Goal: Information Seeking & Learning: Learn about a topic

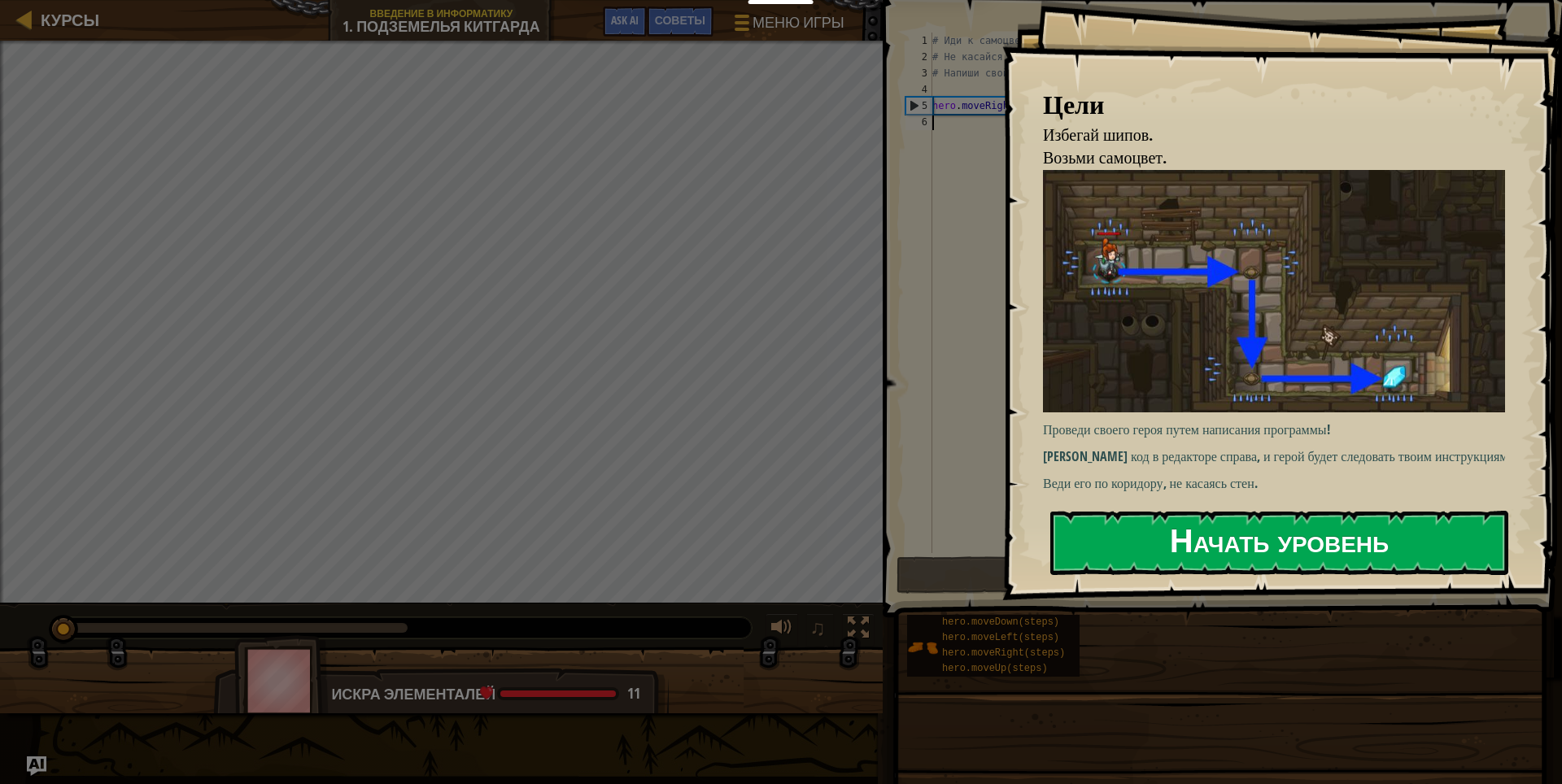
drag, startPoint x: 1284, startPoint y: 535, endPoint x: 1229, endPoint y: 533, distance: 55.0
click at [1281, 535] on button "Начать уровень" at bounding box center [1279, 542] width 458 height 64
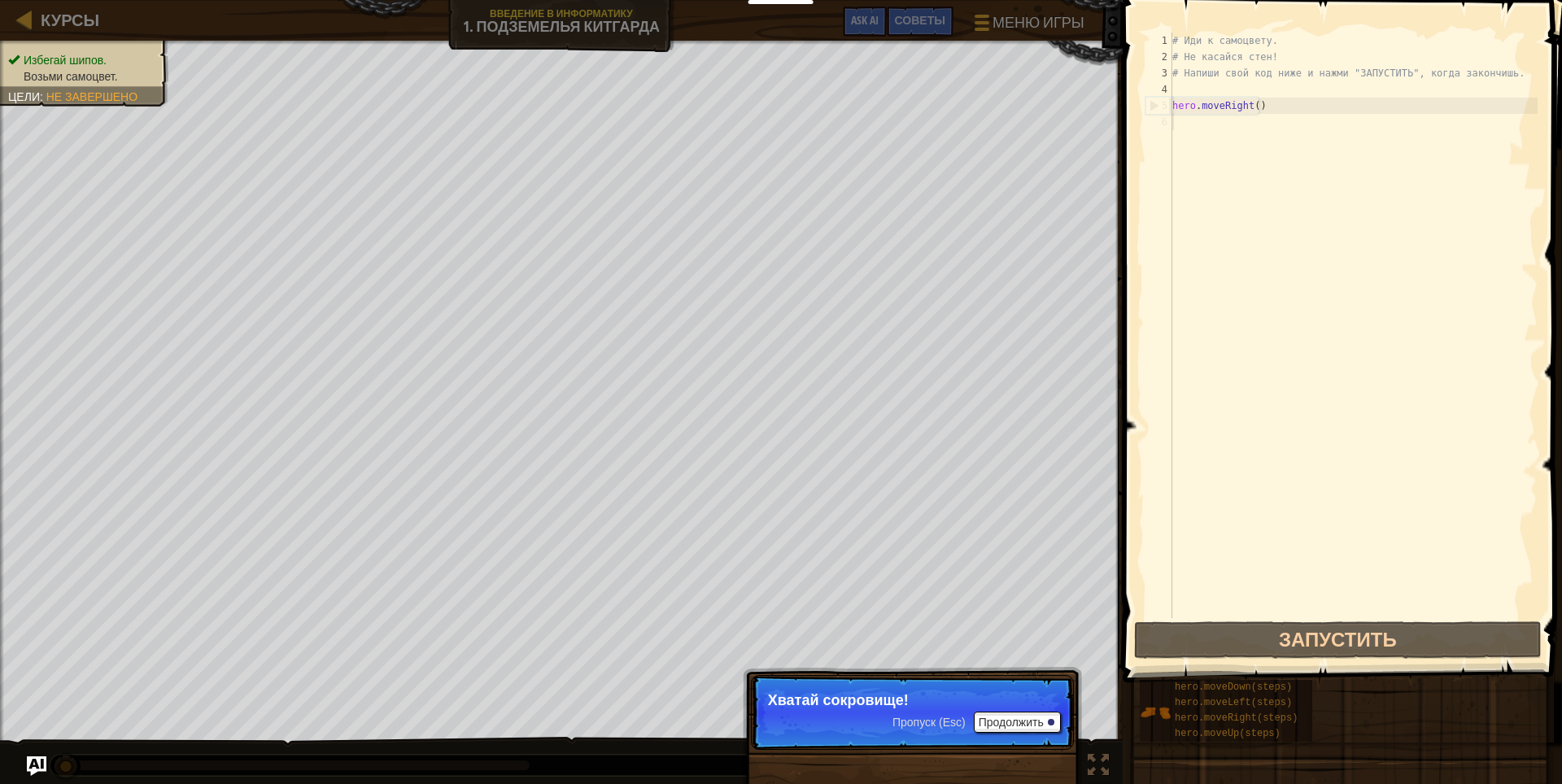
click at [926, 715] on span "Пропуск (Esc)" at bounding box center [928, 721] width 73 height 13
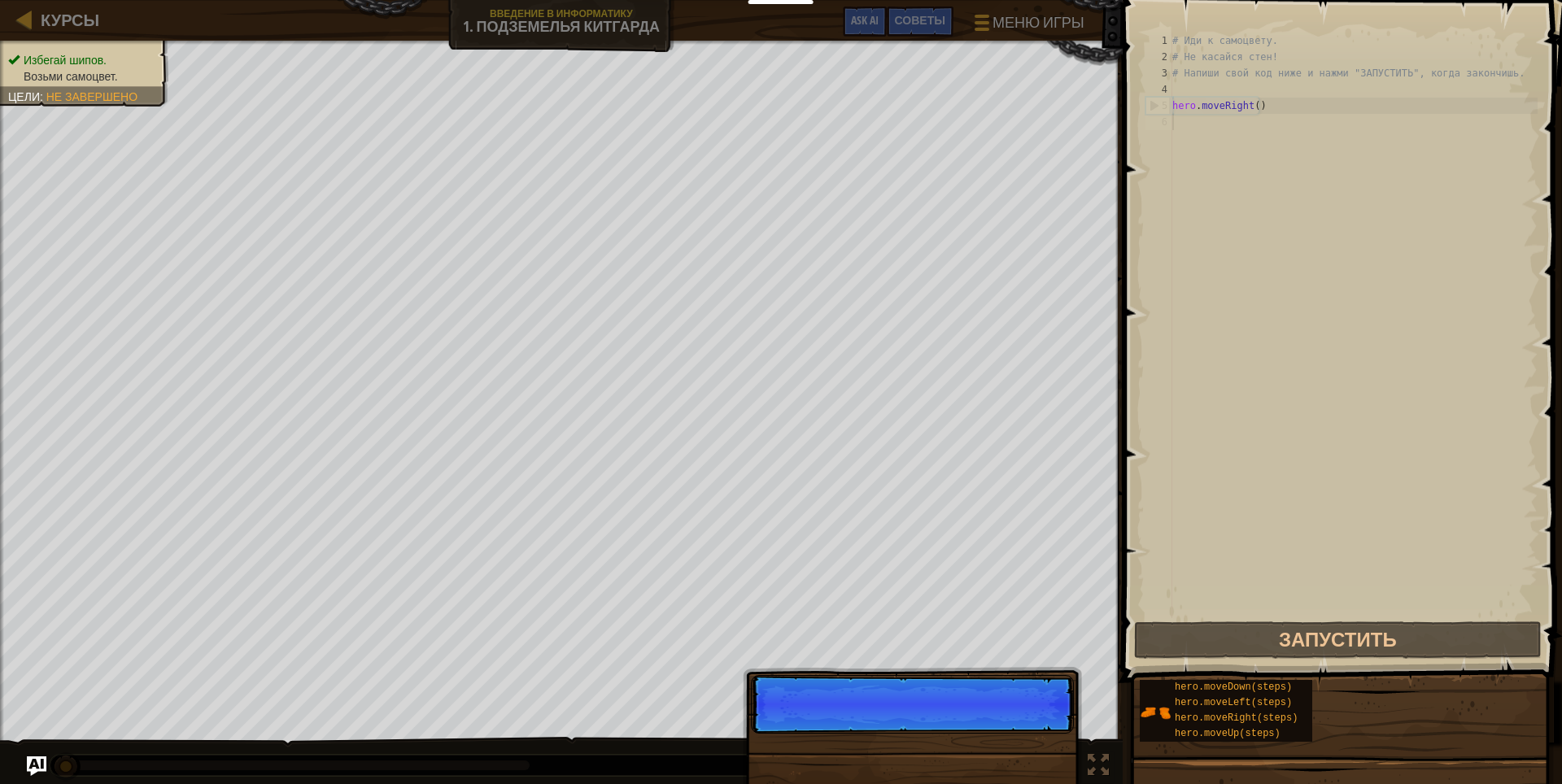
scroll to position [7, 0]
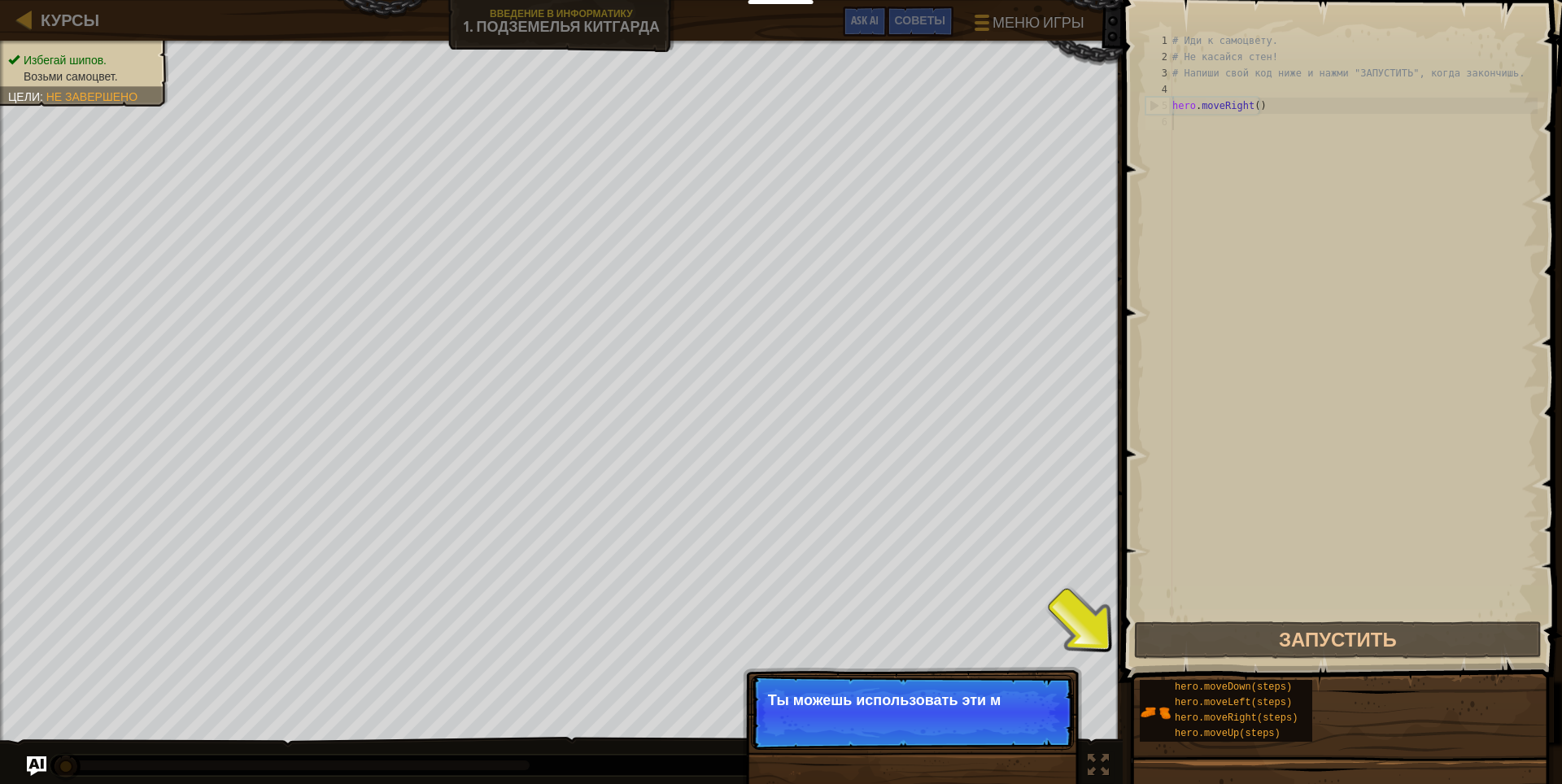
click at [926, 715] on p "Пропуск (Esc) Продолжить Ты можешь использовать эти м" at bounding box center [911, 711] width 323 height 75
click at [982, 736] on p "Пропуск (Esc) Продолжить Ты можешь использовать эти методы." at bounding box center [911, 711] width 323 height 75
click at [924, 720] on span "Пропуск (Esc)" at bounding box center [928, 721] width 73 height 13
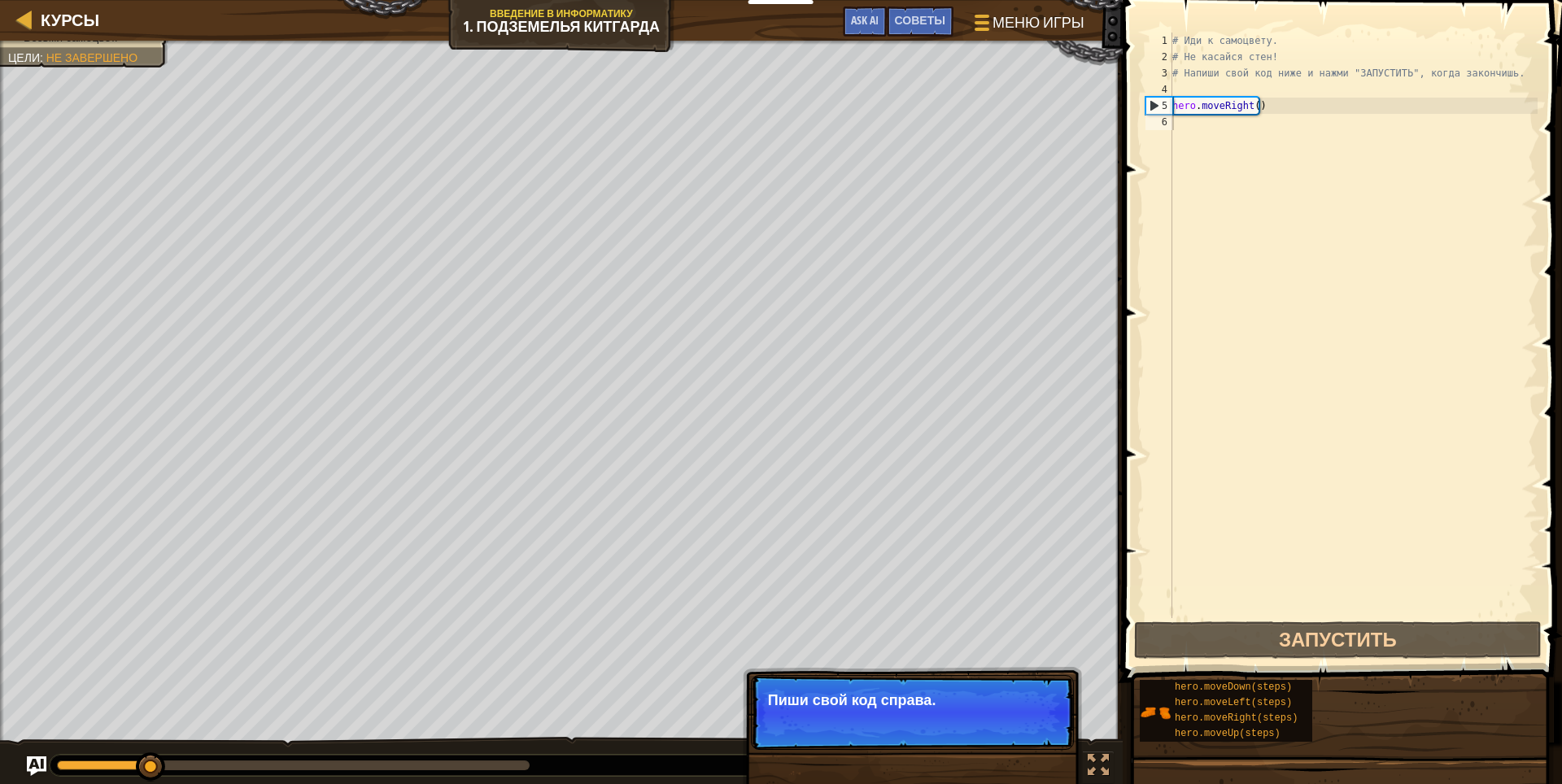
click at [924, 720] on p "Пропуск (Esc) Продолжить Пиши свой код справа." at bounding box center [911, 711] width 323 height 75
click at [924, 720] on span "Пропуск (Esc)" at bounding box center [928, 721] width 73 height 13
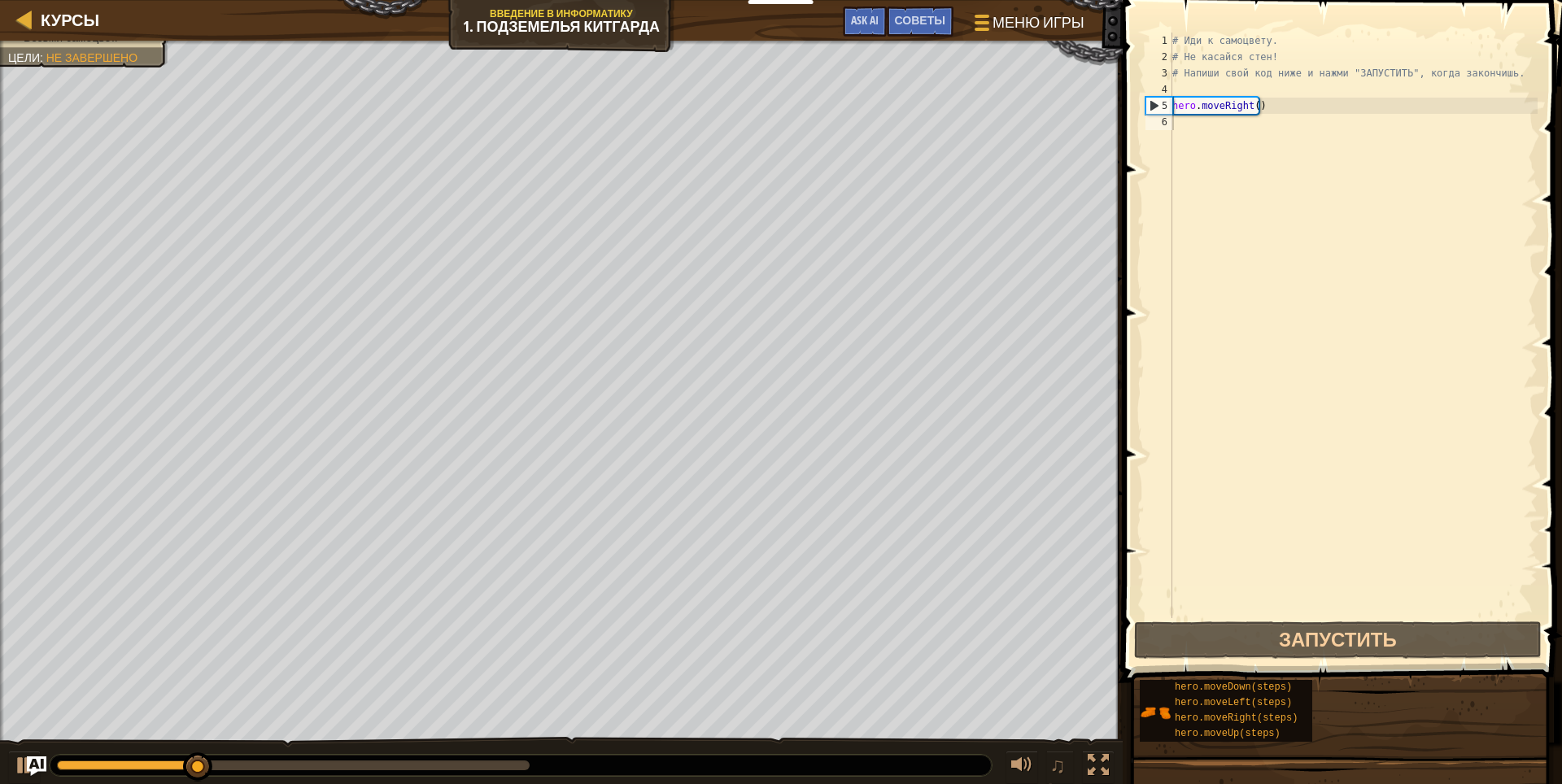
click at [924, 720] on div "Избегай шипов. Возьми самоцвет. Цели : Не завершено ♫ Искра элементалей 11 x: 1…" at bounding box center [781, 412] width 1562 height 744
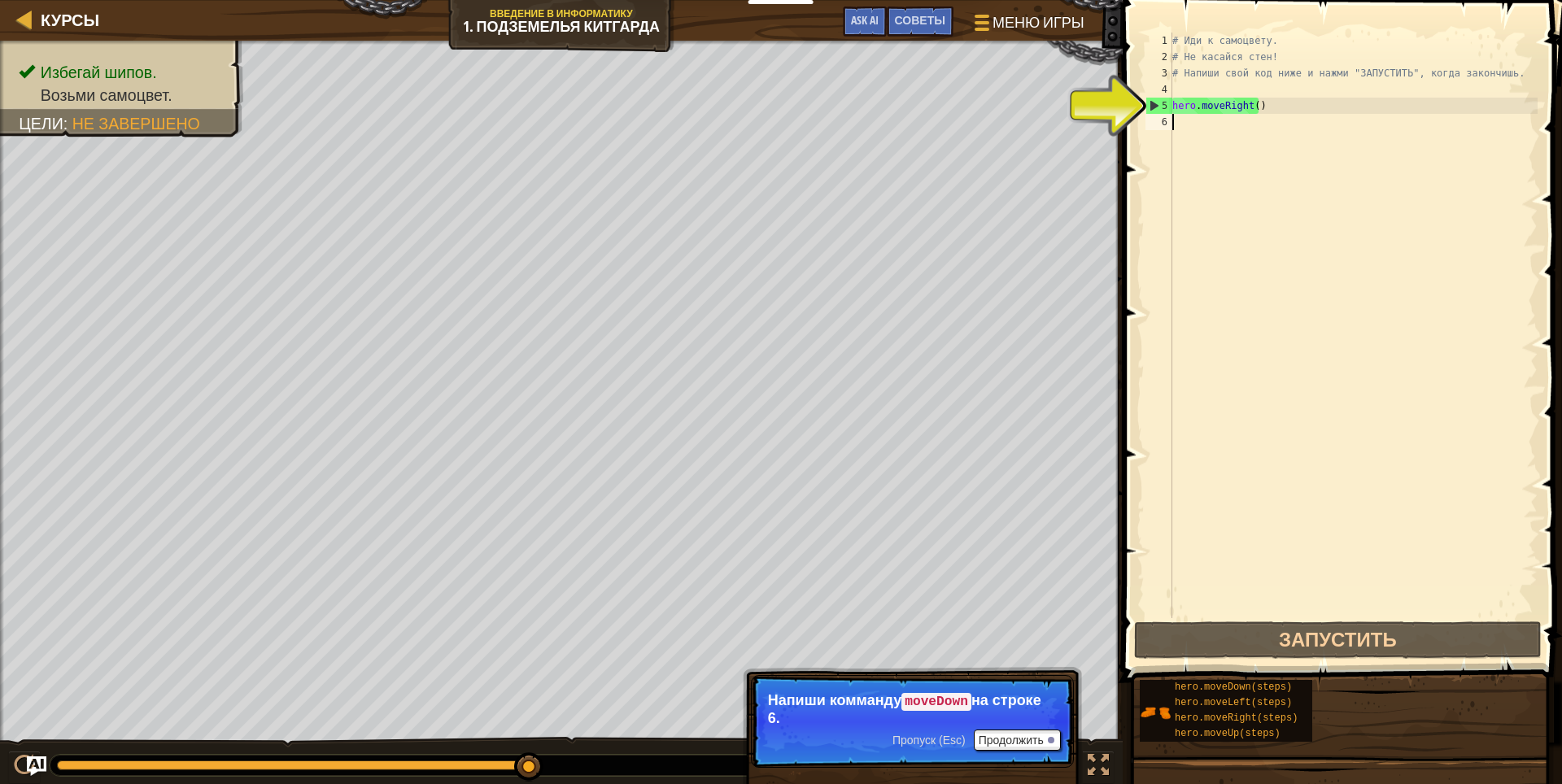
click at [1304, 129] on div "# Иди к самоцвету. # Не касайся стен! # Напиши свой код ниже и нажми "ЗАПУСТИТЬ…" at bounding box center [1352, 342] width 369 height 617
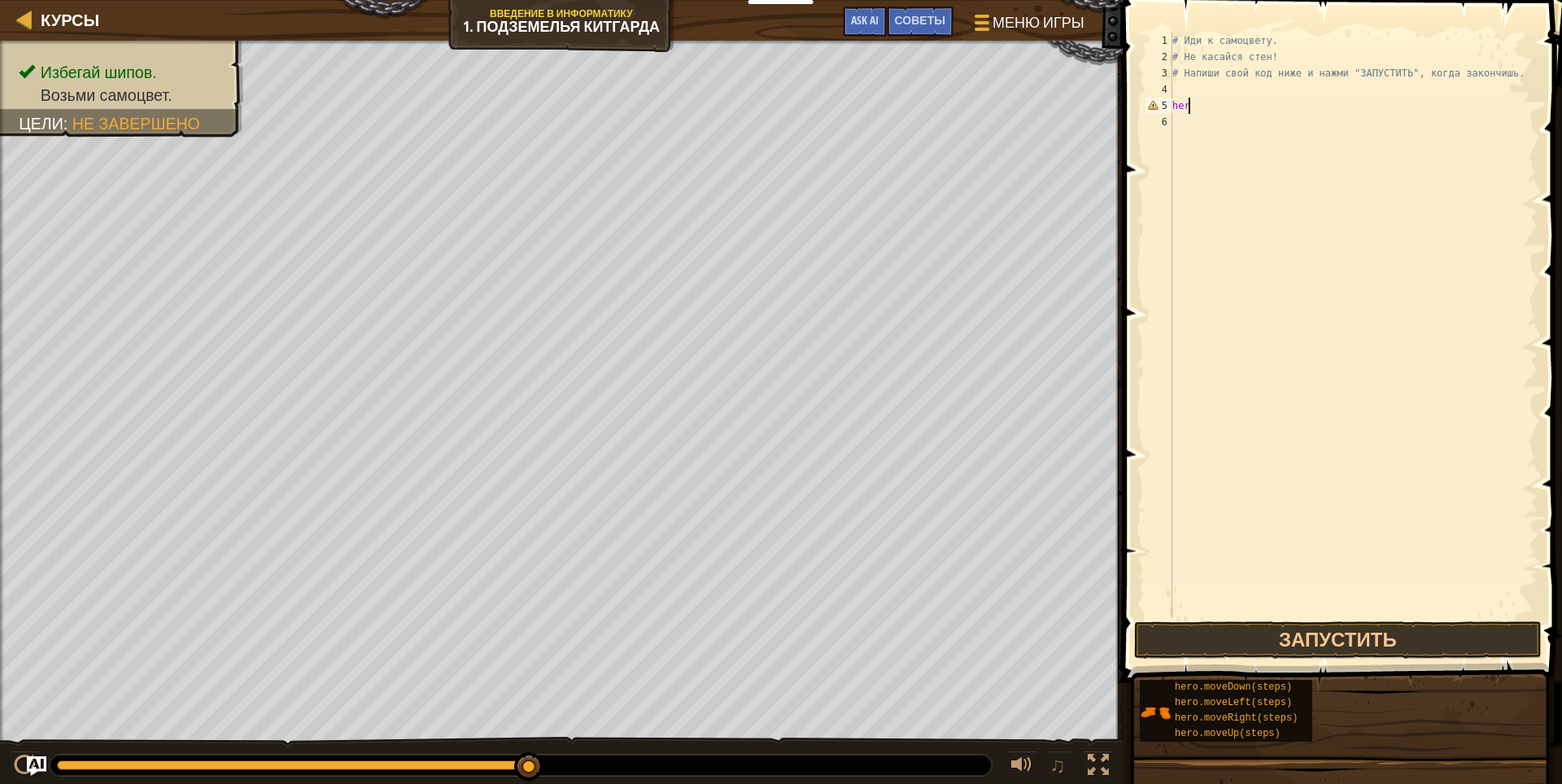
type textarea "h"
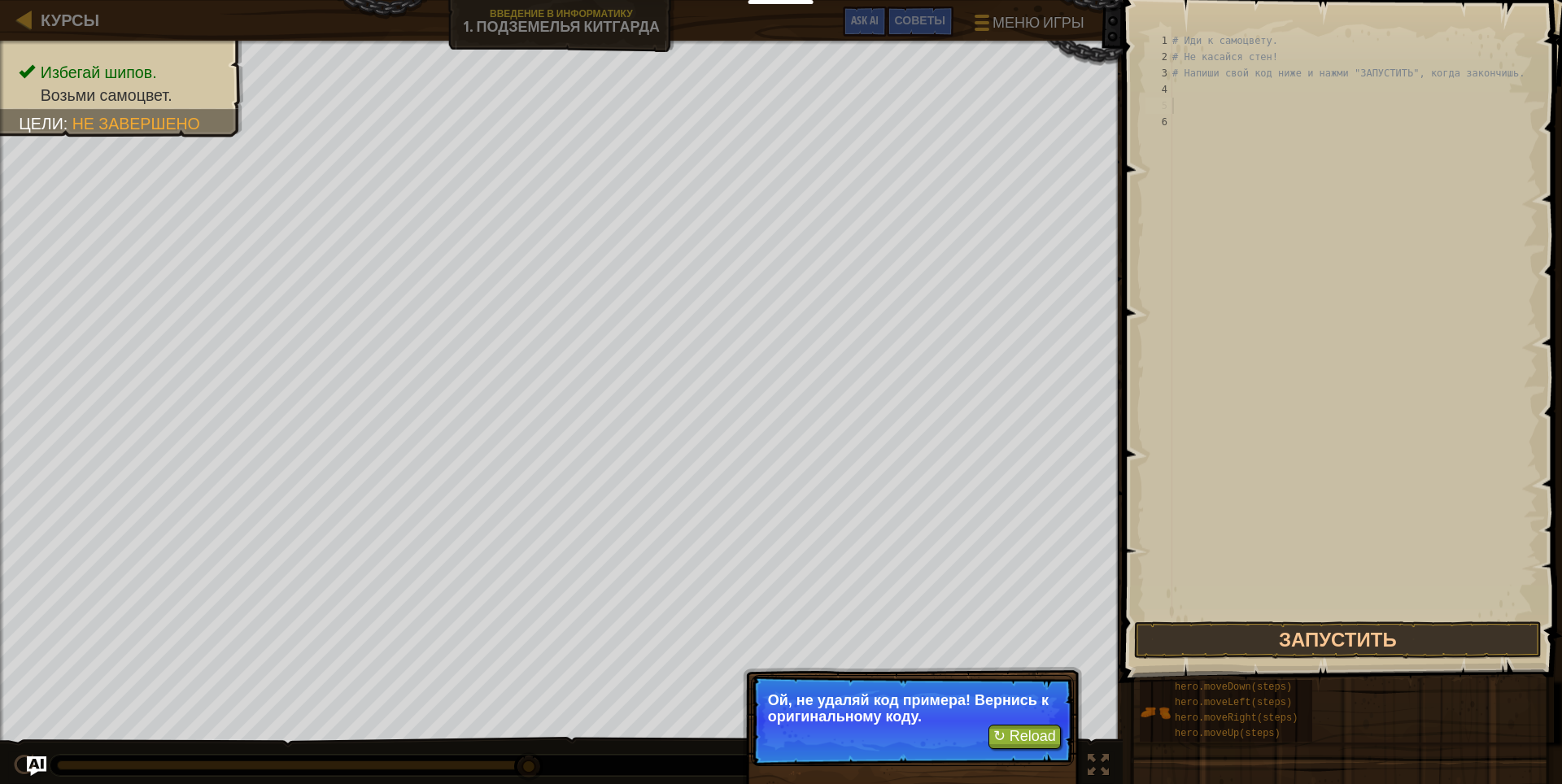
drag, startPoint x: 1041, startPoint y: 709, endPoint x: 1050, endPoint y: 721, distance: 15.0
click at [1047, 717] on p "Ой, не удаляй код примера! Вернись к оригинальному коду." at bounding box center [911, 708] width 289 height 33
click at [1030, 732] on button "↻ Reload" at bounding box center [1024, 736] width 72 height 24
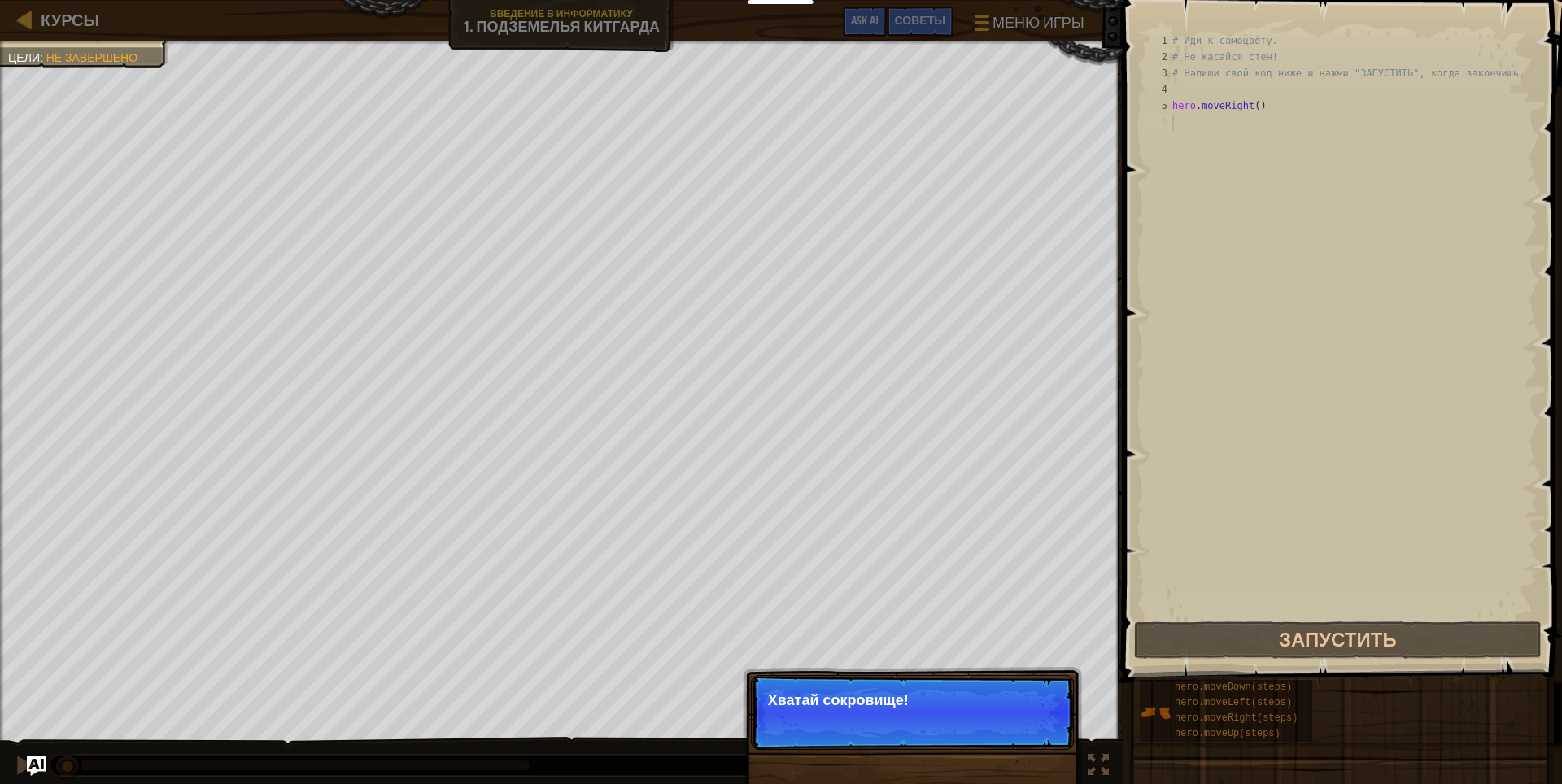
click at [1193, 122] on div "# Иди к самоцвету. # Не касайся стен! # Напиши свой код ниже и нажми "ЗАПУСТИТЬ…" at bounding box center [1352, 342] width 369 height 617
click at [929, 727] on span "Пропуск (Esc)" at bounding box center [928, 721] width 73 height 13
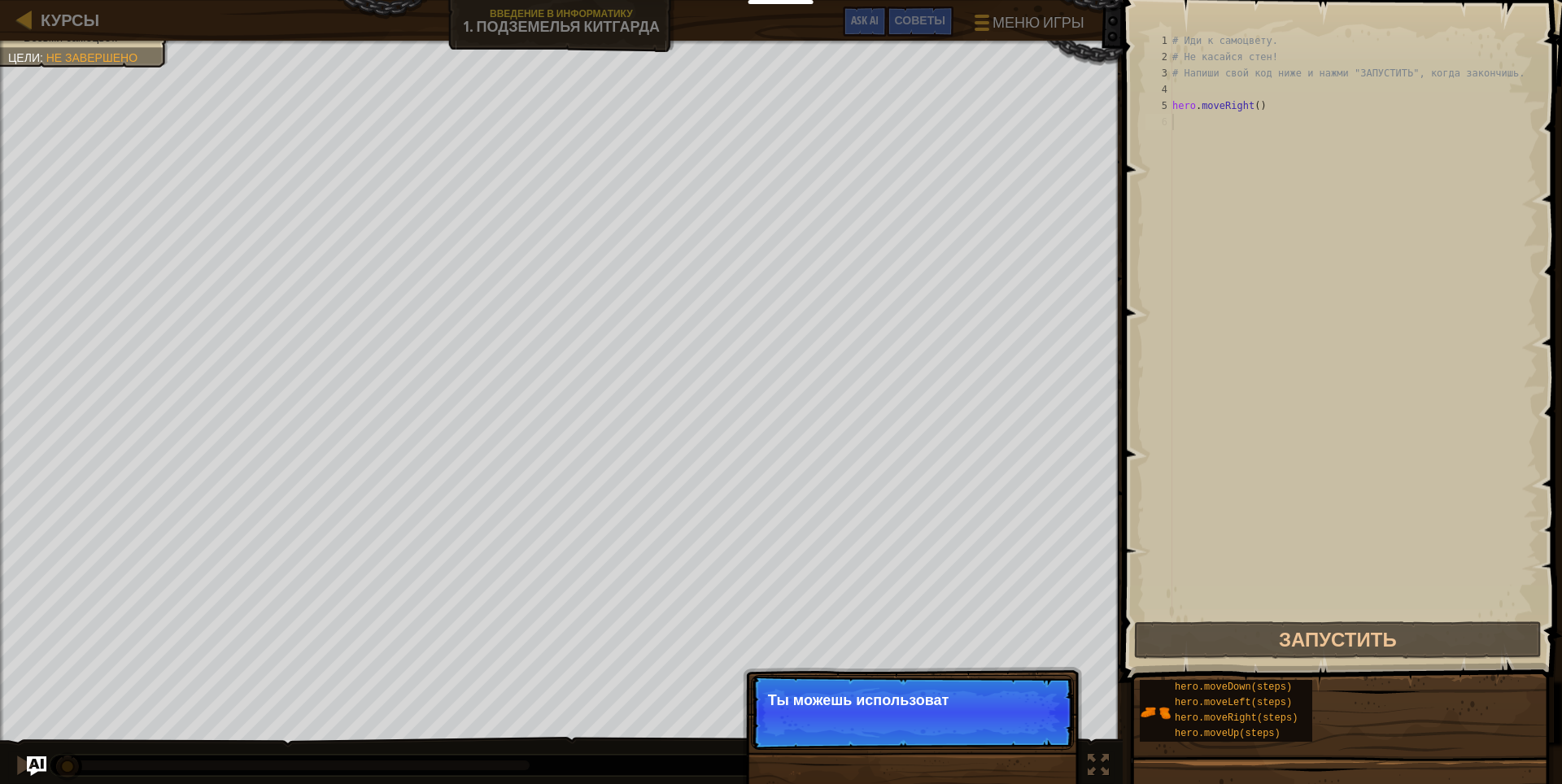
click at [880, 721] on p "Пропуск (Esc) Продолжить Ты можешь использоват" at bounding box center [911, 711] width 323 height 75
click at [980, 705] on p "Ты можешь использовать эти методы." at bounding box center [911, 700] width 289 height 16
click at [949, 711] on div "Пропуск (Esc) Продолжить" at bounding box center [976, 721] width 168 height 21
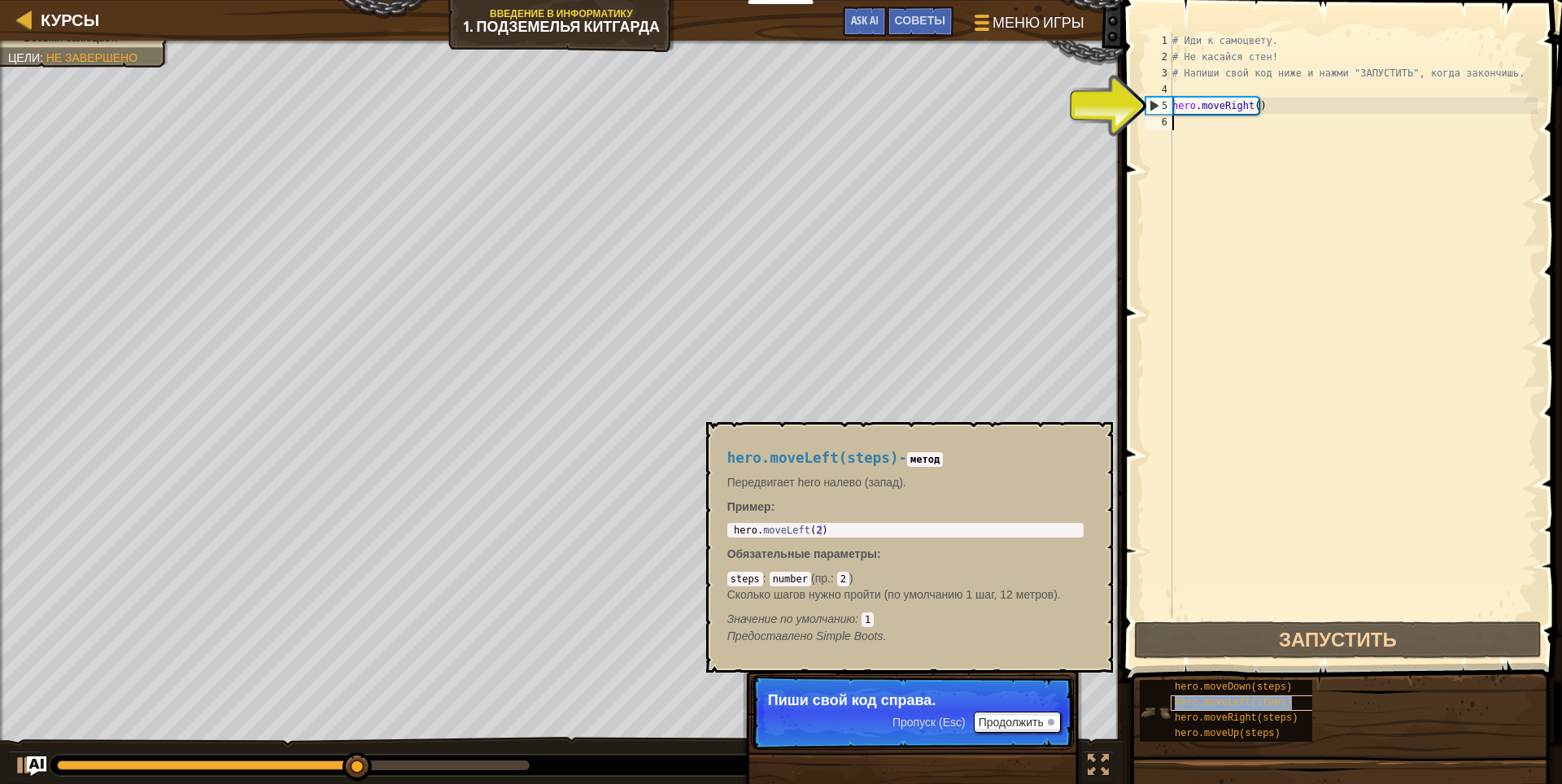
click at [1225, 701] on span "hero.moveLeft(steps)" at bounding box center [1232, 701] width 117 height 11
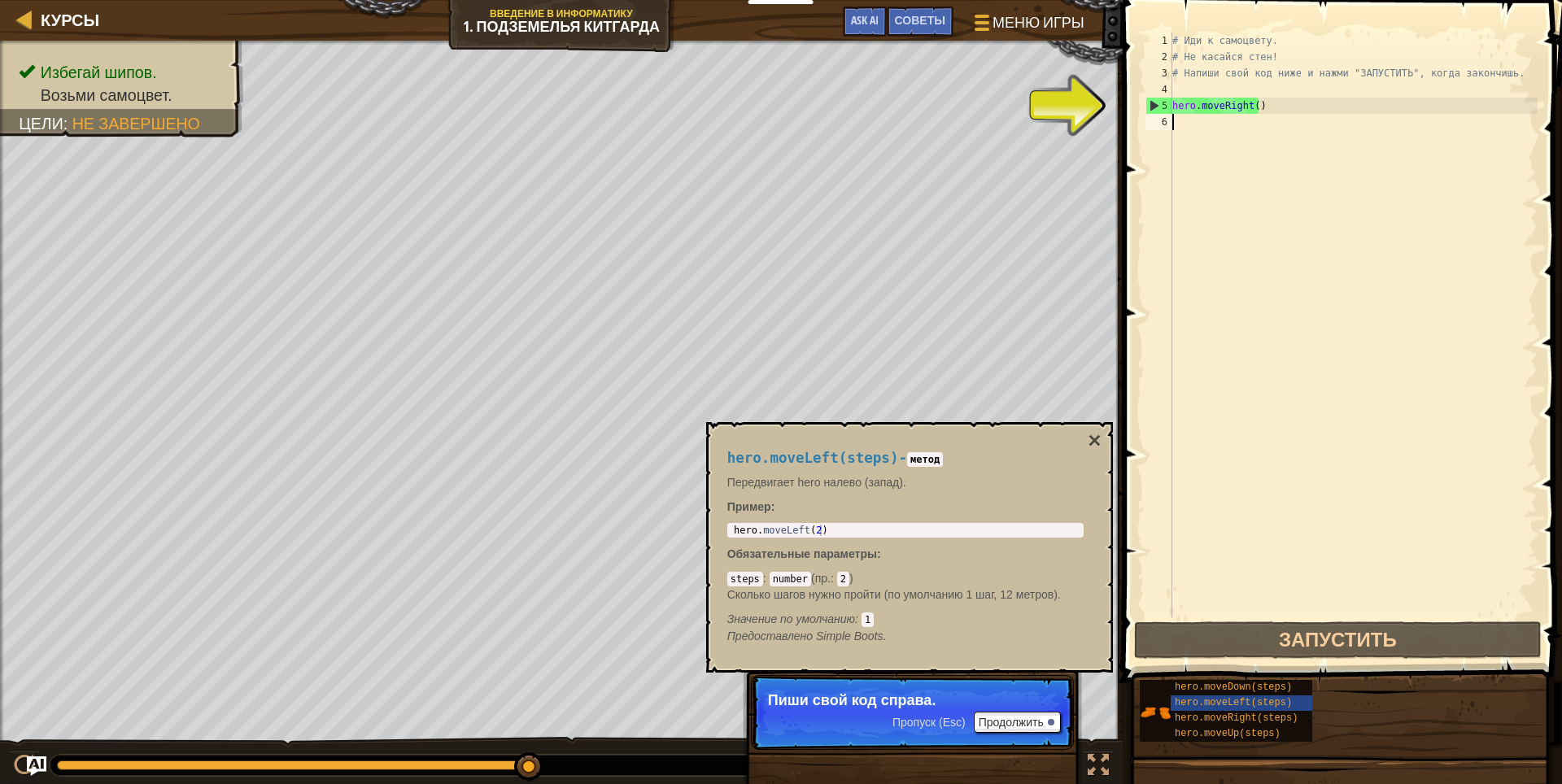
click at [1188, 121] on div "# Иди к самоцвету. # Не касайся стен! # Напиши свой код ниже и нажми "ЗАПУСТИТЬ…" at bounding box center [1352, 342] width 369 height 617
type textarea "h"
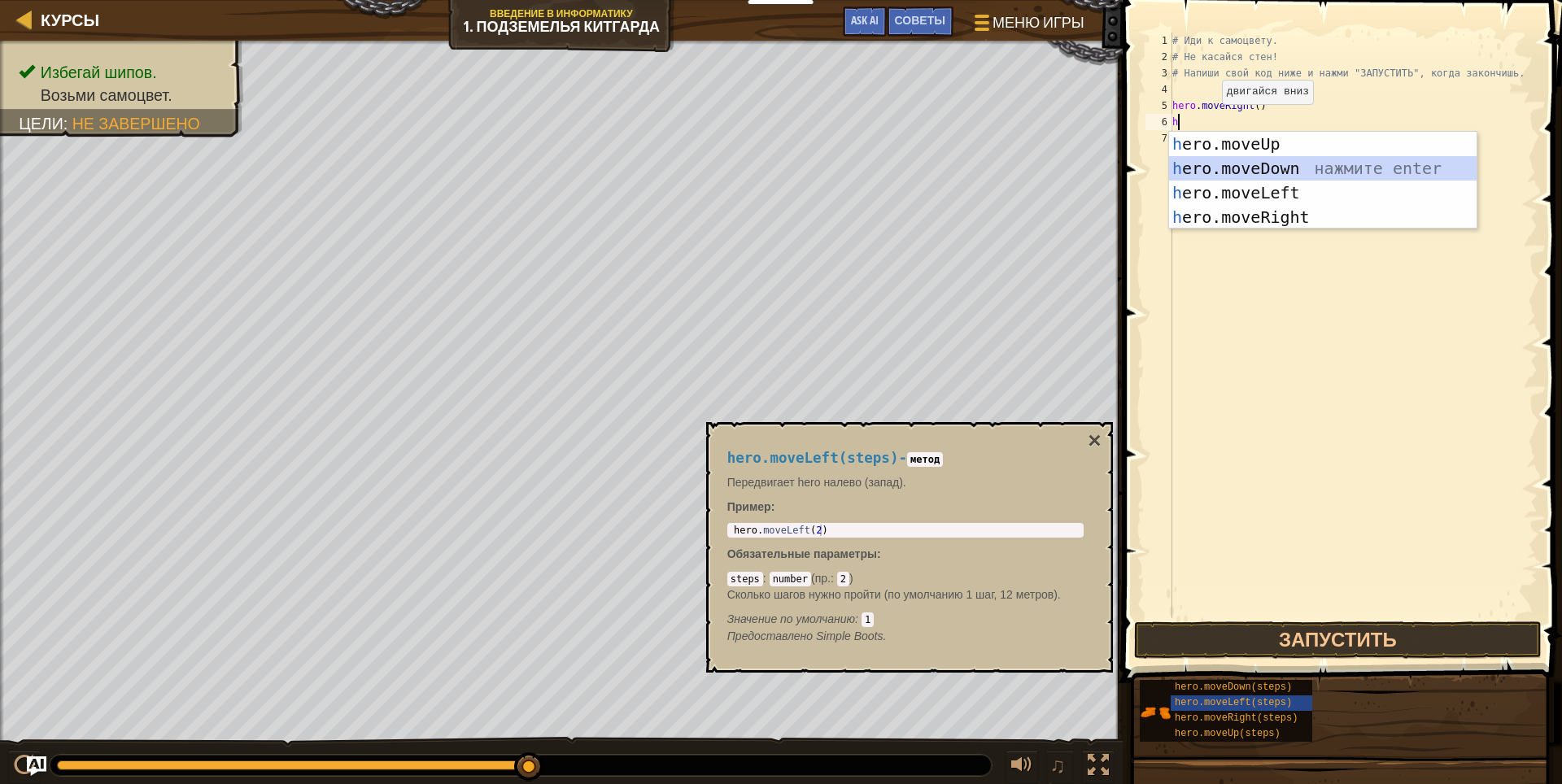
click at [1259, 160] on div "h ero.moveUp нажмите enter h ero.moveDown нажмите enter h ero.moveLeft нажмите …" at bounding box center [1322, 205] width 308 height 146
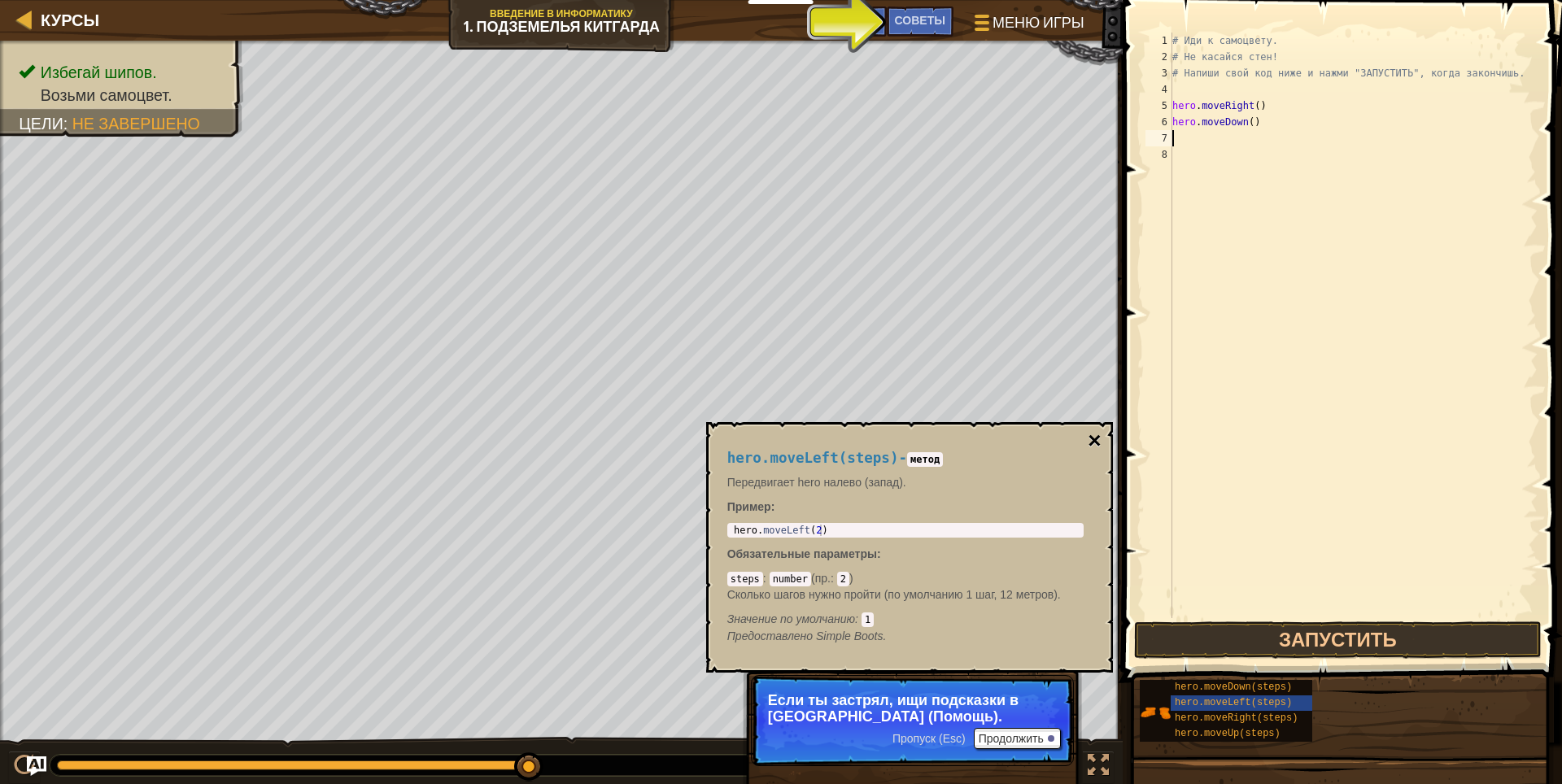
click at [1092, 438] on button "×" at bounding box center [1093, 440] width 13 height 23
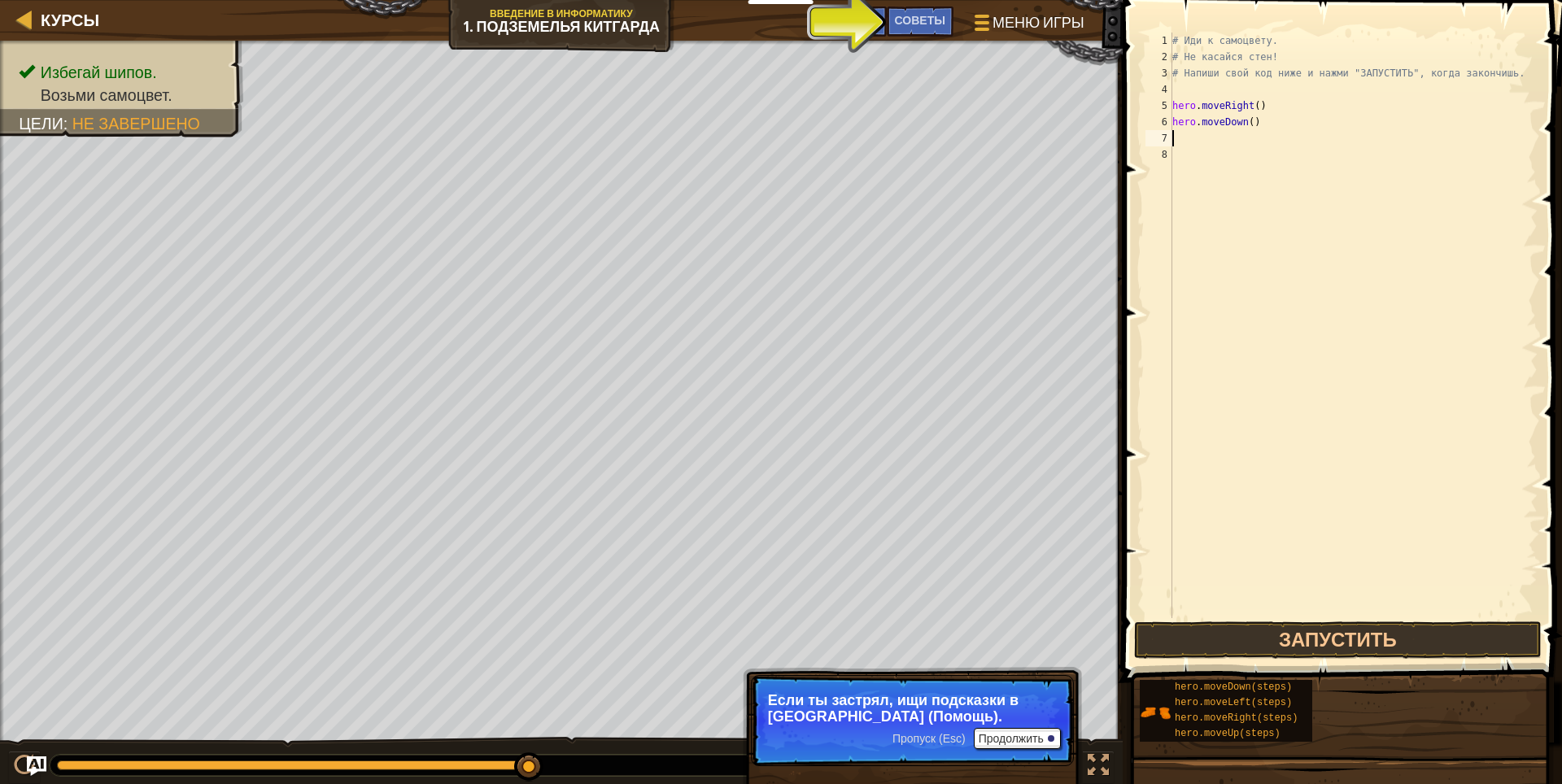
click at [1195, 138] on div "# Иди к самоцвету. # Не касайся стен! # Напиши свой код ниже и нажми "ЗАПУСТИТЬ…" at bounding box center [1352, 342] width 369 height 617
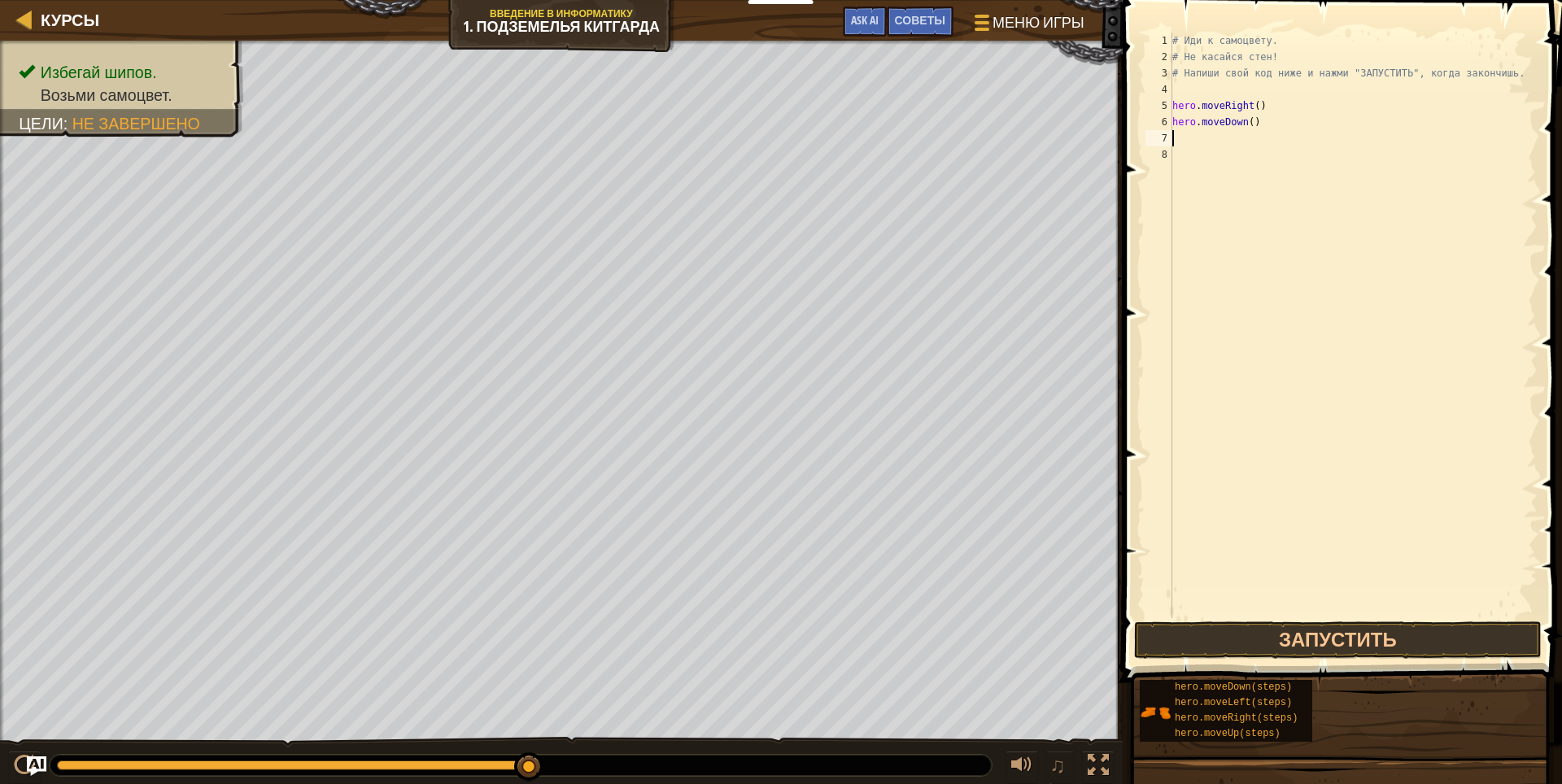
type textarea "h"
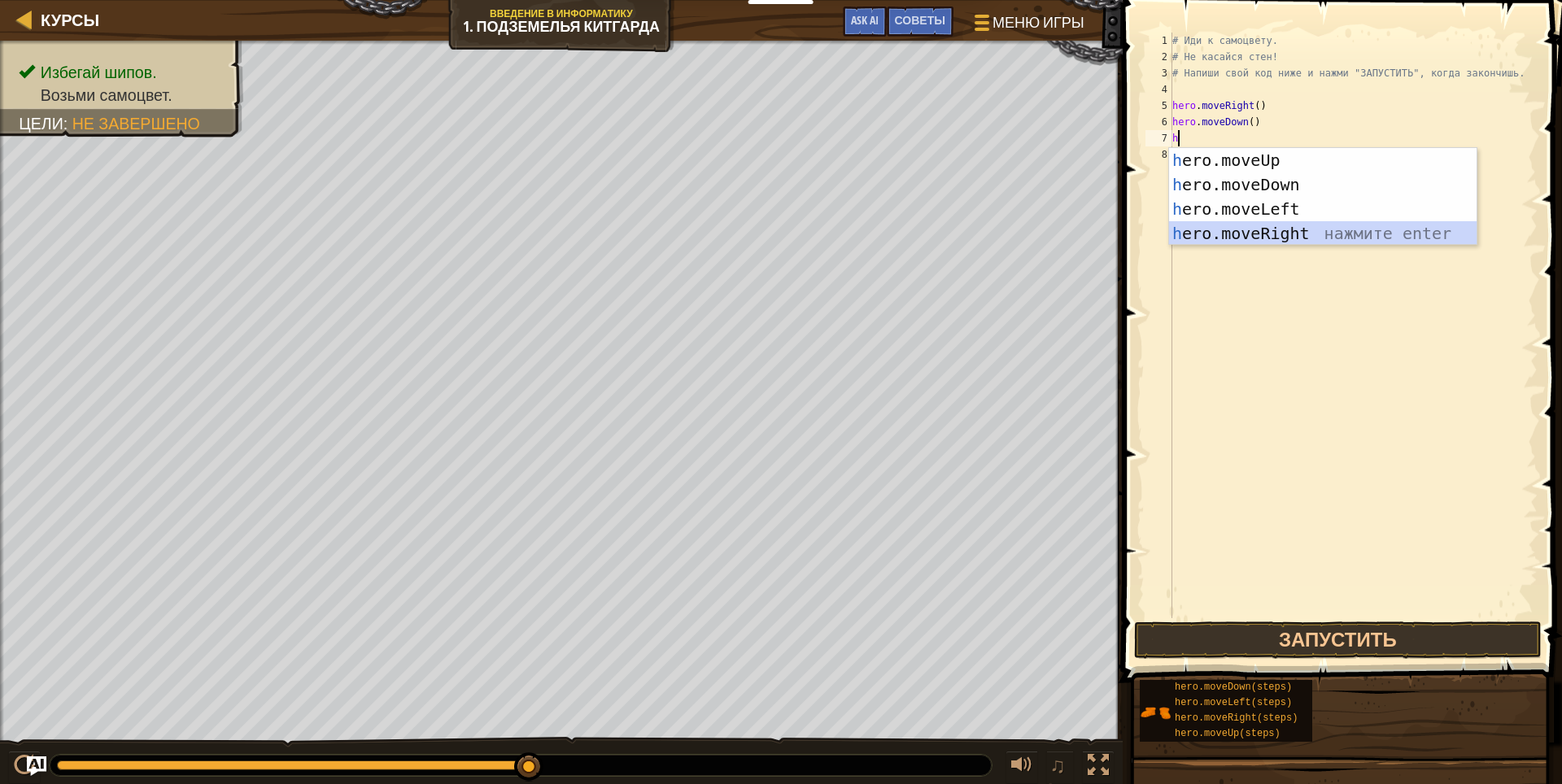
click at [1277, 230] on div "h ero.moveUp нажмите enter h ero.moveDown нажмите enter h ero.moveLeft нажмите …" at bounding box center [1322, 221] width 308 height 146
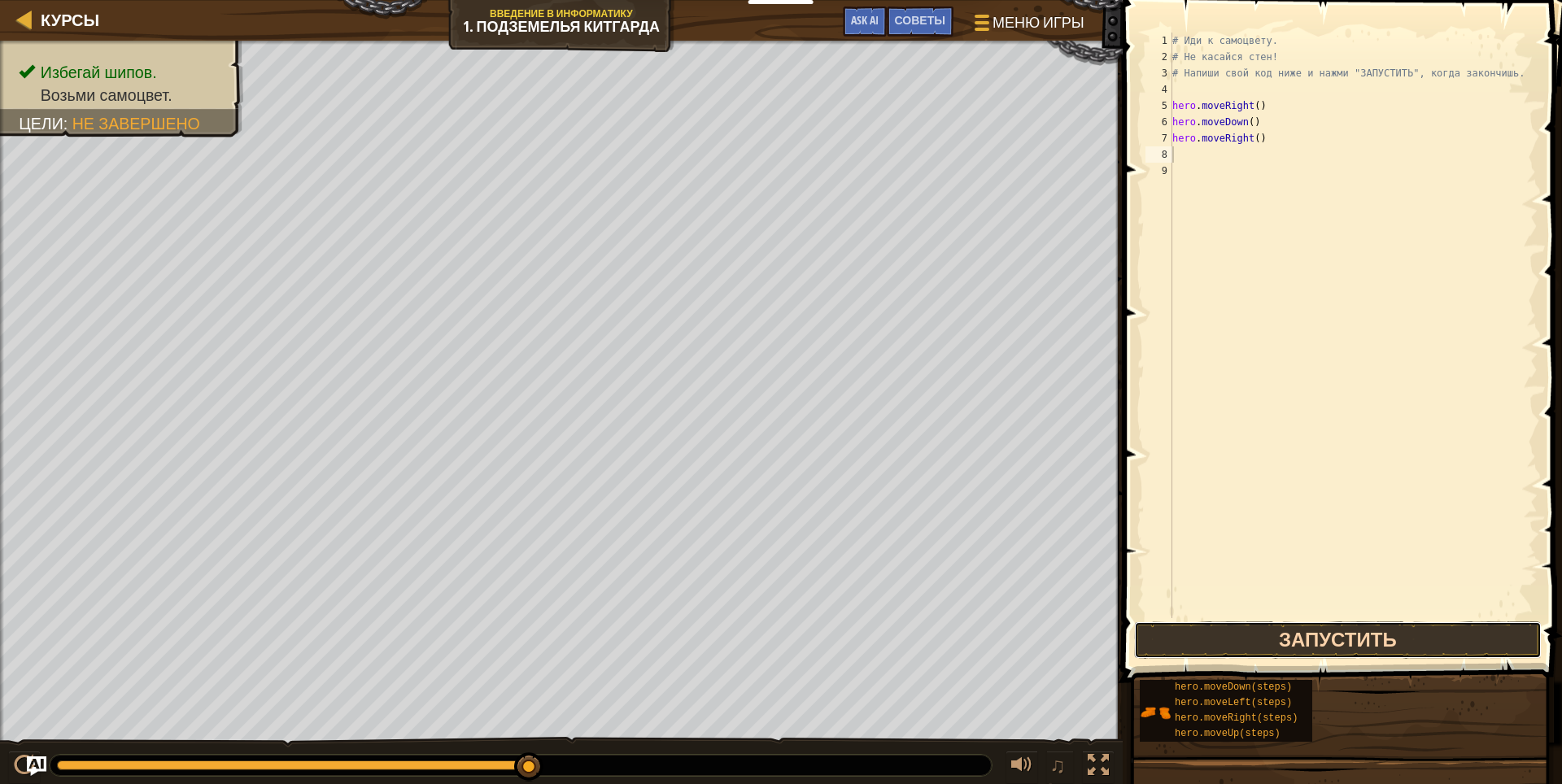
click at [1289, 629] on button "Запустить" at bounding box center [1337, 639] width 408 height 37
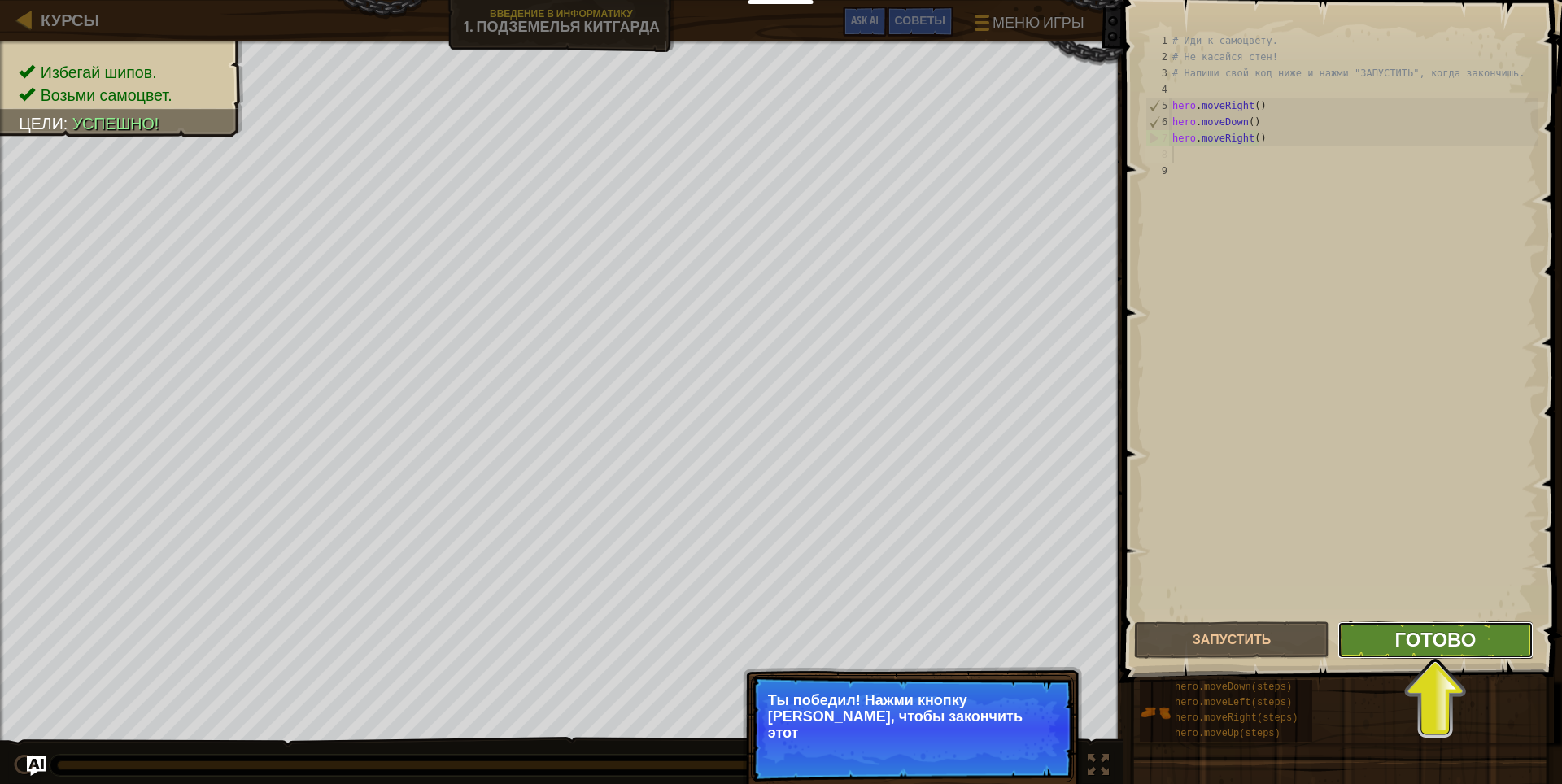
click at [1409, 635] on span "Готово" at bounding box center [1434, 639] width 81 height 26
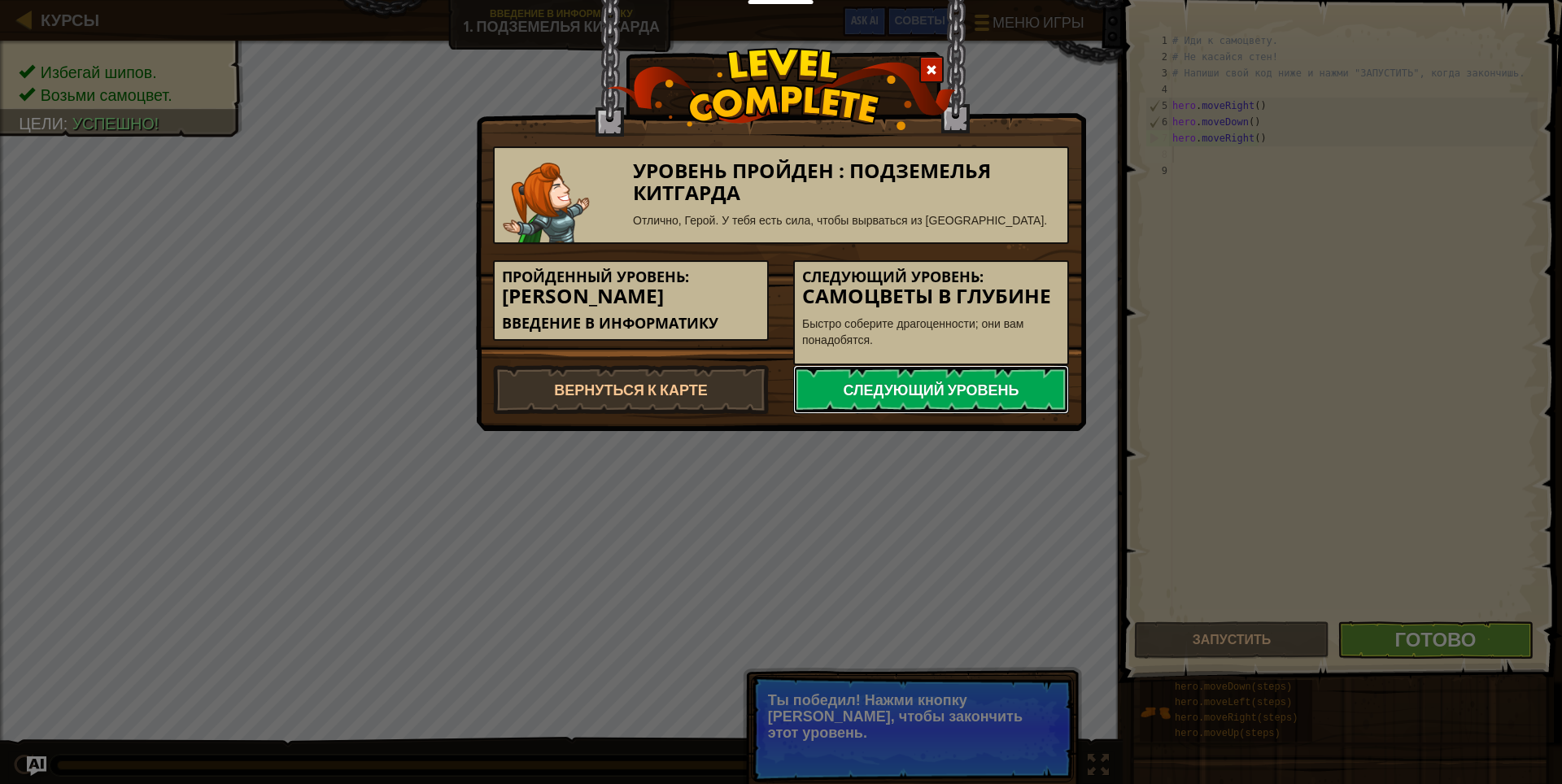
click at [889, 397] on link "Следующий уровень" at bounding box center [930, 389] width 276 height 49
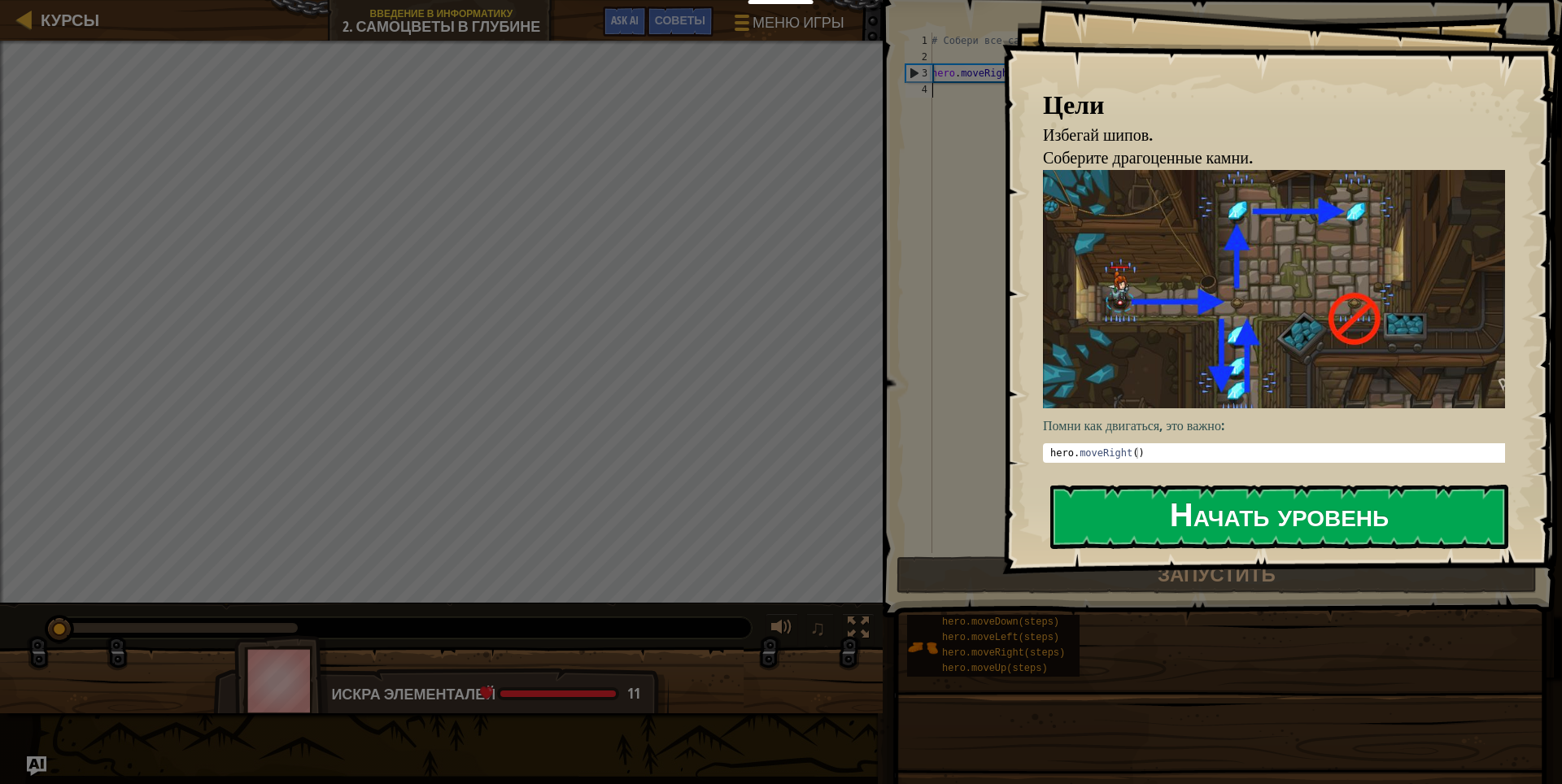
click at [1154, 509] on button "Начать уровень" at bounding box center [1279, 516] width 458 height 64
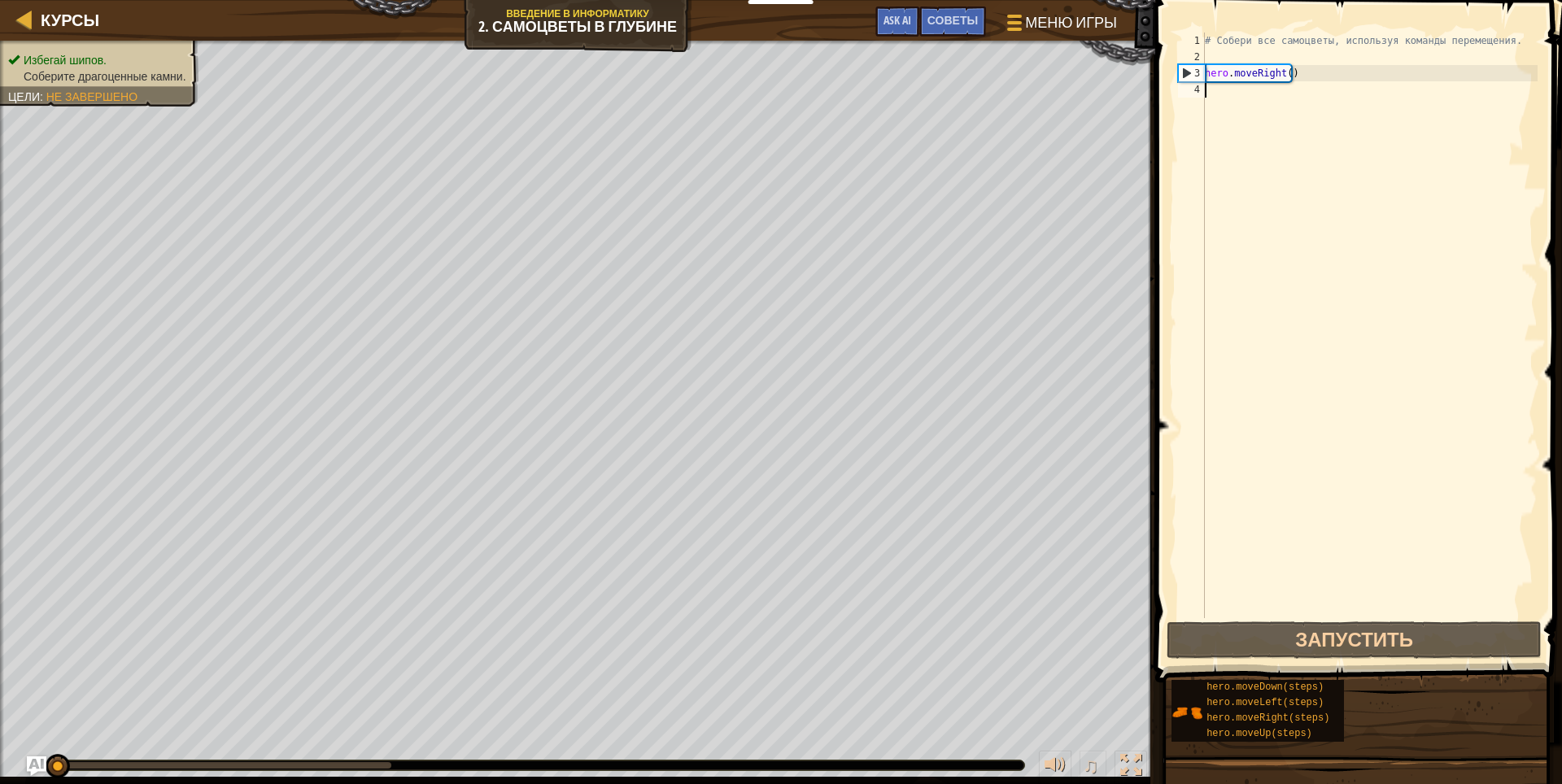
type textarea "h"
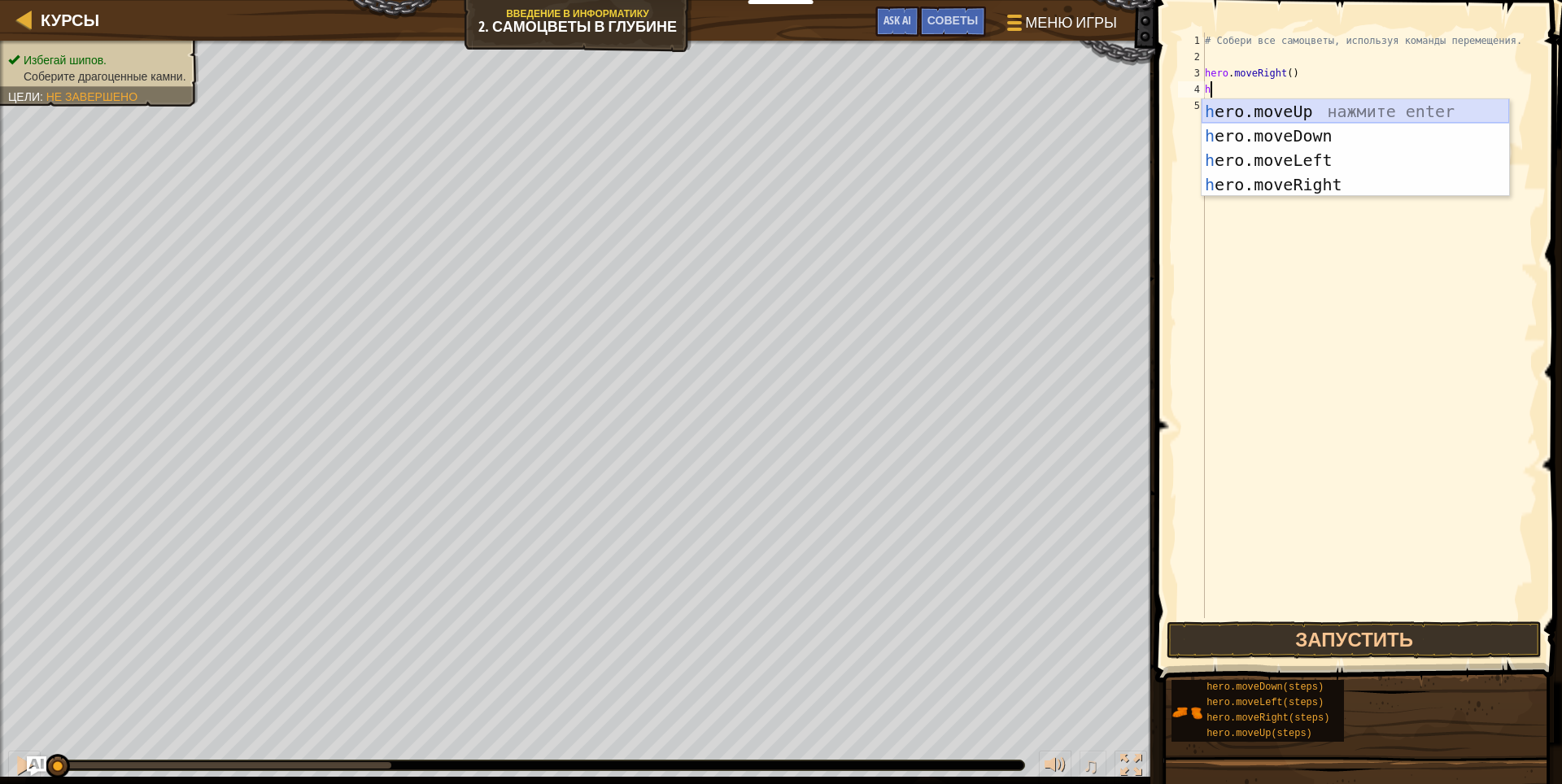
click at [1333, 104] on div "h ero.moveUp нажмите enter h ero.moveDown нажмите enter h ero.moveLeft нажмите …" at bounding box center [1355, 172] width 308 height 146
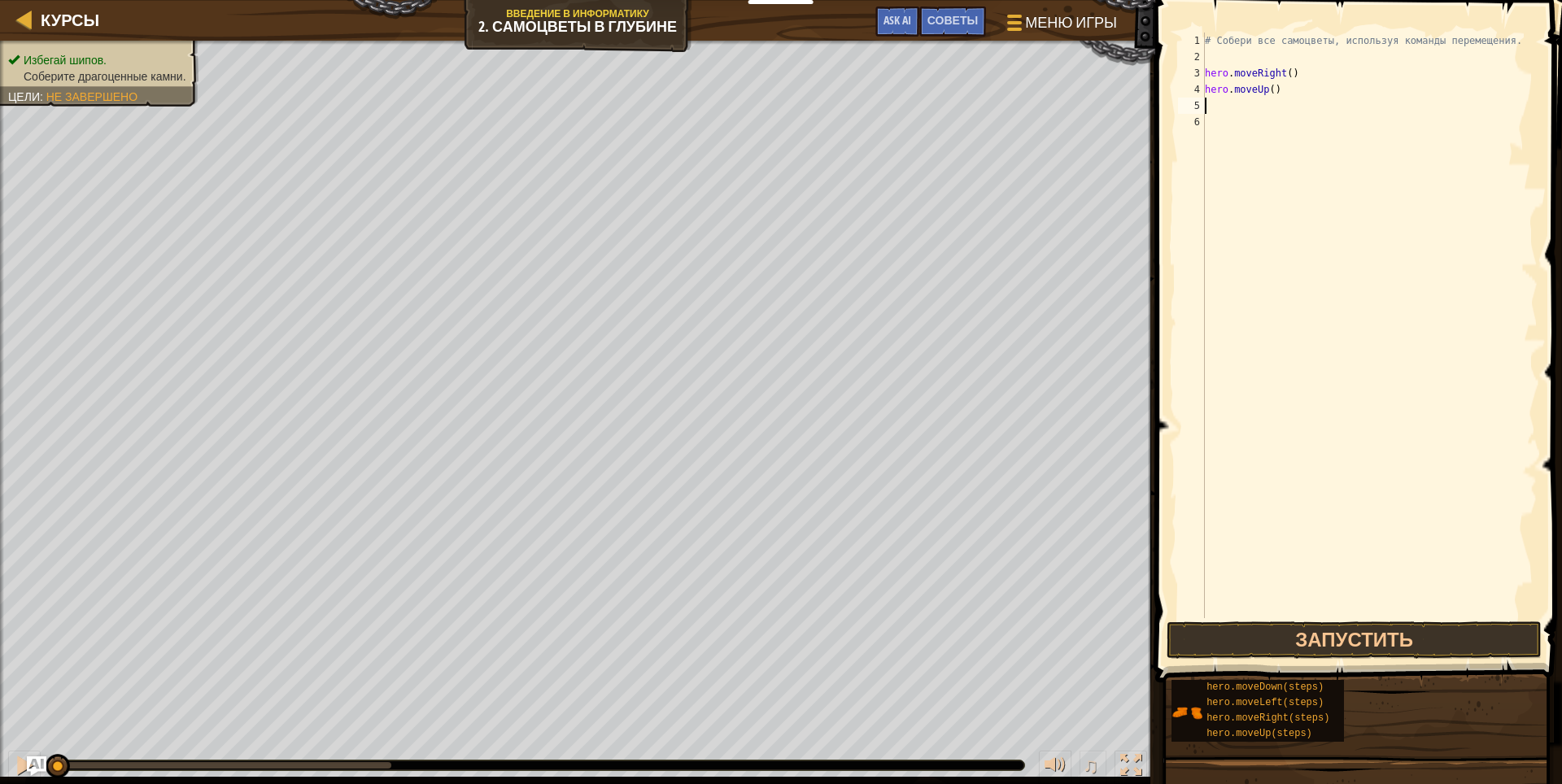
type textarea "h"
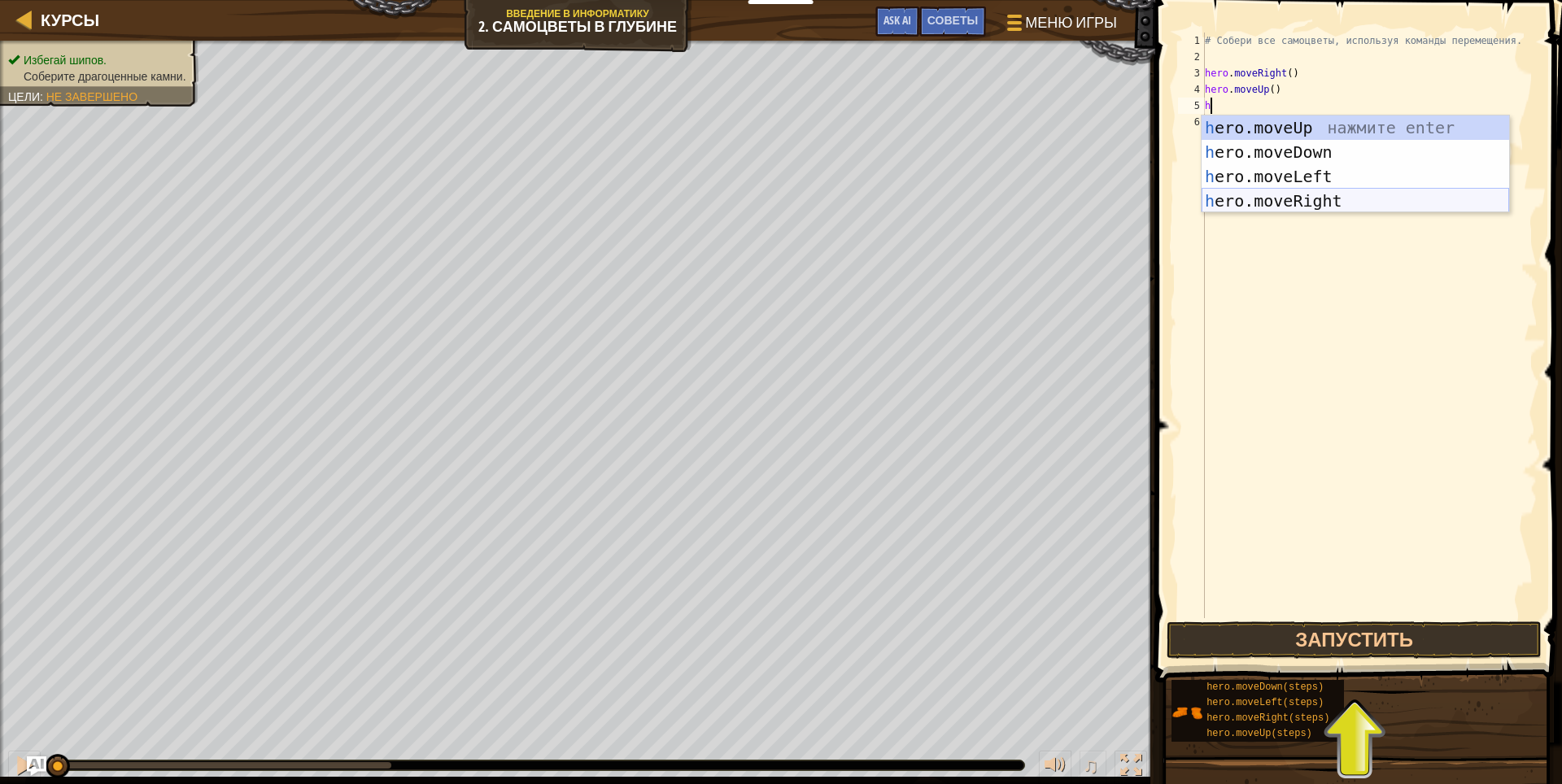
click at [1233, 194] on div "h ero.moveUp нажмите enter h ero.moveDown нажмите enter h ero.moveLeft нажмите …" at bounding box center [1355, 189] width 308 height 146
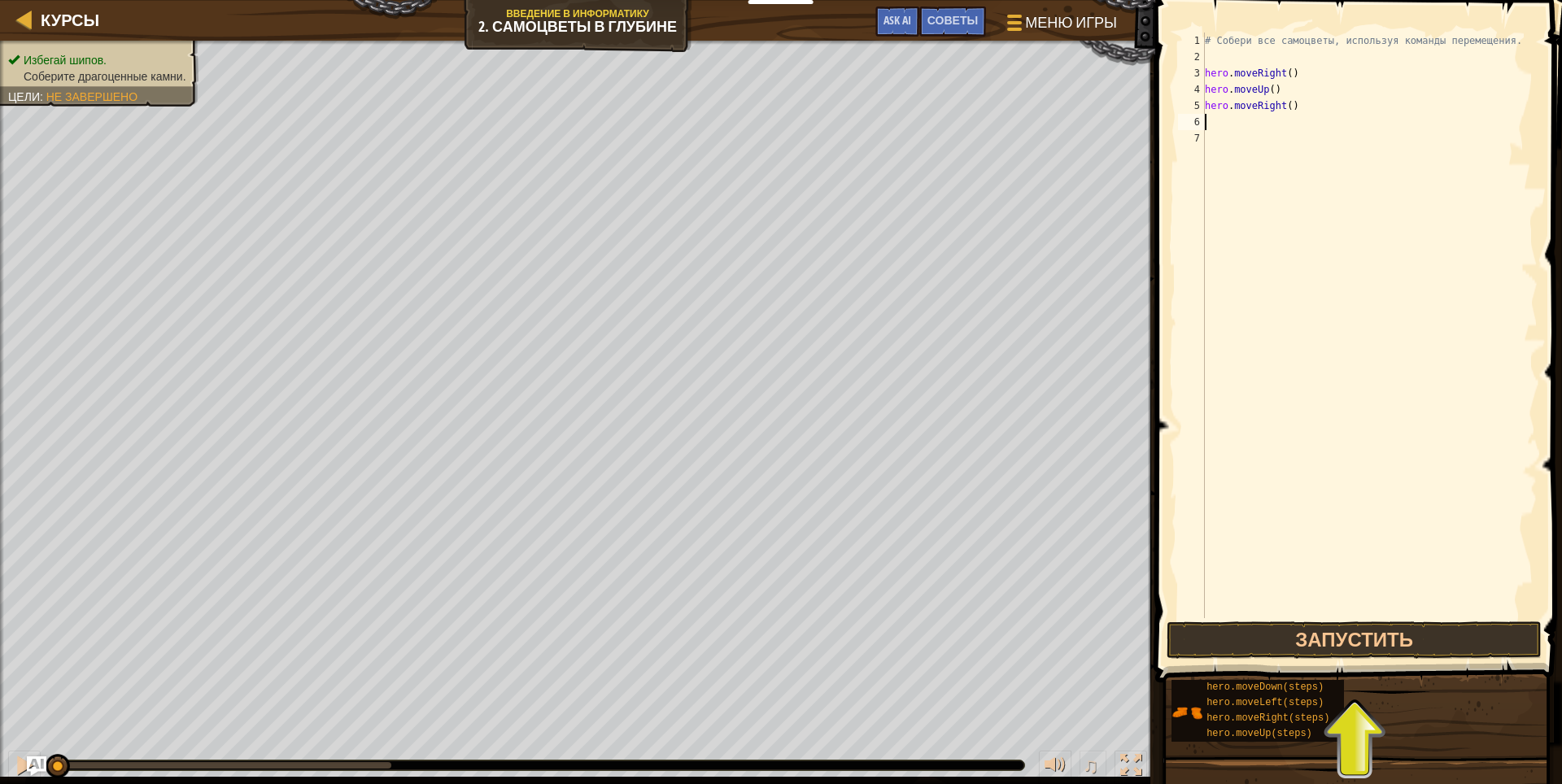
click at [1240, 125] on div "# Собери все самоцветы, используя команды перемещения. hero . moveRight ( ) her…" at bounding box center [1369, 342] width 336 height 617
click at [1238, 638] on button "Запустить" at bounding box center [1354, 639] width 376 height 37
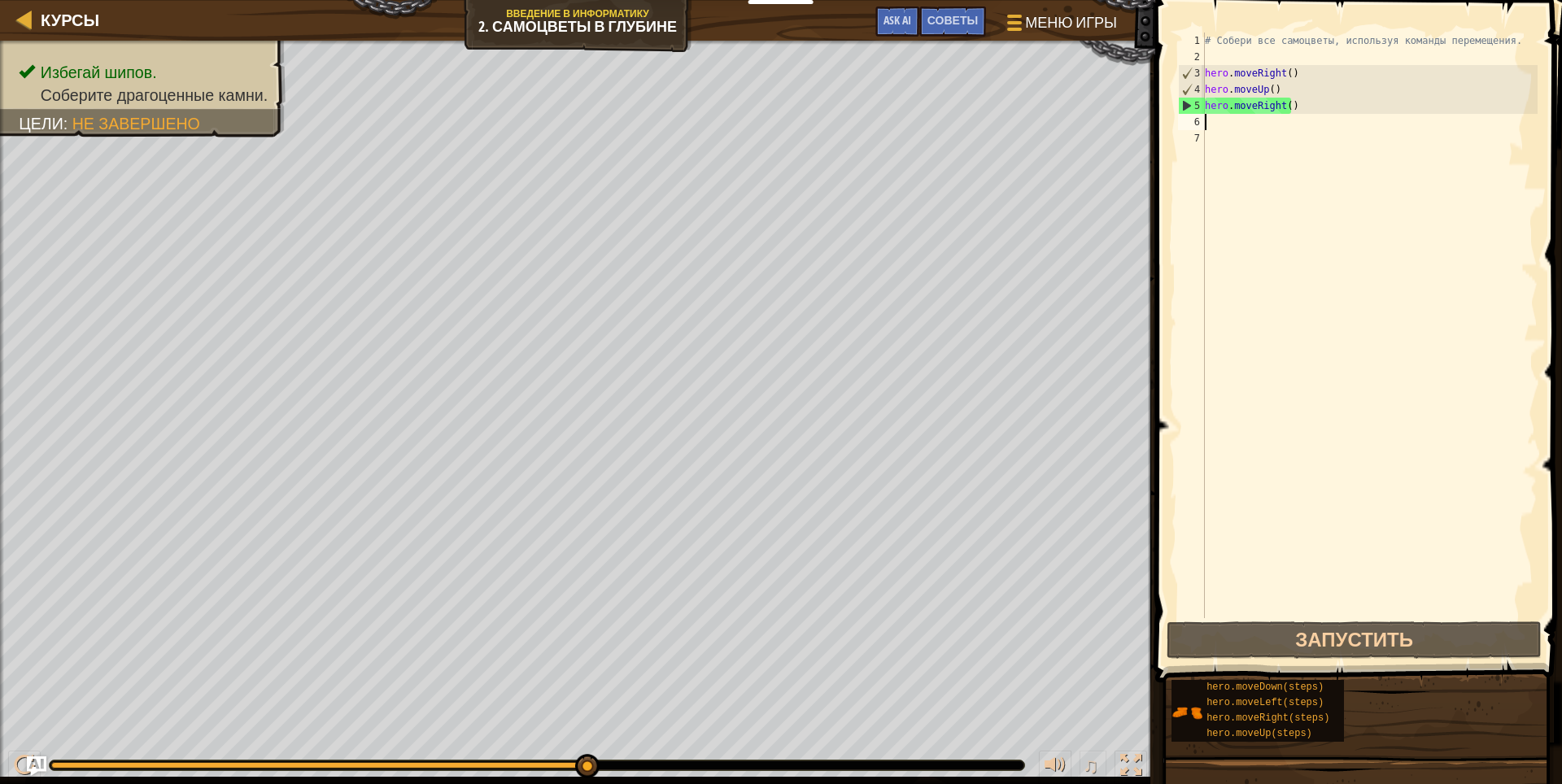
type textarea "h"
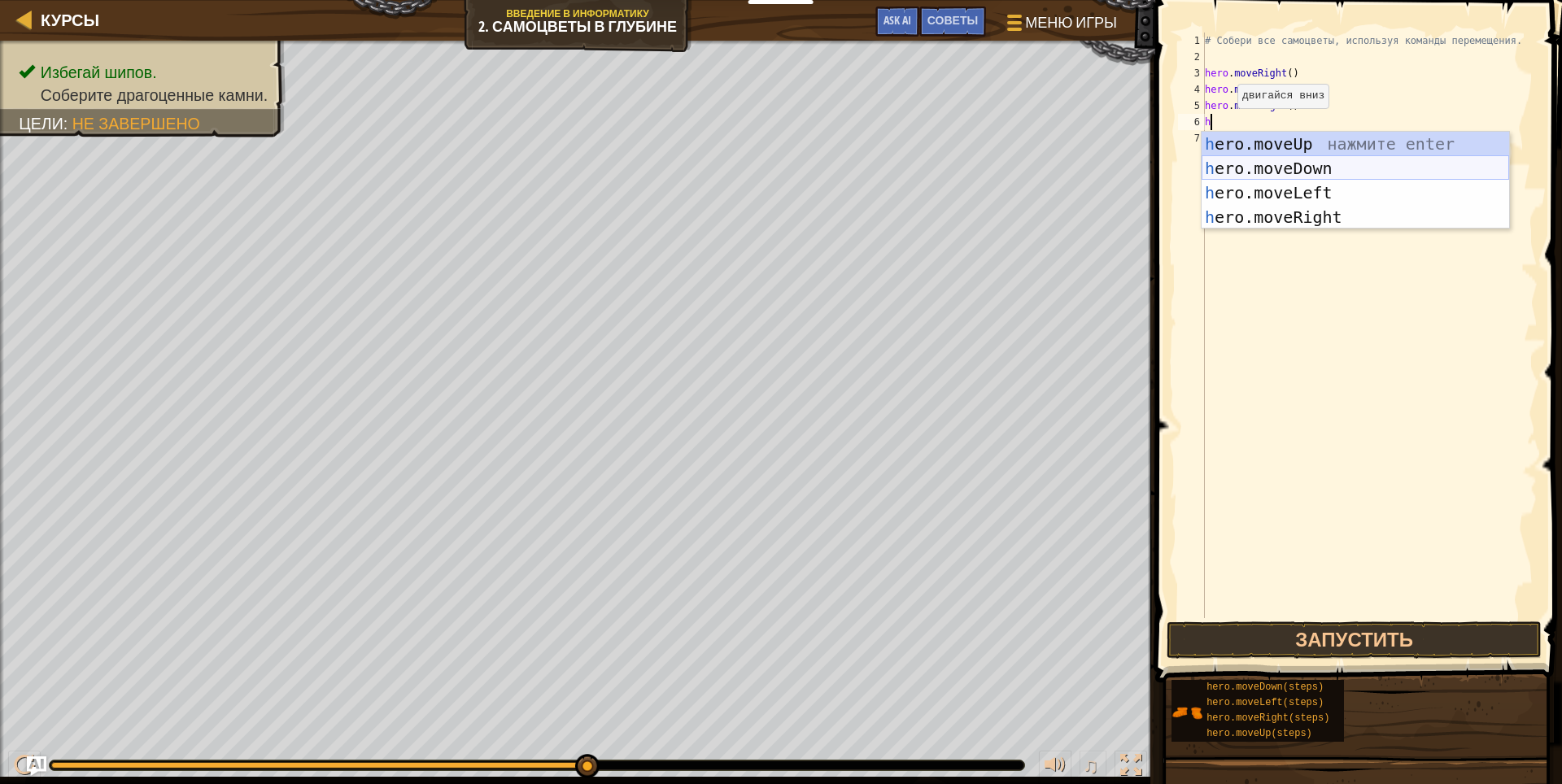
click at [1278, 164] on div "h ero.moveUp нажмите enter h ero.moveDown нажмите enter h ero.moveLeft нажмите …" at bounding box center [1355, 205] width 308 height 146
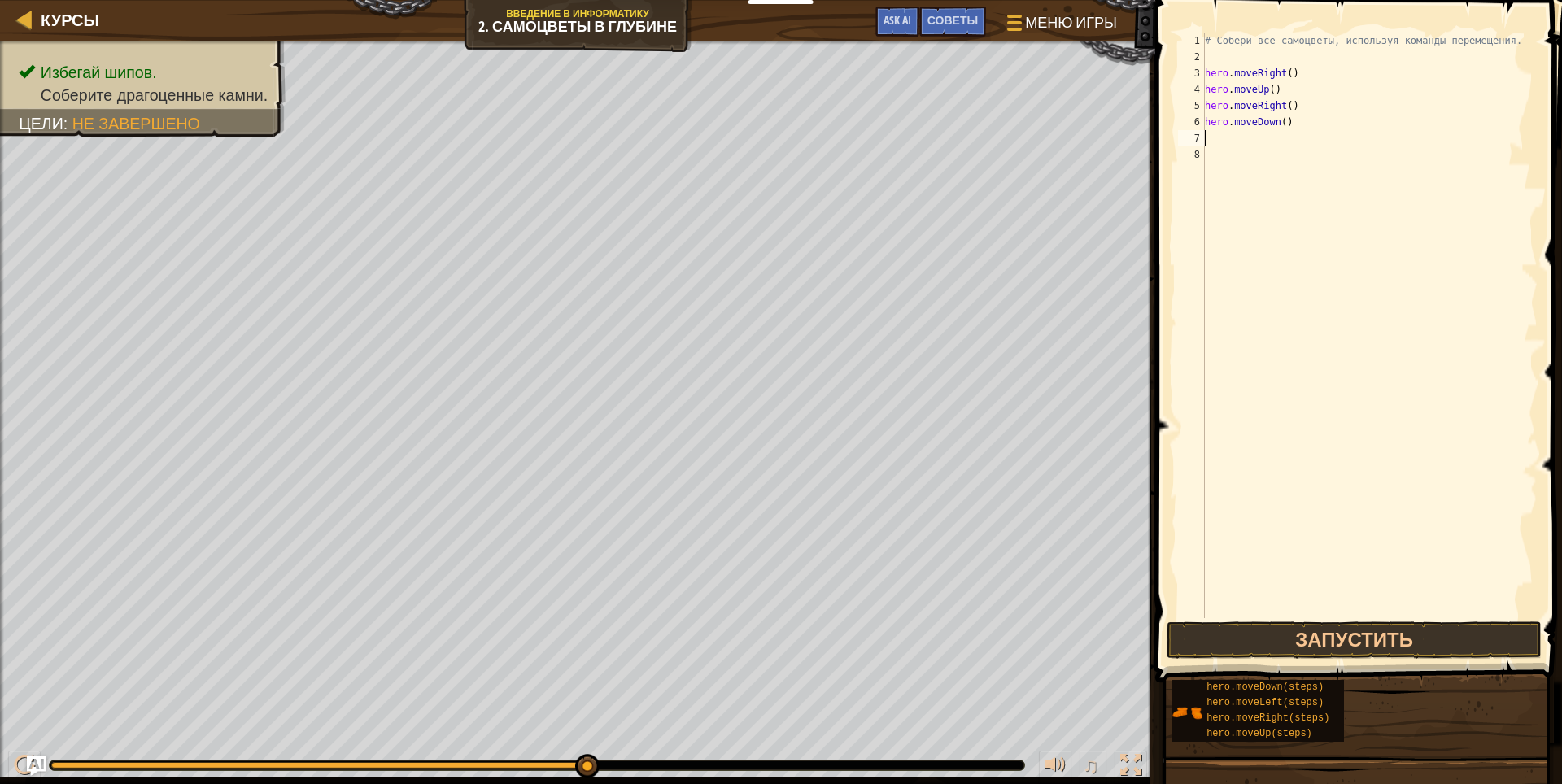
type textarea "h"
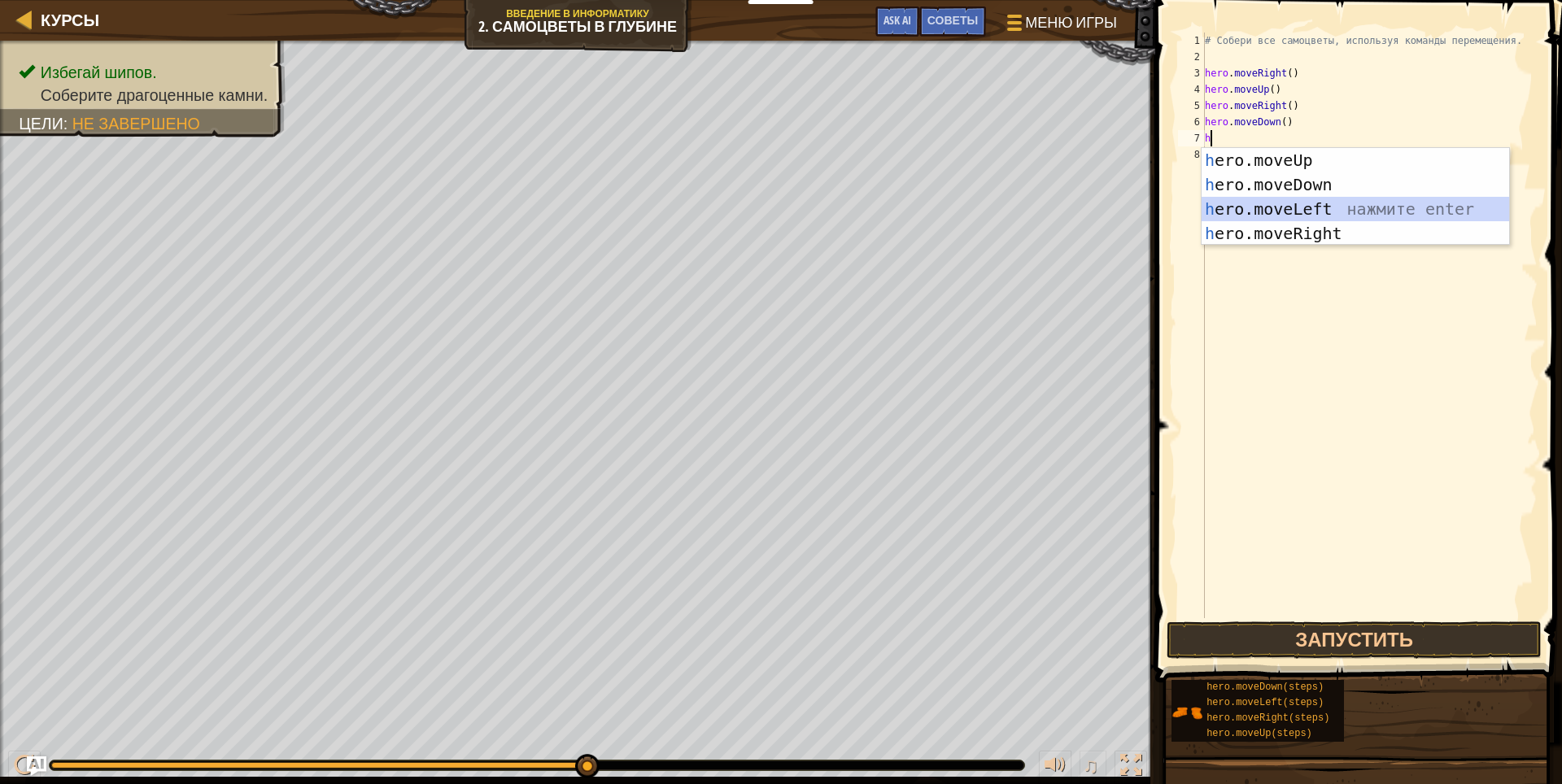
click at [1255, 198] on div "h ero.moveUp нажмите enter h ero.moveDown нажмите enter h ero.moveLeft нажмите …" at bounding box center [1355, 221] width 308 height 146
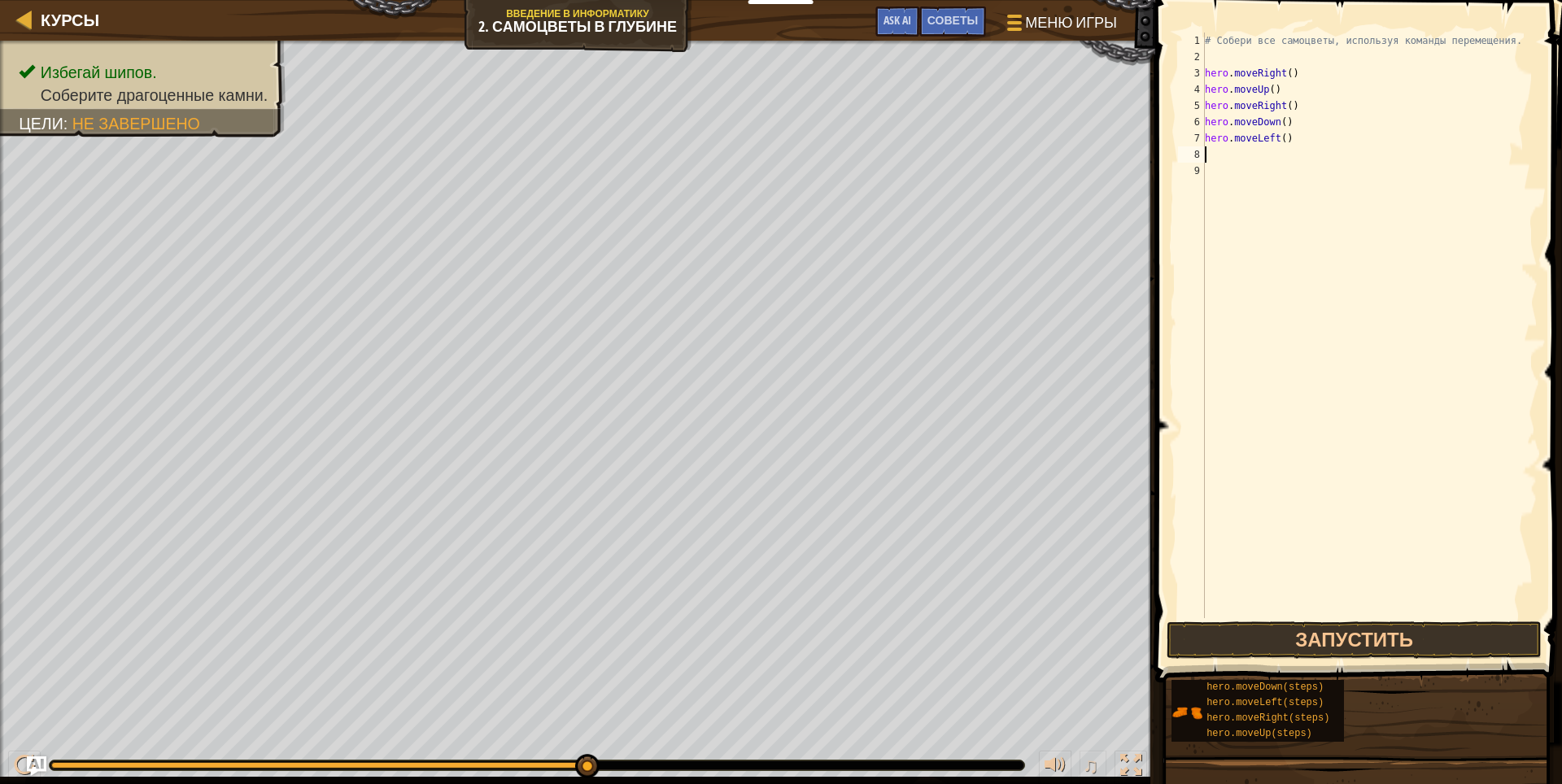
type textarea "h"
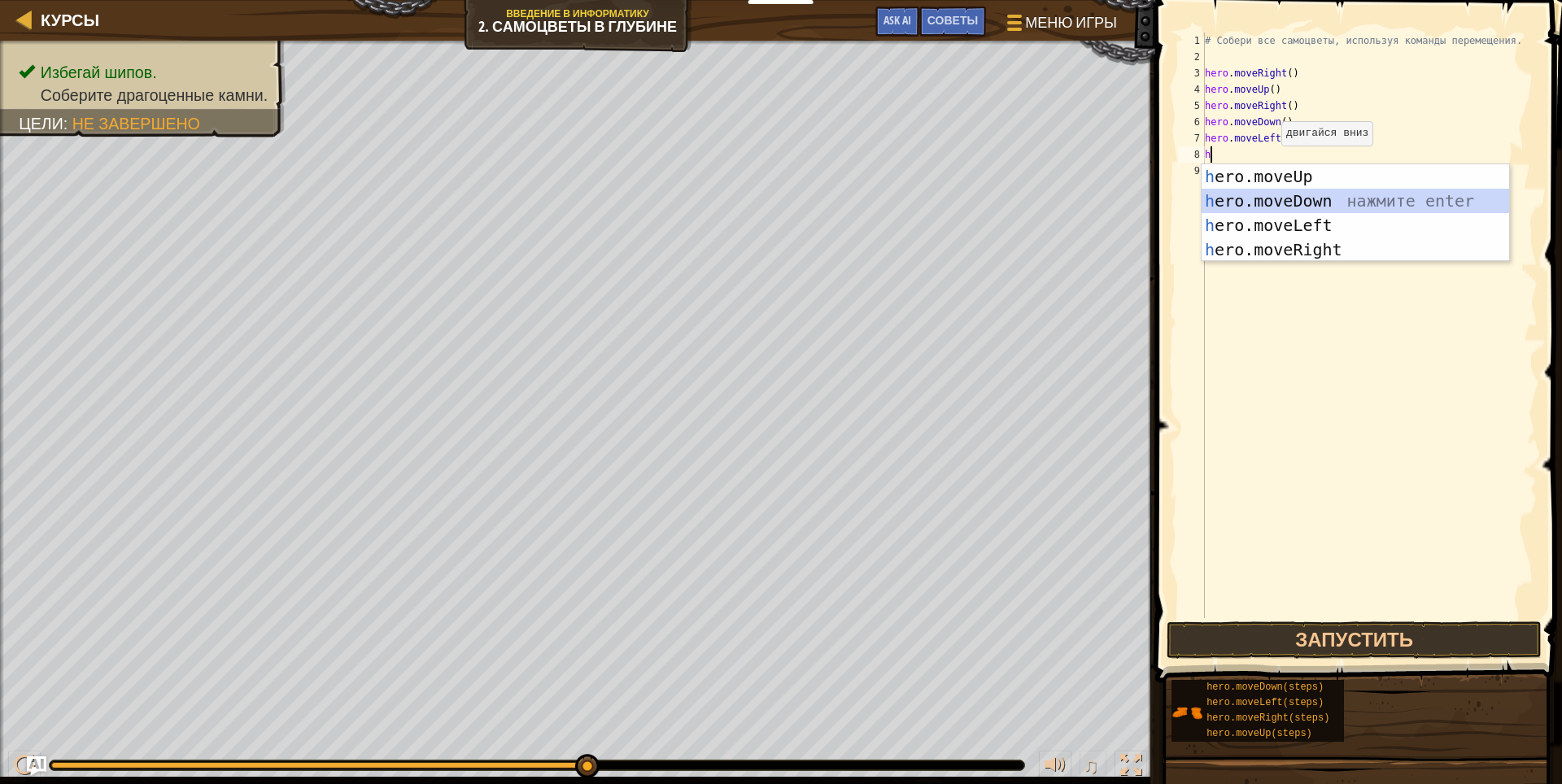
click at [1363, 199] on div "h ero.moveUp нажмите enter h ero.moveDown нажмите enter h ero.moveLeft нажмите …" at bounding box center [1355, 237] width 308 height 146
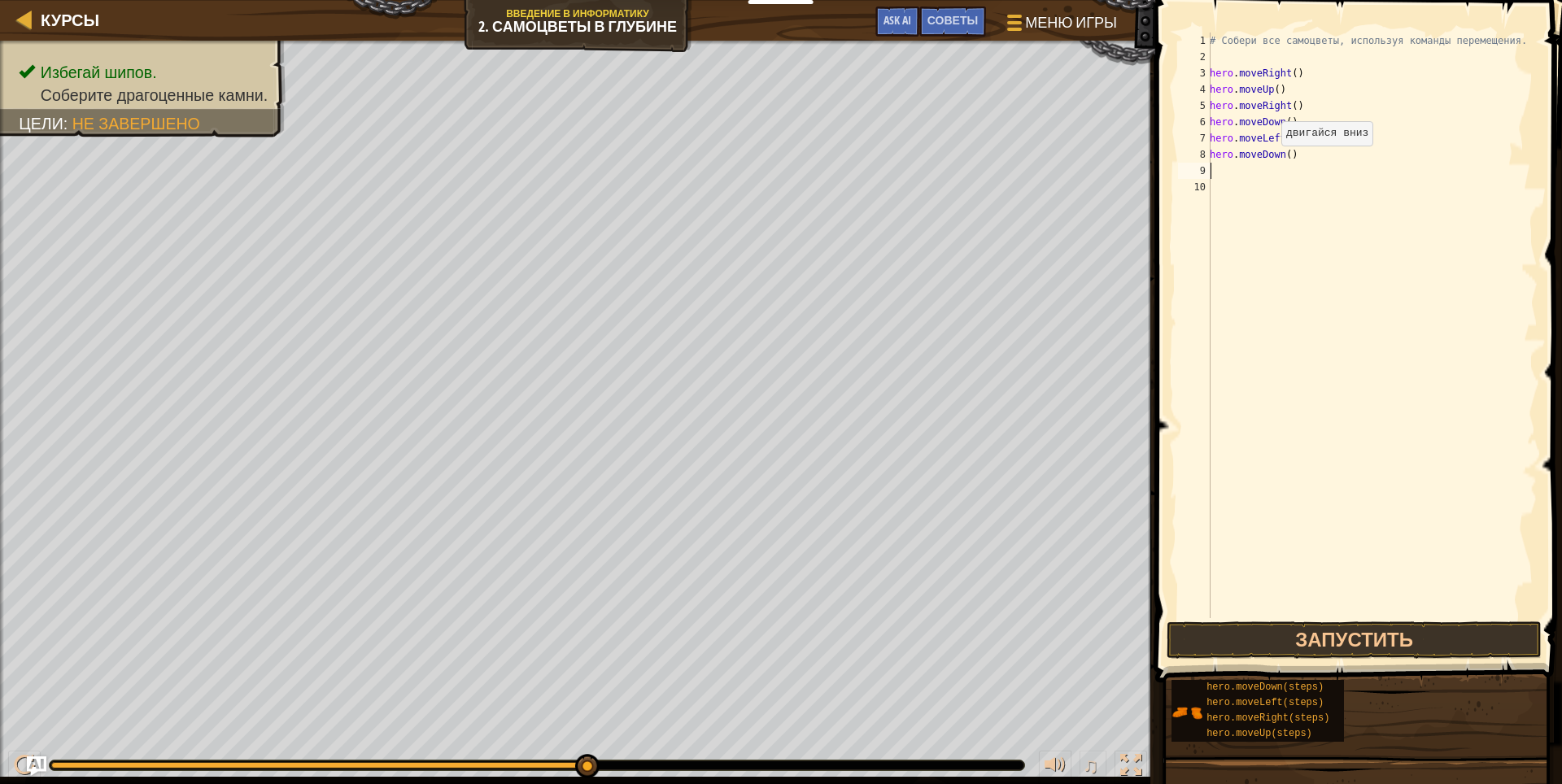
type textarea "h"
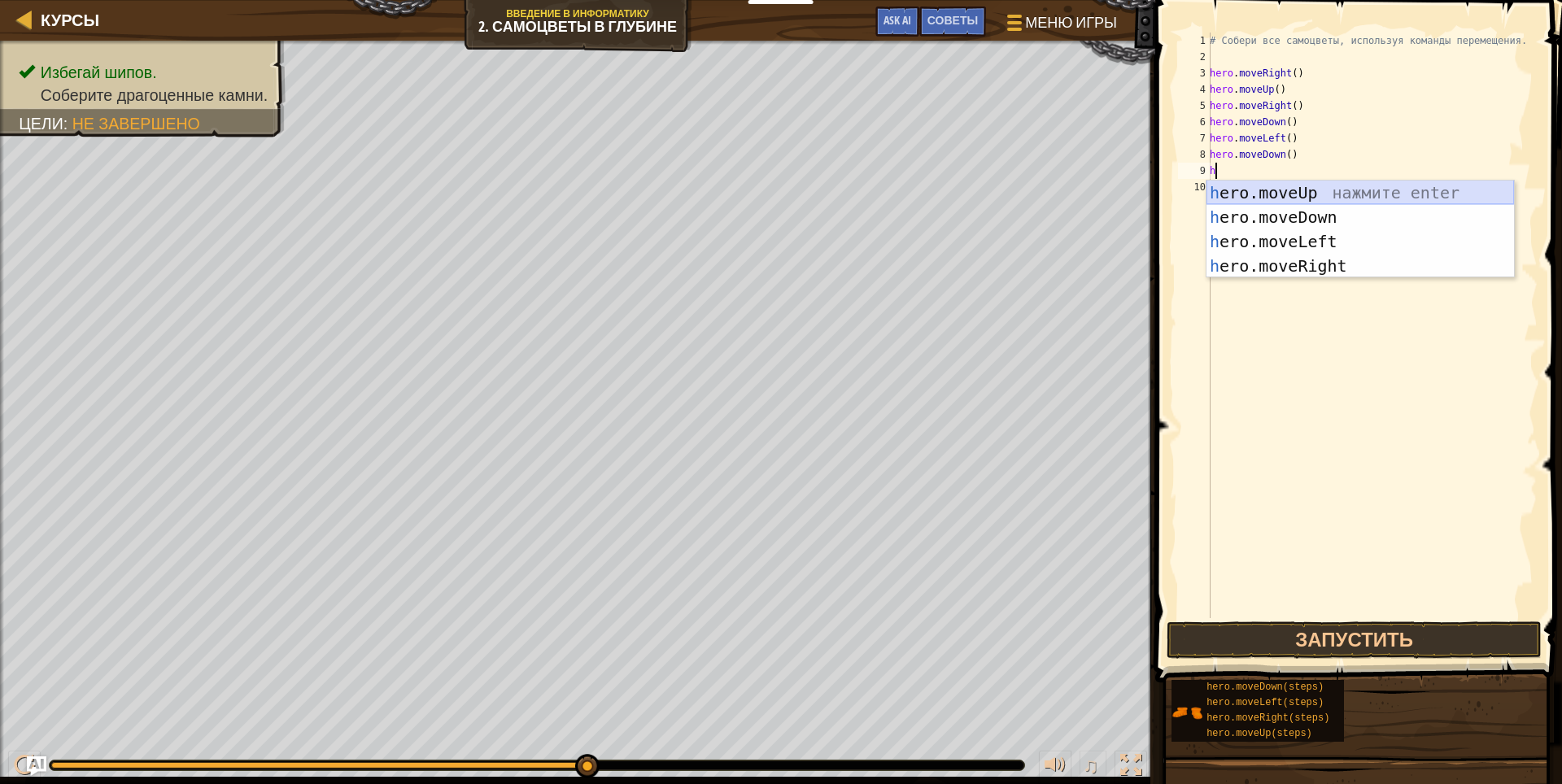
click at [1391, 190] on div "h ero.moveUp нажмите enter h ero.moveDown нажмите enter h ero.moveLeft нажмите …" at bounding box center [1360, 254] width 308 height 146
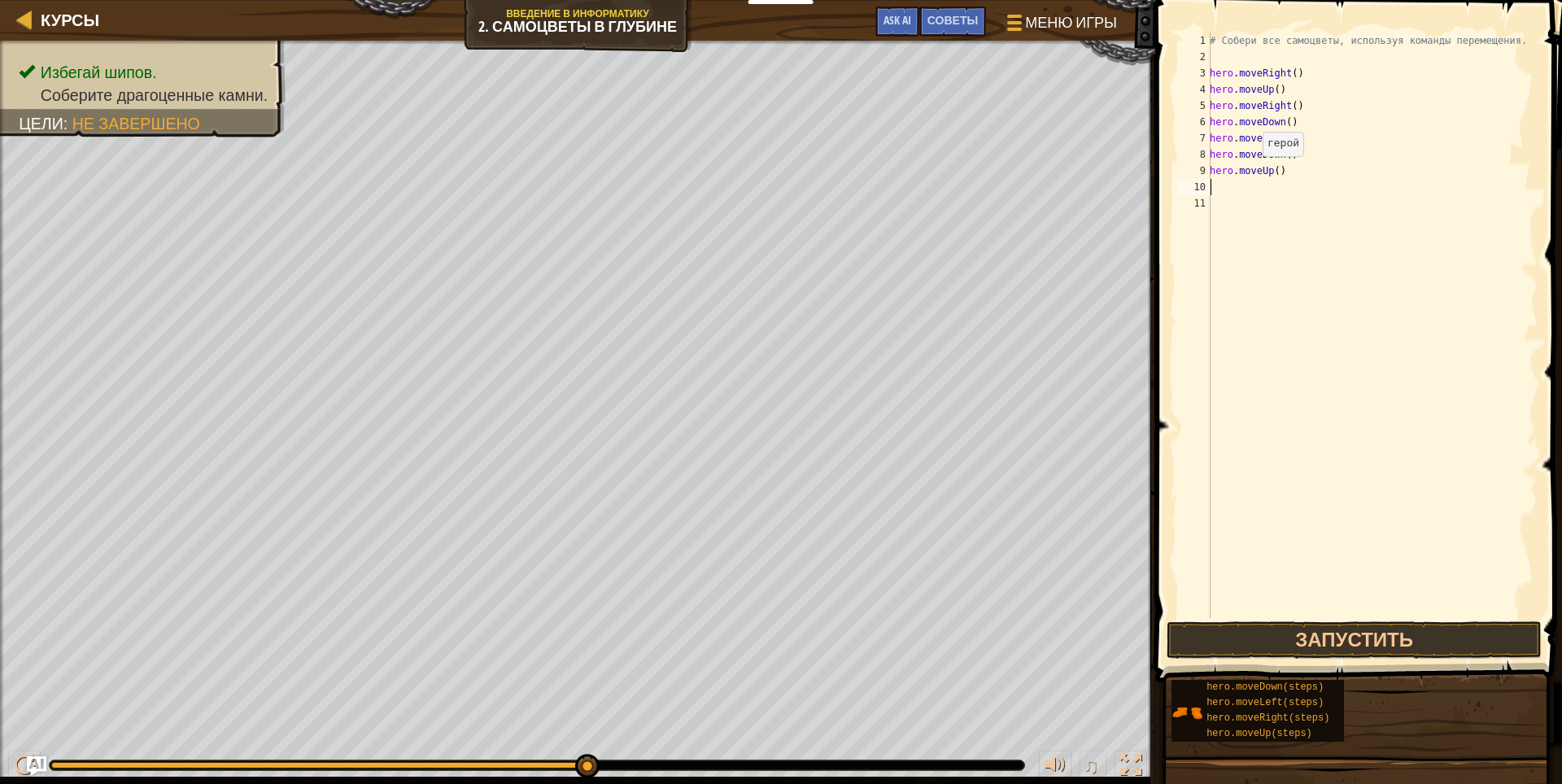
type textarea "h"
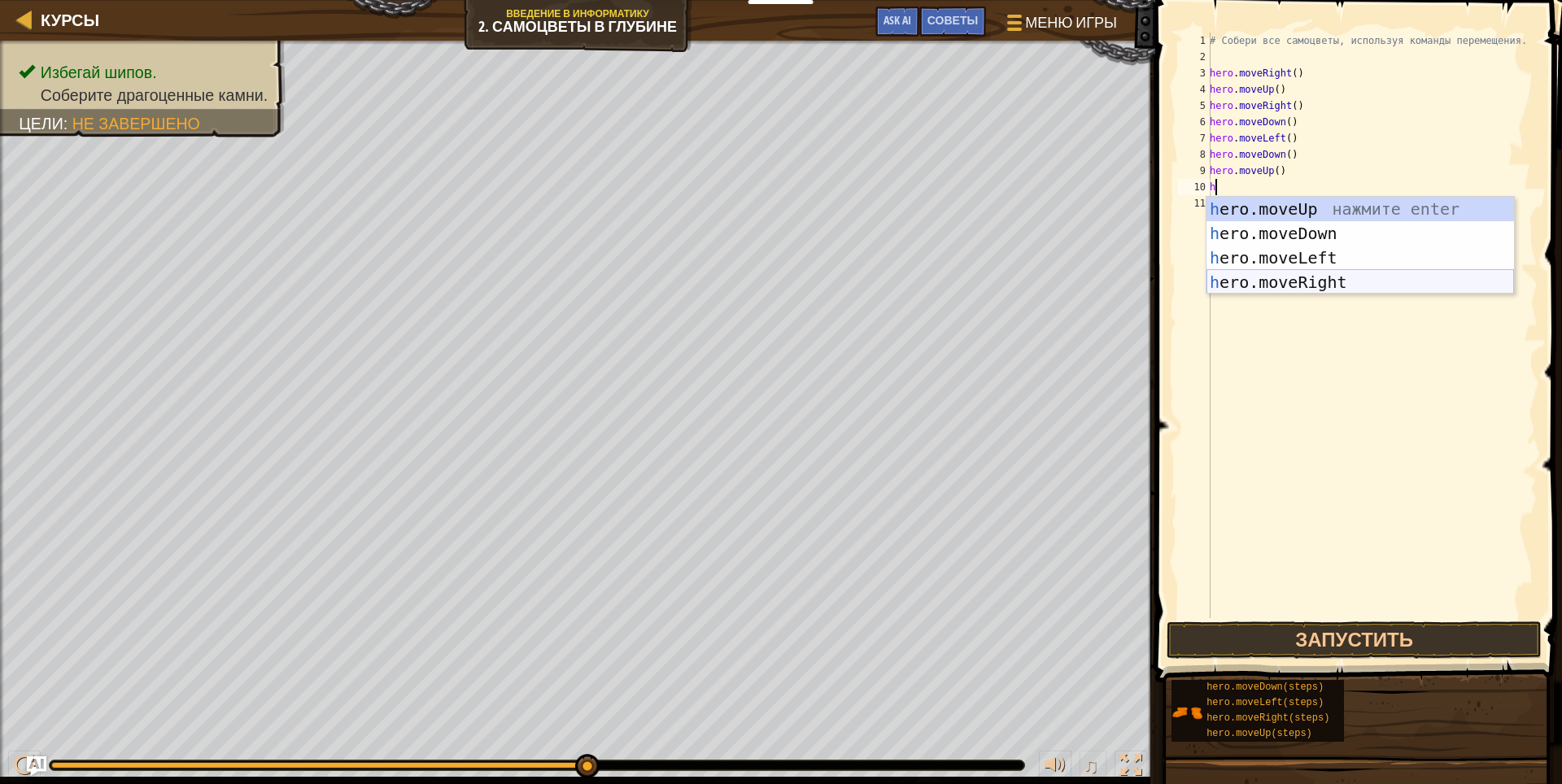
click at [1324, 282] on div "h ero.moveUp нажмите enter h ero.moveDown нажмите enter h ero.moveLeft нажмите …" at bounding box center [1360, 270] width 308 height 146
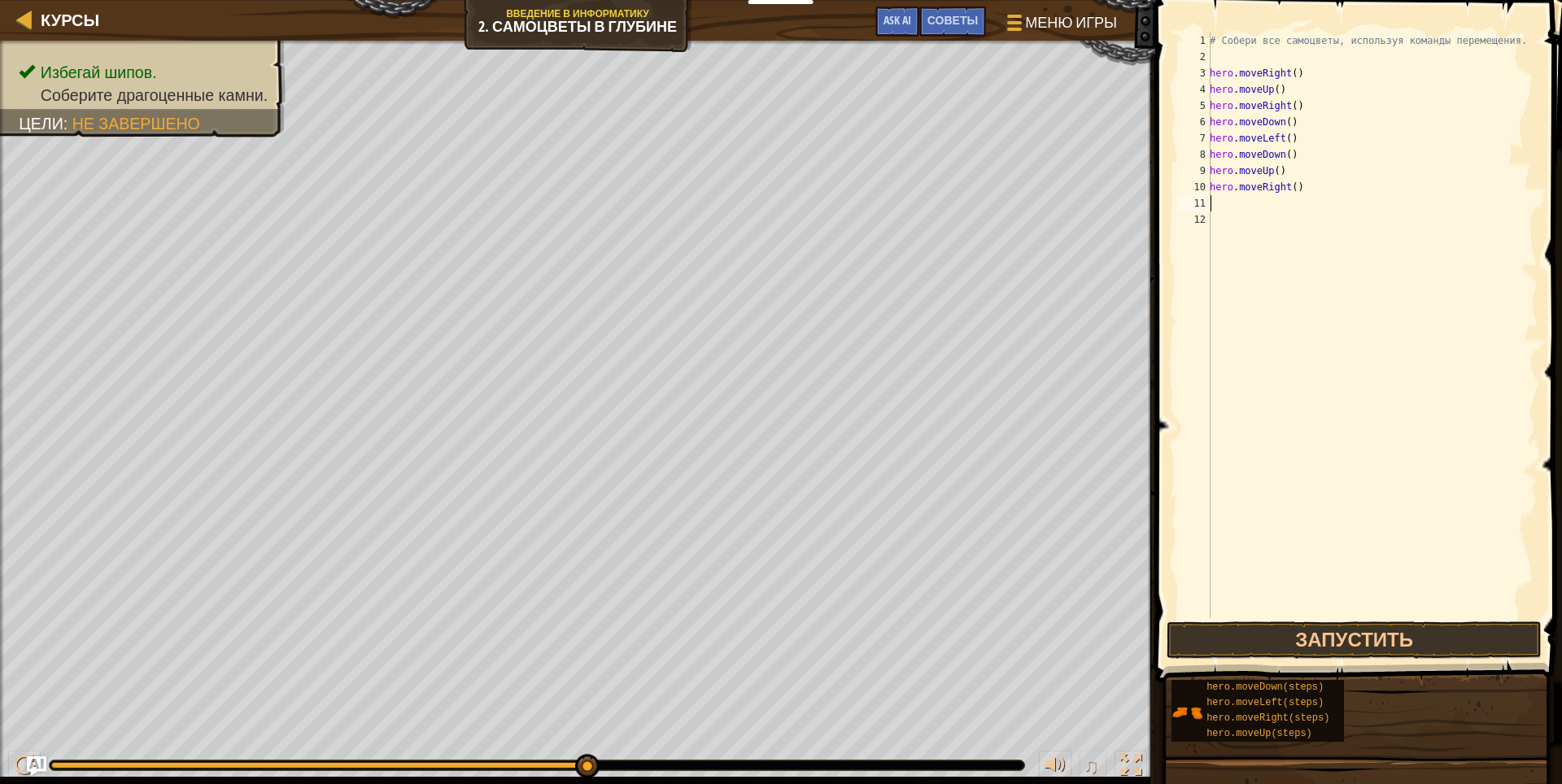
type textarea "h"
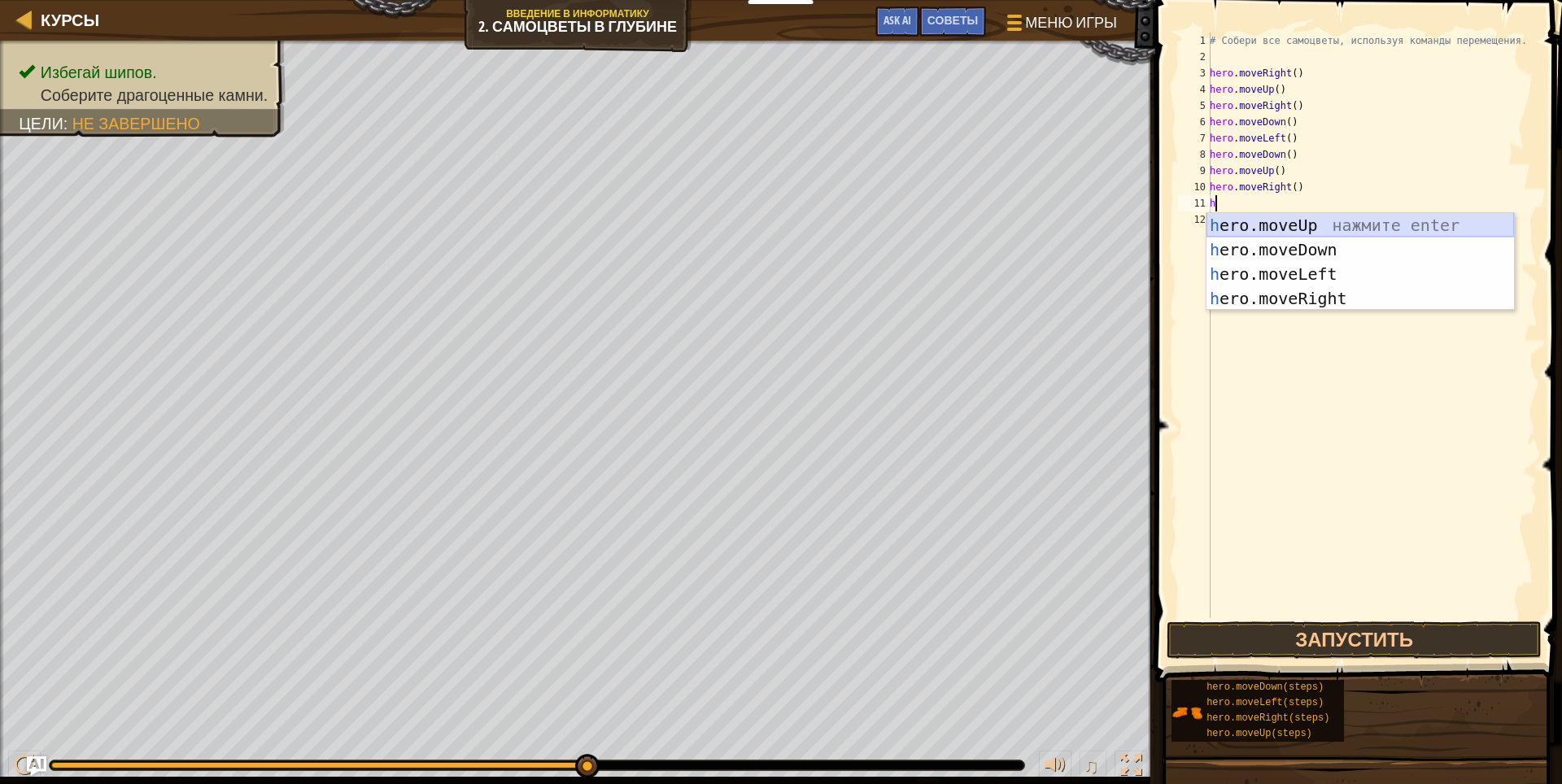
click at [1317, 221] on div "h ero.moveUp нажмите enter h ero.moveDown нажмите enter h ero.moveLeft нажмите …" at bounding box center [1360, 286] width 308 height 146
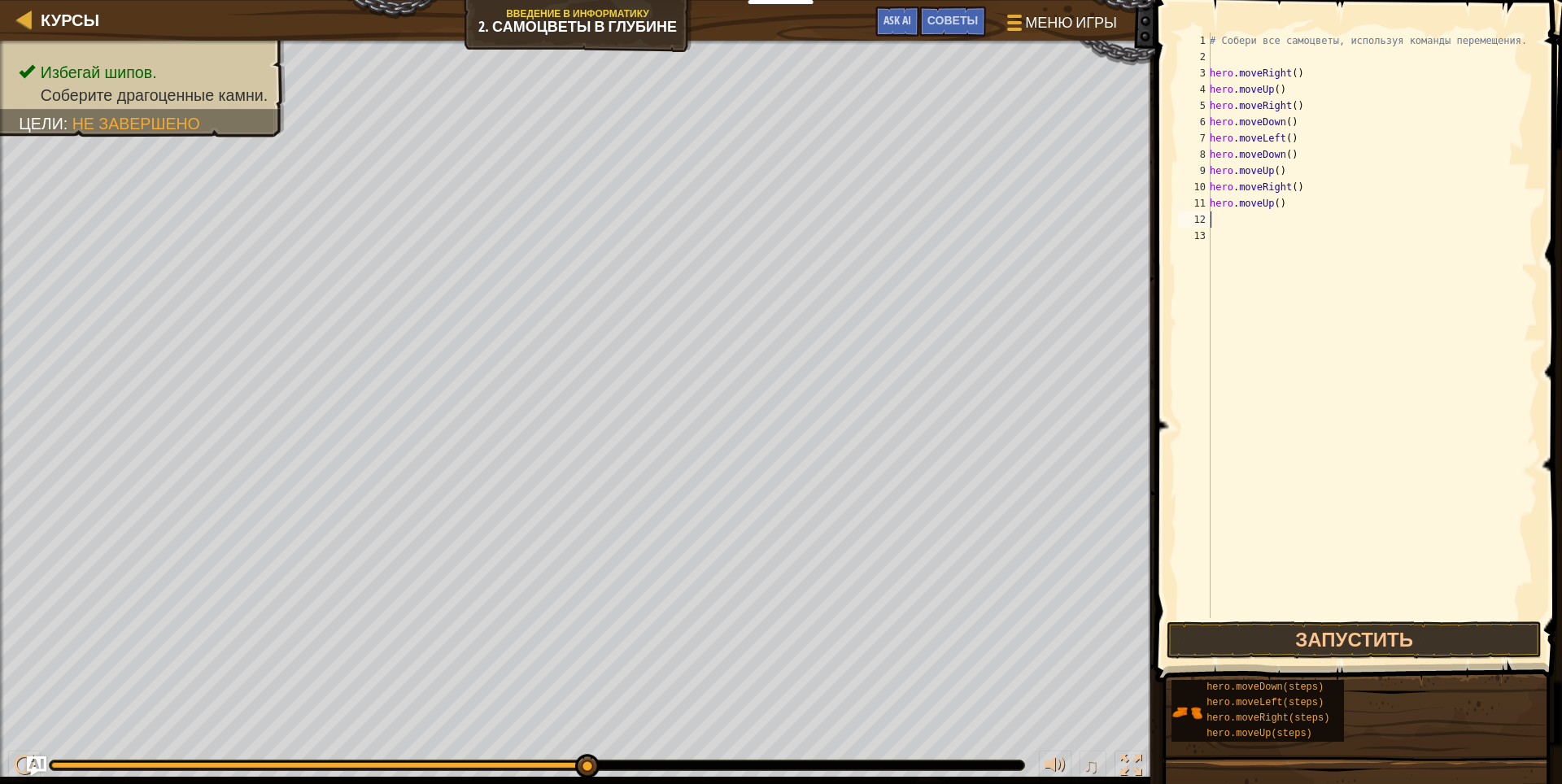
type textarea "h"
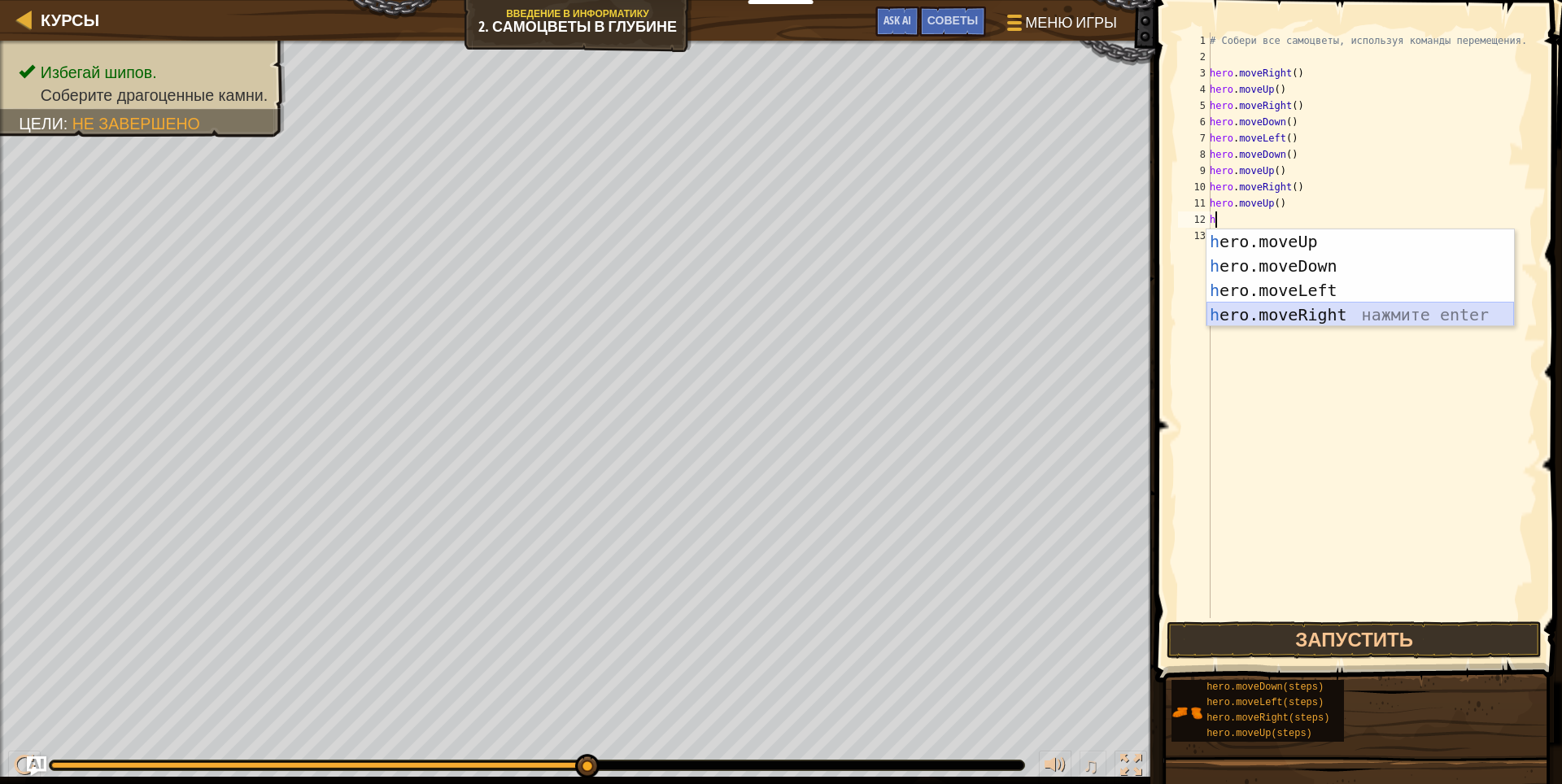
click at [1311, 305] on div "h ero.moveUp нажмите enter h ero.moveDown нажмите enter h ero.moveLeft нажмите …" at bounding box center [1360, 302] width 308 height 146
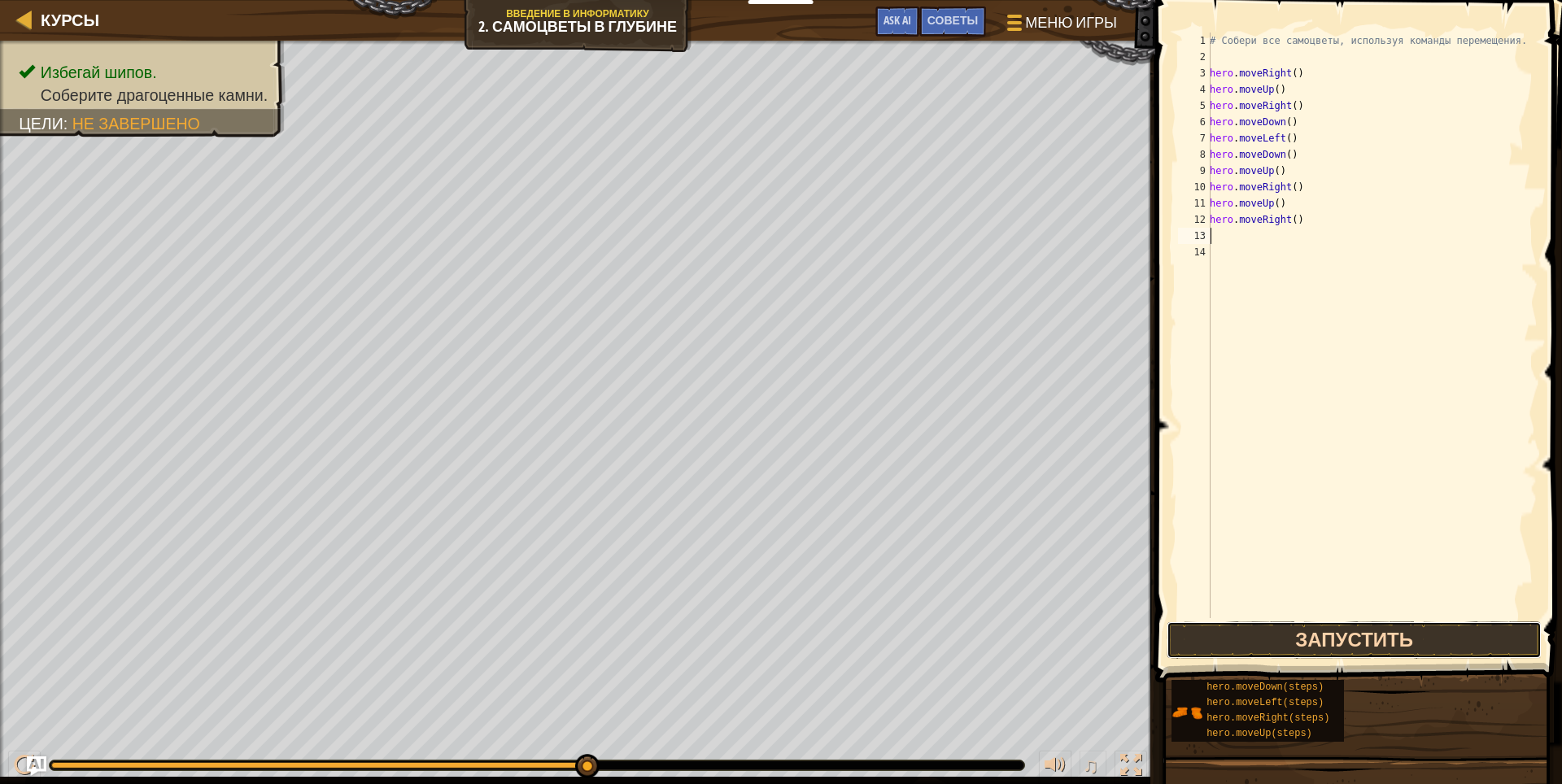
click at [1341, 631] on button "Запустить" at bounding box center [1354, 639] width 376 height 37
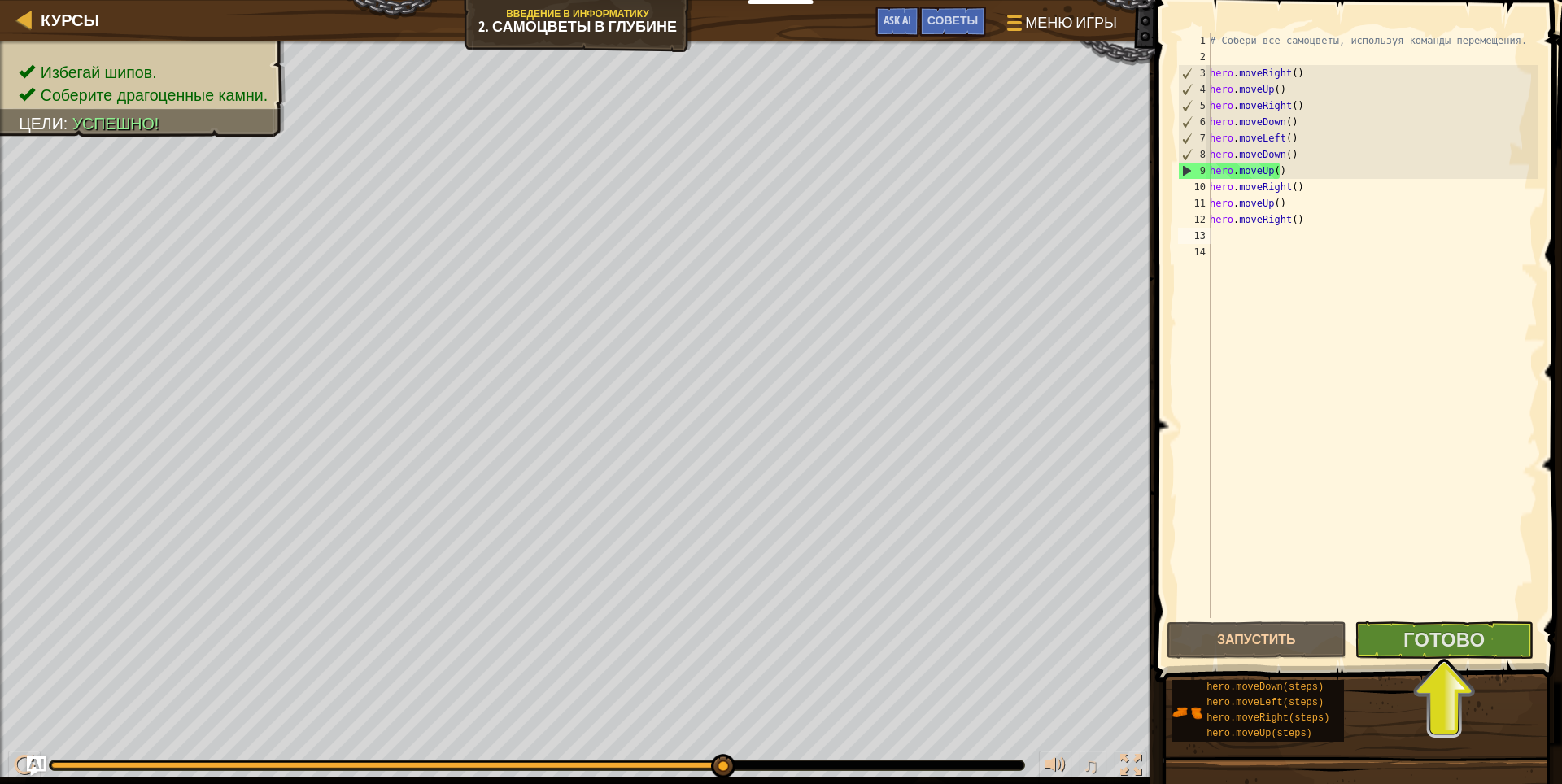
drag, startPoint x: 719, startPoint y: 764, endPoint x: 758, endPoint y: 752, distance: 40.8
click at [758, 752] on div "♫" at bounding box center [578, 760] width 1155 height 49
drag, startPoint x: 721, startPoint y: 760, endPoint x: 750, endPoint y: 762, distance: 29.1
drag, startPoint x: 713, startPoint y: 757, endPoint x: 767, endPoint y: 764, distance: 54.5
click at [767, 764] on div at bounding box center [537, 765] width 974 height 10
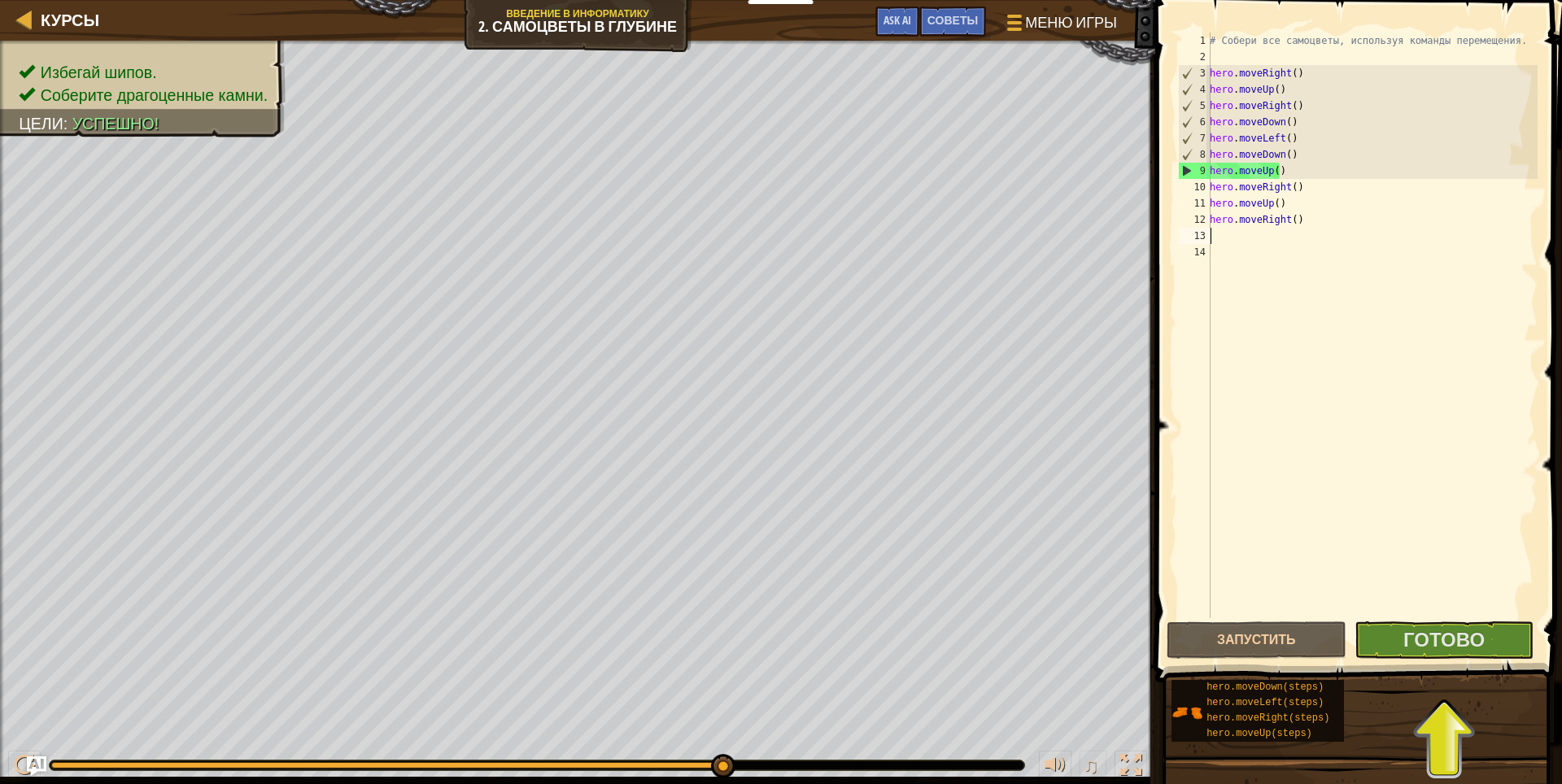
drag, startPoint x: 733, startPoint y: 760, endPoint x: 764, endPoint y: 762, distance: 31.1
click at [767, 762] on div at bounding box center [537, 765] width 974 height 10
click at [769, 762] on div at bounding box center [537, 765] width 974 height 10
drag, startPoint x: 769, startPoint y: 762, endPoint x: 810, endPoint y: 770, distance: 41.8
click at [771, 762] on div at bounding box center [537, 765] width 974 height 10
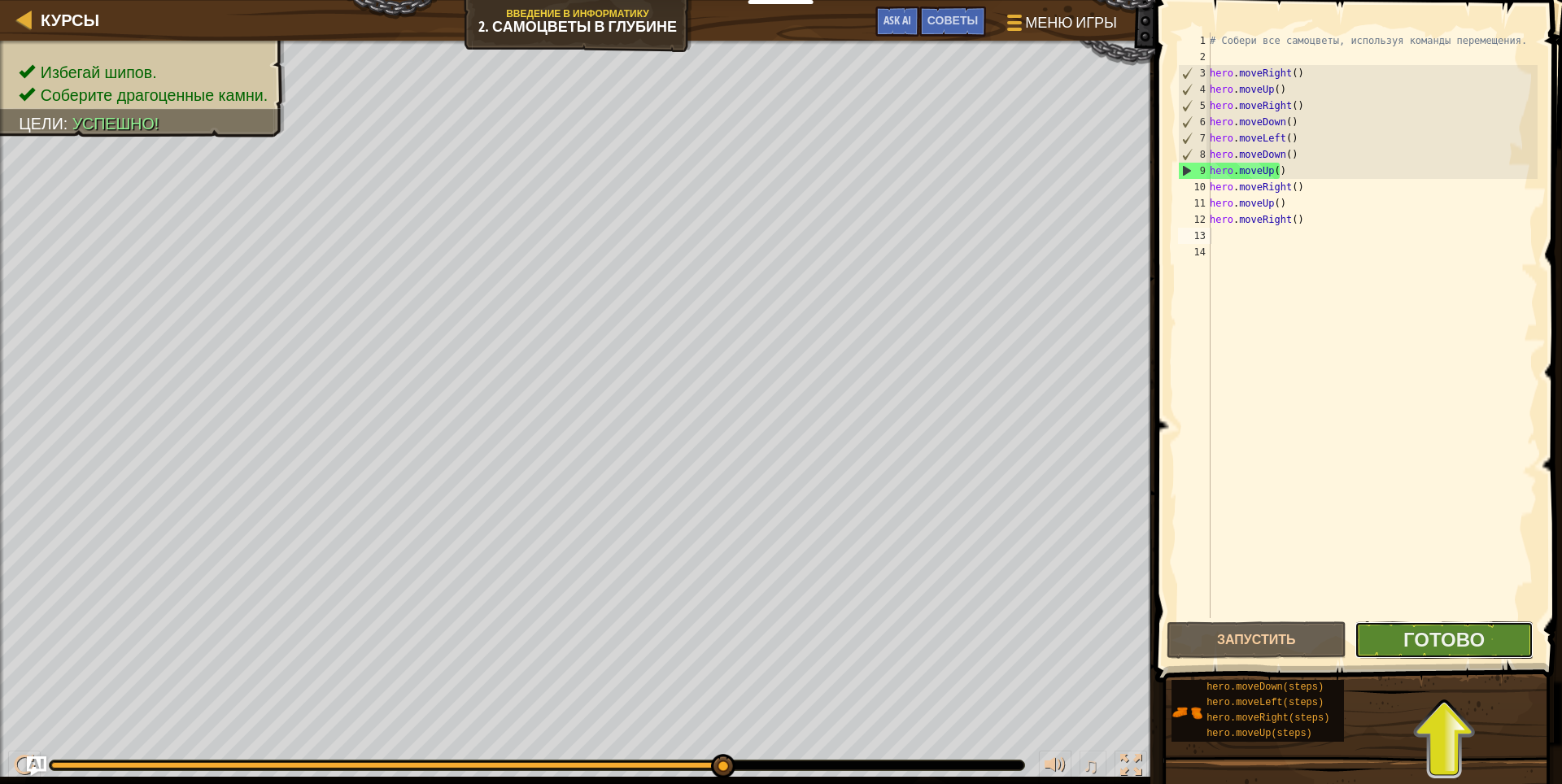
click at [1497, 635] on button "Готово" at bounding box center [1444, 639] width 180 height 37
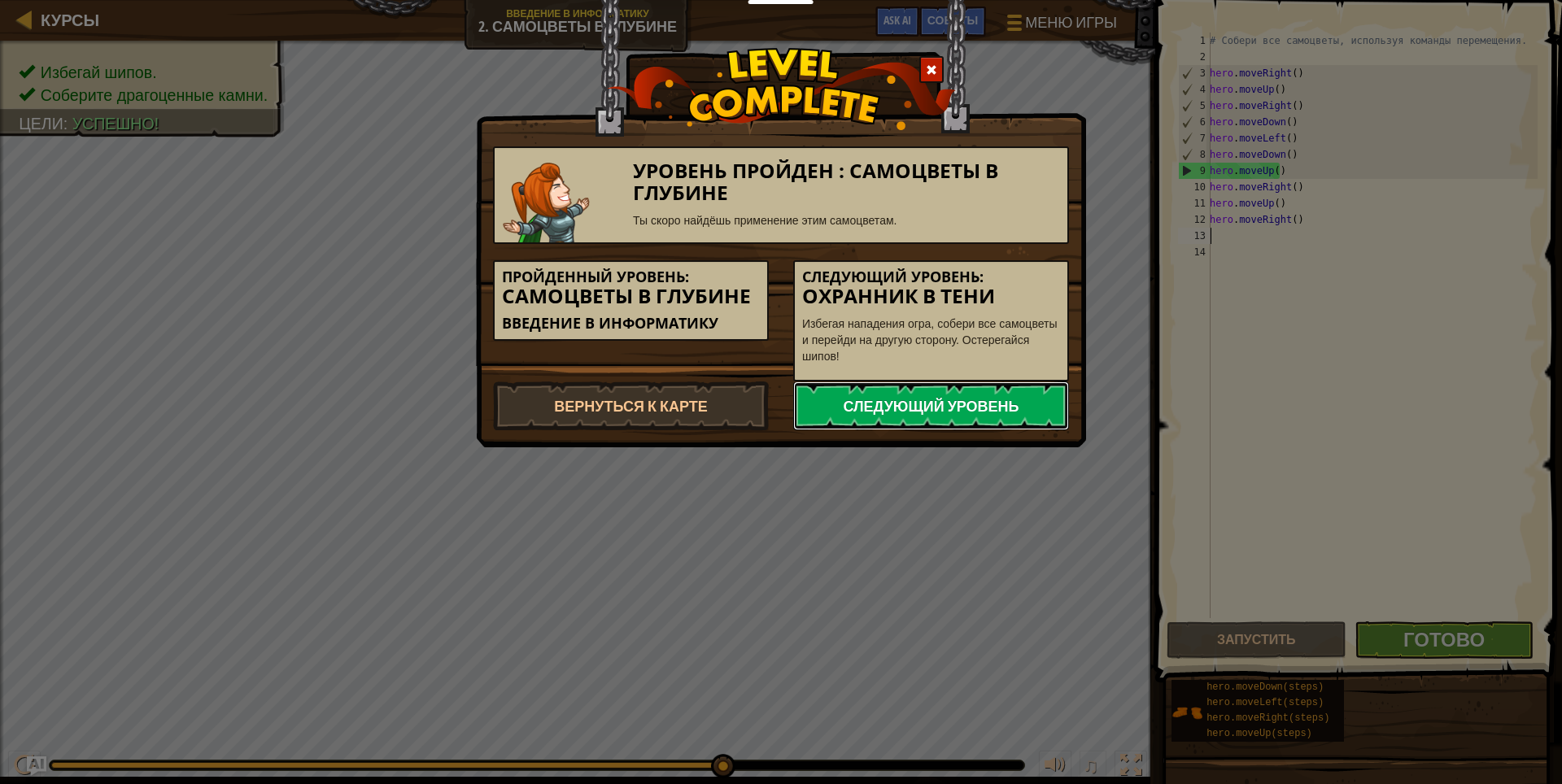
click at [1012, 414] on link "Следующий уровень" at bounding box center [930, 405] width 276 height 49
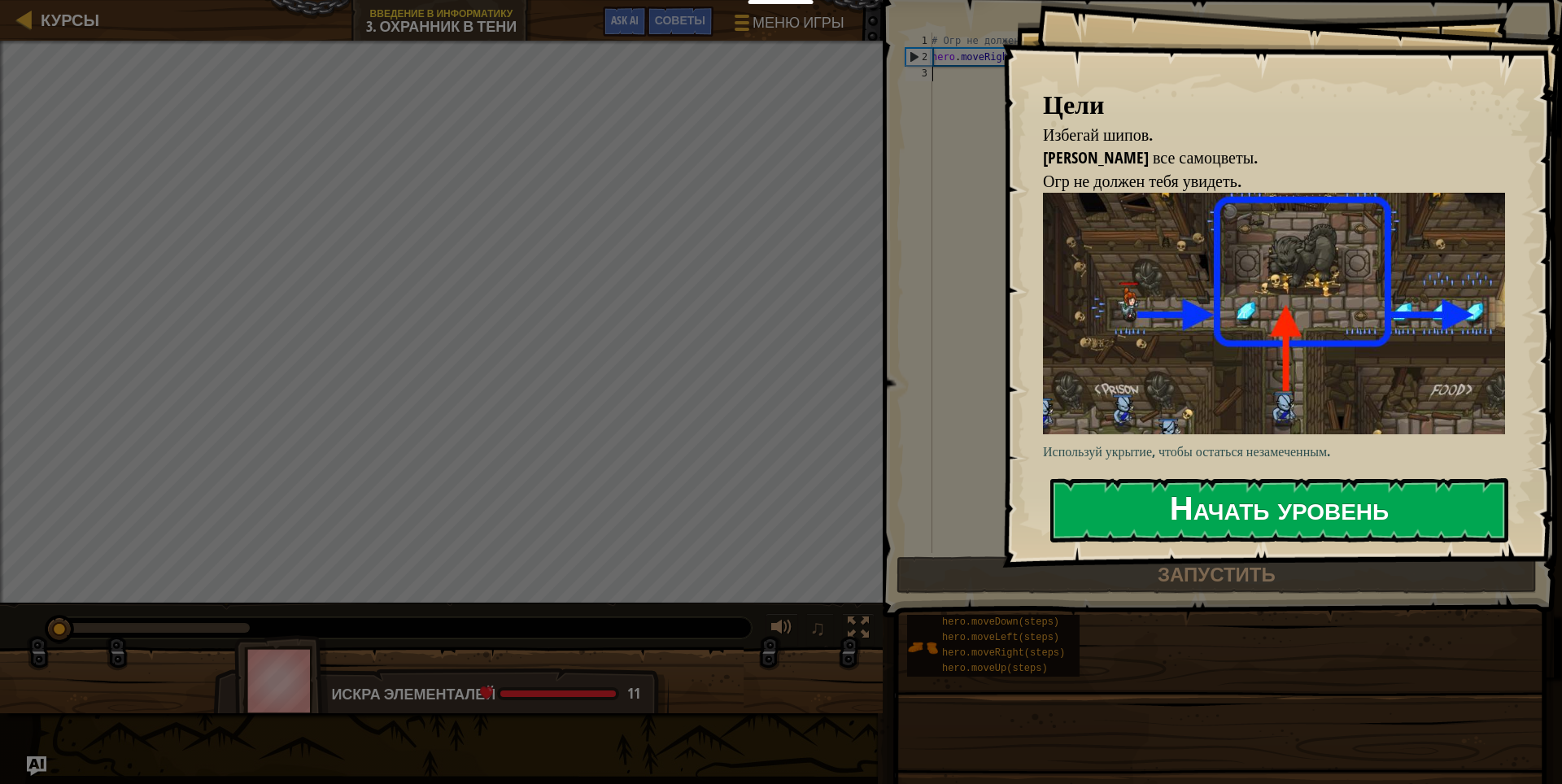
click at [1238, 493] on button "Начать уровень" at bounding box center [1279, 510] width 458 height 64
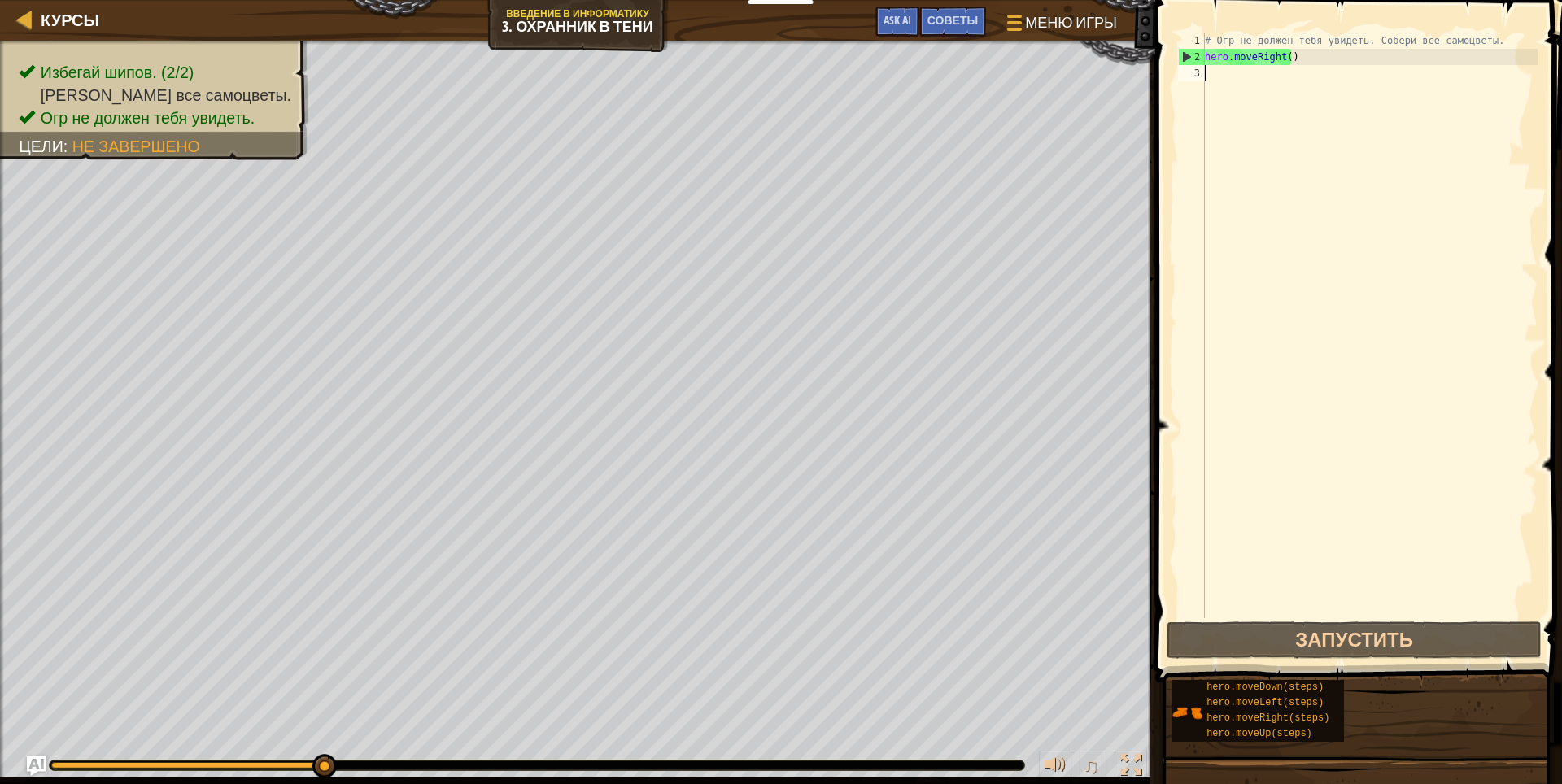
type textarea "h"
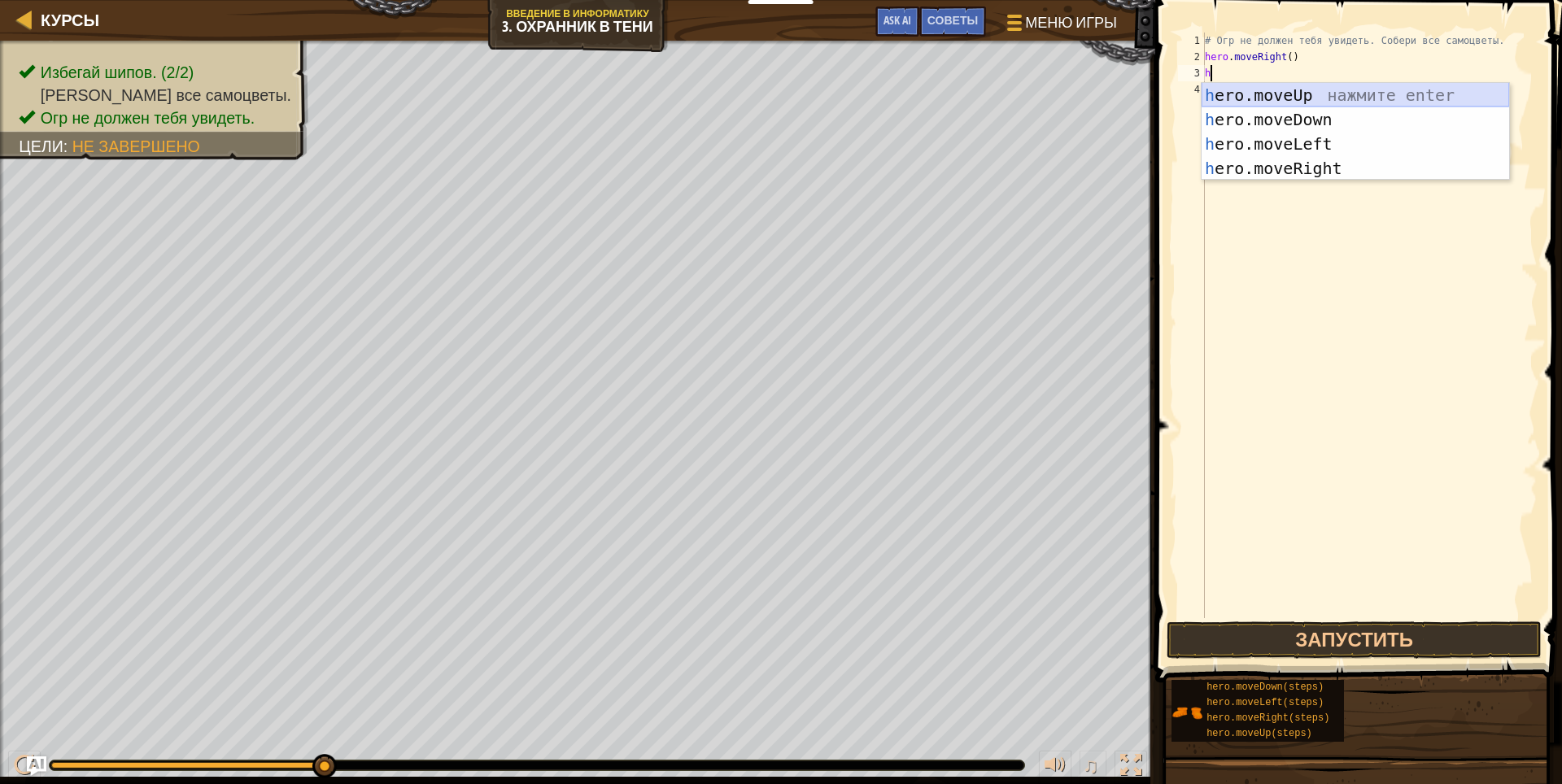
click at [1308, 85] on div "h ero.moveUp нажмите enter h ero.moveDown нажмите enter h ero.moveLeft нажмите …" at bounding box center [1355, 156] width 308 height 146
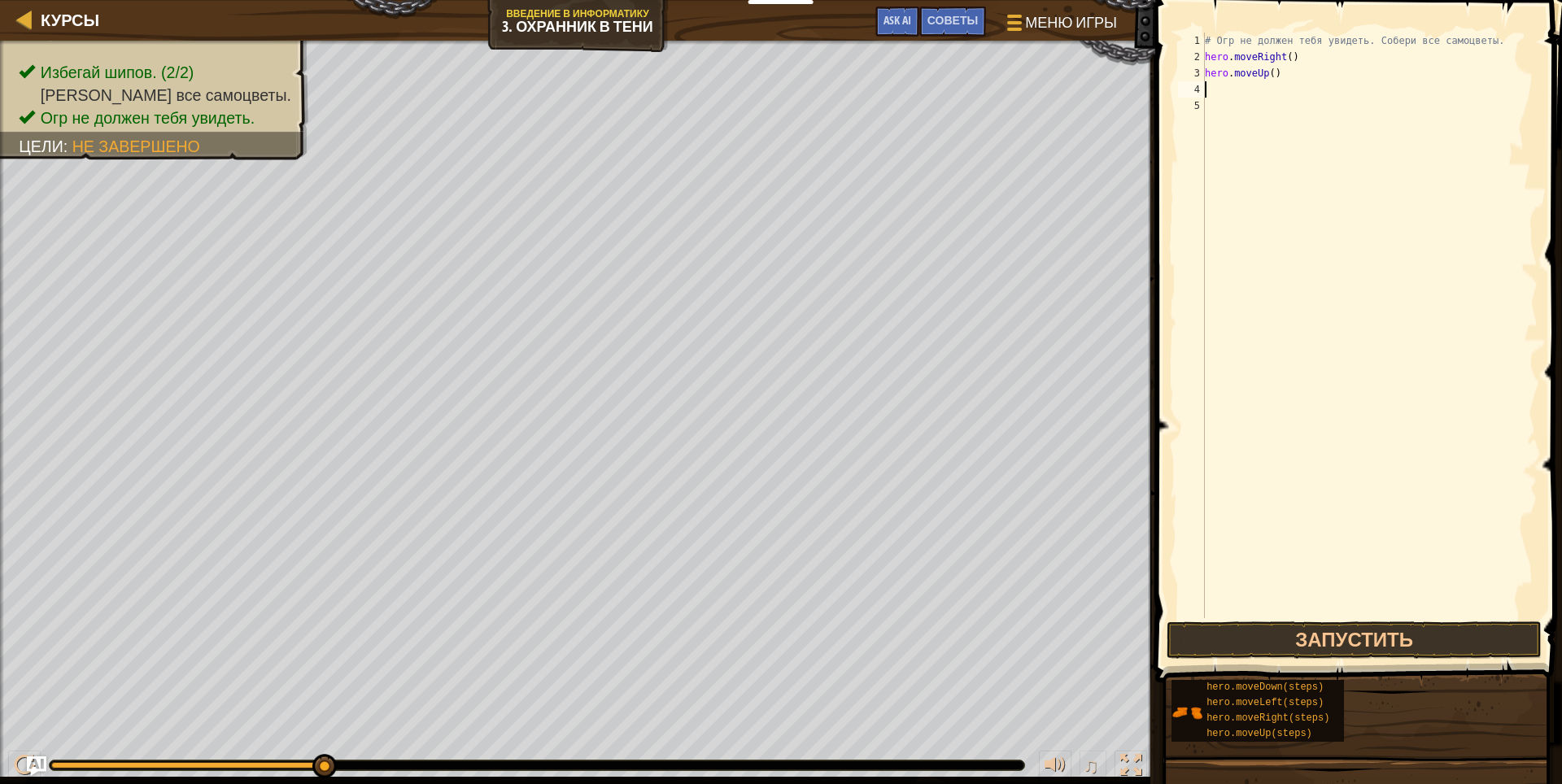
type textarea "h"
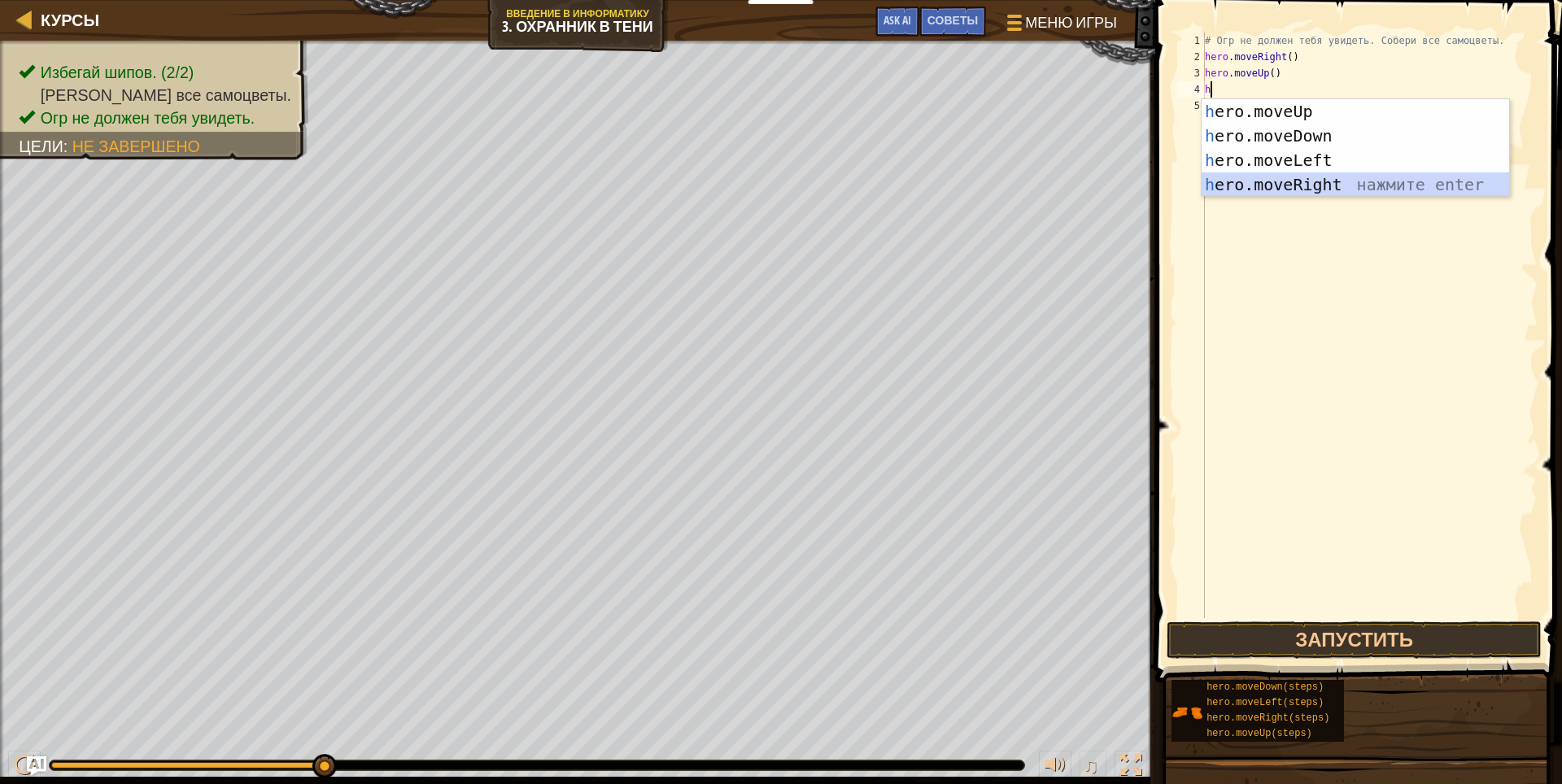
click at [1280, 175] on div "h ero.moveUp нажмите enter h ero.moveDown нажмите enter h ero.moveLeft нажмите …" at bounding box center [1355, 172] width 308 height 146
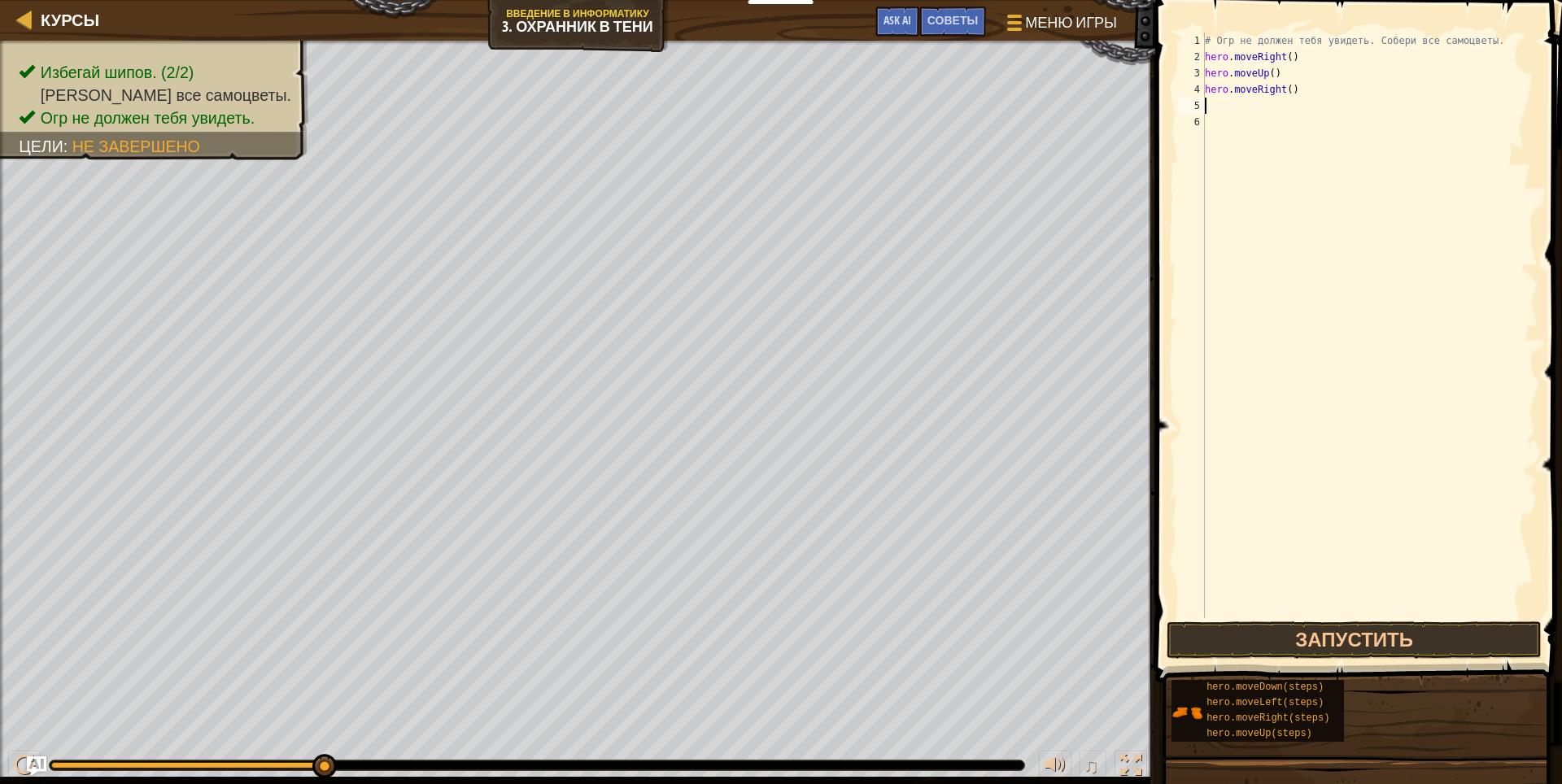
type textarea "h"
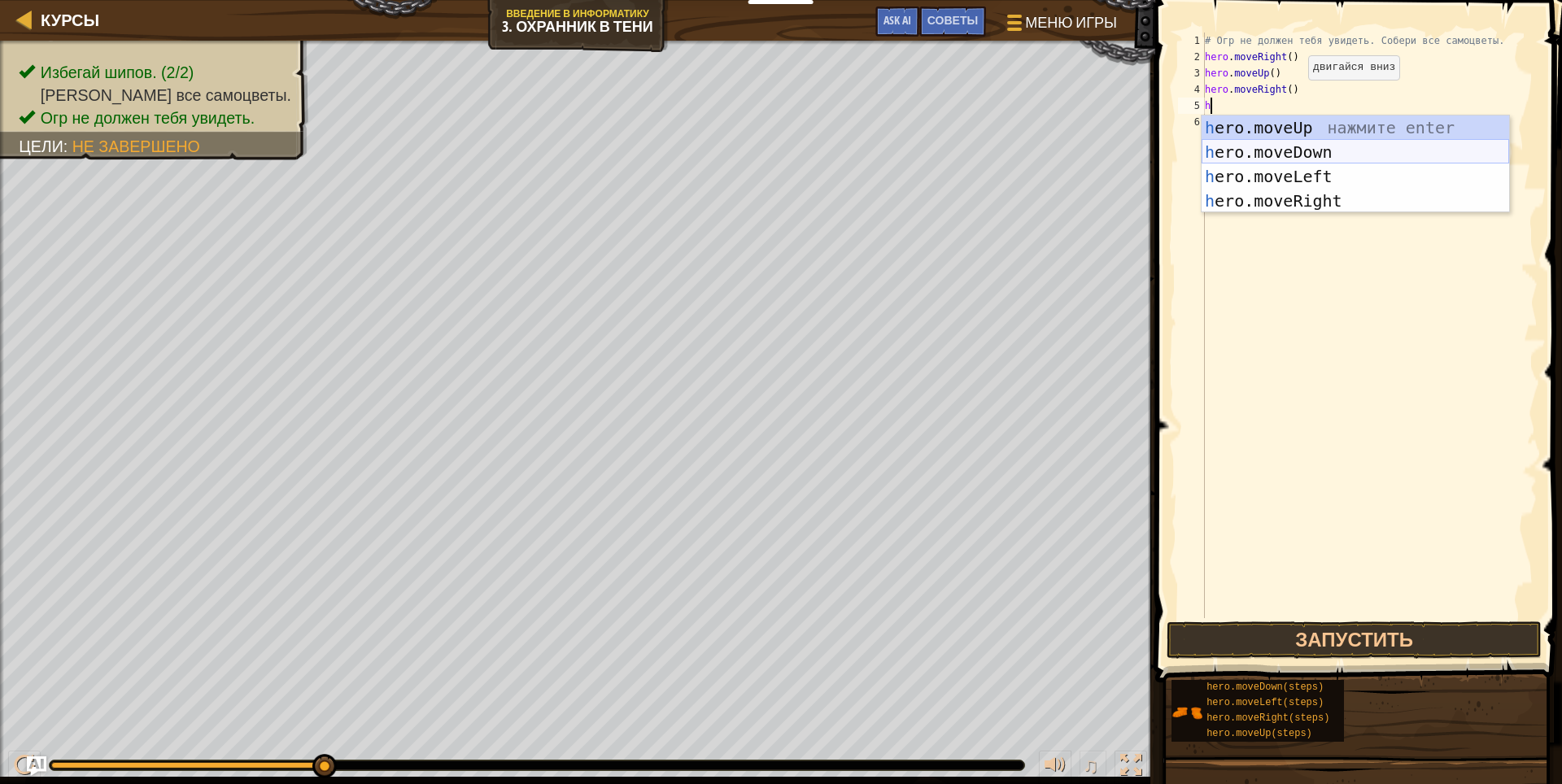
click at [1269, 146] on div "h ero.moveUp нажмите enter h ero.moveDown нажмите enter h ero.moveLeft нажмите …" at bounding box center [1355, 189] width 308 height 146
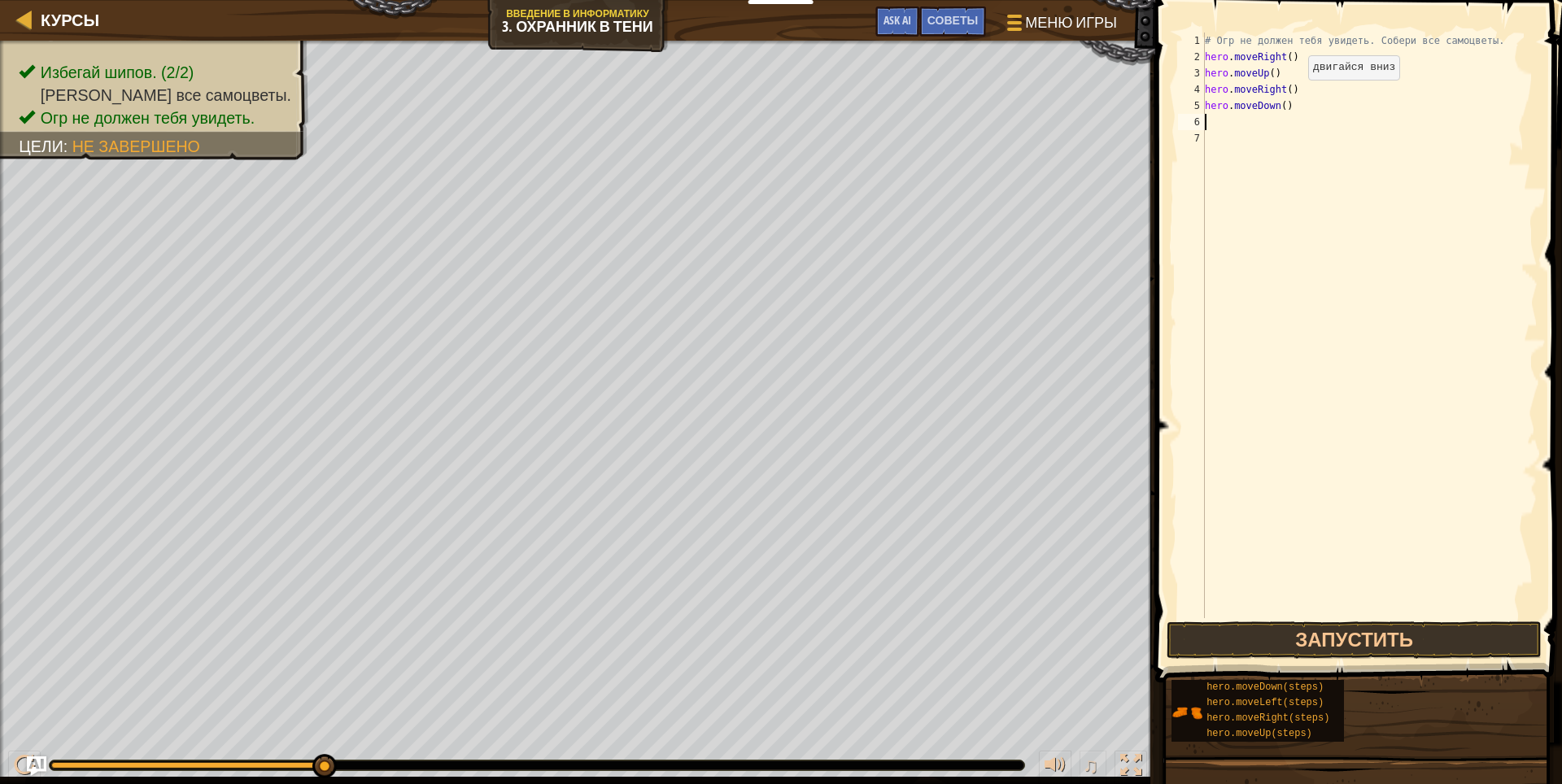
type textarea "h"
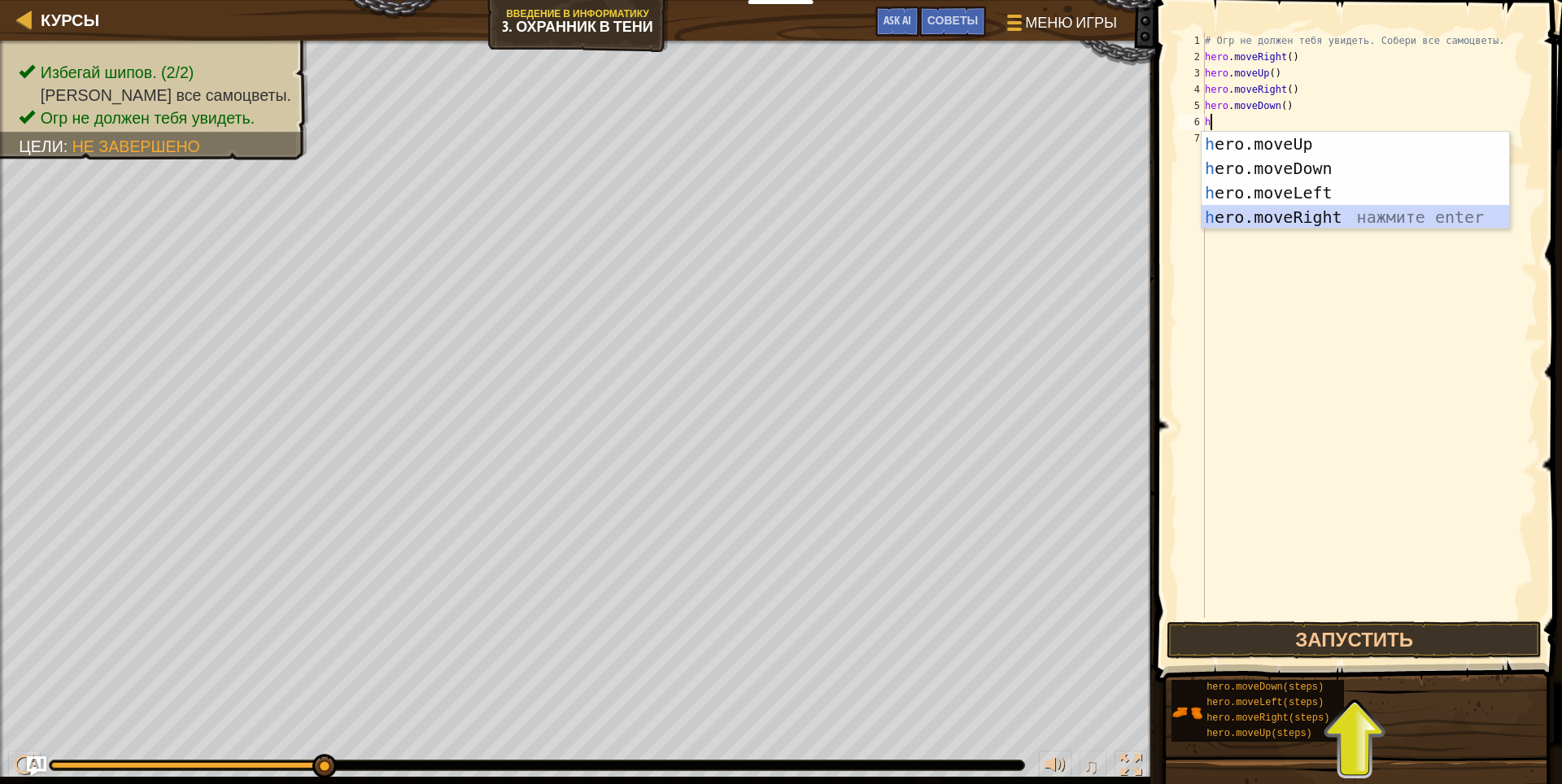
click at [1300, 218] on div "h ero.moveUp нажмите enter h ero.moveDown нажмите enter h ero.moveLeft нажмите …" at bounding box center [1355, 205] width 308 height 146
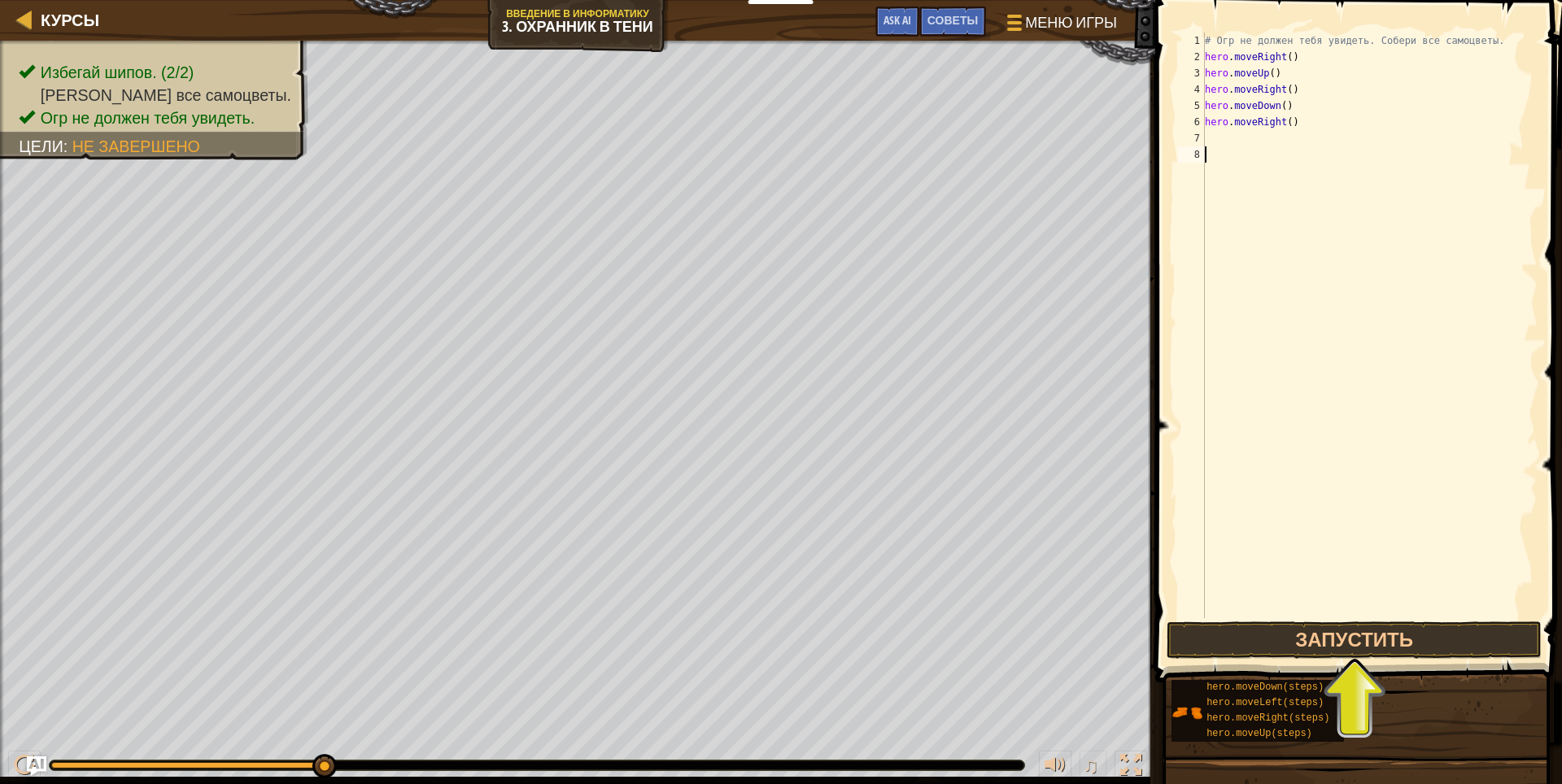
drag, startPoint x: 1331, startPoint y: 624, endPoint x: 1383, endPoint y: 749, distance: 135.4
click at [1383, 749] on div "Введите решение Советы 1 2 3 4 5 6 7 8 # Огр не должен тебя увидеть. Собери все…" at bounding box center [1356, 388] width 412 height 775
click at [1393, 637] on button "Запустить" at bounding box center [1354, 639] width 376 height 37
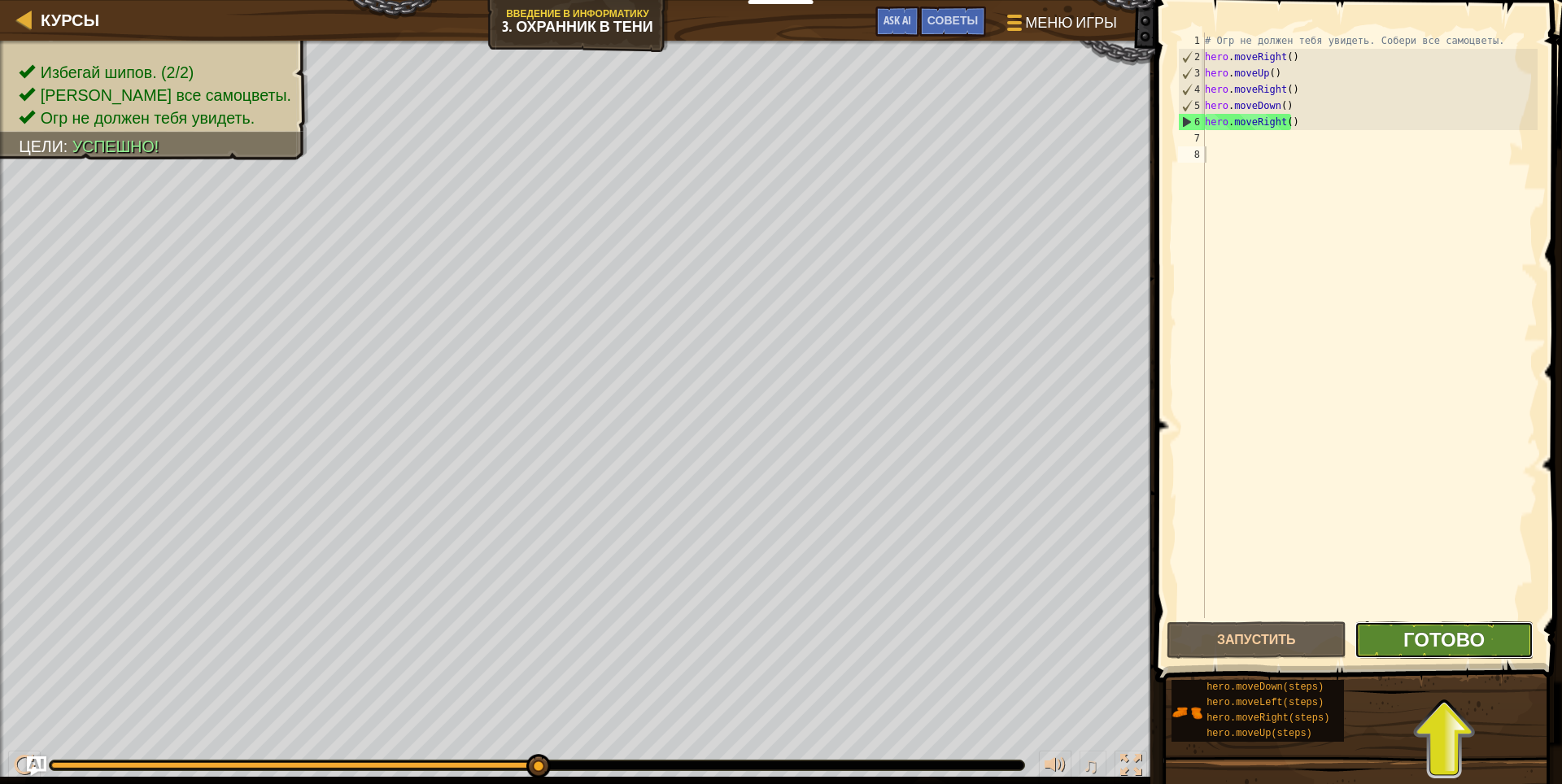
click at [1456, 633] on span "Готово" at bounding box center [1443, 639] width 81 height 26
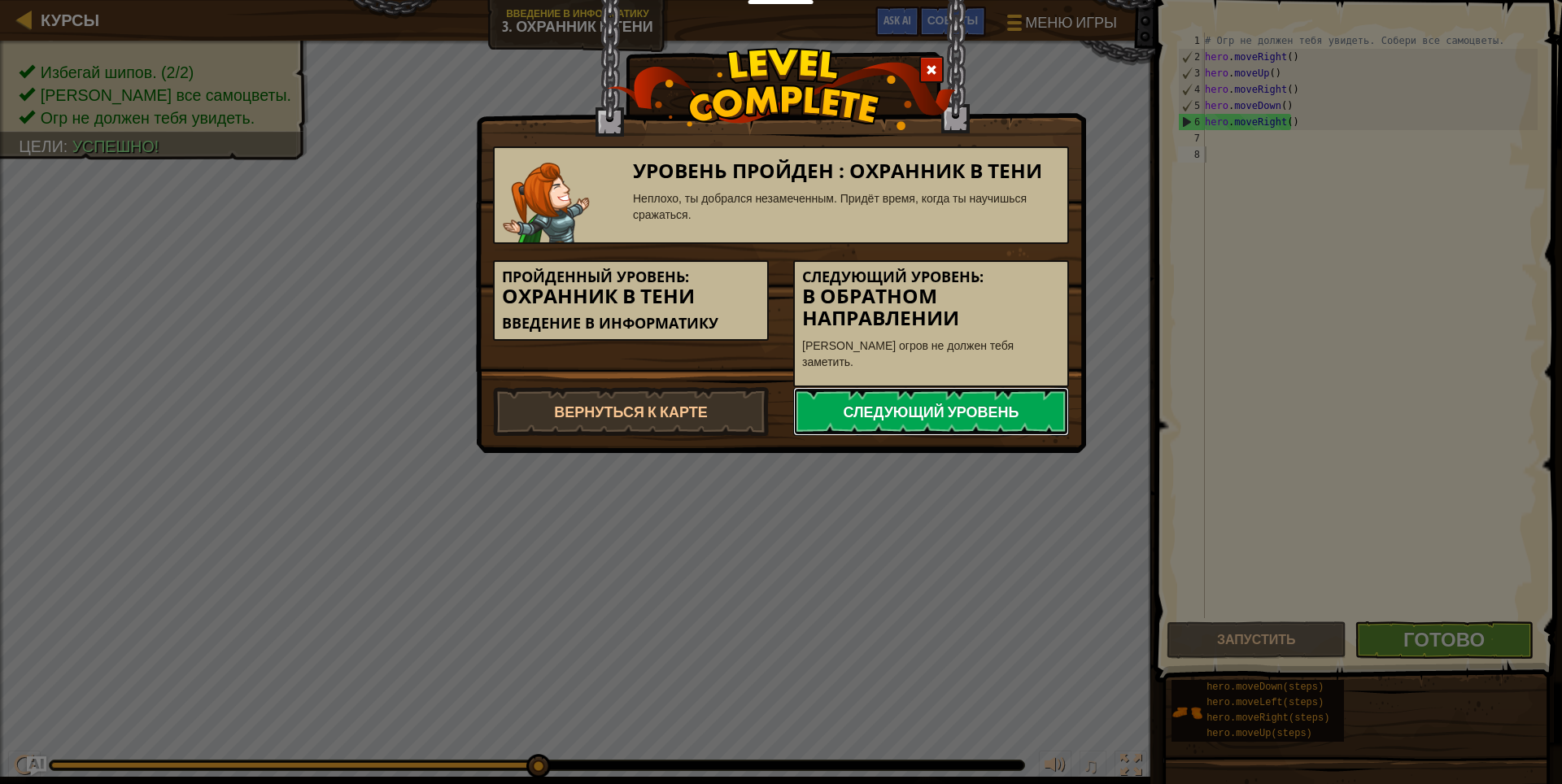
click at [922, 395] on link "Следующий уровень" at bounding box center [930, 410] width 276 height 49
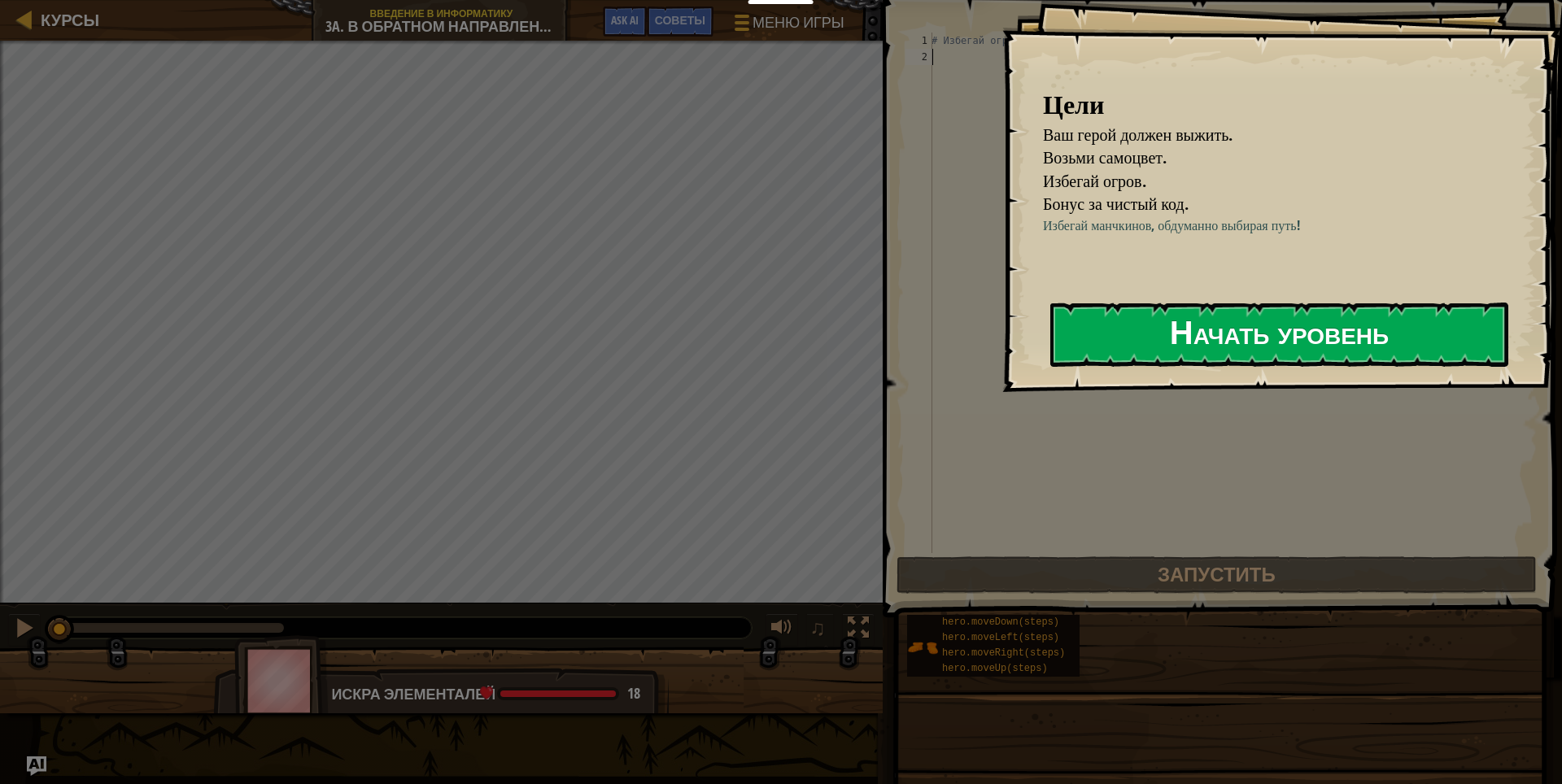
click at [1309, 343] on button "Начать уровень" at bounding box center [1279, 335] width 458 height 64
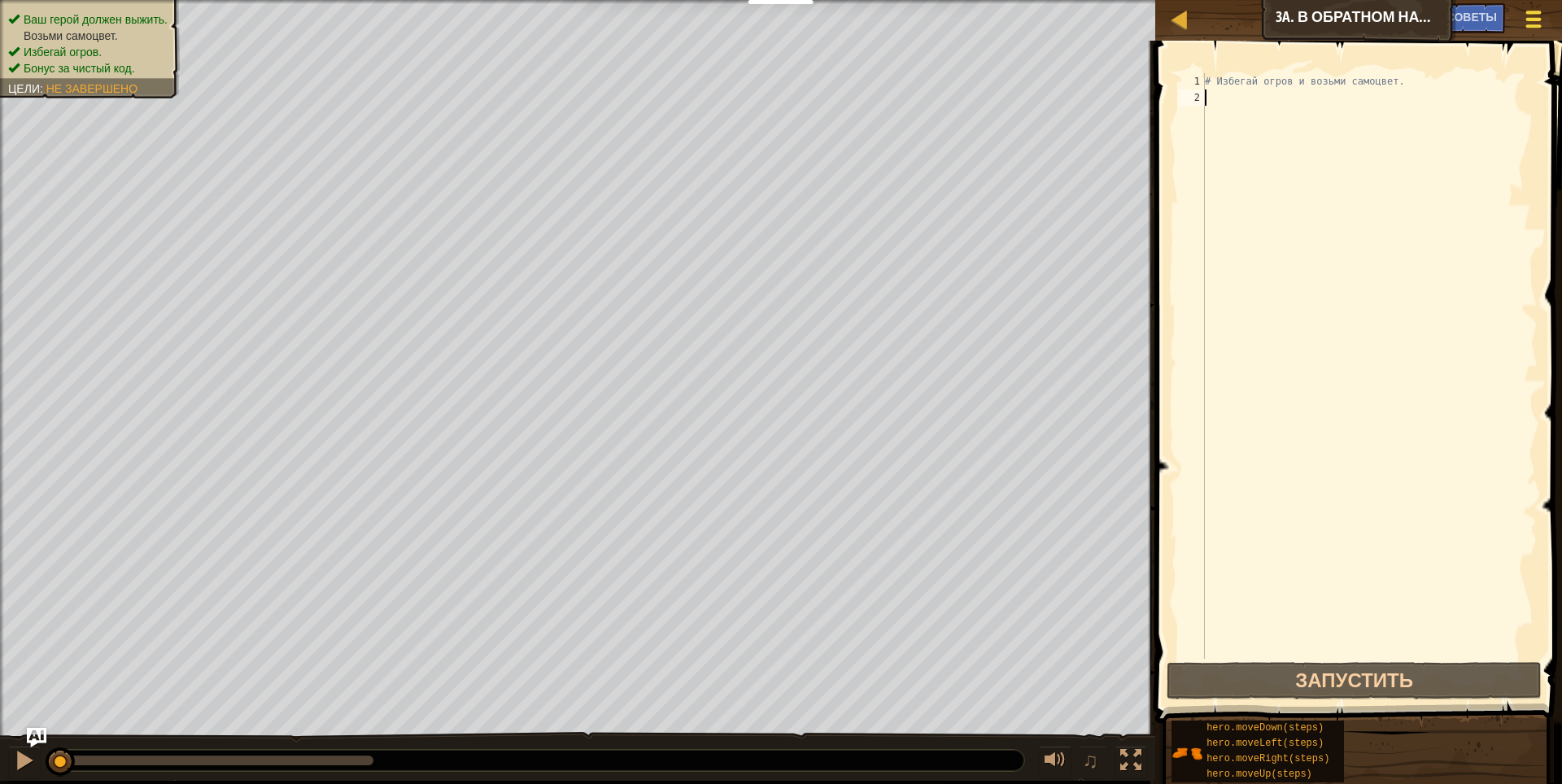
click at [1530, 29] on div at bounding box center [1533, 19] width 22 height 24
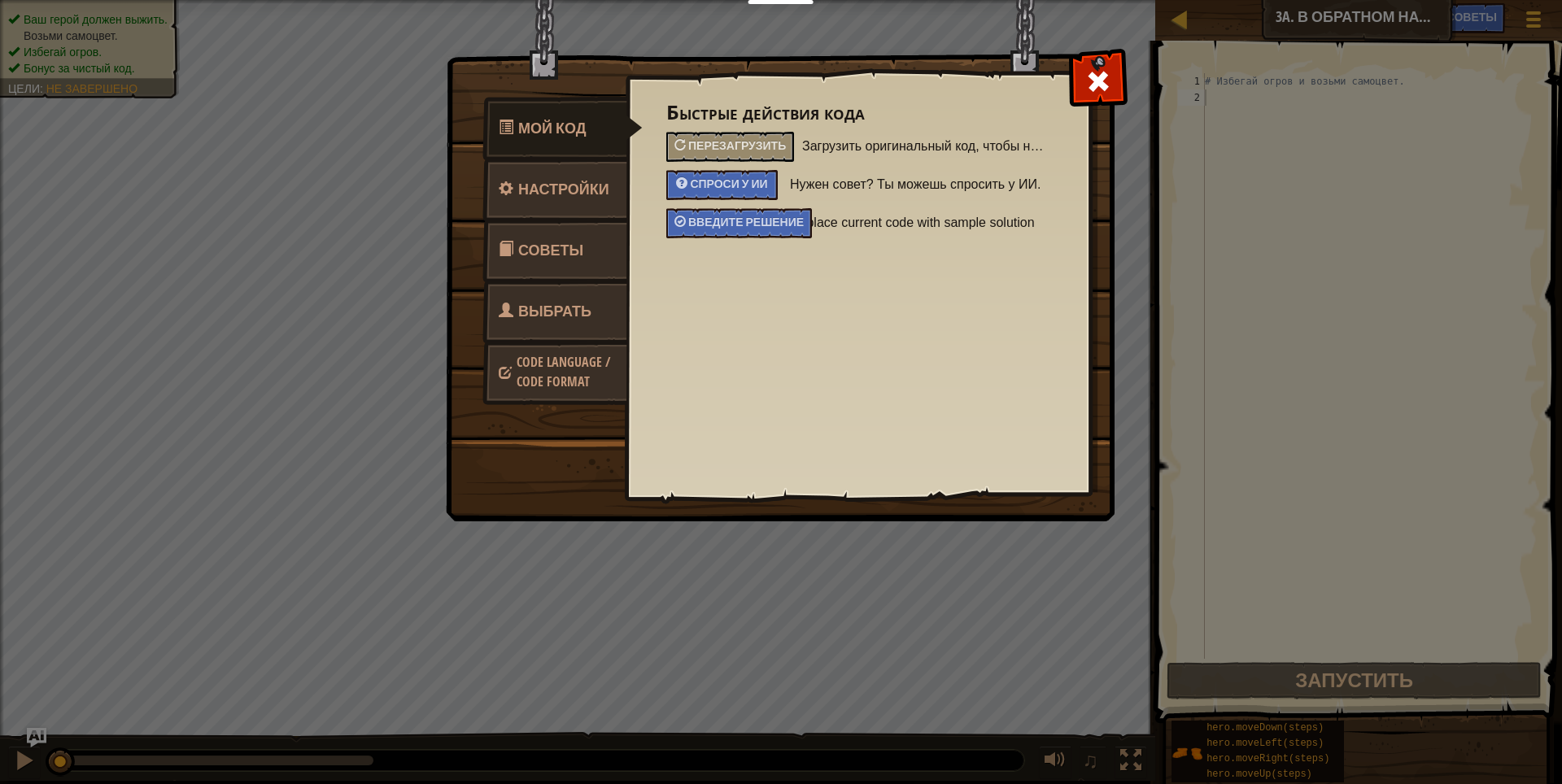
click at [571, 318] on span "Выбрать героя" at bounding box center [545, 331] width 93 height 61
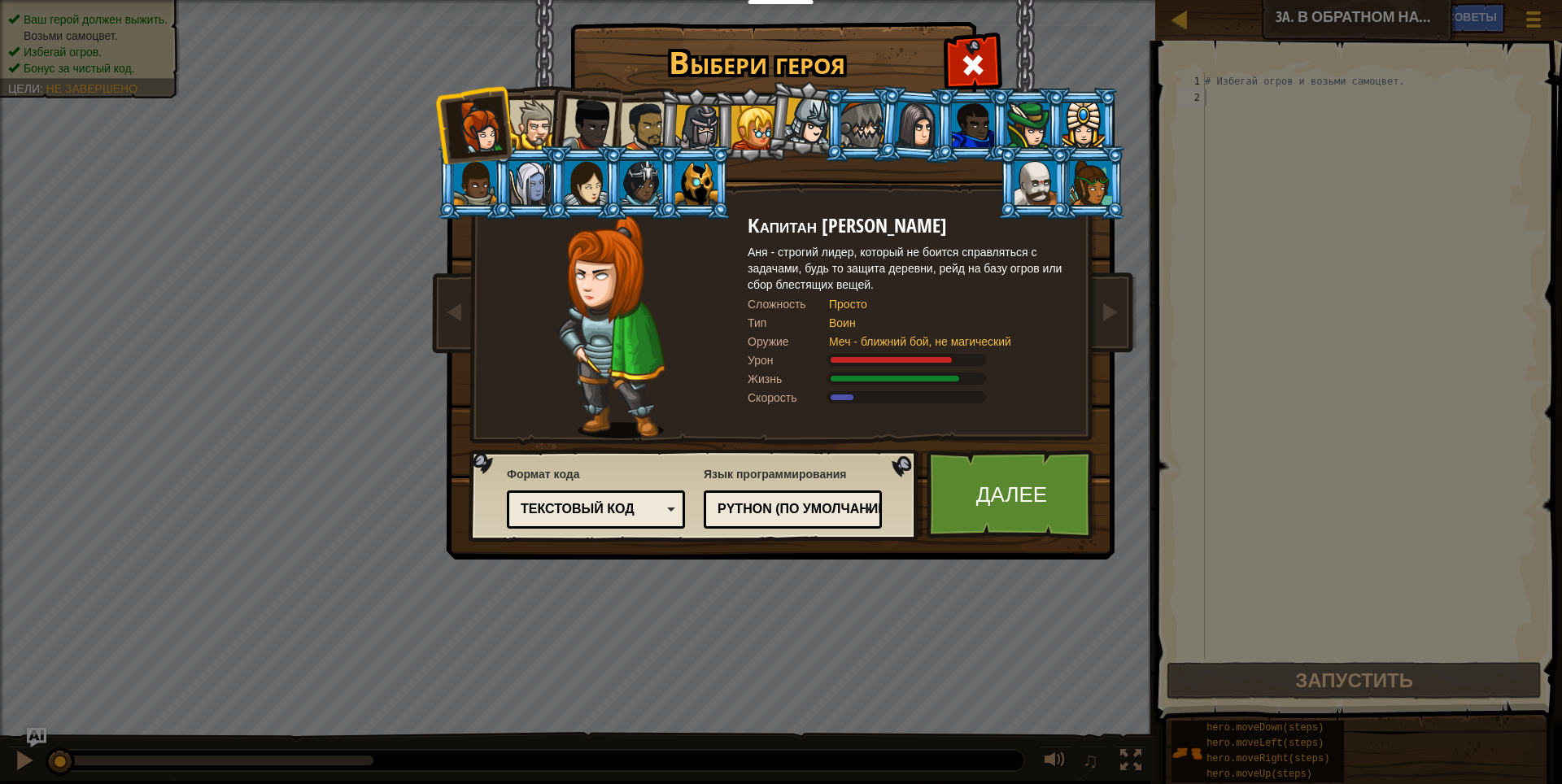
click at [922, 120] on div at bounding box center [917, 125] width 46 height 46
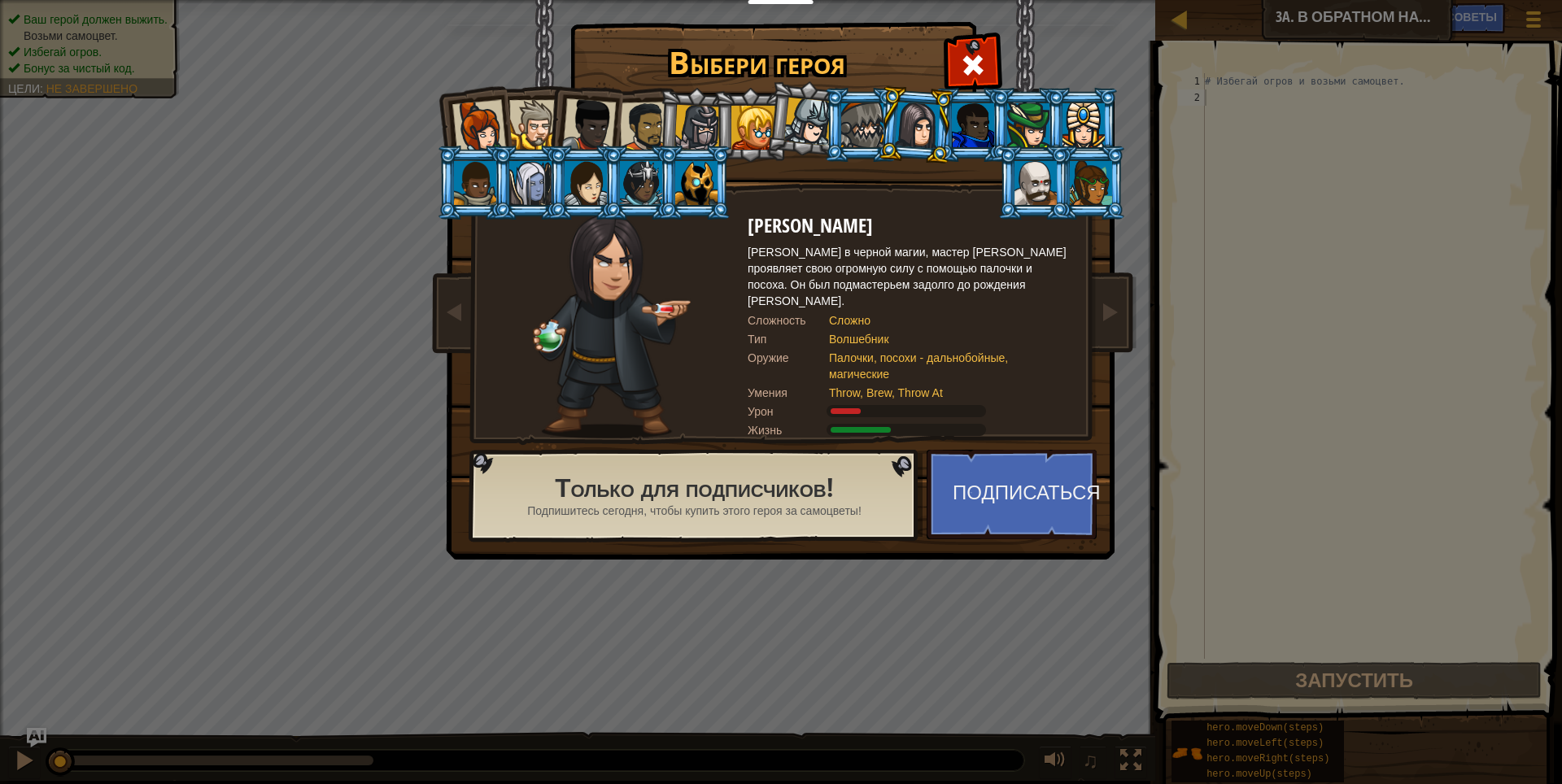
click at [699, 118] on div at bounding box center [698, 128] width 46 height 46
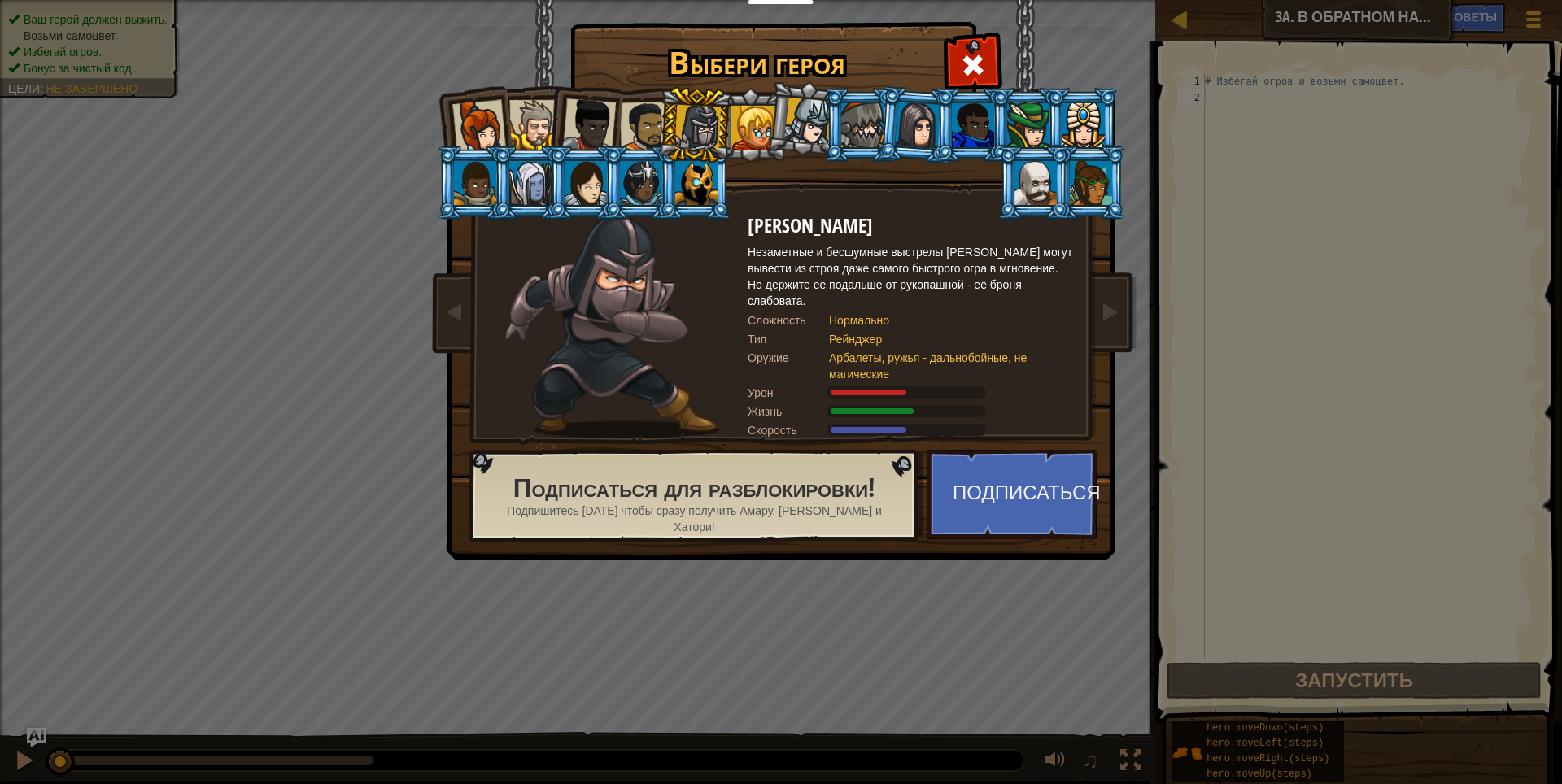
click at [736, 122] on div at bounding box center [754, 128] width 44 height 44
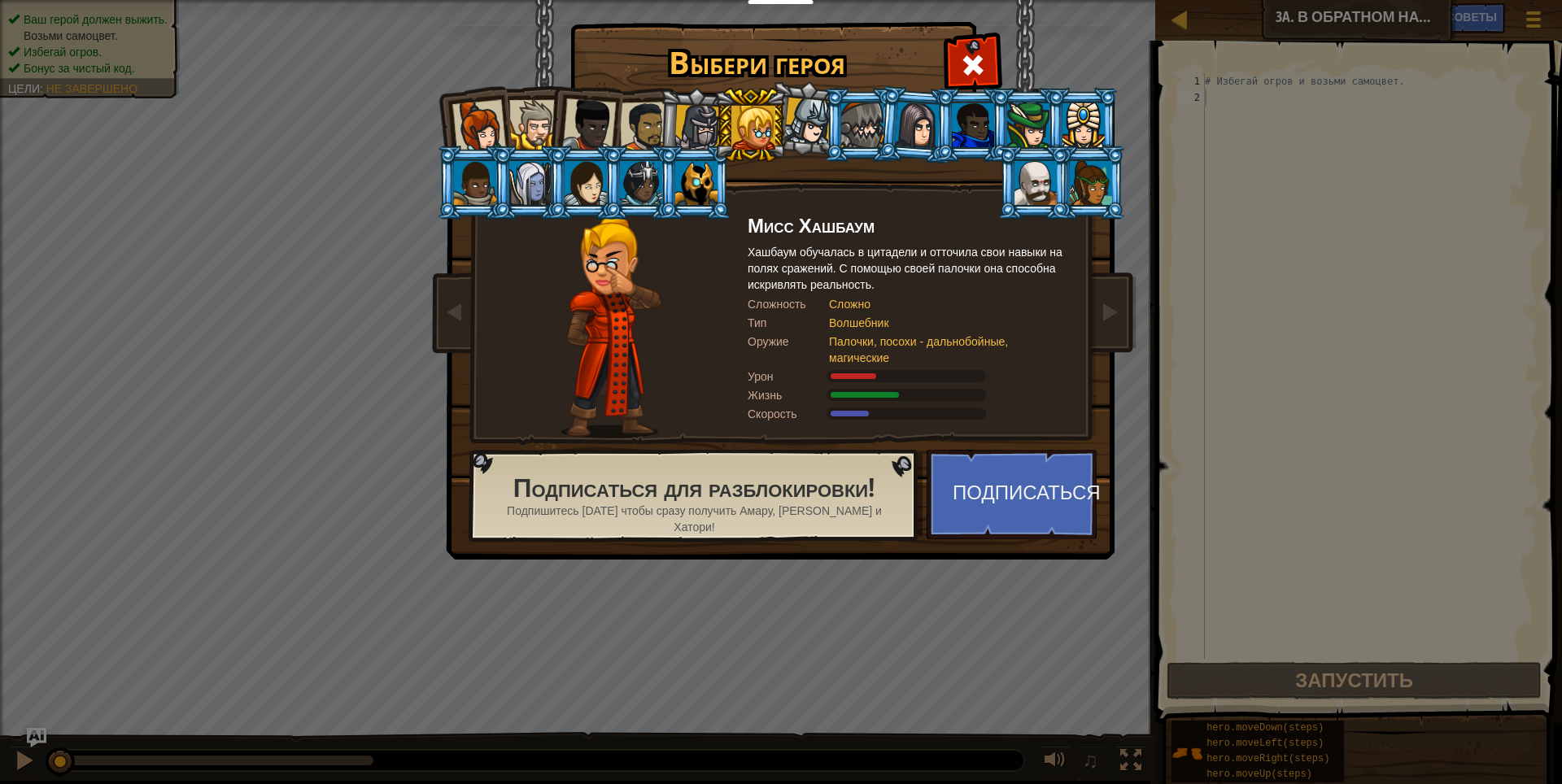
click at [597, 115] on div at bounding box center [589, 125] width 54 height 54
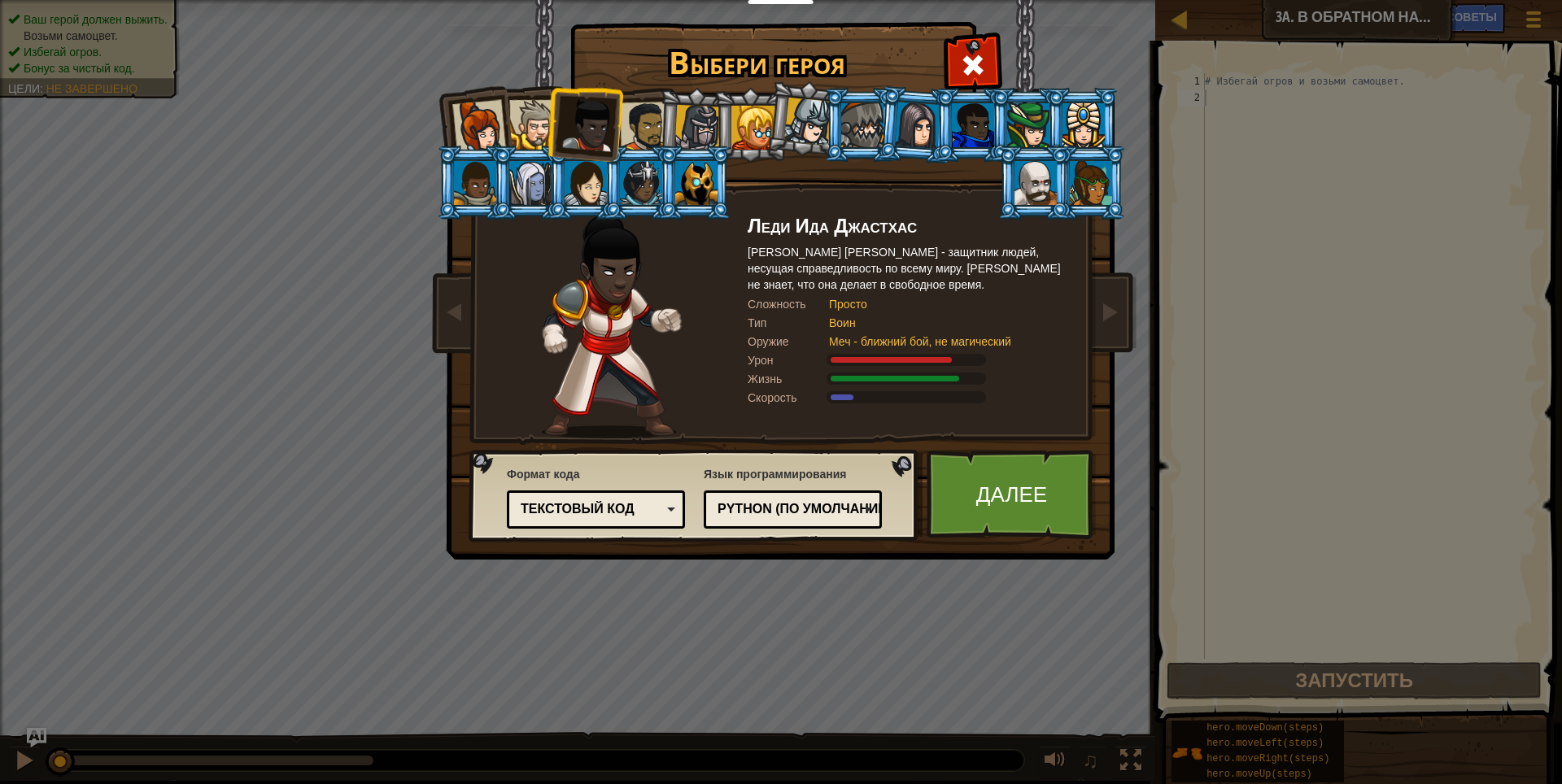
click at [518, 121] on div at bounding box center [534, 125] width 50 height 50
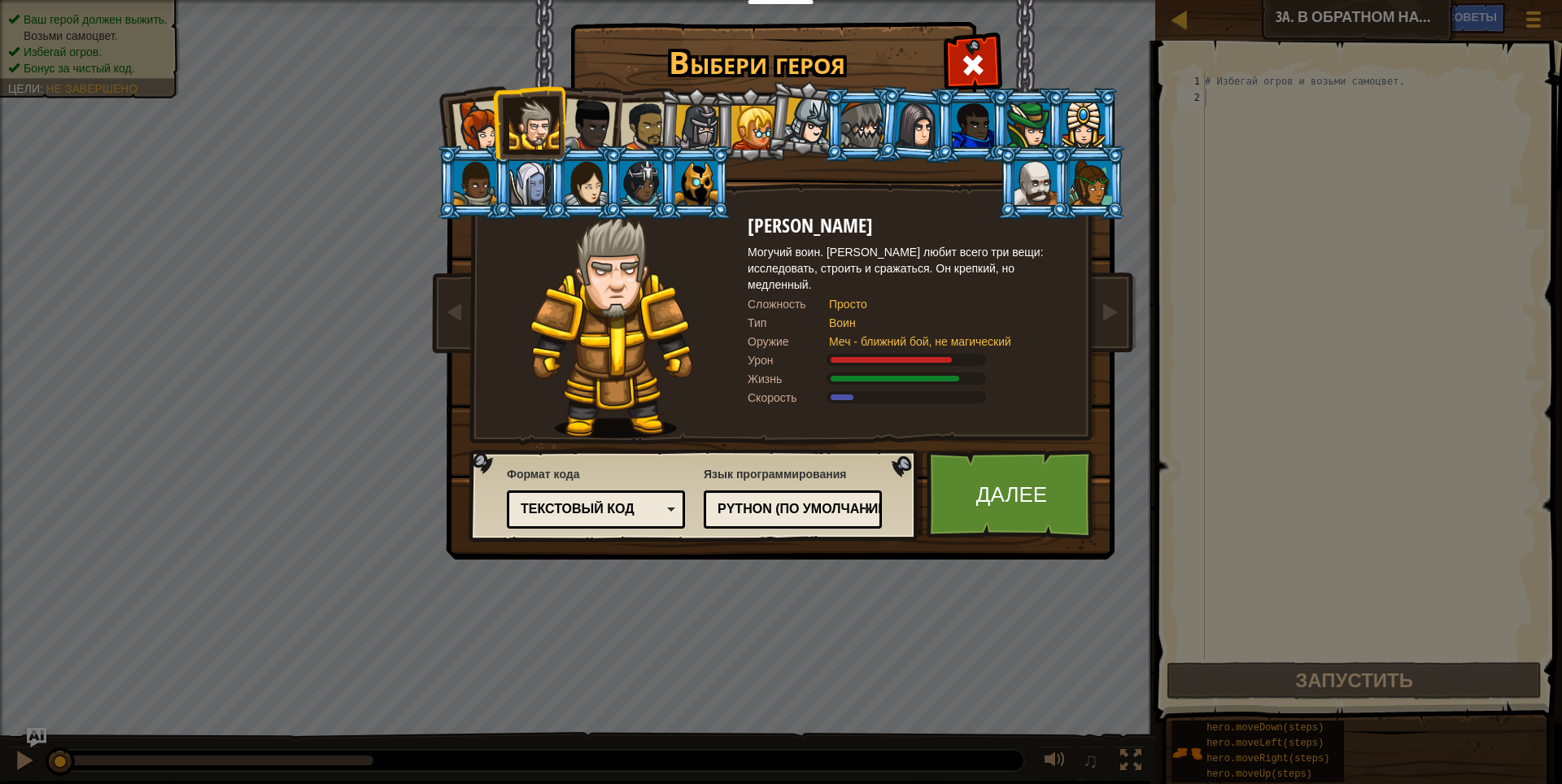
click at [706, 106] on div at bounding box center [698, 128] width 46 height 46
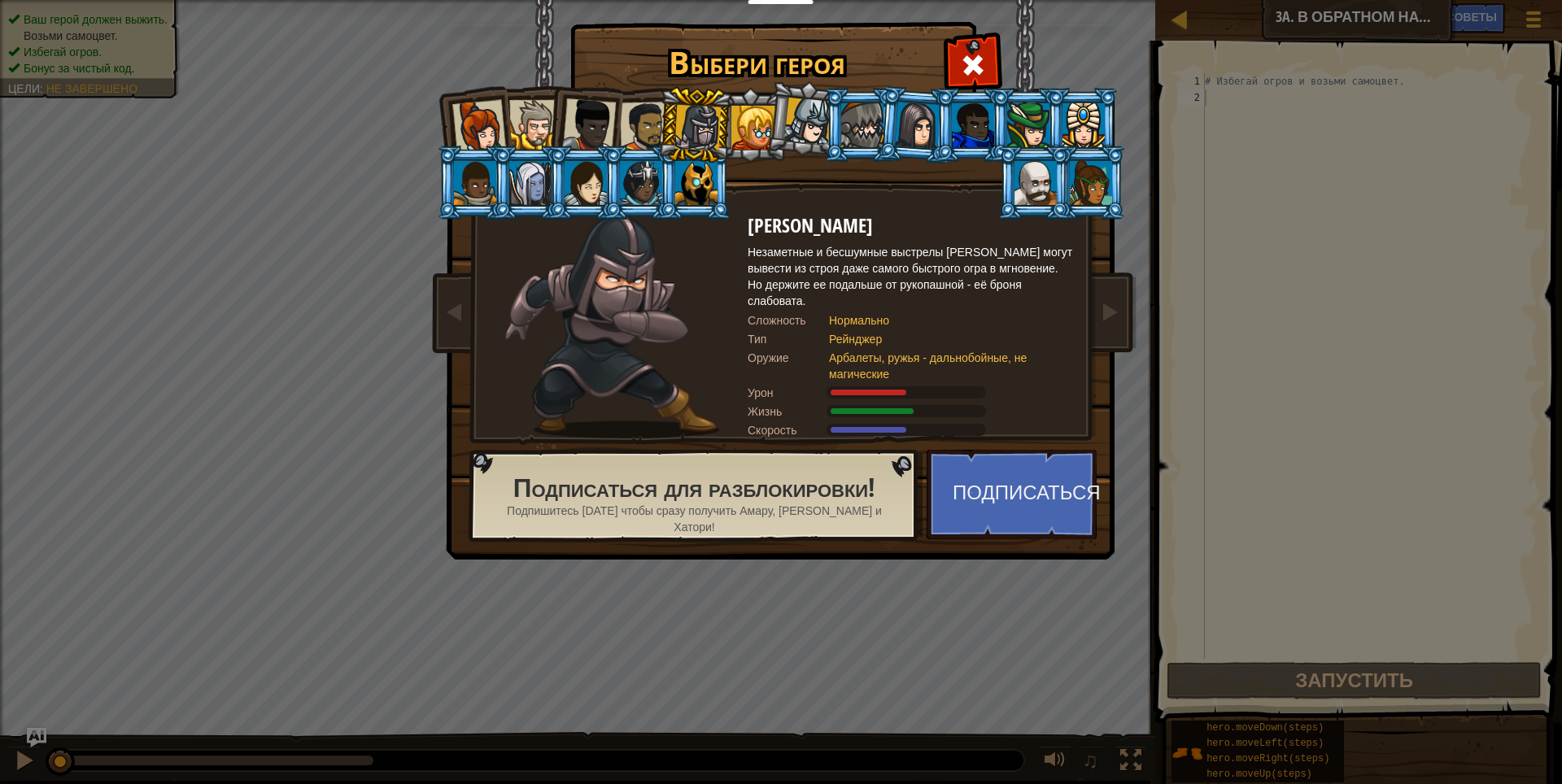
click at [638, 140] on div at bounding box center [645, 127] width 50 height 50
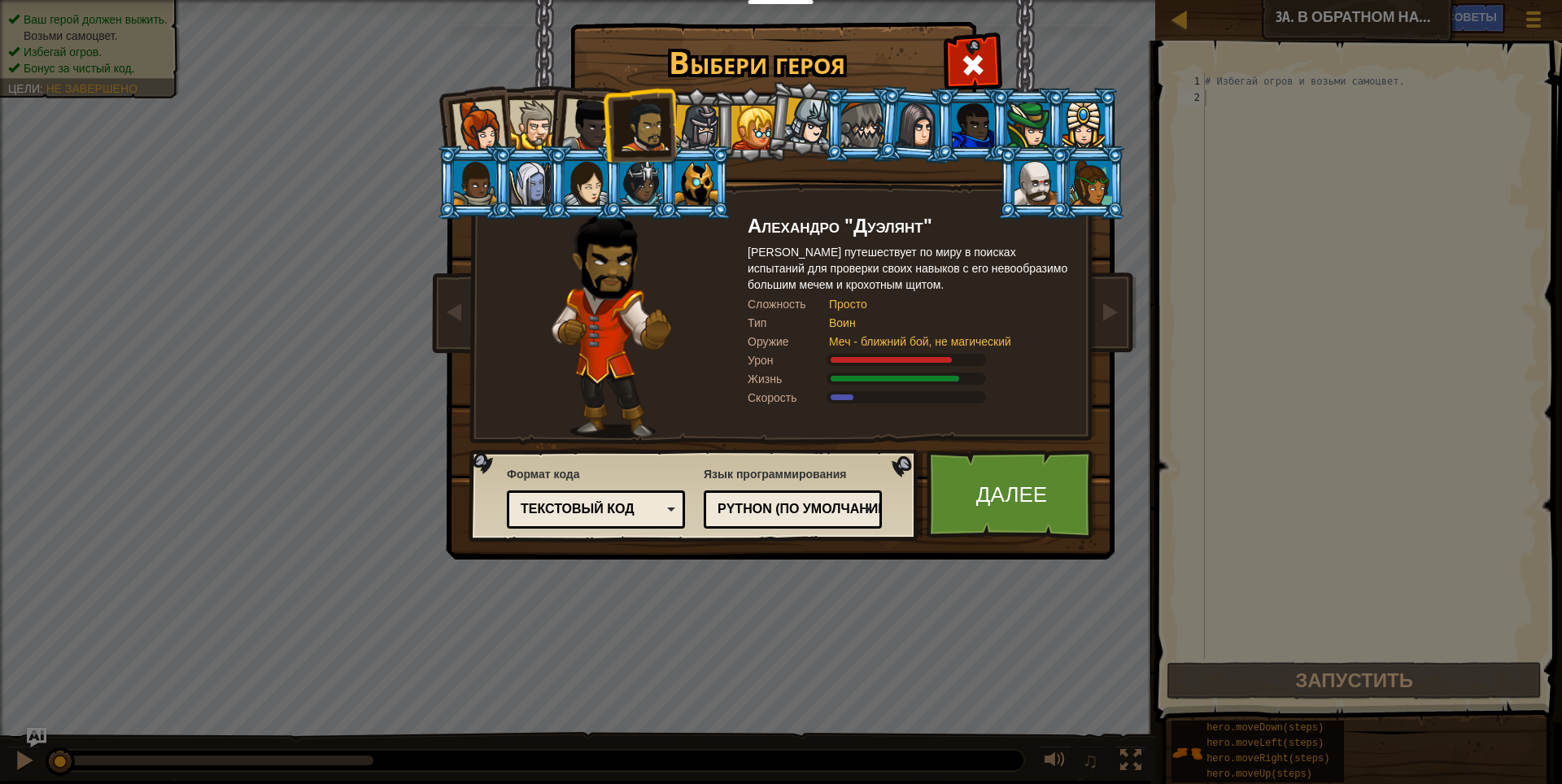
click at [454, 125] on div at bounding box center [479, 127] width 54 height 54
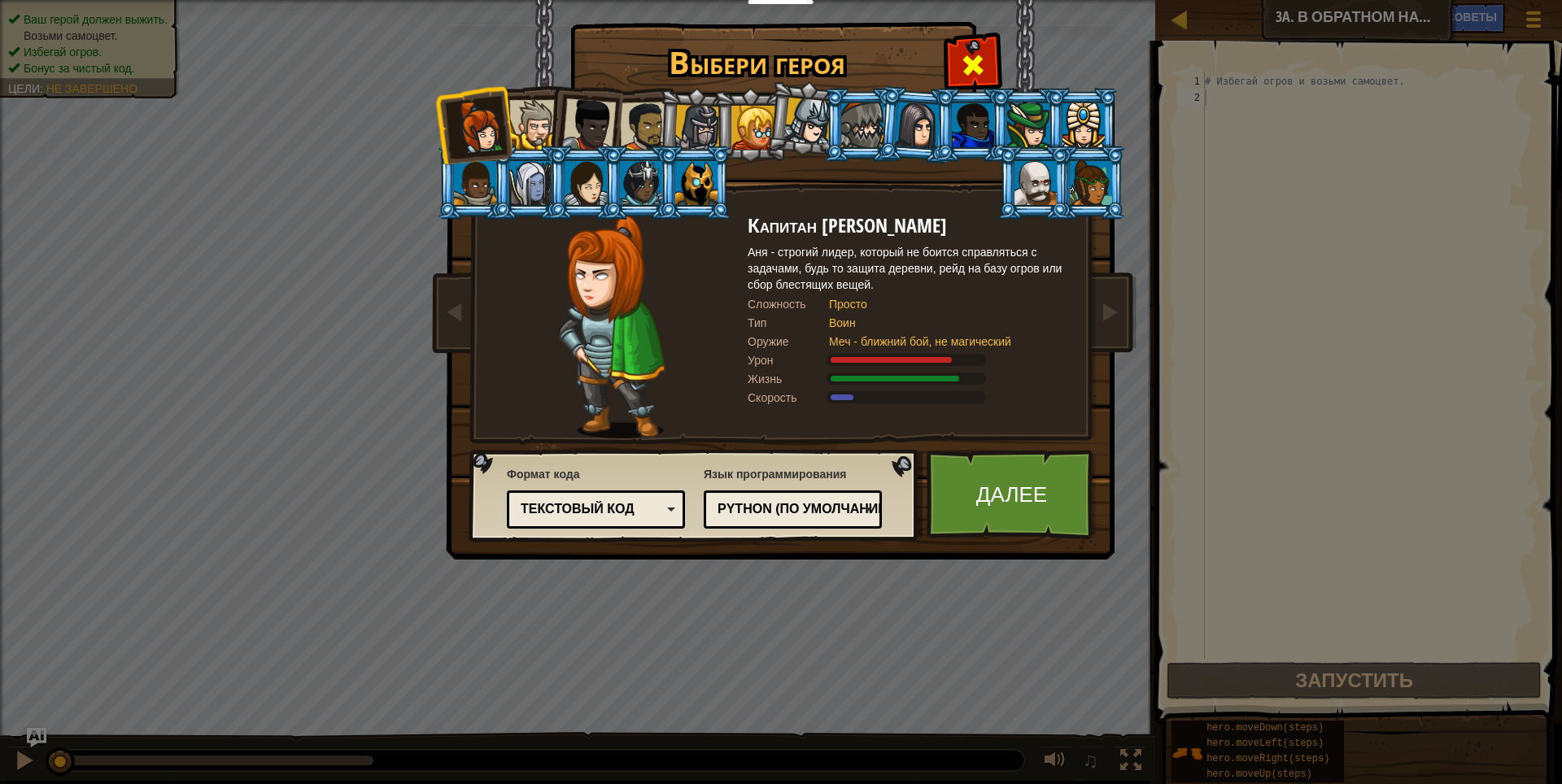
click at [971, 67] on span at bounding box center [972, 65] width 26 height 26
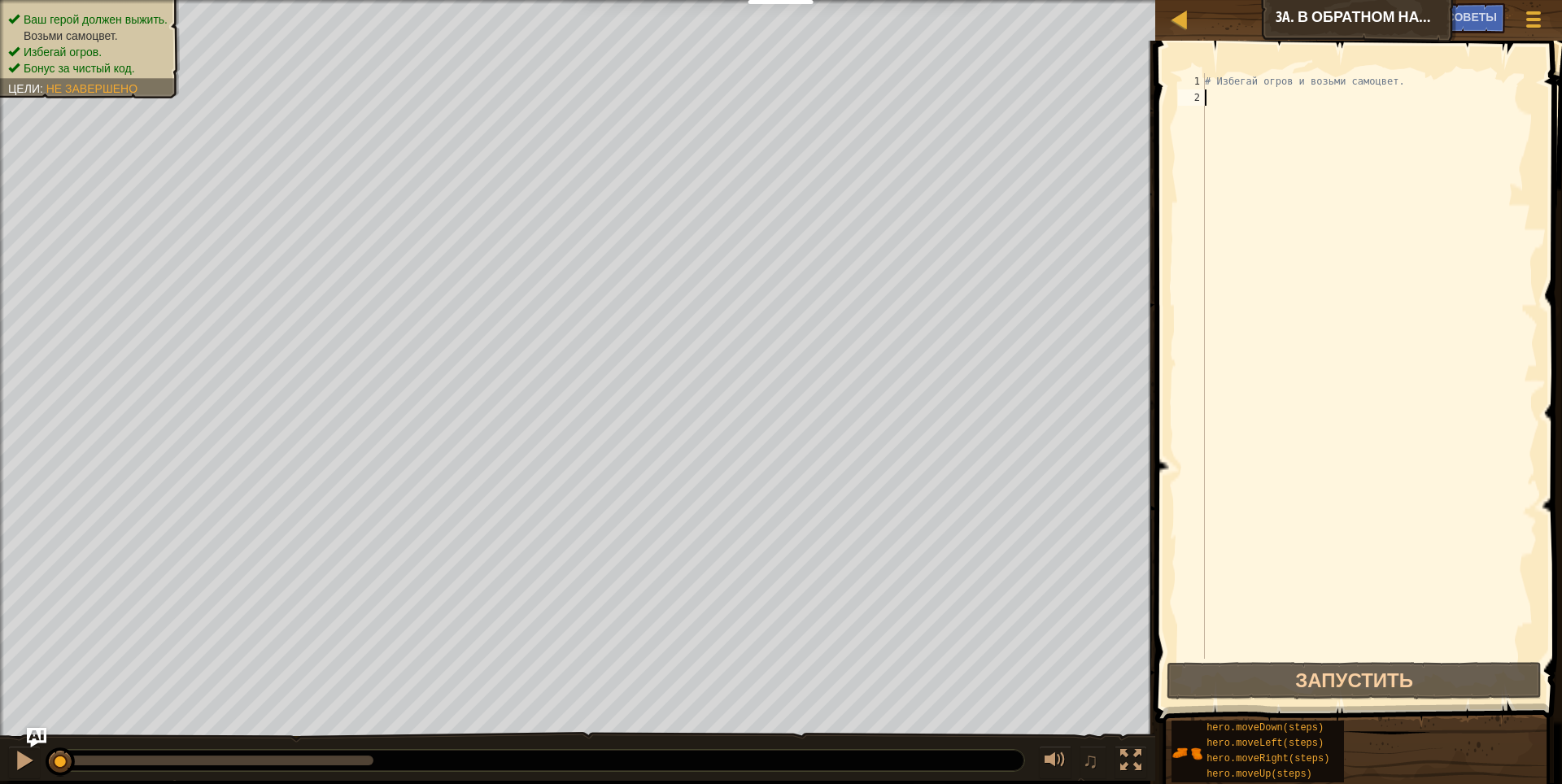
click at [1333, 112] on div "# Избегай огров и возьми самоцвет." at bounding box center [1369, 382] width 336 height 617
type textarea "h"
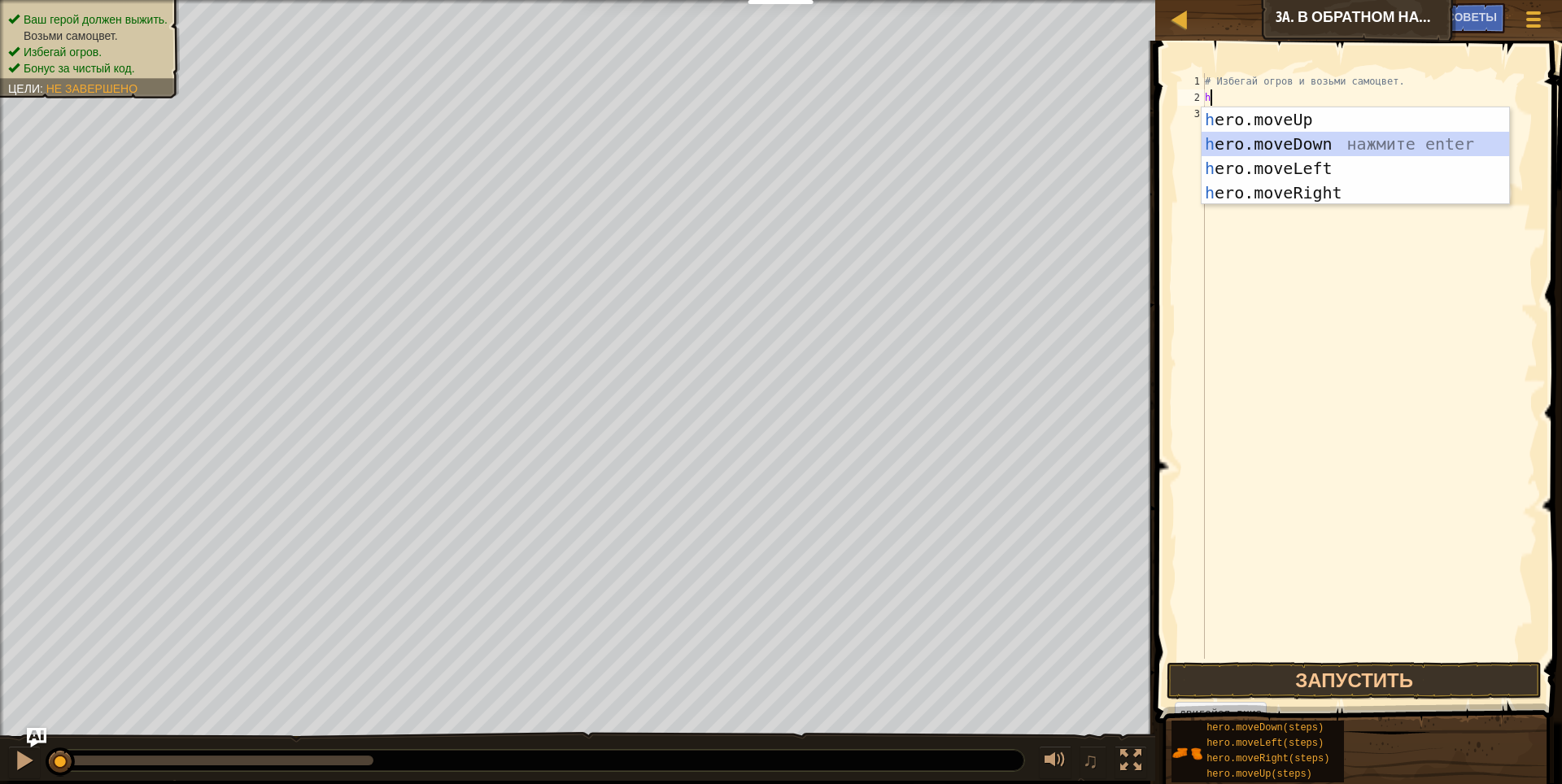
click at [1298, 140] on div "h ero.moveUp нажмите enter h ero.moveDown нажмите enter h ero.moveLeft нажмите …" at bounding box center [1355, 180] width 308 height 146
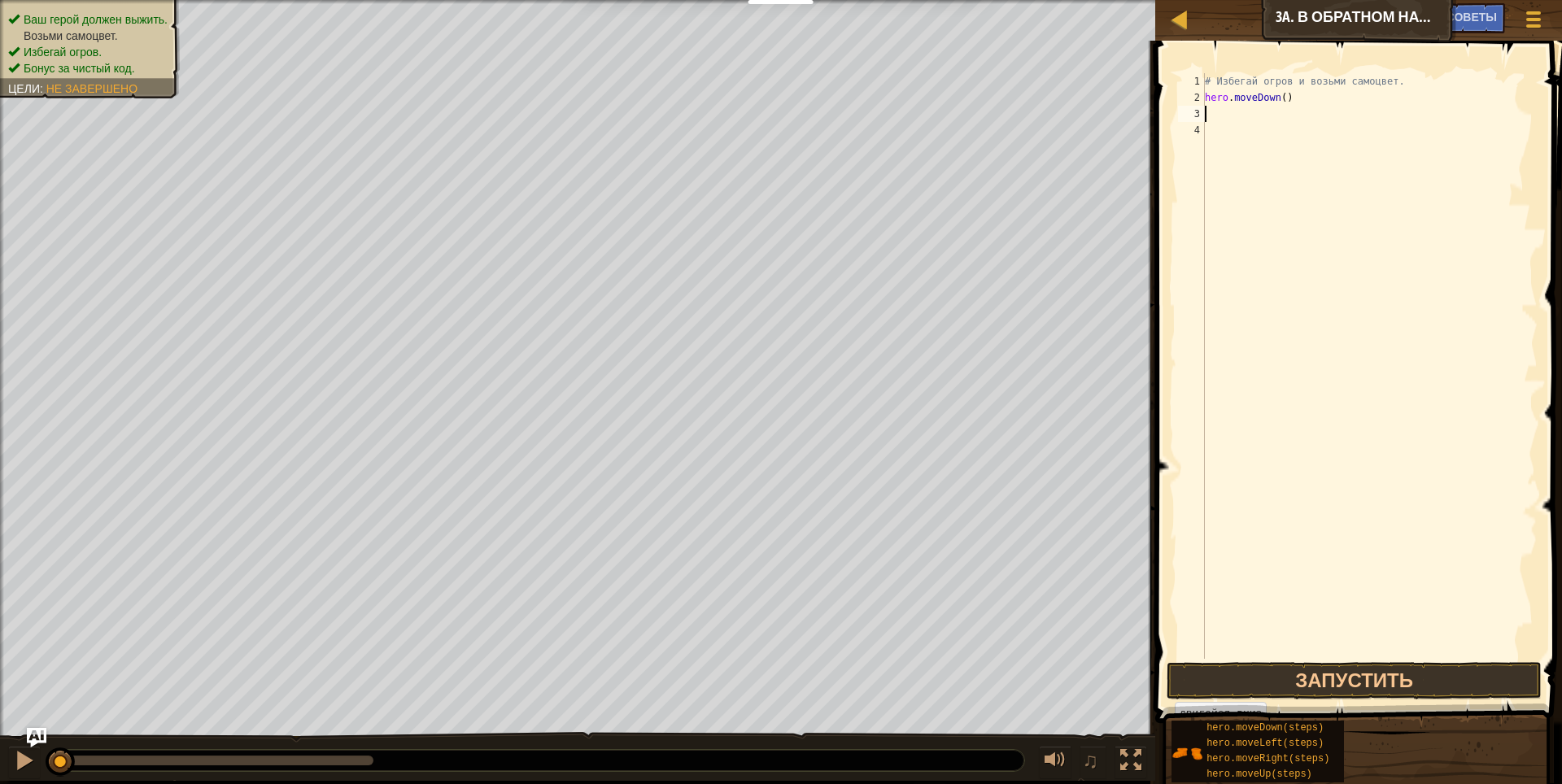
type textarea "h"
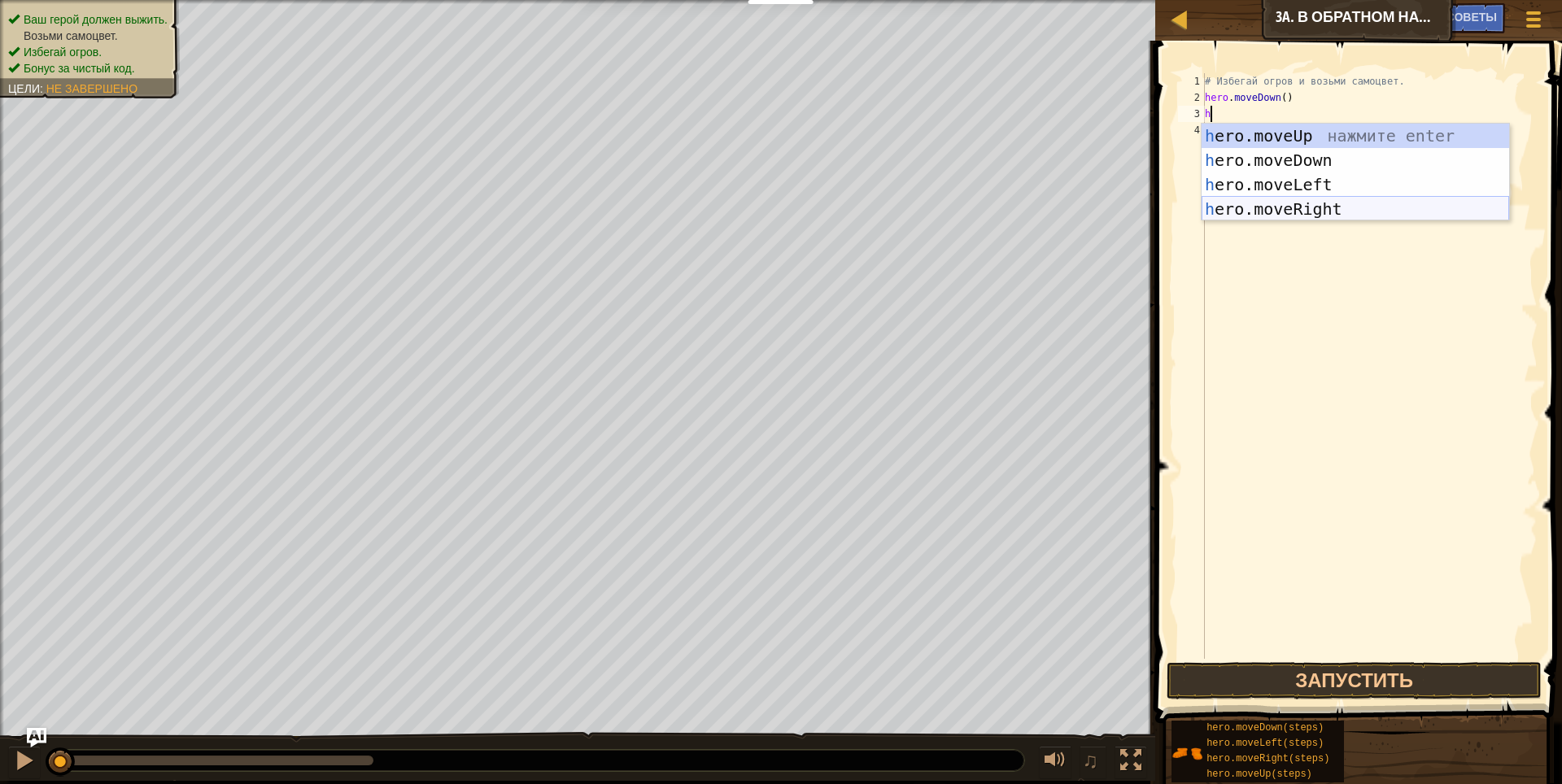
click at [1314, 203] on div "h ero.moveUp нажмите enter h ero.moveDown нажмите enter h ero.moveLeft нажмите …" at bounding box center [1355, 197] width 308 height 146
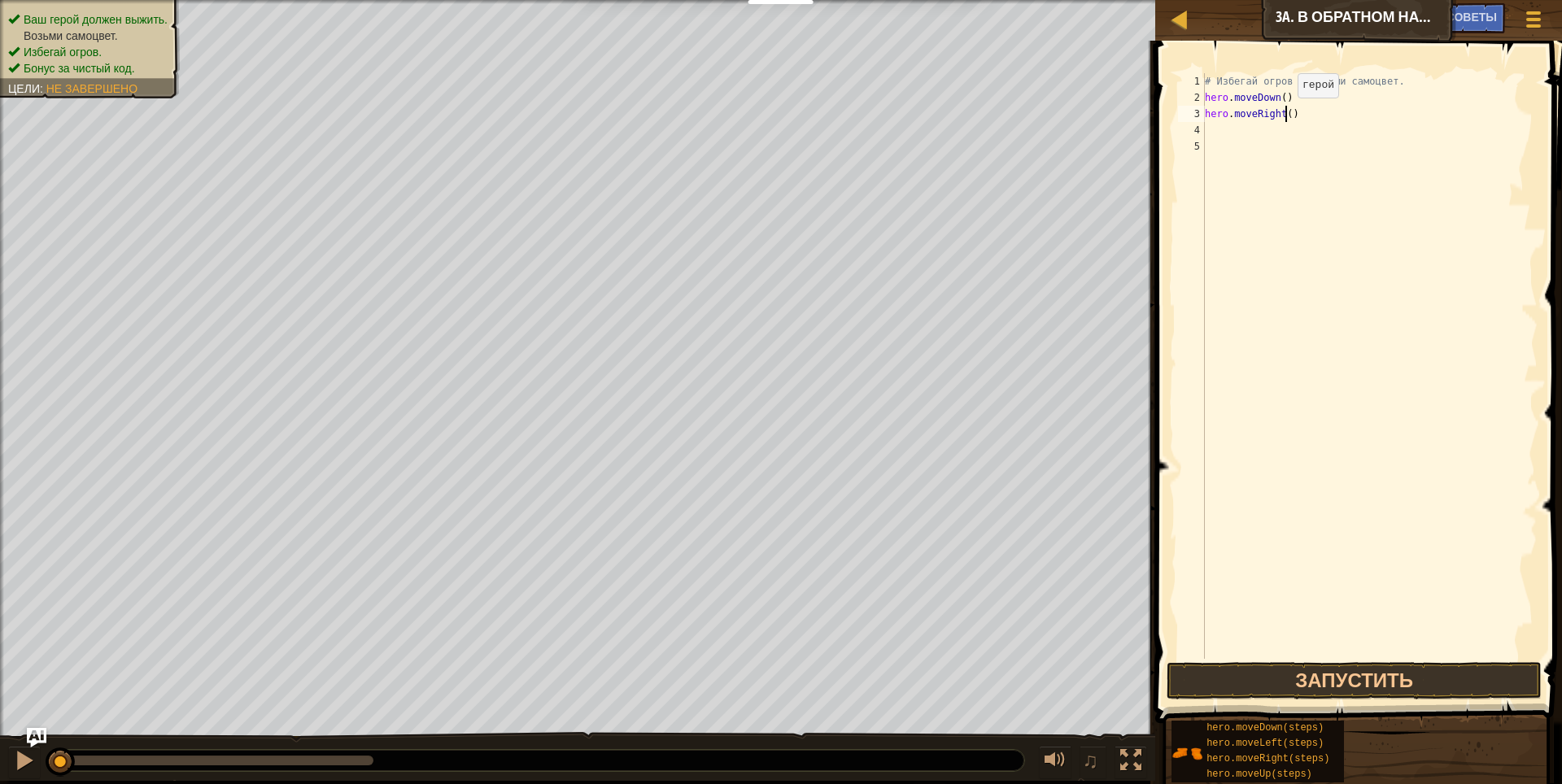
click at [1283, 114] on div "# Избегай огров и возьми самоцвет. hero . moveDown ( ) hero . moveRight ( )" at bounding box center [1369, 382] width 336 height 617
type textarea "hero.moveRight(2)"
click at [1332, 683] on button "Запустить" at bounding box center [1354, 679] width 376 height 37
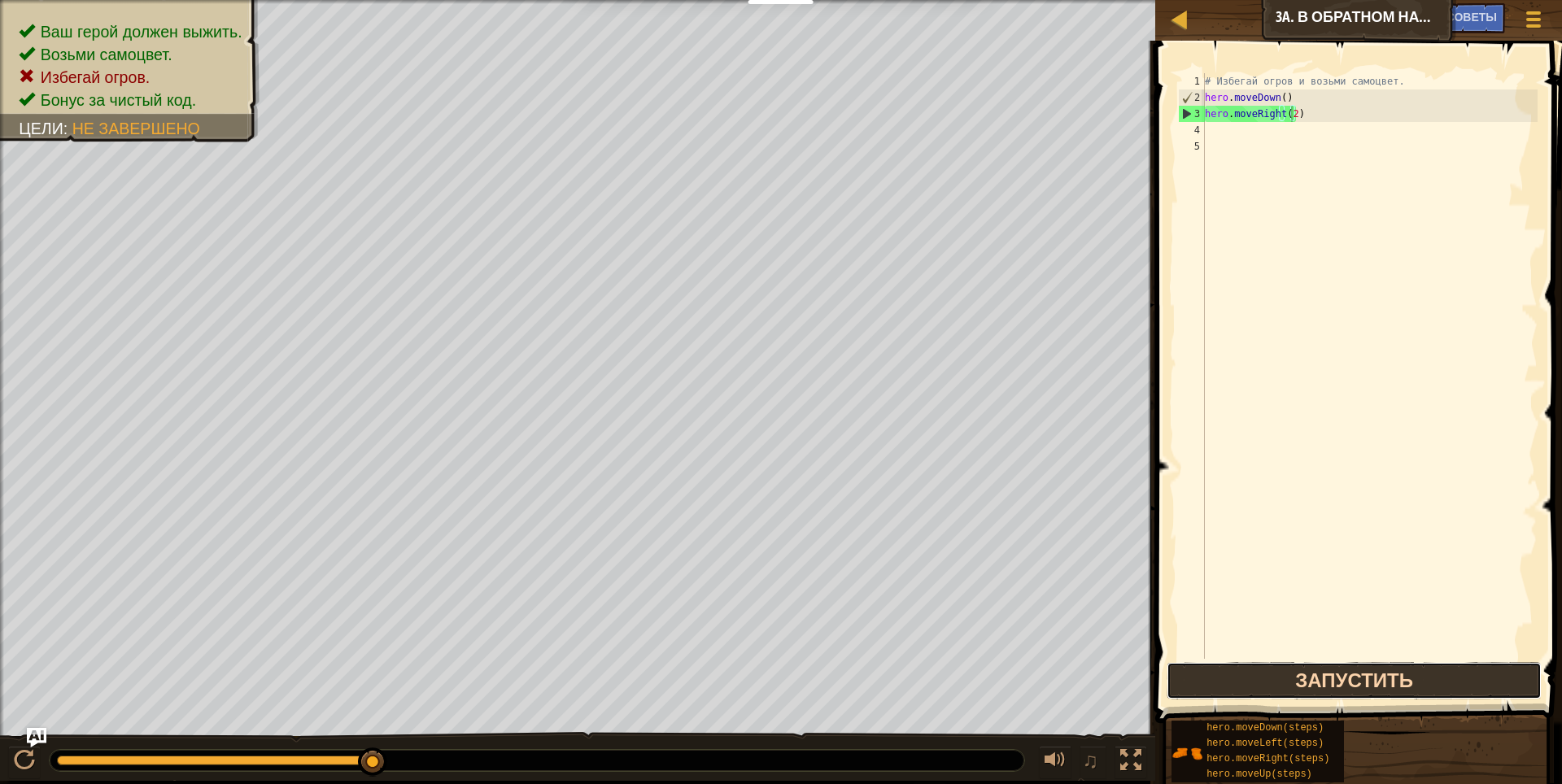
click at [1400, 666] on button "Запустить" at bounding box center [1354, 679] width 376 height 37
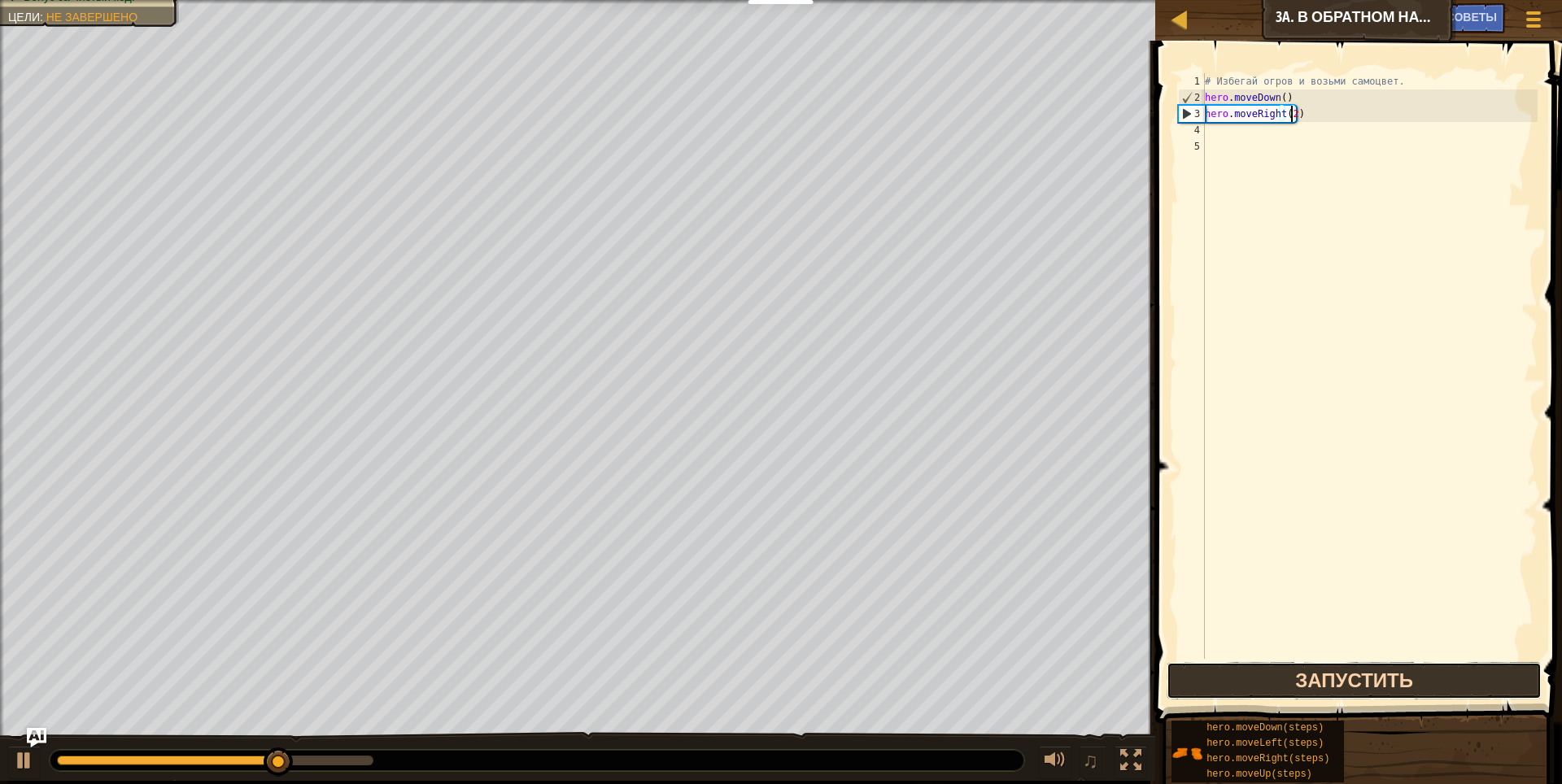
click at [1395, 674] on button "Запустить" at bounding box center [1354, 679] width 376 height 37
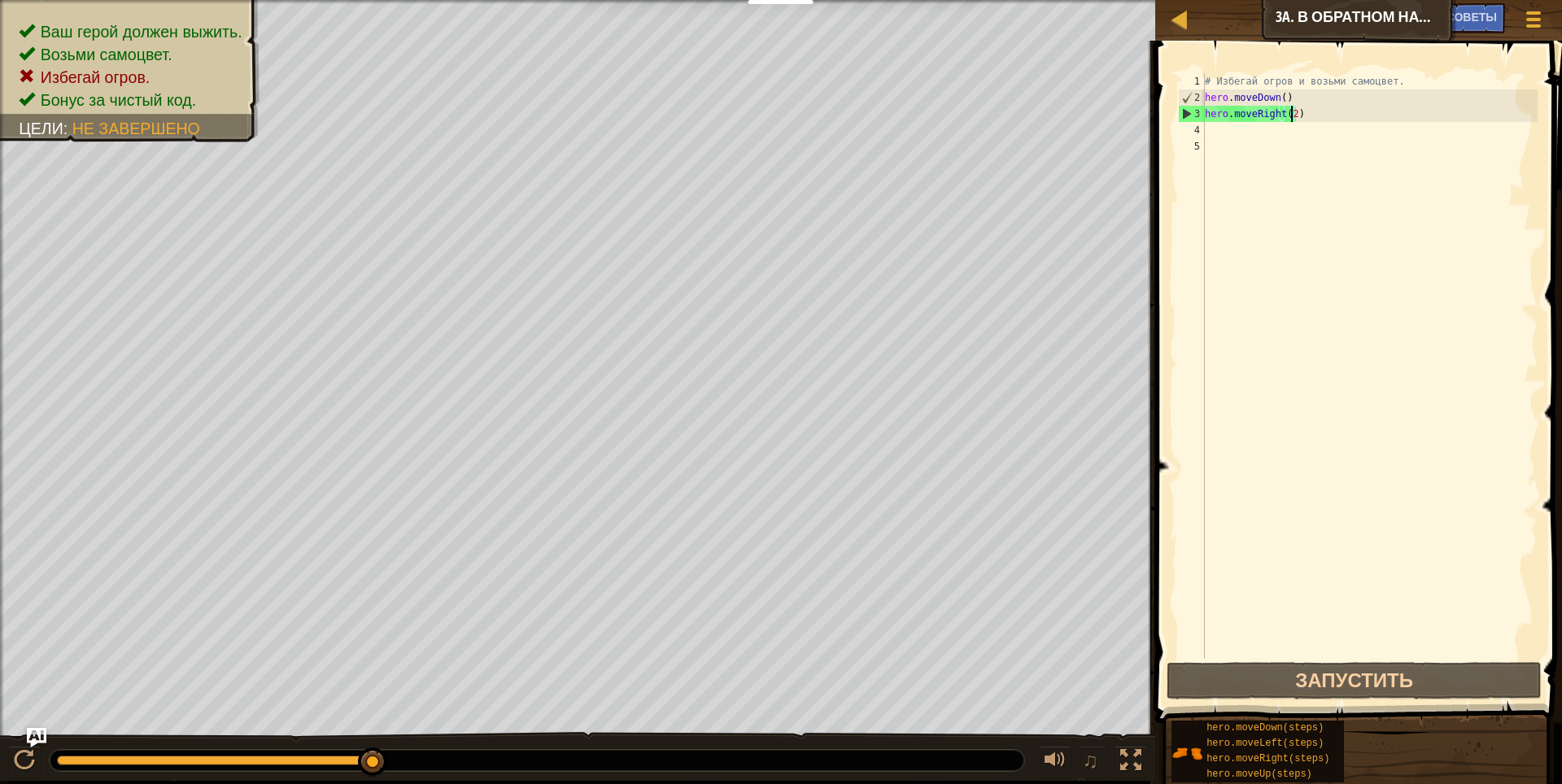
click at [1319, 113] on div "# Избегай огров и возьми самоцвет. hero . moveDown ( ) hero . moveRight ( 2 )" at bounding box center [1369, 382] width 336 height 617
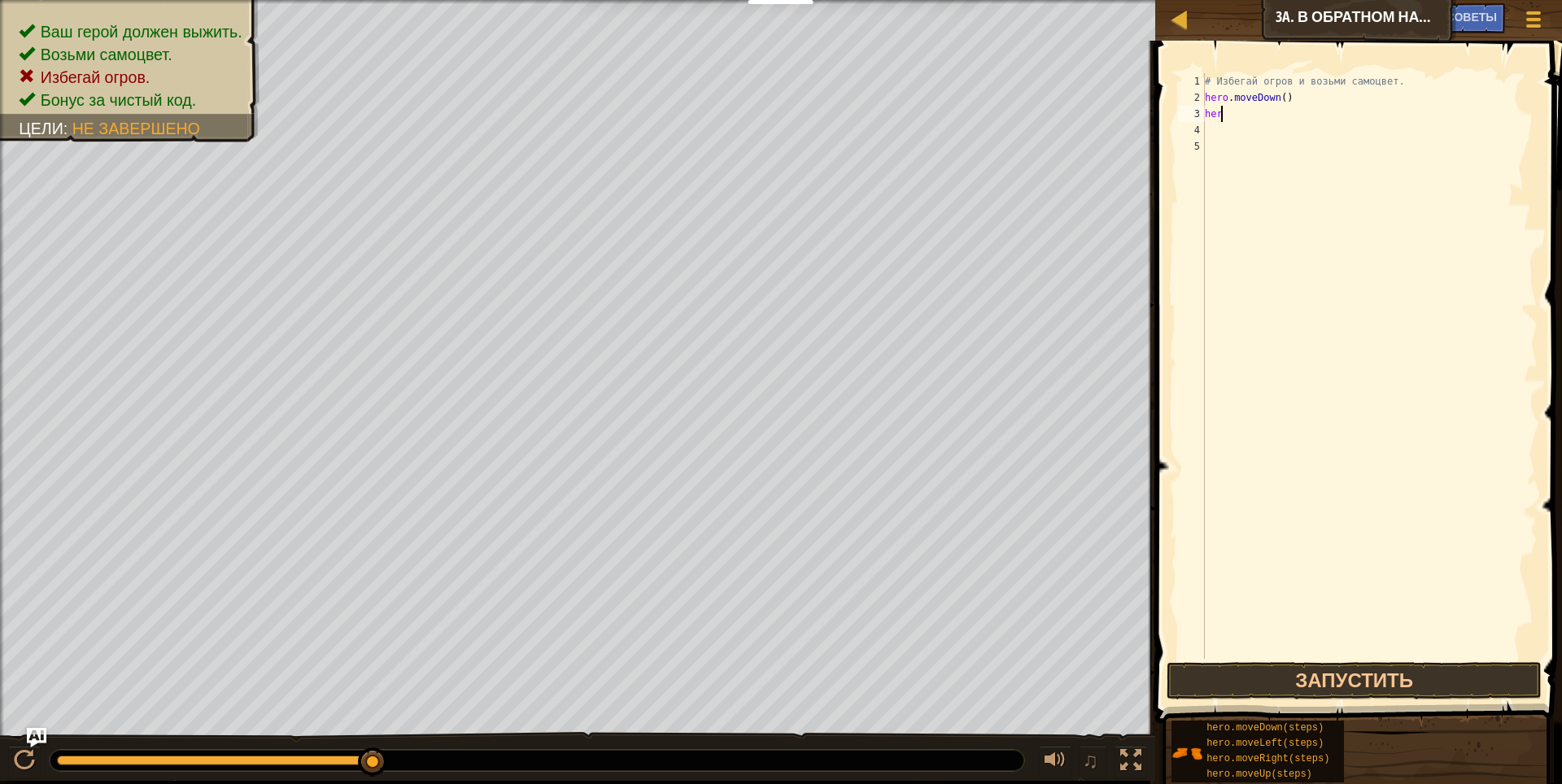
scroll to position [7, 0]
type textarea "h"
click at [1277, 101] on div "# Избегай огров и возьми самоцвет. hero . moveDown ( )" at bounding box center [1369, 382] width 336 height 617
click at [1280, 99] on div "# Избегай огров и возьми самоцвет. hero . moveDown ( )" at bounding box center [1369, 382] width 336 height 617
type textarea "hero.moveDown(2)"
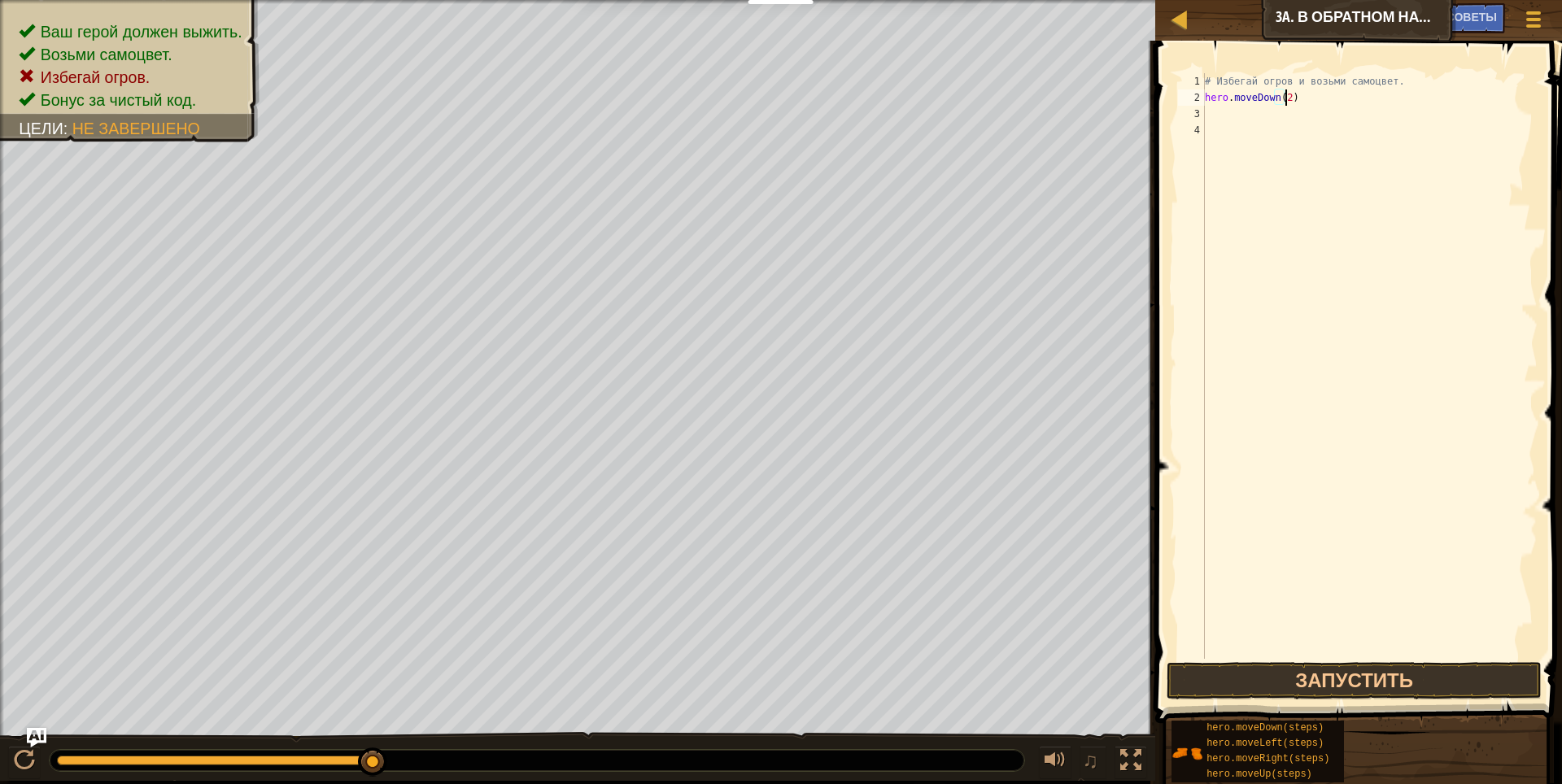
scroll to position [7, 6]
click at [1223, 111] on div "# Избегай огров и возьми самоцвет. hero . moveDown ( 2 )" at bounding box center [1369, 382] width 336 height 617
type textarea "h"
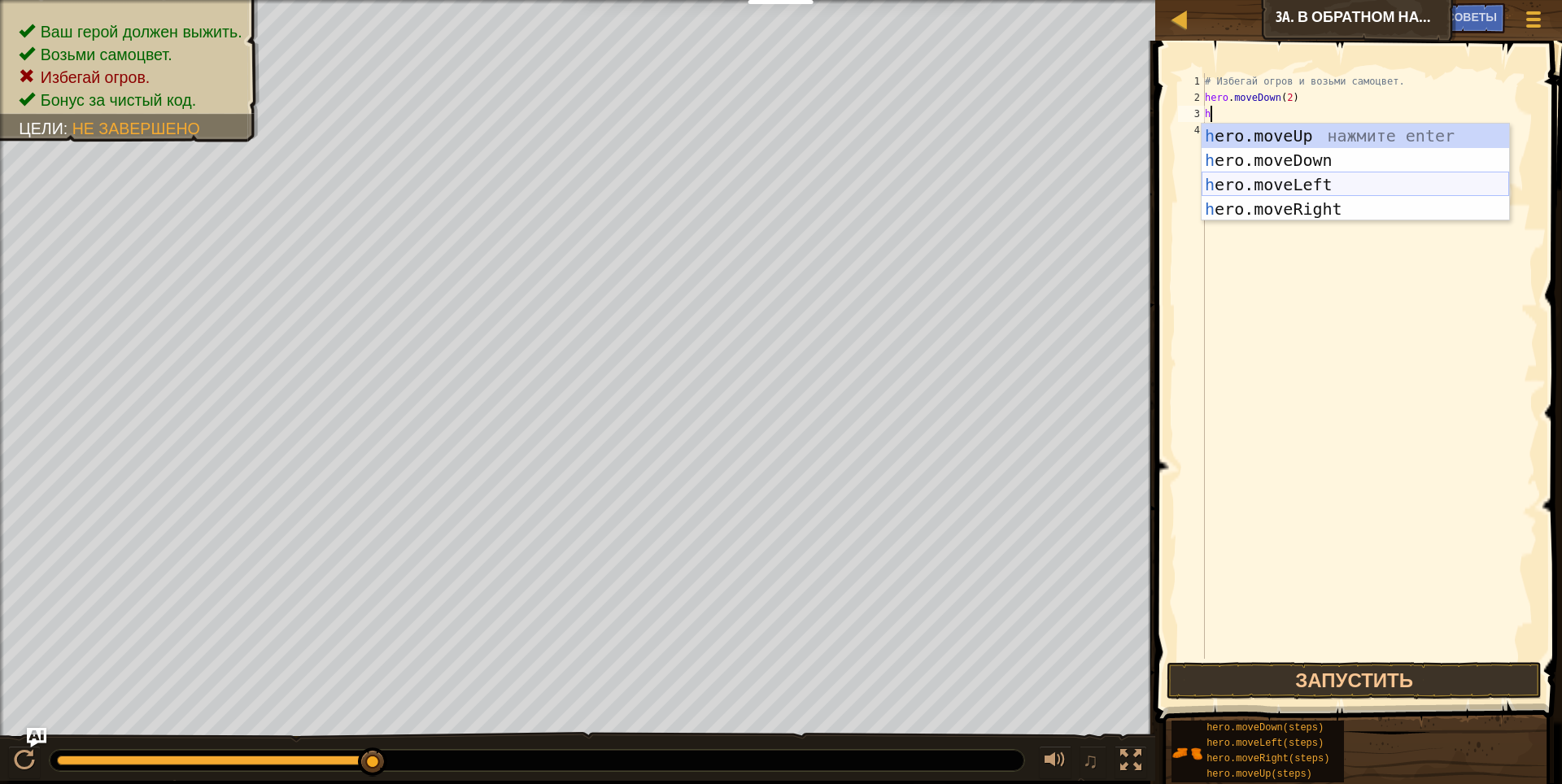
click at [1330, 190] on div "h ero.moveUp нажмите enter h ero.moveDown нажмите enter h ero.moveLeft нажмите …" at bounding box center [1355, 197] width 308 height 146
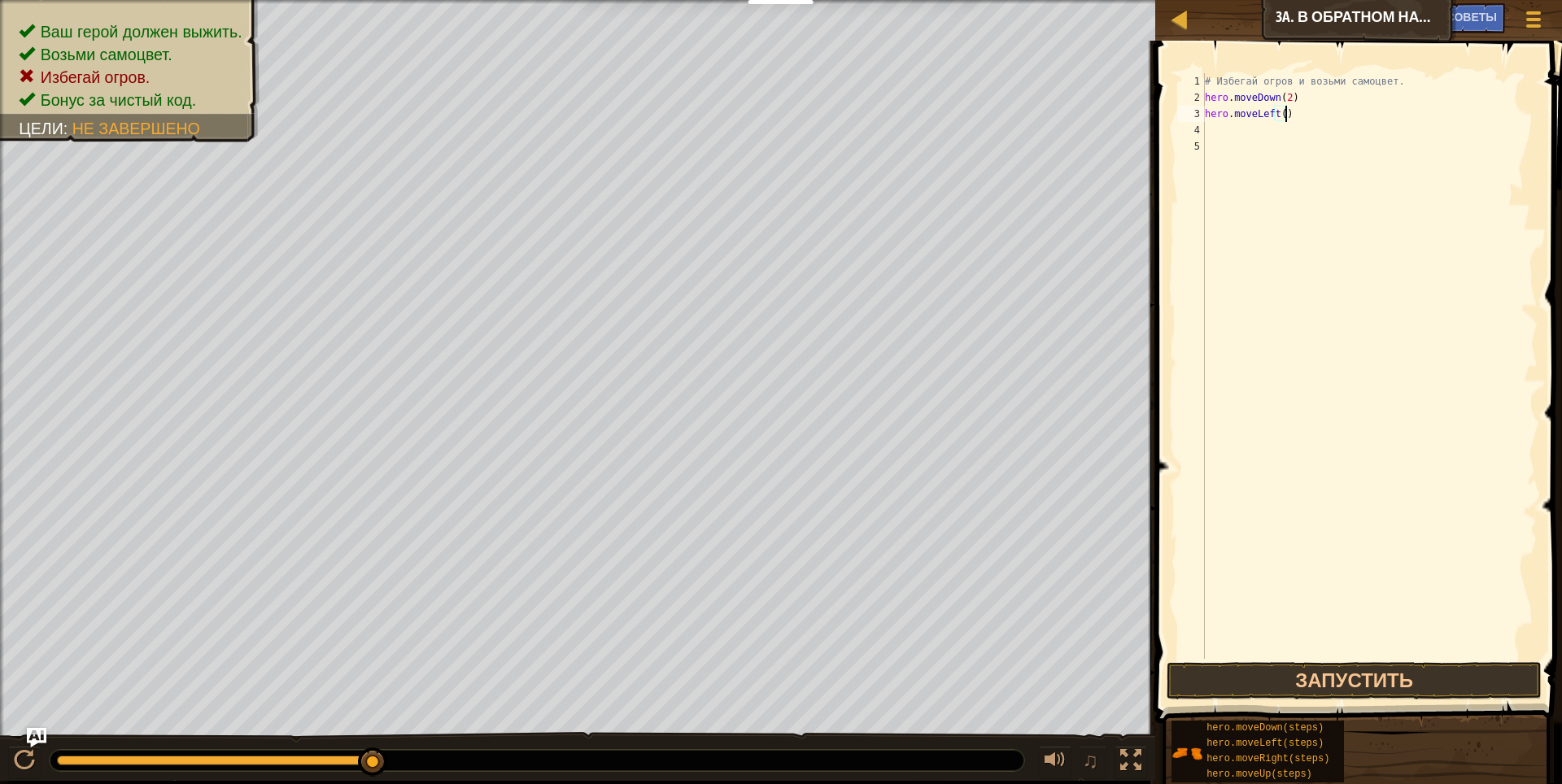
click at [1300, 121] on div "# Избегай огров и возьми самоцвет. hero . moveDown ( 2 ) hero . moveLeft ( )" at bounding box center [1369, 382] width 336 height 617
type textarea "h"
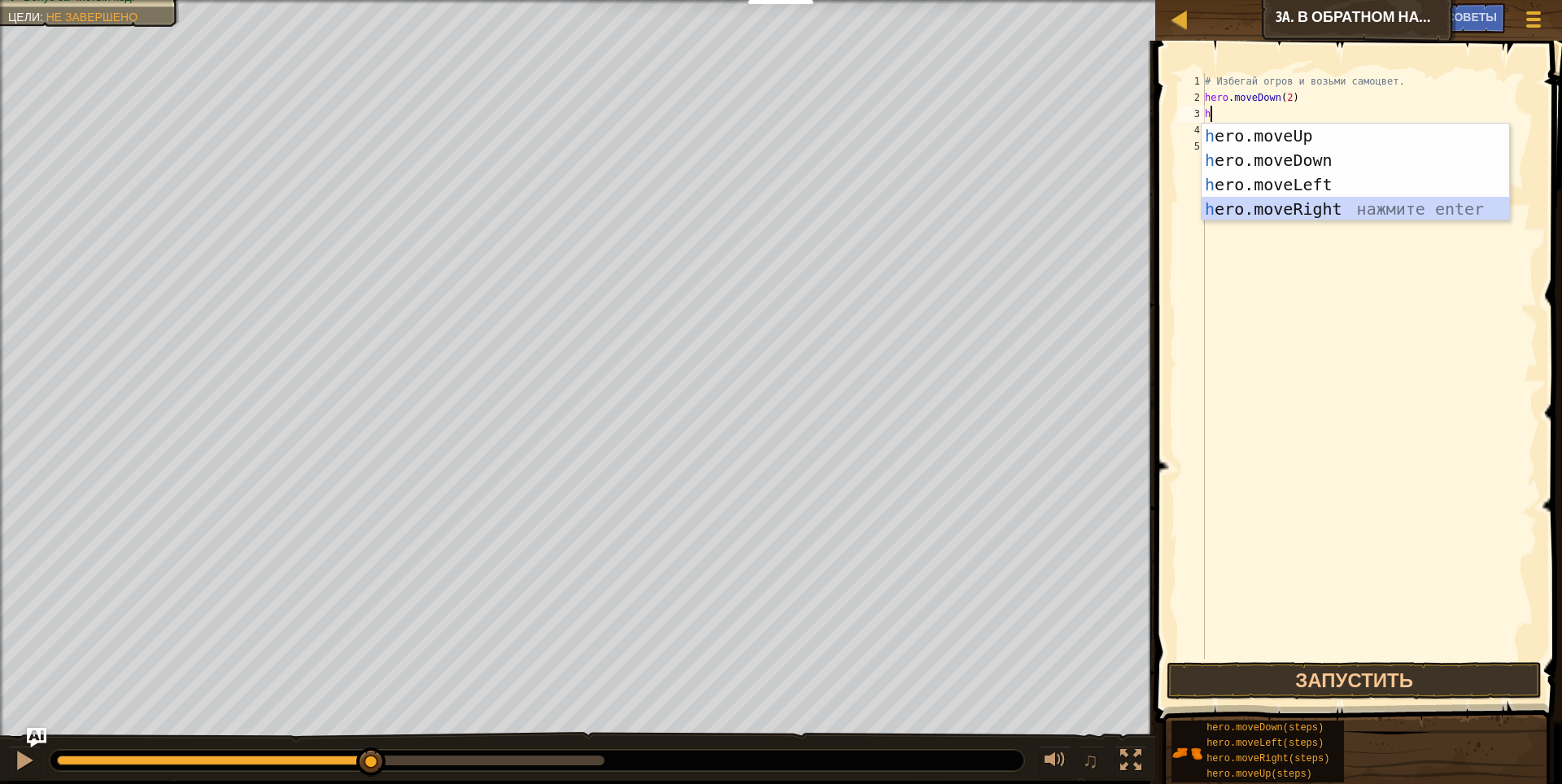
click at [1281, 209] on div "h ero.moveUp нажмите enter h ero.moveDown нажмите enter h ero.moveLeft нажмите …" at bounding box center [1355, 197] width 308 height 146
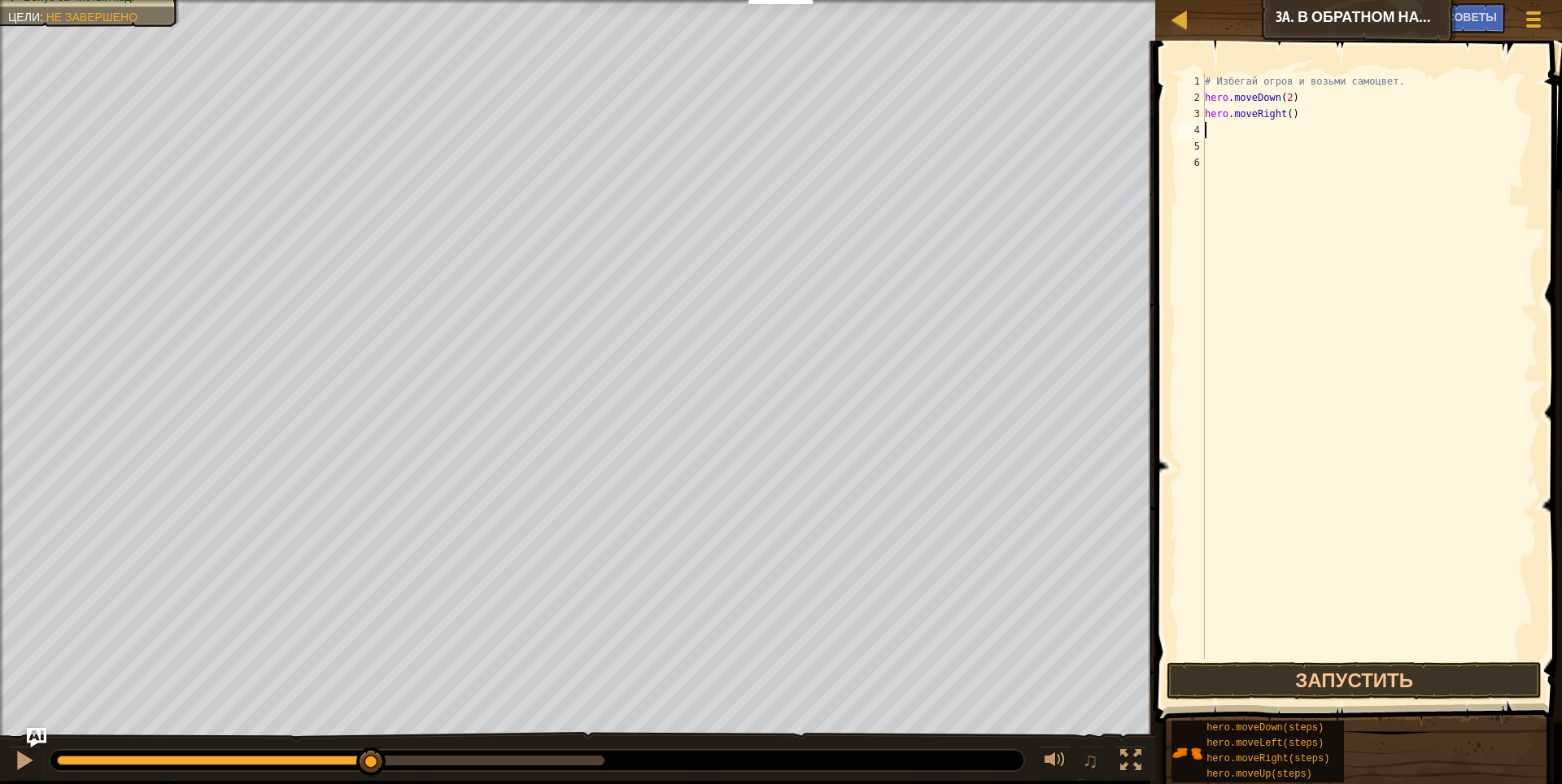
type textarea "h"
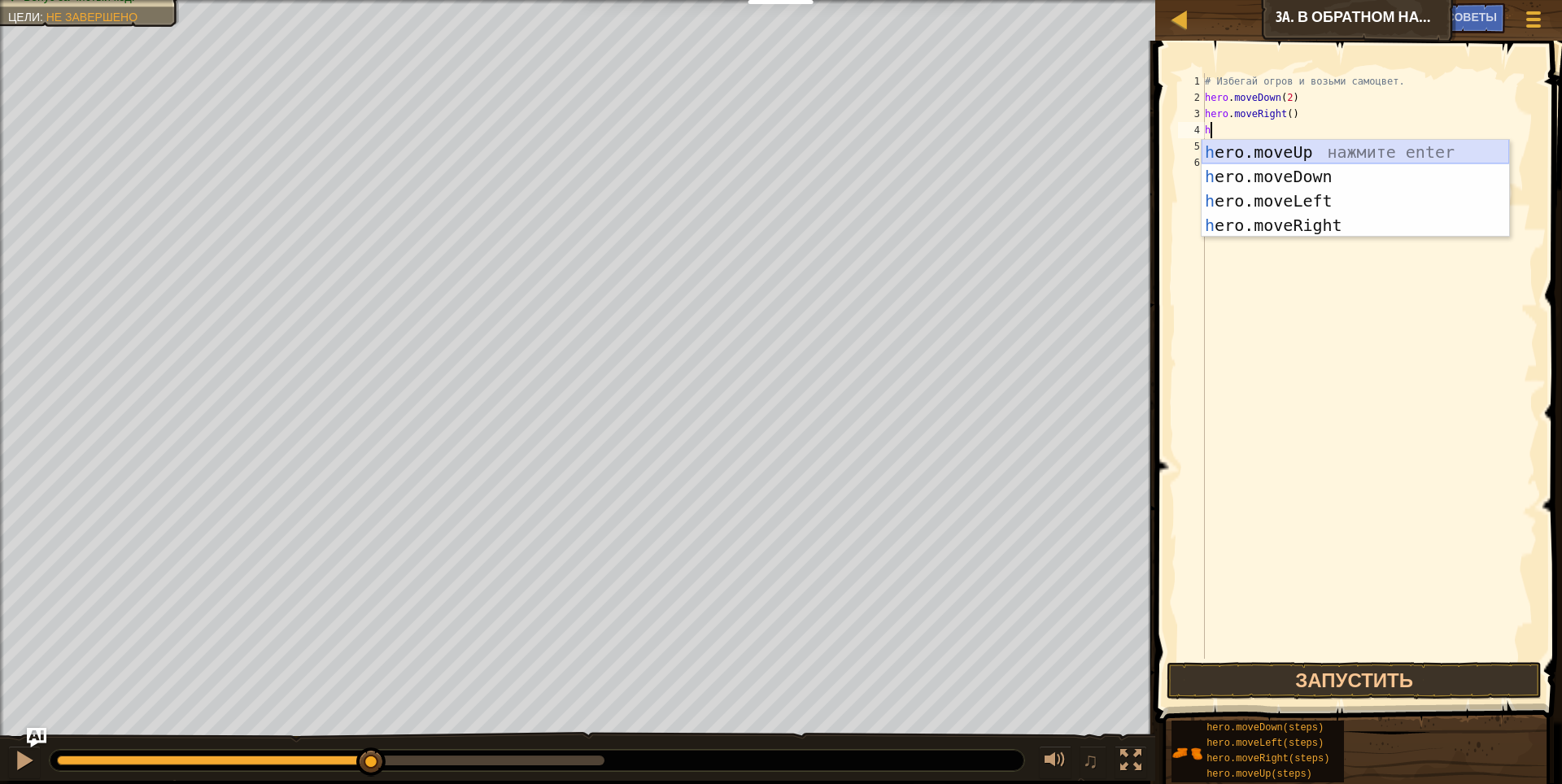
click at [1302, 141] on div "h ero.moveUp нажмите enter h ero.moveDown нажмите enter h ero.moveLeft нажмите …" at bounding box center [1355, 213] width 308 height 146
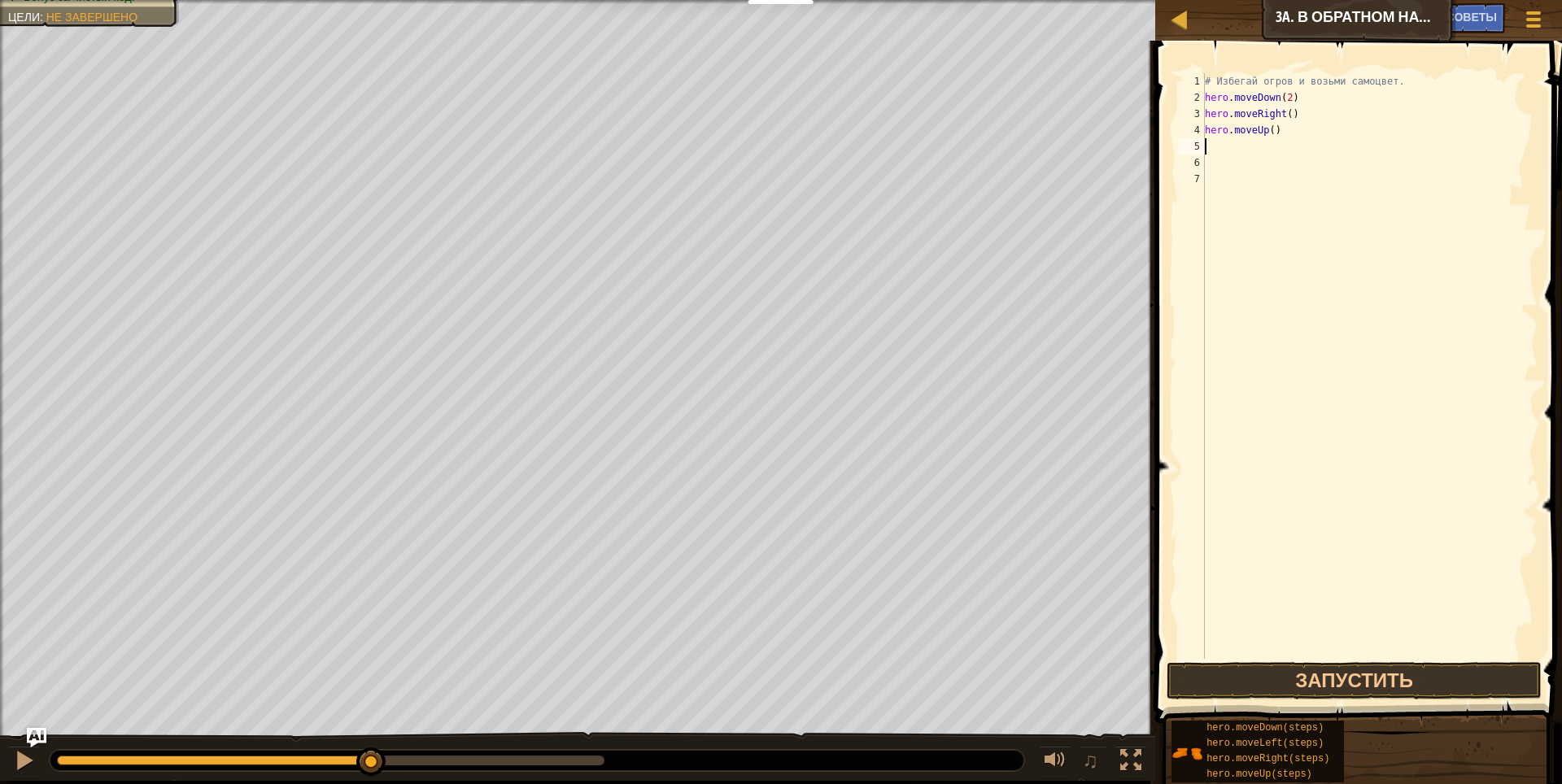
type textarea "h"
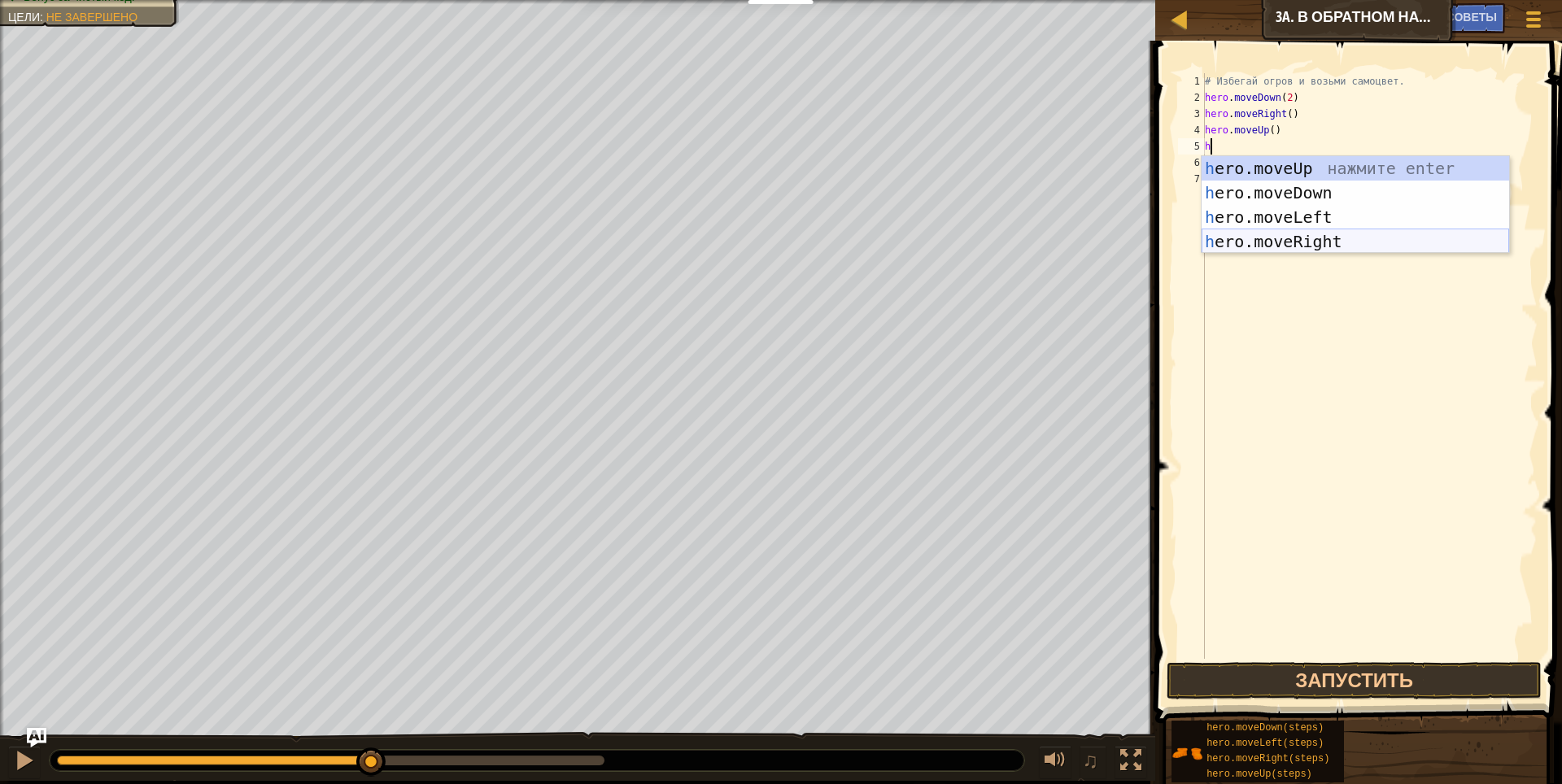
click at [1304, 234] on div "h ero.moveUp нажмите enter h ero.moveDown нажмите enter h ero.moveLeft нажмите …" at bounding box center [1355, 229] width 308 height 146
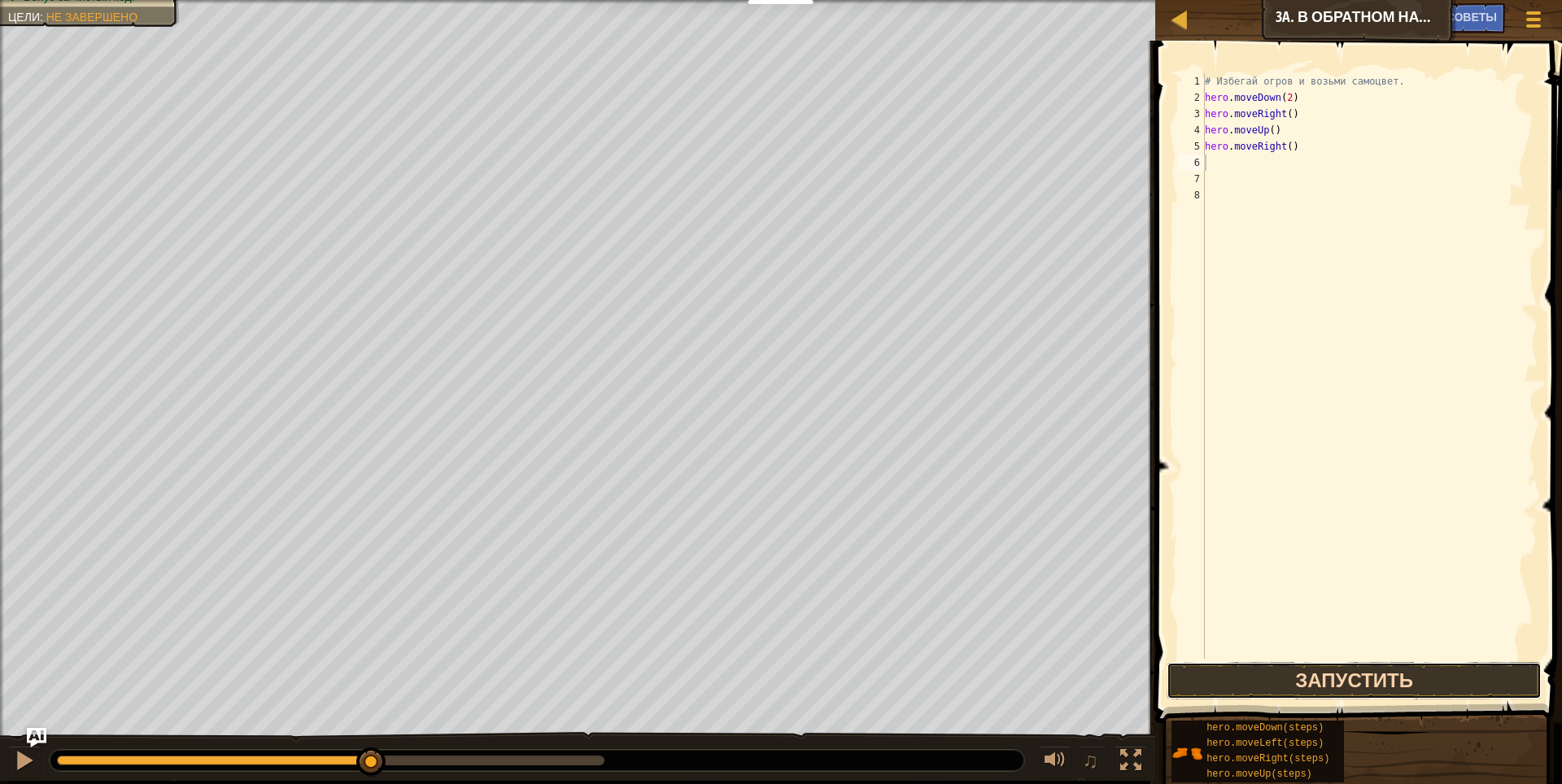
click at [1435, 673] on button "Запустить" at bounding box center [1354, 679] width 376 height 37
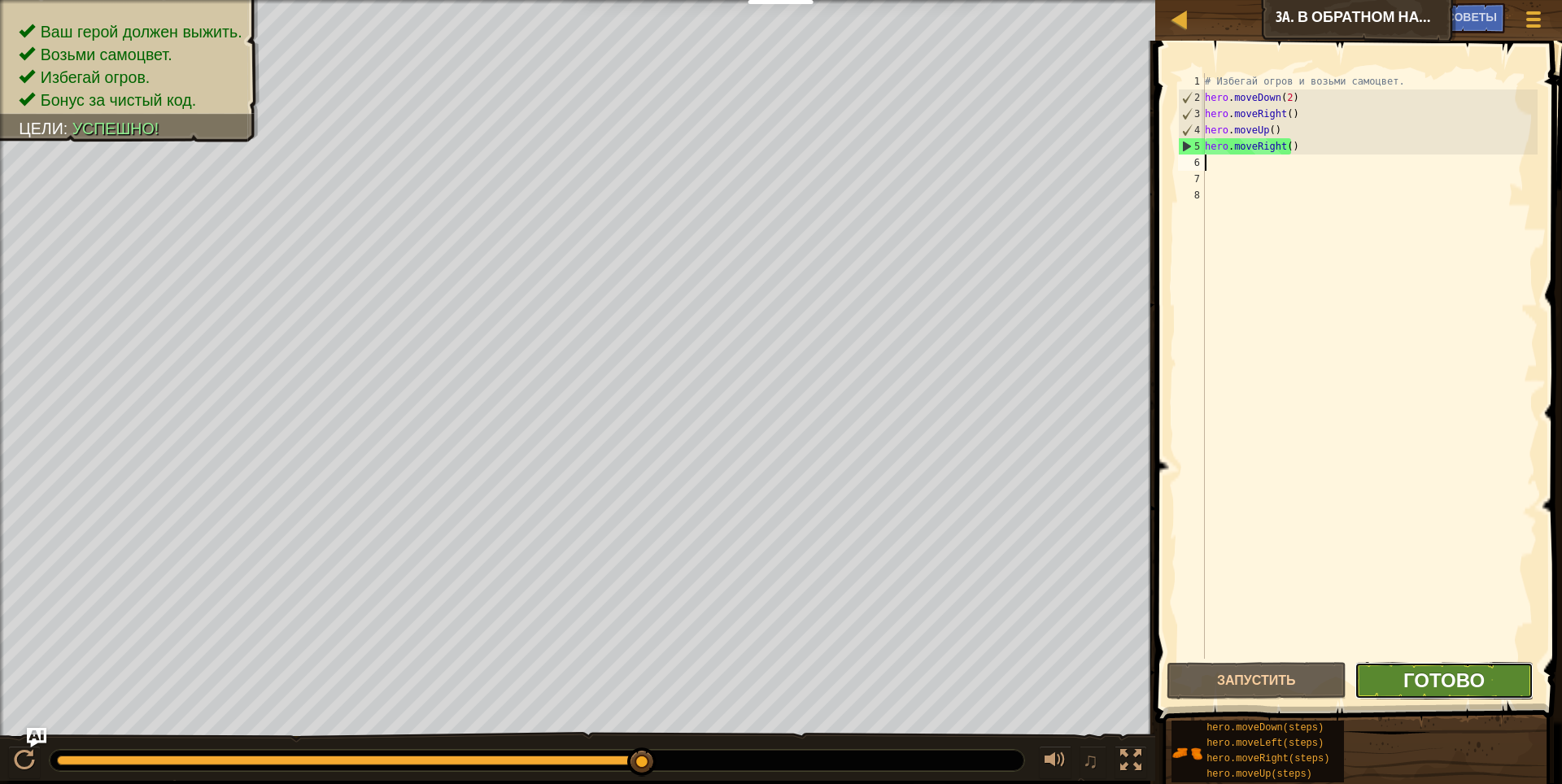
click at [1434, 672] on span "Готово" at bounding box center [1443, 679] width 81 height 26
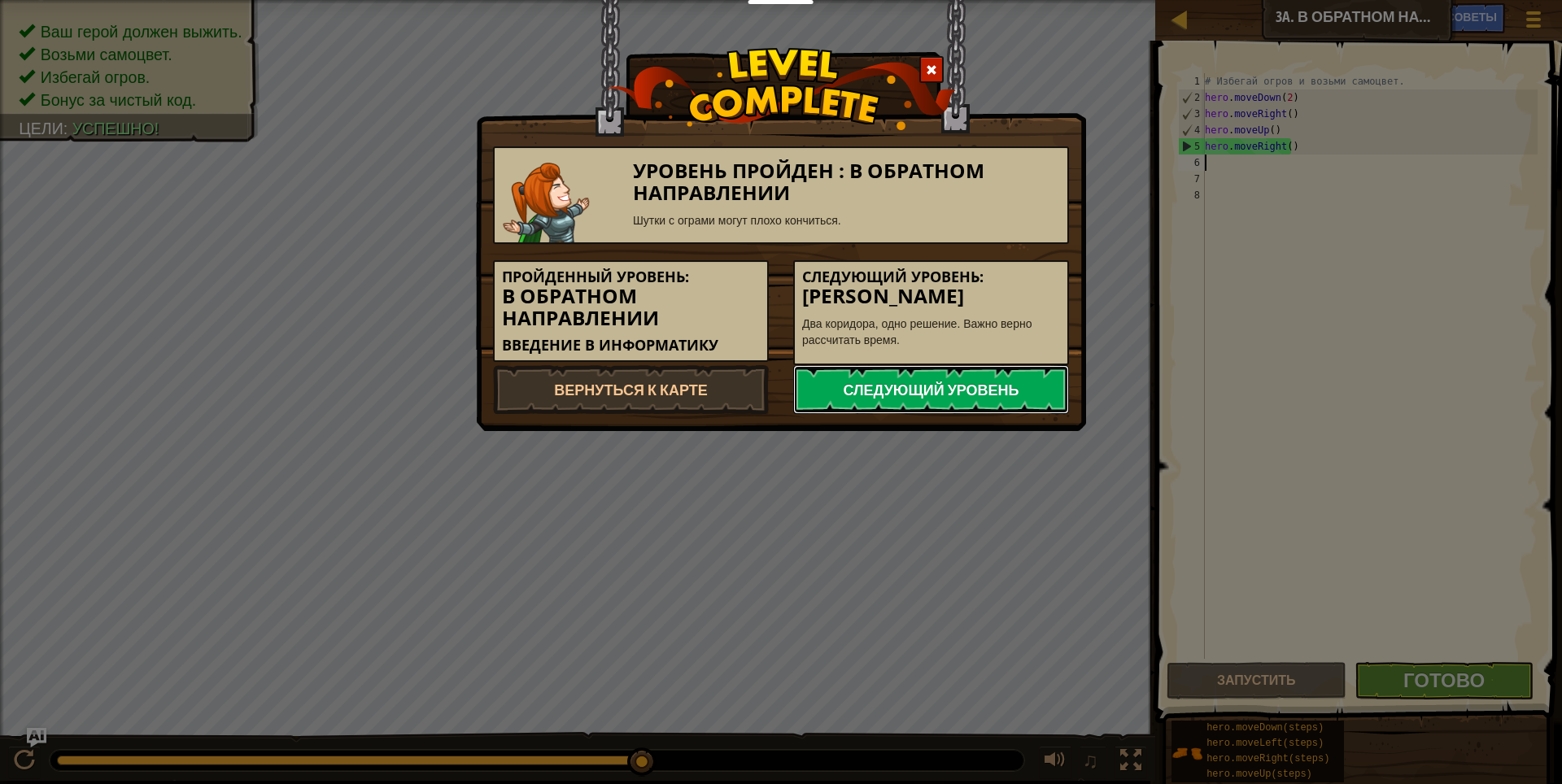
click at [872, 381] on link "Следующий уровень" at bounding box center [930, 389] width 276 height 49
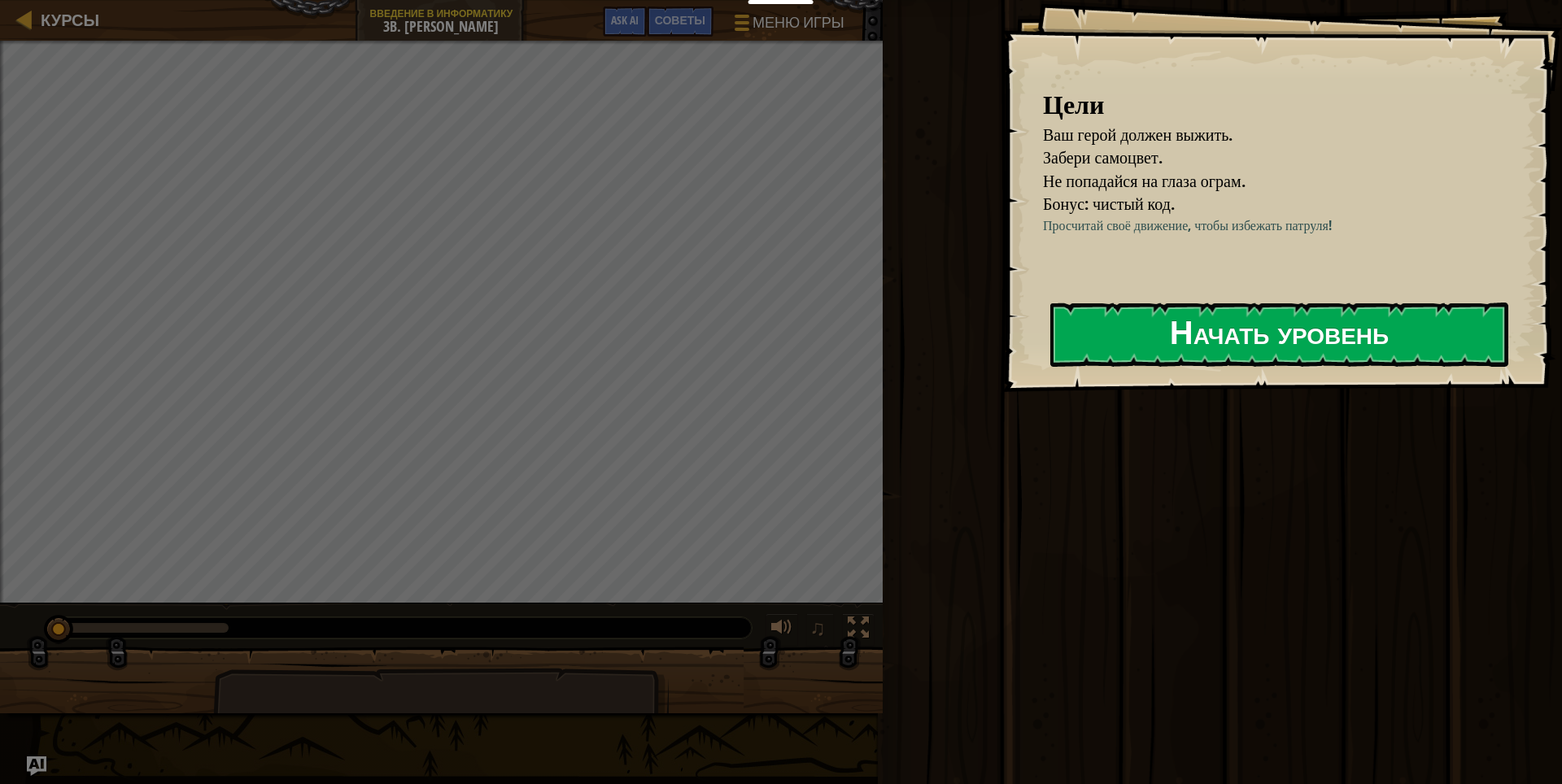
click at [1101, 345] on button "Начать уровень" at bounding box center [1279, 335] width 458 height 64
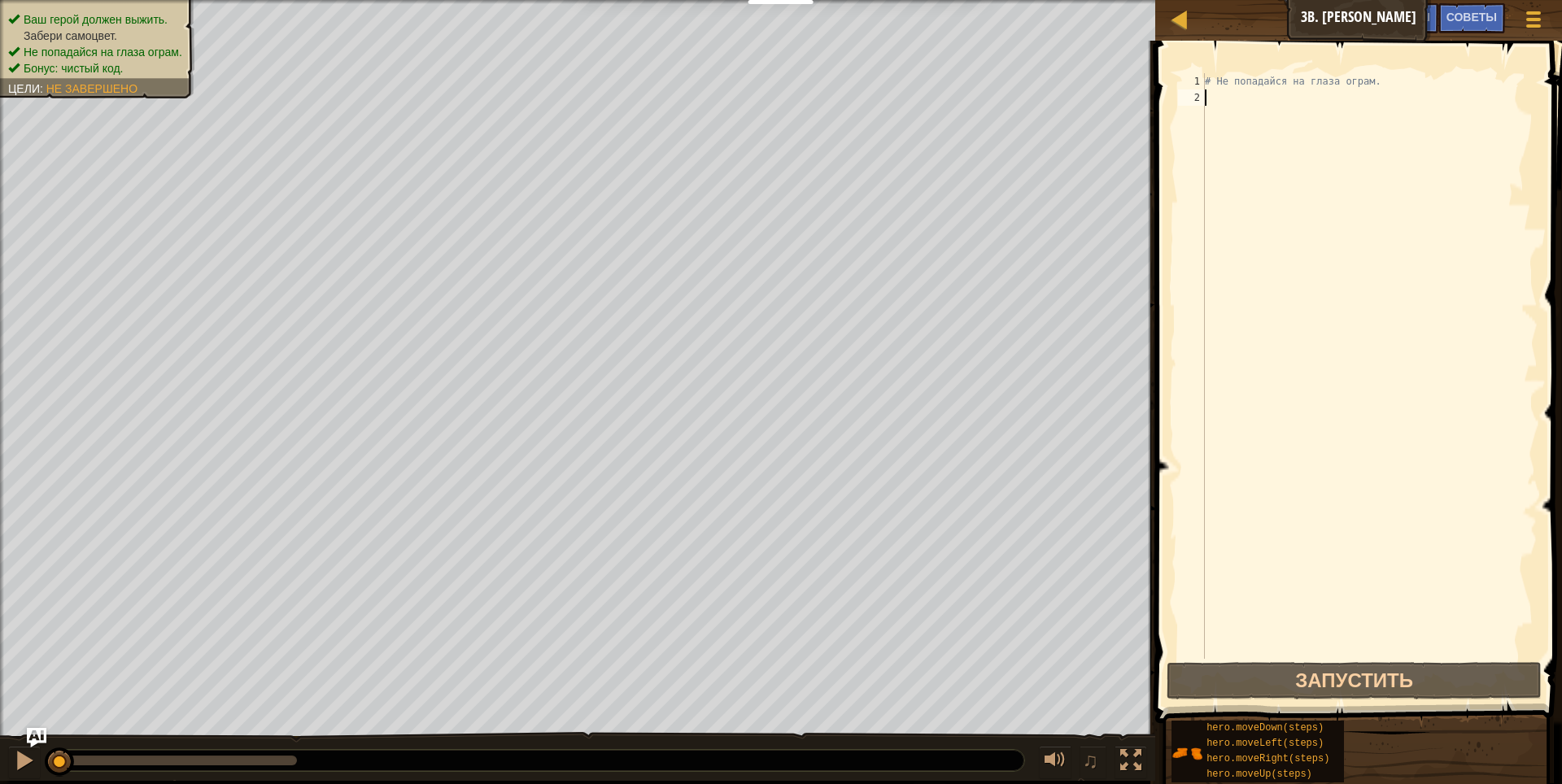
click at [1309, 98] on div "# Не попадайся на глаза ограм." at bounding box center [1369, 382] width 336 height 617
type textarea "h"
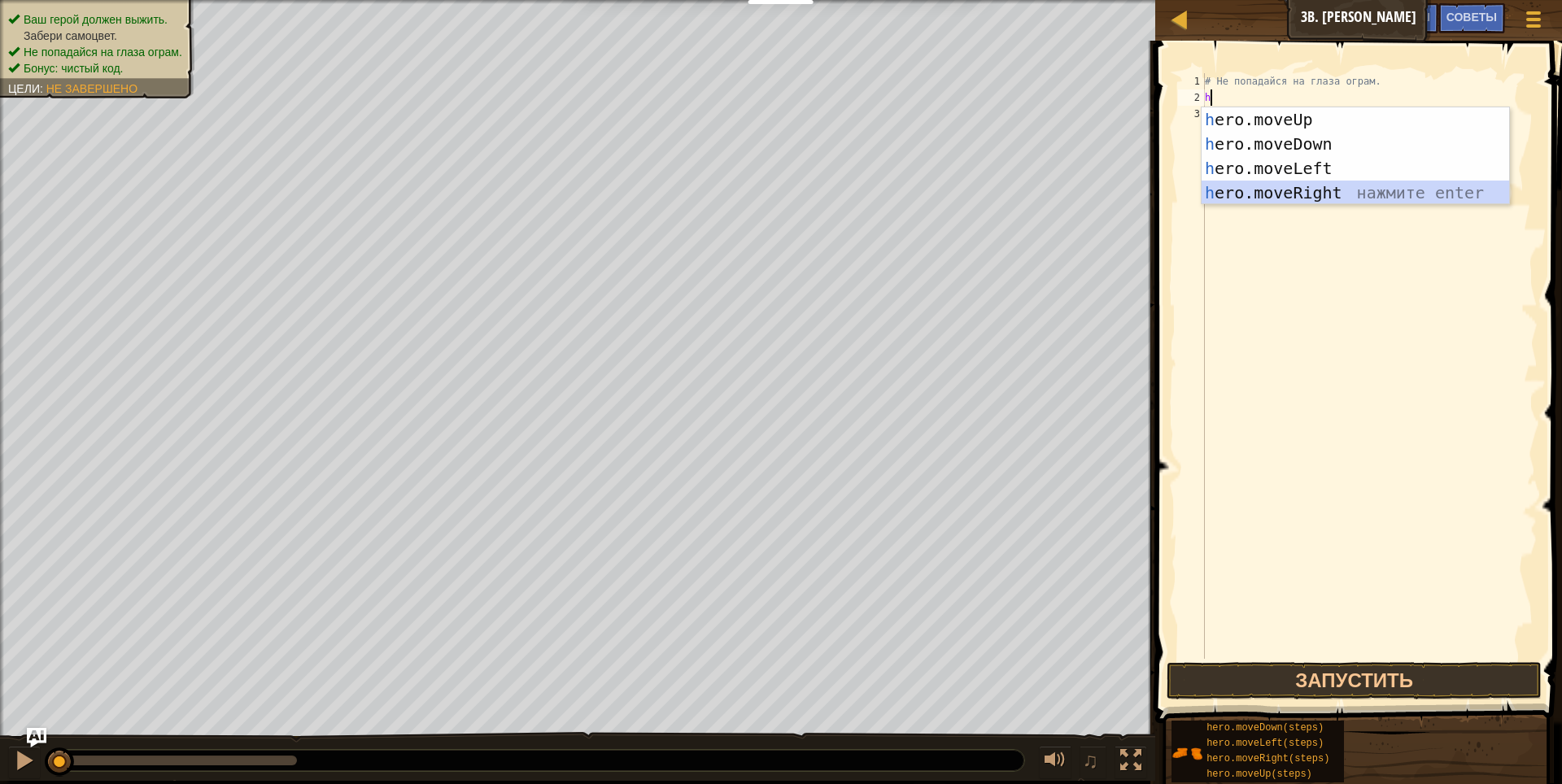
click at [1308, 190] on div "h ero.moveUp нажмите enter h ero.moveDown нажмите enter h ero.moveLeft нажмите …" at bounding box center [1355, 180] width 308 height 146
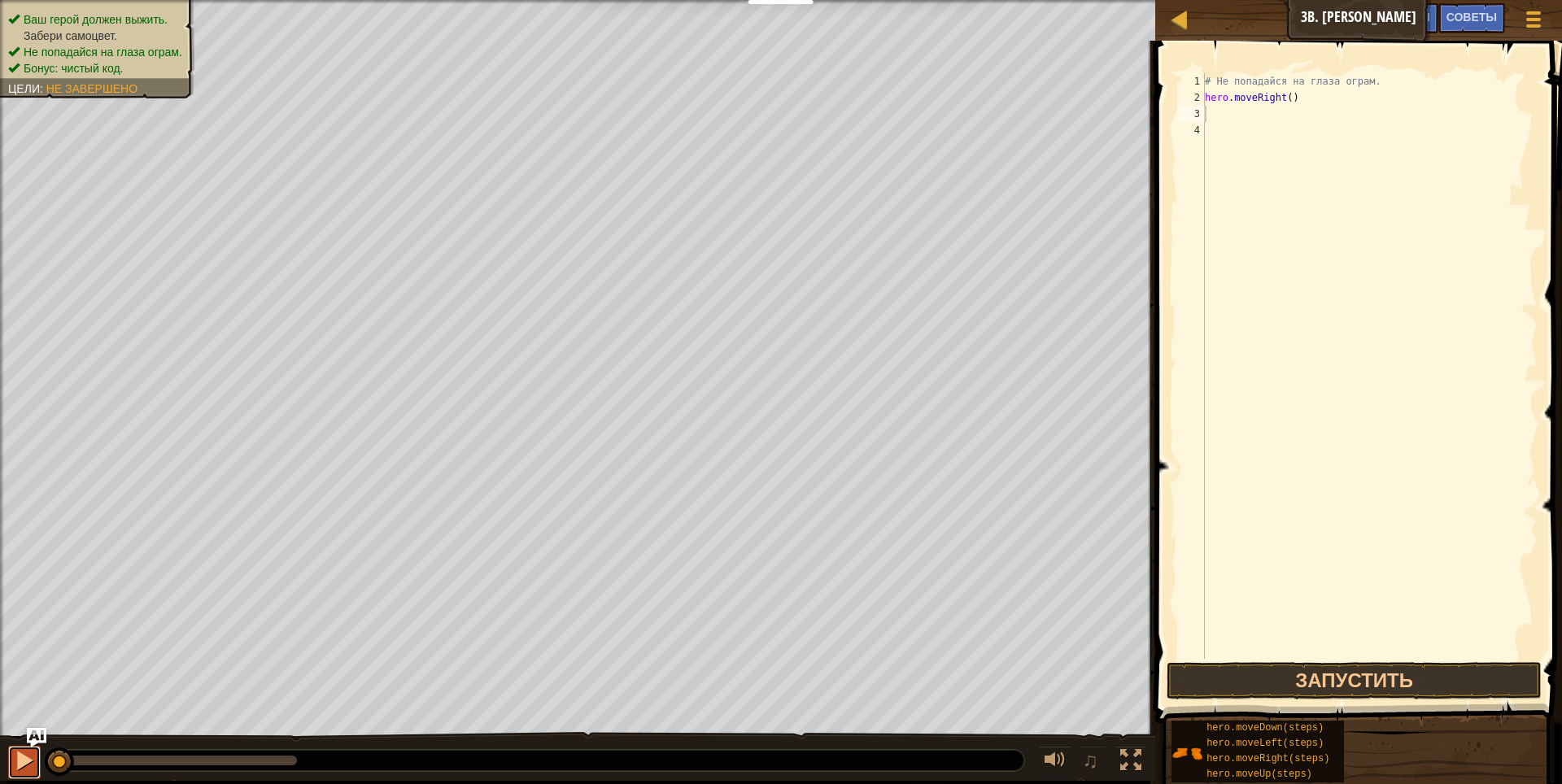
click at [20, 762] on div at bounding box center [24, 759] width 21 height 21
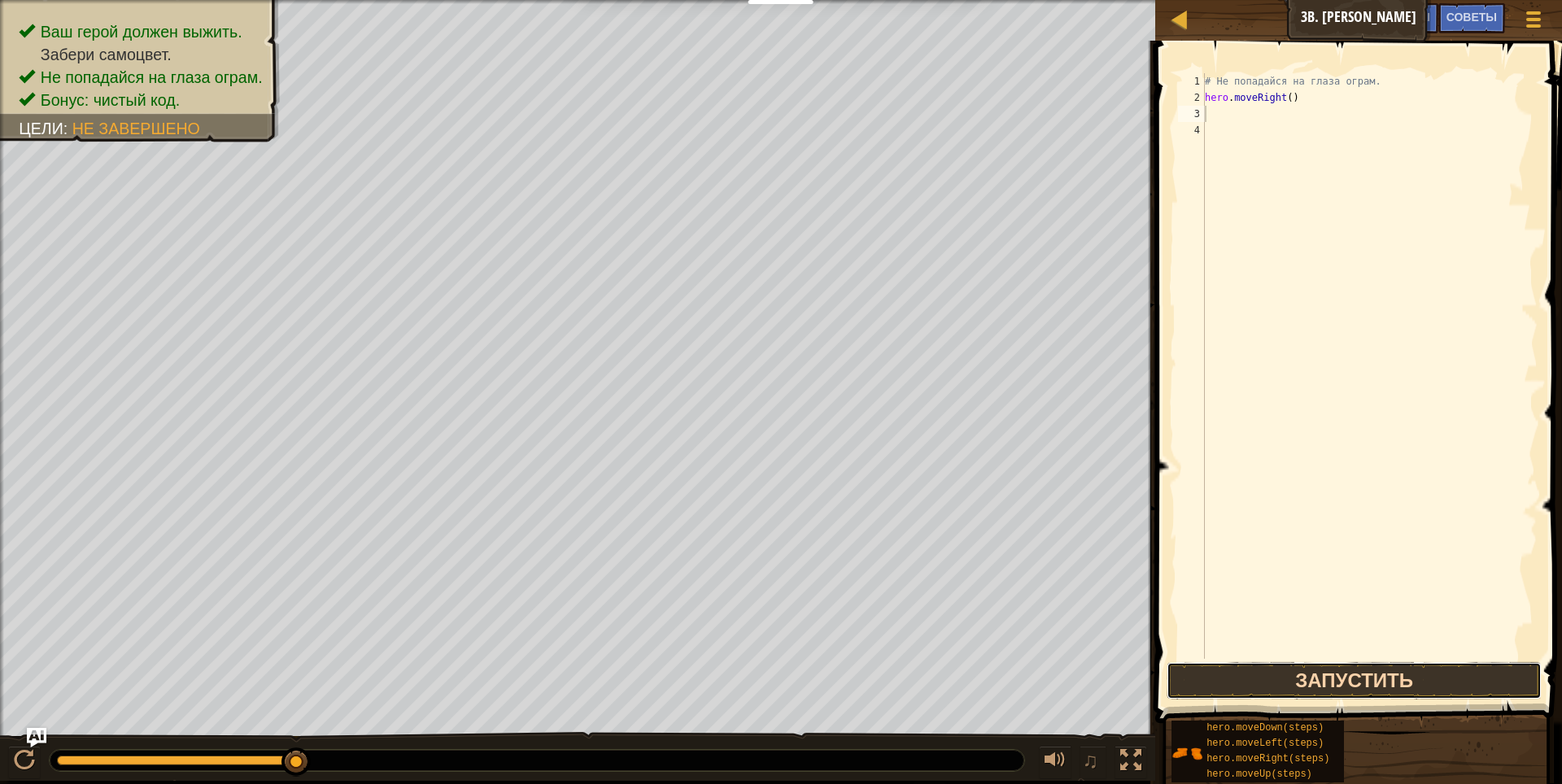
click at [1251, 678] on button "Запустить" at bounding box center [1354, 679] width 376 height 37
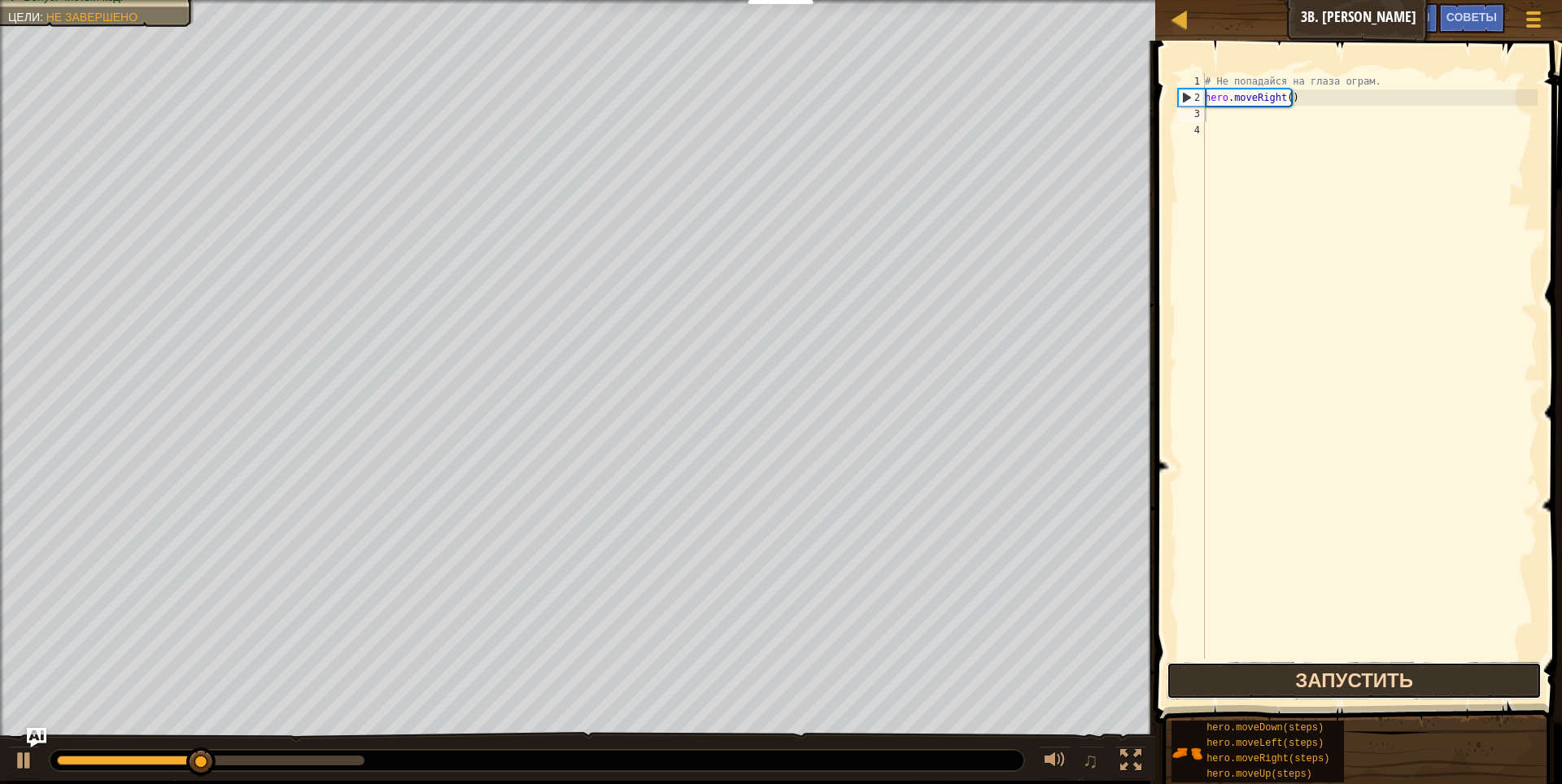
click at [1251, 679] on button "Запустить" at bounding box center [1354, 679] width 376 height 37
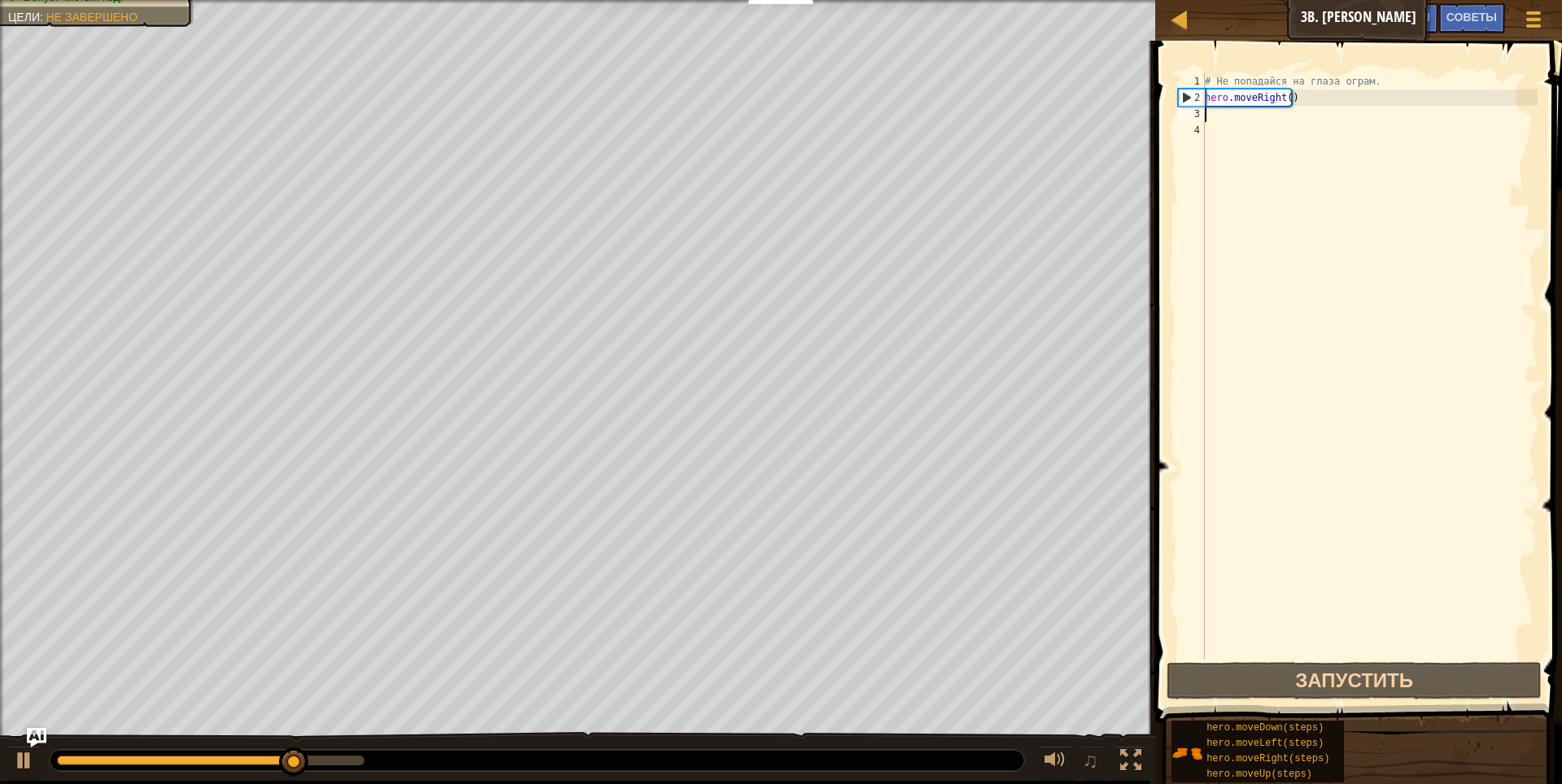
type textarea "h"
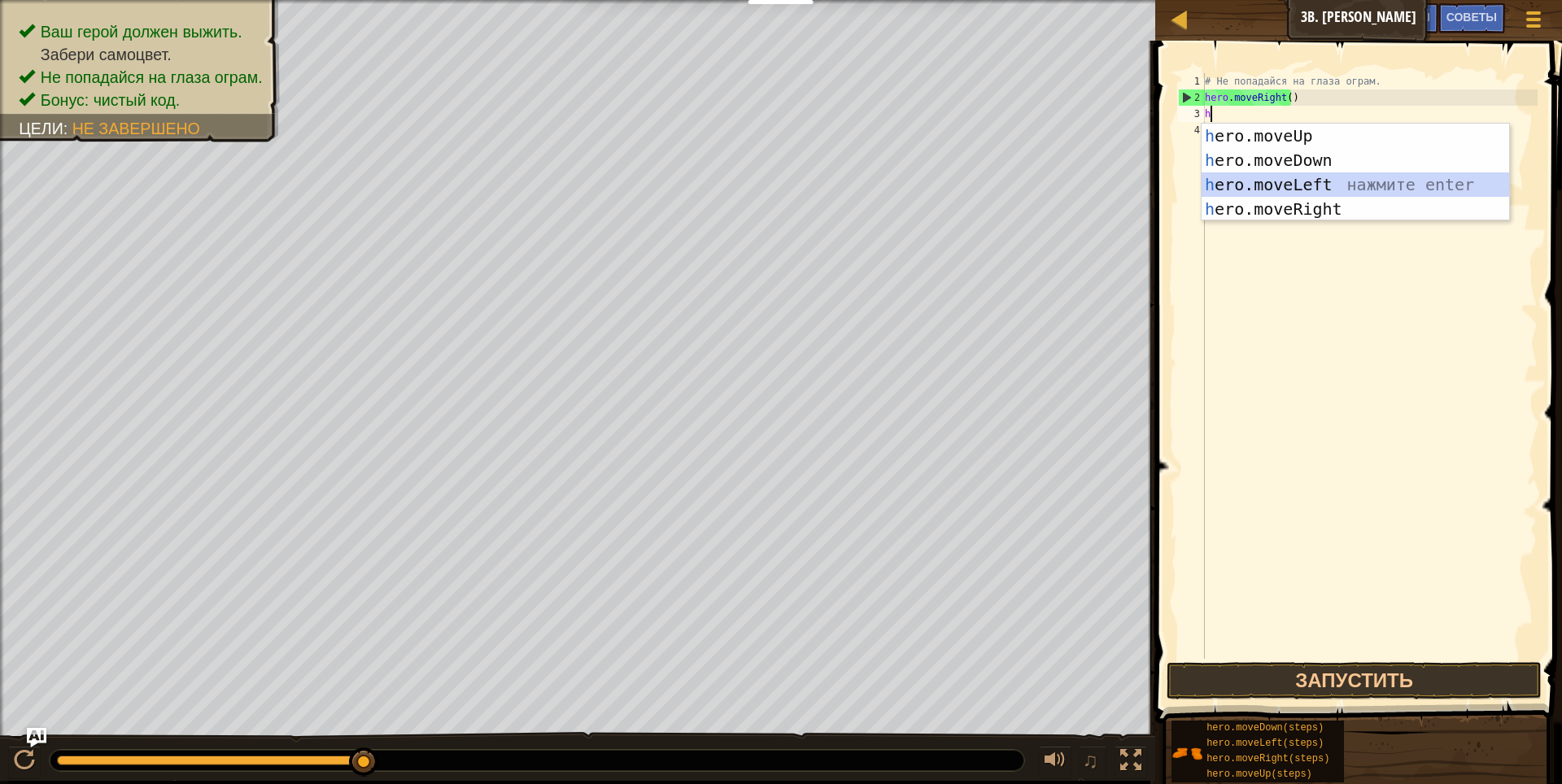
click at [1342, 181] on div "h ero.moveUp нажмите enter h ero.moveDown нажмите enter h ero.moveLeft нажмите …" at bounding box center [1355, 197] width 308 height 146
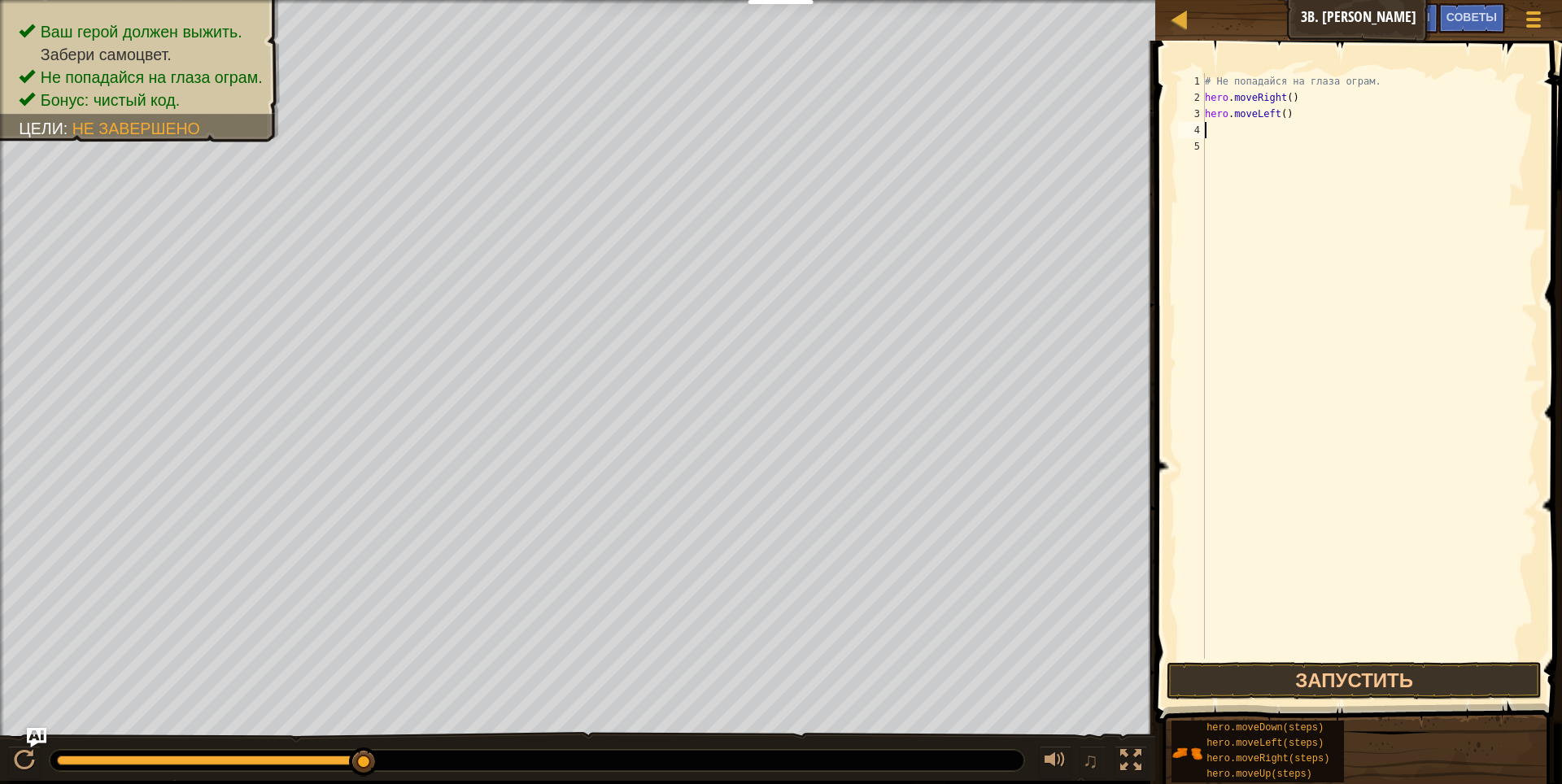
type textarea "h"
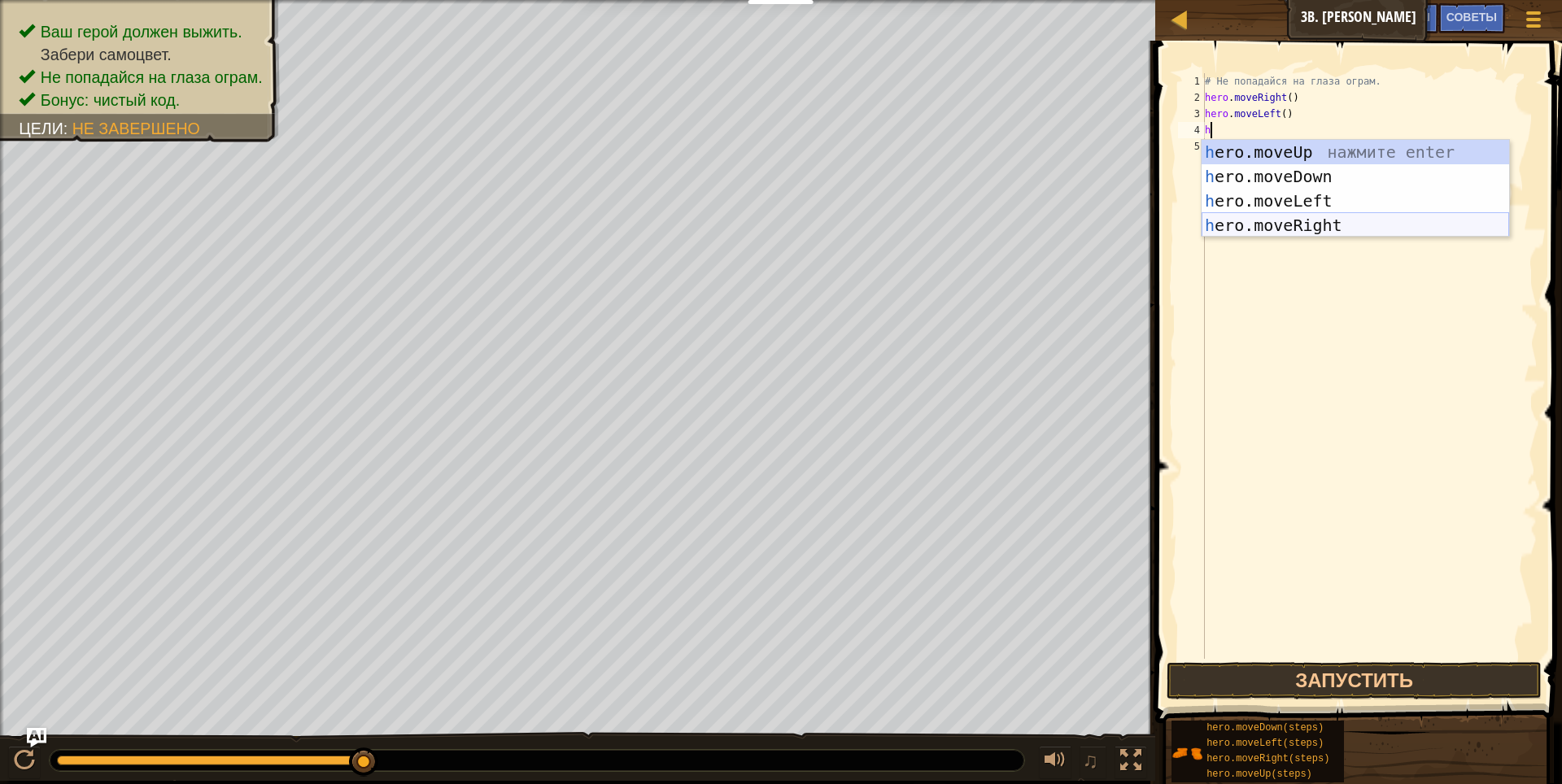
click at [1321, 219] on div "h ero.moveUp нажмите enter h ero.moveDown нажмите enter h ero.moveLeft нажмите …" at bounding box center [1355, 213] width 308 height 146
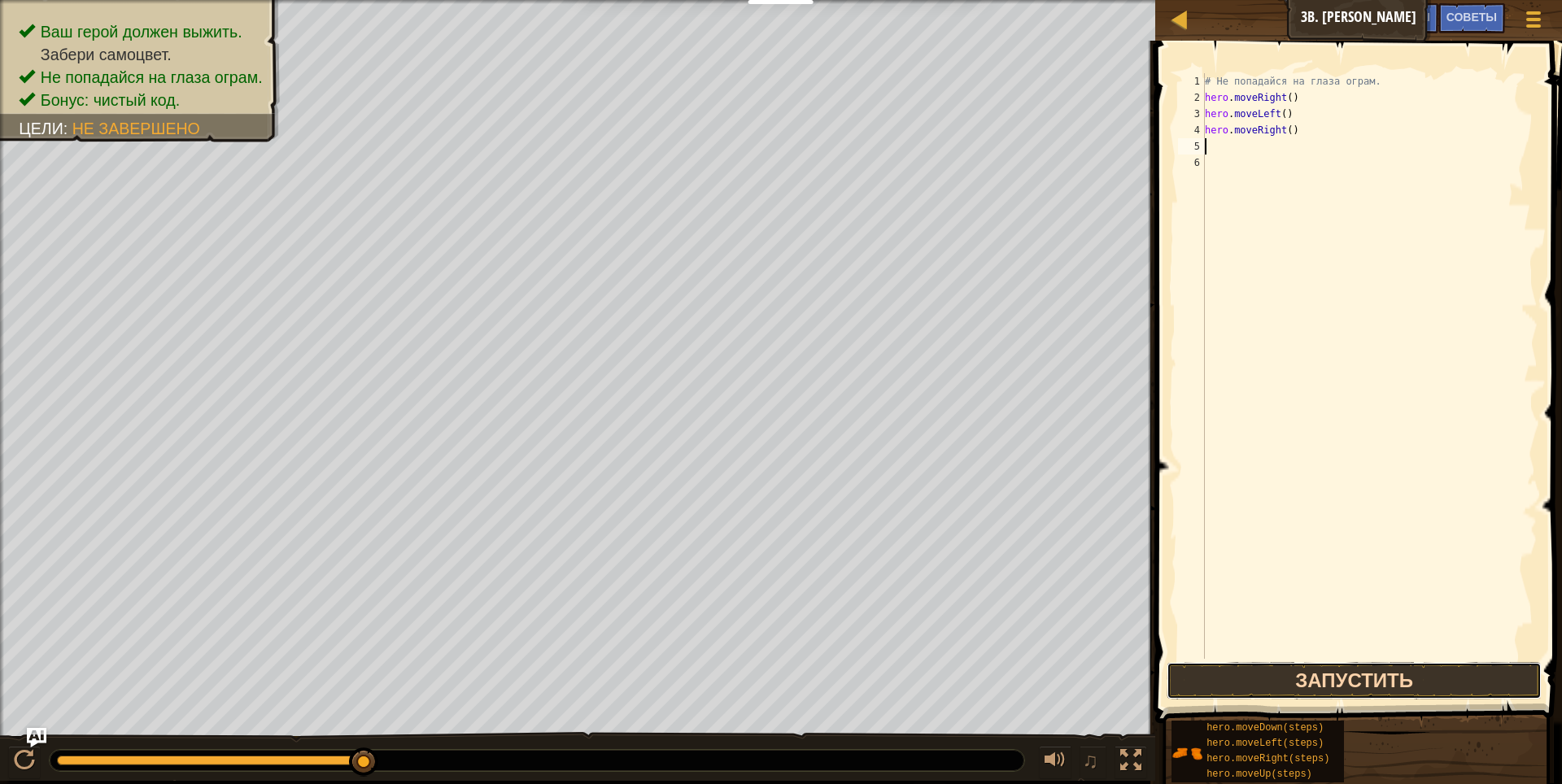
click at [1343, 675] on button "Запустить" at bounding box center [1354, 679] width 376 height 37
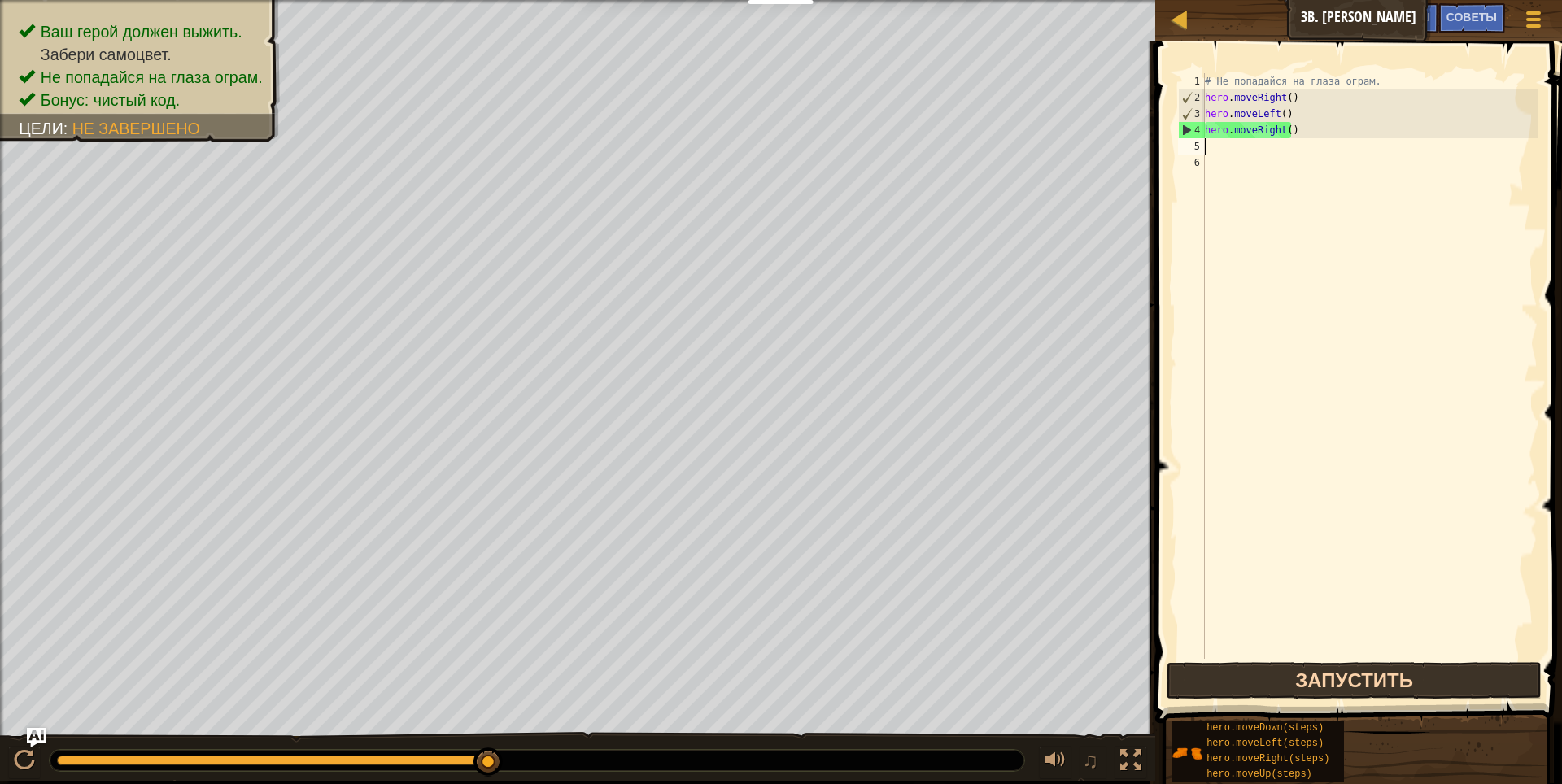
type textarea "h"
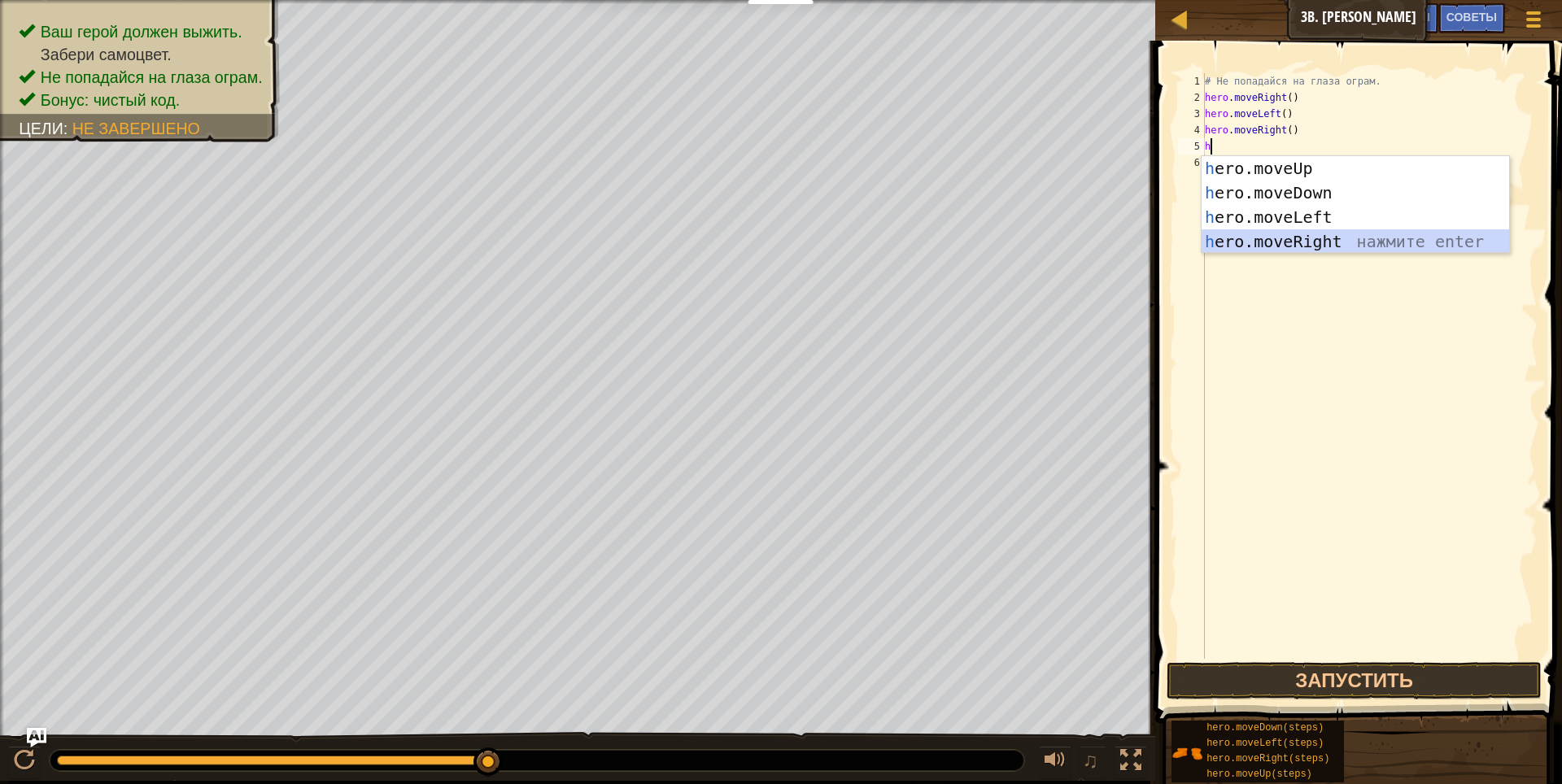
click at [1299, 247] on div "h ero.moveUp нажмите enter h ero.moveDown нажмите enter h ero.moveLeft нажмите …" at bounding box center [1355, 229] width 308 height 146
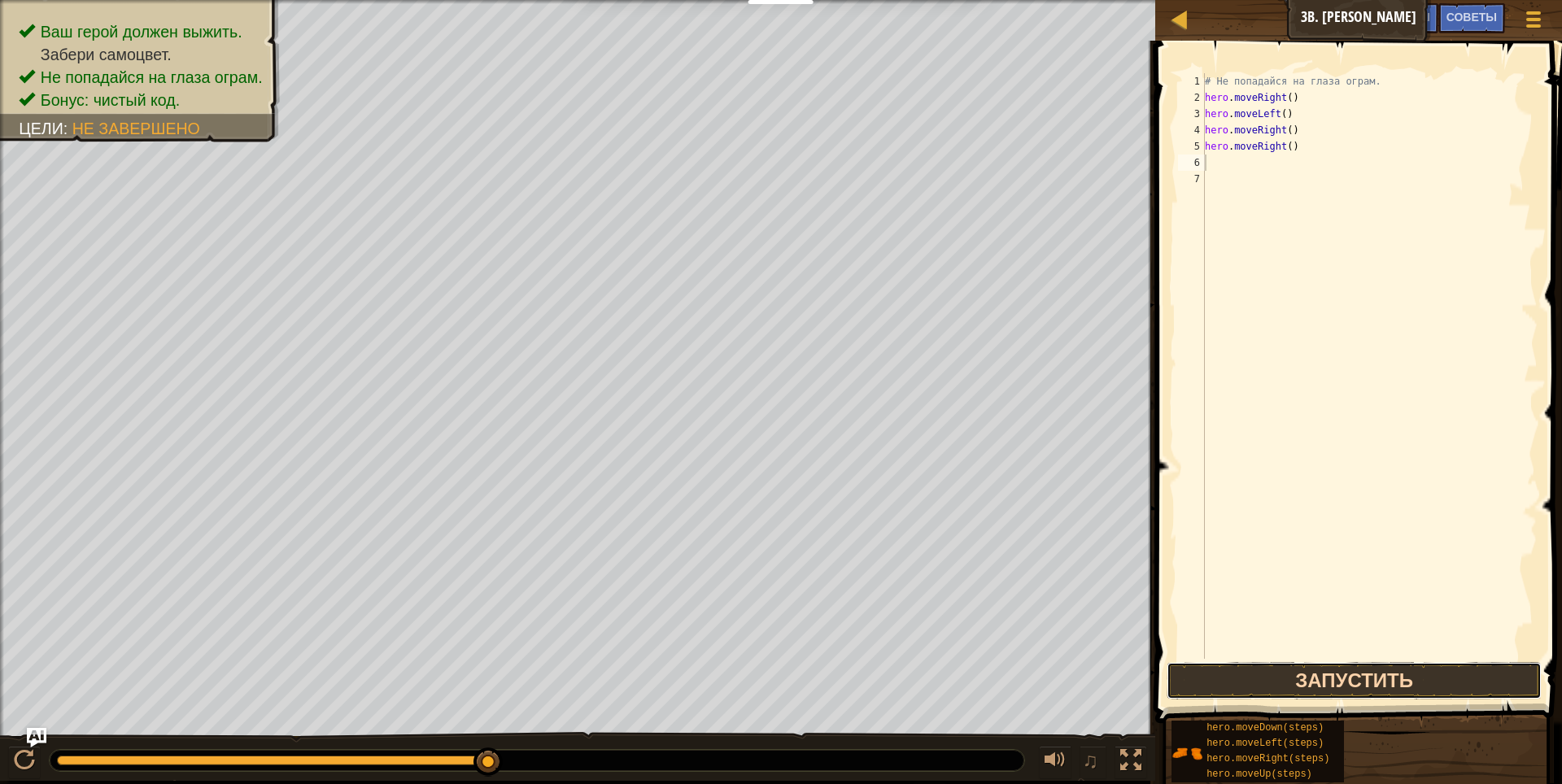
click at [1392, 674] on button "Запустить" at bounding box center [1354, 679] width 376 height 37
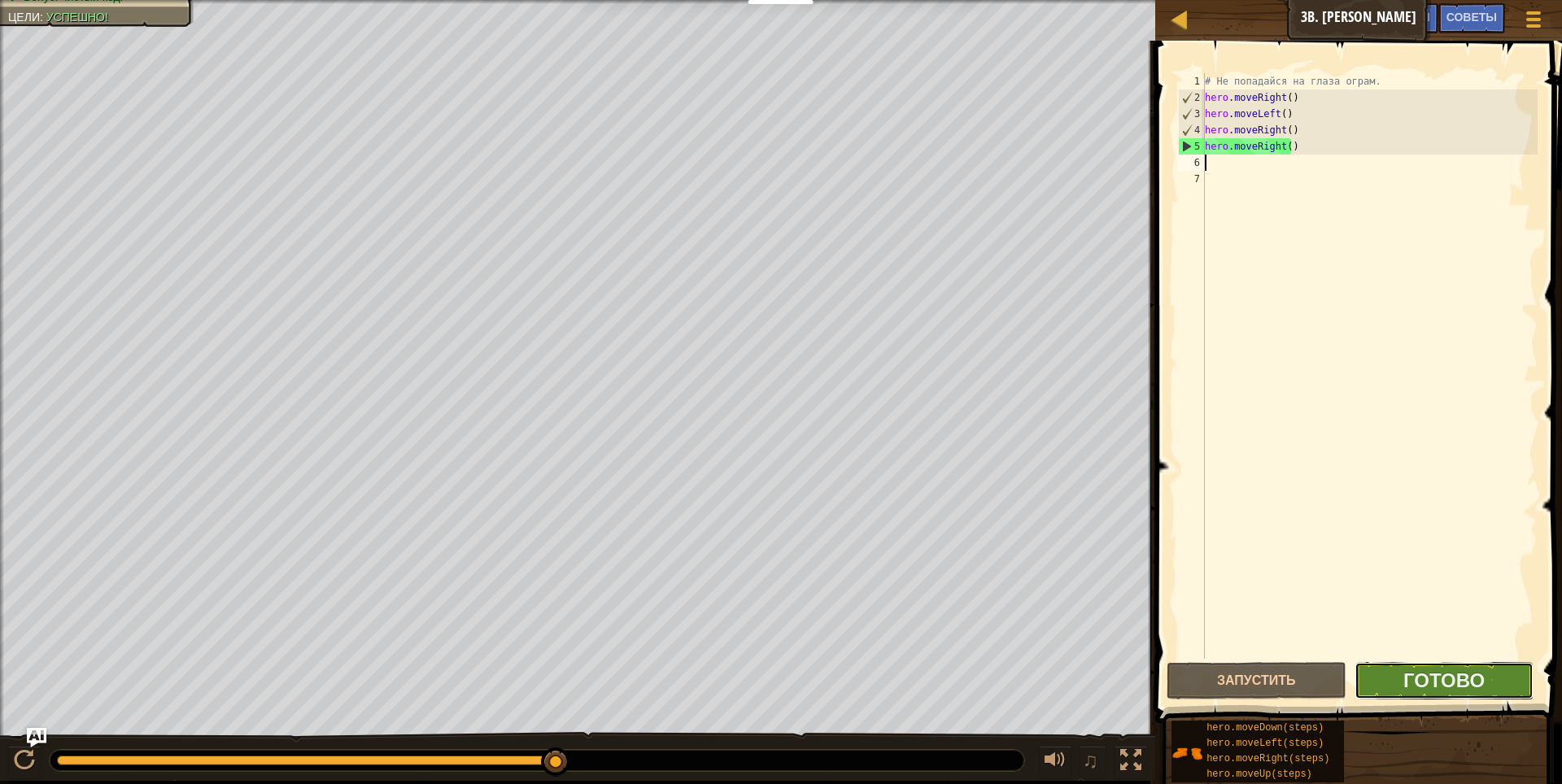
click at [1391, 667] on button "Готово" at bounding box center [1444, 679] width 180 height 37
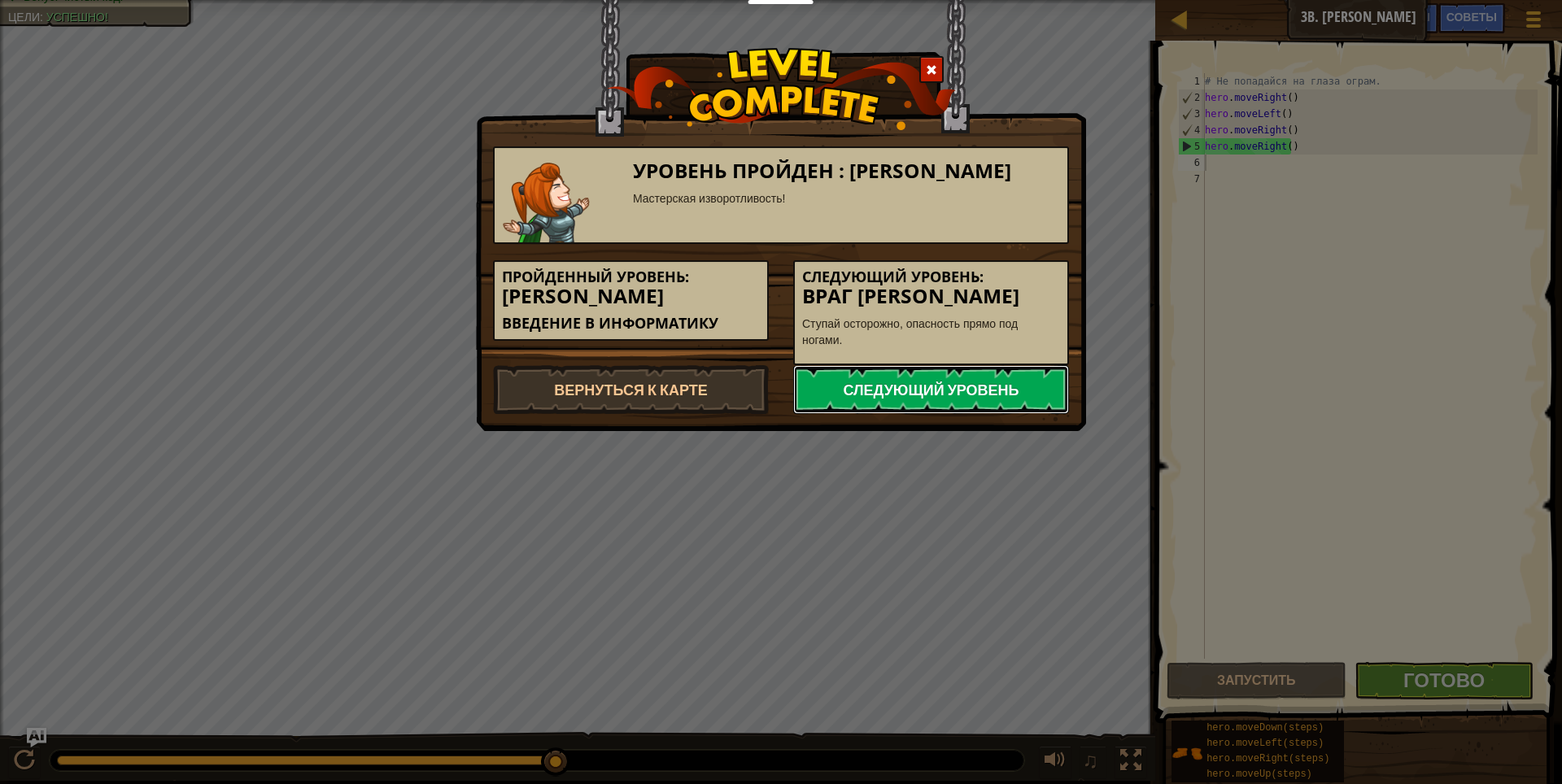
click at [885, 380] on link "Следующий уровень" at bounding box center [930, 389] width 276 height 49
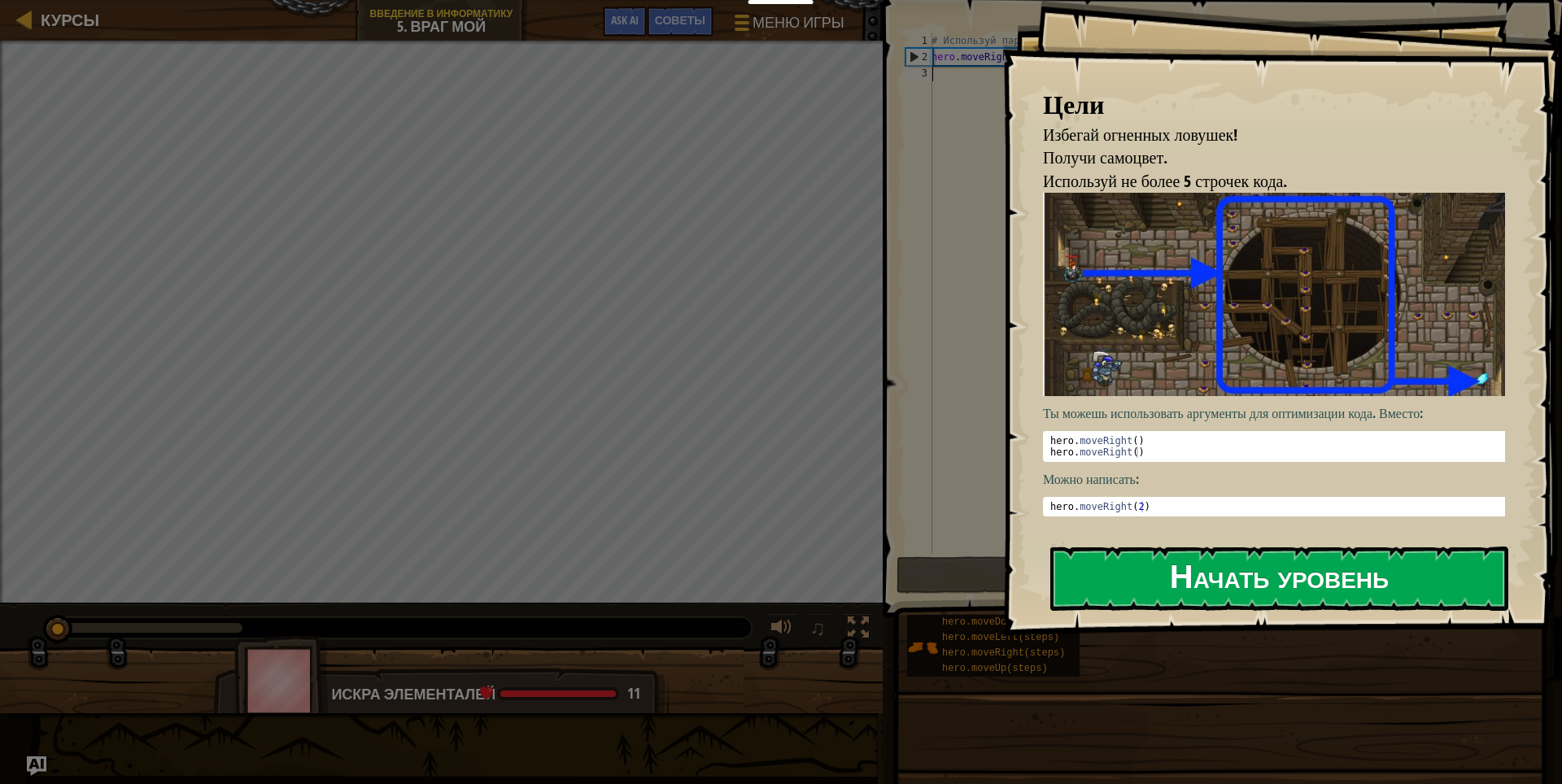
click at [1077, 561] on button "Начать уровень" at bounding box center [1279, 578] width 458 height 64
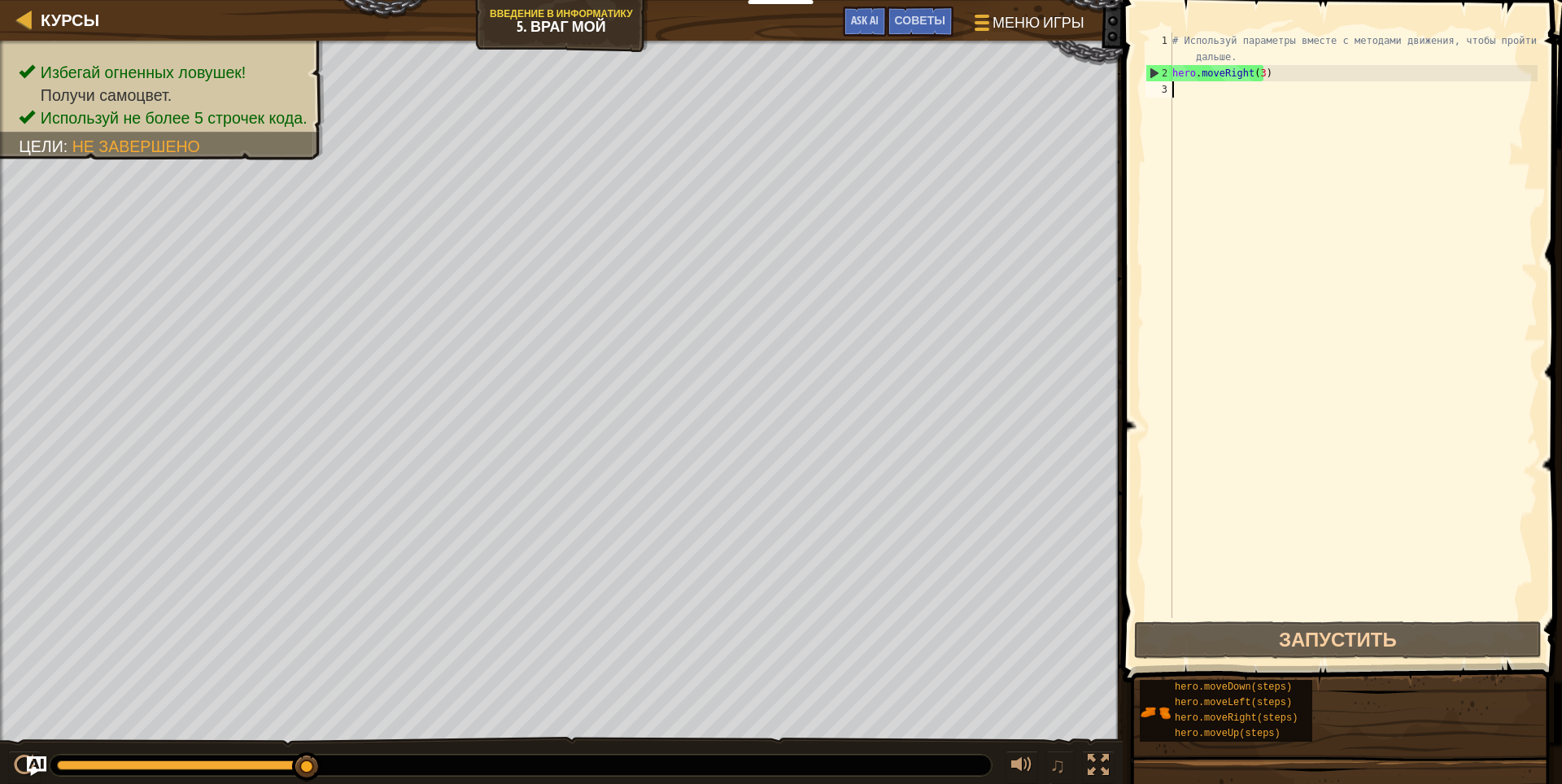
type textarea "h"
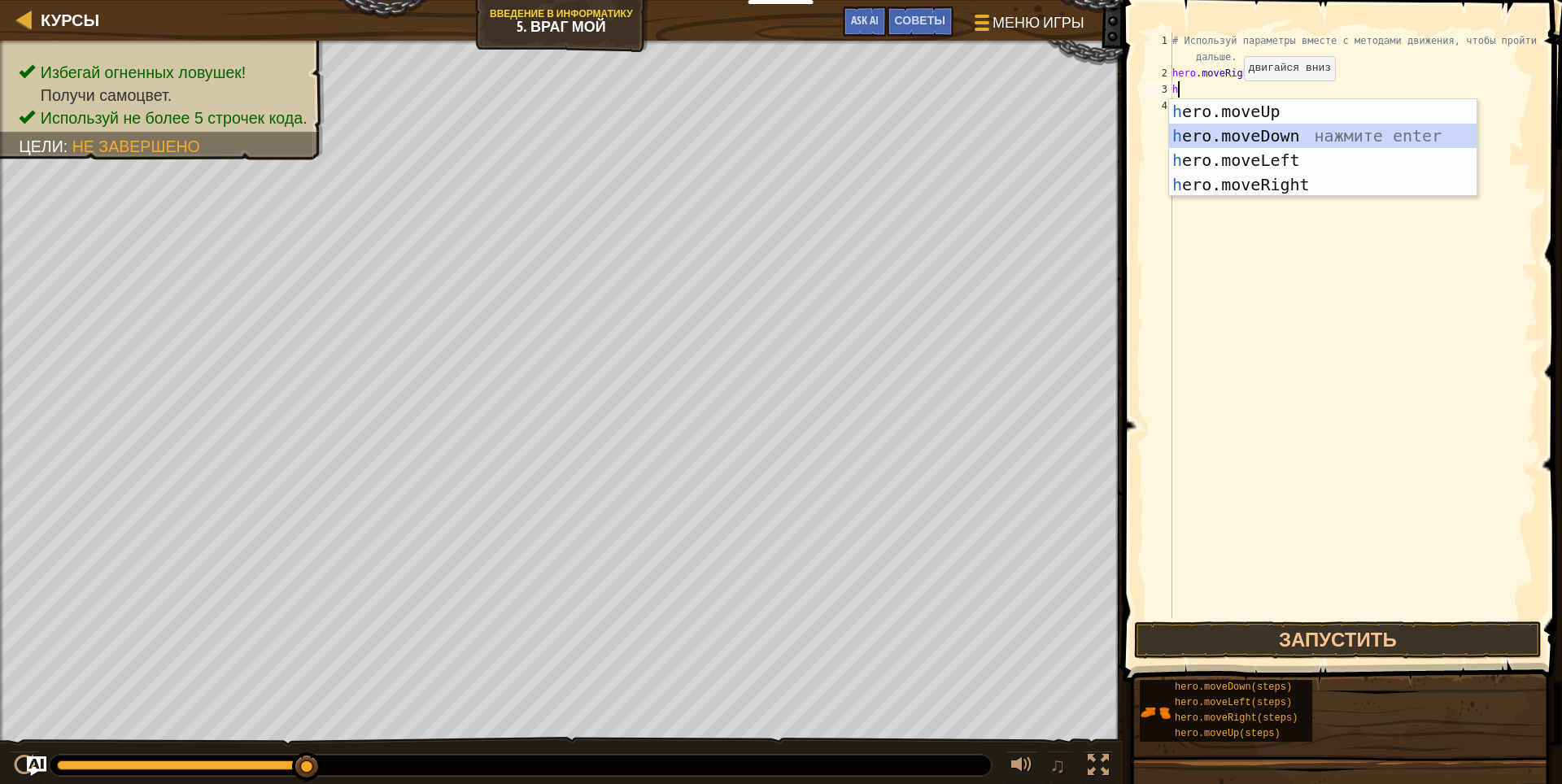
click at [1302, 135] on div "h ero.moveUp нажмите enter h ero.moveDown нажмите enter h ero.moveLeft нажмите …" at bounding box center [1322, 172] width 308 height 146
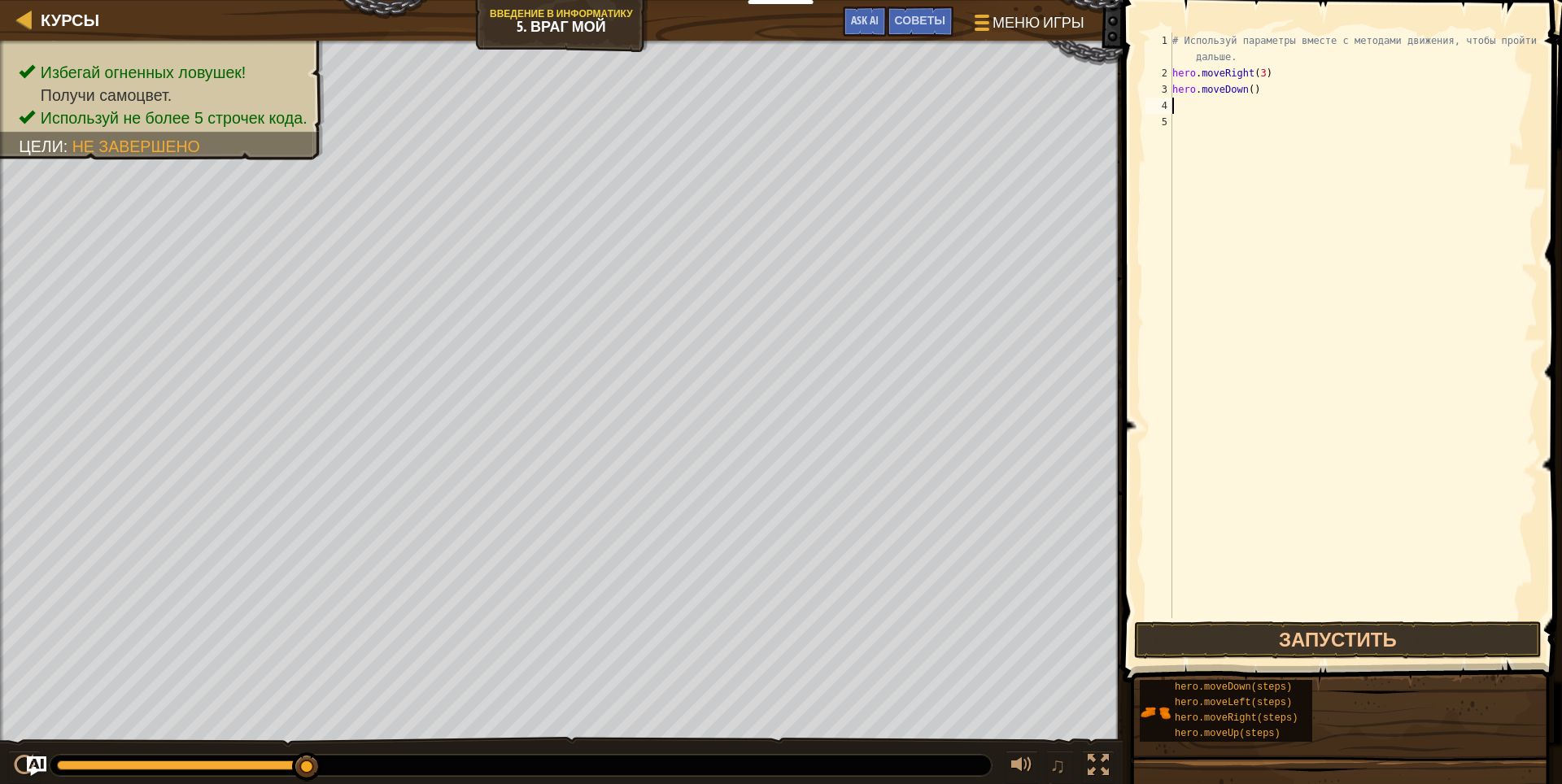
type textarea "h"
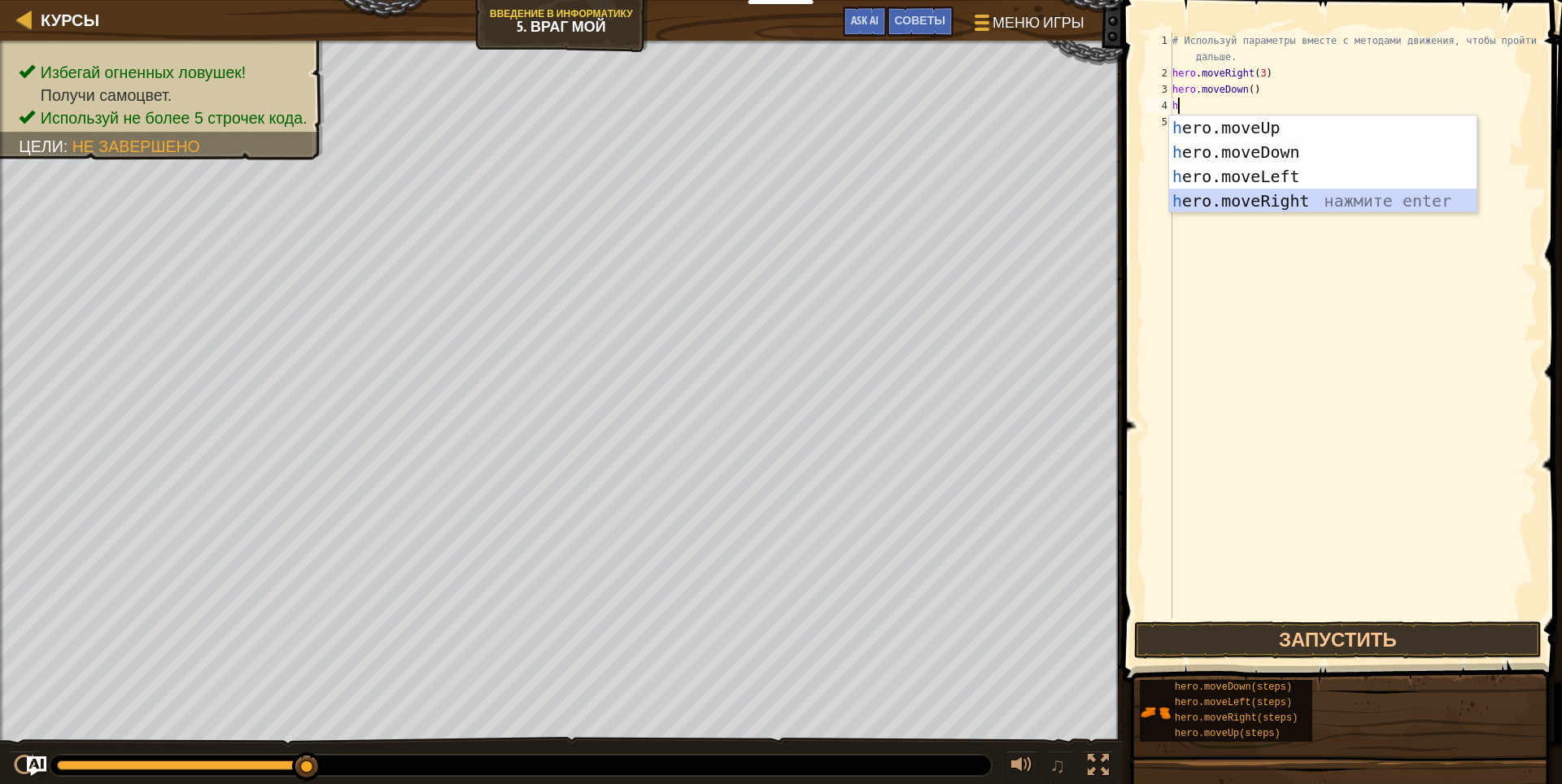
click at [1247, 194] on div "h ero.moveUp нажмите enter h ero.moveDown нажмите enter h ero.moveLeft нажмите …" at bounding box center [1322, 189] width 308 height 146
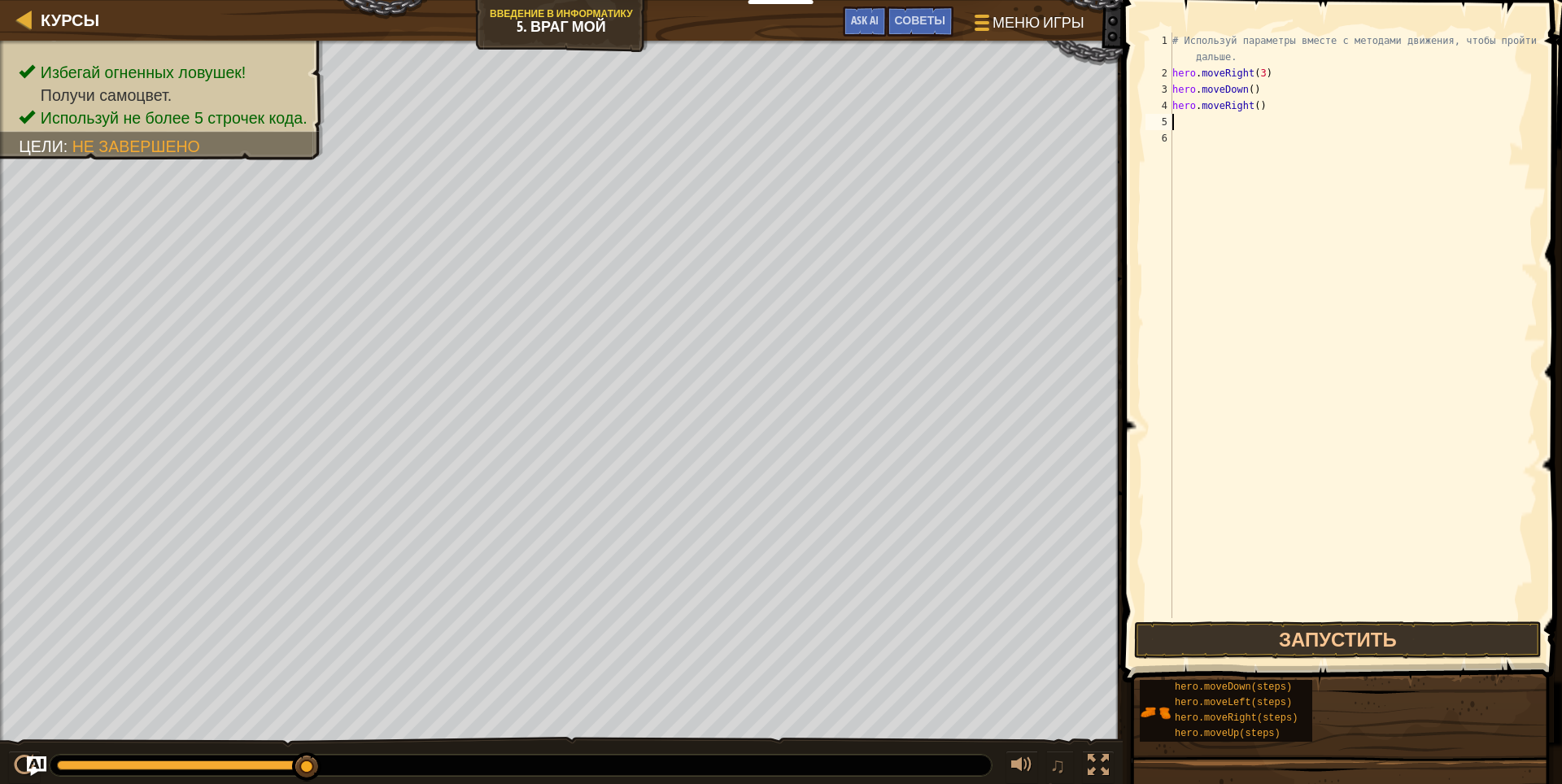
type textarea "h"
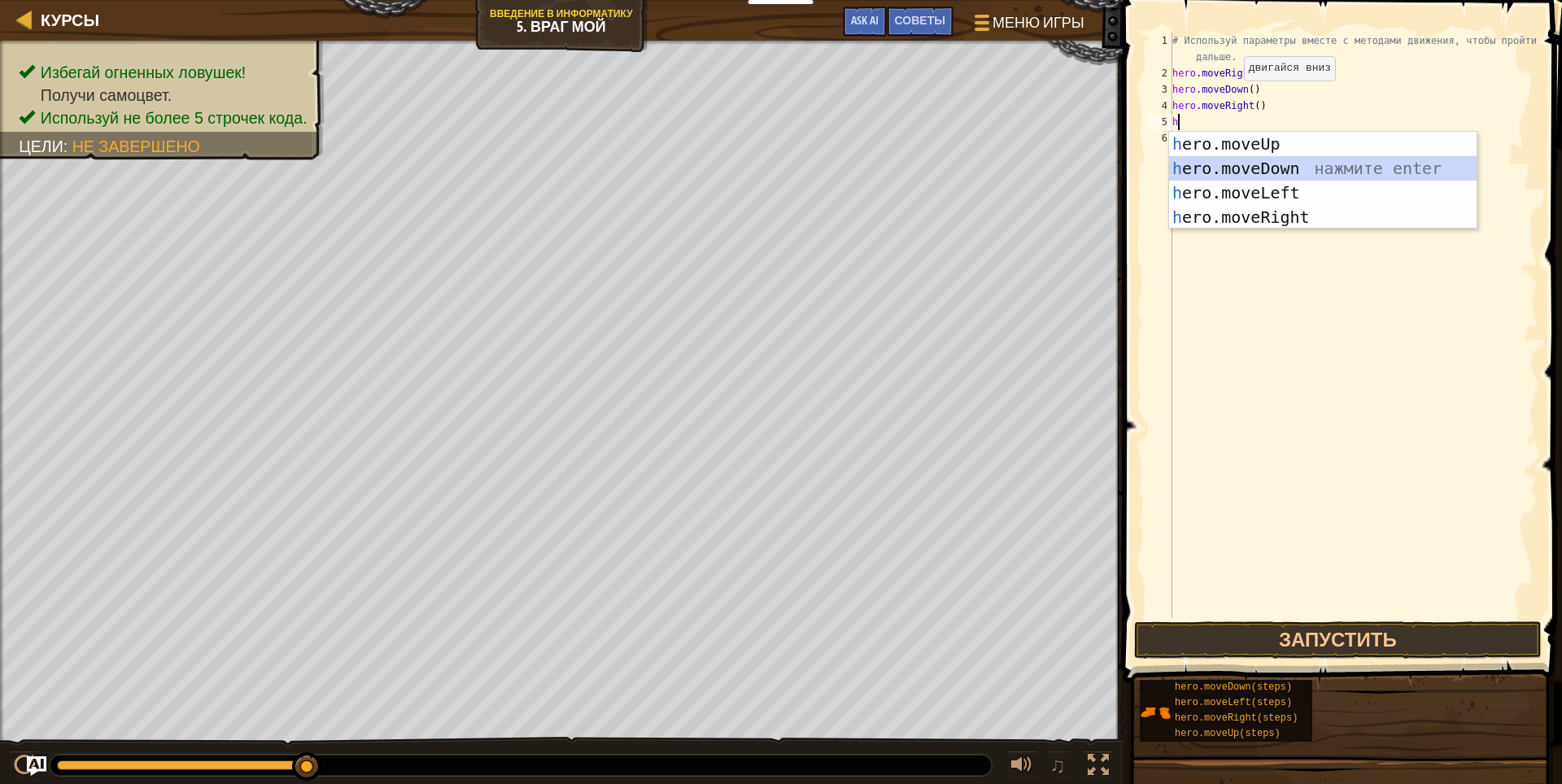
click at [1261, 162] on div "h ero.moveUp нажмите enter h ero.moveDown нажмите enter h ero.moveLeft нажмите …" at bounding box center [1322, 205] width 308 height 146
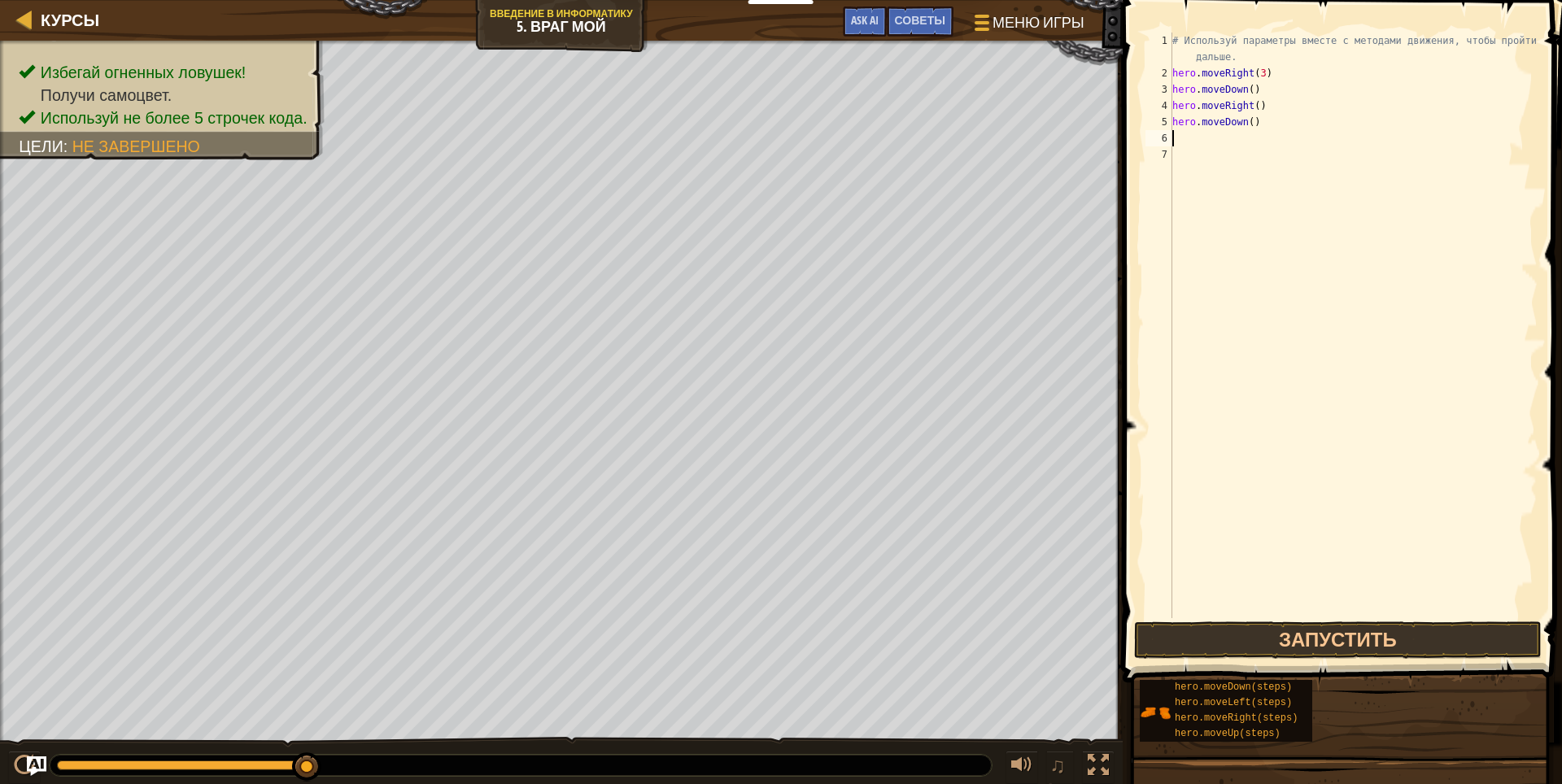
type textarea "h"
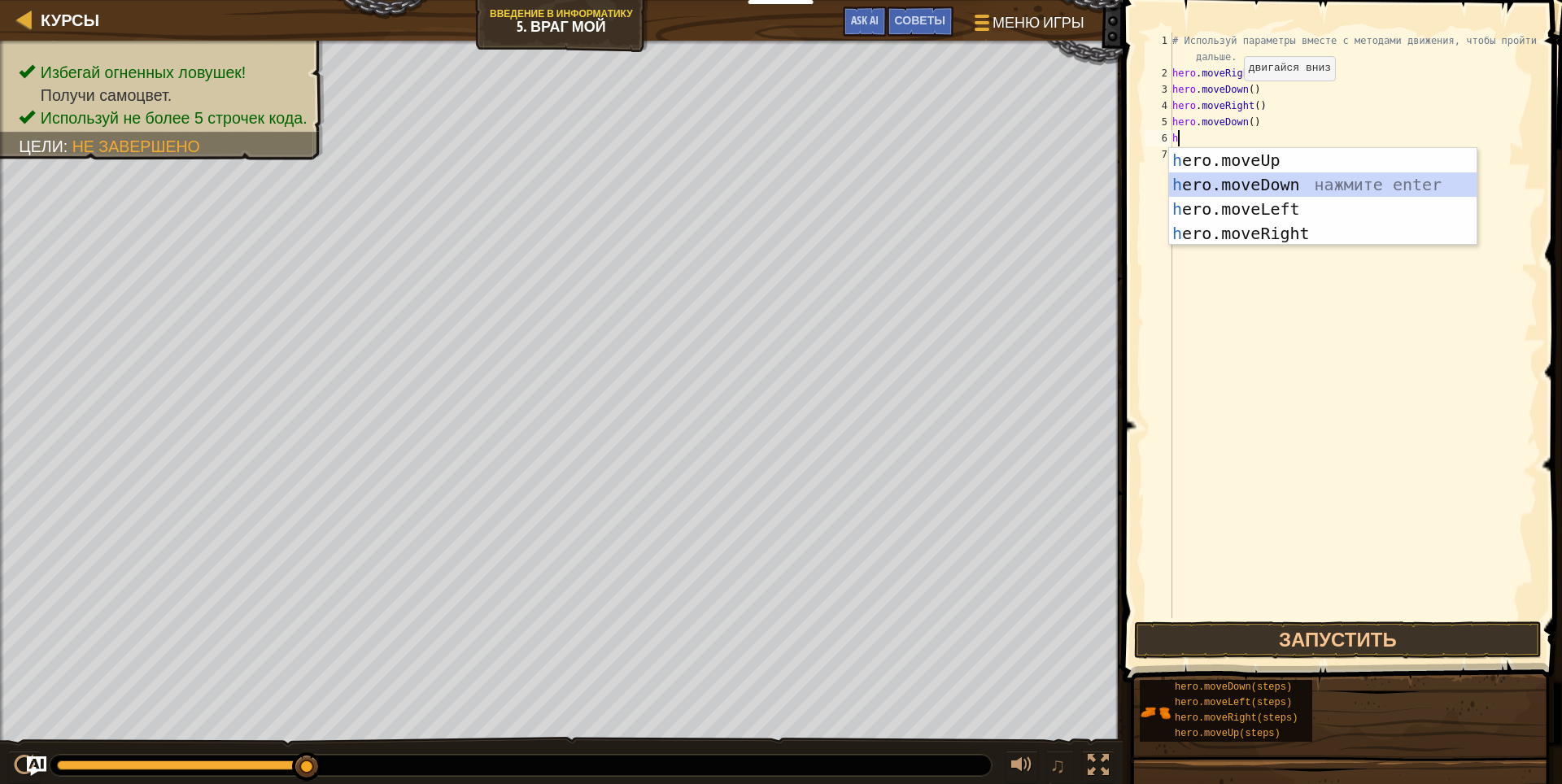
click at [1271, 181] on div "h ero.moveUp нажмите enter h ero.moveDown нажмите enter h ero.moveLeft нажмите …" at bounding box center [1322, 221] width 308 height 146
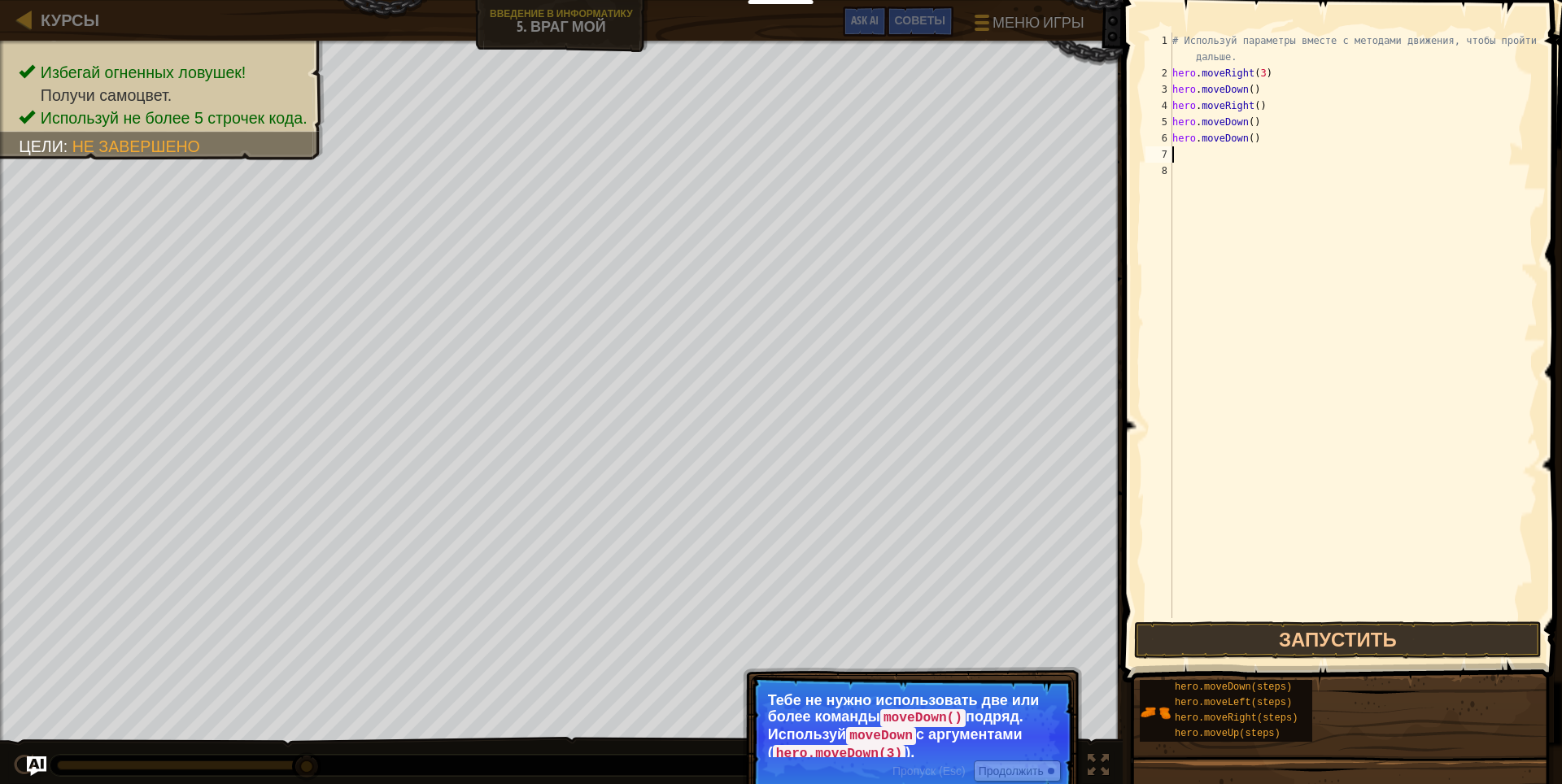
click at [1267, 135] on div "# Используй параметры вместе с методами движения, чтобы пройти дальше. hero . m…" at bounding box center [1352, 350] width 369 height 634
type textarea "h"
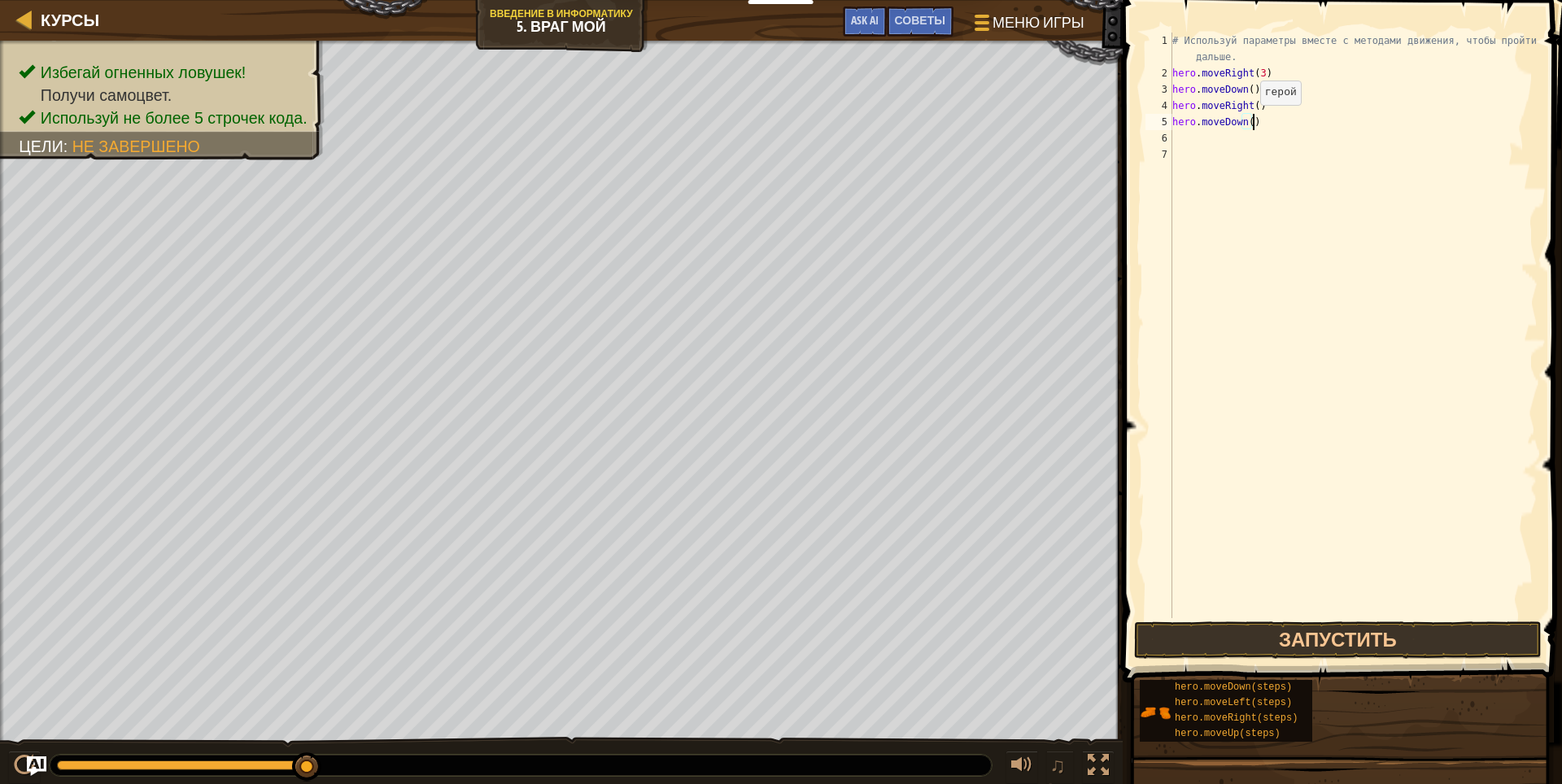
click at [1246, 121] on div "# Используй параметры вместе с методами движения, чтобы пройти дальше. hero . m…" at bounding box center [1352, 350] width 369 height 634
type textarea "hero.moveDown(2)"
click at [1223, 141] on div "# Используй параметры вместе с методами движения, чтобы пройти дальше. hero . m…" at bounding box center [1352, 350] width 369 height 634
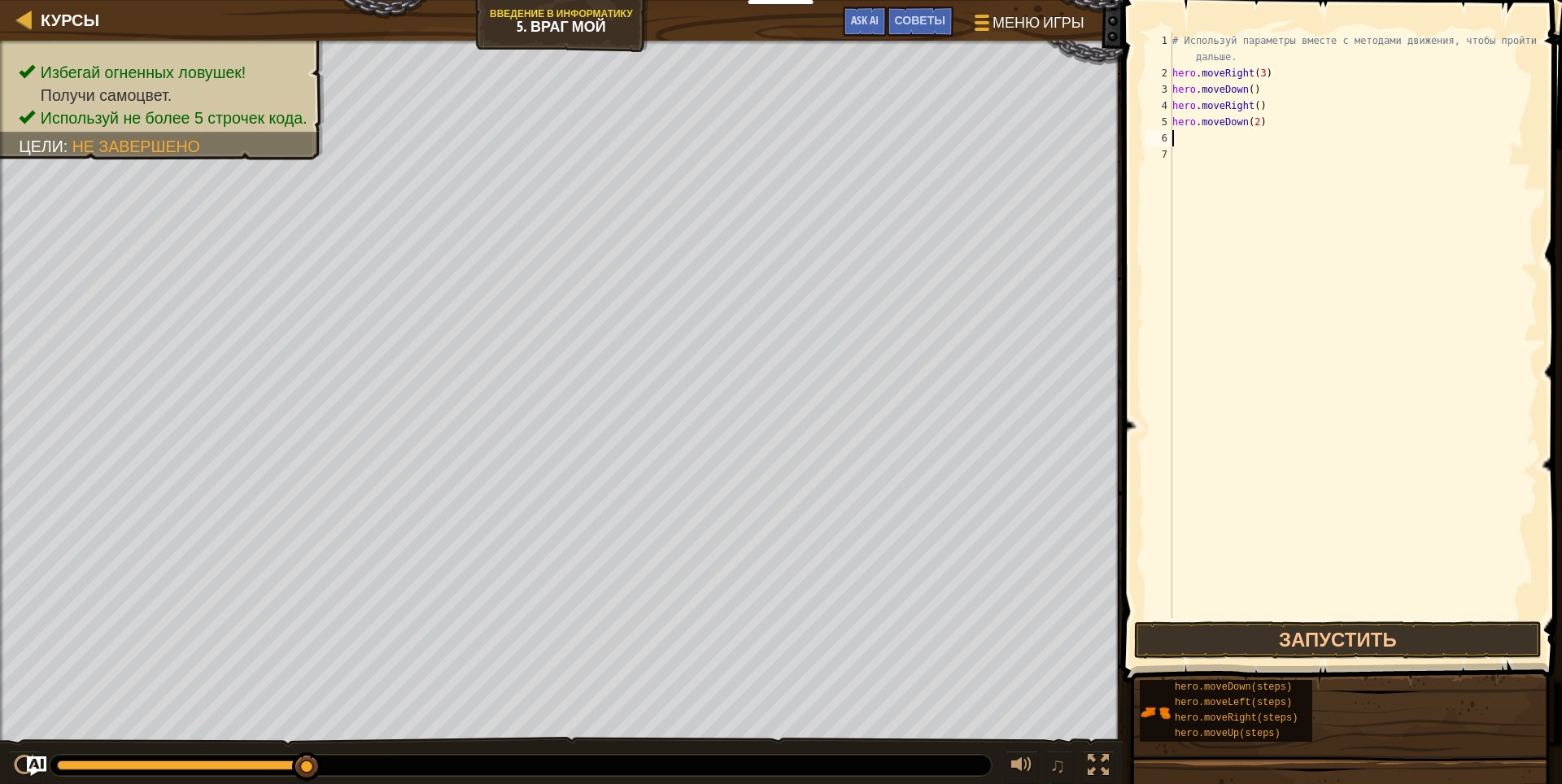
type textarea "h"
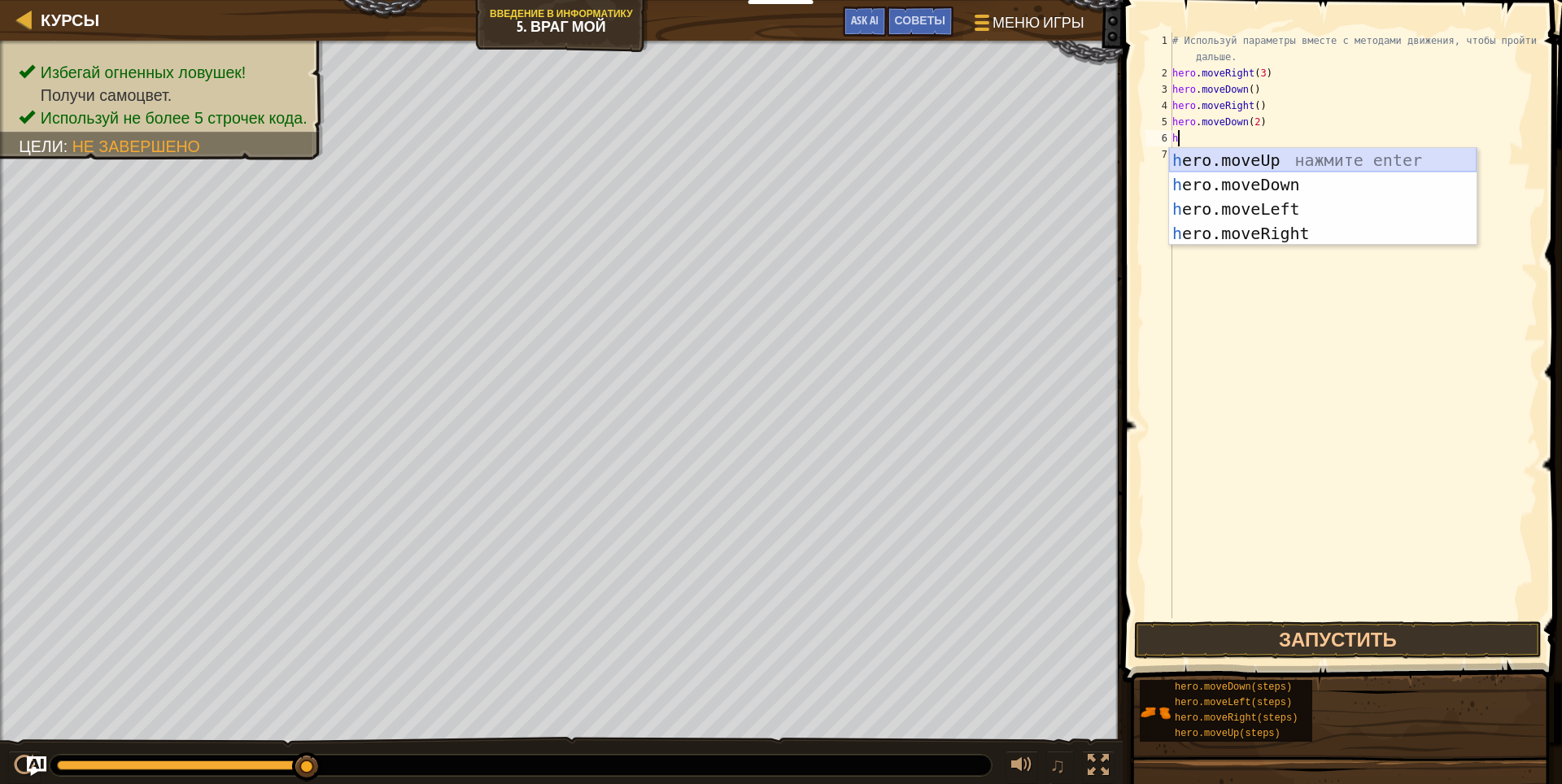
click at [1242, 161] on div "h ero.moveUp нажмите enter h ero.moveDown нажмите enter h ero.moveLeft нажмите …" at bounding box center [1322, 221] width 308 height 146
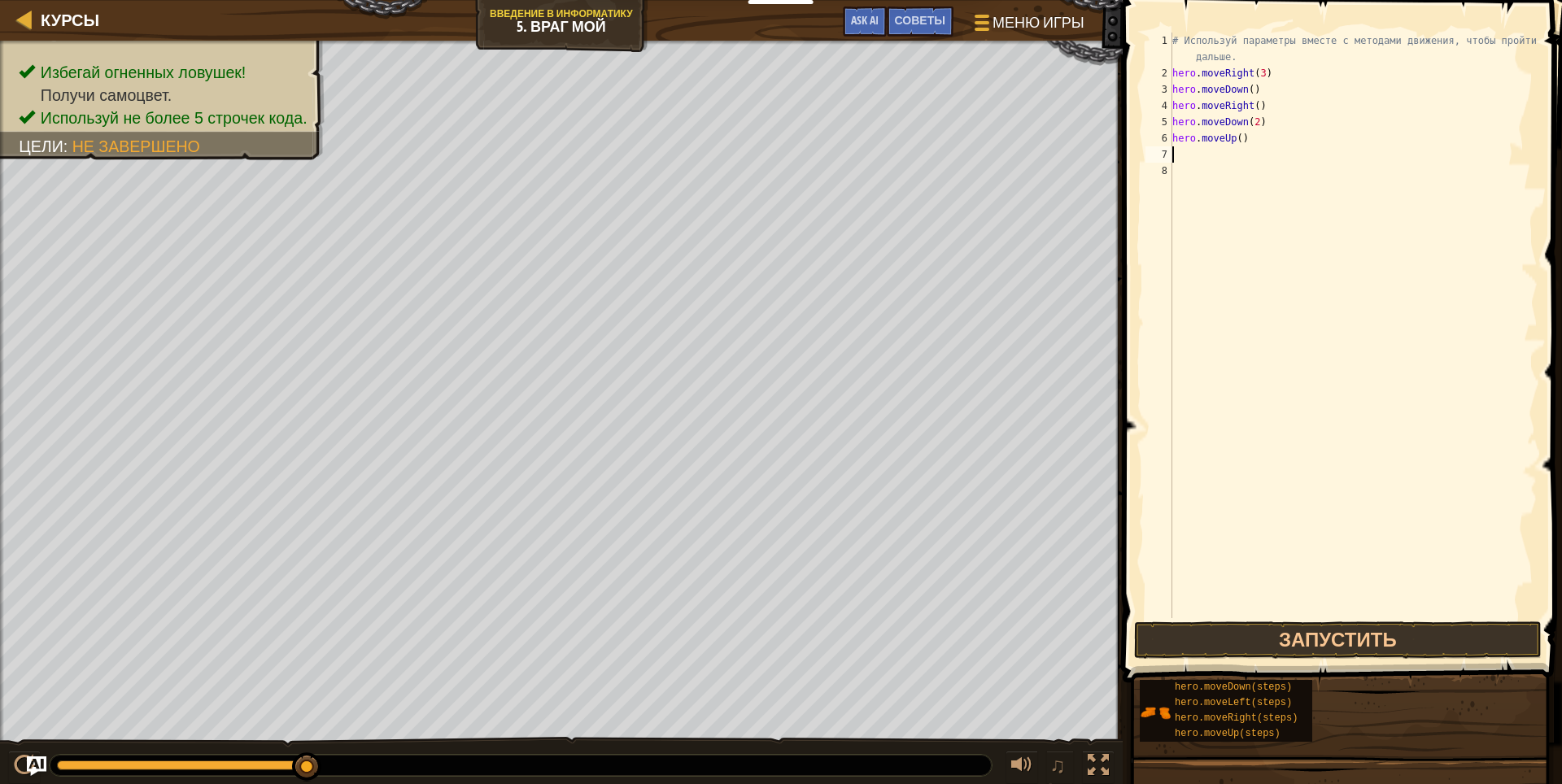
type textarea "h"
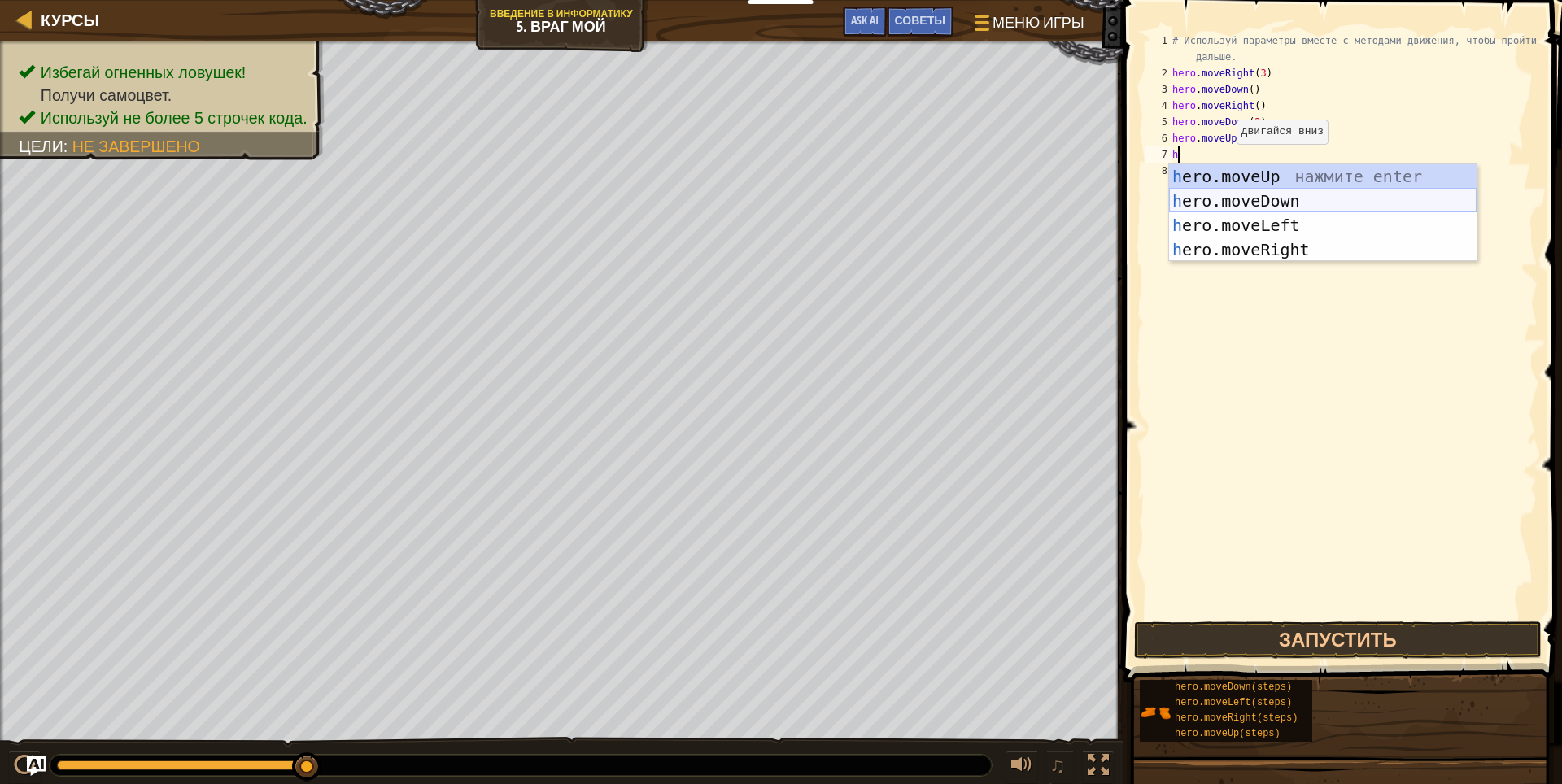
click at [1231, 199] on div "h ero.moveUp нажмите enter h ero.moveDown нажмите enter h ero.moveLeft нажмите …" at bounding box center [1322, 237] width 308 height 146
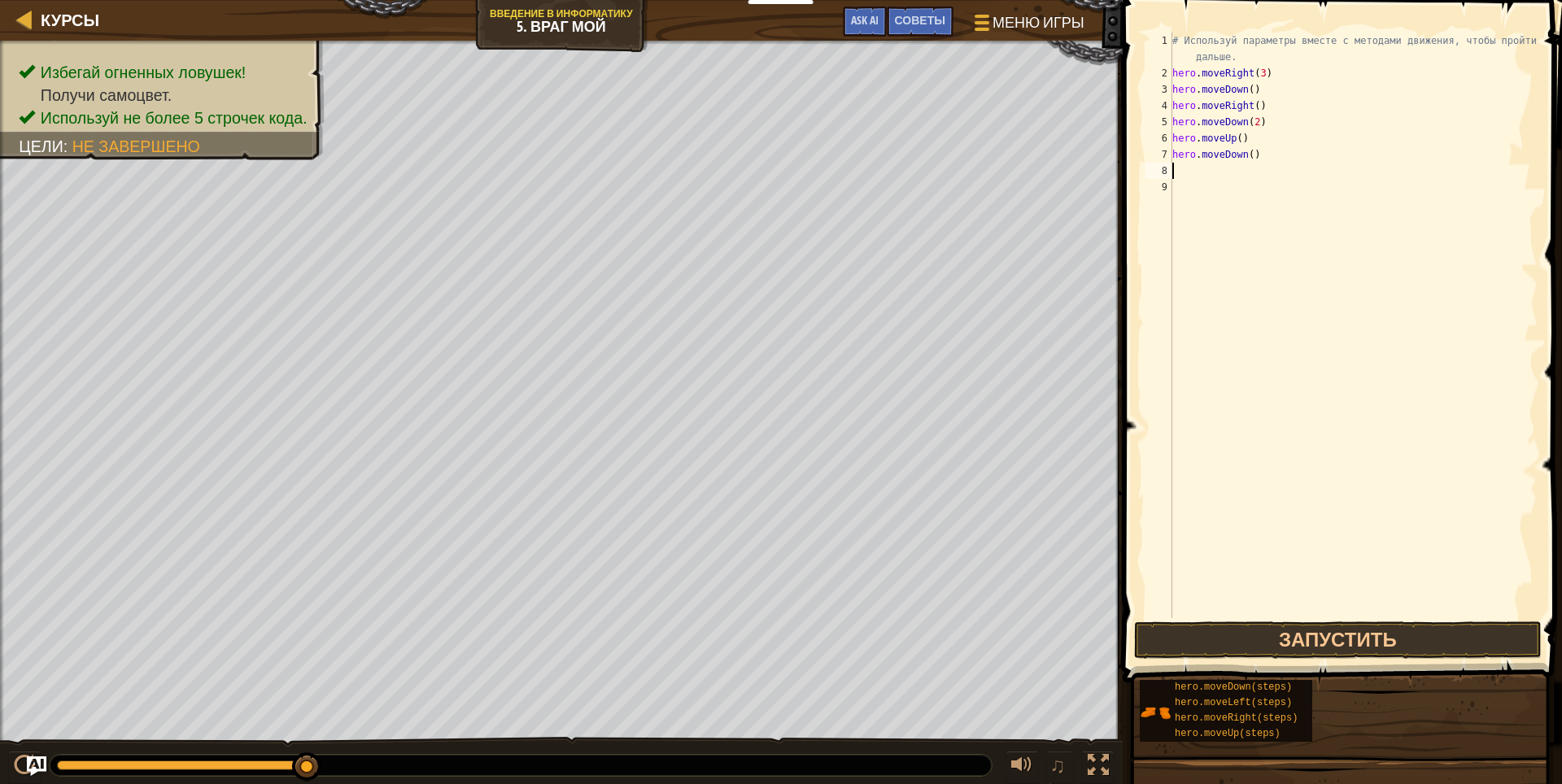
type textarea "h"
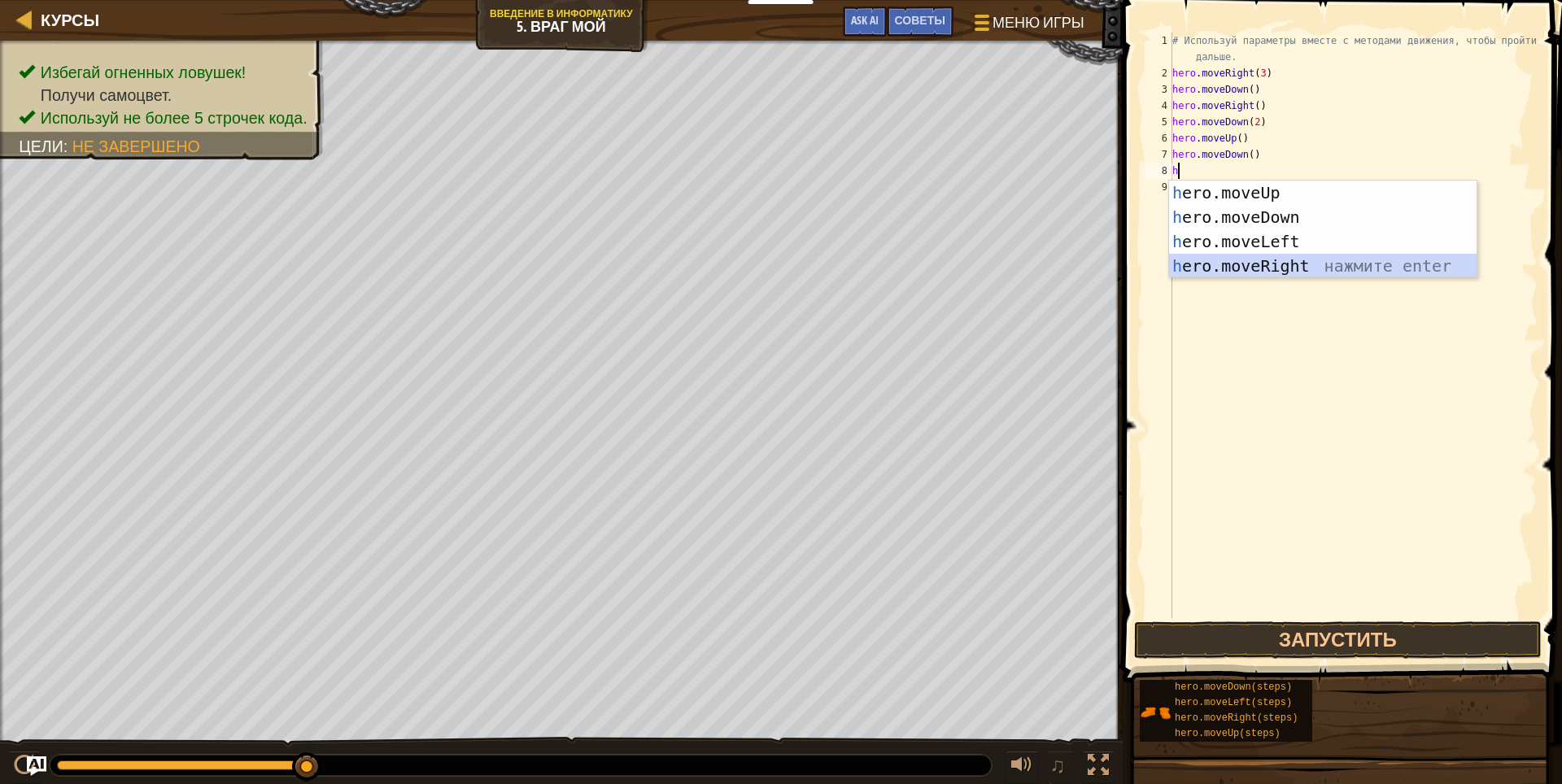
click at [1268, 267] on div "h ero.moveUp нажмите enter h ero.moveDown нажмите enter h ero.moveLeft нажмите …" at bounding box center [1322, 254] width 308 height 146
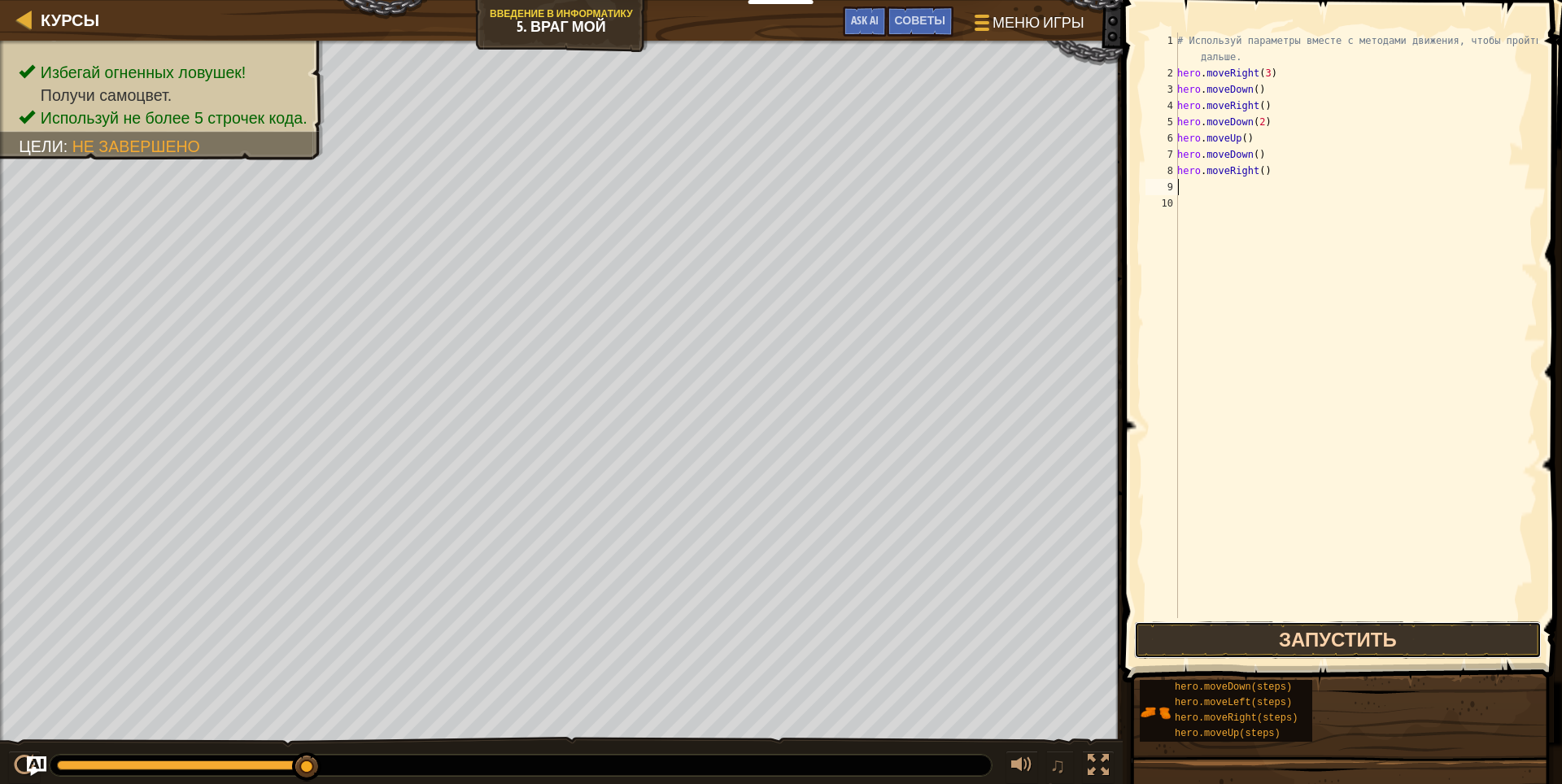
click at [1343, 631] on button "Запустить" at bounding box center [1337, 639] width 408 height 37
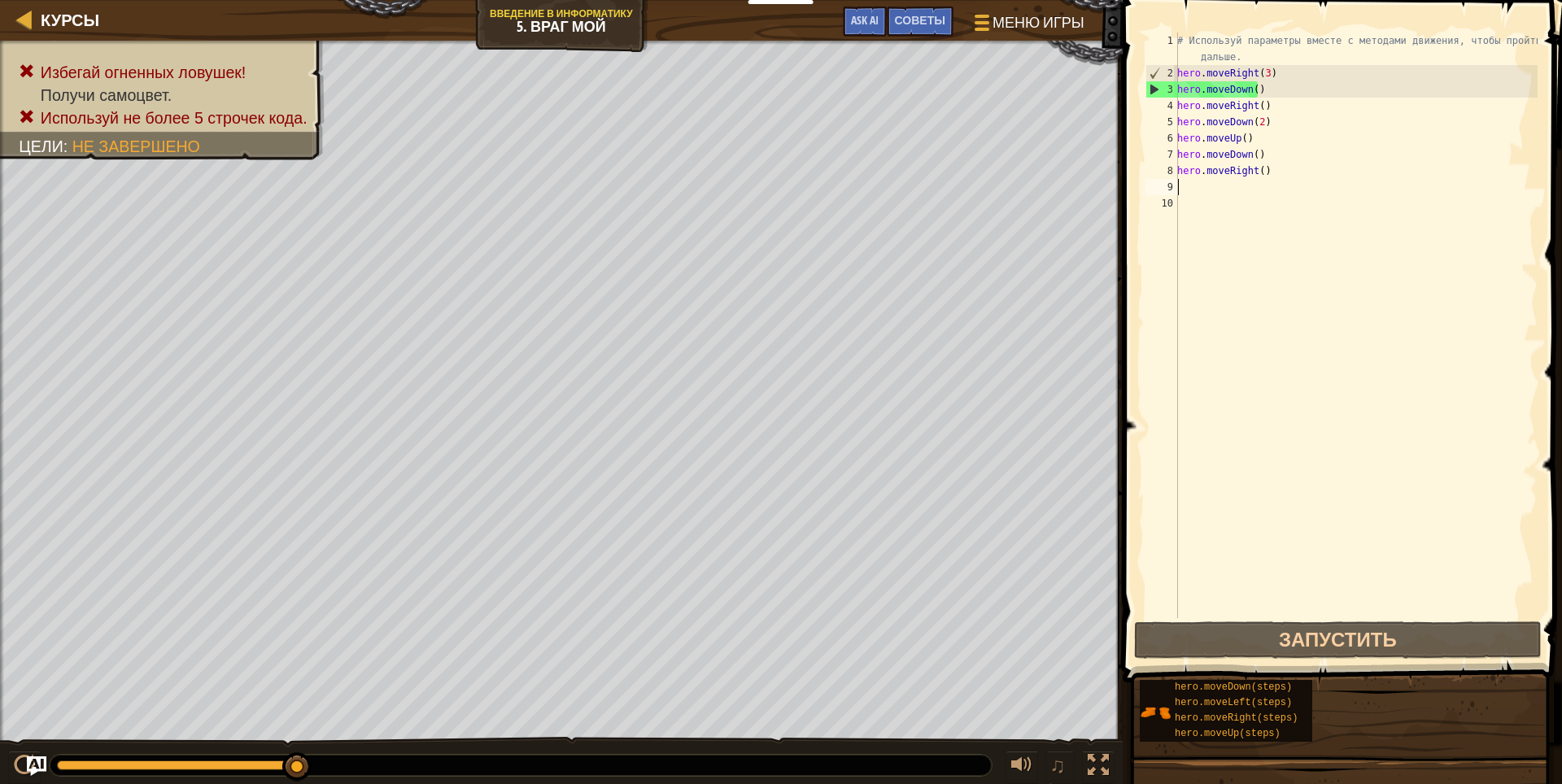
click at [1261, 122] on div "# Используй параметры вместе с методами движения, чтобы пройти дальше. hero . m…" at bounding box center [1355, 350] width 364 height 634
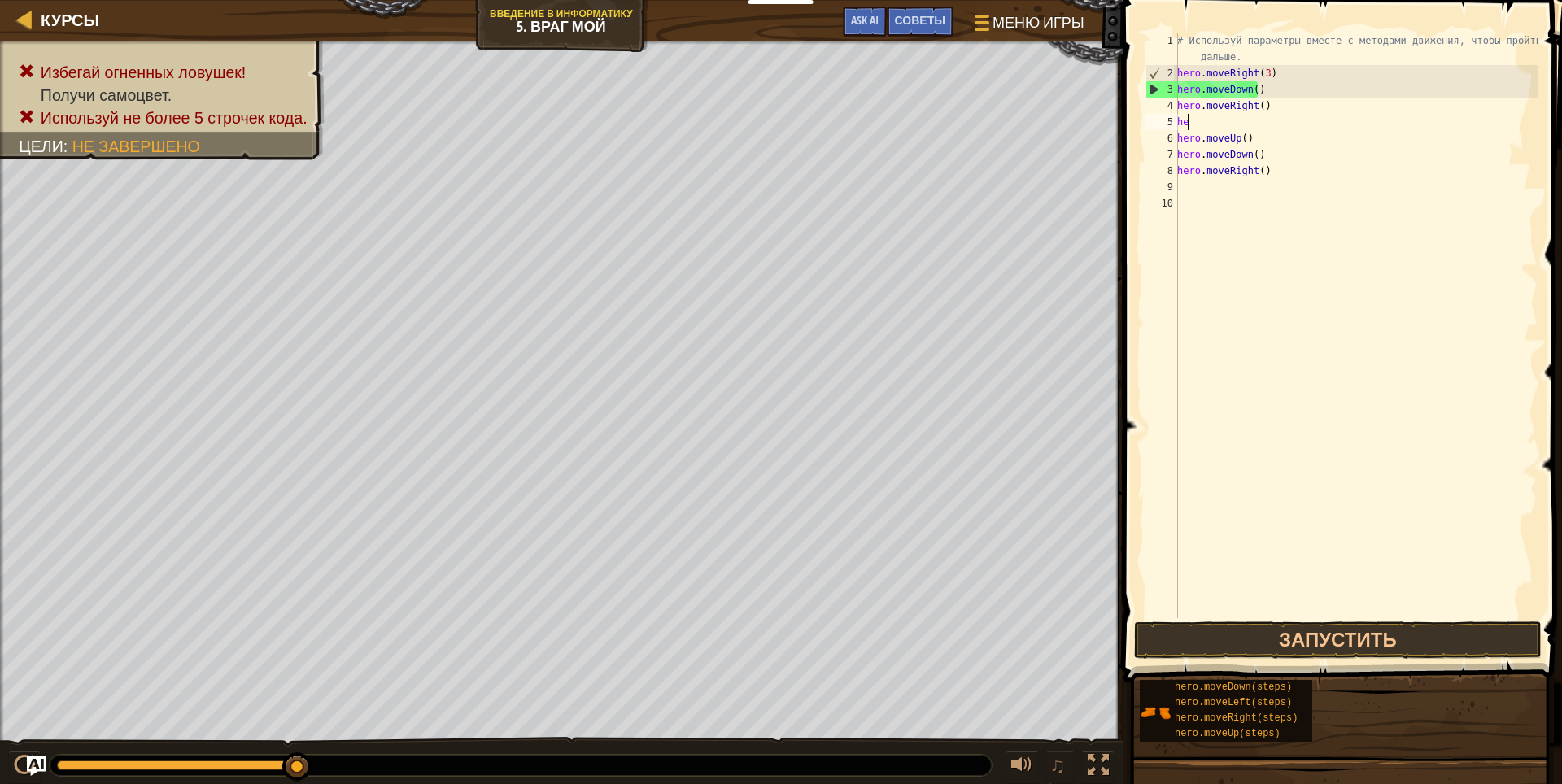
type textarea "h"
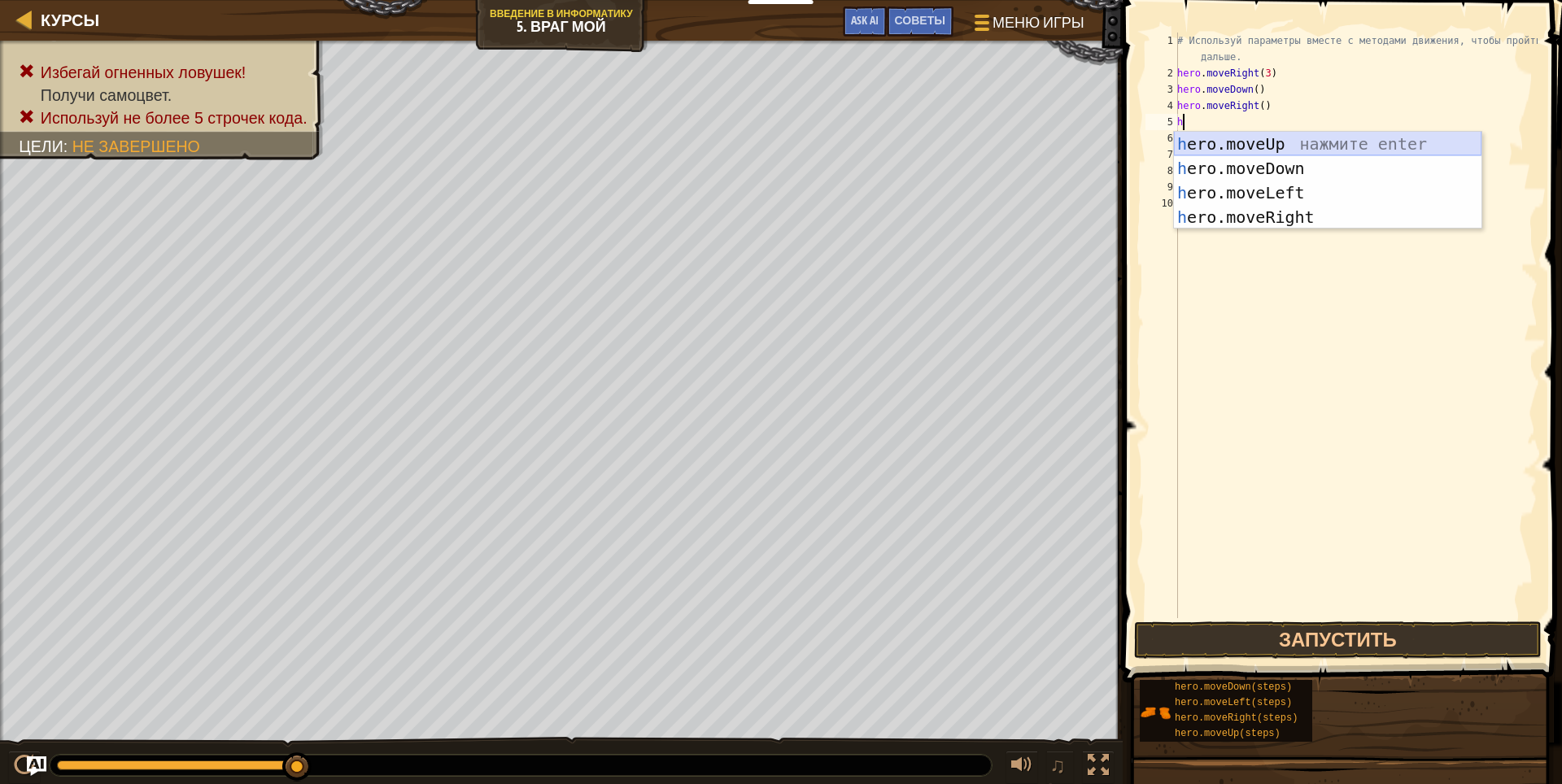
click at [1299, 137] on div "h ero.moveUp нажмите enter h ero.moveDown нажмите enter h ero.moveLeft нажмите …" at bounding box center [1327, 205] width 308 height 146
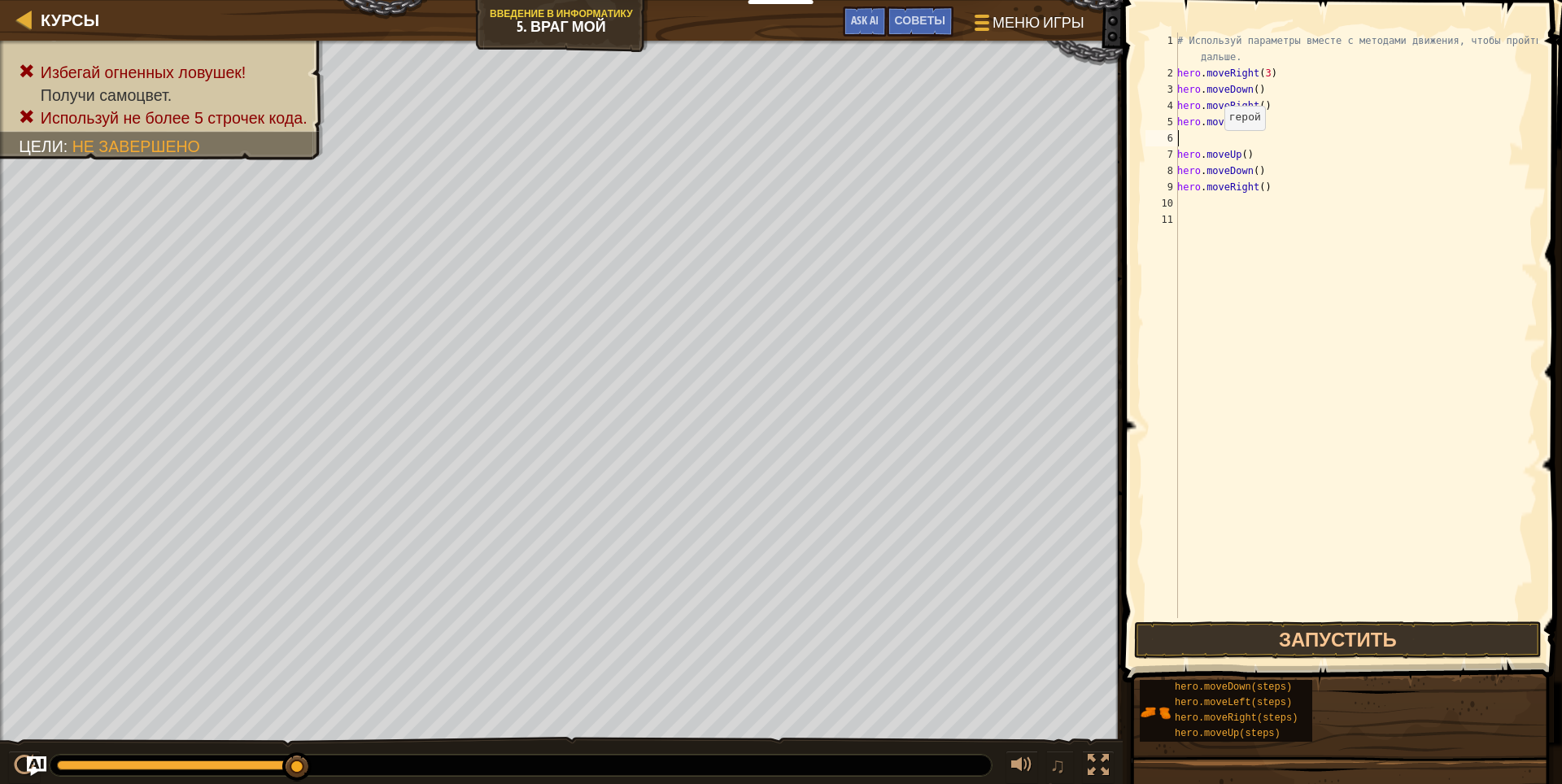
type textarea "hero.moveUp()"
click at [1256, 195] on div "# Используй параметры вместе с методами движения, чтобы пройти дальше. hero . m…" at bounding box center [1355, 350] width 364 height 634
click at [1341, 631] on button "Запустить" at bounding box center [1337, 639] width 408 height 37
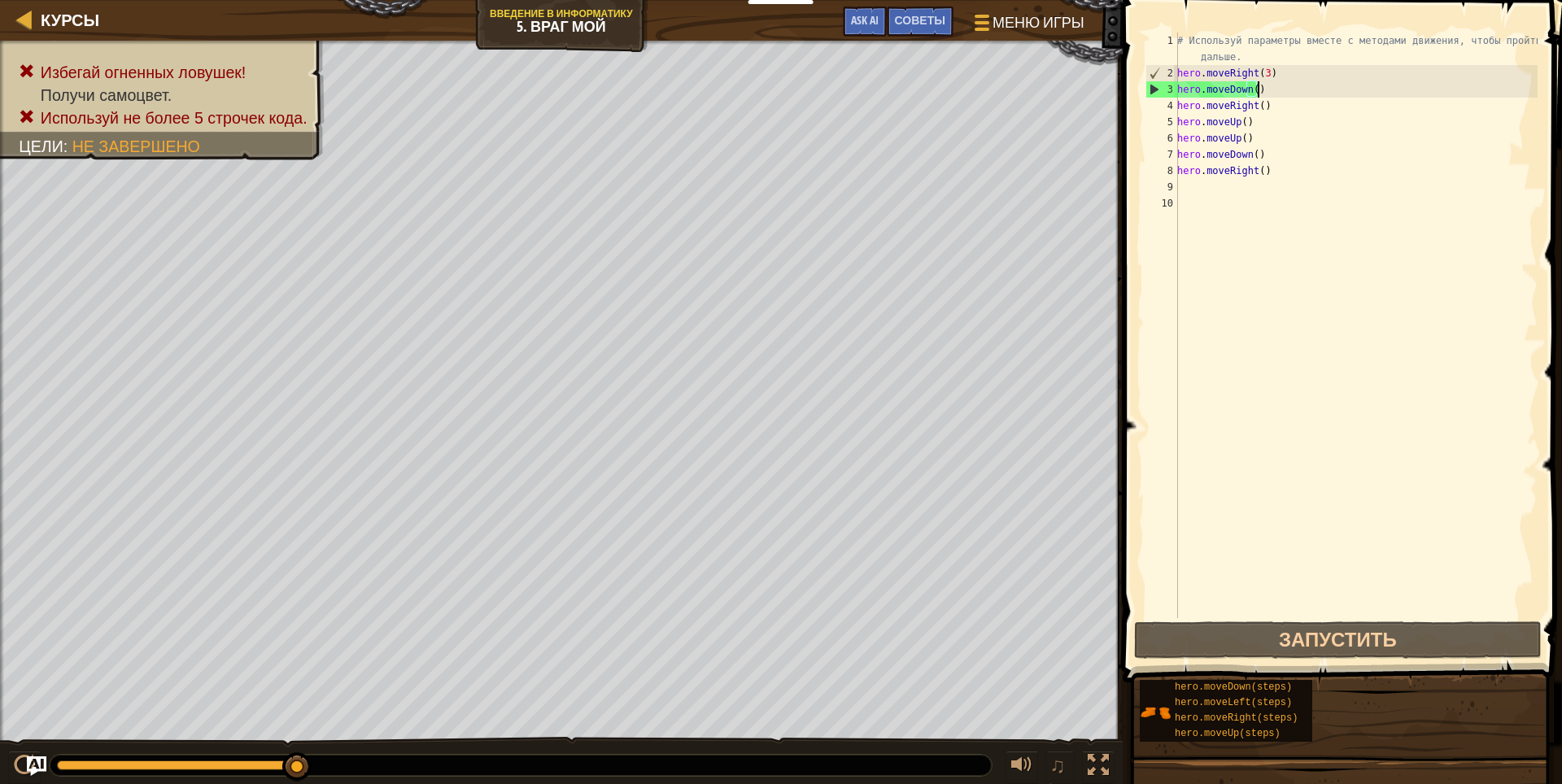
click at [1282, 94] on div "# Используй параметры вместе с методами движения, чтобы пройти дальше. hero . m…" at bounding box center [1355, 350] width 364 height 634
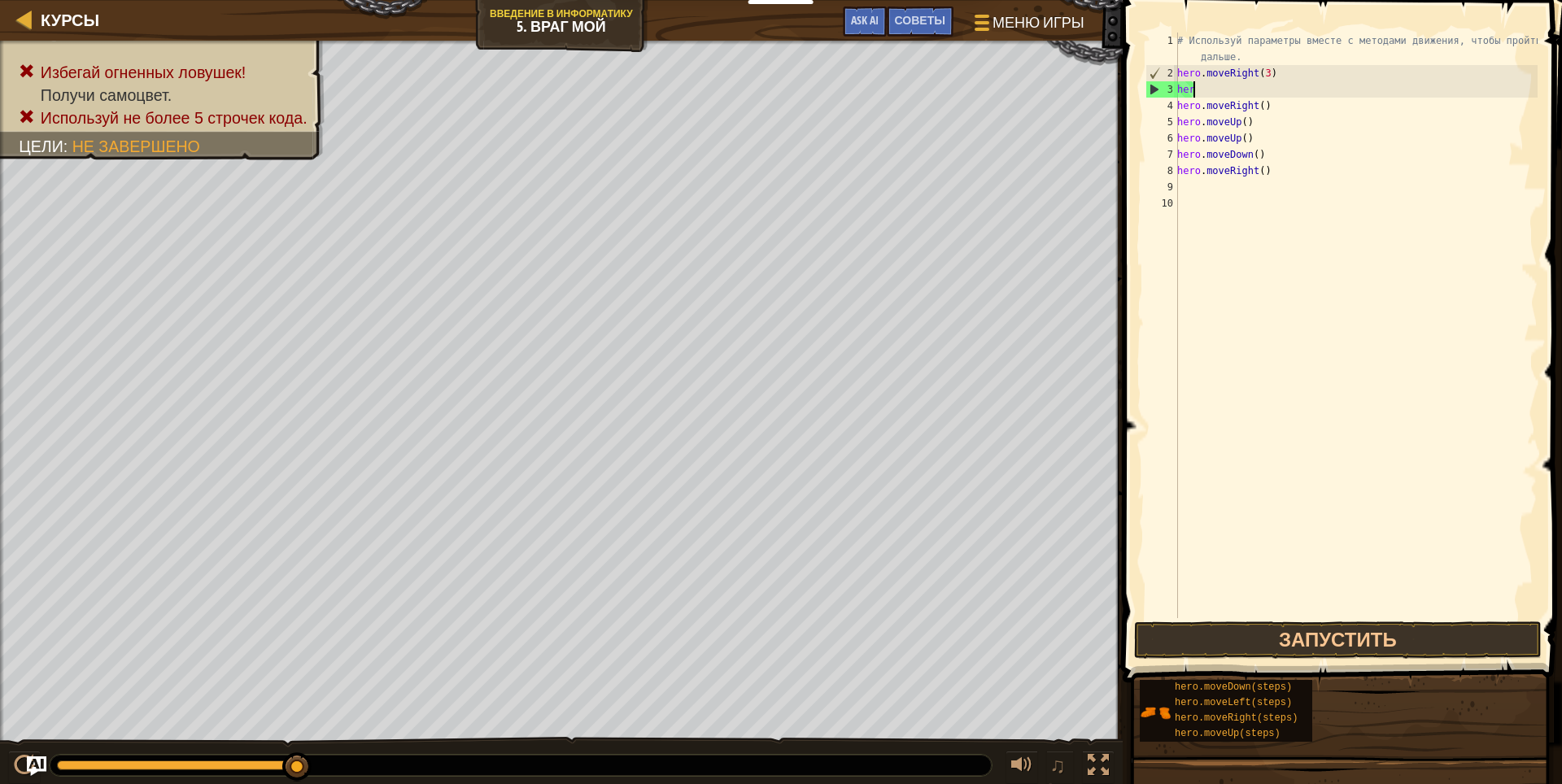
type textarea "h"
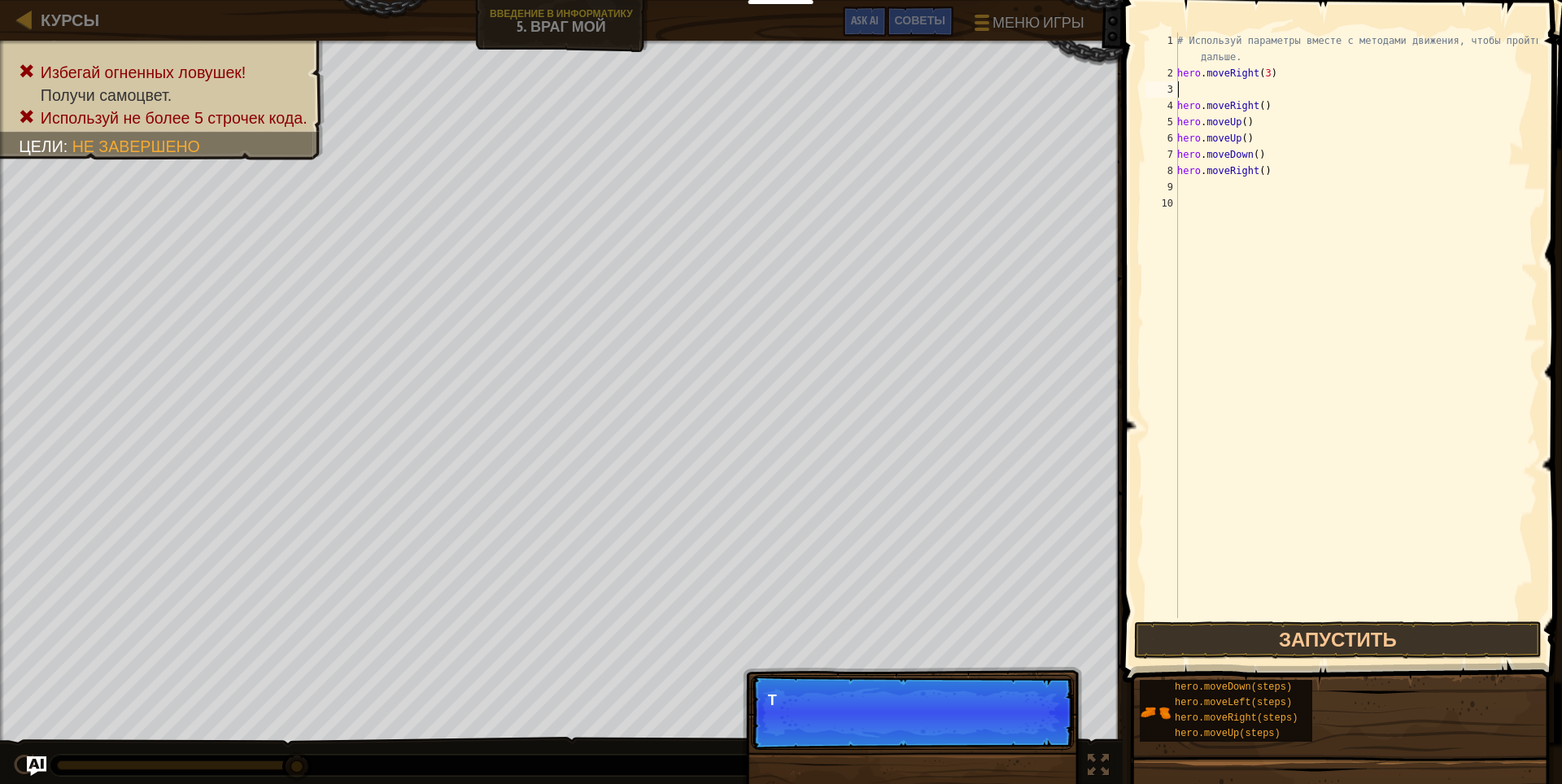
type textarea "h"
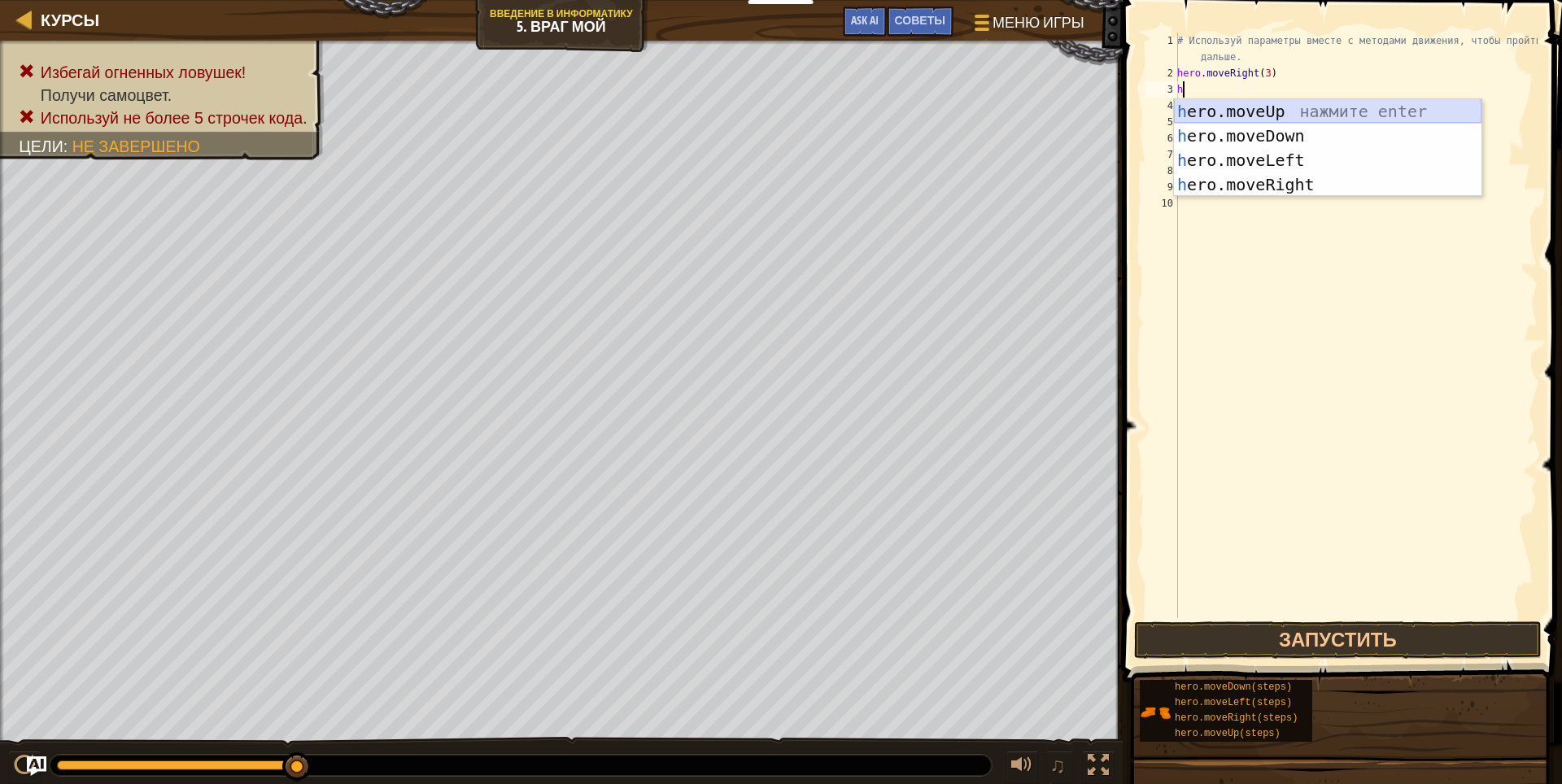
click at [1265, 110] on div "h ero.moveUp нажмите enter h ero.moveDown нажмите enter h ero.moveLeft нажмите …" at bounding box center [1327, 172] width 308 height 146
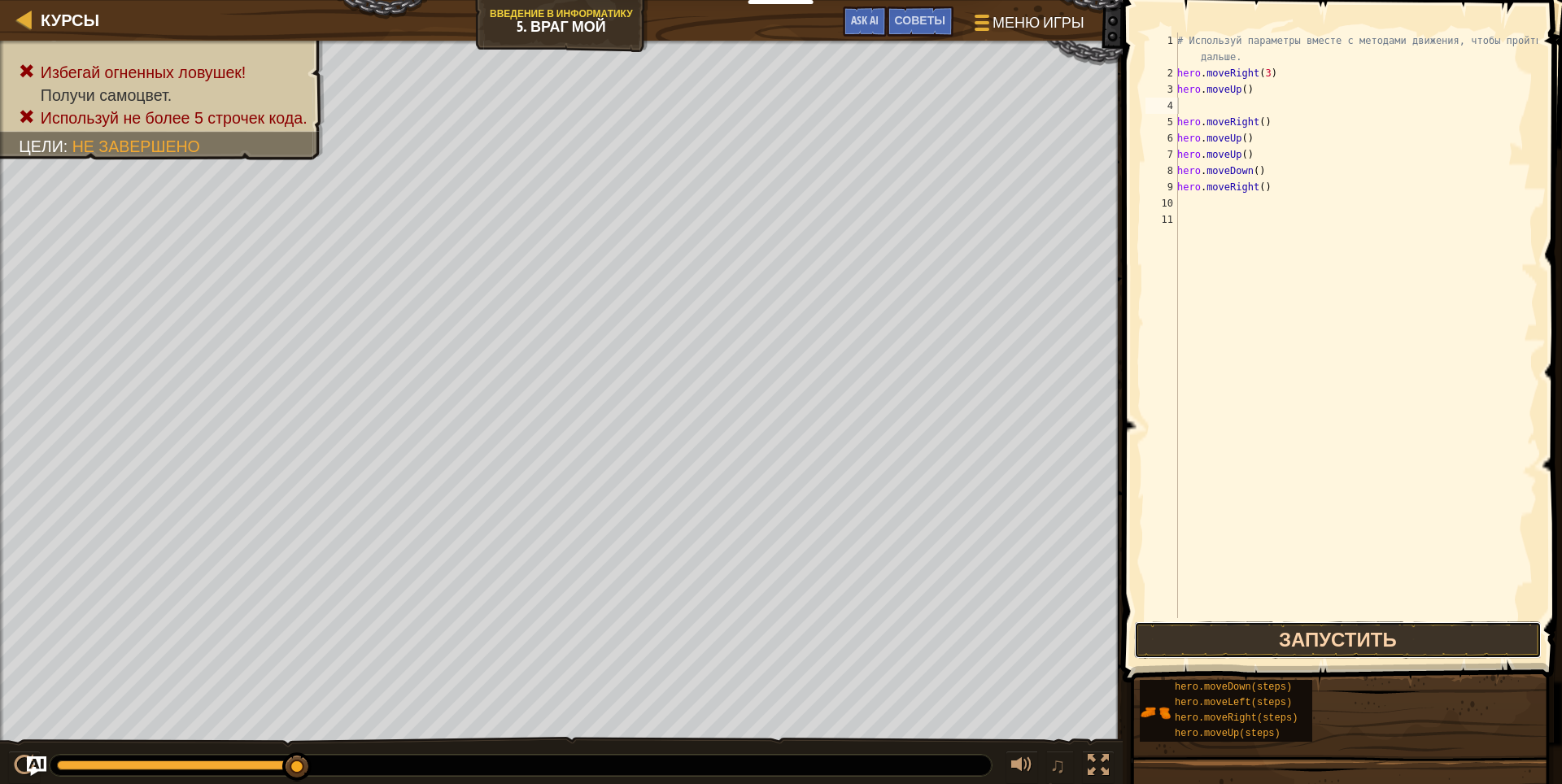
click at [1352, 639] on button "Запустить" at bounding box center [1337, 639] width 408 height 37
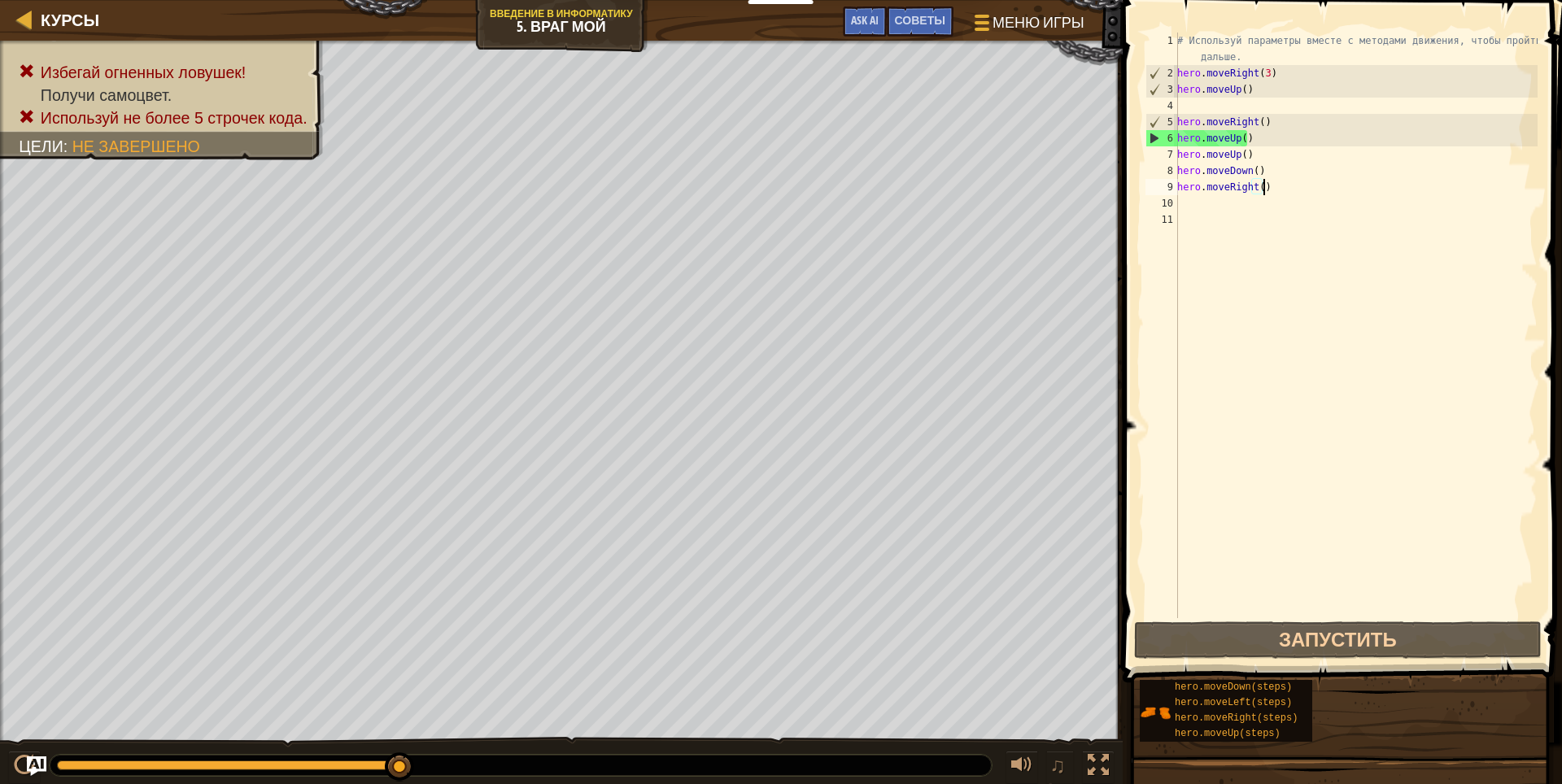
click at [1309, 190] on div "# Используй параметры вместе с методами движения, чтобы пройти дальше. hero . m…" at bounding box center [1355, 350] width 364 height 634
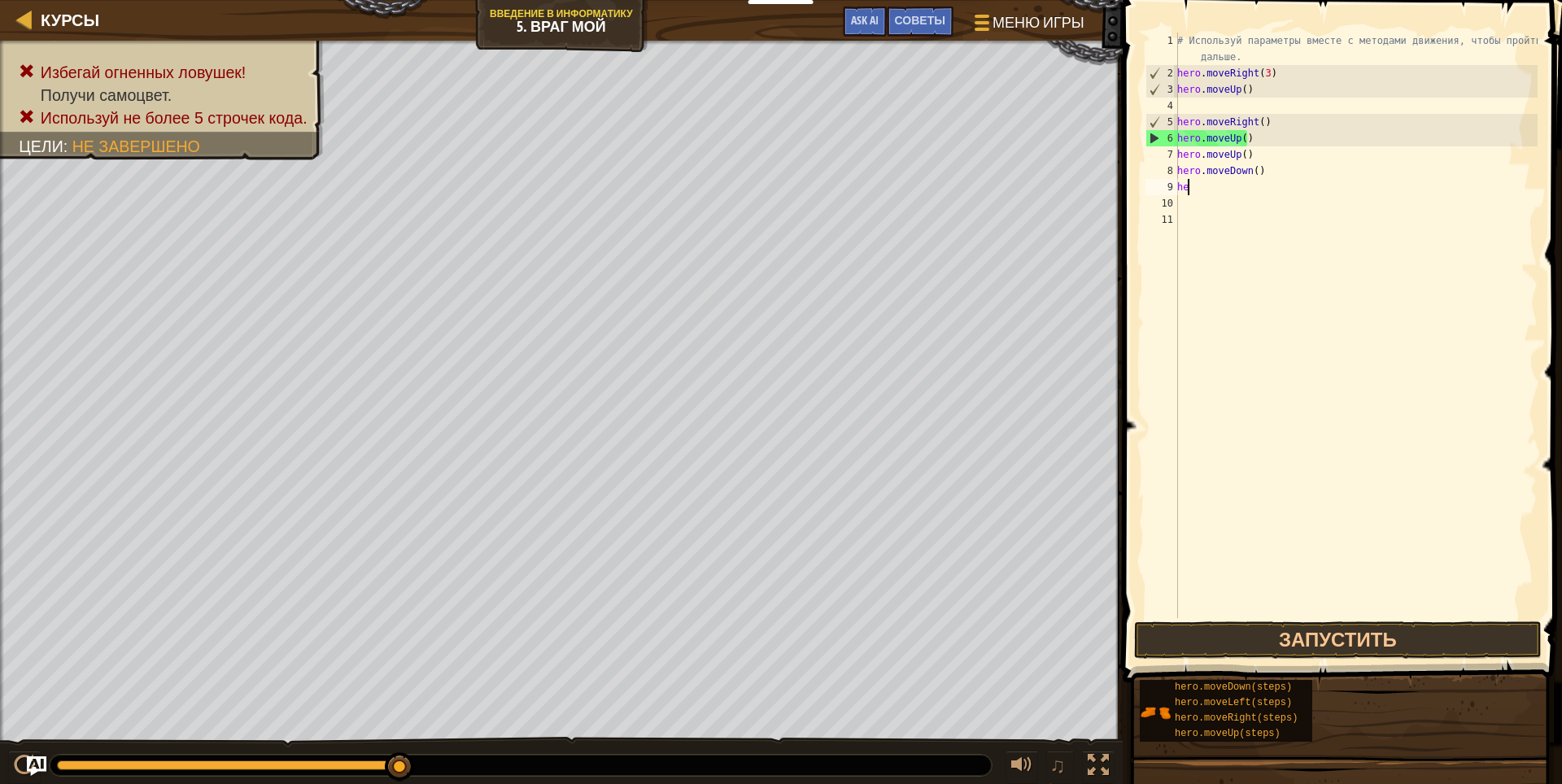
type textarea "h"
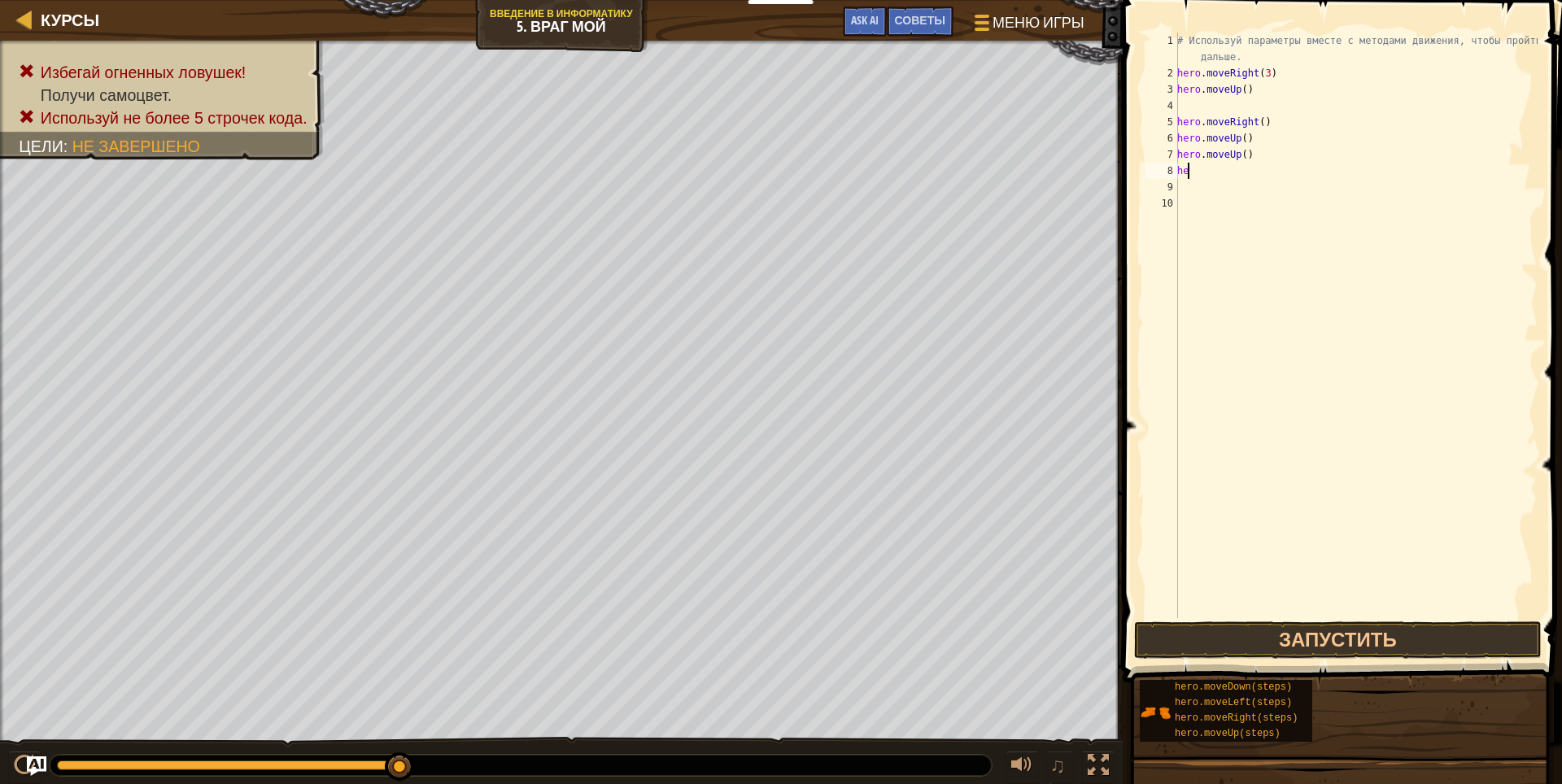
type textarea "h"
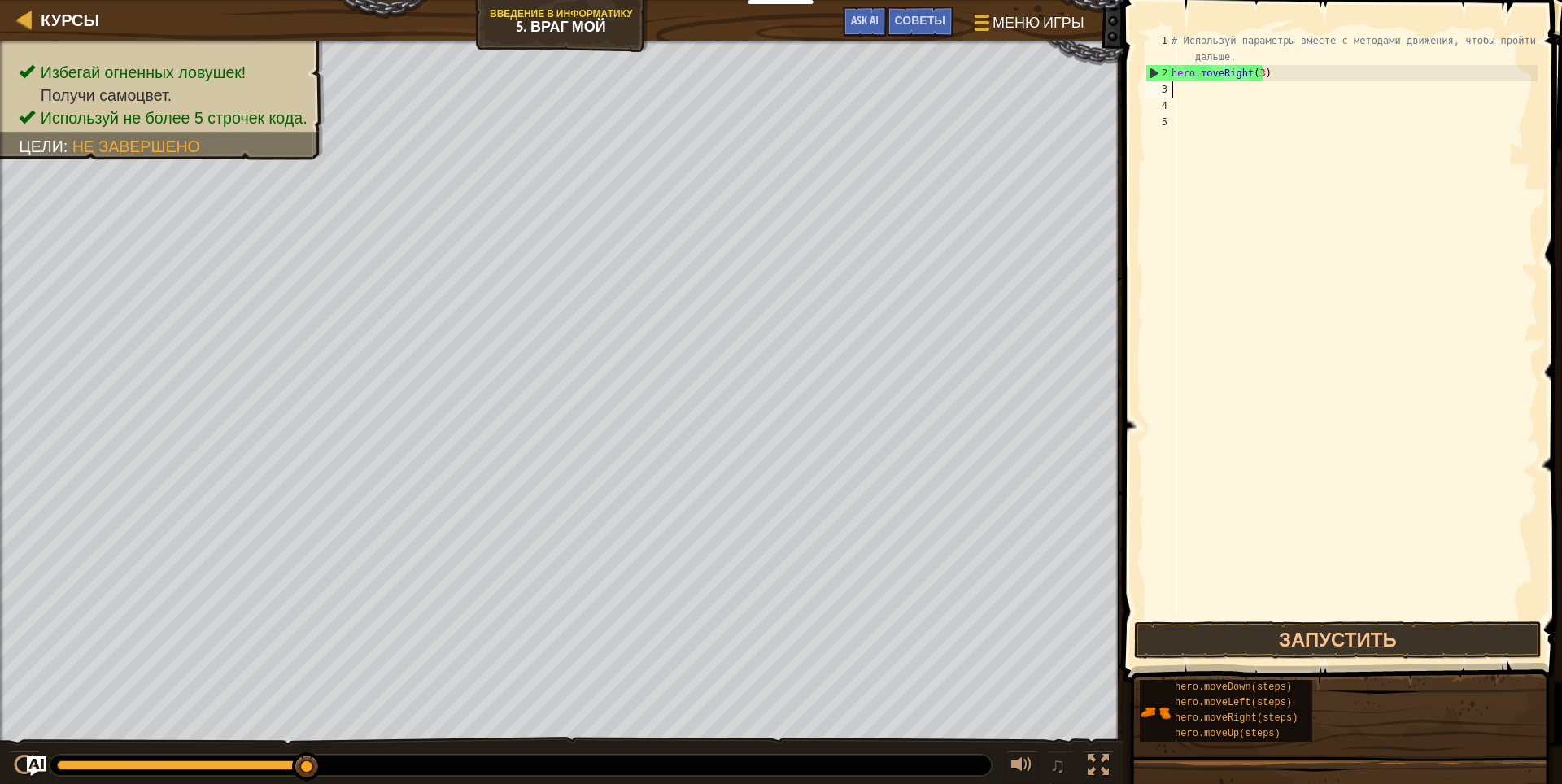
type textarea "h"
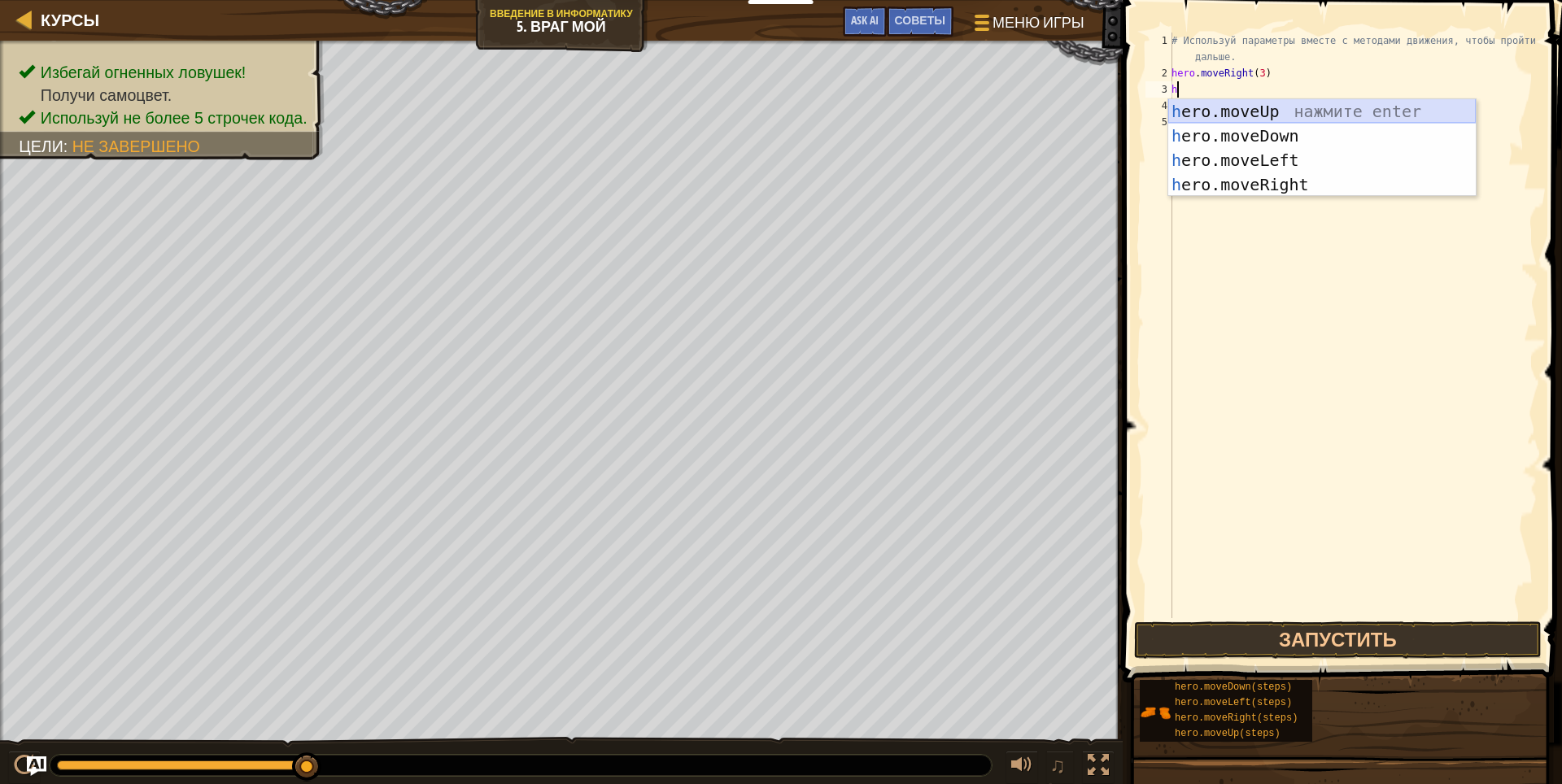
click at [1307, 110] on div "h ero.moveUp нажмите enter h ero.moveDown нажмите enter h ero.moveLeft нажмите …" at bounding box center [1322, 172] width 308 height 146
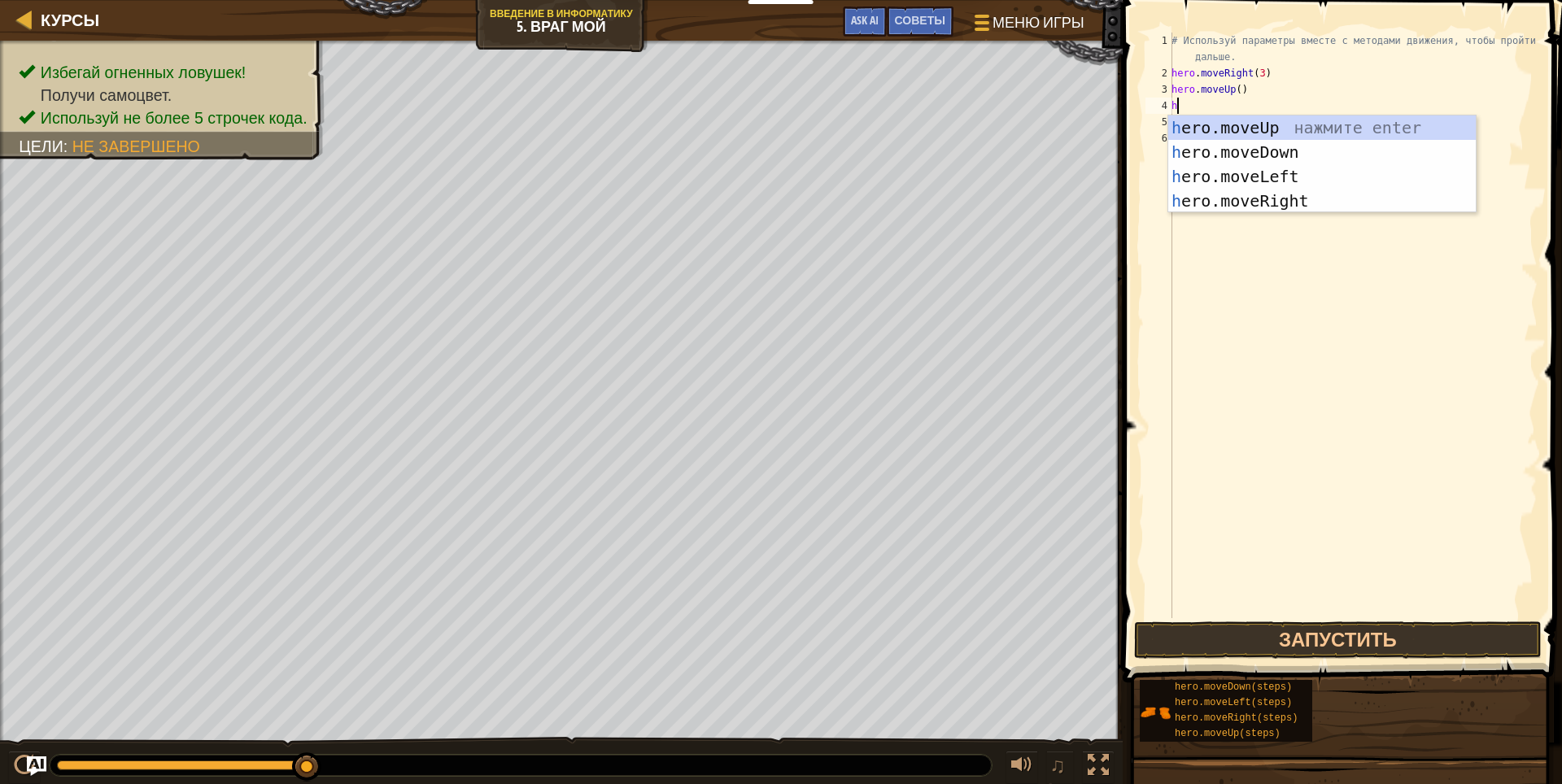
type textarea "h"
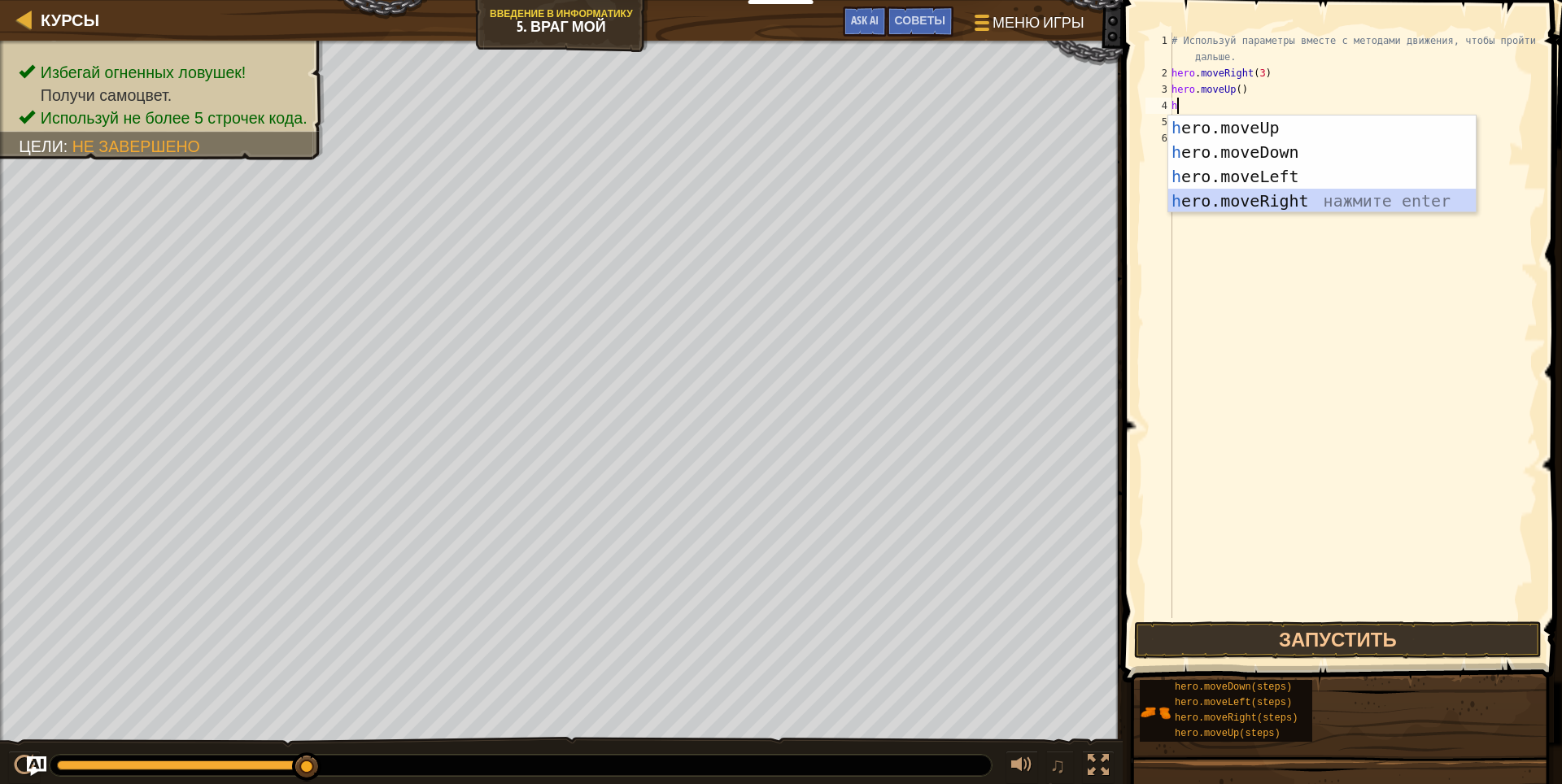
click at [1286, 199] on div "h ero.moveUp нажмите enter h ero.moveDown нажмите enter h ero.moveLeft нажмите …" at bounding box center [1322, 189] width 308 height 146
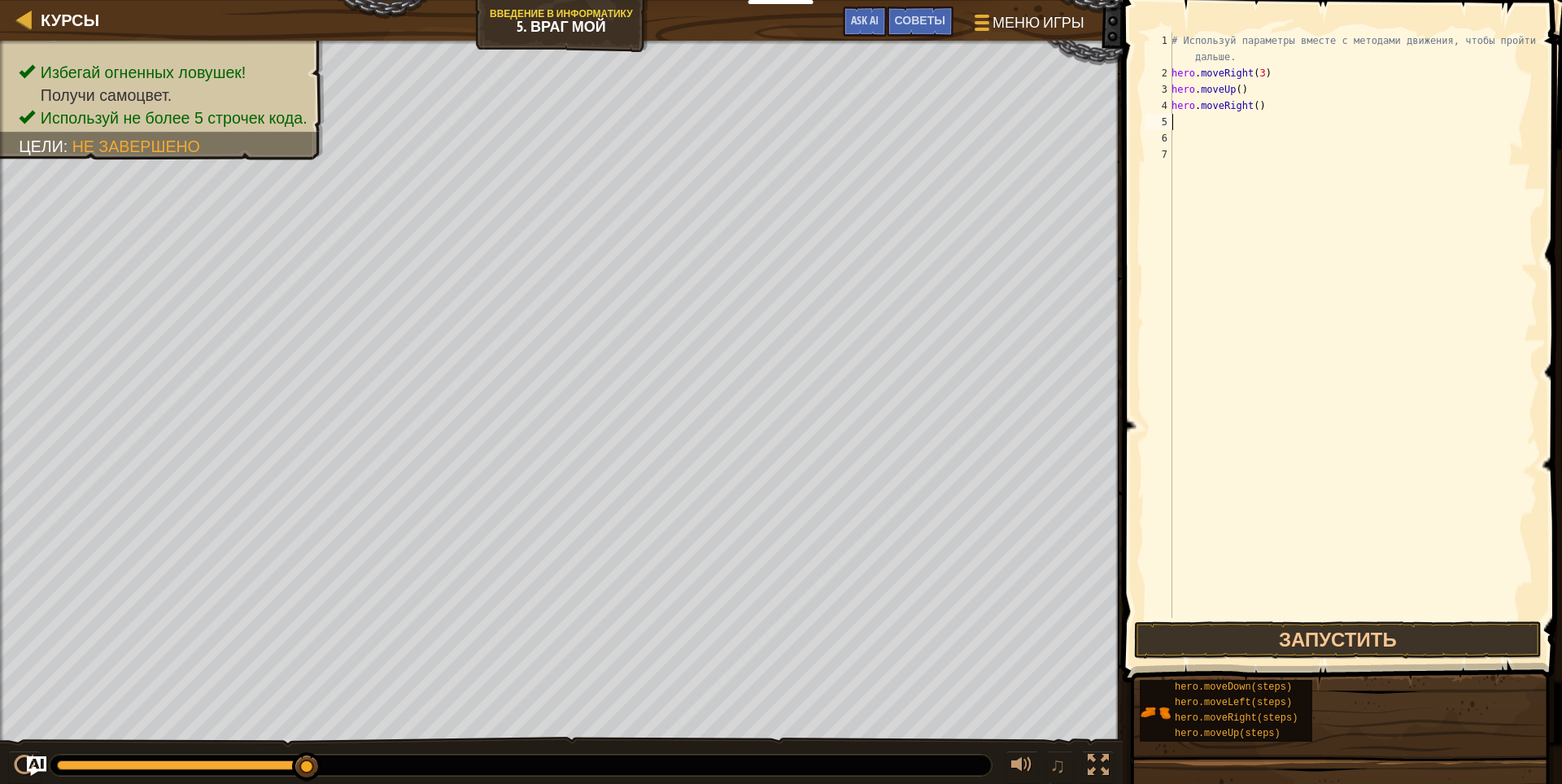
type textarea "h"
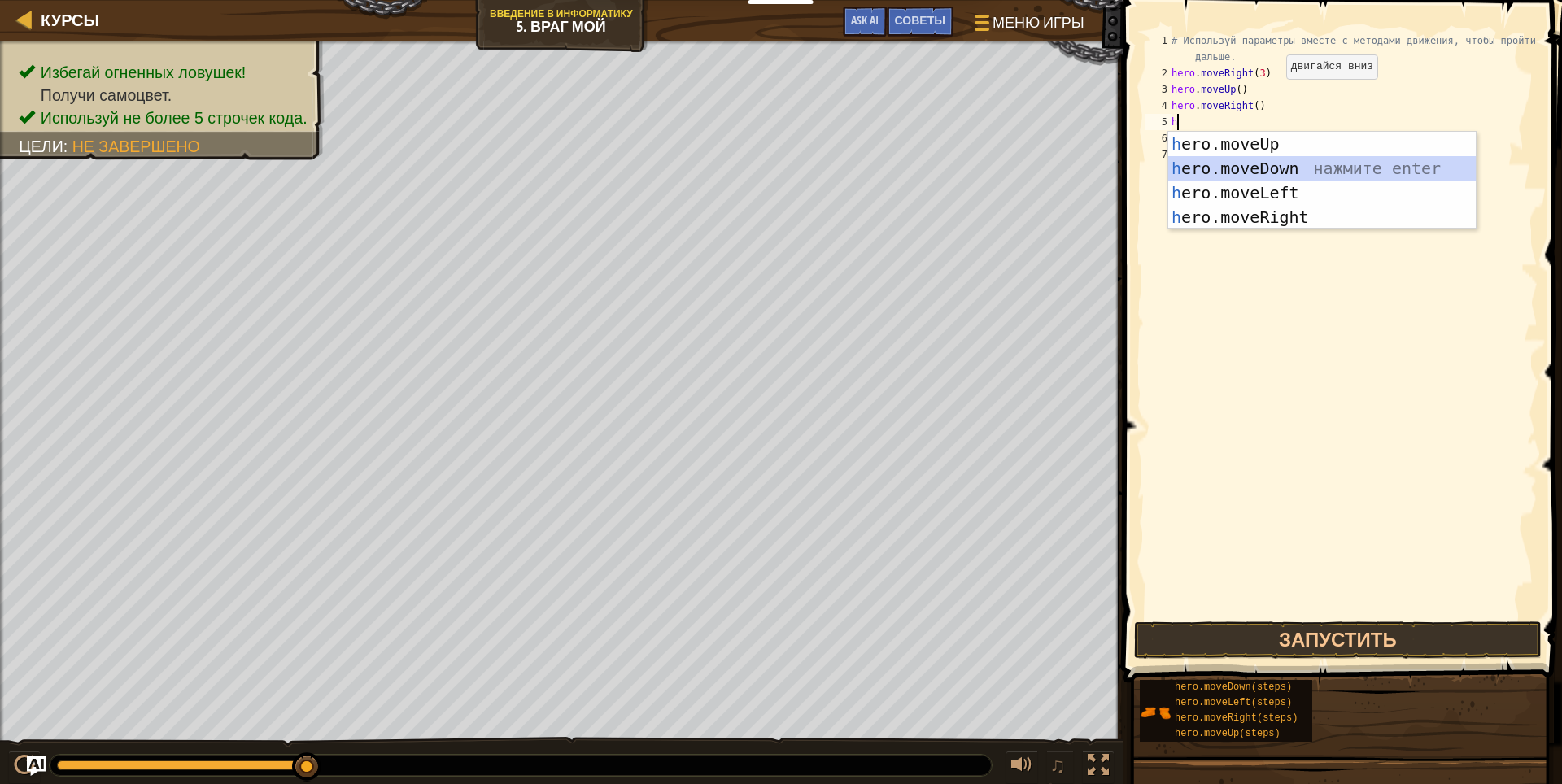
click at [1295, 165] on div "h ero.moveUp нажмите enter h ero.moveDown нажмите enter h ero.moveLeft нажмите …" at bounding box center [1322, 205] width 308 height 146
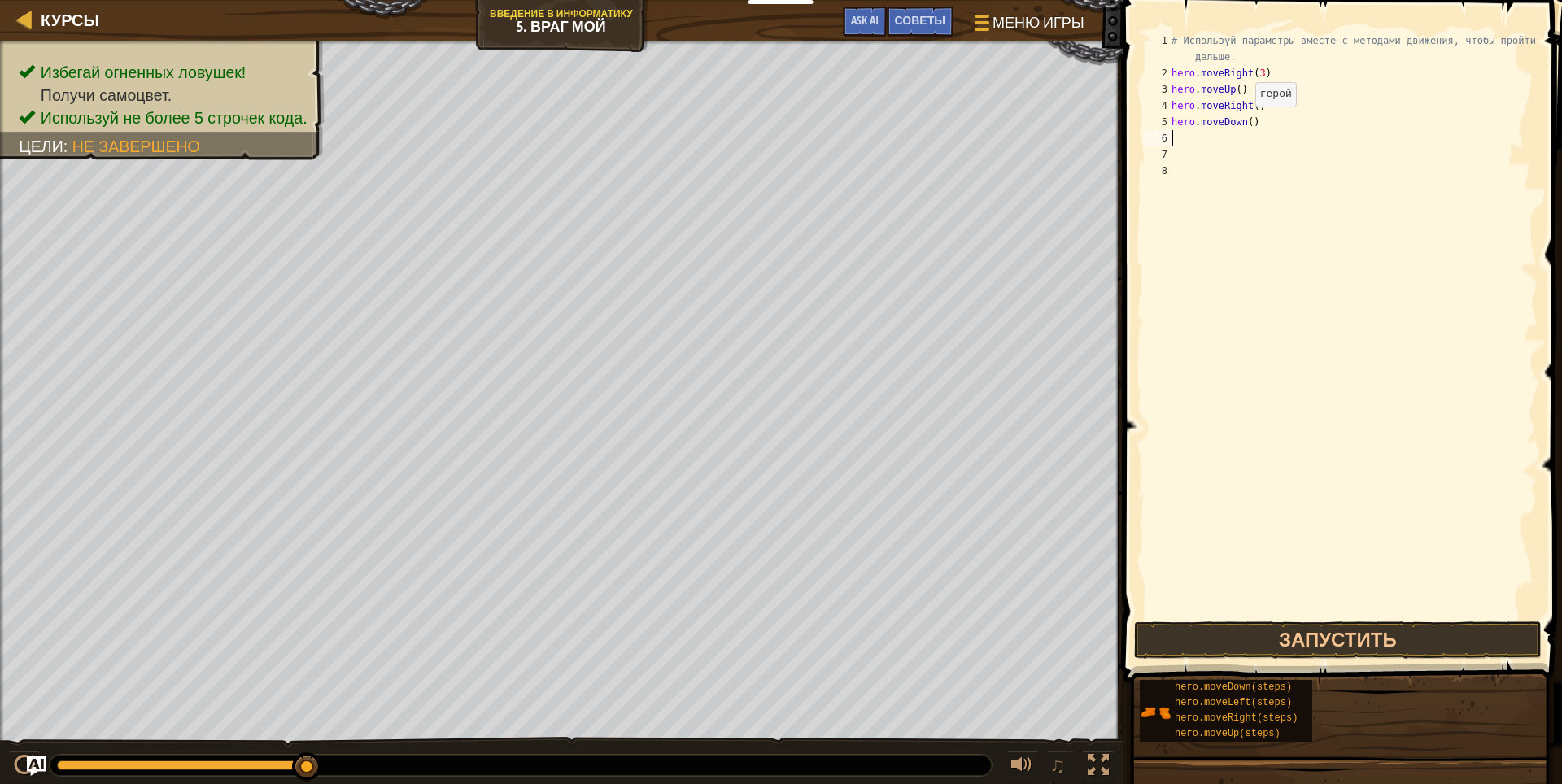
click at [1240, 123] on div "# Используй параметры вместе с методами движения, чтобы пройти дальше. hero . m…" at bounding box center [1352, 350] width 369 height 634
click at [1243, 123] on div "# Используй параметры вместе с методами движения, чтобы пройти дальше. hero . m…" at bounding box center [1352, 350] width 369 height 634
click at [1246, 123] on div "# Используй параметры вместе с методами движения, чтобы пройти дальше. hero . m…" at bounding box center [1352, 350] width 369 height 634
type textarea "hero.moveDown(2)"
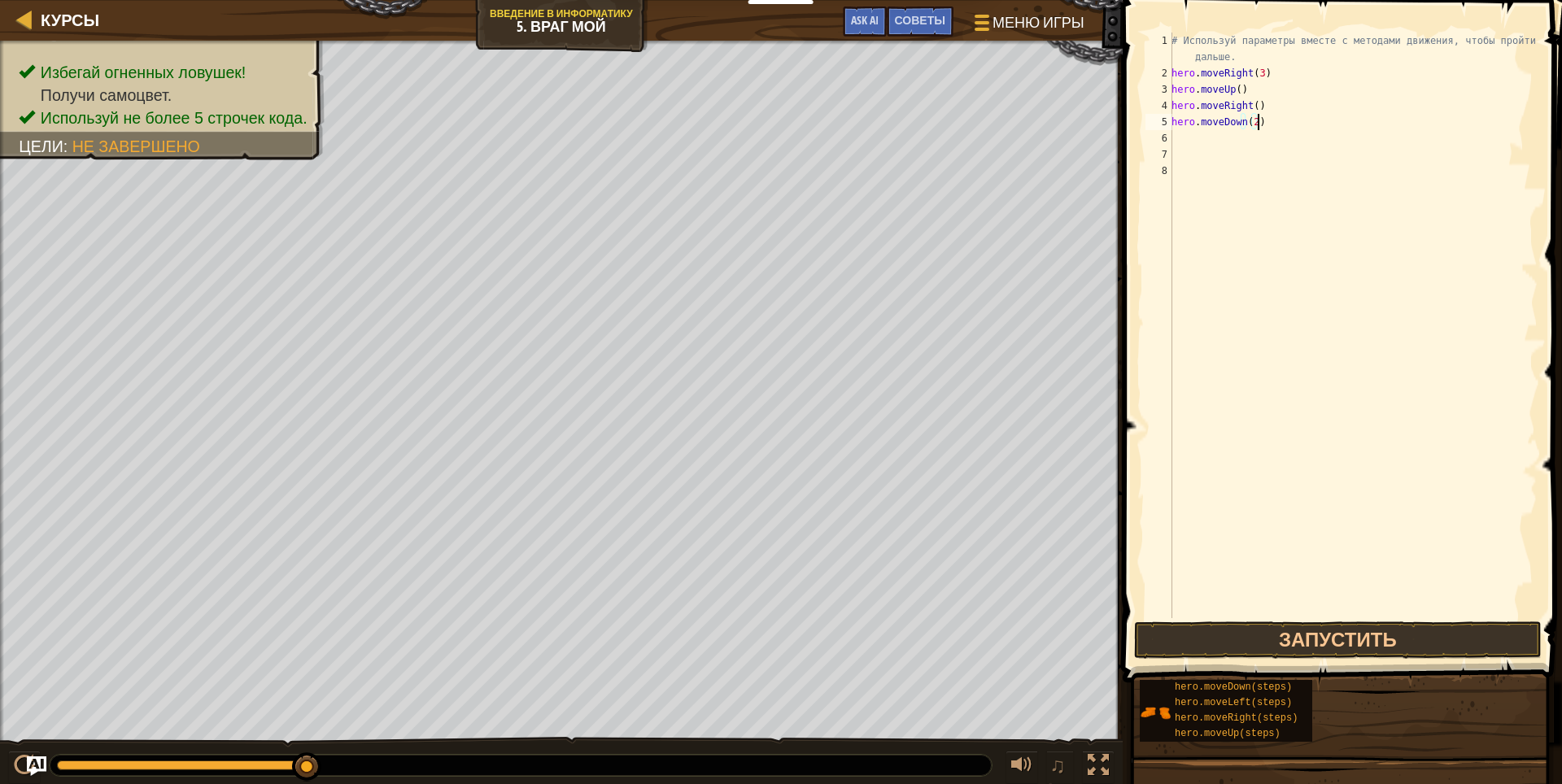
click at [1330, 114] on div "# Используй параметры вместе с методами движения, чтобы пройти дальше. hero . m…" at bounding box center [1352, 350] width 369 height 634
type textarea "hero.moveDown(2)"
click at [1222, 136] on div "# Используй параметры вместе с методами движения, чтобы пройти дальше. hero . m…" at bounding box center [1352, 350] width 369 height 634
click at [1249, 122] on div "# Используй параметры вместе с методами движения, чтобы пройти дальше. hero . m…" at bounding box center [1352, 350] width 369 height 634
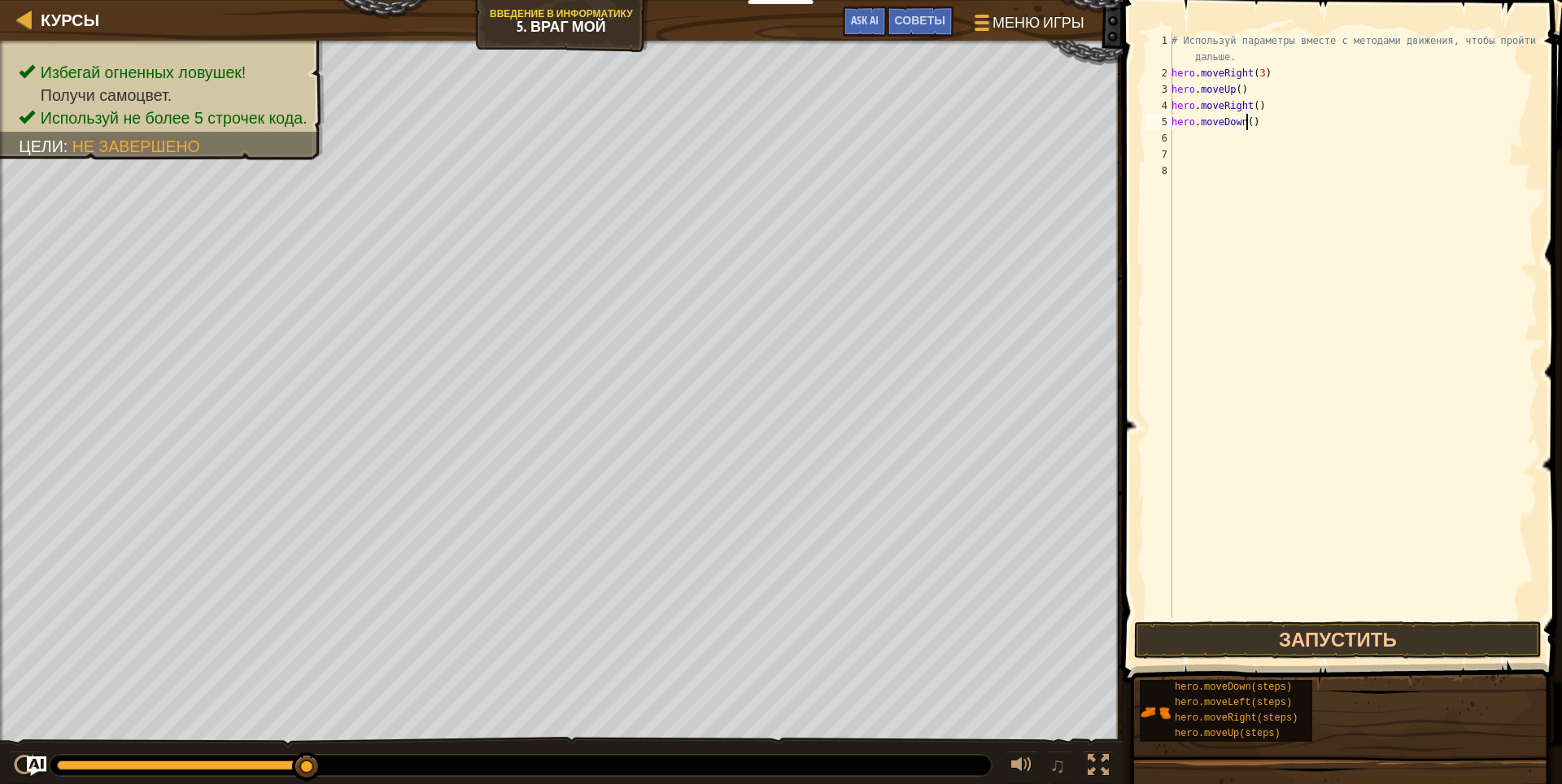
type textarea "hero.moveDown(3)"
click at [1247, 133] on div "# Используй параметры вместе с методами движения, чтобы пройти дальше. hero . m…" at bounding box center [1352, 350] width 369 height 634
type textarea "h"
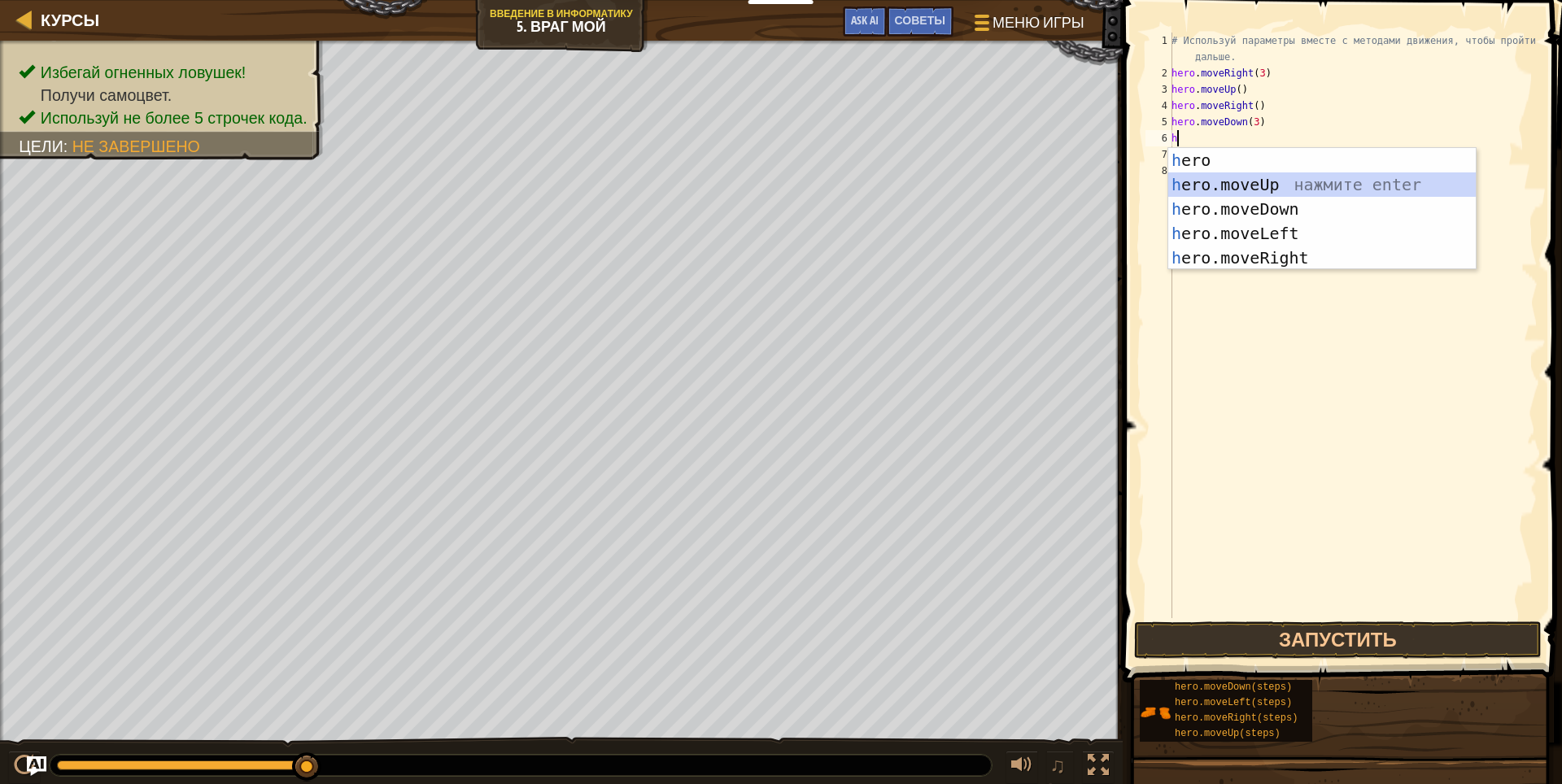
click at [1290, 182] on div "h ero нажмите enter h ero.moveUp нажмите enter h ero.moveDown нажмите enter h e…" at bounding box center [1322, 233] width 308 height 171
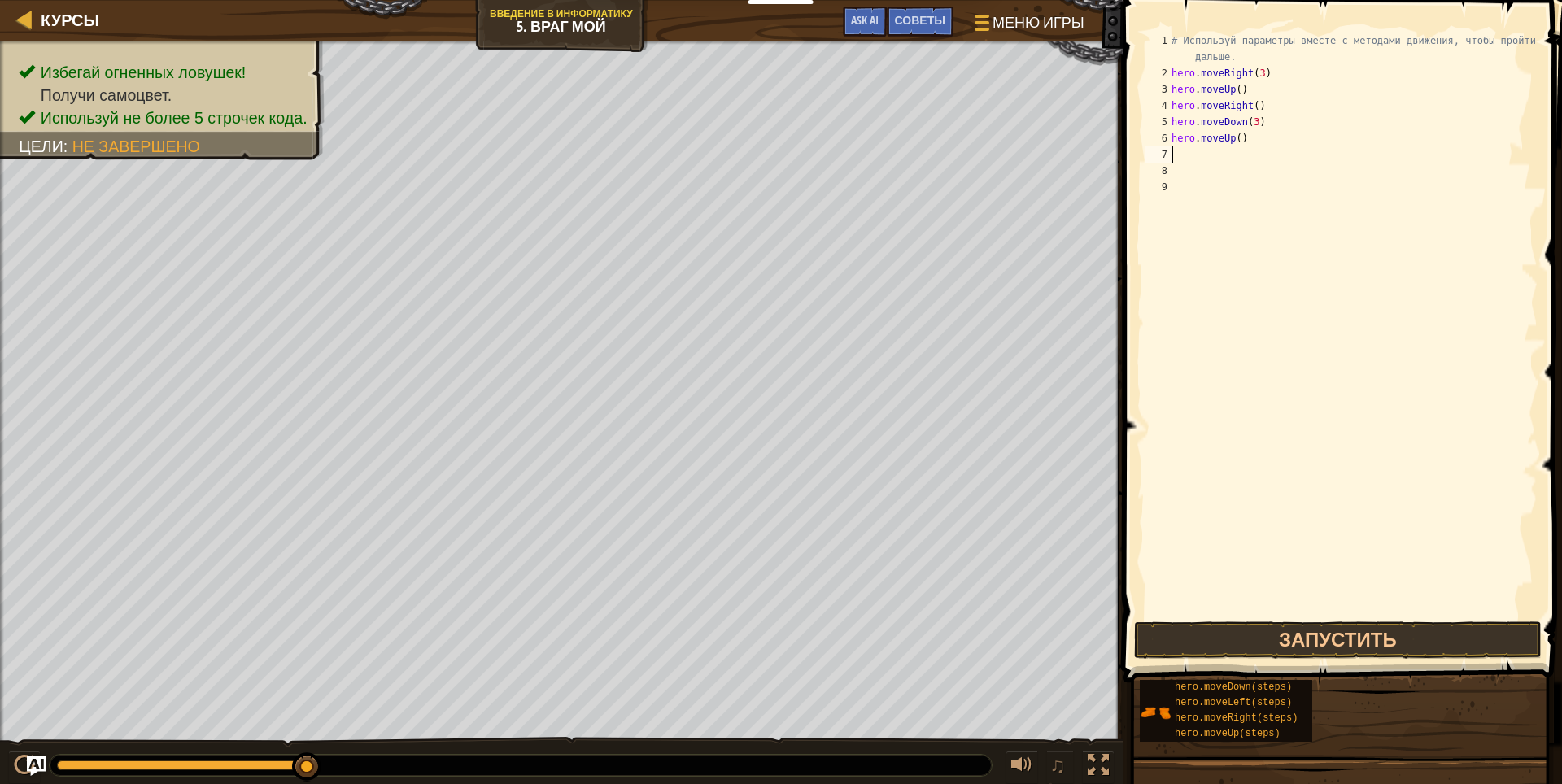
type textarea "h"
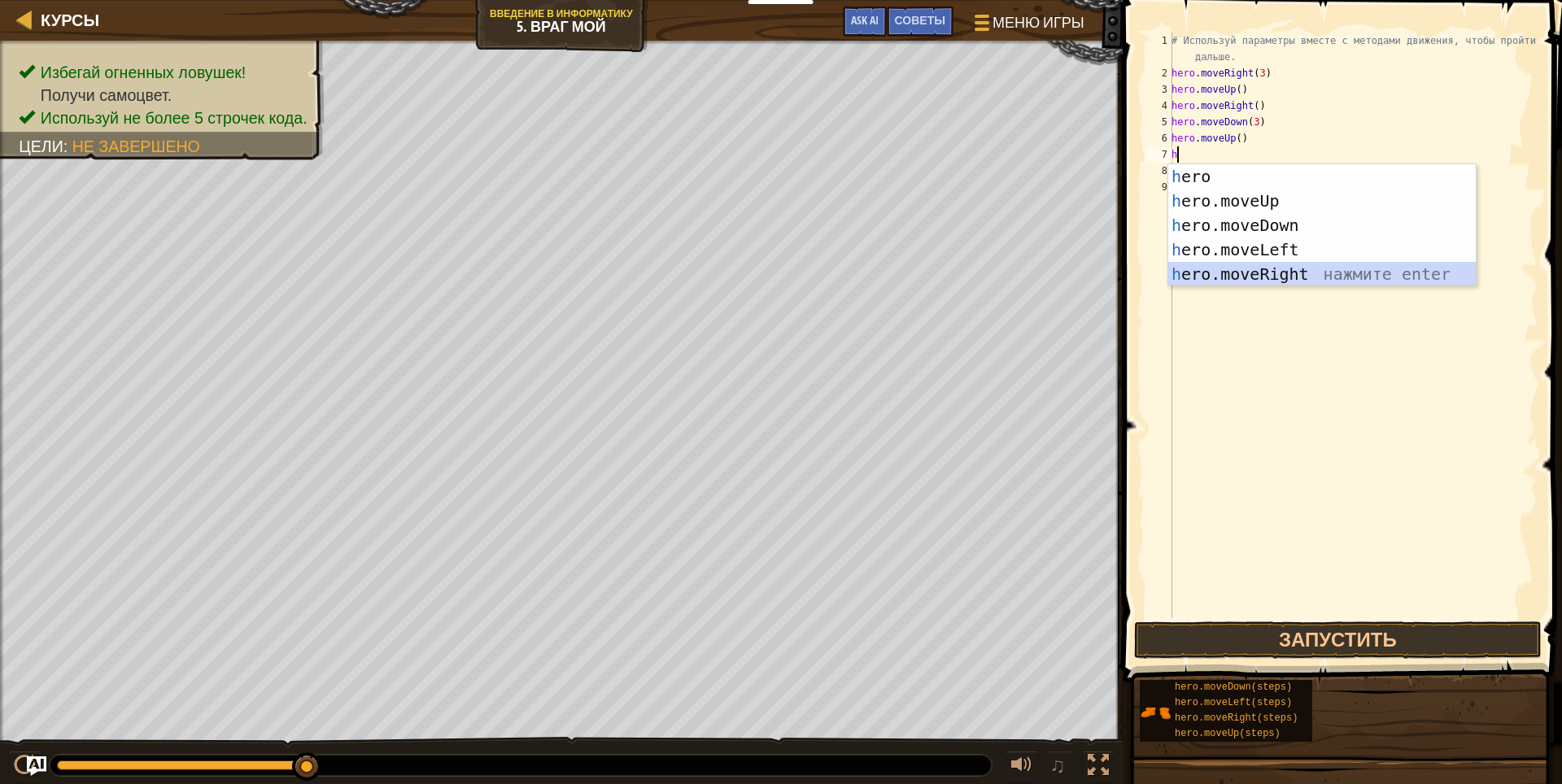
click at [1299, 264] on div "h ero нажмите enter h ero.moveUp нажмите enter h ero.moveDown нажмите enter h e…" at bounding box center [1322, 249] width 308 height 171
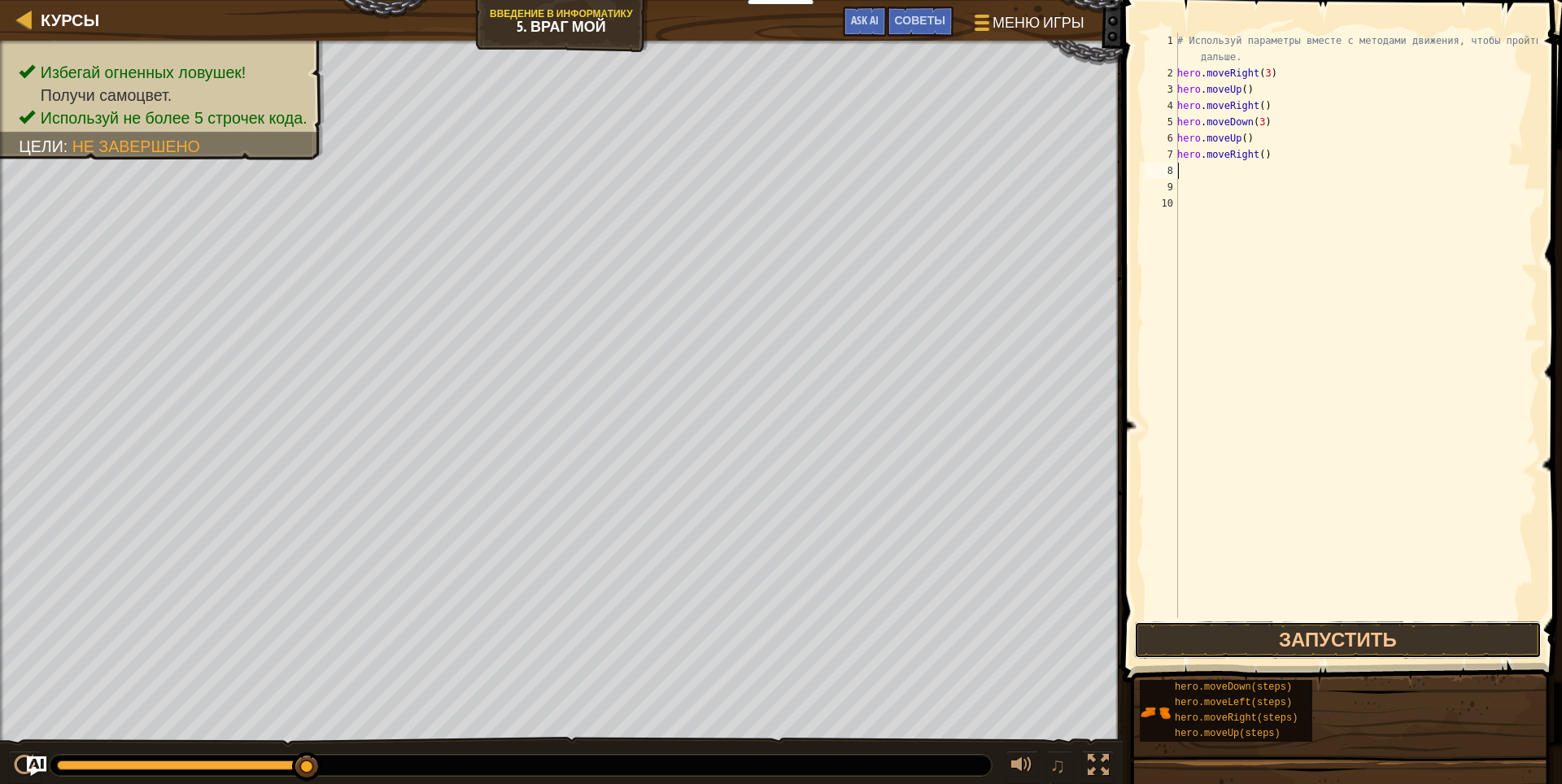
drag, startPoint x: 1317, startPoint y: 632, endPoint x: 1324, endPoint y: 620, distance: 13.9
click at [1317, 631] on button "Запустить" at bounding box center [1337, 639] width 408 height 37
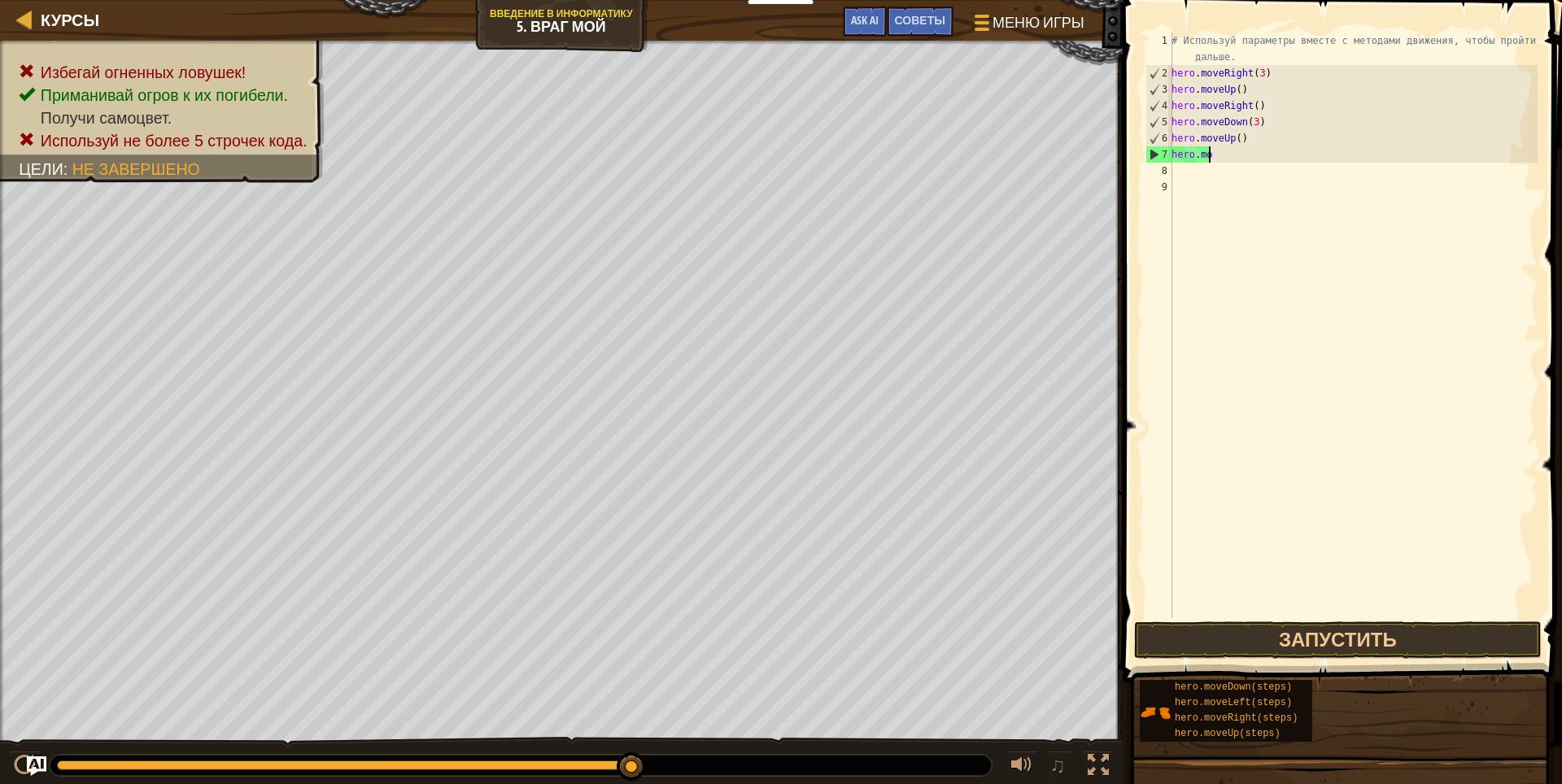
type textarea "h"
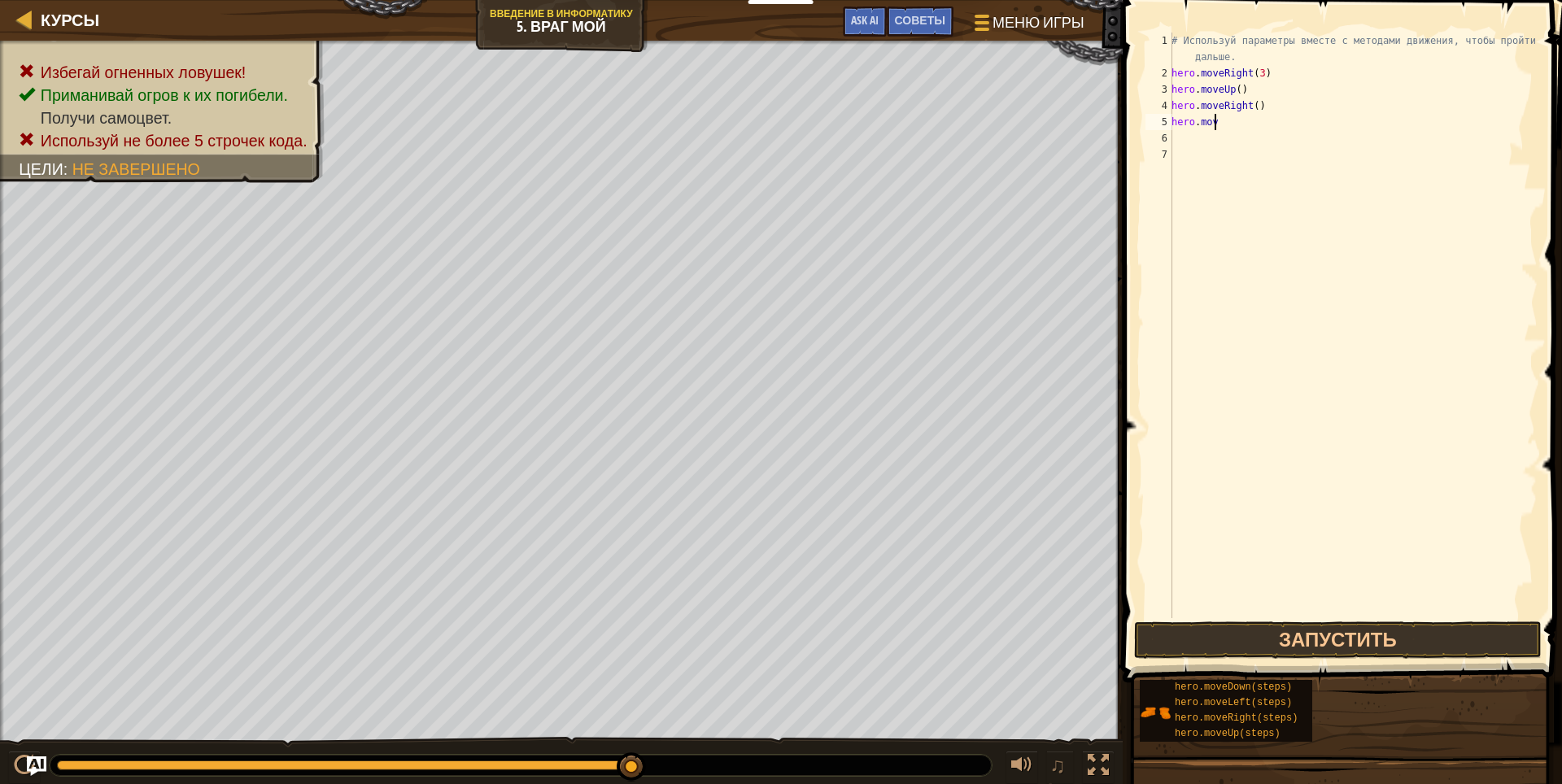
type textarea "h"
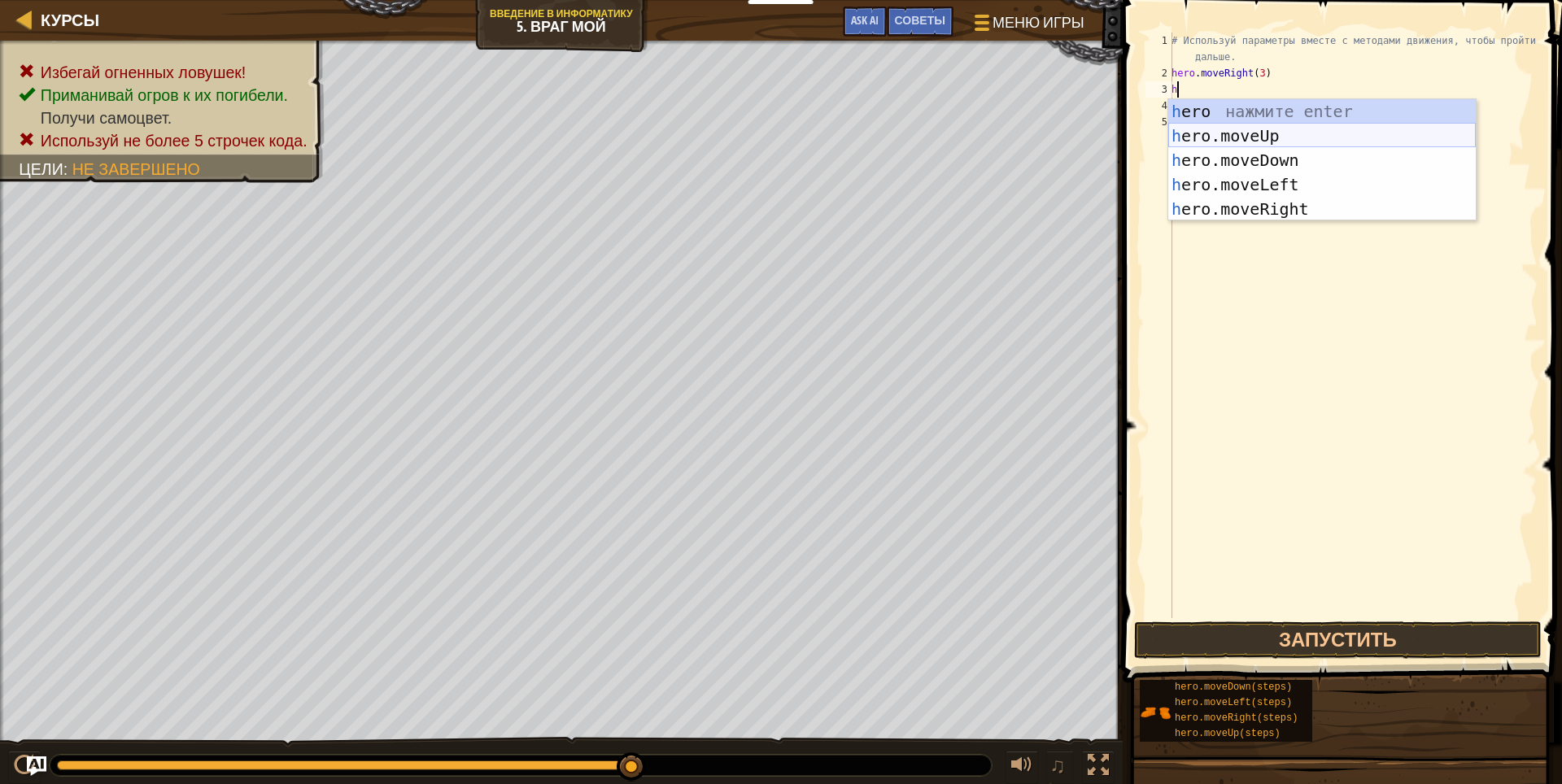
click at [1342, 133] on div "h ero нажмите enter h ero.moveUp нажмите enter h ero.moveDown нажмите enter h e…" at bounding box center [1322, 184] width 308 height 171
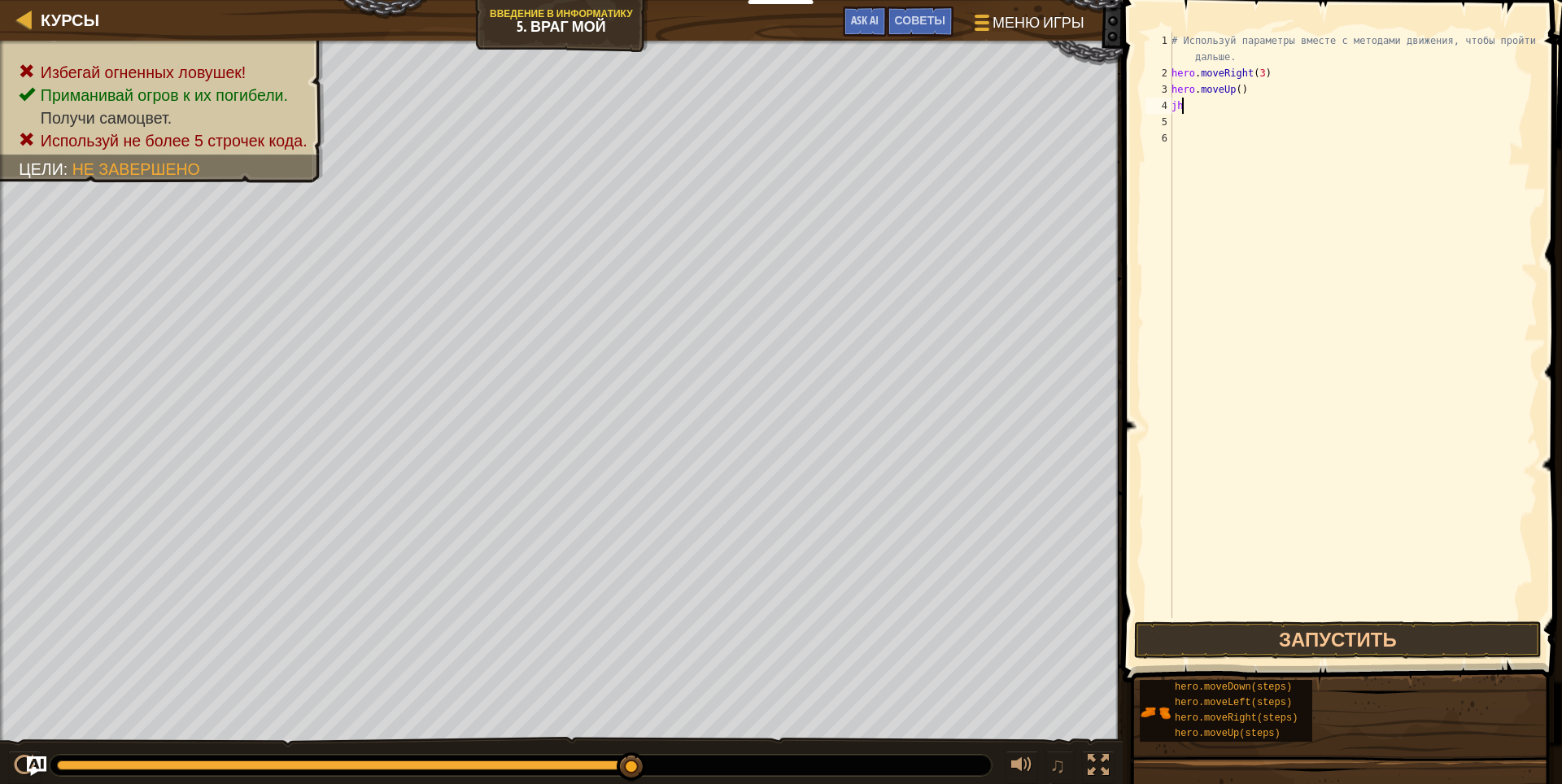
type textarea "j"
type textarea "h"
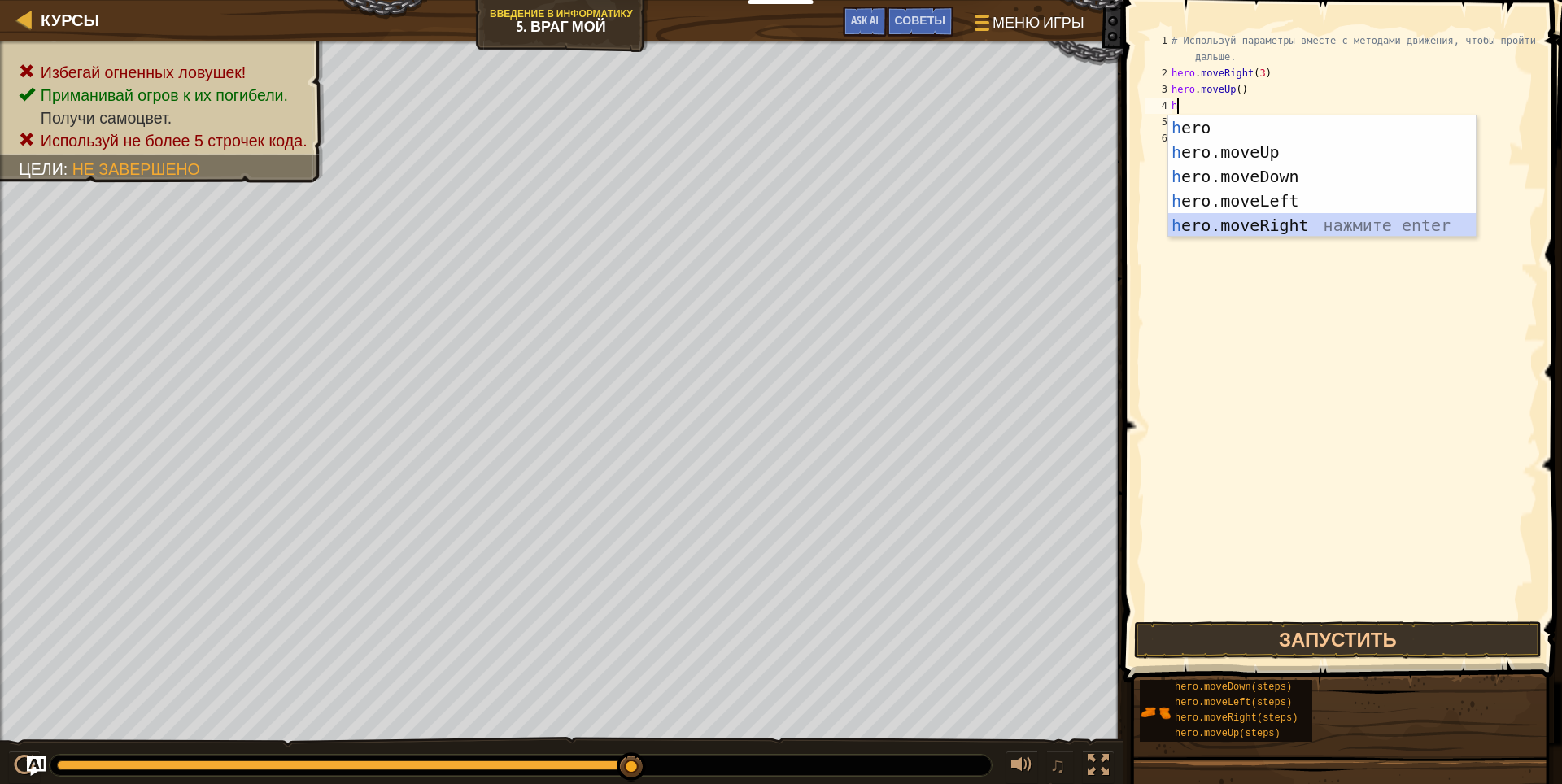
click at [1317, 228] on div "h ero нажмите enter h ero.moveUp нажмите enter h ero.moveDown нажмите enter h e…" at bounding box center [1322, 201] width 308 height 171
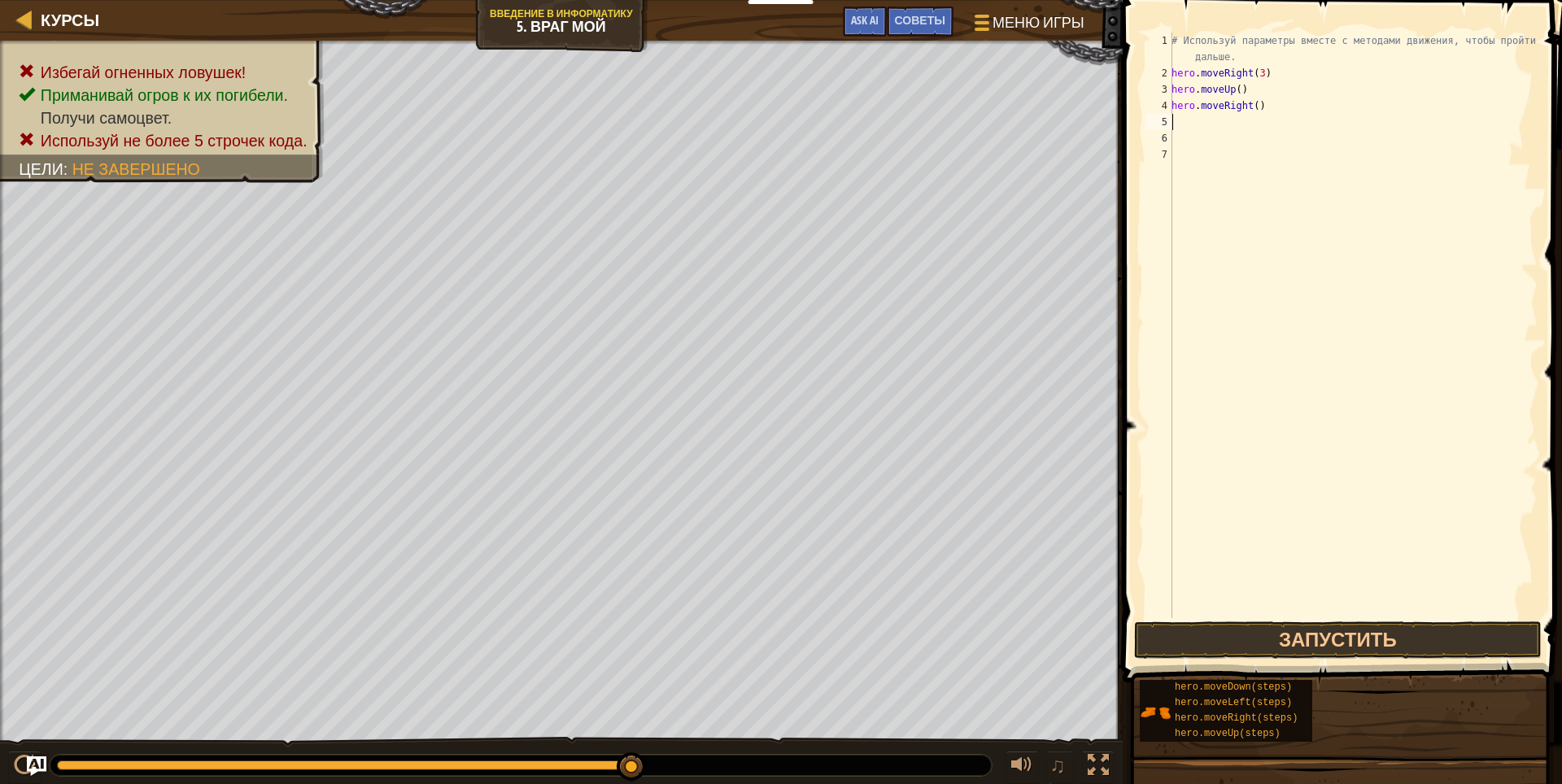
type textarea "h"
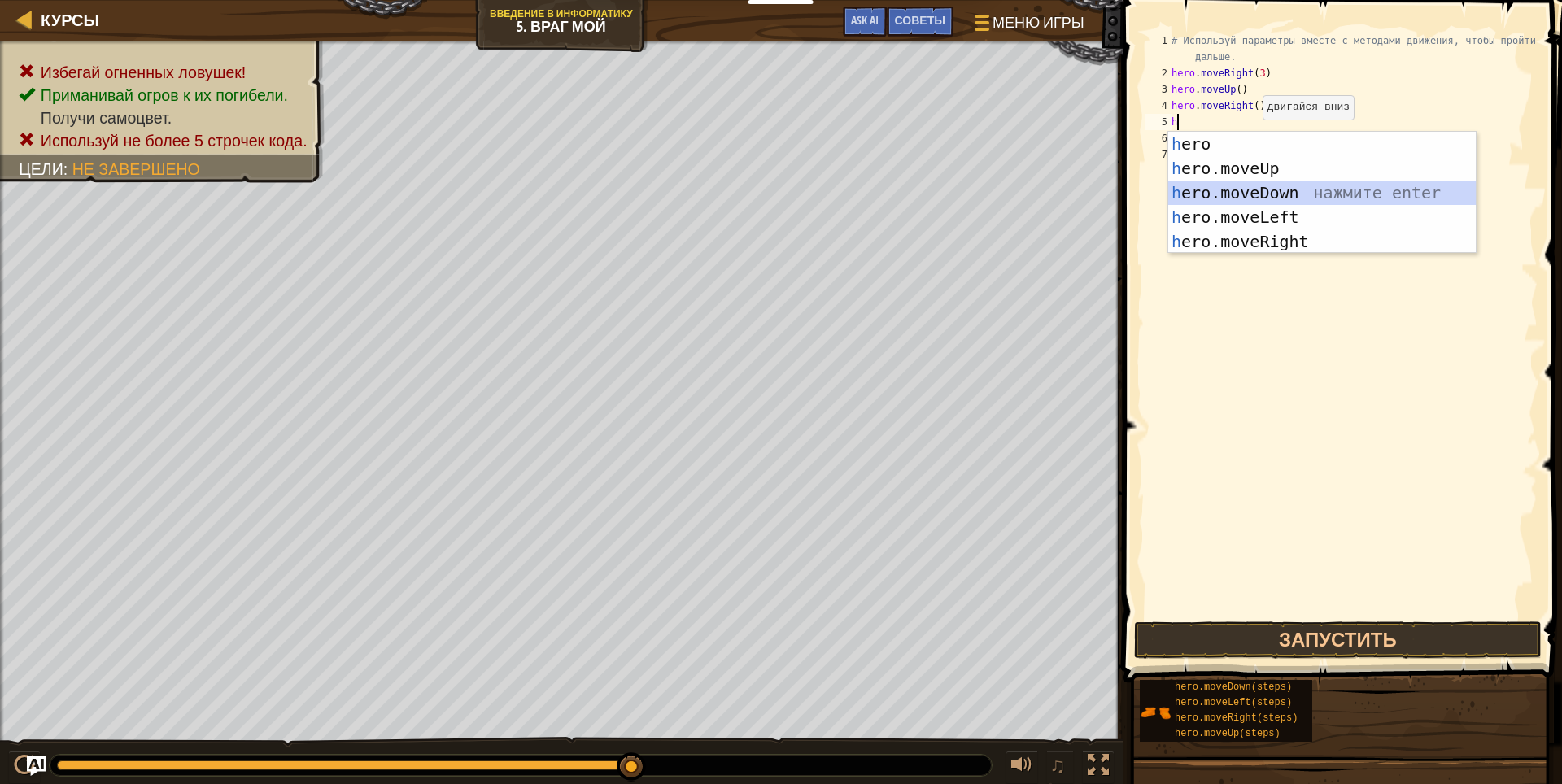
click at [1274, 186] on div "h ero нажмите enter h ero.moveUp нажмите enter h ero.moveDown нажмите enter h e…" at bounding box center [1322, 217] width 308 height 171
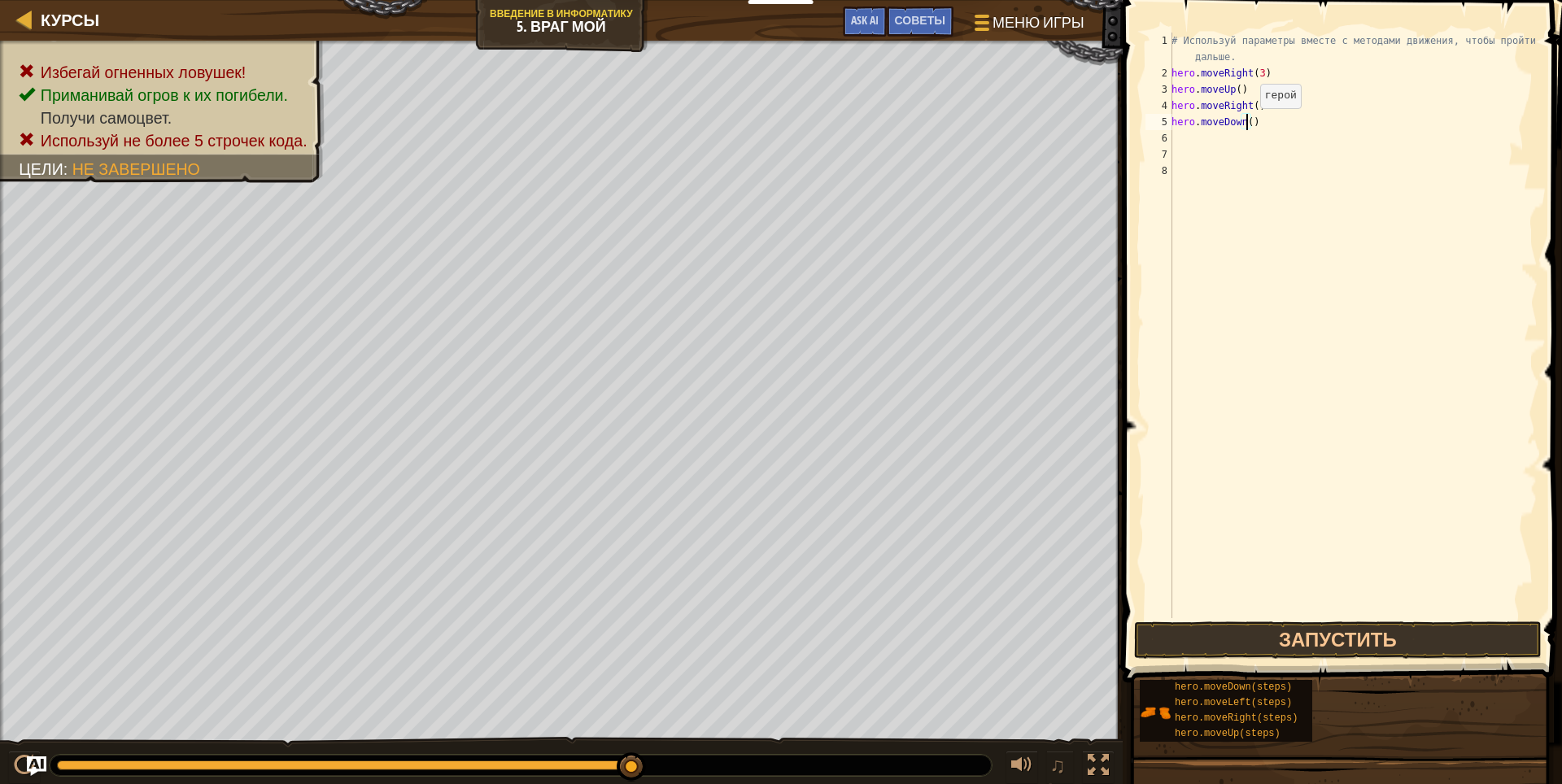
click at [1245, 125] on div "# Используй параметры вместе с методами движения, чтобы пройти дальше. hero . m…" at bounding box center [1352, 350] width 369 height 634
type textarea "hero.moveDown(3)"
click at [1263, 118] on div "# Используй параметры вместе с методами движения, чтобы пройти дальше. hero . m…" at bounding box center [1352, 350] width 369 height 634
click at [1208, 142] on div "# Используй параметры вместе с методами движения, чтобы пройти дальше. hero . m…" at bounding box center [1352, 350] width 369 height 634
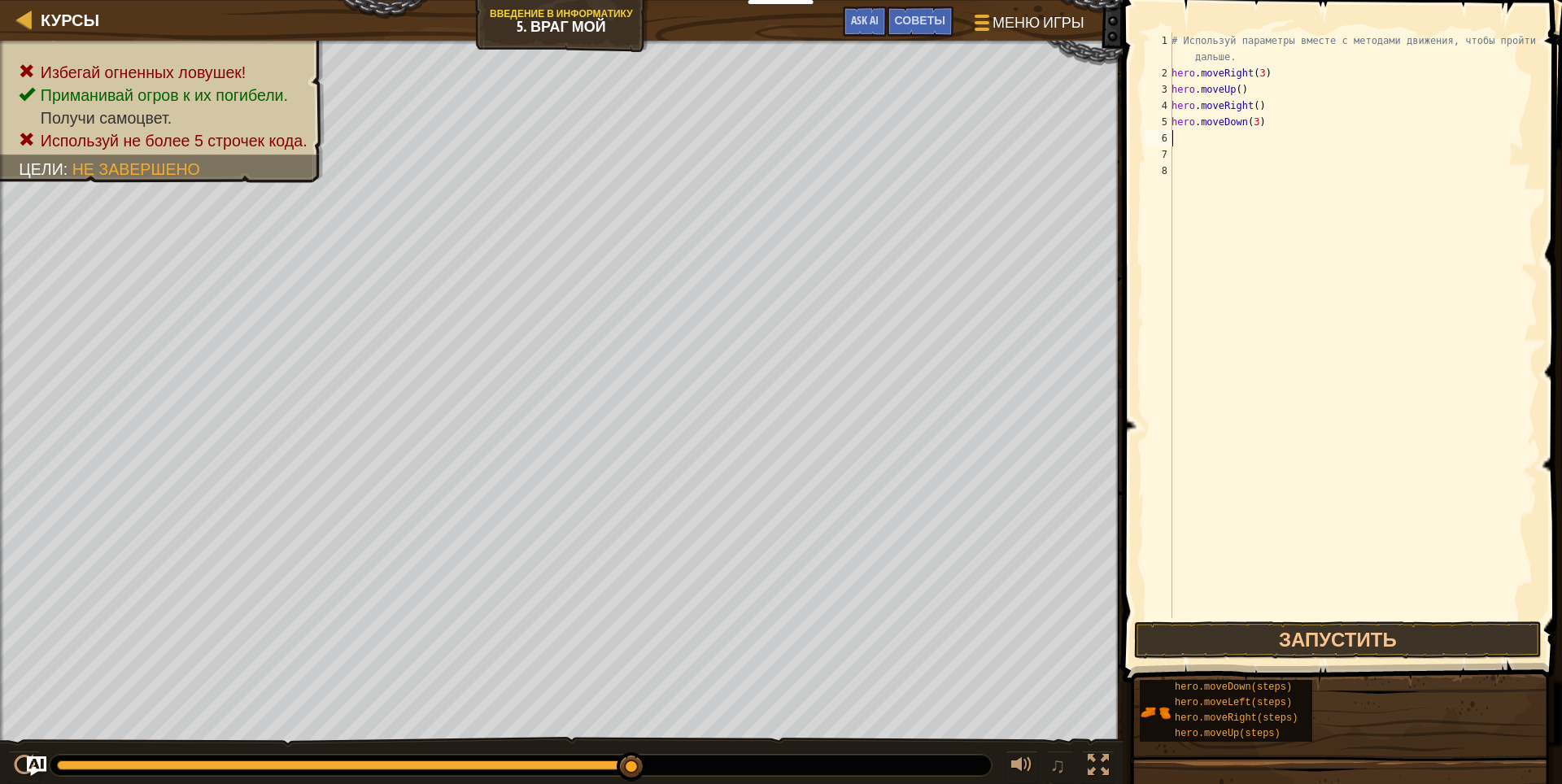
scroll to position [7, 0]
type textarea "h"
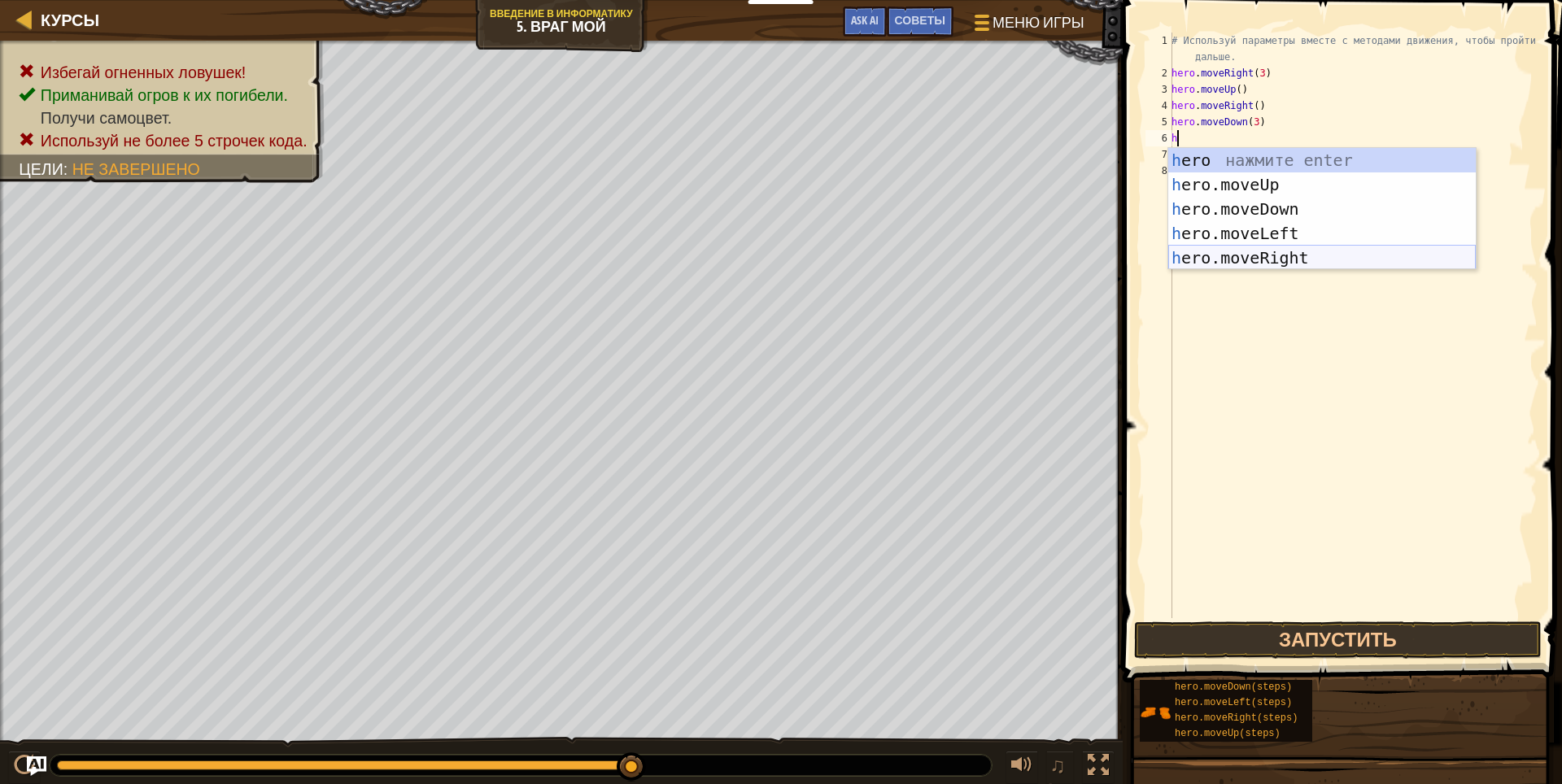
drag, startPoint x: 1270, startPoint y: 256, endPoint x: 1273, endPoint y: 246, distance: 10.4
click at [1270, 255] on div "h ero нажмите enter h ero.moveUp нажмите enter h ero.moveDown нажмите enter h e…" at bounding box center [1322, 233] width 308 height 171
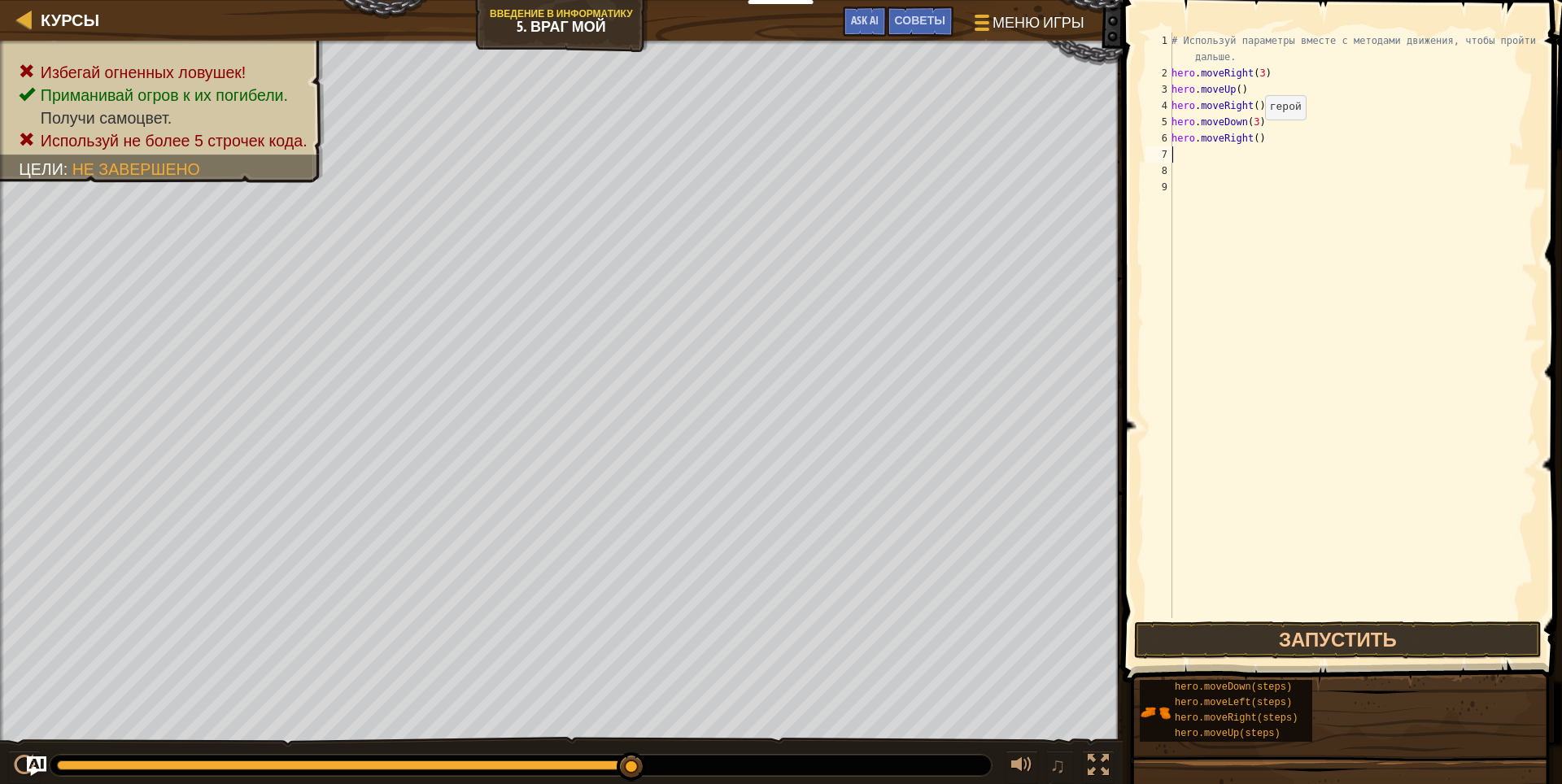
click at [1250, 136] on div "# Используй параметры вместе с методами движения, чтобы пройти дальше. hero . m…" at bounding box center [1352, 350] width 369 height 634
click at [1287, 142] on div "# Используй параметры вместе с методами движения, чтобы пройти дальше. hero . m…" at bounding box center [1352, 350] width 369 height 634
drag, startPoint x: 1386, startPoint y: 619, endPoint x: 1378, endPoint y: 615, distance: 8.9
click at [1378, 616] on div "hero.moveRight(2) 1 2 3 4 5 6 7 8 9 # Используй параметры вместе с методами дви…" at bounding box center [1339, 373] width 444 height 730
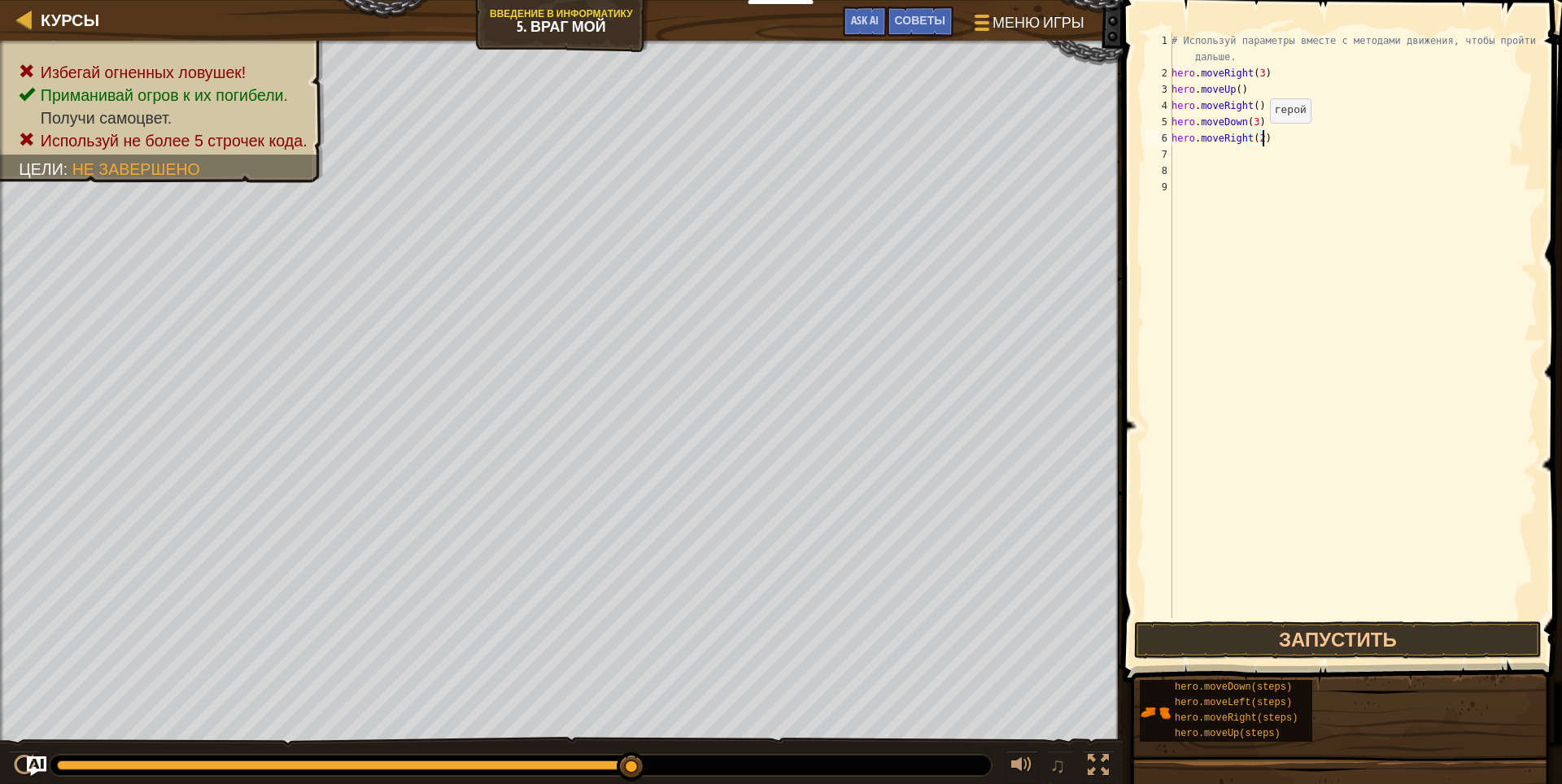
click at [1255, 139] on div "# Используй параметры вместе с методами движения, чтобы пройти дальше. hero . m…" at bounding box center [1352, 350] width 369 height 634
type textarea "hero.moveRight(3)"
drag, startPoint x: 1277, startPoint y: 142, endPoint x: 1266, endPoint y: 142, distance: 11.0
click at [1273, 142] on div "# Используй параметры вместе с методами движения, чтобы пройти дальше. hero . m…" at bounding box center [1352, 350] width 369 height 634
click at [1224, 160] on div "# Используй параметры вместе с методами движения, чтобы пройти дальше. hero . m…" at bounding box center [1352, 350] width 369 height 634
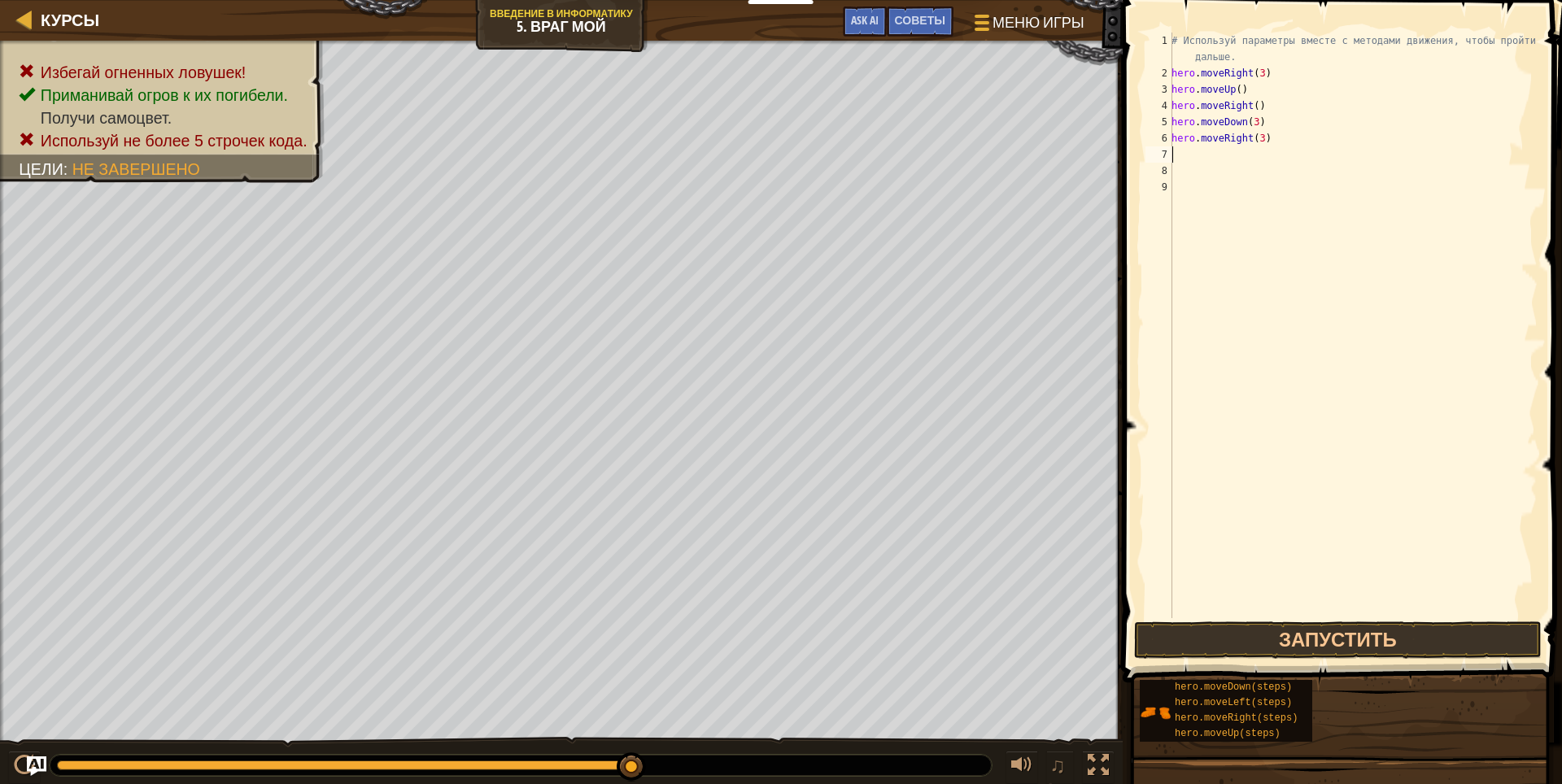
scroll to position [7, 0]
click at [1312, 637] on button "Запустить" at bounding box center [1337, 639] width 408 height 37
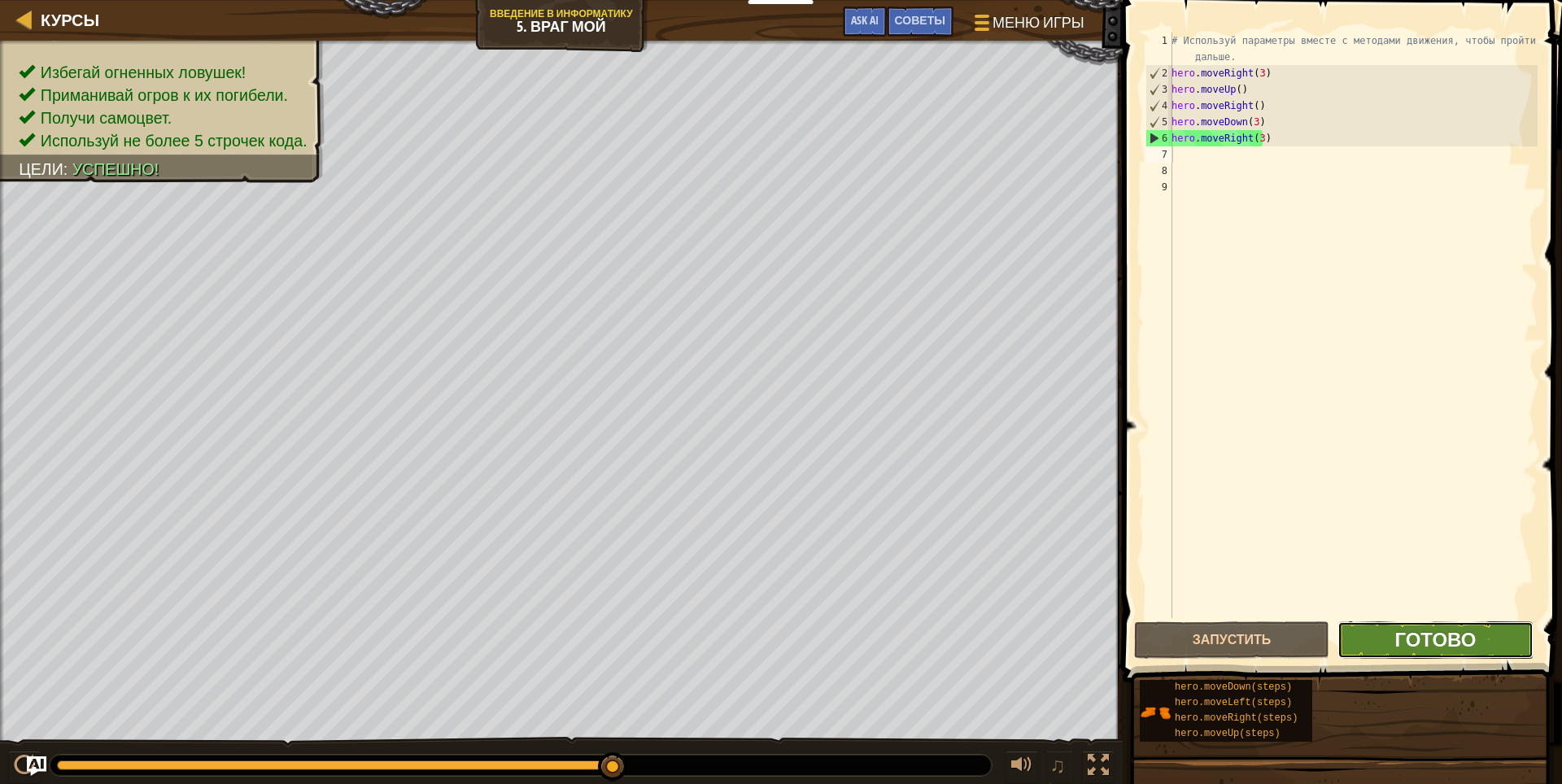
click at [1451, 634] on span "Готово" at bounding box center [1434, 639] width 81 height 26
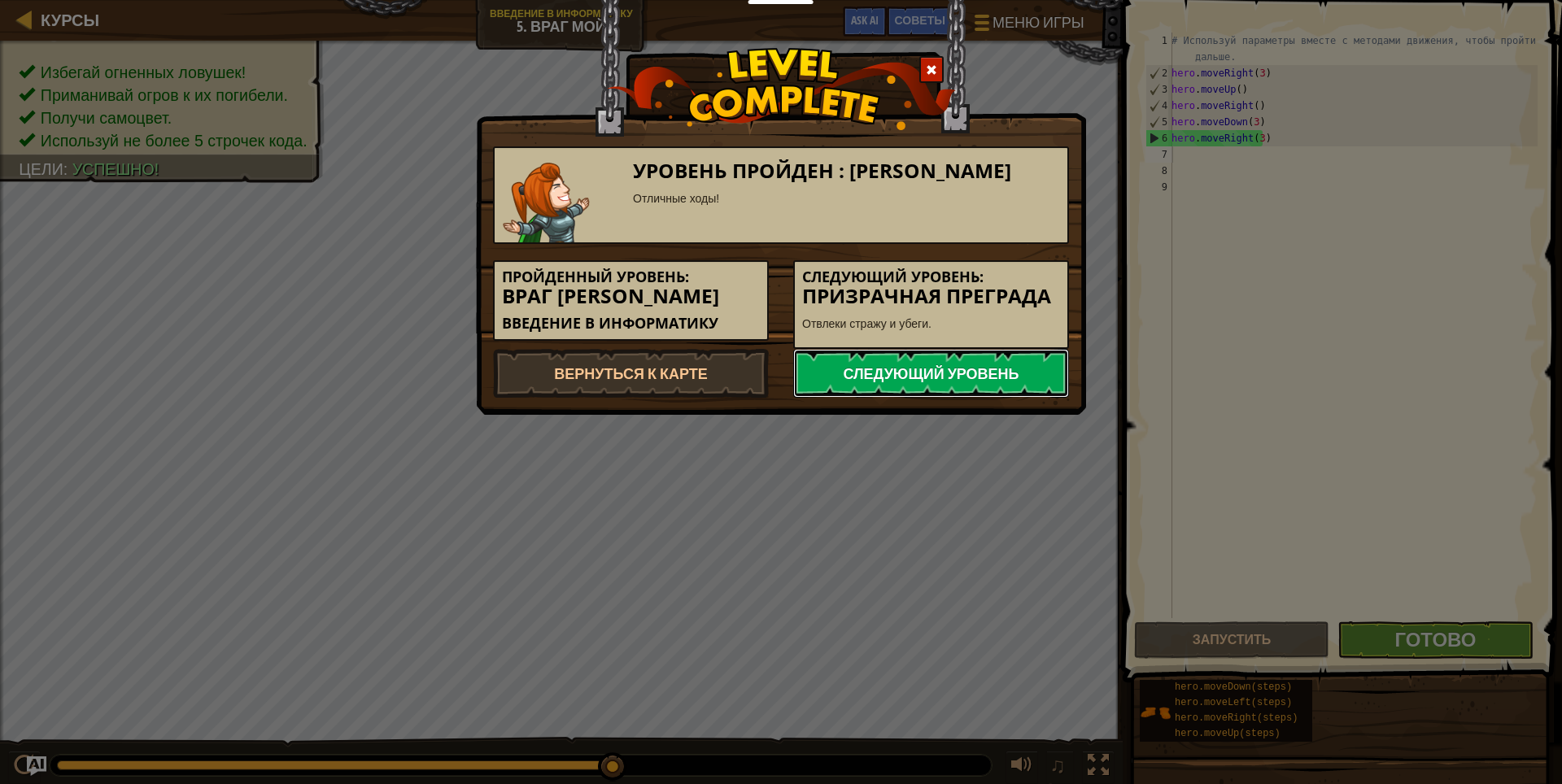
click at [958, 362] on link "Следующий уровень" at bounding box center [930, 373] width 276 height 49
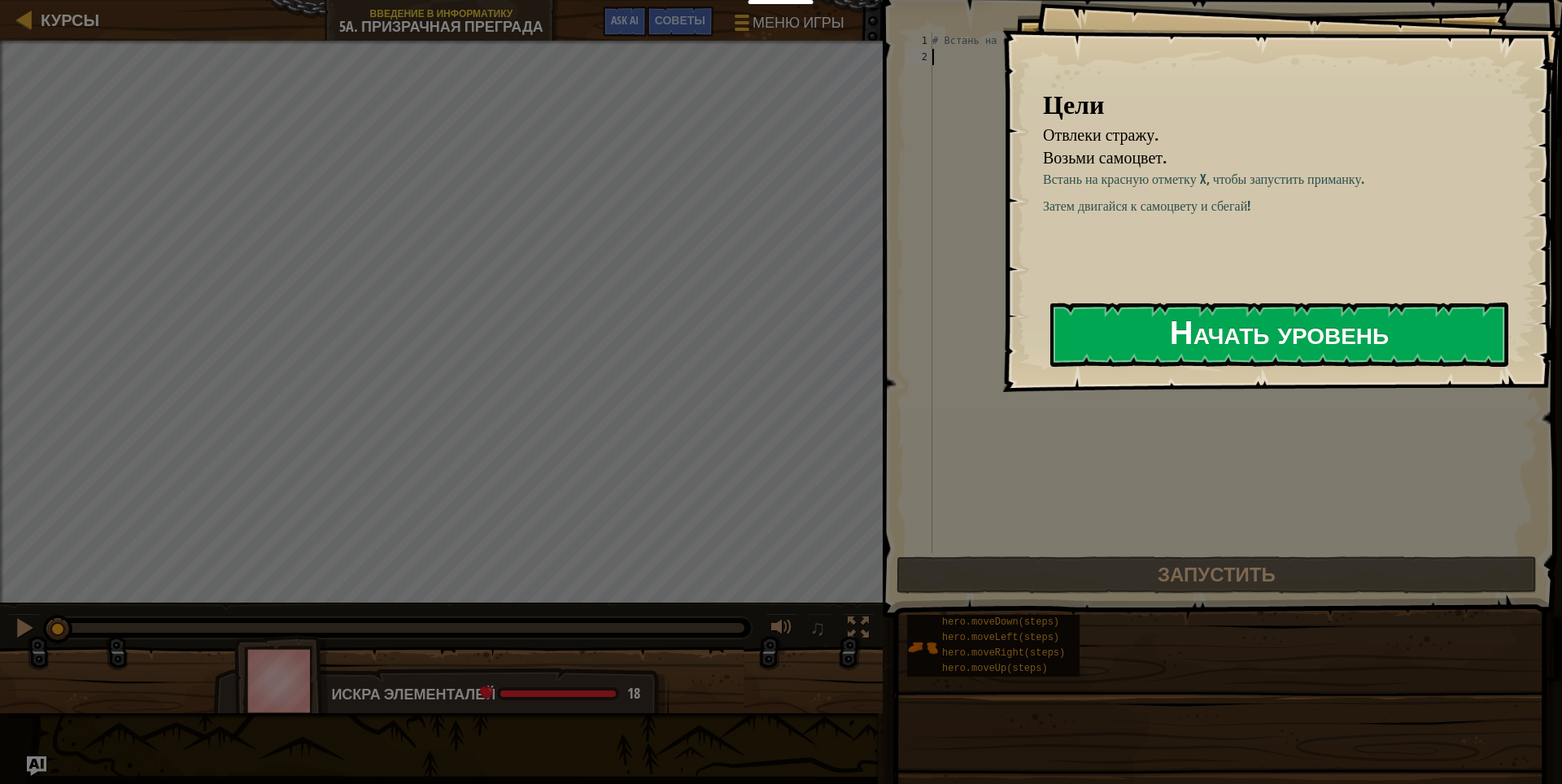
click at [1259, 347] on button "Начать уровень" at bounding box center [1279, 335] width 458 height 64
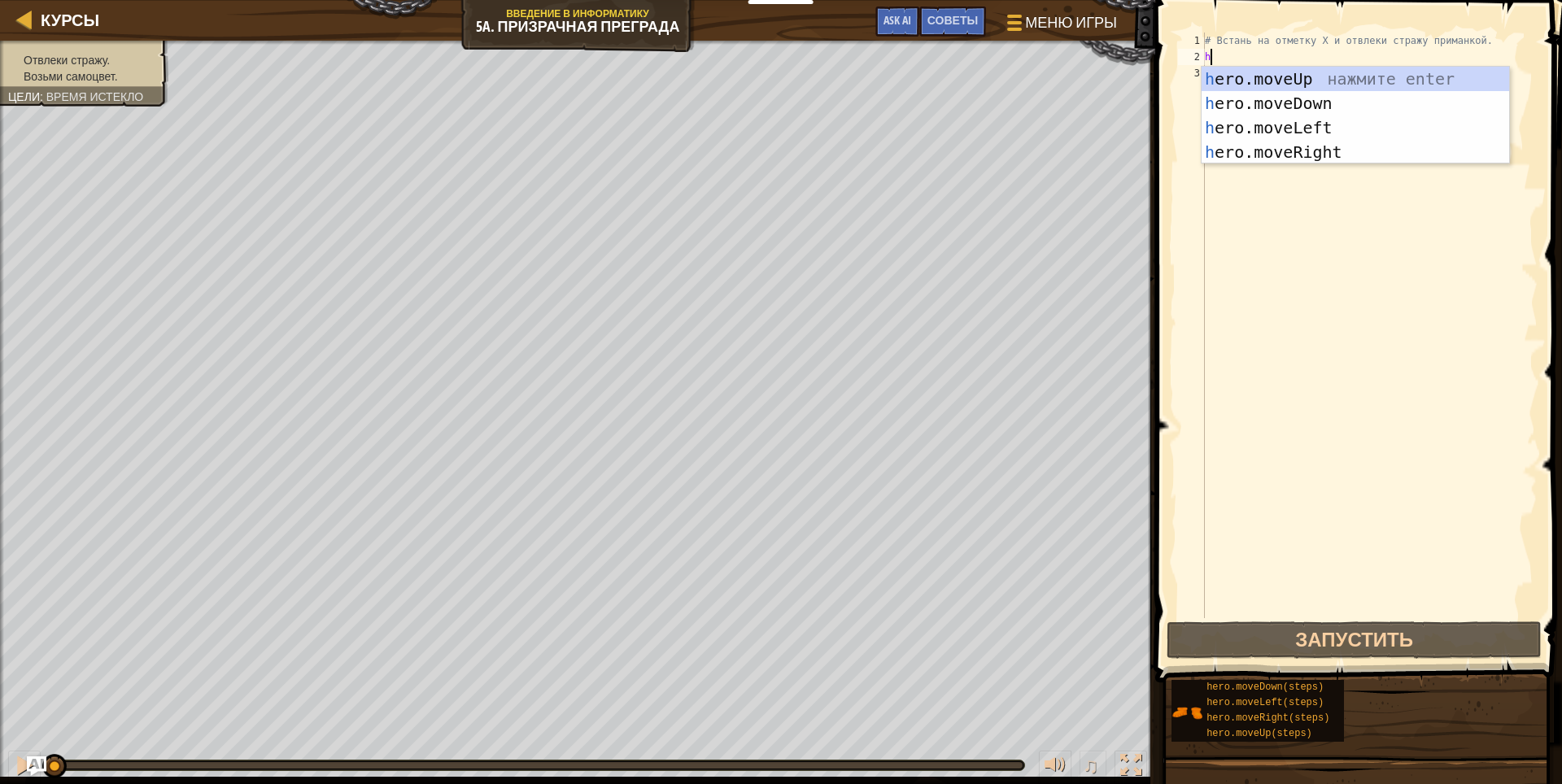
scroll to position [7, 0]
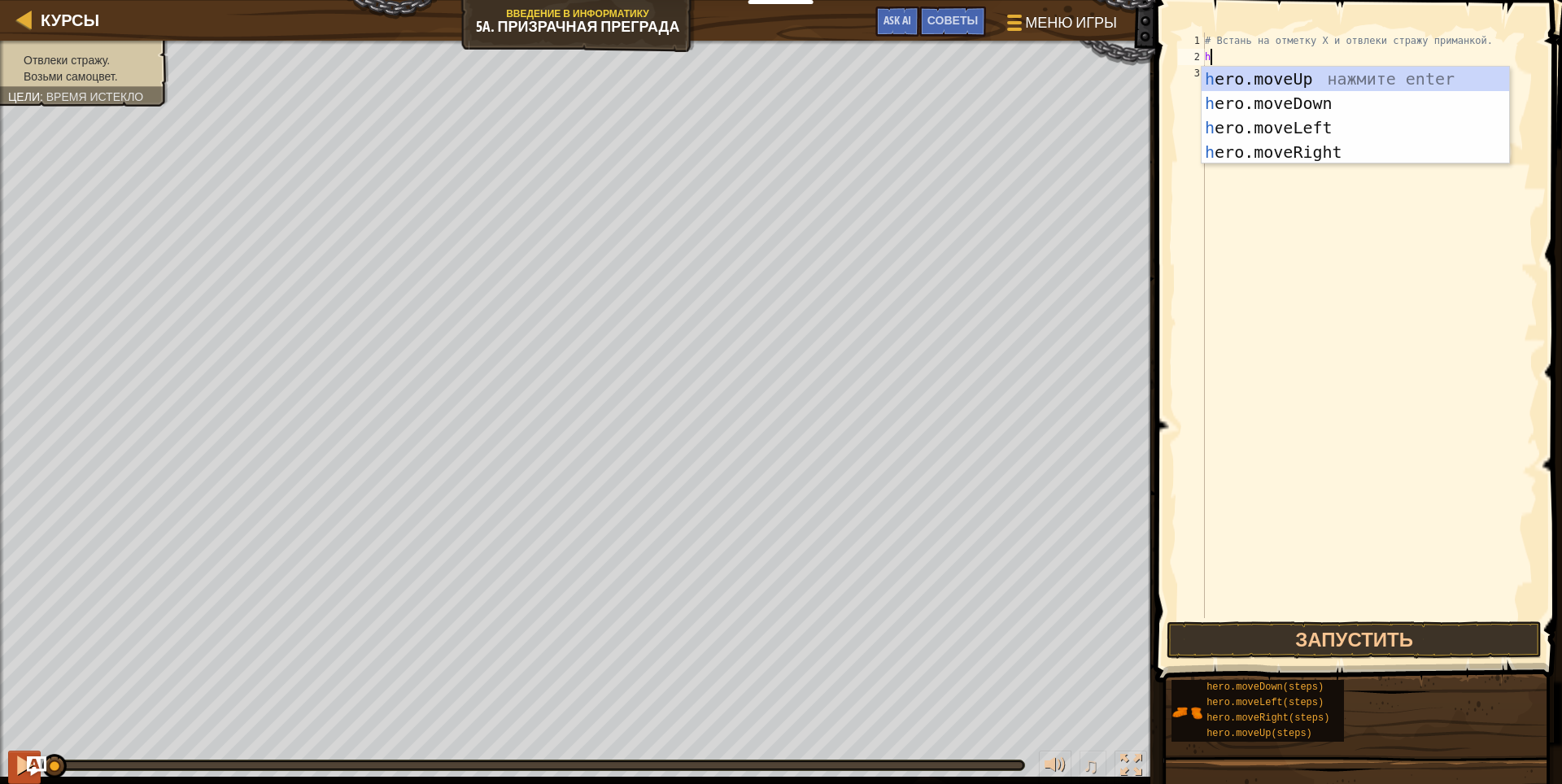
type textarea "h"
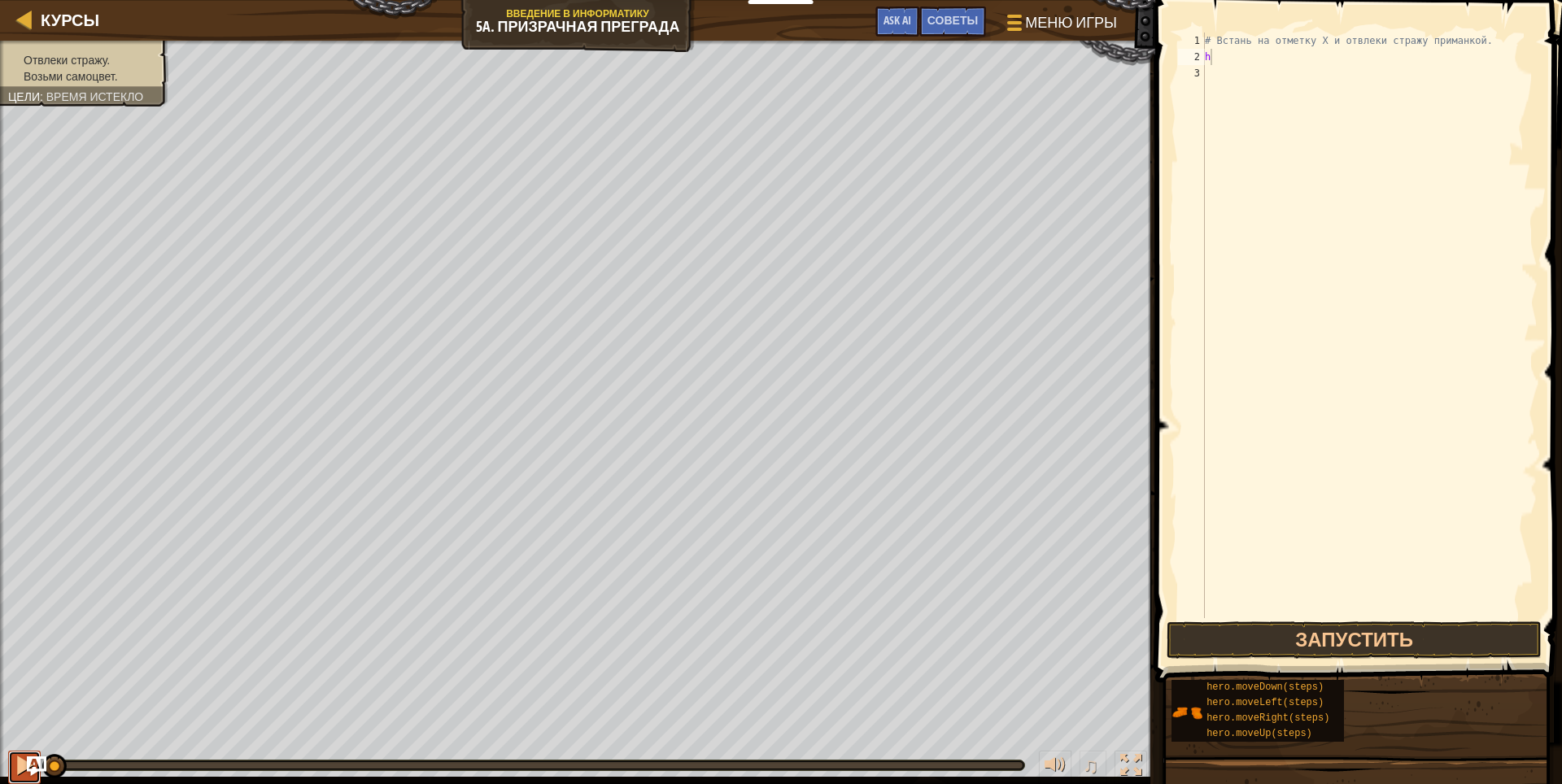
click at [20, 759] on div at bounding box center [24, 764] width 21 height 21
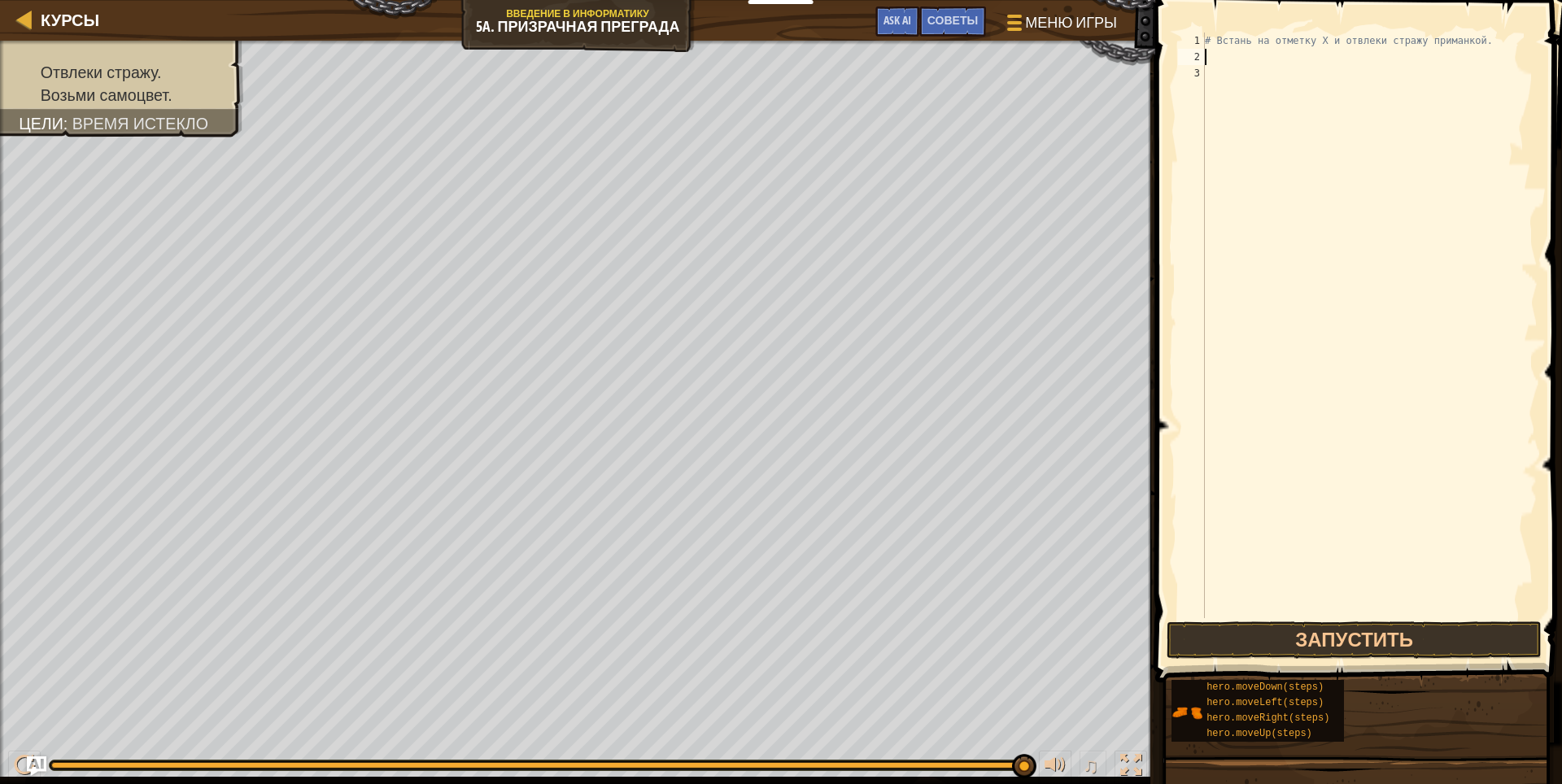
type textarea "h"
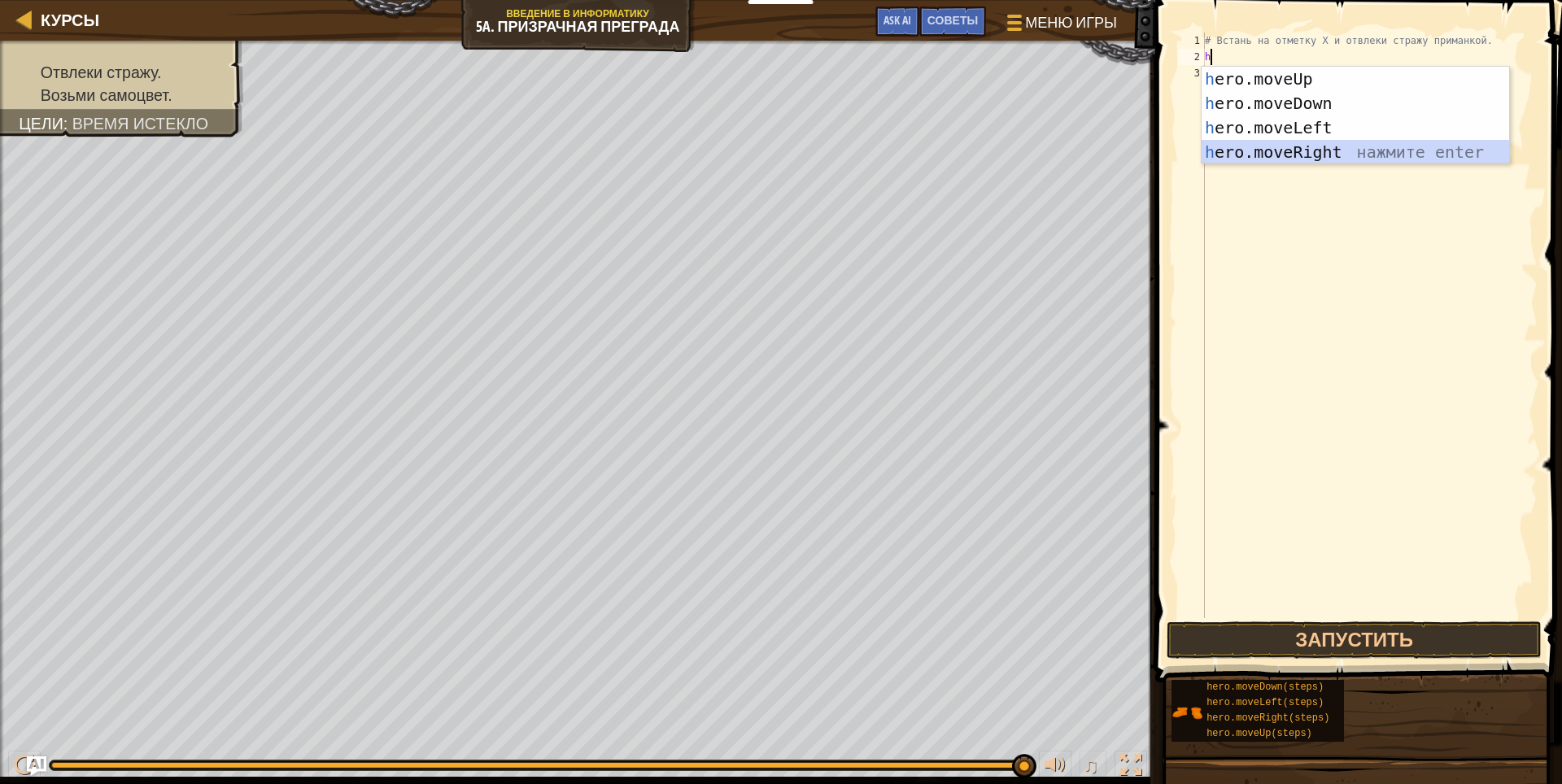
click at [1298, 147] on div "h ero.moveUp нажмите enter h ero.moveDown нажмите enter h ero.moveLeft нажмите …" at bounding box center [1355, 140] width 308 height 146
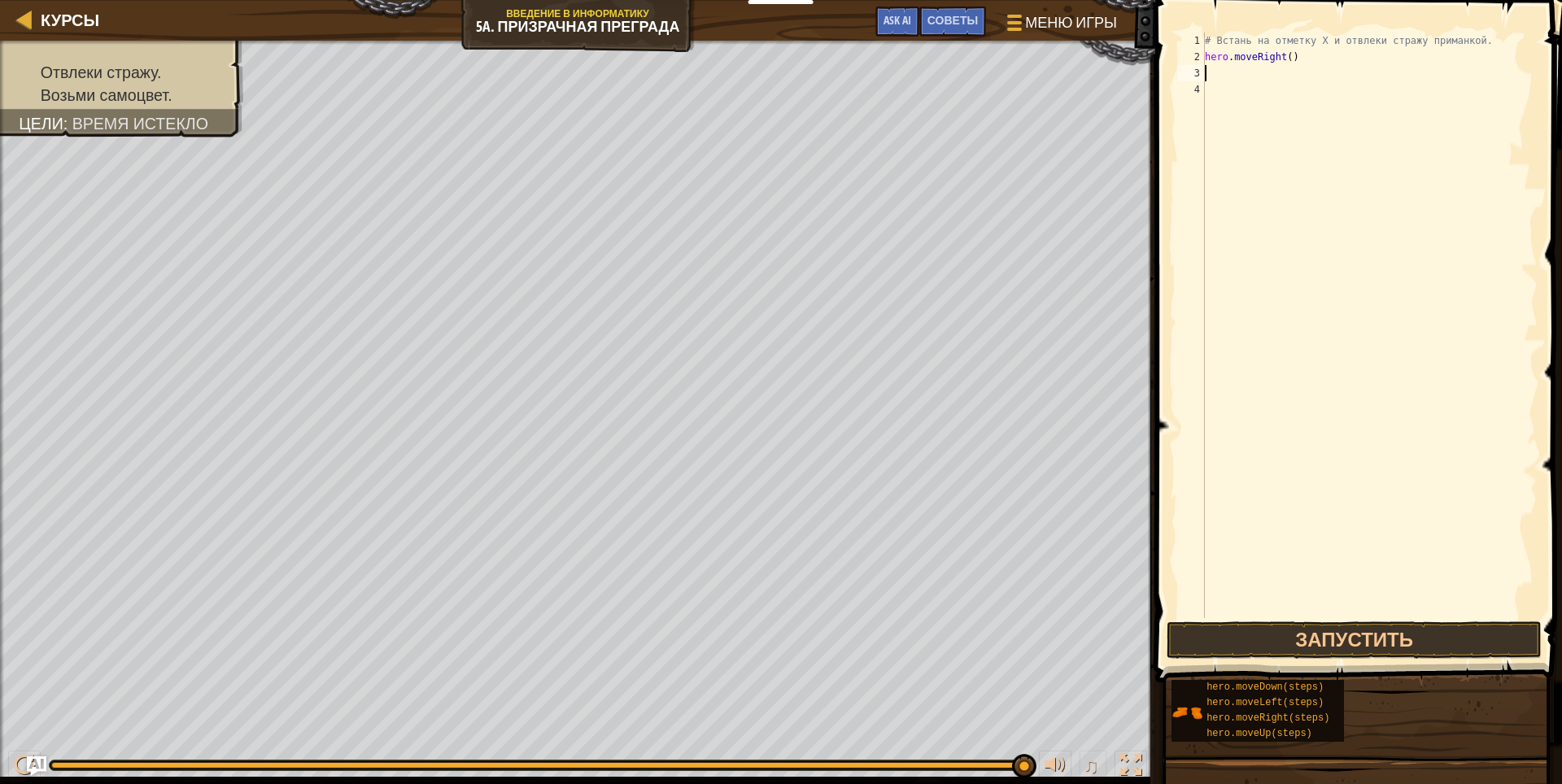
type textarea "h"
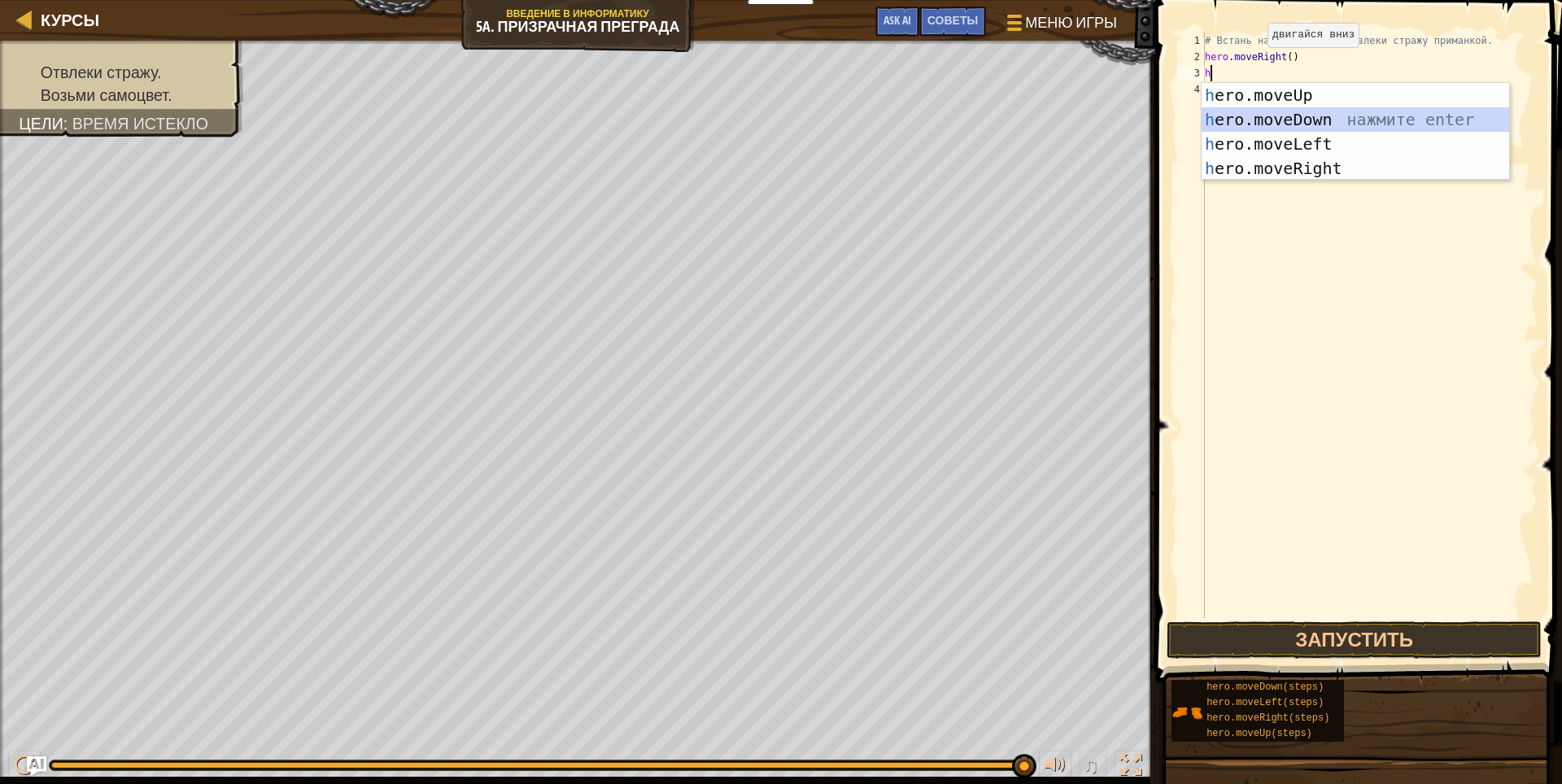
click at [1314, 120] on div "h ero.moveUp нажмите enter h ero.moveDown нажмите enter h ero.moveLeft нажмите …" at bounding box center [1355, 156] width 308 height 146
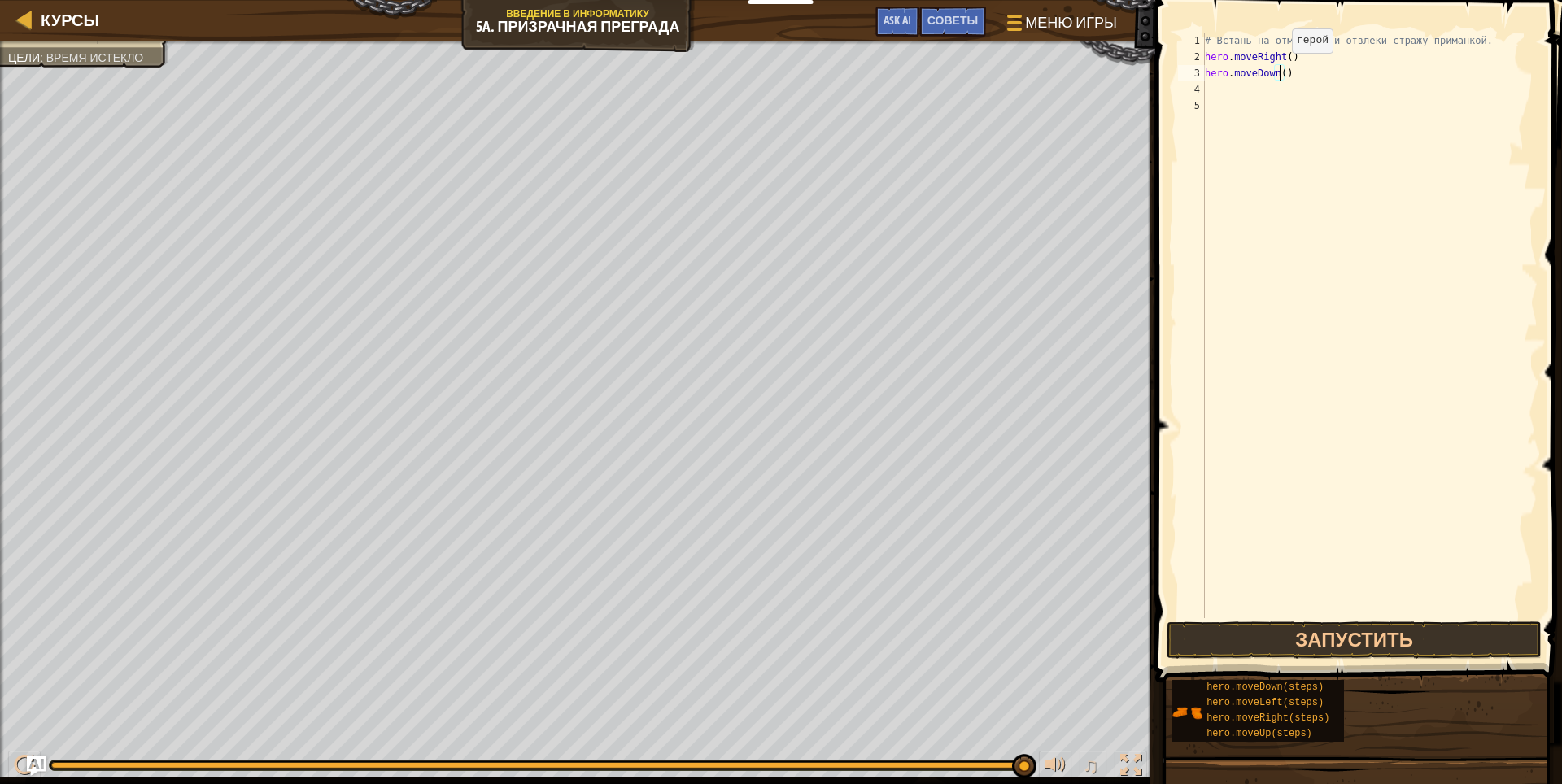
click at [1277, 69] on div "# Встань на отметку X и отвлеки стражу приманкой. hero . moveRight ( ) hero . m…" at bounding box center [1369, 342] width 336 height 617
type textarea "hero.moveDown(2)"
click at [1338, 70] on div "# Встань на отметку X и отвлеки стражу приманкой. hero . moveRight ( ) hero . m…" at bounding box center [1369, 342] width 336 height 617
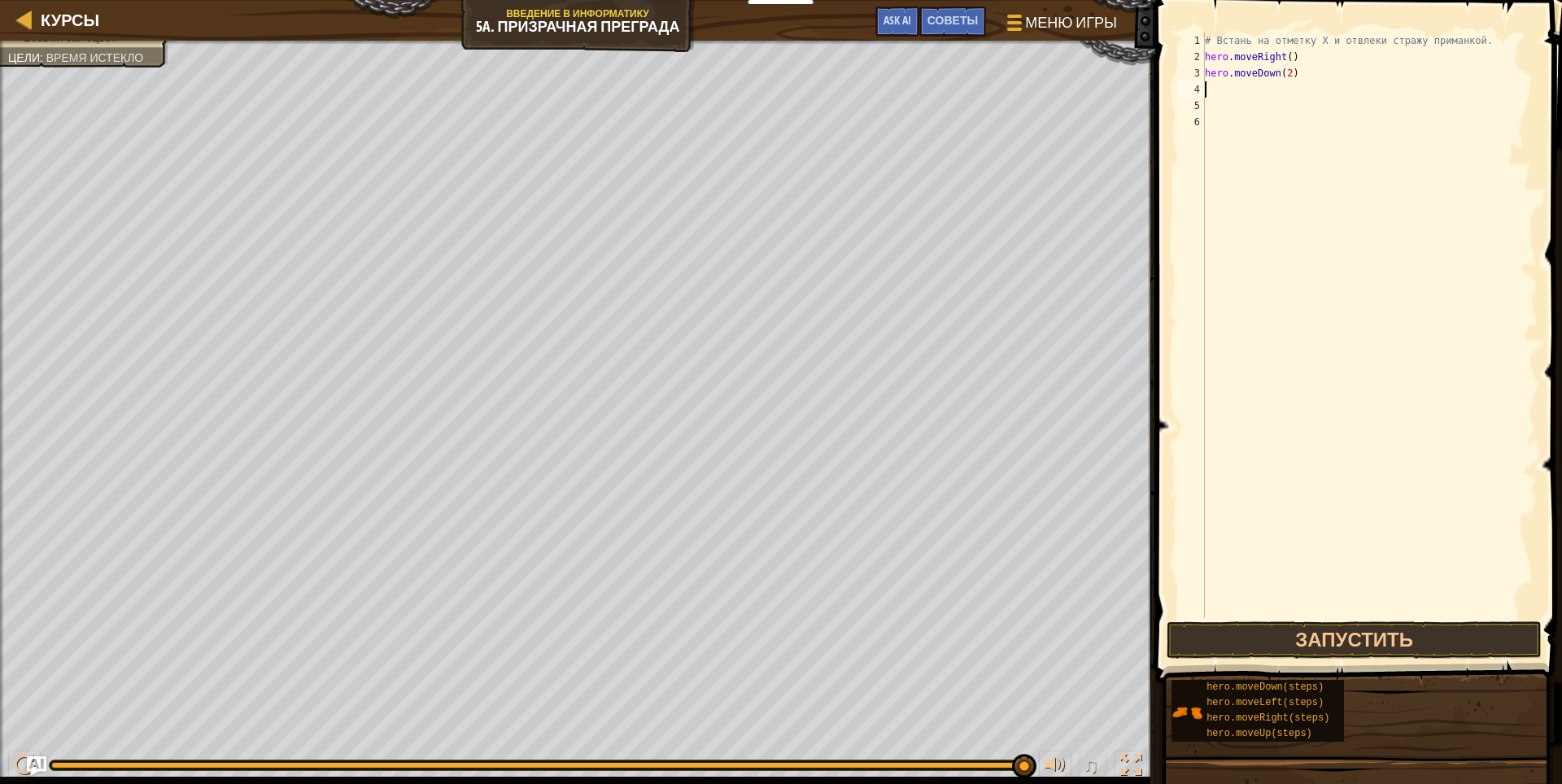
type textarea "hero.moveDown(2)"
click at [1218, 86] on div "# Встань на отметку X и отвлеки стражу приманкой. hero . moveRight ( ) hero . m…" at bounding box center [1369, 342] width 336 height 617
type textarea "h"
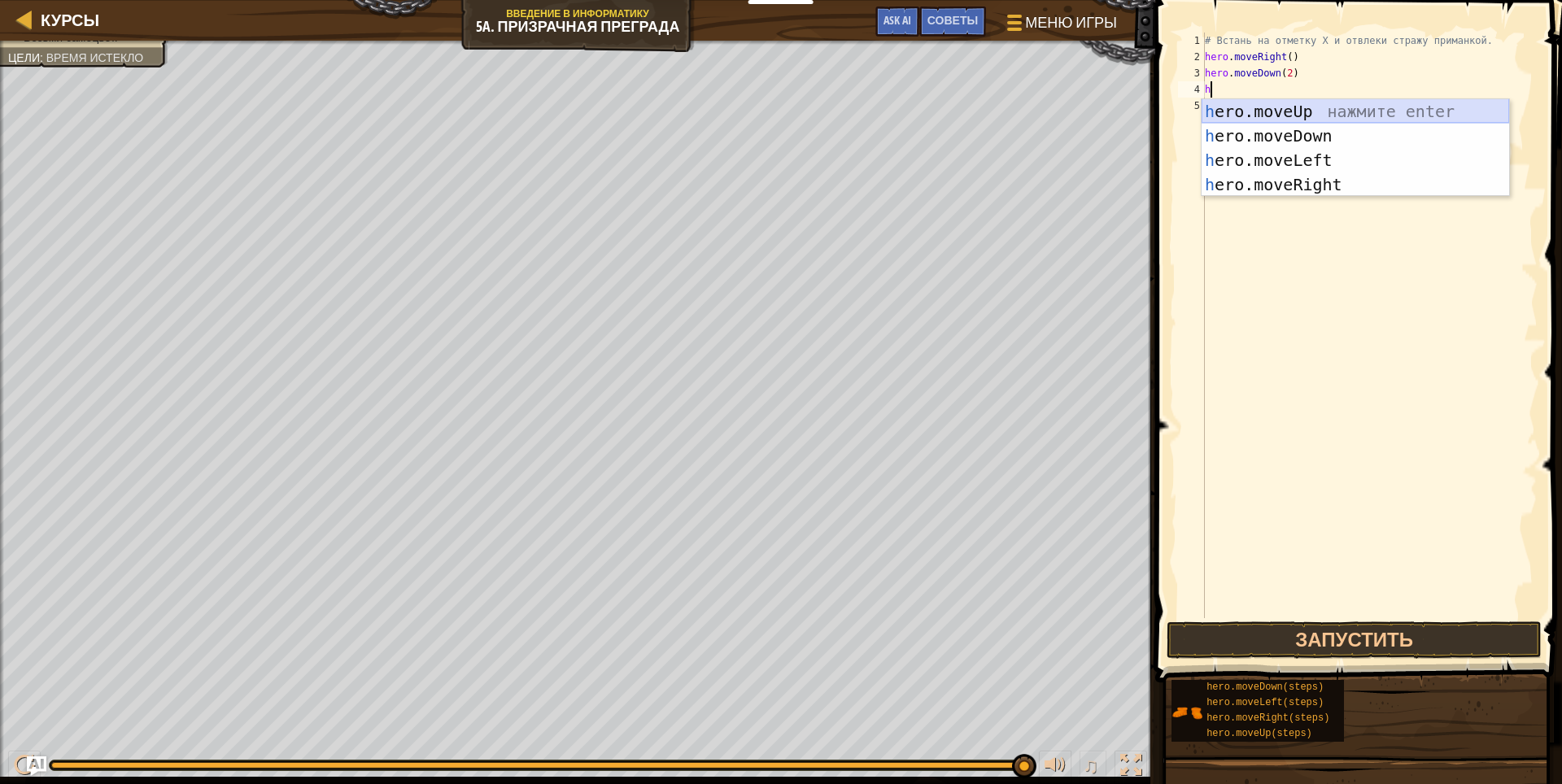
click at [1408, 103] on div "h ero.moveUp нажмите enter h ero.moveDown нажмите enter h ero.moveLeft нажмите …" at bounding box center [1355, 172] width 308 height 146
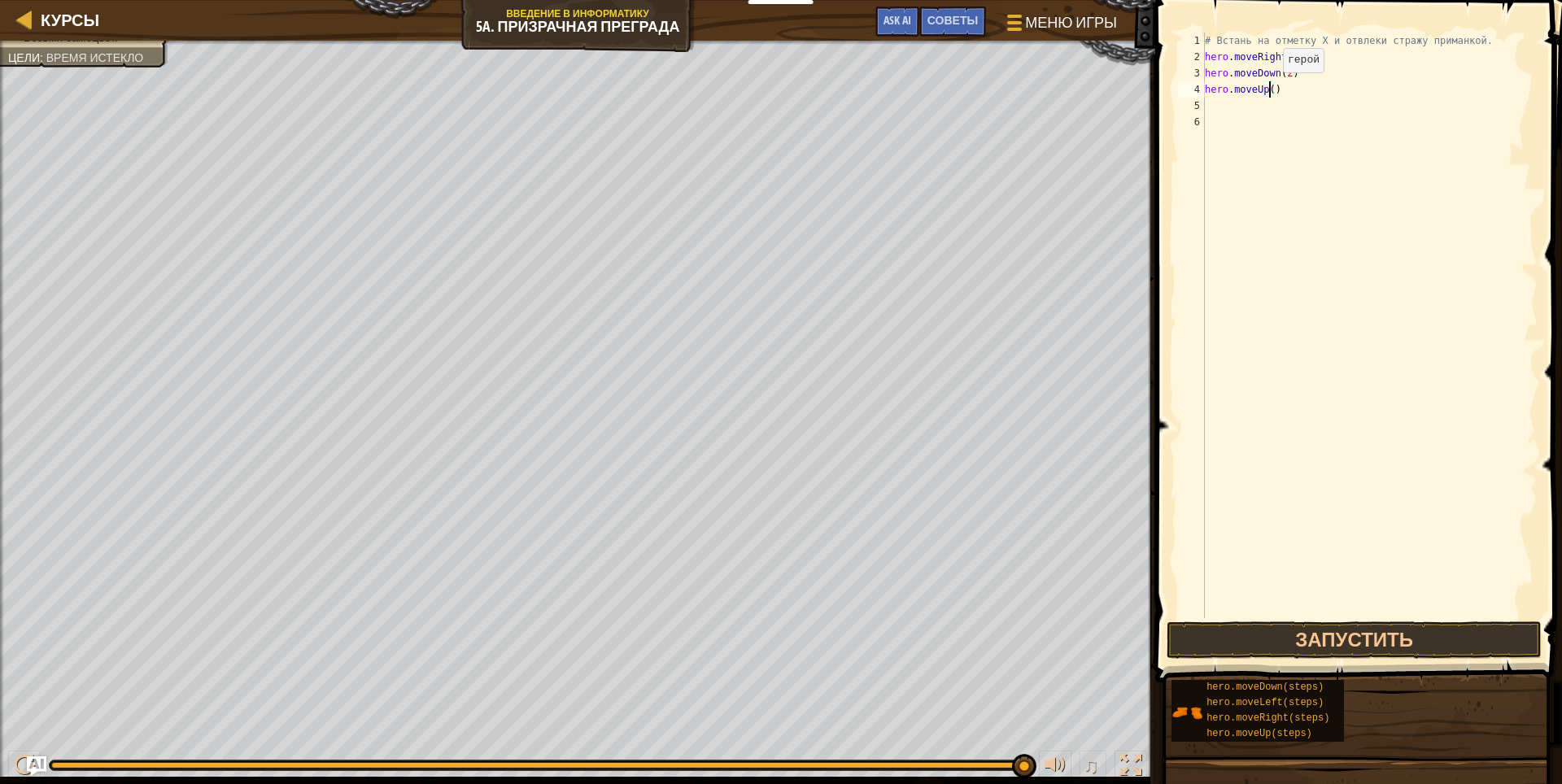
click at [1269, 89] on div "# Встань на отметку X и отвлеки стражу приманкой. hero . moveRight ( ) hero . m…" at bounding box center [1369, 342] width 336 height 617
type textarea "hero.moveUp(2)"
click at [1378, 117] on div "# Встань на отметку X и отвлеки стражу приманкой. hero . moveRight ( ) hero . m…" at bounding box center [1369, 342] width 336 height 617
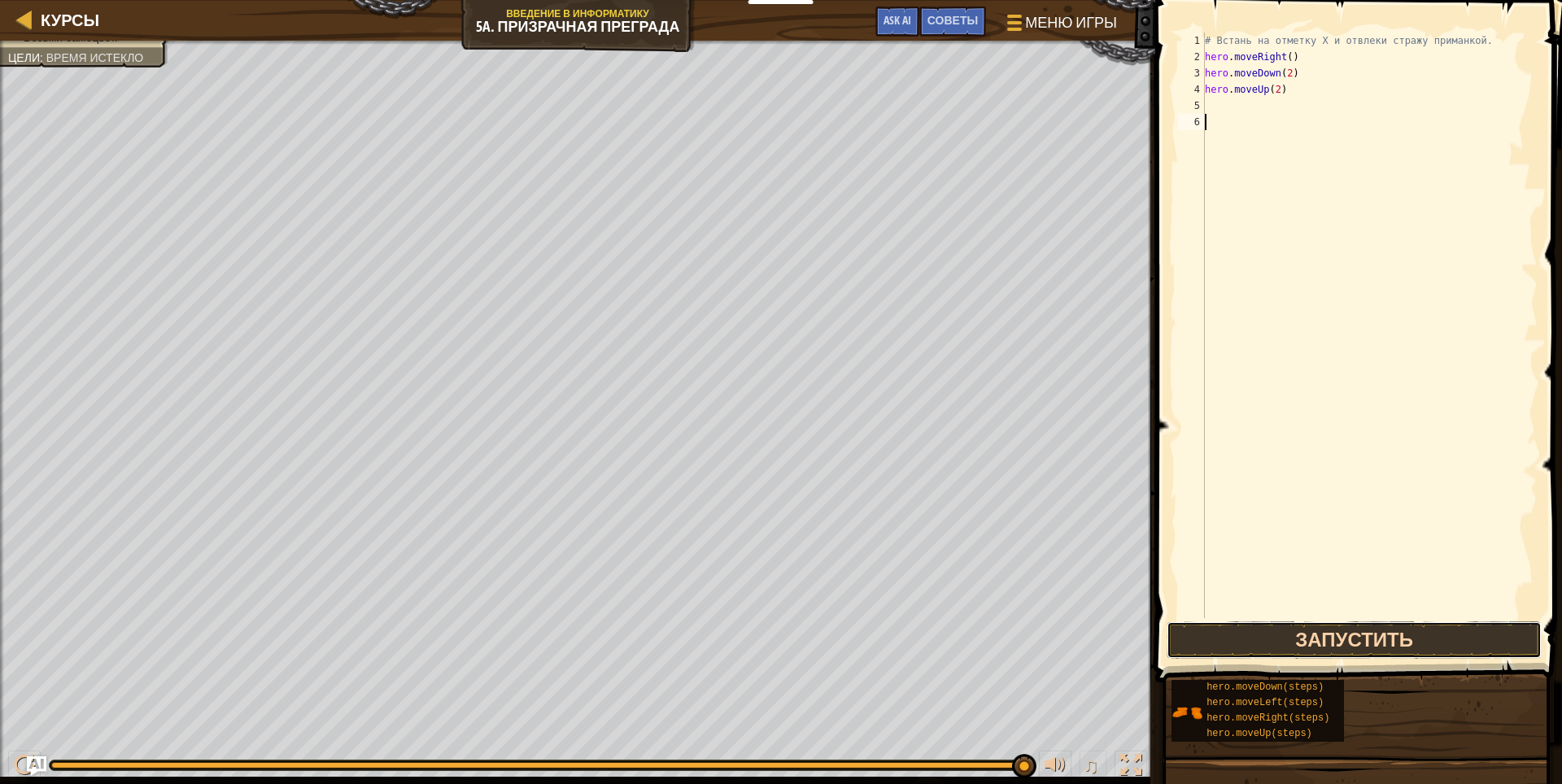
click at [1305, 626] on button "Запустить" at bounding box center [1354, 639] width 376 height 37
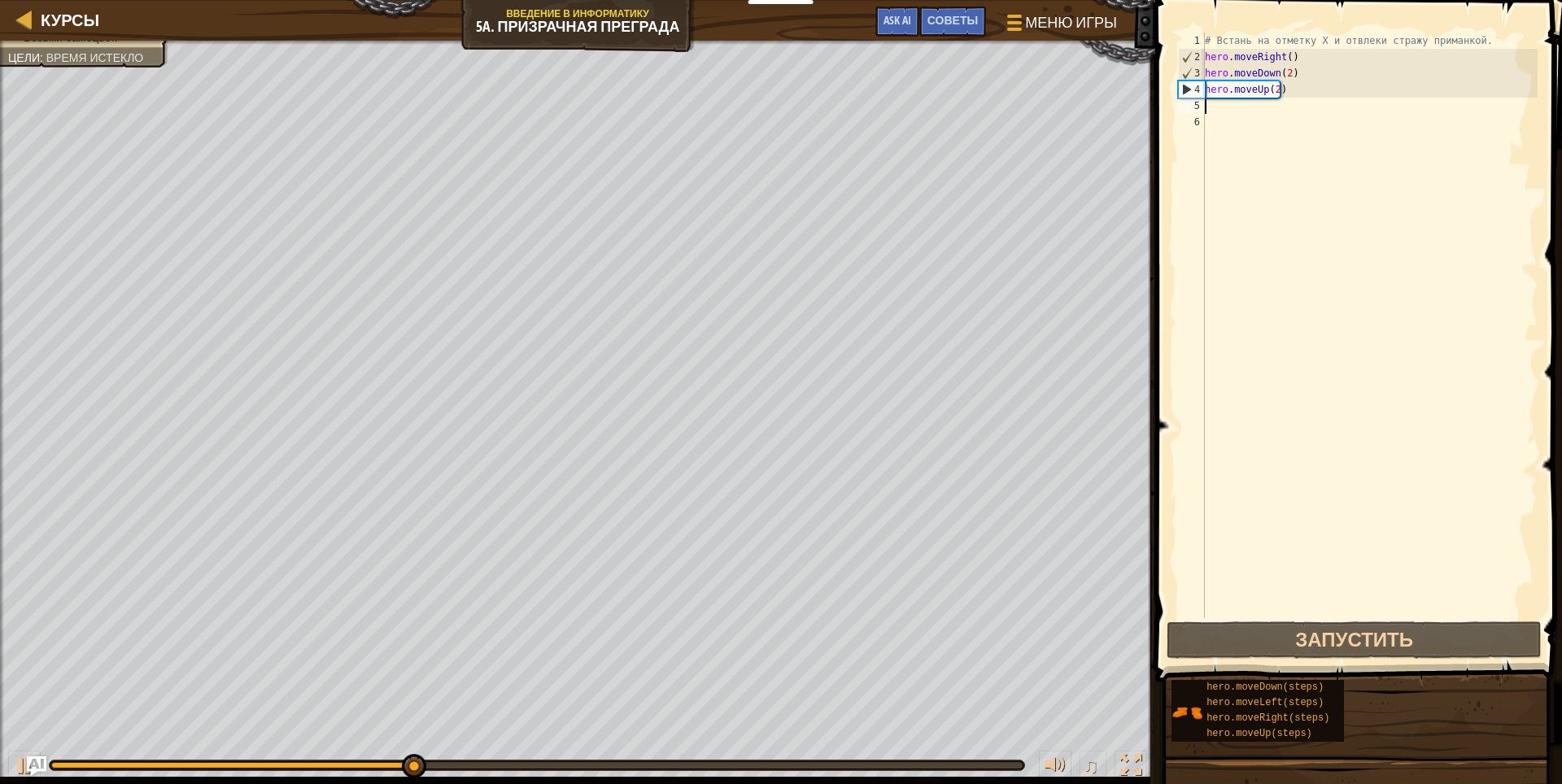
click at [1223, 109] on div "# Встань на отметку X и отвлеки стражу приманкой. hero . moveRight ( ) hero . m…" at bounding box center [1369, 342] width 336 height 617
type textarea "h"
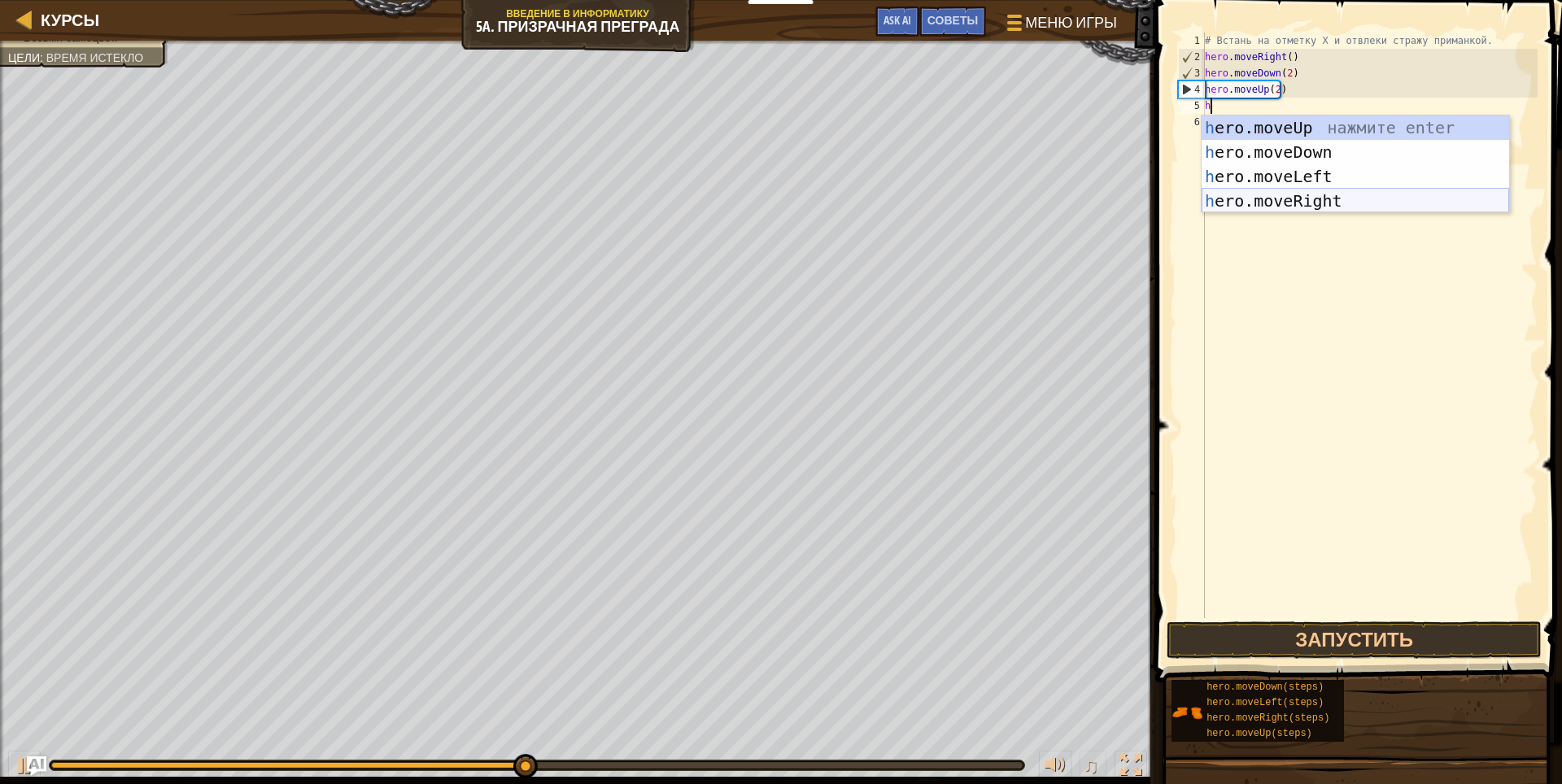
click at [1300, 197] on div "h ero.moveUp нажмите enter h ero.moveDown нажмите enter h ero.moveLeft нажмите …" at bounding box center [1355, 189] width 308 height 146
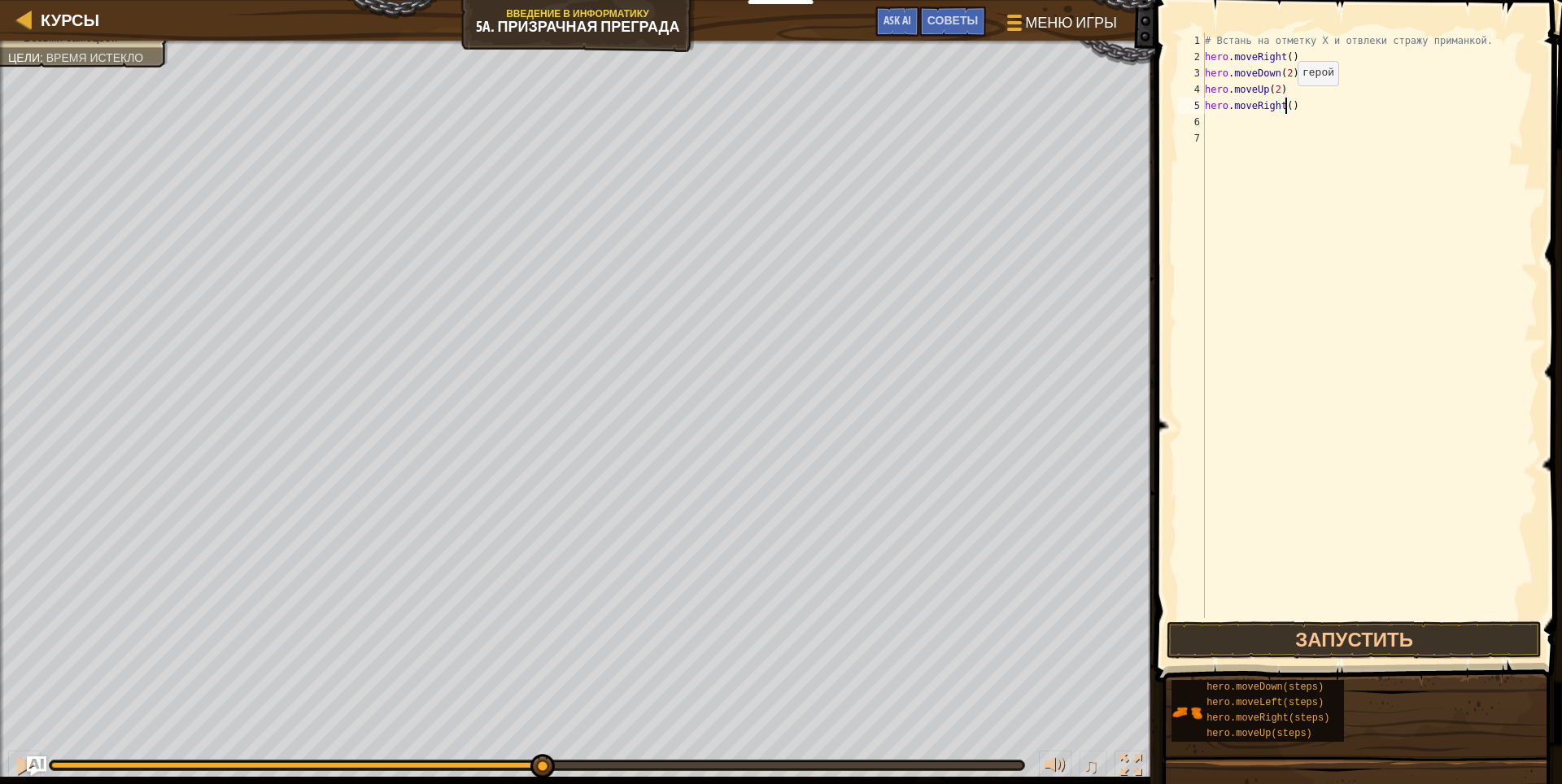
click at [1283, 102] on div "# Встань на отметку X и отвлеки стражу приманкой. hero . moveRight ( ) hero . m…" at bounding box center [1369, 342] width 336 height 617
type textarea "hero.moveRight(3)"
click at [1326, 118] on div "# Встань на отметку X и отвлеки стражу приманкой. hero . moveRight ( ) hero . m…" at bounding box center [1369, 342] width 336 height 617
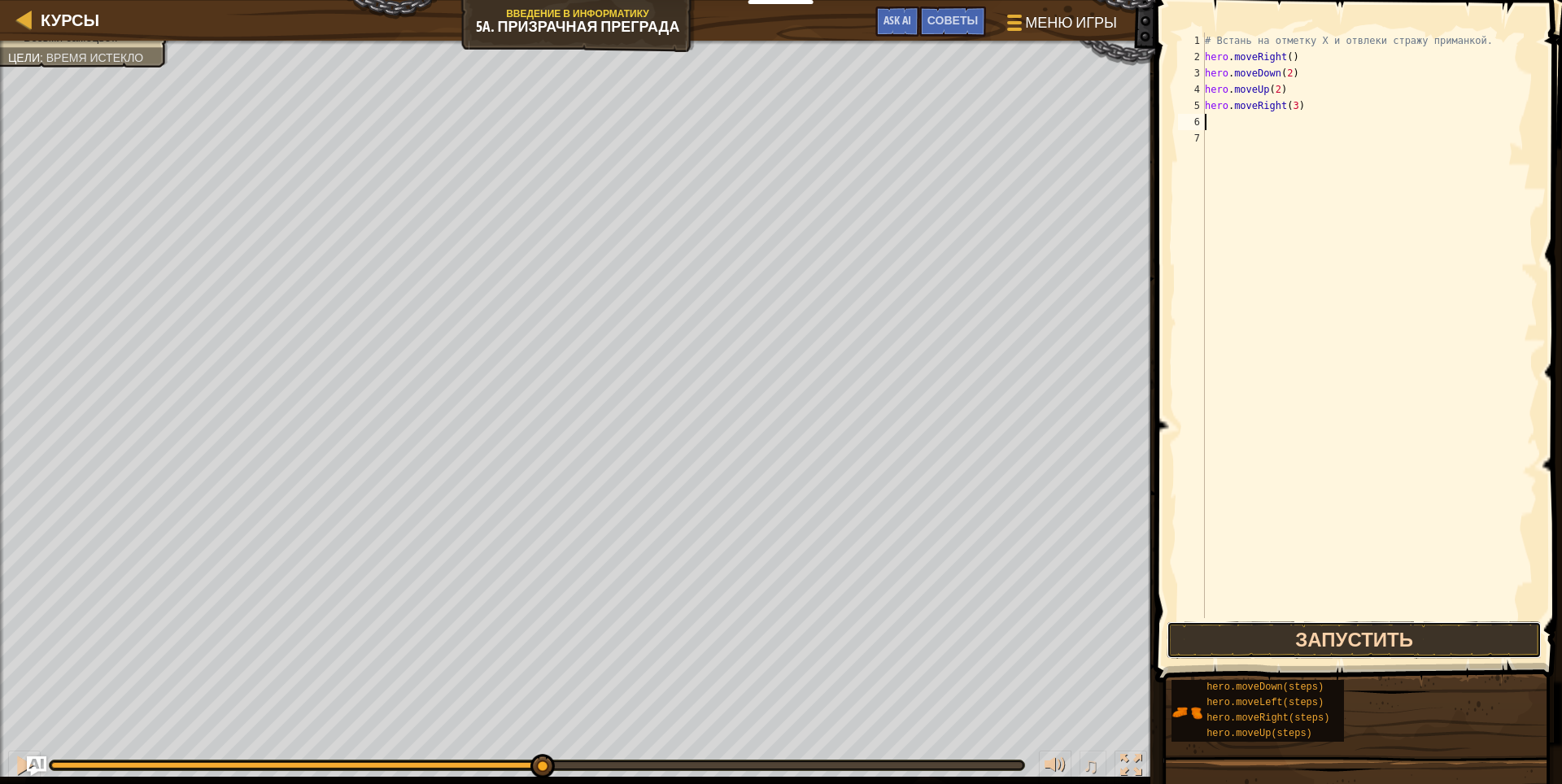
click at [1375, 635] on button "Запустить" at bounding box center [1354, 639] width 376 height 37
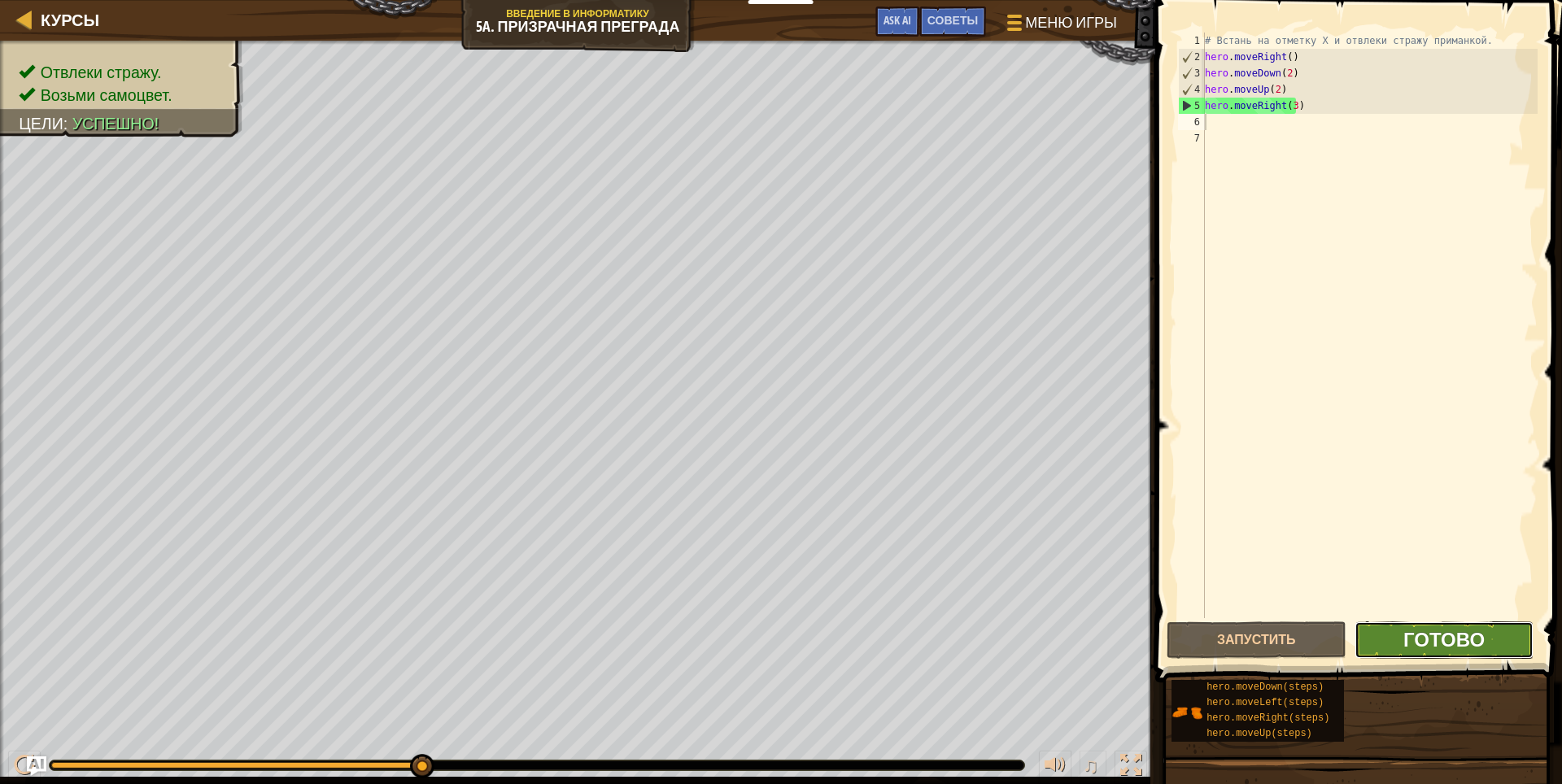
click at [1439, 639] on span "Готово" at bounding box center [1443, 639] width 81 height 26
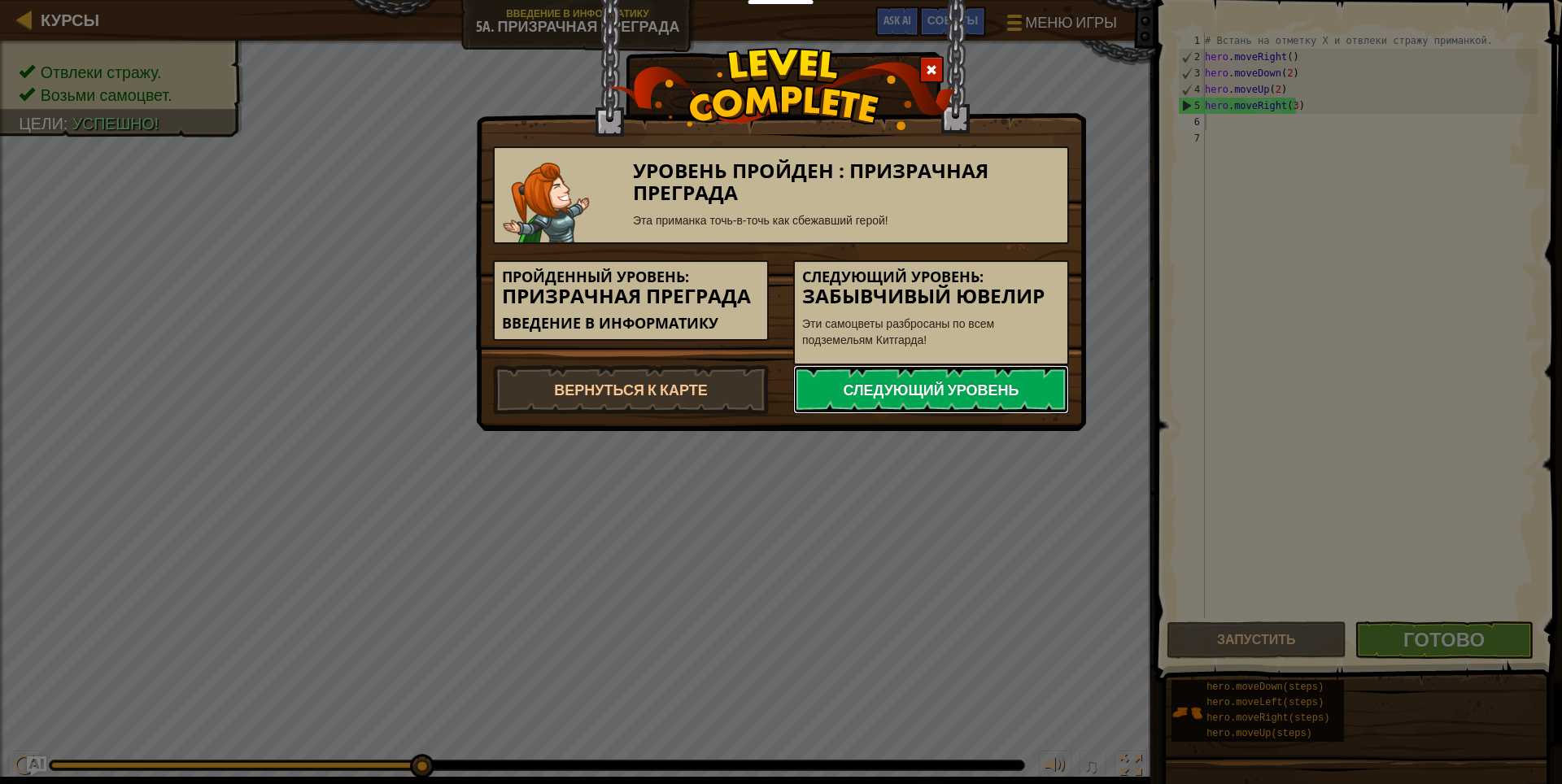
click at [945, 374] on link "Следующий уровень" at bounding box center [930, 389] width 276 height 49
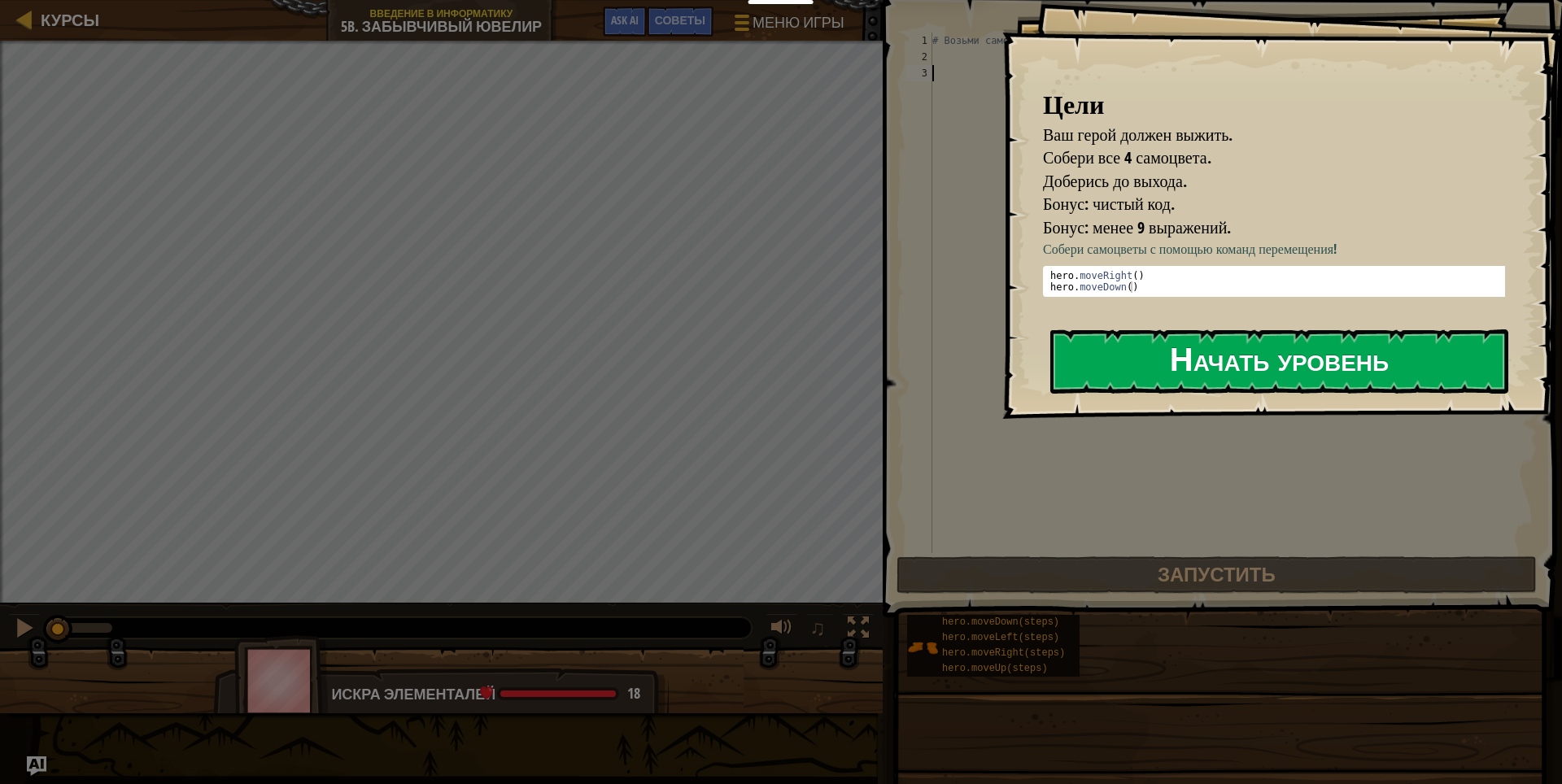
click at [1137, 349] on button "Начать уровень" at bounding box center [1279, 362] width 458 height 64
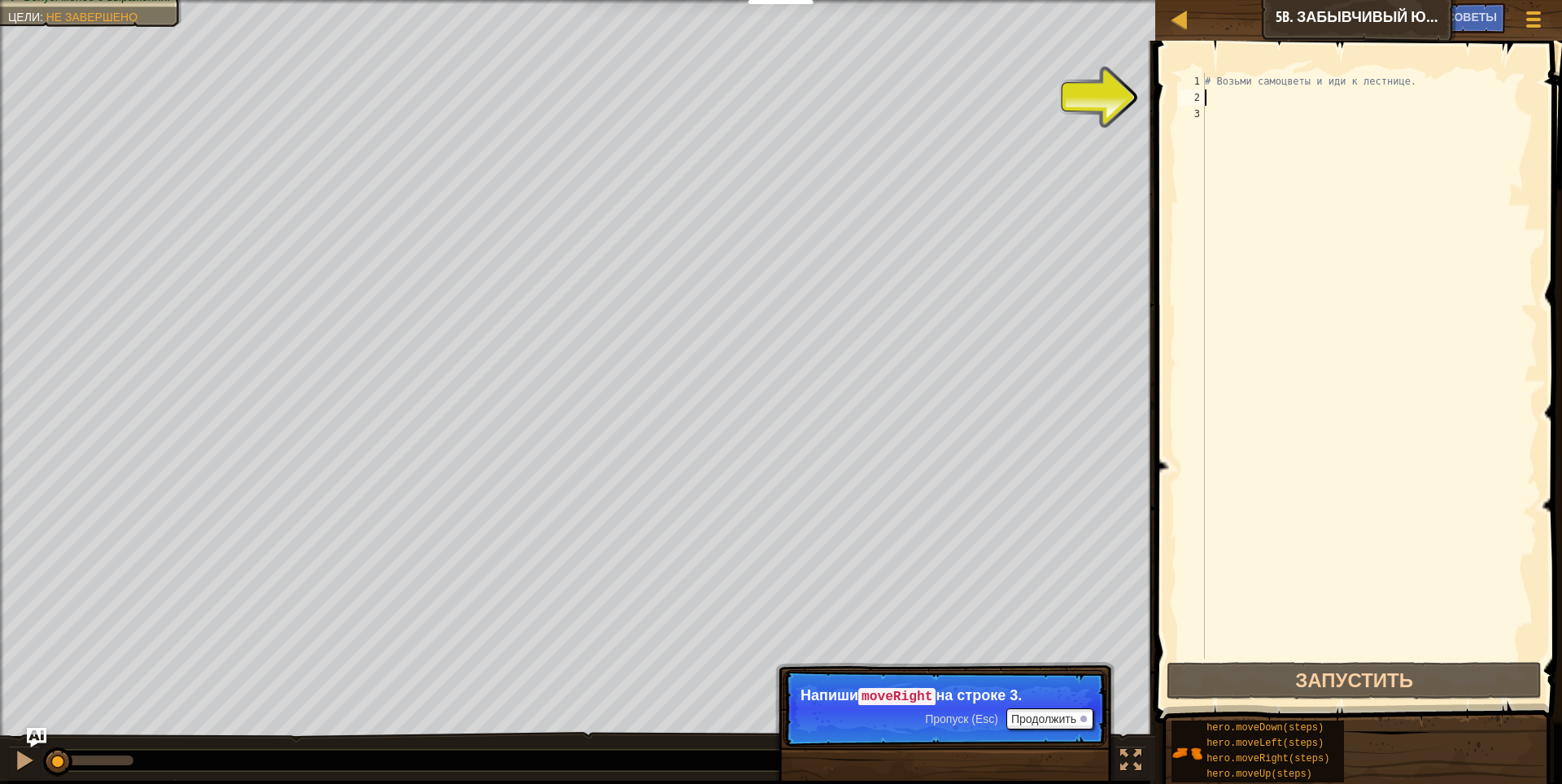
click at [1231, 98] on div "# Возьми самоцветы и иди к лестнице." at bounding box center [1369, 382] width 336 height 617
type textarea "h"
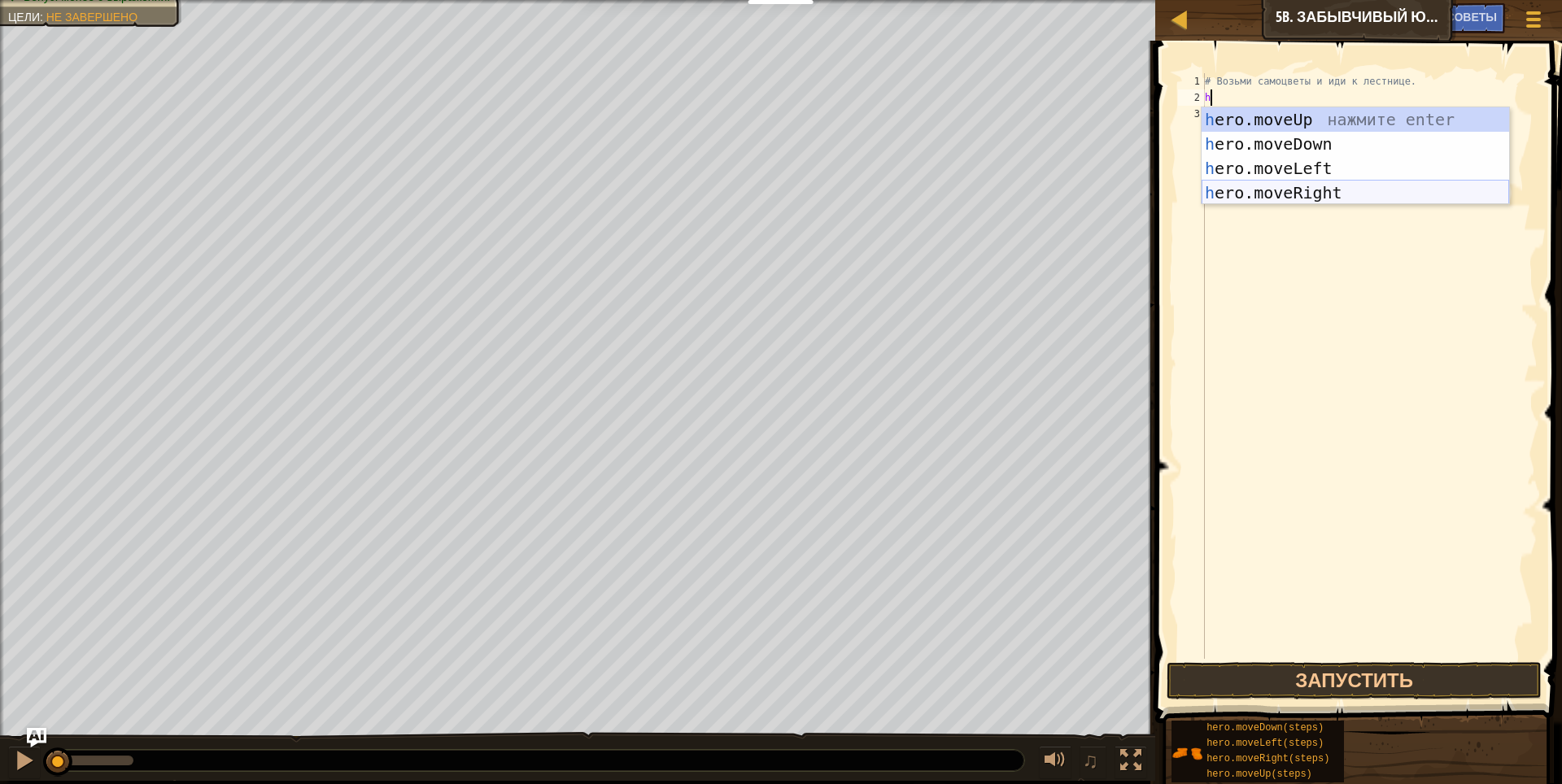
click at [1274, 181] on div "h ero.moveUp нажмите enter h ero.moveDown нажмите enter h ero.moveLeft нажмите …" at bounding box center [1355, 180] width 308 height 146
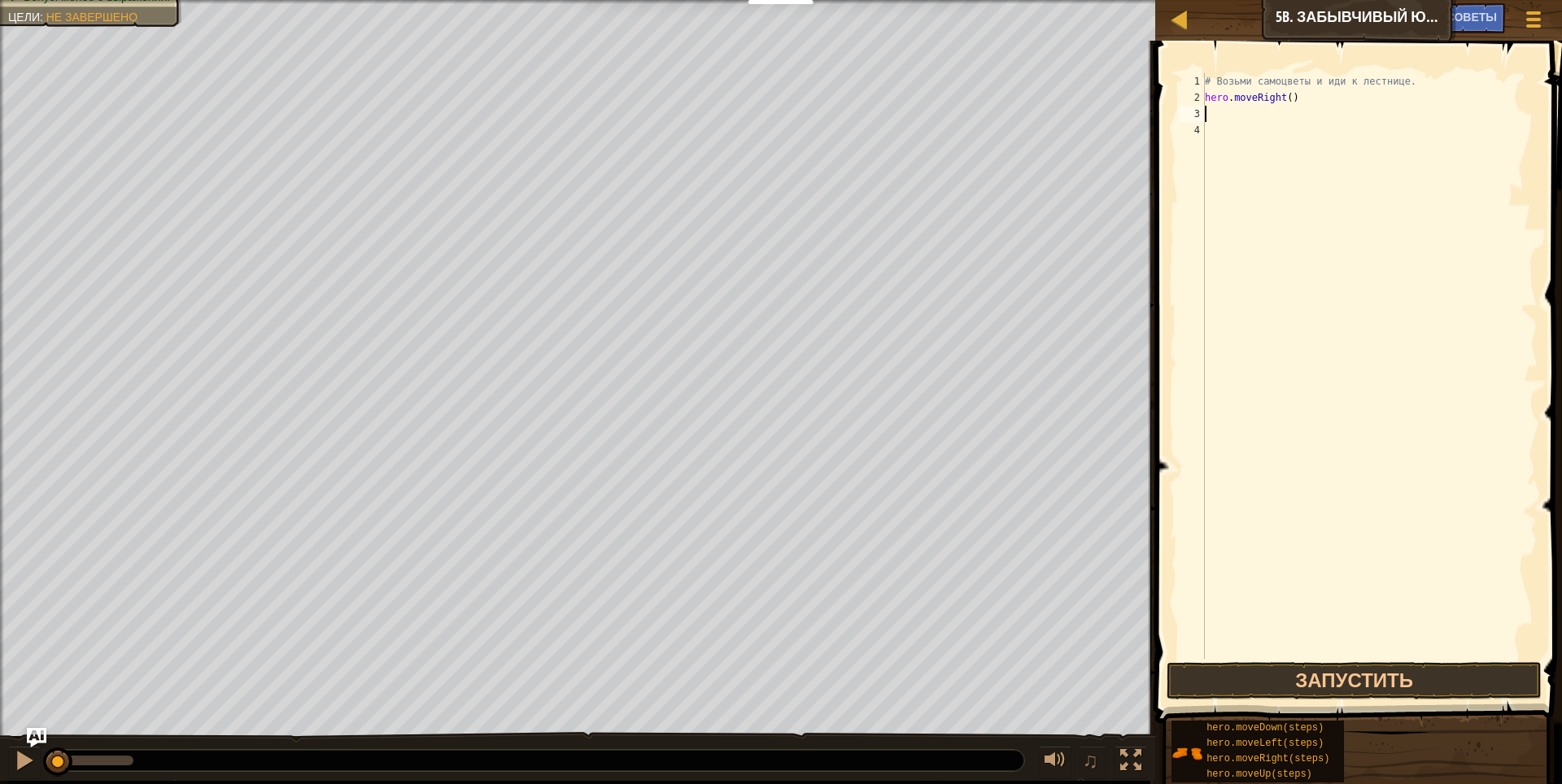
type textarea "h"
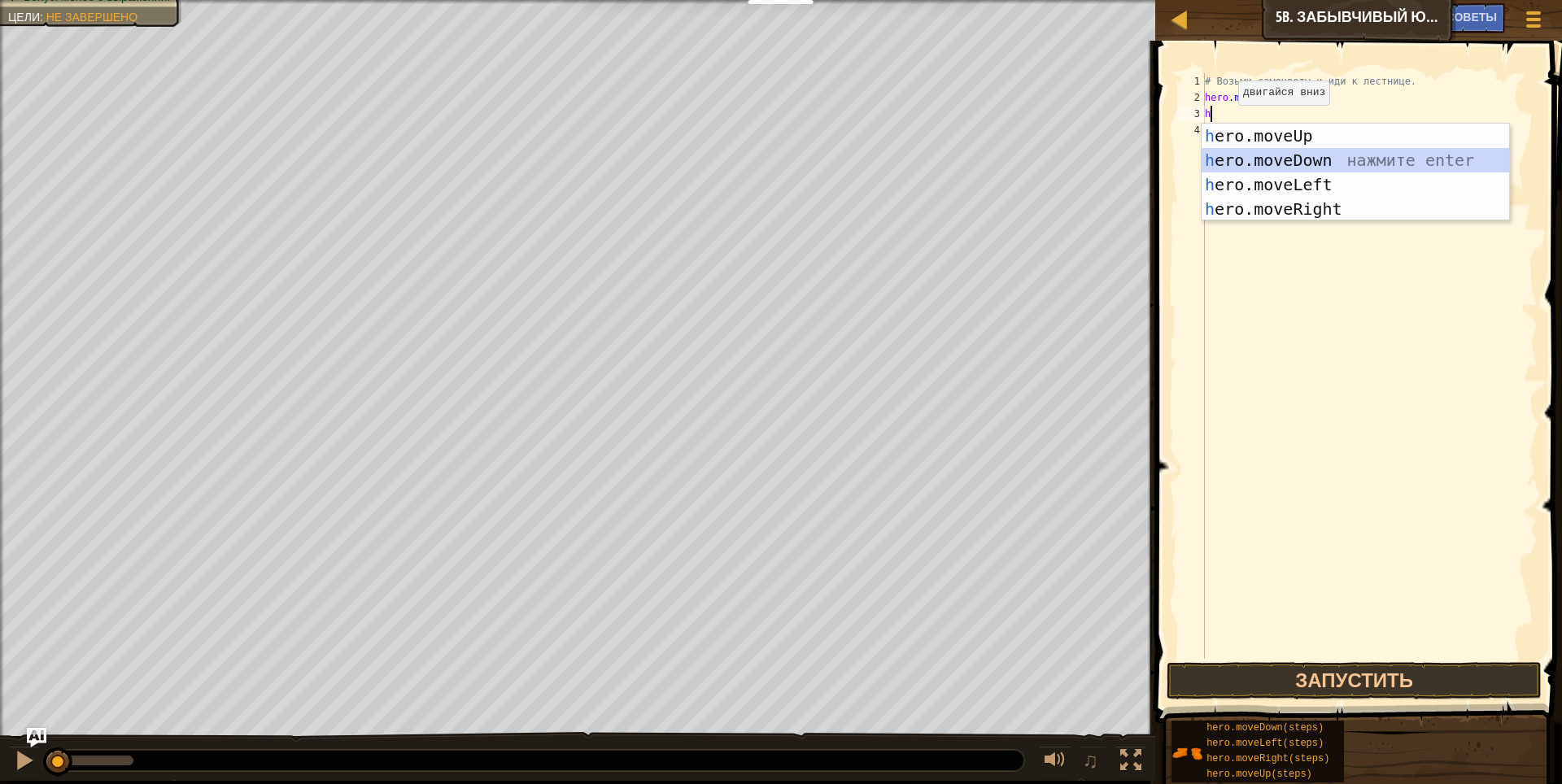
click at [1297, 158] on div "h ero.moveUp нажмите enter h ero.moveDown нажмите enter h ero.moveLeft нажмите …" at bounding box center [1355, 197] width 308 height 146
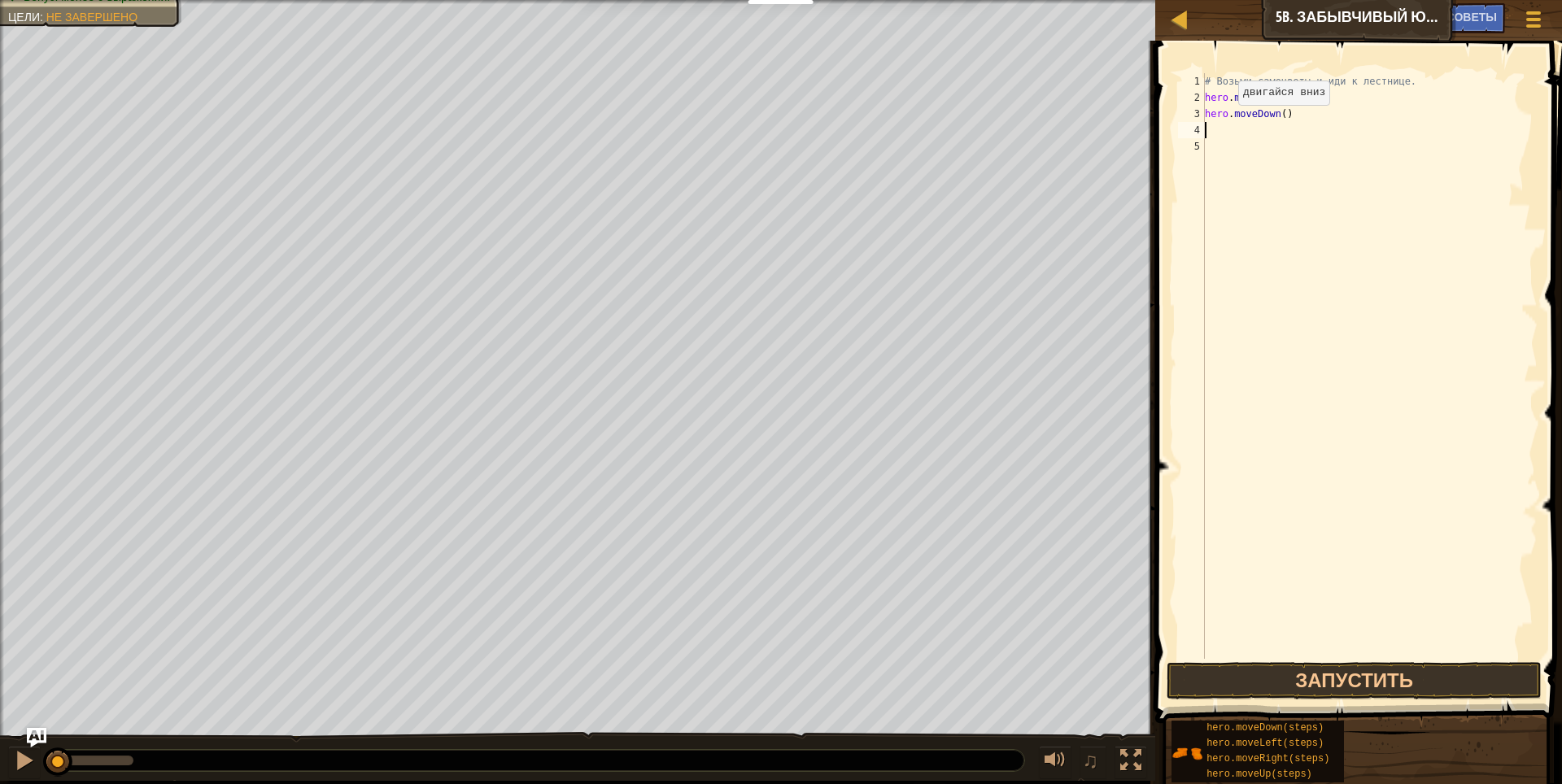
type textarea "h"
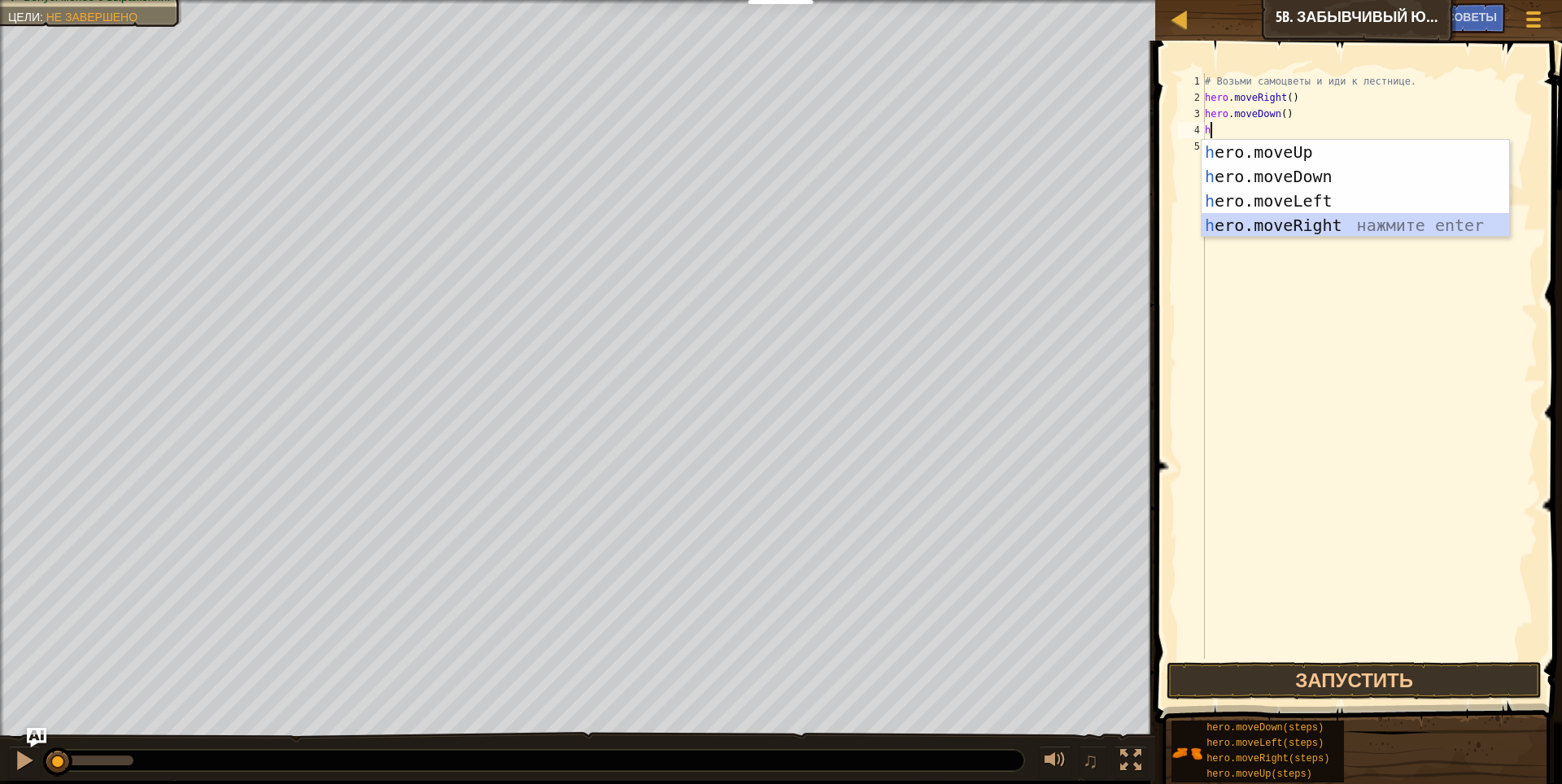
click at [1309, 223] on div "h ero.moveUp нажмите enter h ero.moveDown нажмите enter h ero.moveLeft нажмите …" at bounding box center [1355, 213] width 308 height 146
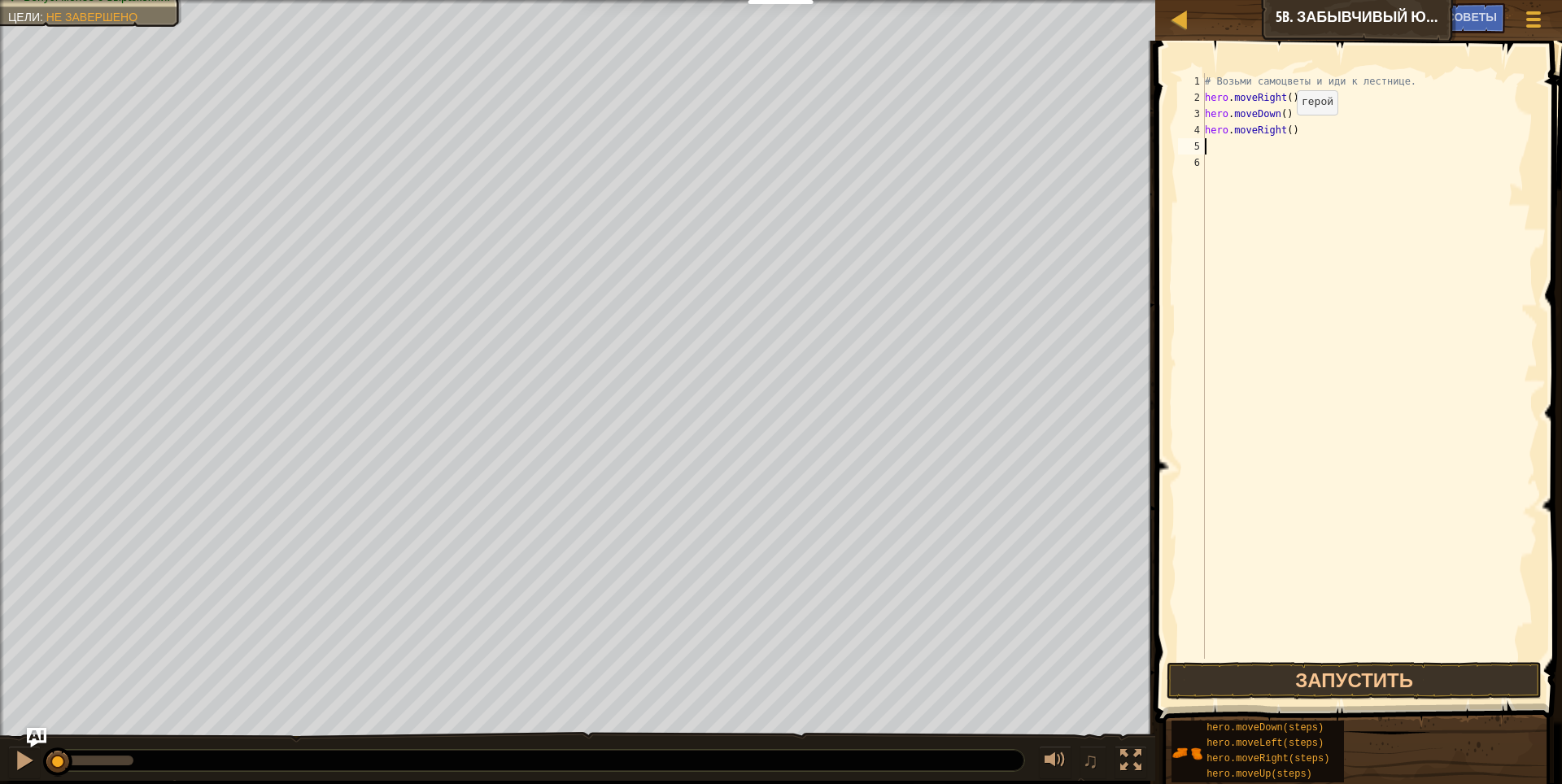
click at [1282, 131] on div "# Возьми самоцветы и иди к лестнице. hero . moveRight ( ) hero . moveDown ( ) h…" at bounding box center [1369, 382] width 336 height 617
type textarea "hero.moveRight(2)"
click at [1311, 132] on div "# Возьми самоцветы и иди к лестнице. hero . moveRight ( ) hero . moveDown ( ) h…" at bounding box center [1369, 382] width 336 height 617
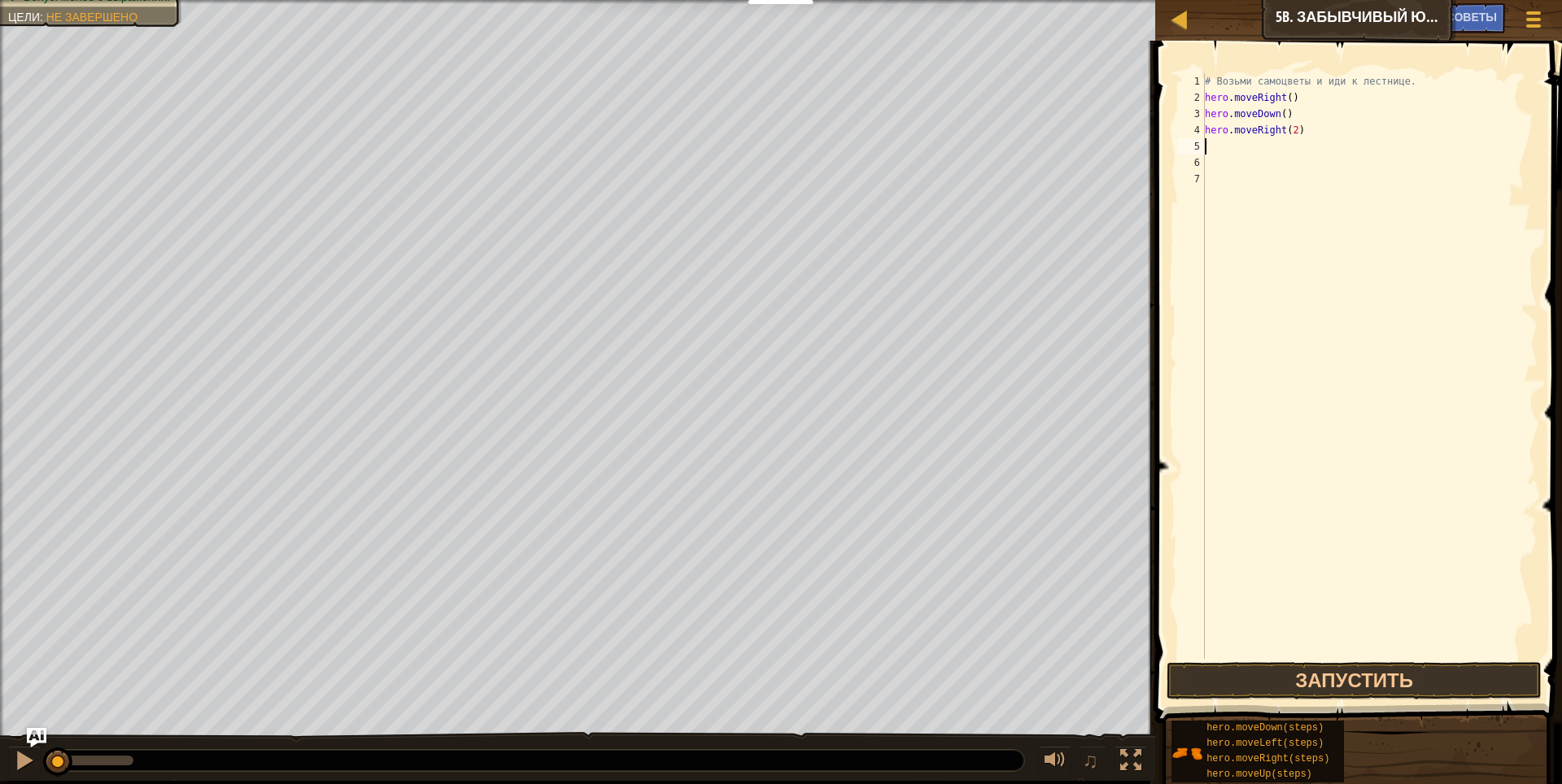
type textarea "h"
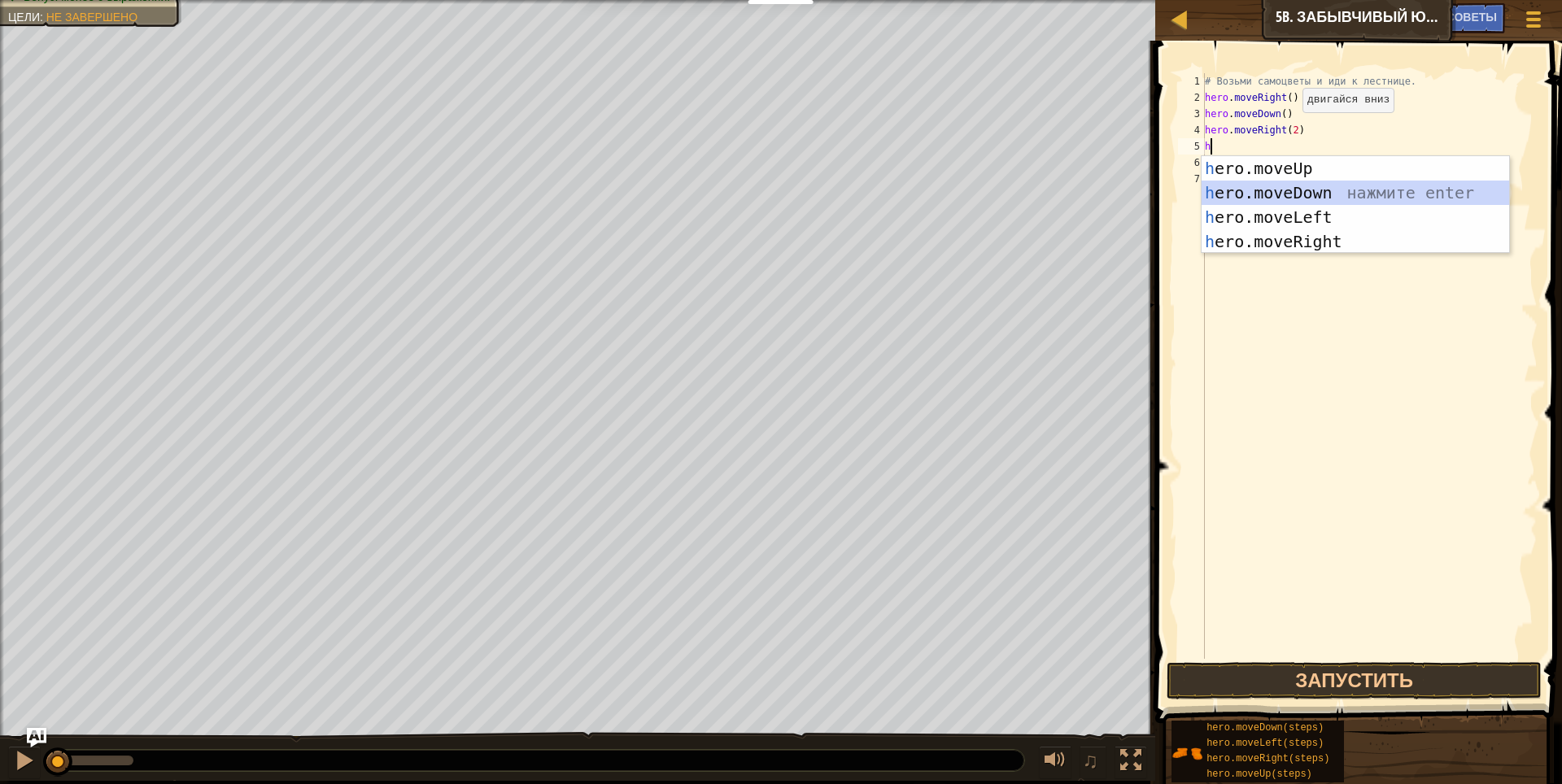
click at [1279, 185] on div "h ero.moveUp нажмите enter h ero.moveDown нажмите enter h ero.moveLeft нажмите …" at bounding box center [1355, 229] width 308 height 146
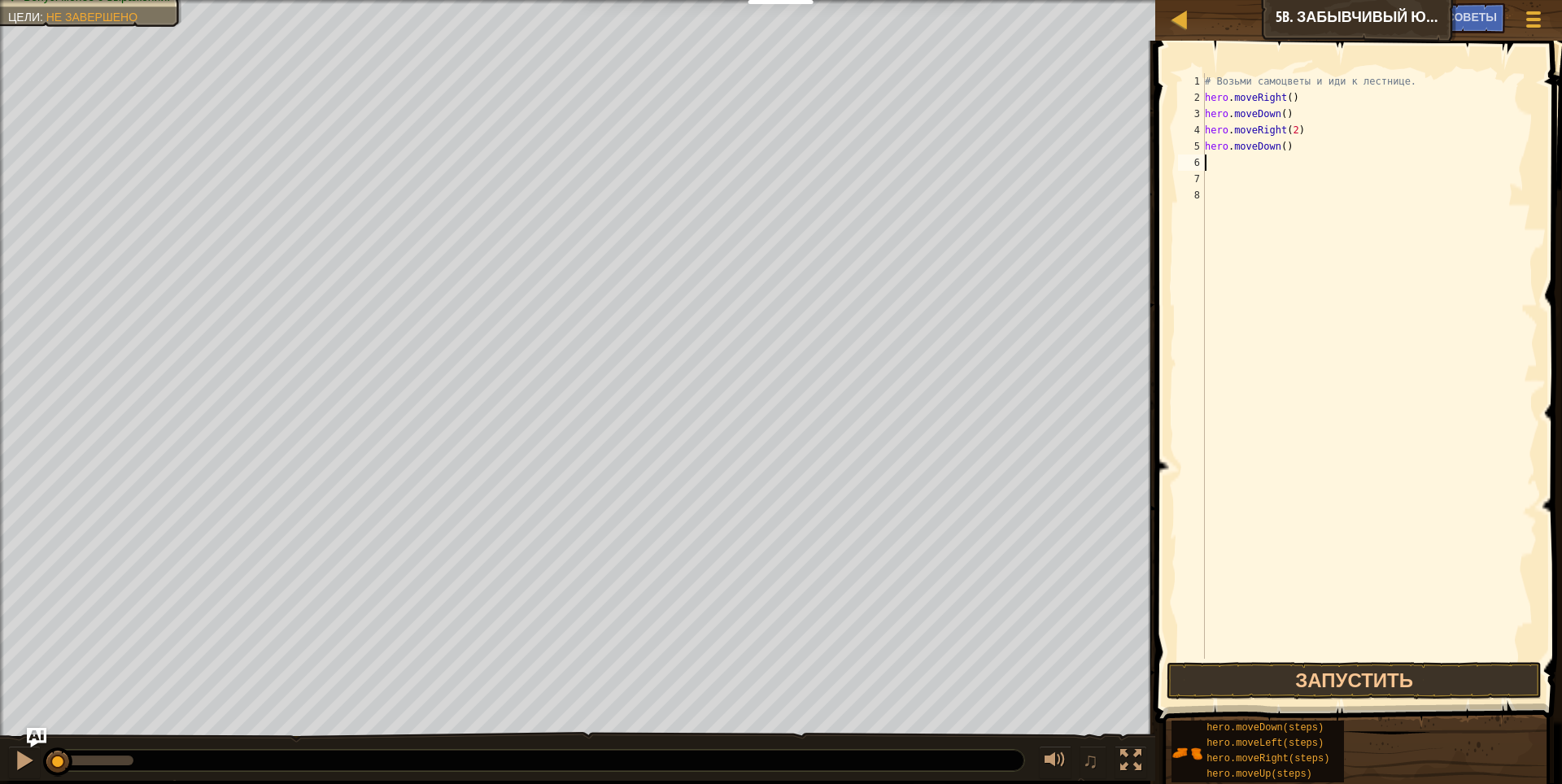
type textarea "h"
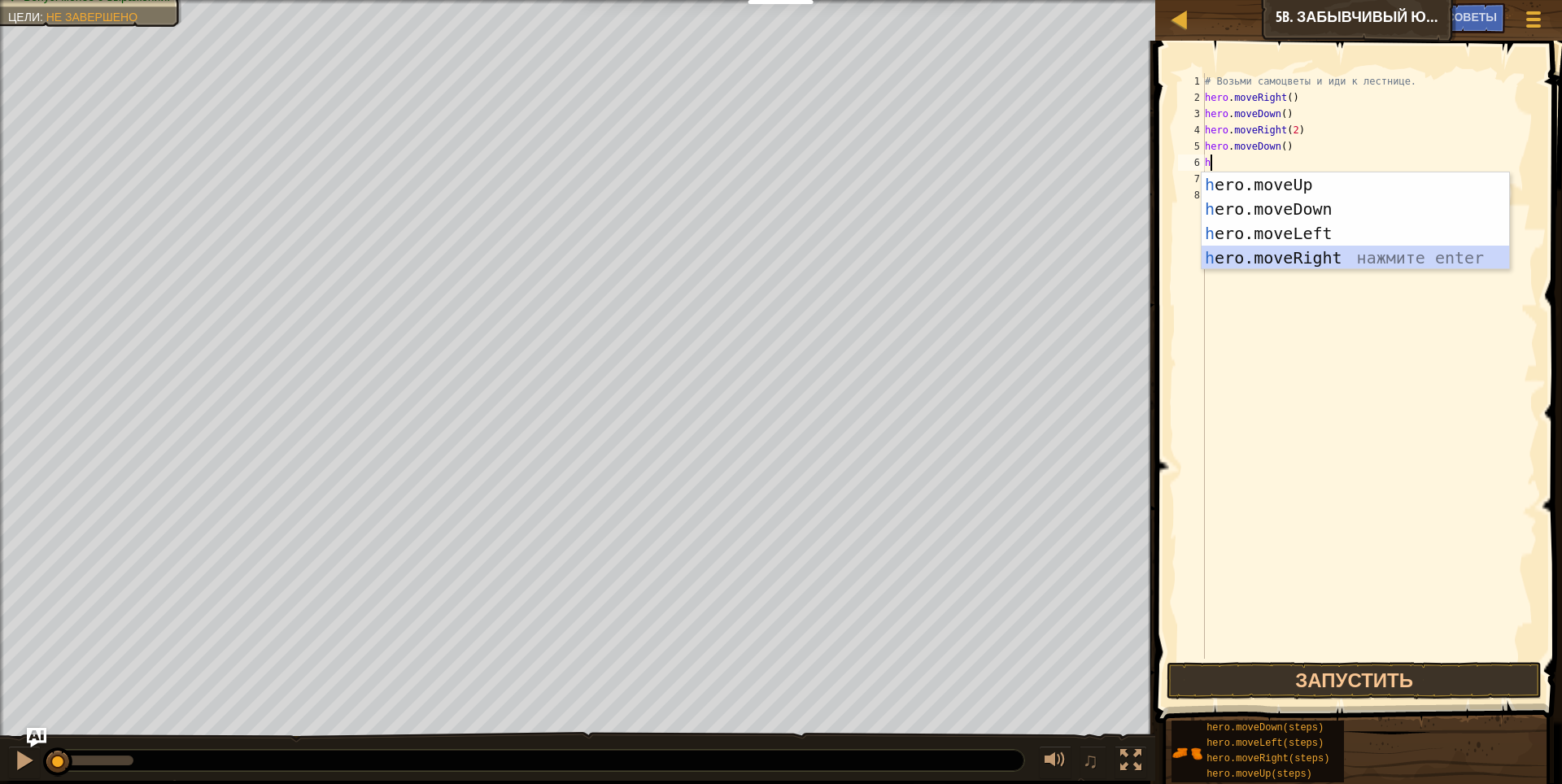
click at [1288, 256] on div "h ero.moveUp нажмите enter h ero.moveDown нажмите enter h ero.moveLeft нажмите …" at bounding box center [1355, 246] width 308 height 146
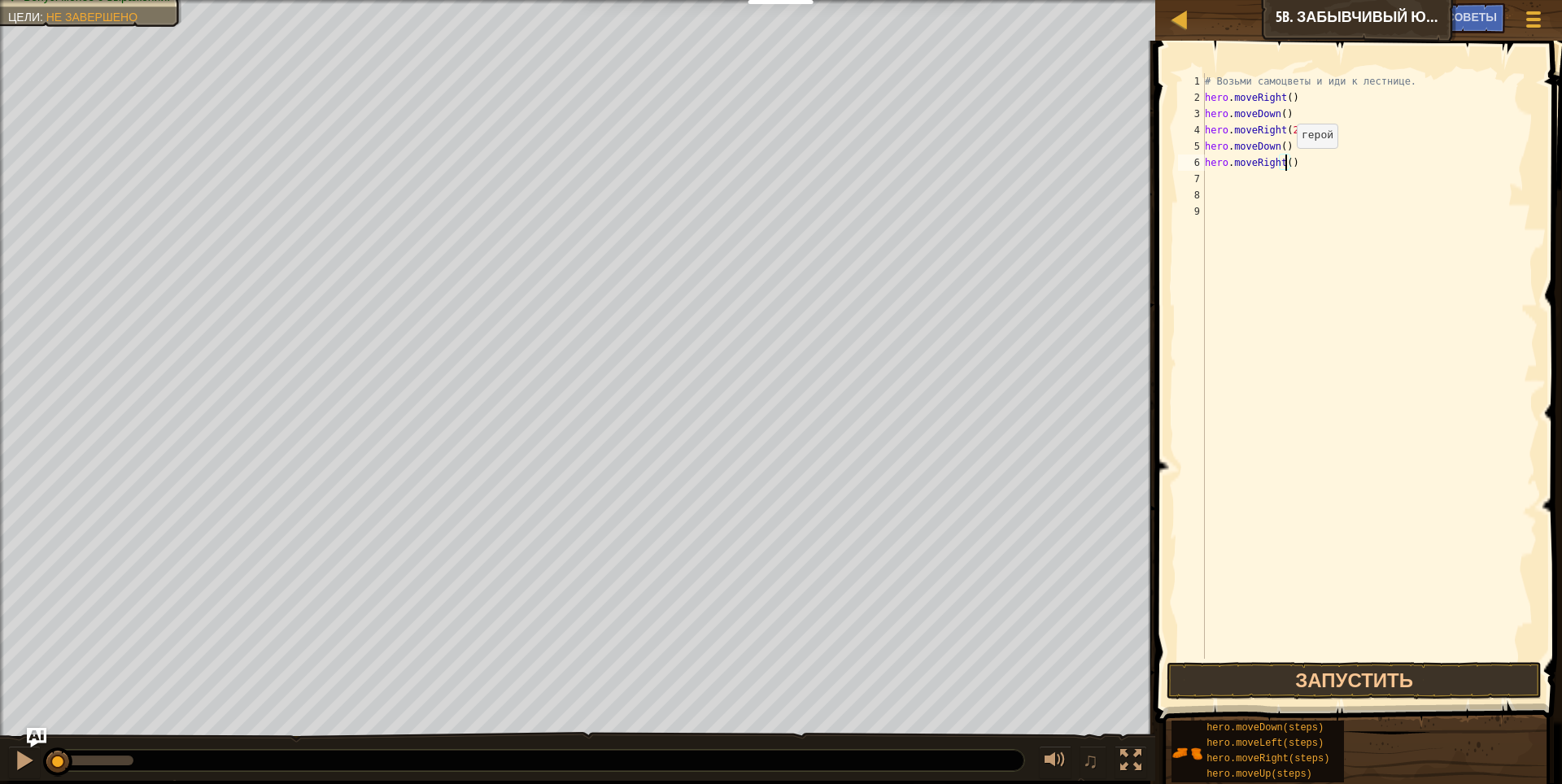
click at [1282, 164] on div "# Возьми самоцветы и иди к лестнице. hero . moveRight ( ) hero . moveDown ( ) h…" at bounding box center [1369, 382] width 336 height 617
drag, startPoint x: 1452, startPoint y: 666, endPoint x: 1458, endPoint y: 656, distance: 11.7
click at [1455, 665] on button "Запустить" at bounding box center [1354, 679] width 376 height 37
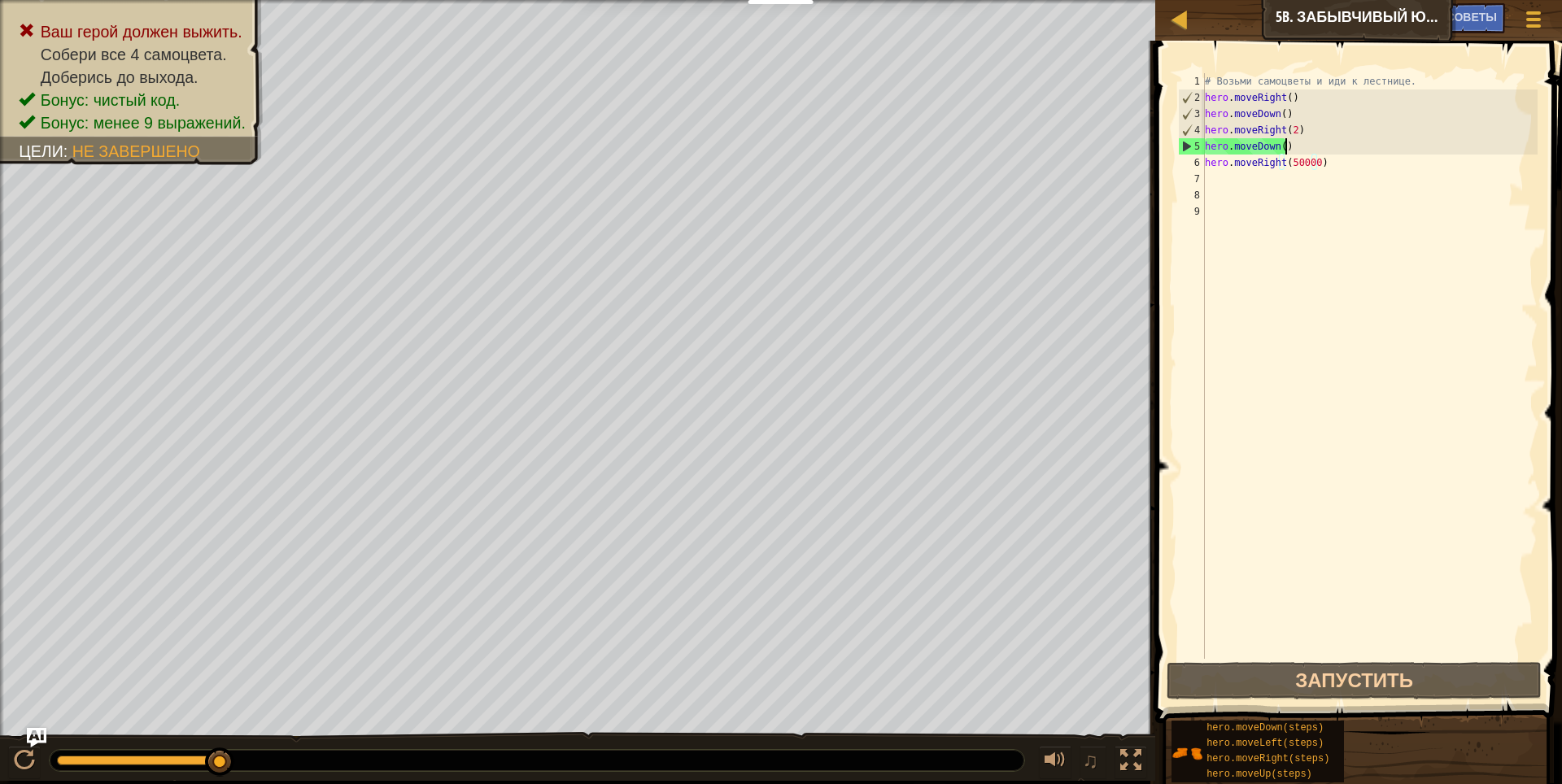
click at [1293, 144] on div "# Возьми самоцветы и иди к лестнице. hero . moveRight ( ) hero . moveDown ( ) h…" at bounding box center [1369, 382] width 336 height 617
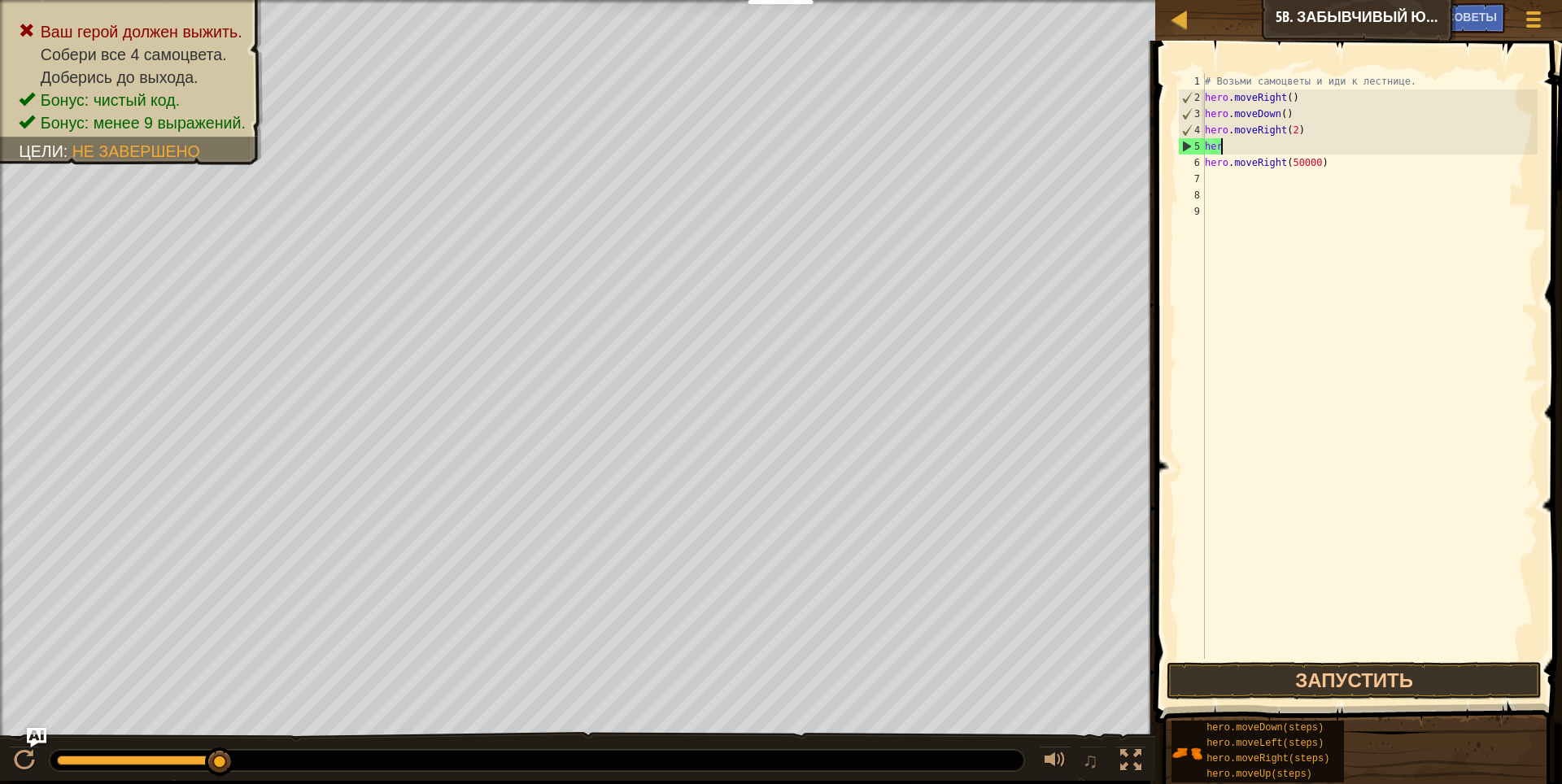
scroll to position [7, 0]
type textarea "h"
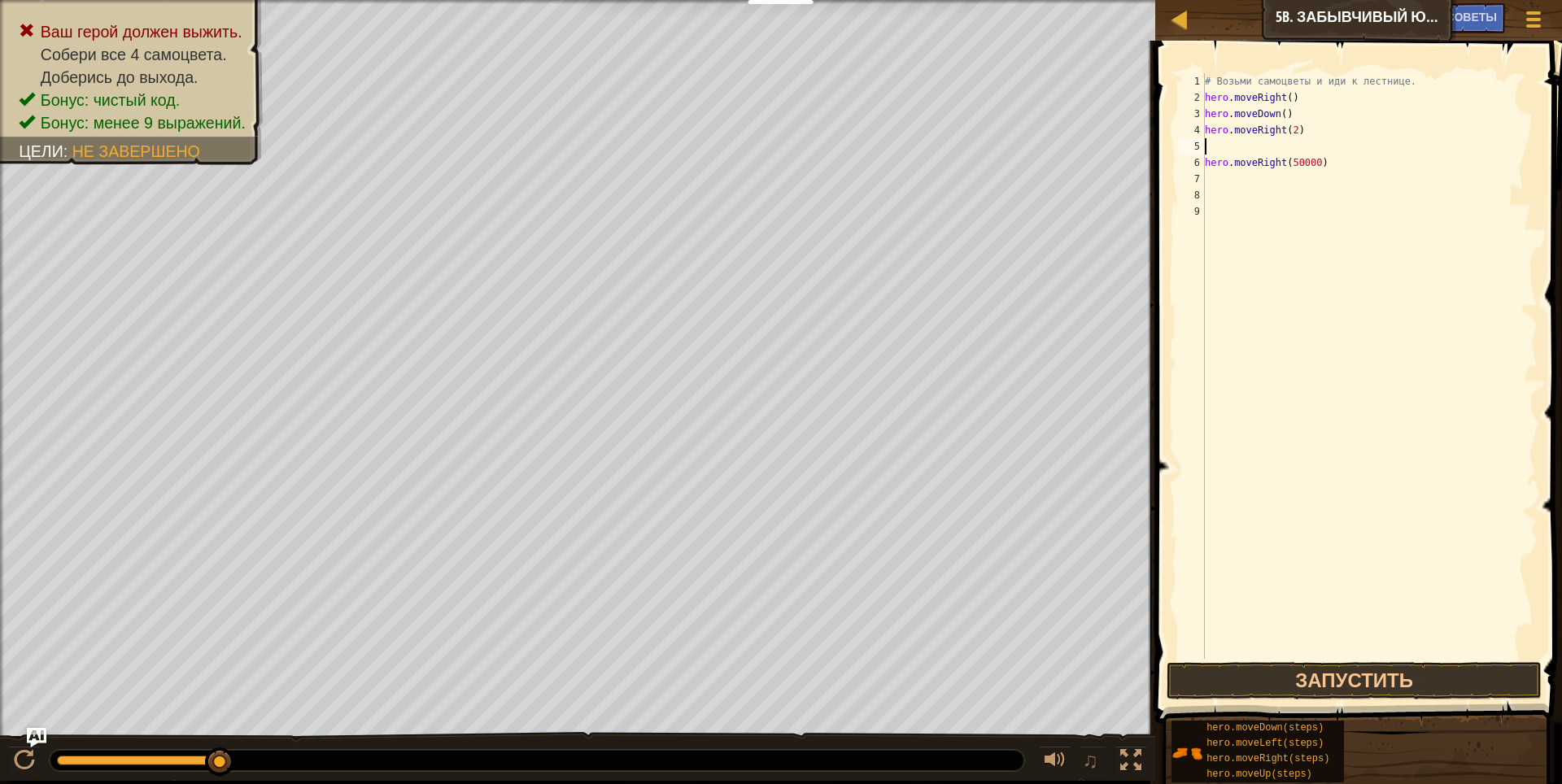
type textarea "h"
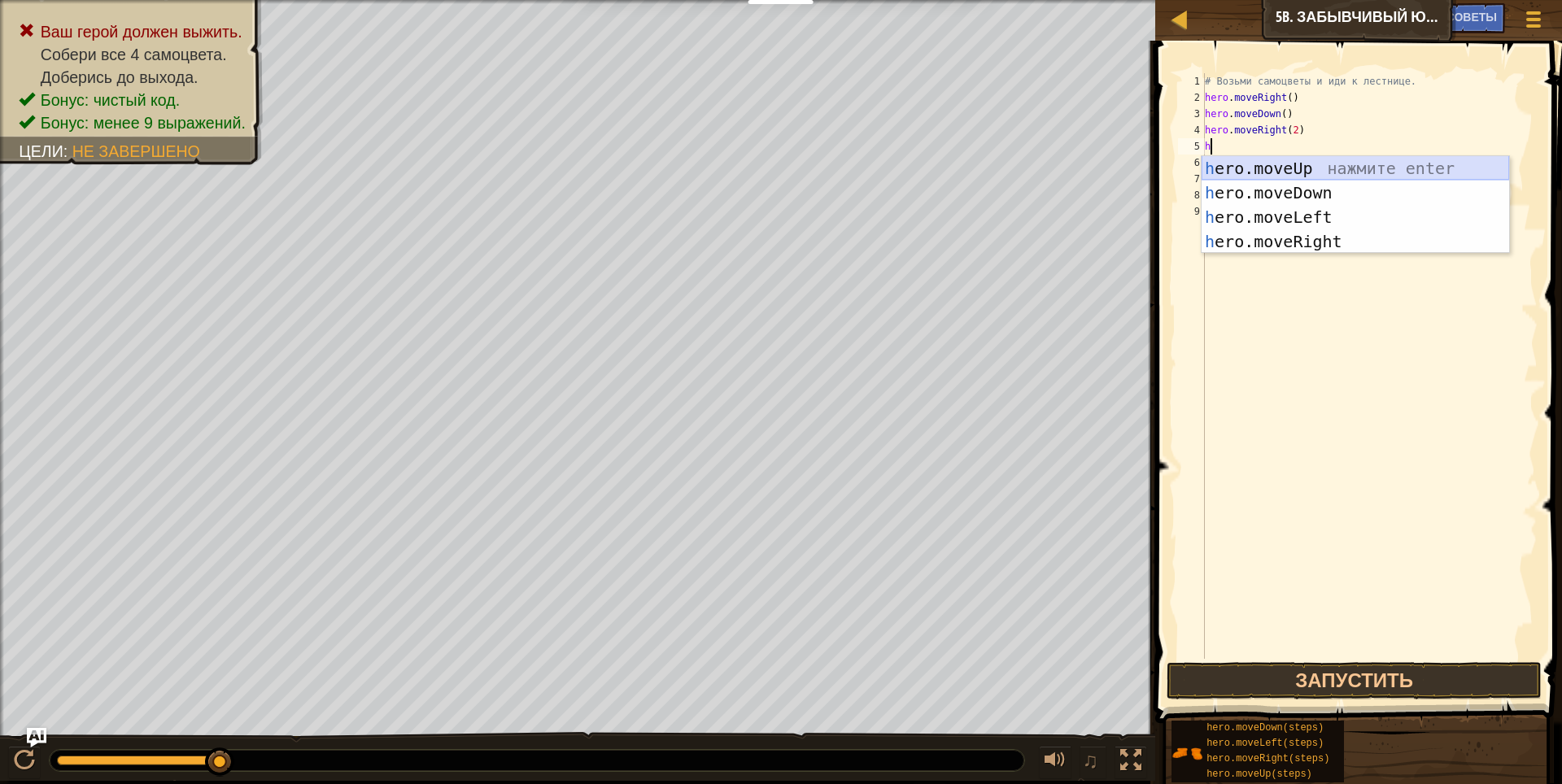
click at [1334, 163] on div "h ero.moveUp нажмите enter h ero.moveDown нажмите enter h ero.moveLeft нажмите …" at bounding box center [1355, 229] width 308 height 146
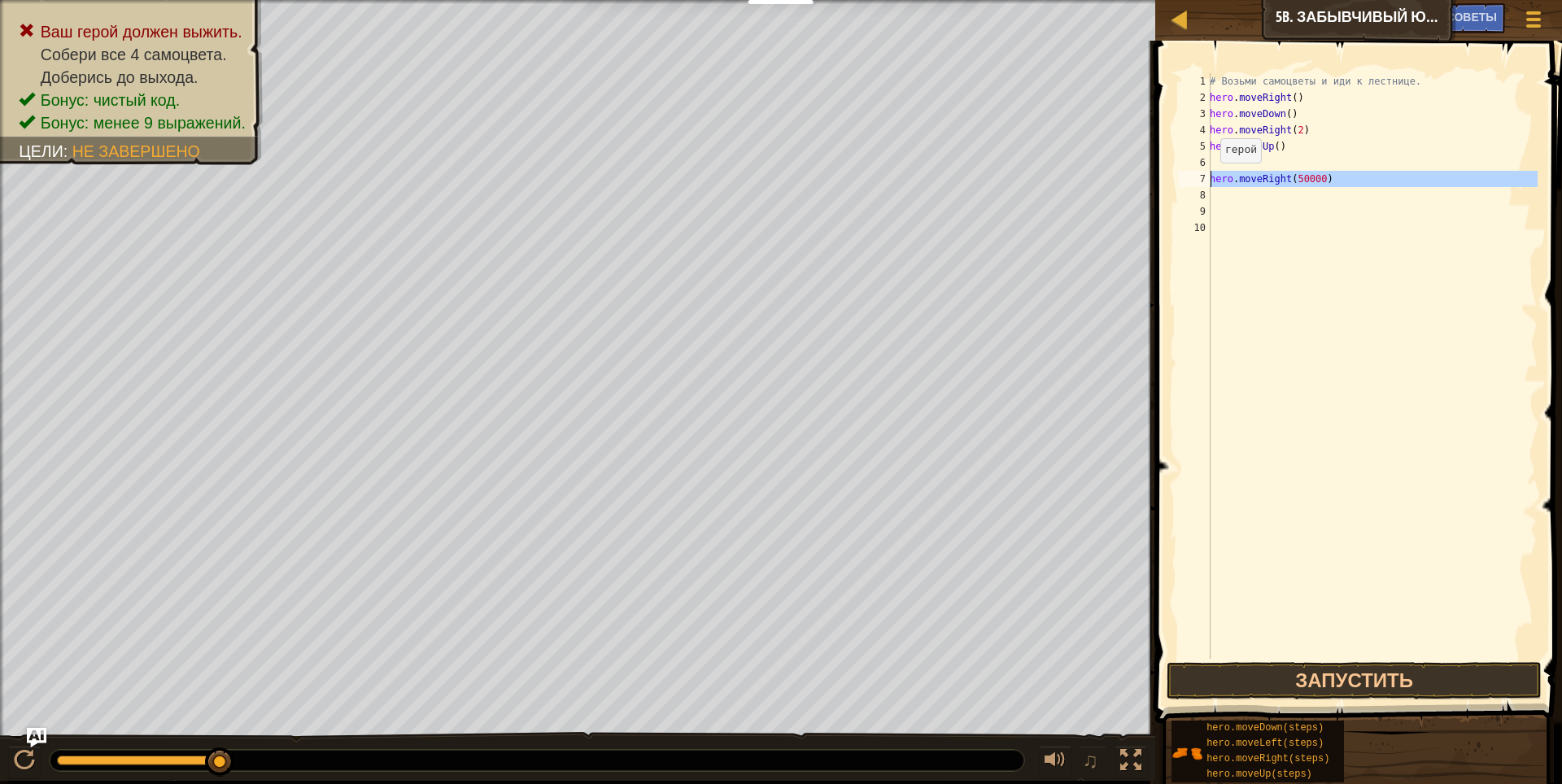
click at [1209, 178] on div "7" at bounding box center [1193, 179] width 33 height 16
click at [1347, 166] on div "# Возьми самоцветы и иди к лестнице. hero . moveRight ( ) hero . moveDown ( ) h…" at bounding box center [1369, 382] width 336 height 617
type textarea "hero.moveRight(50000)"
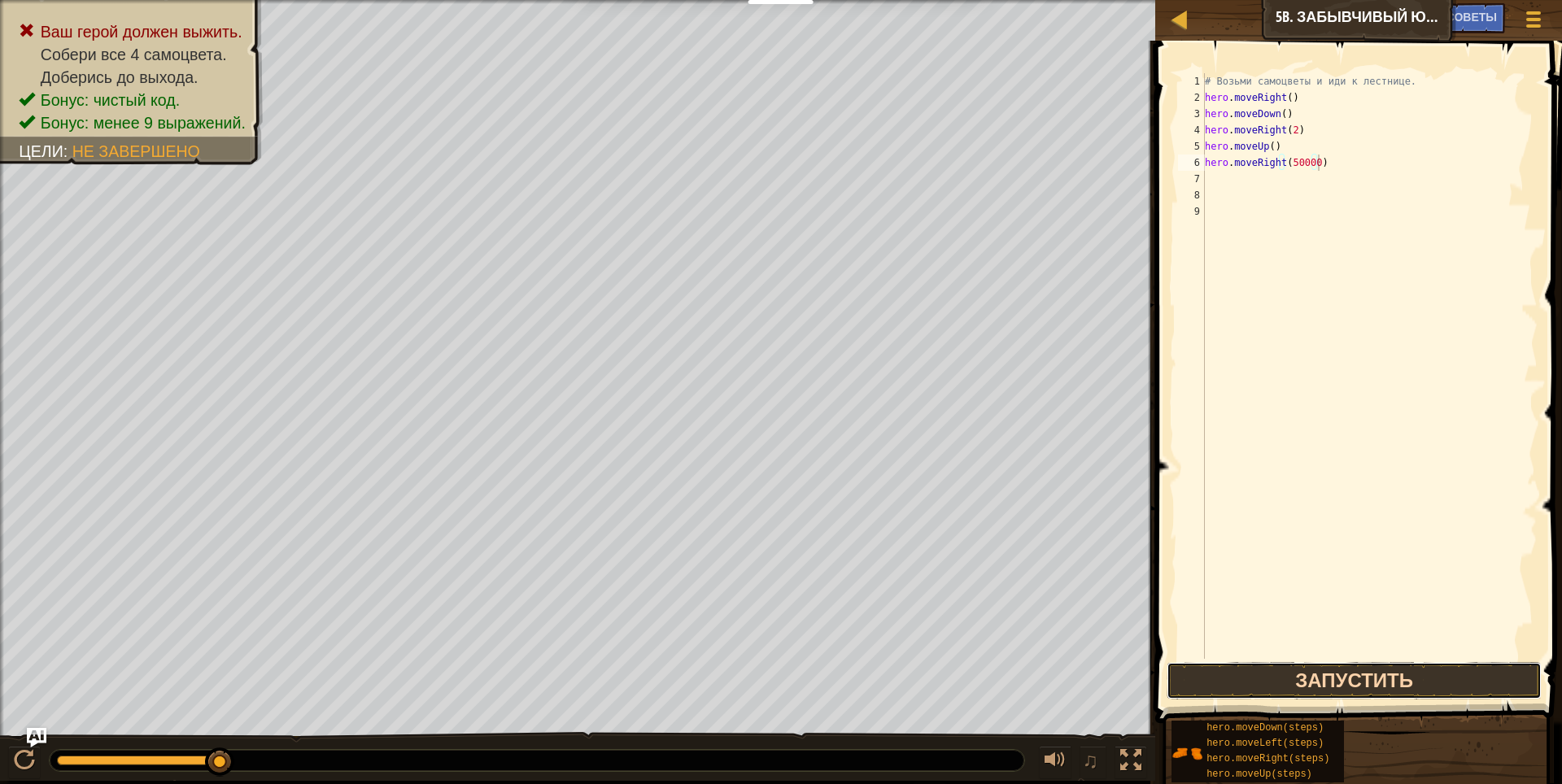
click at [1312, 684] on button "Запустить" at bounding box center [1354, 679] width 376 height 37
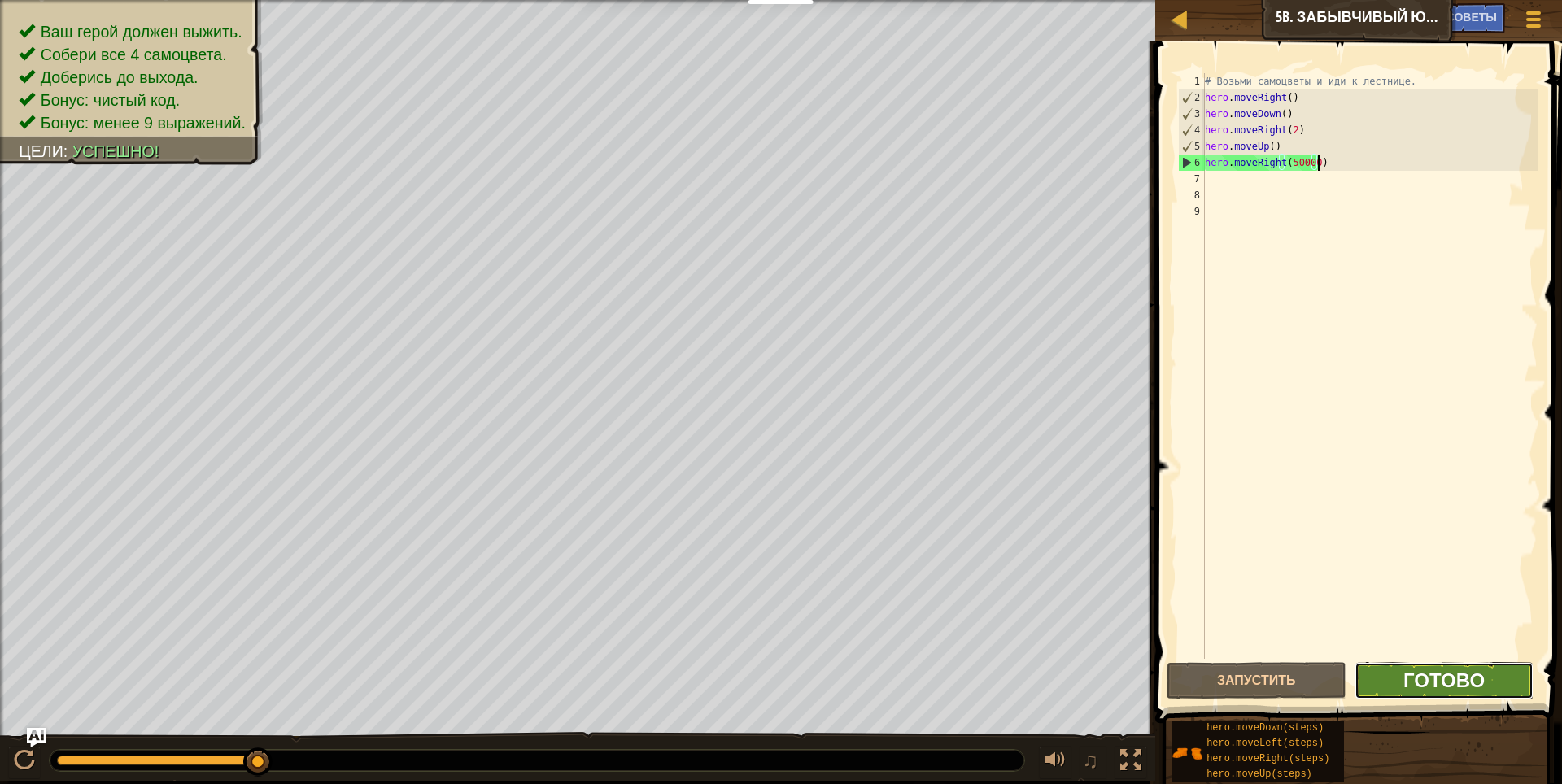
click at [1412, 674] on span "Готово" at bounding box center [1443, 679] width 81 height 26
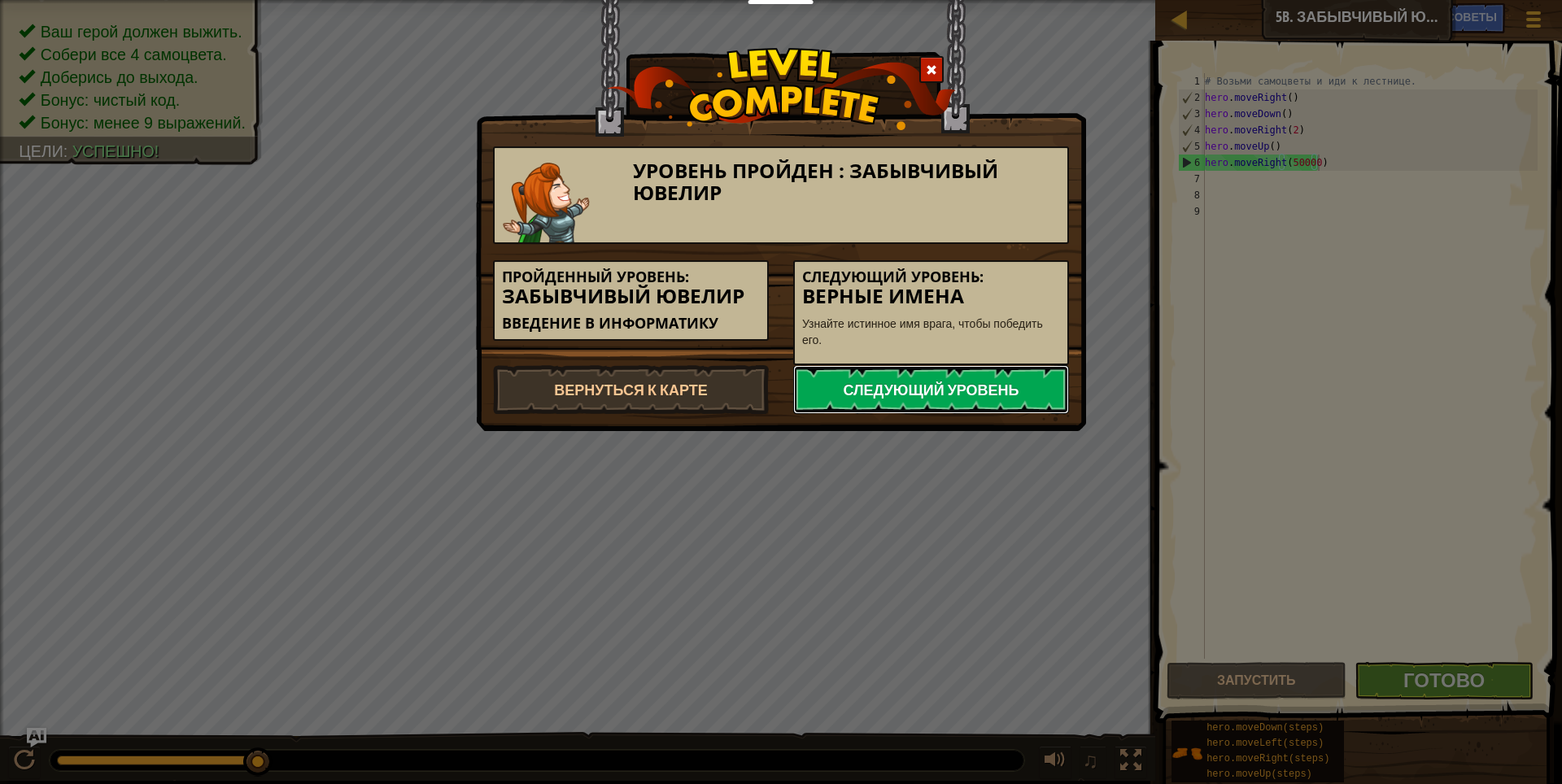
click at [988, 389] on link "Следующий уровень" at bounding box center [930, 389] width 276 height 49
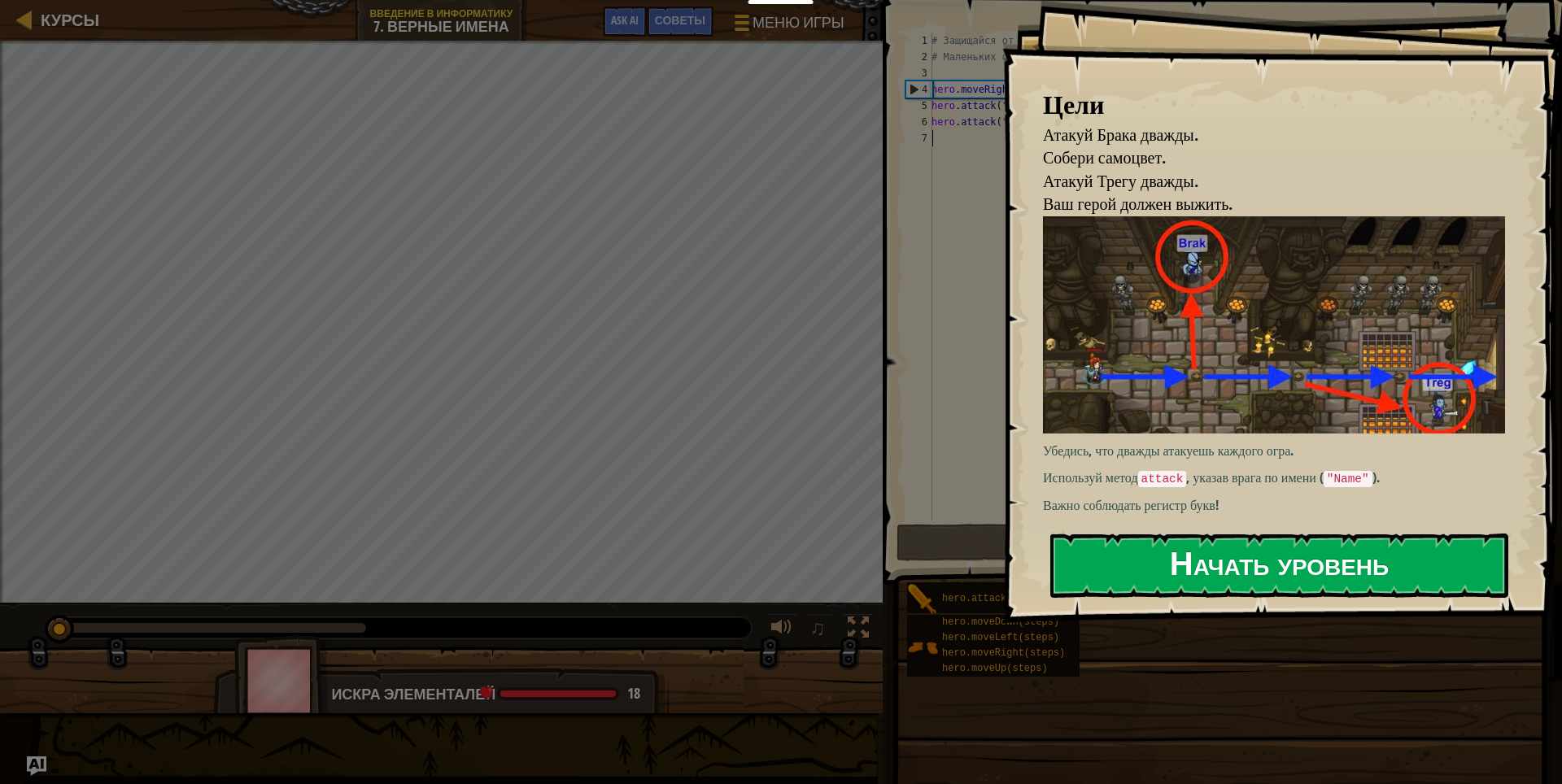
click at [1358, 560] on button "Начать уровень" at bounding box center [1279, 565] width 458 height 64
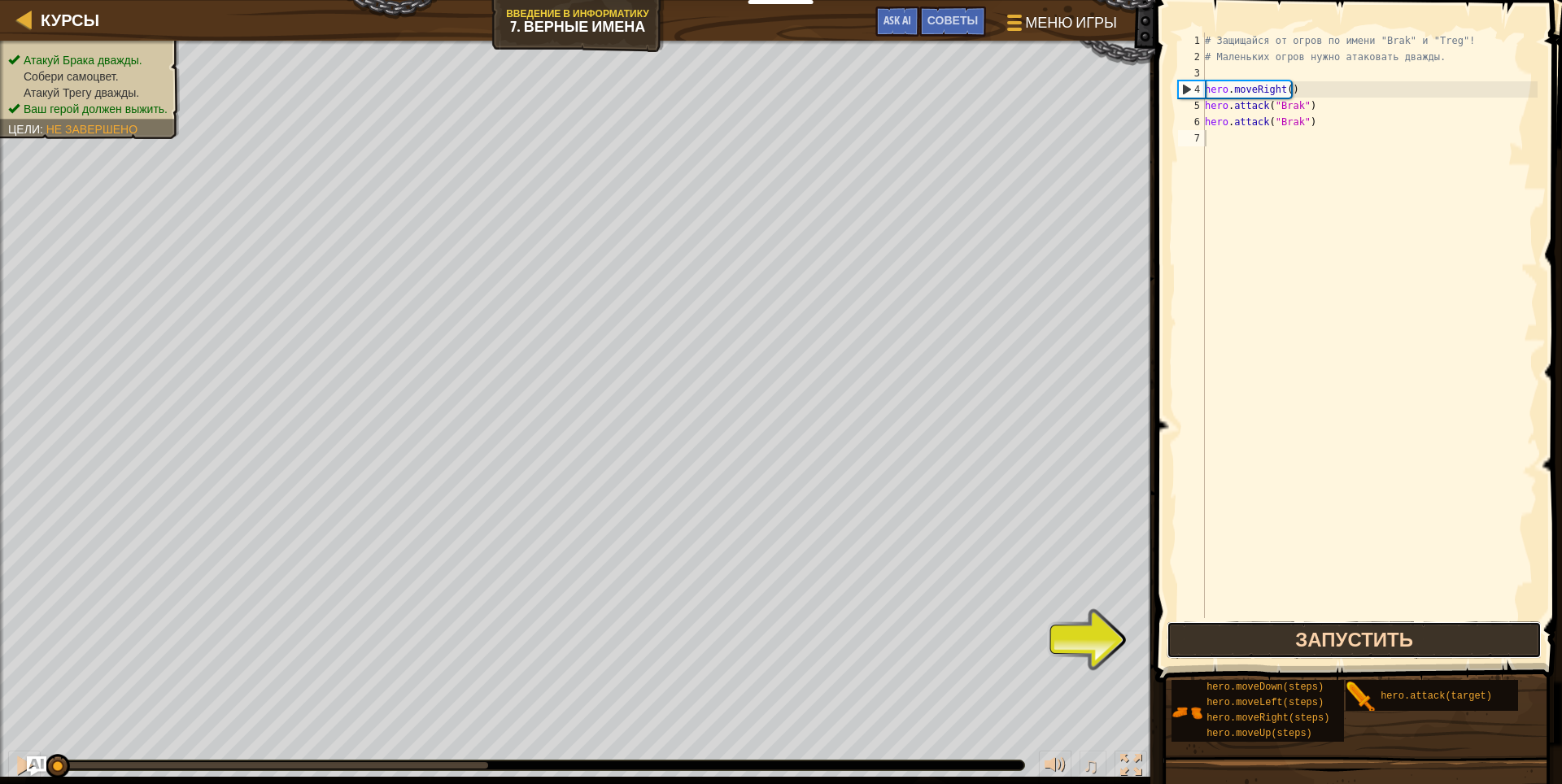
click at [1322, 652] on button "Запустить" at bounding box center [1354, 639] width 376 height 37
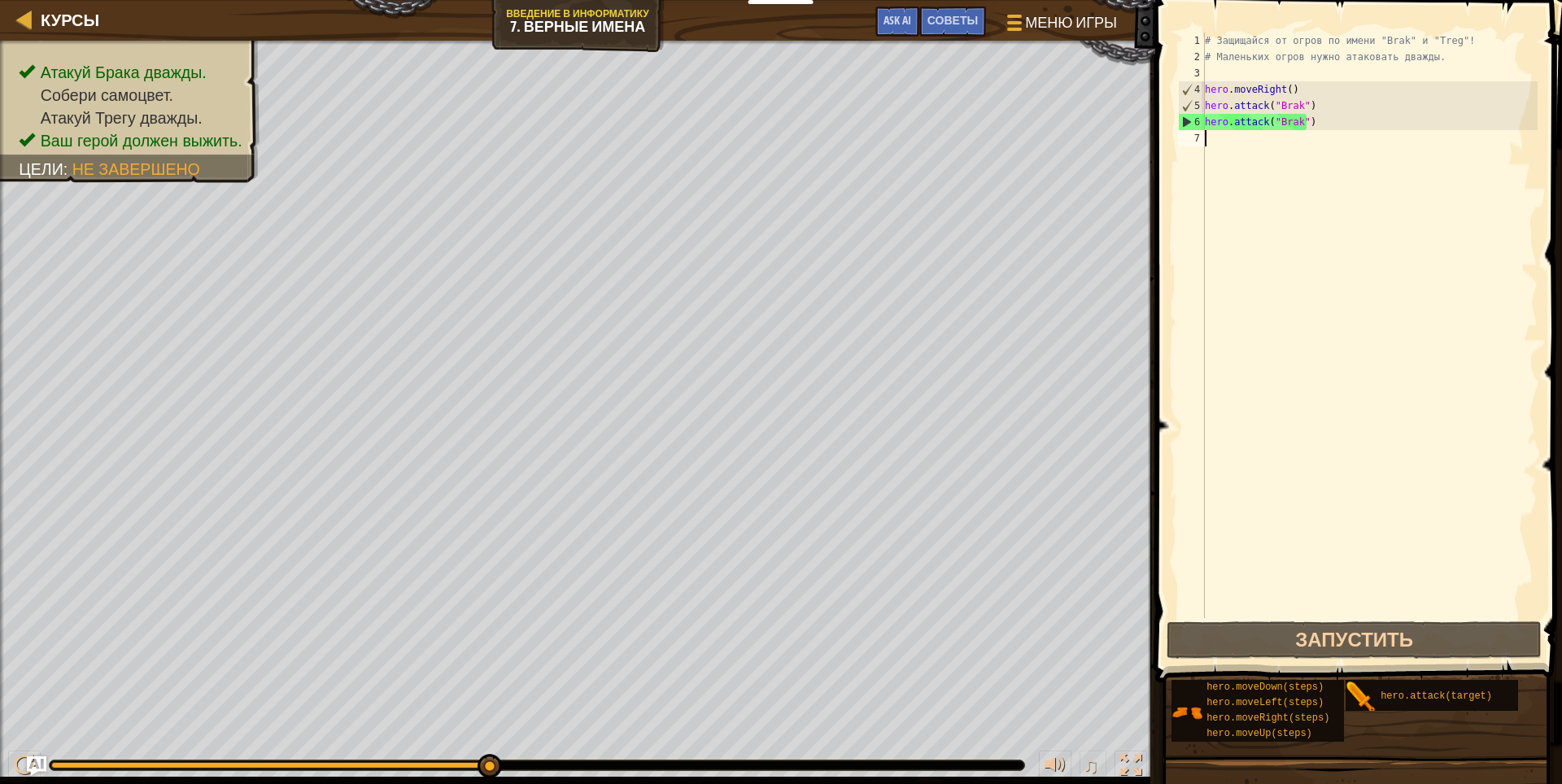
type textarea "h"
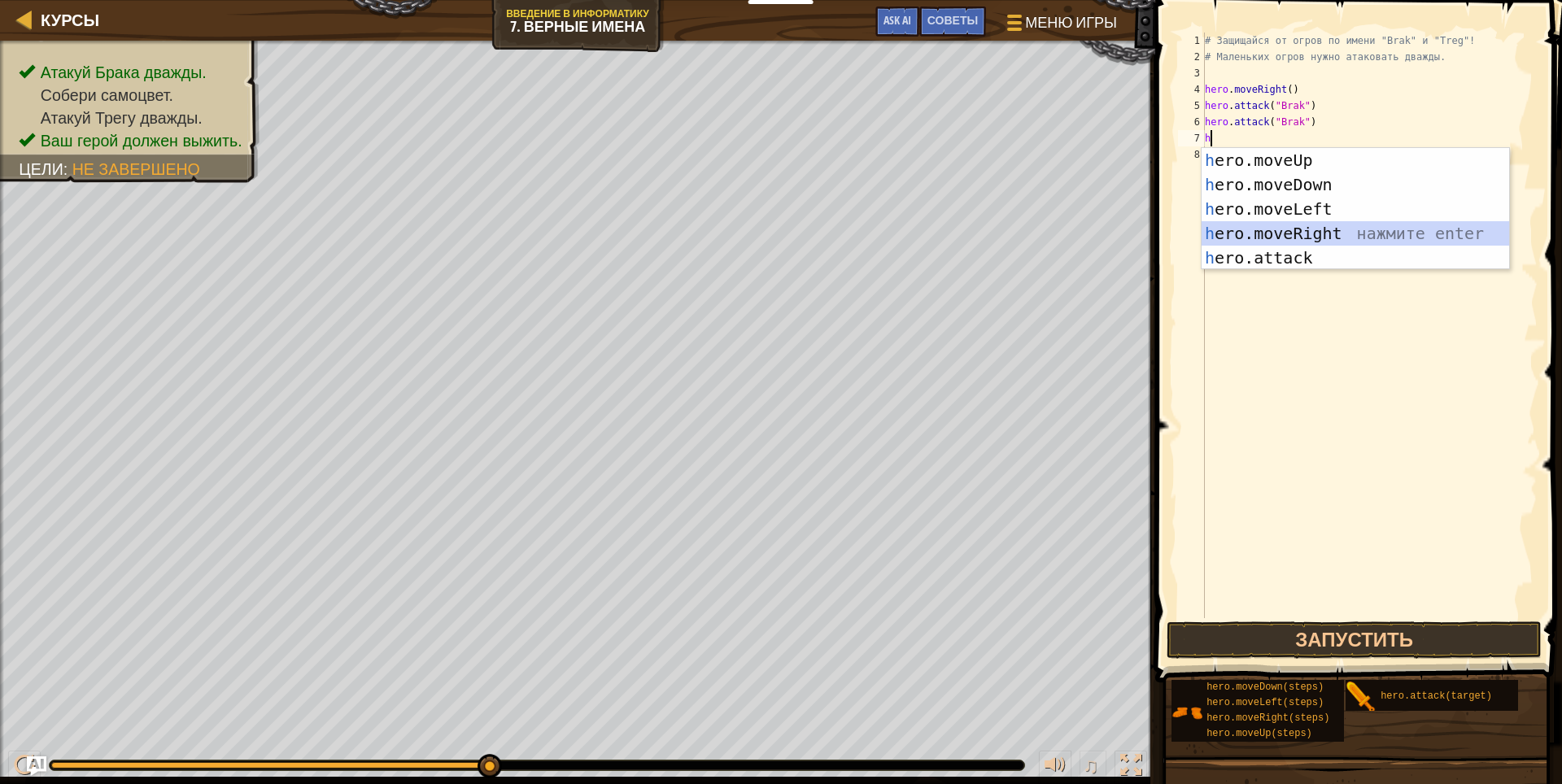
click at [1311, 226] on div "h ero.moveUp нажмите enter h ero.moveDown нажмите enter h ero.moveLeft нажмите …" at bounding box center [1355, 233] width 308 height 171
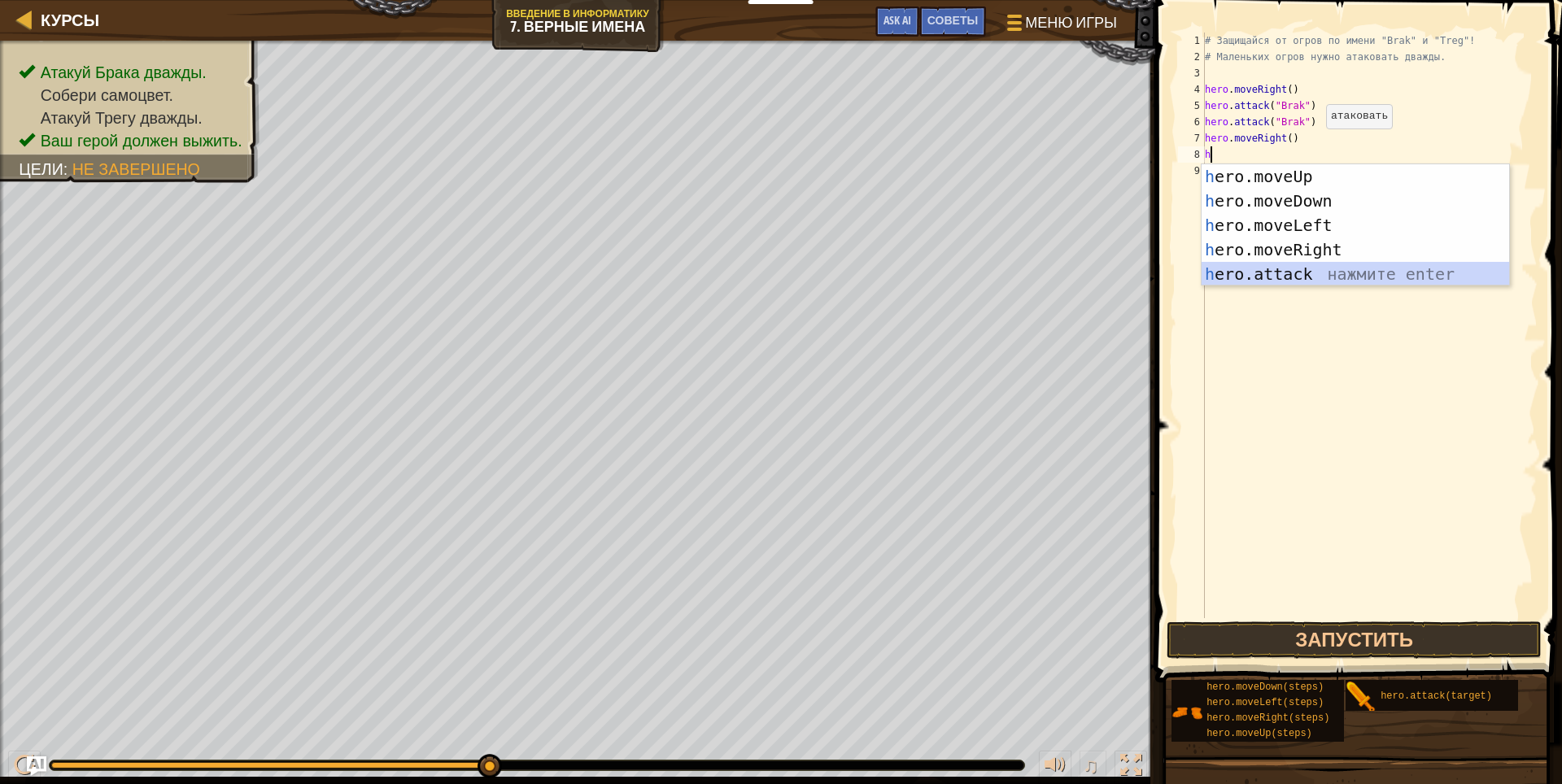
click at [1312, 278] on div "h ero.moveUp нажмите enter h ero.moveDown нажмите enter h ero.moveLeft нажмите …" at bounding box center [1355, 249] width 308 height 171
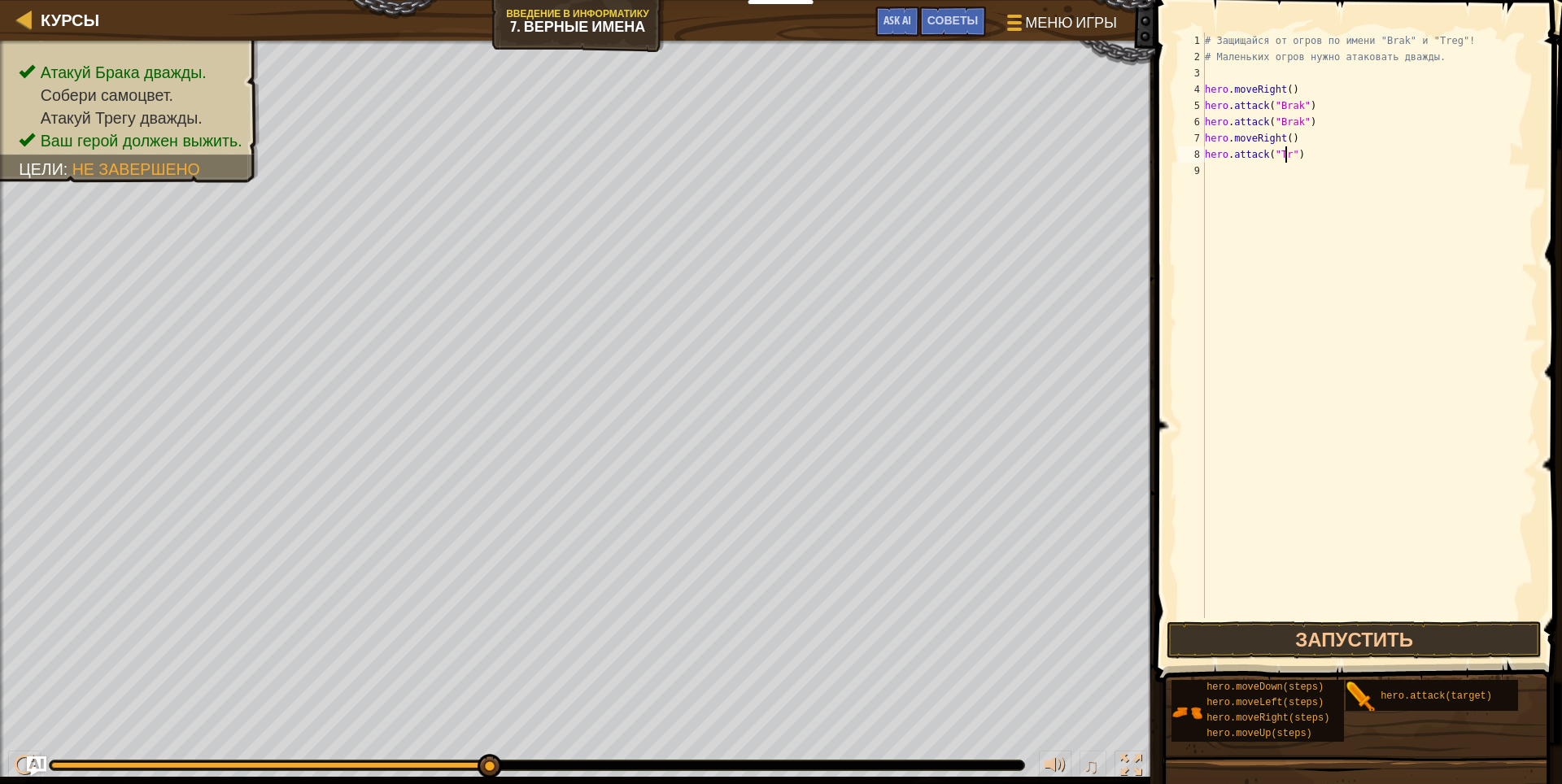
scroll to position [7, 7]
type textarea "hero.attack("Treg")"
click at [1306, 154] on div "# Защищайся от огров по имени "Brak" и "Treg"! # Маленьких огров нужно атаковат…" at bounding box center [1369, 342] width 336 height 617
click at [1267, 170] on div "# Защищайся от огров по имени "Brak" и "Treg"! # Маленьких огров нужно атаковат…" at bounding box center [1369, 342] width 336 height 617
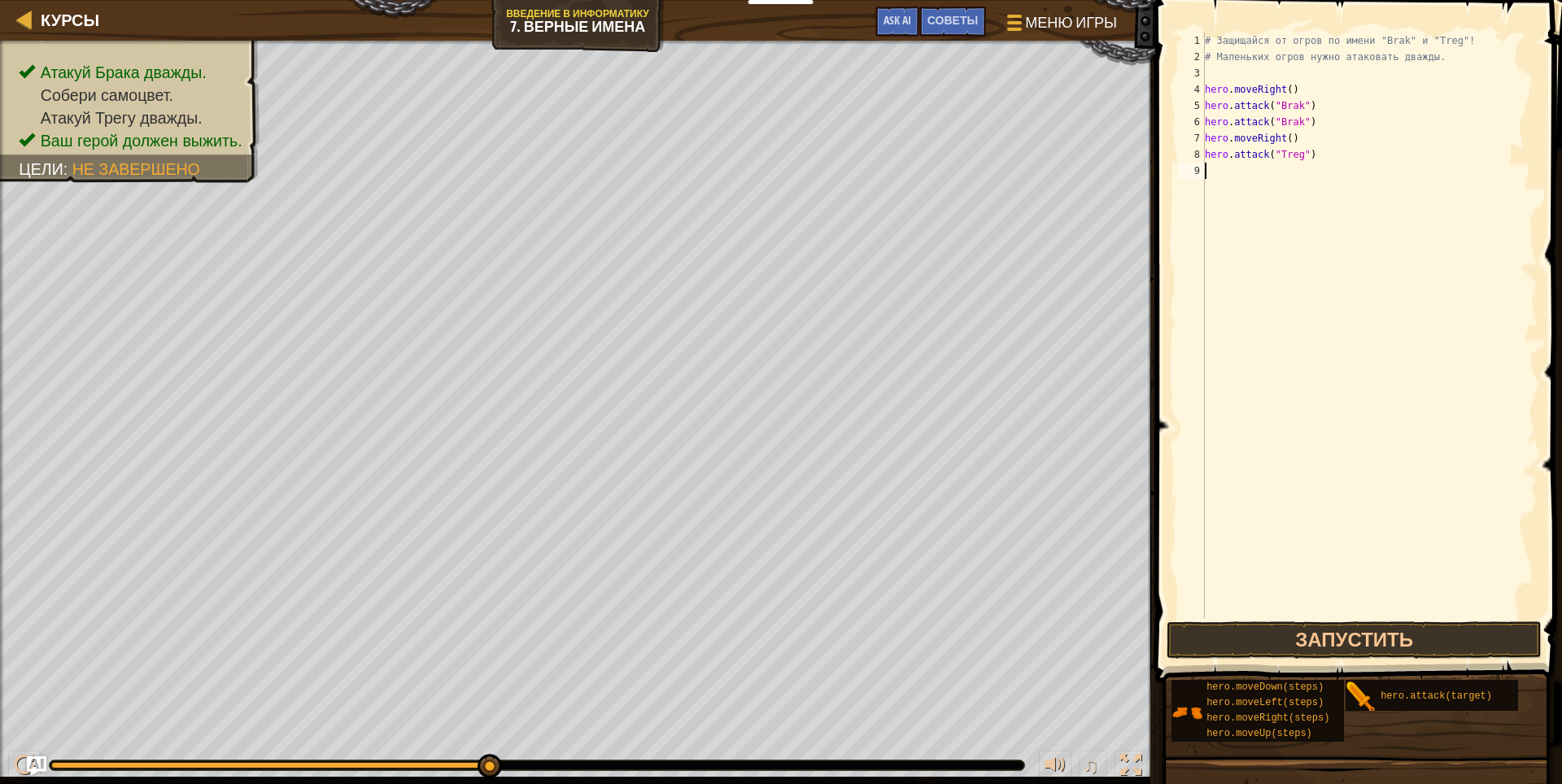
scroll to position [7, 0]
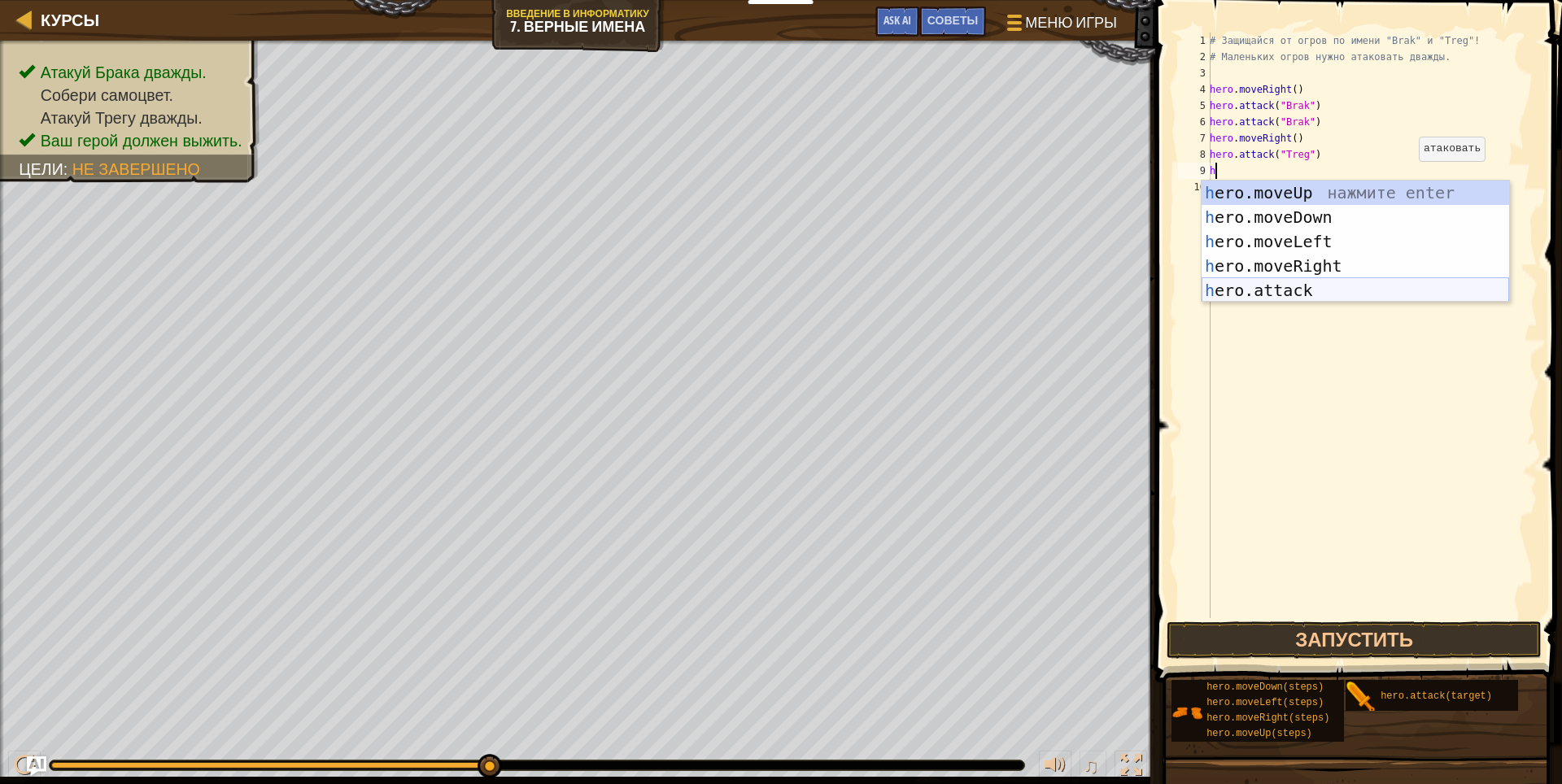
click at [1361, 286] on div "h ero.moveUp нажмите enter h ero.moveDown нажмите enter h ero.moveLeft нажмите …" at bounding box center [1355, 266] width 308 height 171
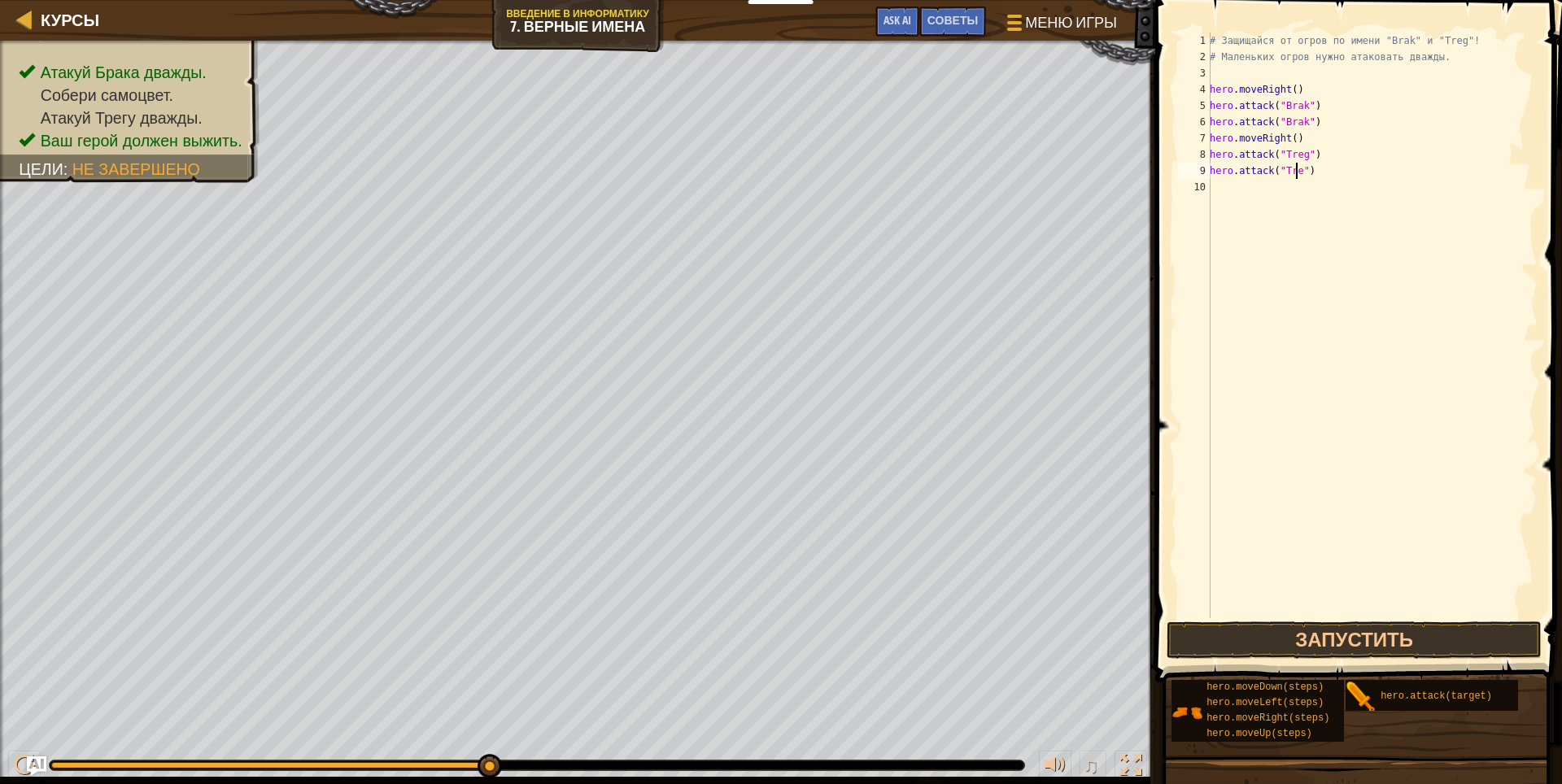
scroll to position [7, 7]
type textarea "hero.attack("Treg")"
click at [1422, 632] on button "Запустить" at bounding box center [1354, 639] width 376 height 37
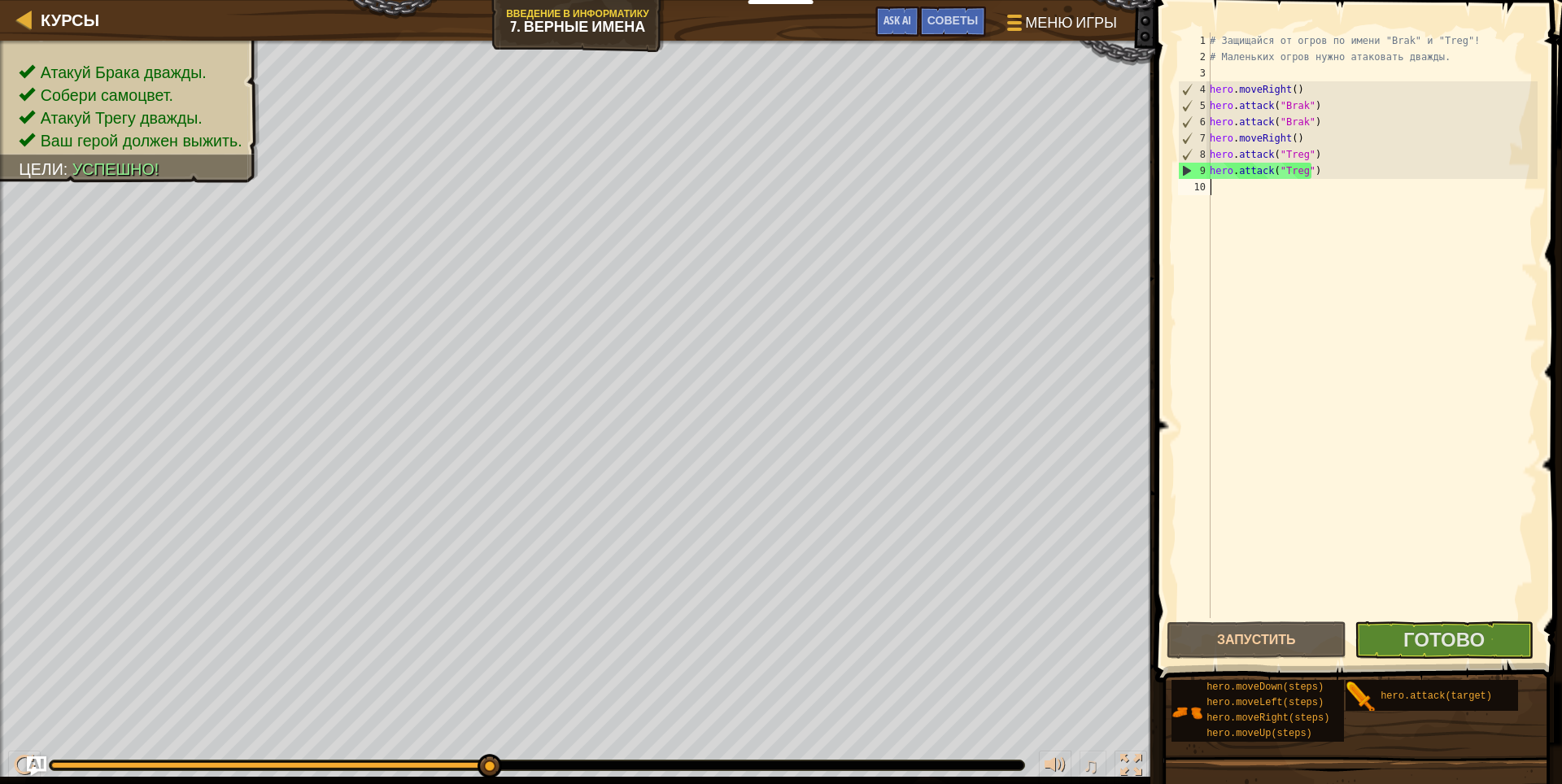
click at [1304, 181] on div "# Защищайся от огров по имени "Brak" и "Treg"! # Маленьких огров нужно атаковат…" at bounding box center [1371, 342] width 331 height 617
type textarea "h"
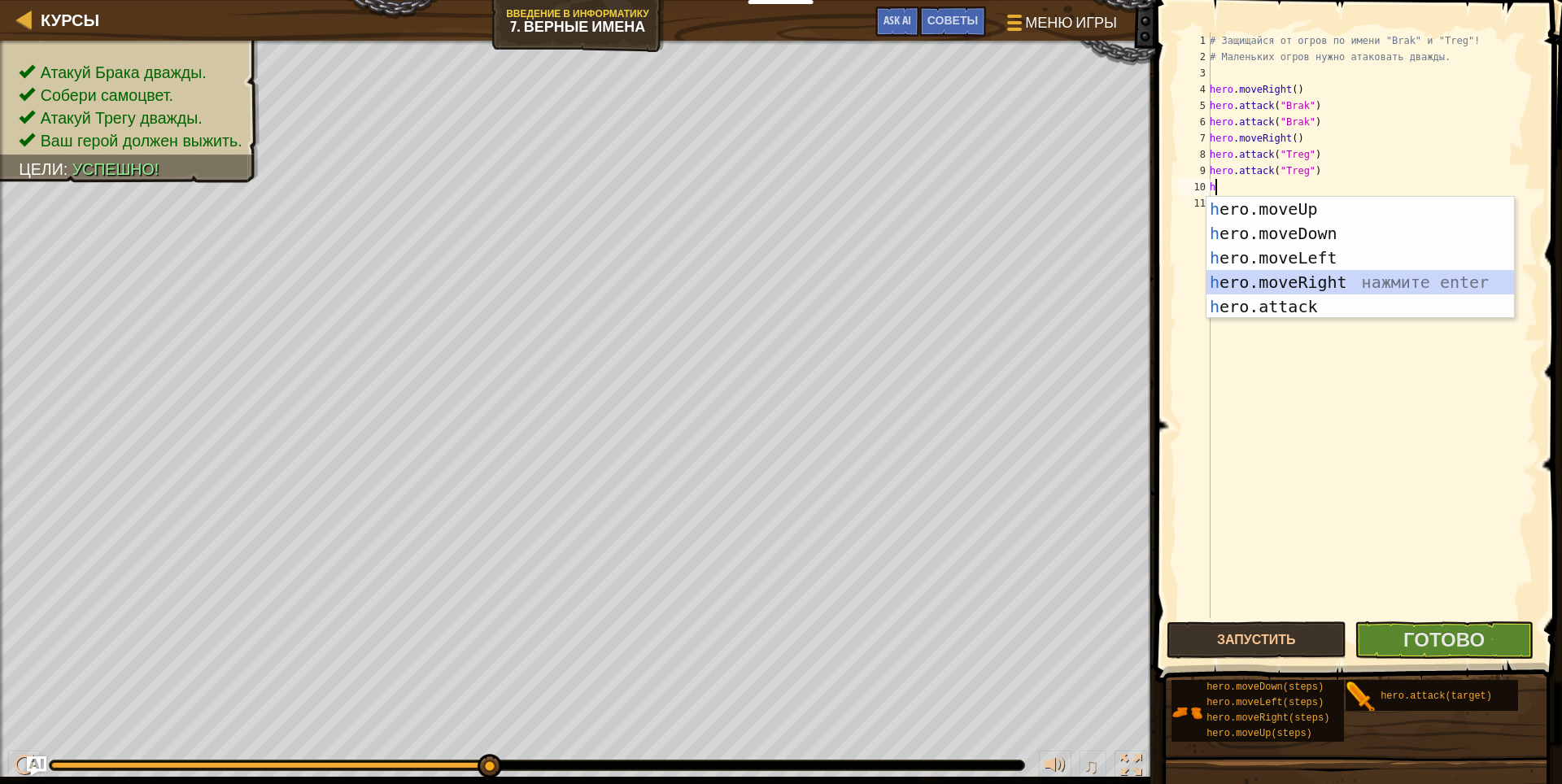
click at [1319, 279] on div "h ero.moveUp нажмите enter h ero.moveDown нажмите enter h ero.moveLeft нажмите …" at bounding box center [1360, 282] width 308 height 171
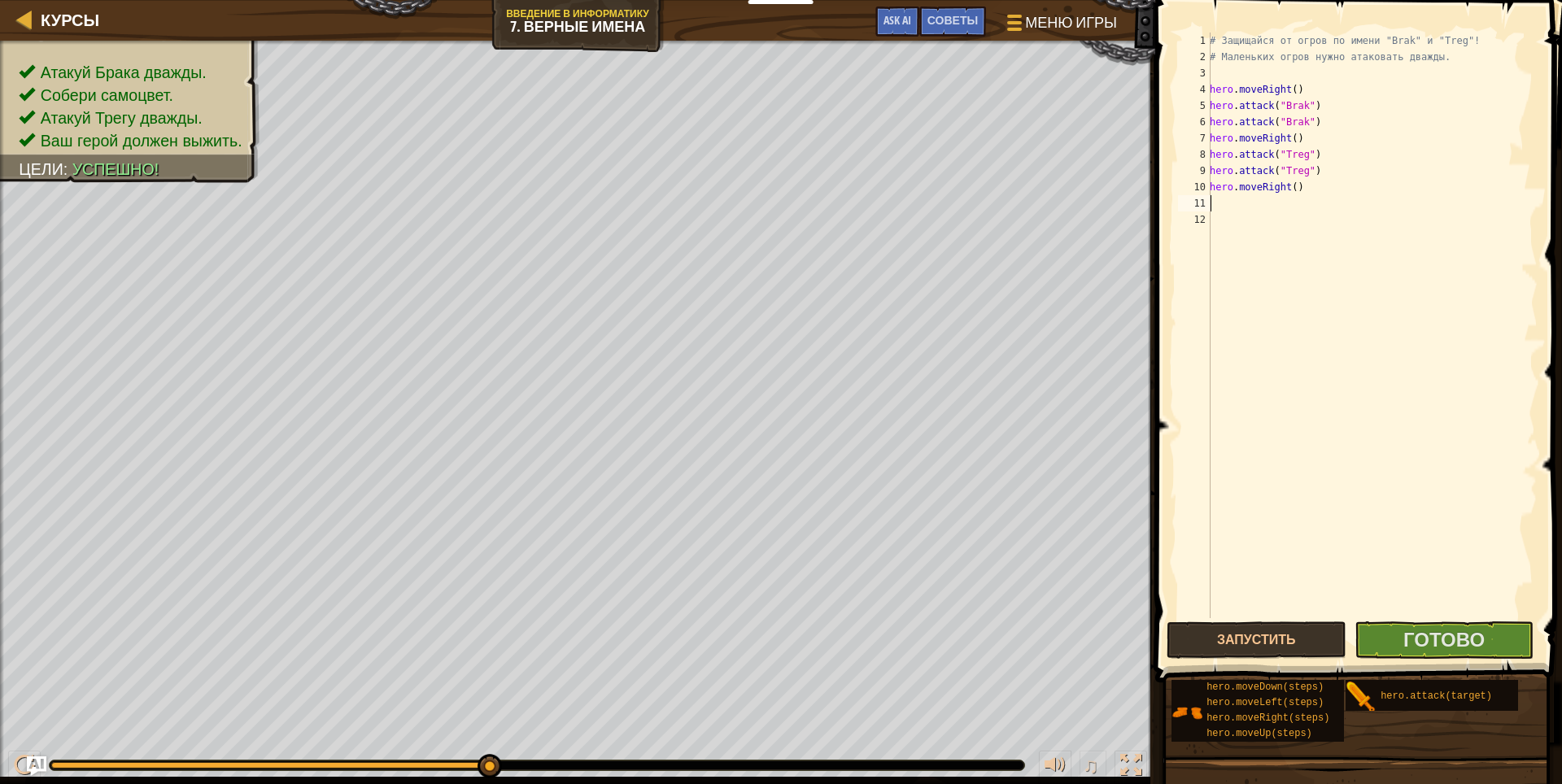
type textarea "h"
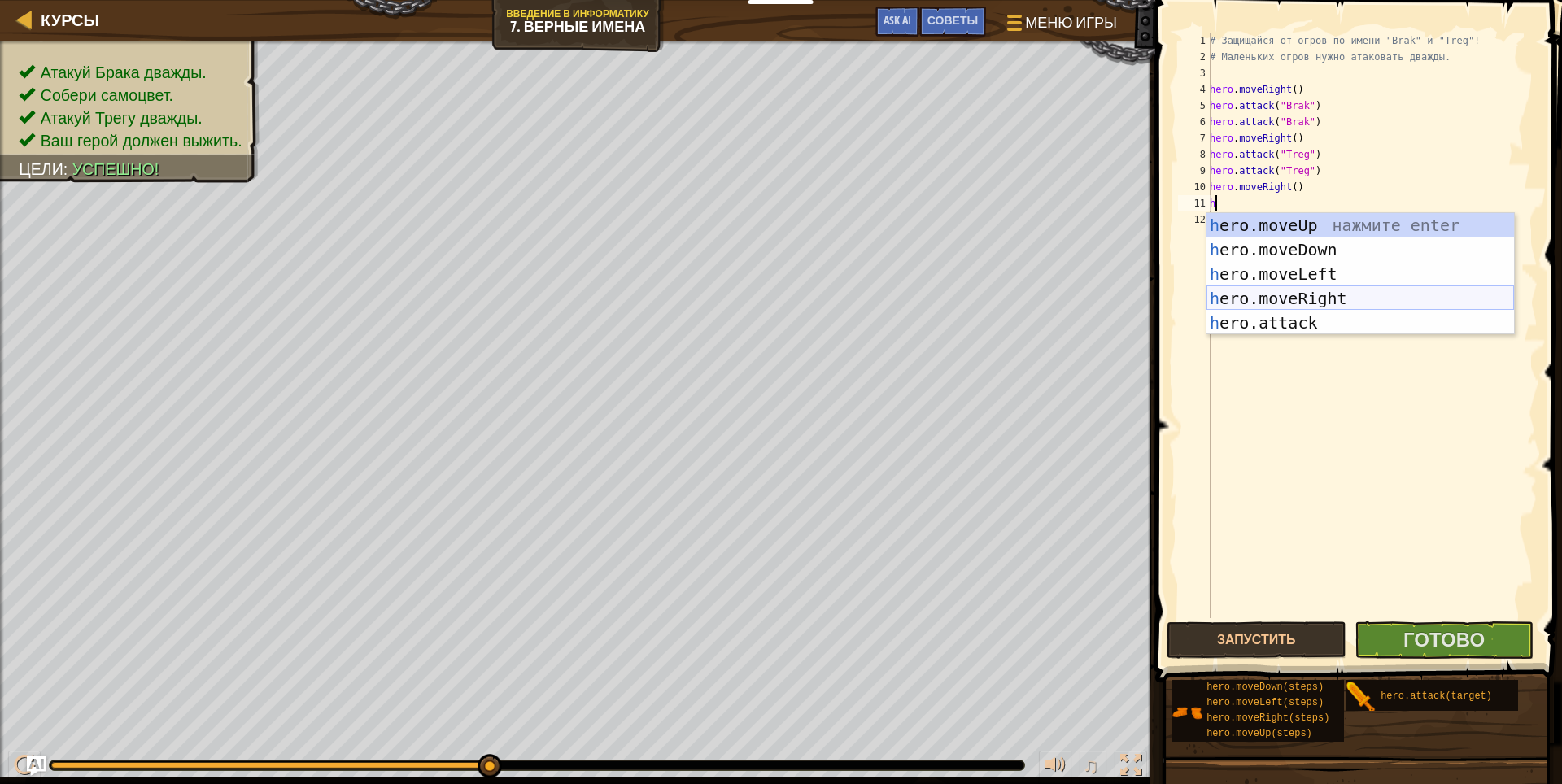
click at [1338, 292] on div "h ero.moveUp нажмите enter h ero.moveDown нажмите enter h ero.moveLeft нажмите …" at bounding box center [1360, 298] width 308 height 171
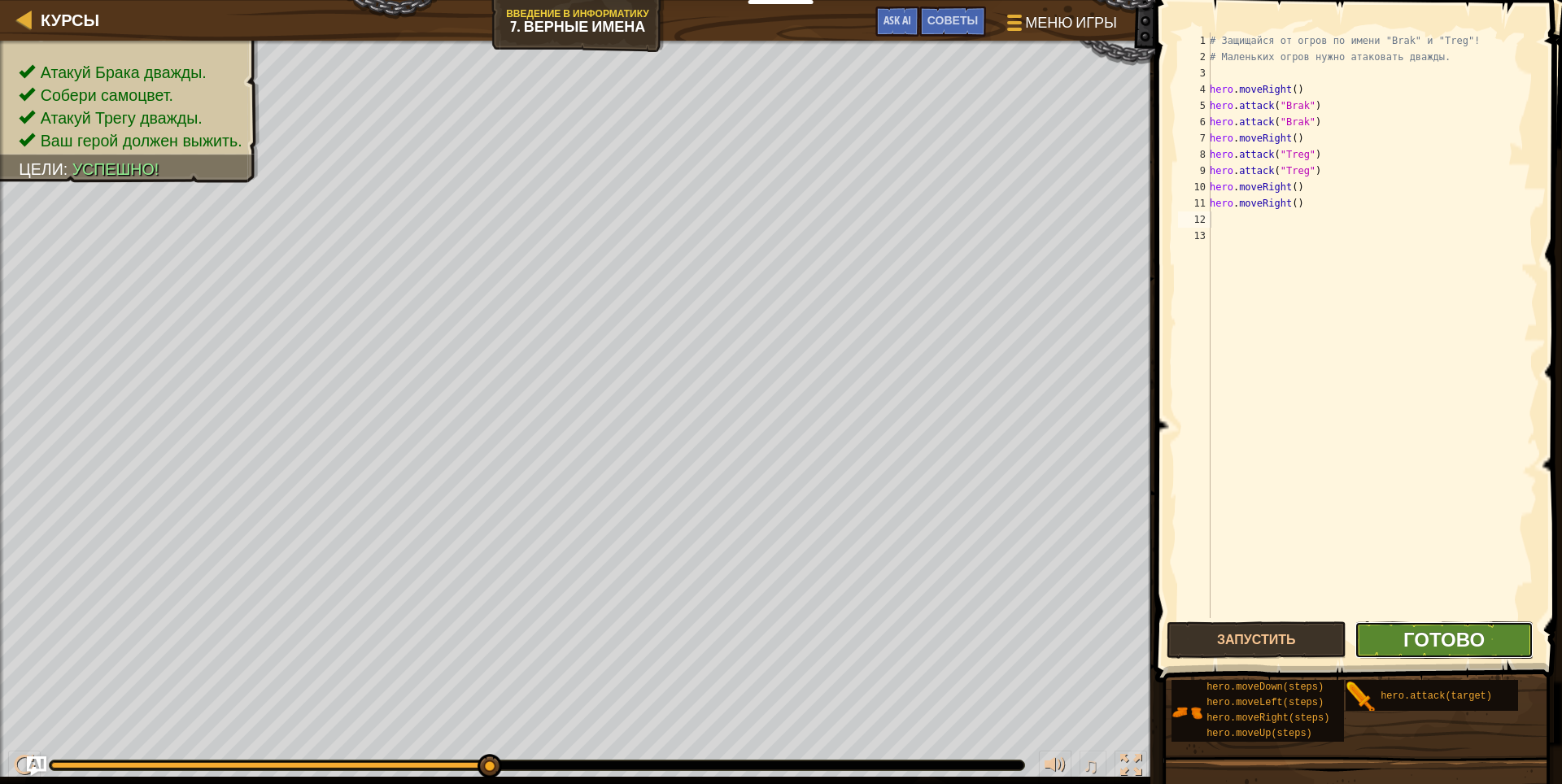
click at [1454, 633] on span "Готово" at bounding box center [1443, 639] width 81 height 26
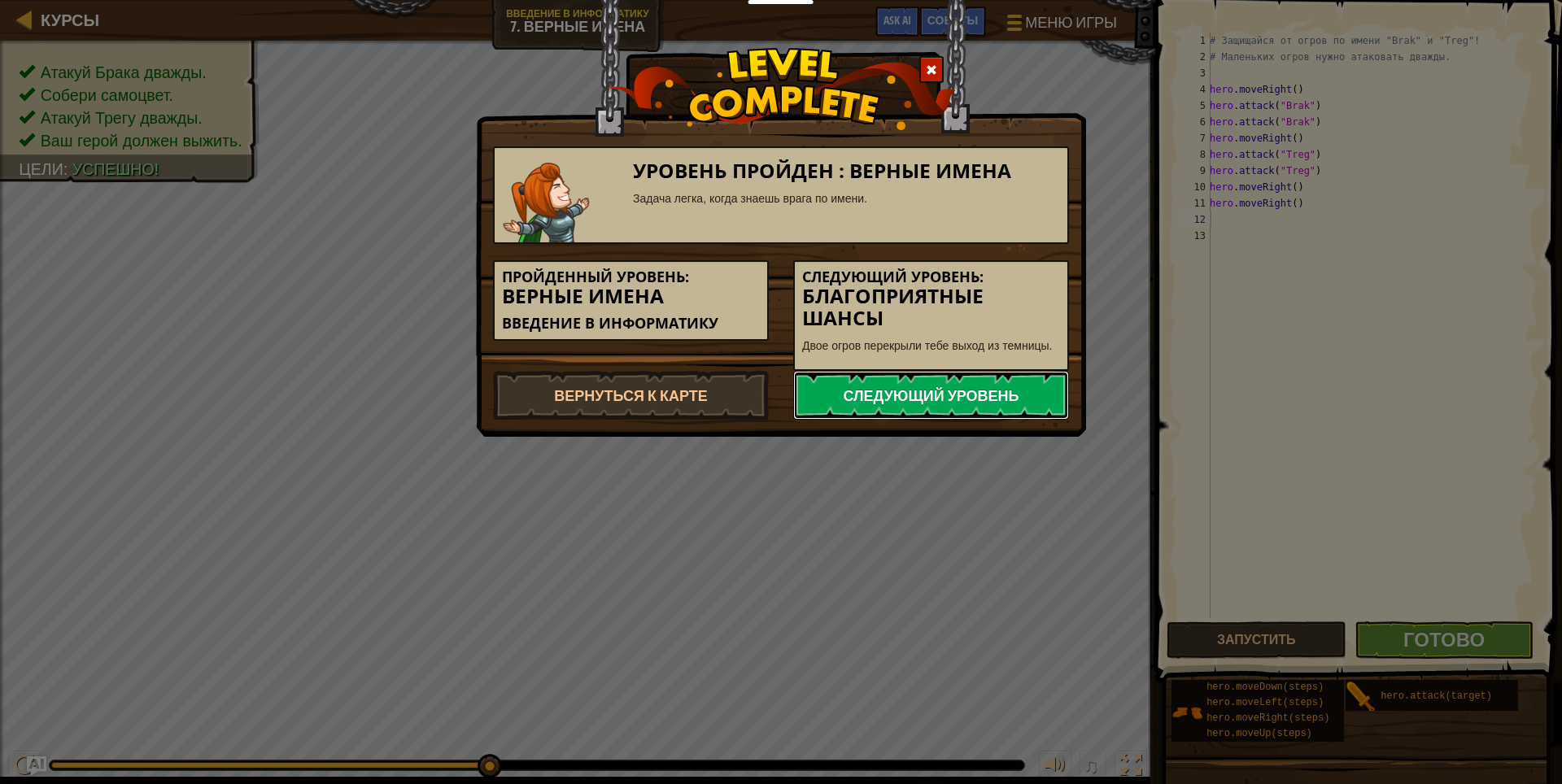
click at [990, 388] on link "Следующий уровень" at bounding box center [930, 394] width 276 height 49
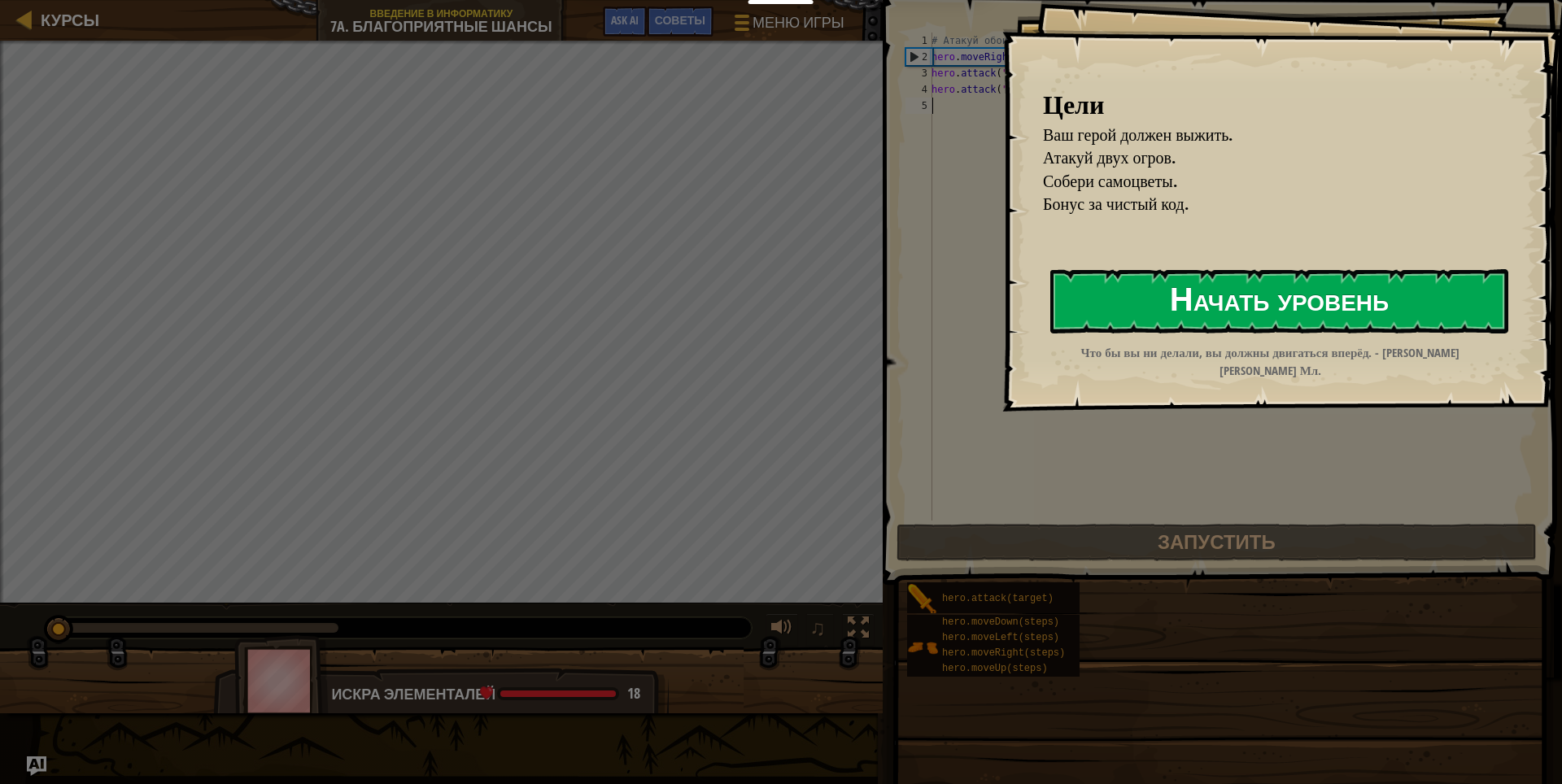
click at [1387, 294] on button "Начать уровень" at bounding box center [1279, 301] width 458 height 64
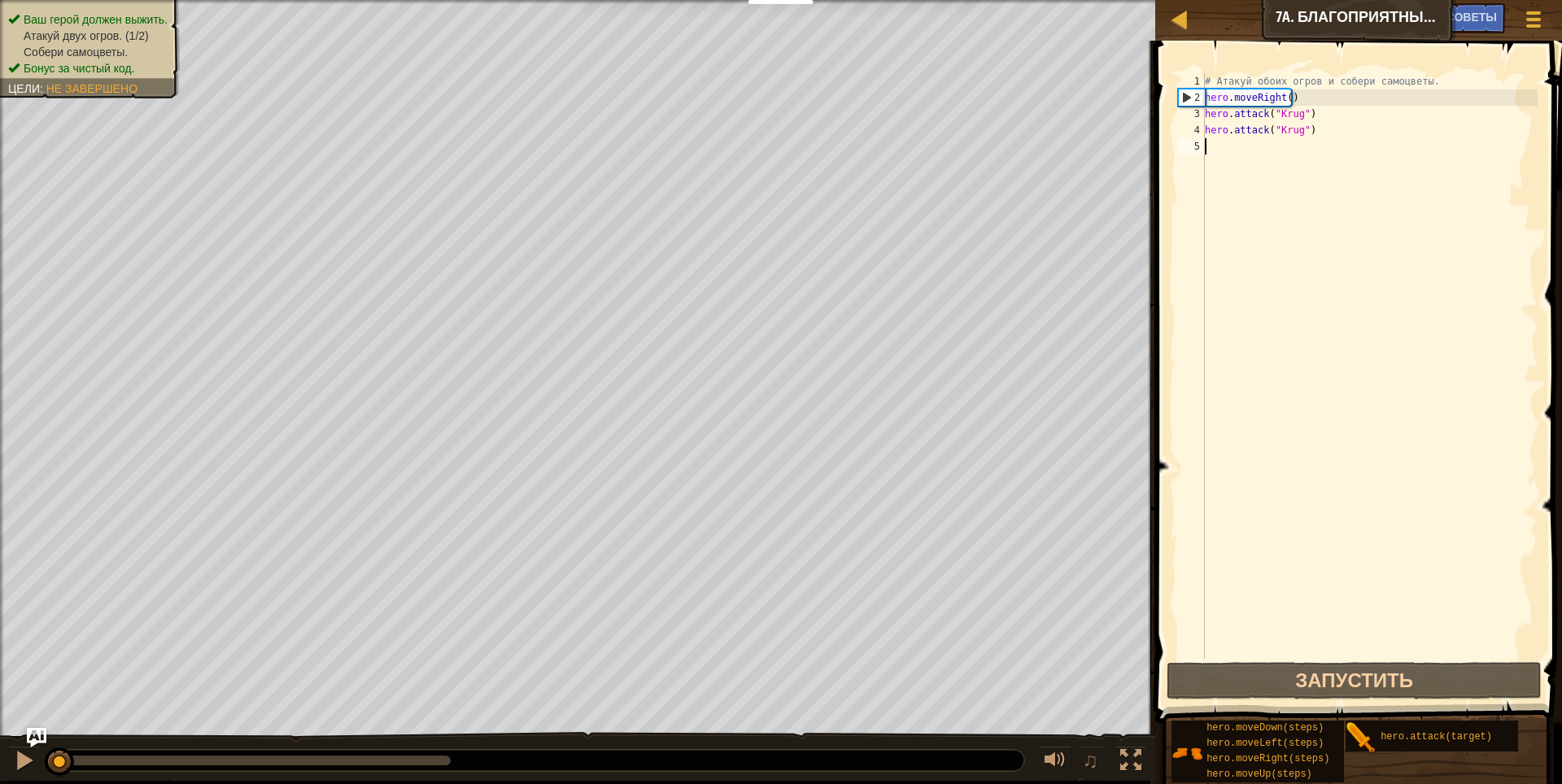
type textarea "h"
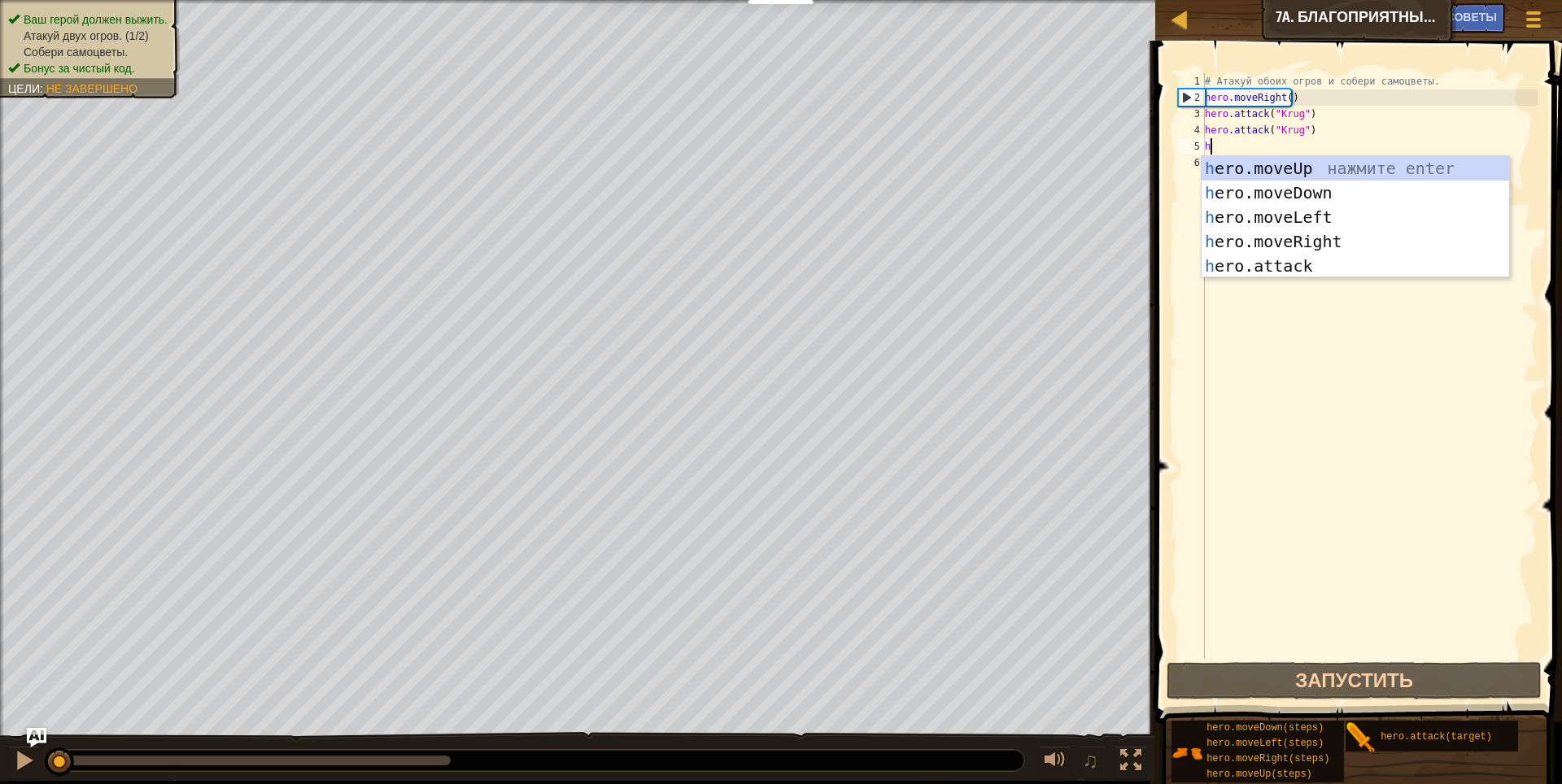
scroll to position [7, 0]
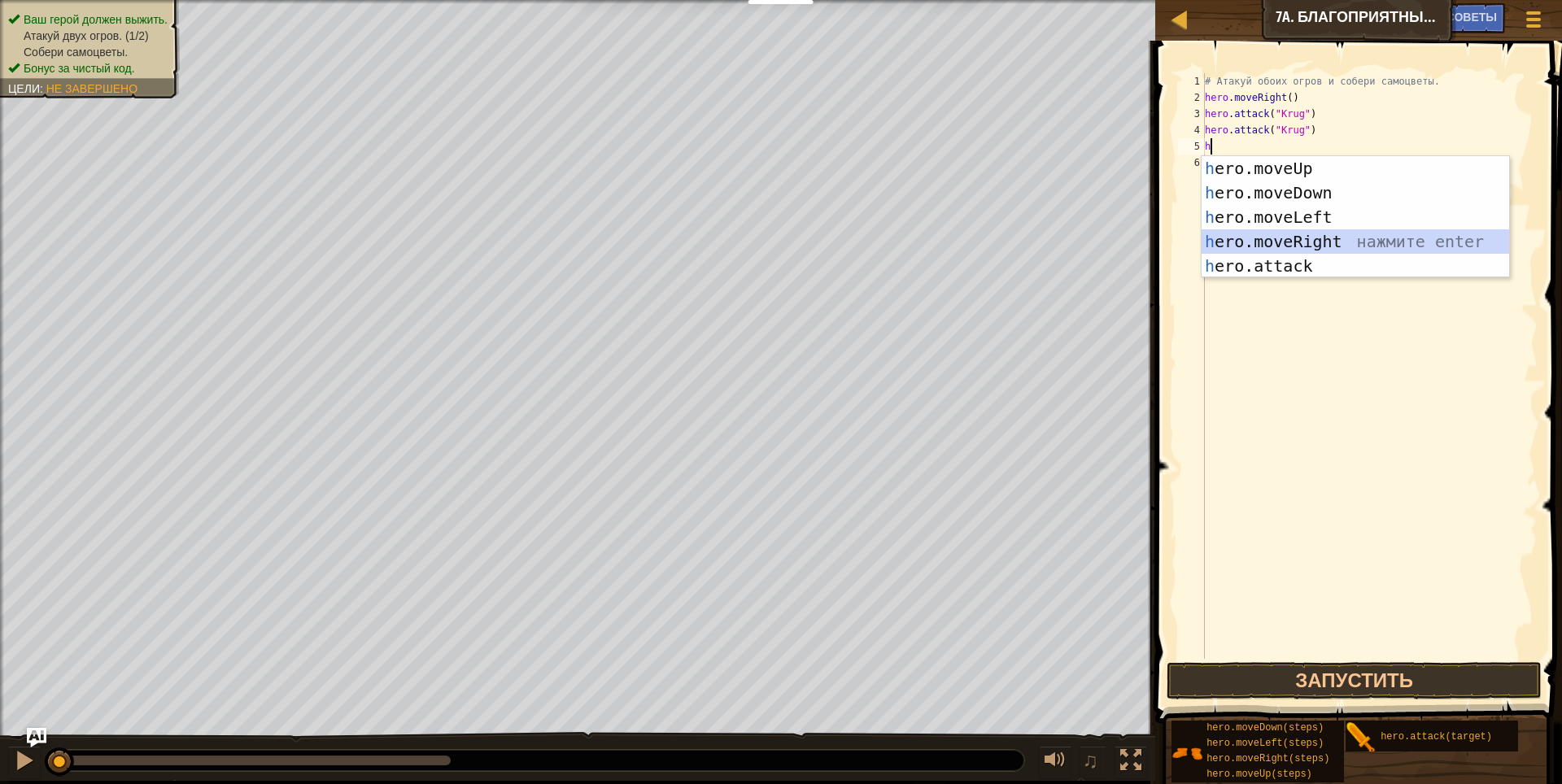
click at [1363, 231] on div "h ero.moveUp нажмите enter h ero.moveDown нажмите enter h ero.moveLeft нажмите …" at bounding box center [1355, 241] width 308 height 171
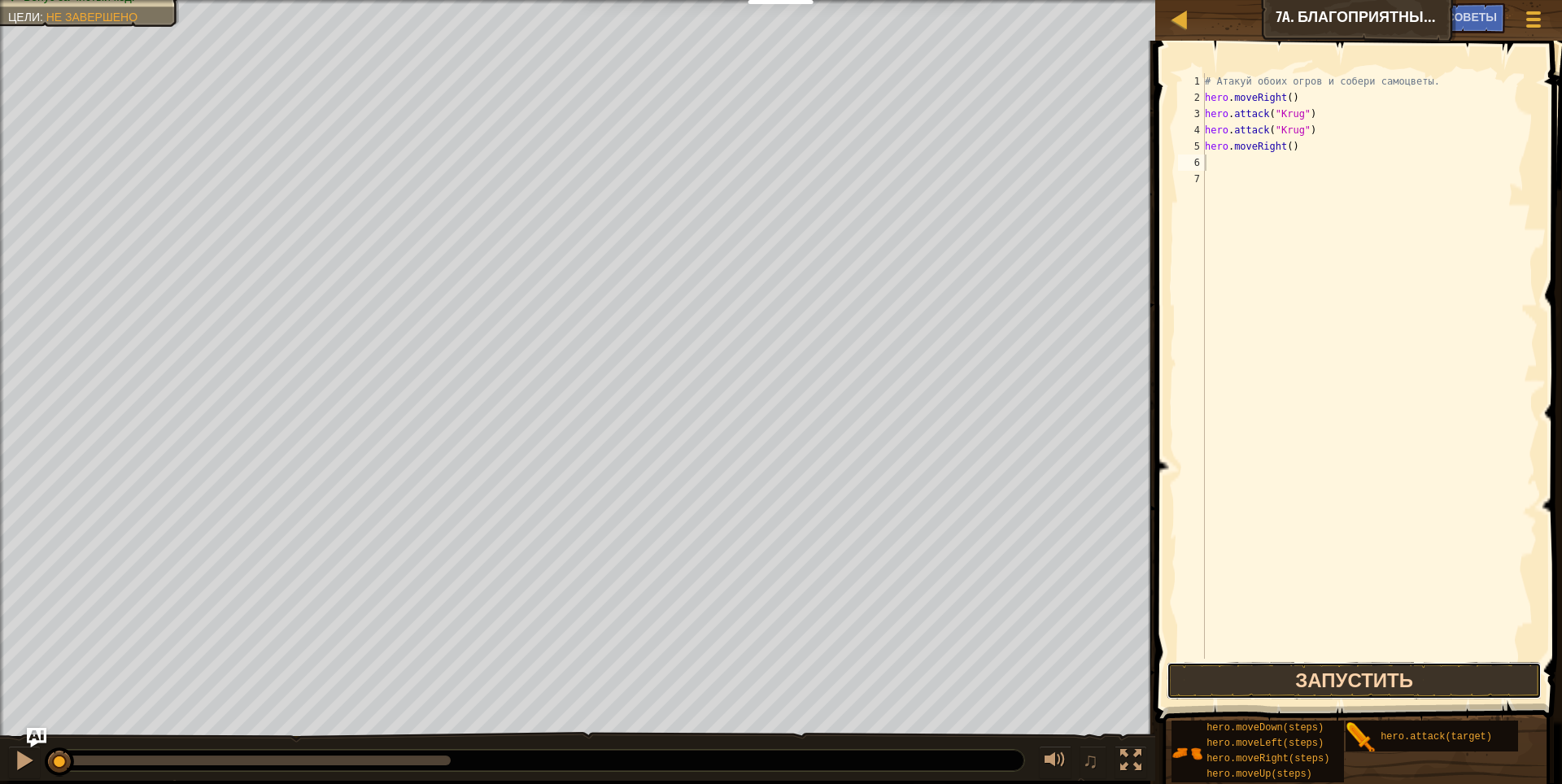
click at [1365, 682] on button "Запустить" at bounding box center [1354, 679] width 376 height 37
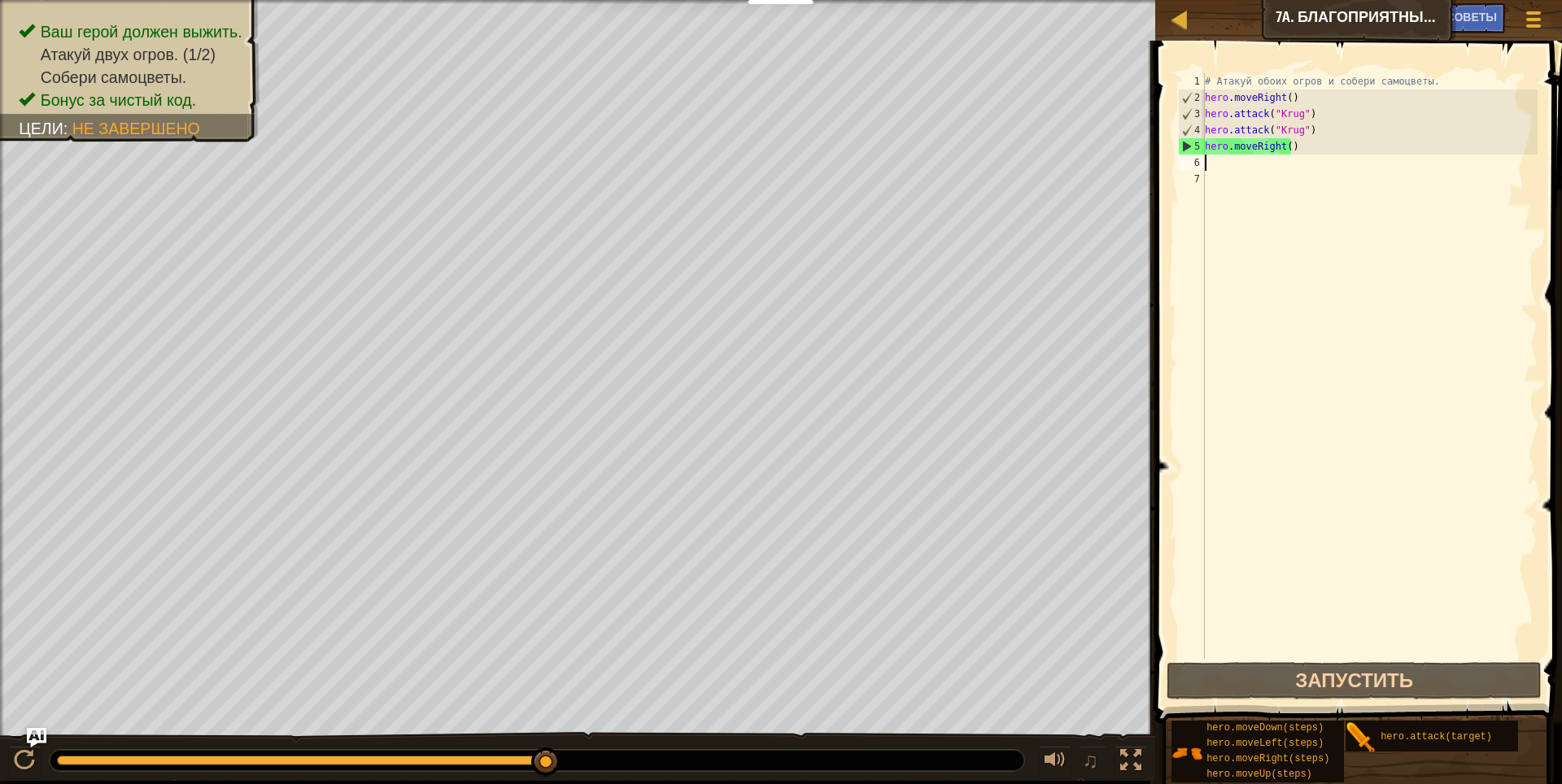
type textarea "h"
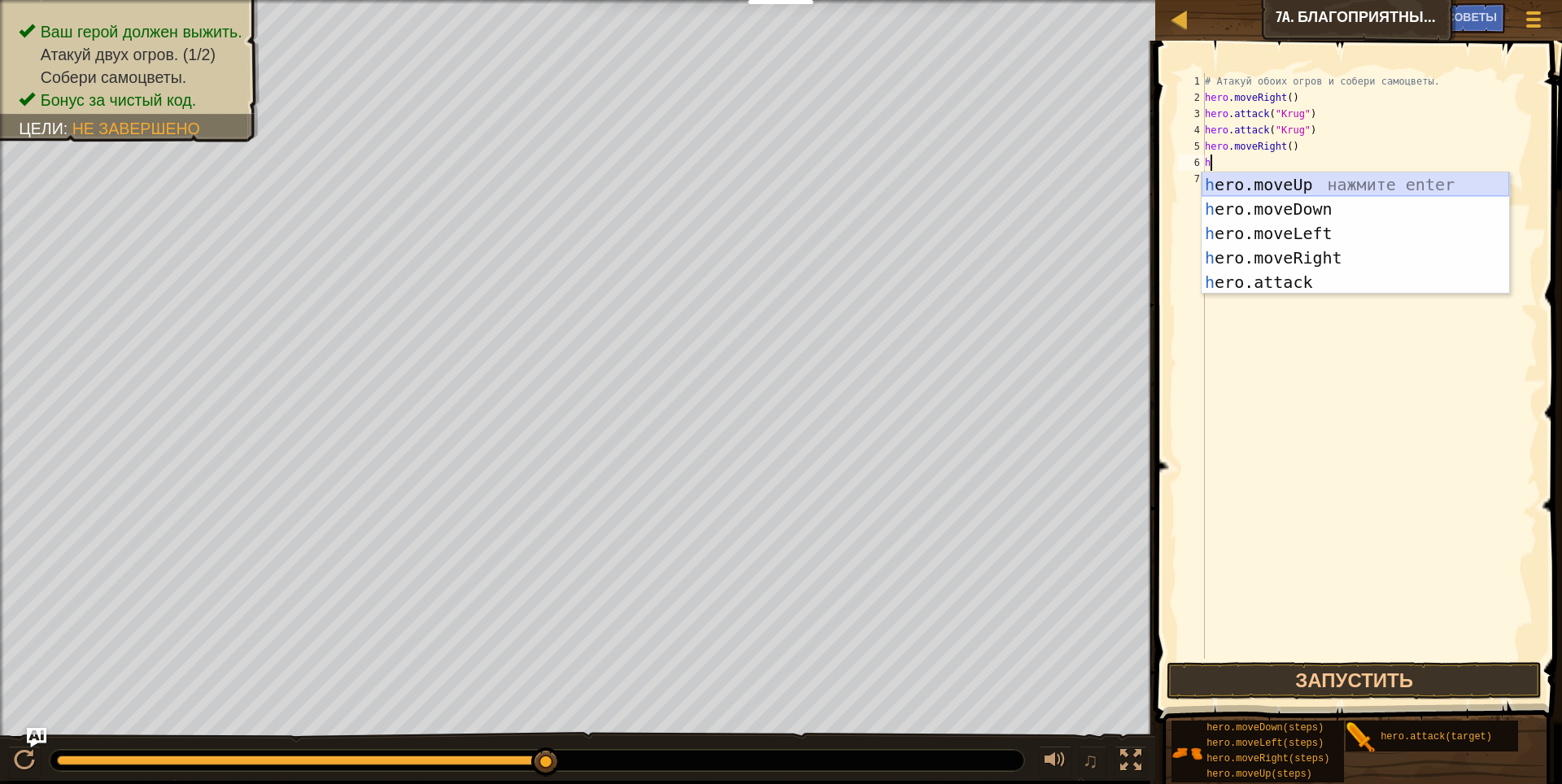
click at [1320, 181] on div "h ero.moveUp нажмите enter h ero.moveDown нажмите enter h ero.moveLeft нажмите …" at bounding box center [1355, 258] width 308 height 171
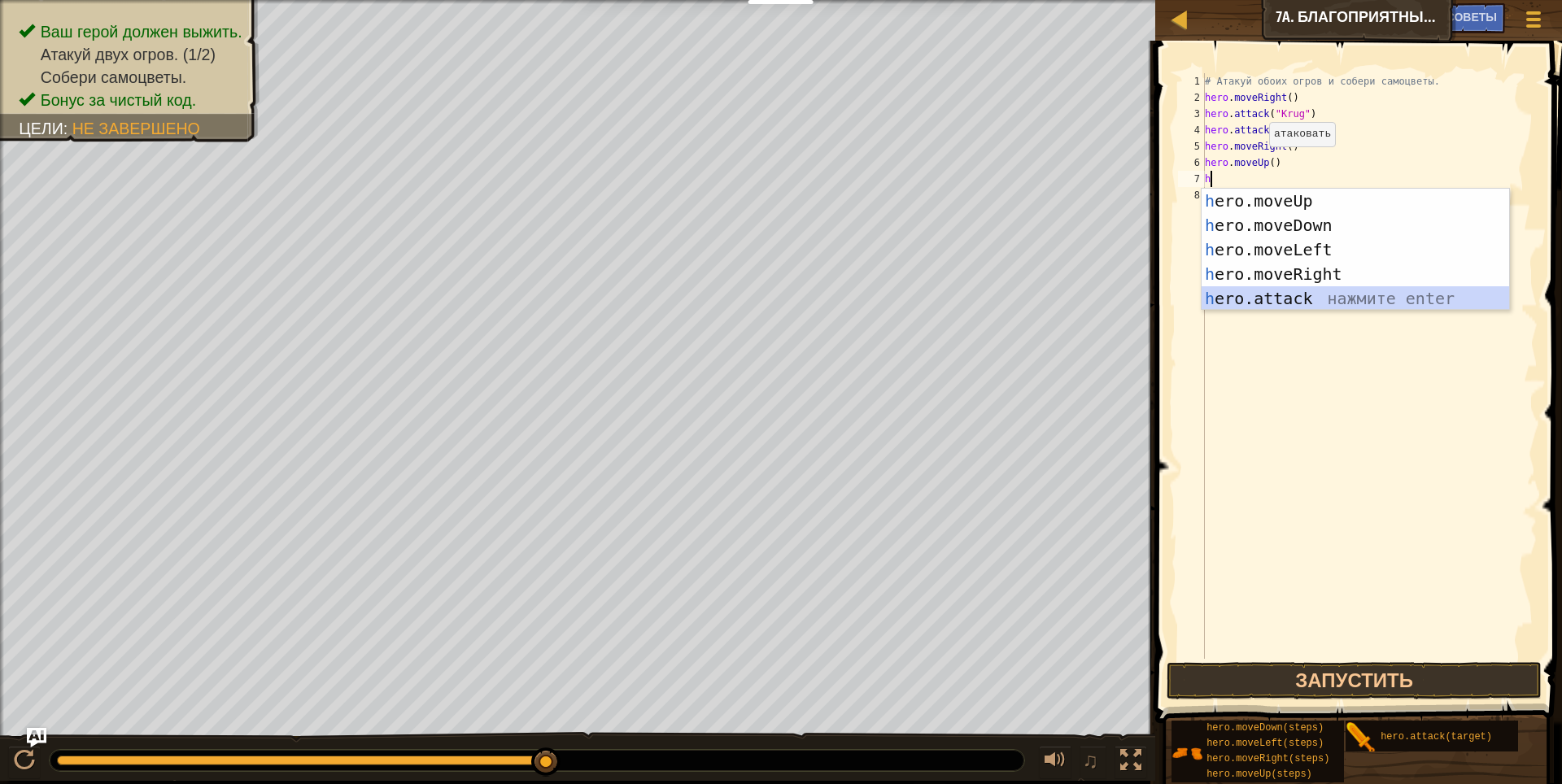
click at [1295, 291] on div "h ero.moveUp нажмите enter h ero.moveDown нажмите enter h ero.moveLeft нажмите …" at bounding box center [1355, 274] width 308 height 171
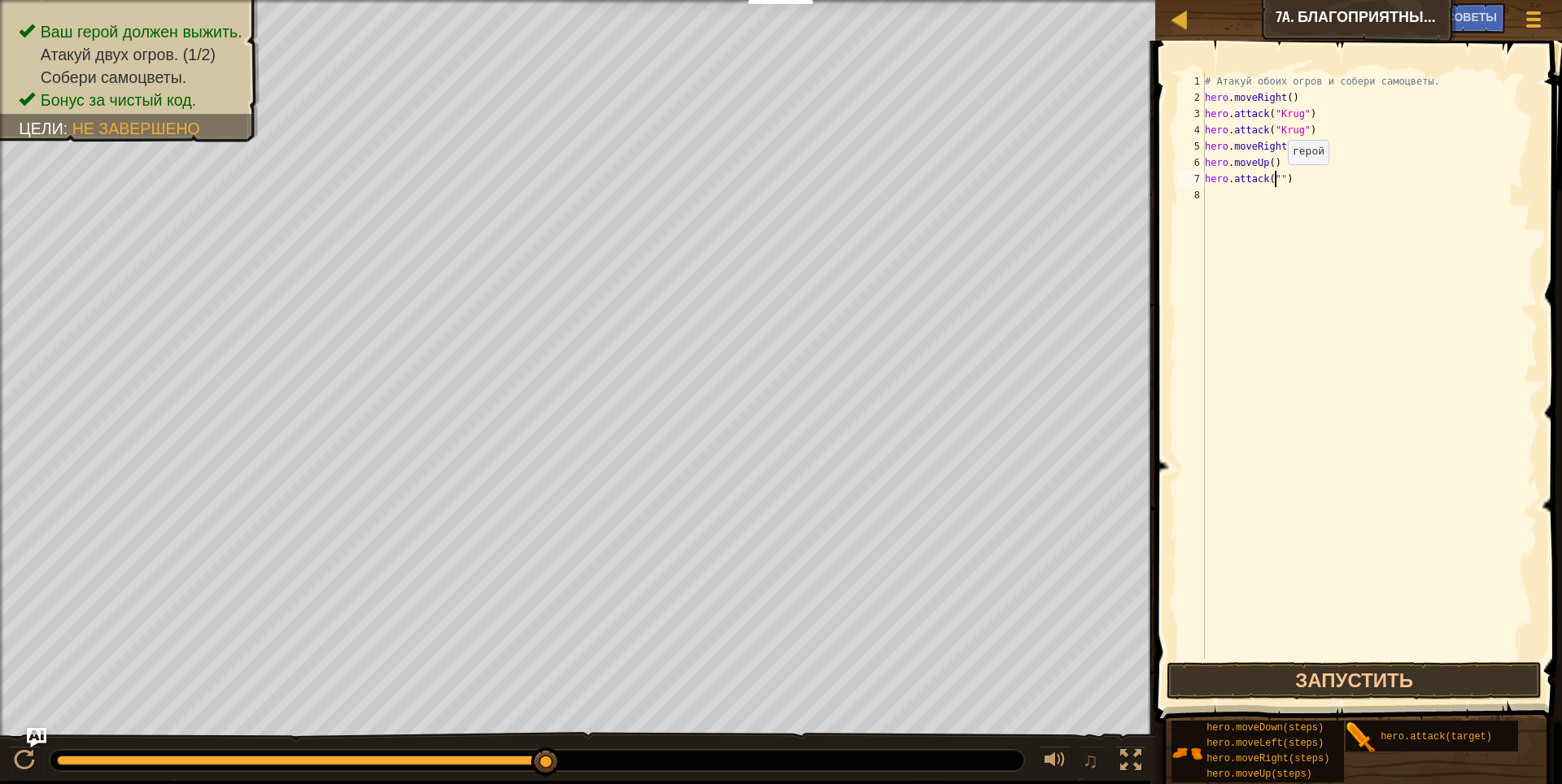
click at [1273, 181] on div "# Атакуй обоих огров и собери самоцветы. hero . moveRight ( ) hero . attack ( "…" at bounding box center [1369, 382] width 336 height 617
type textarea "hero.attack("Grump")"
click at [1229, 192] on div "# Атакуй обоих огров и собери самоцветы. hero . moveRight ( ) hero . attack ( "…" at bounding box center [1369, 382] width 336 height 617
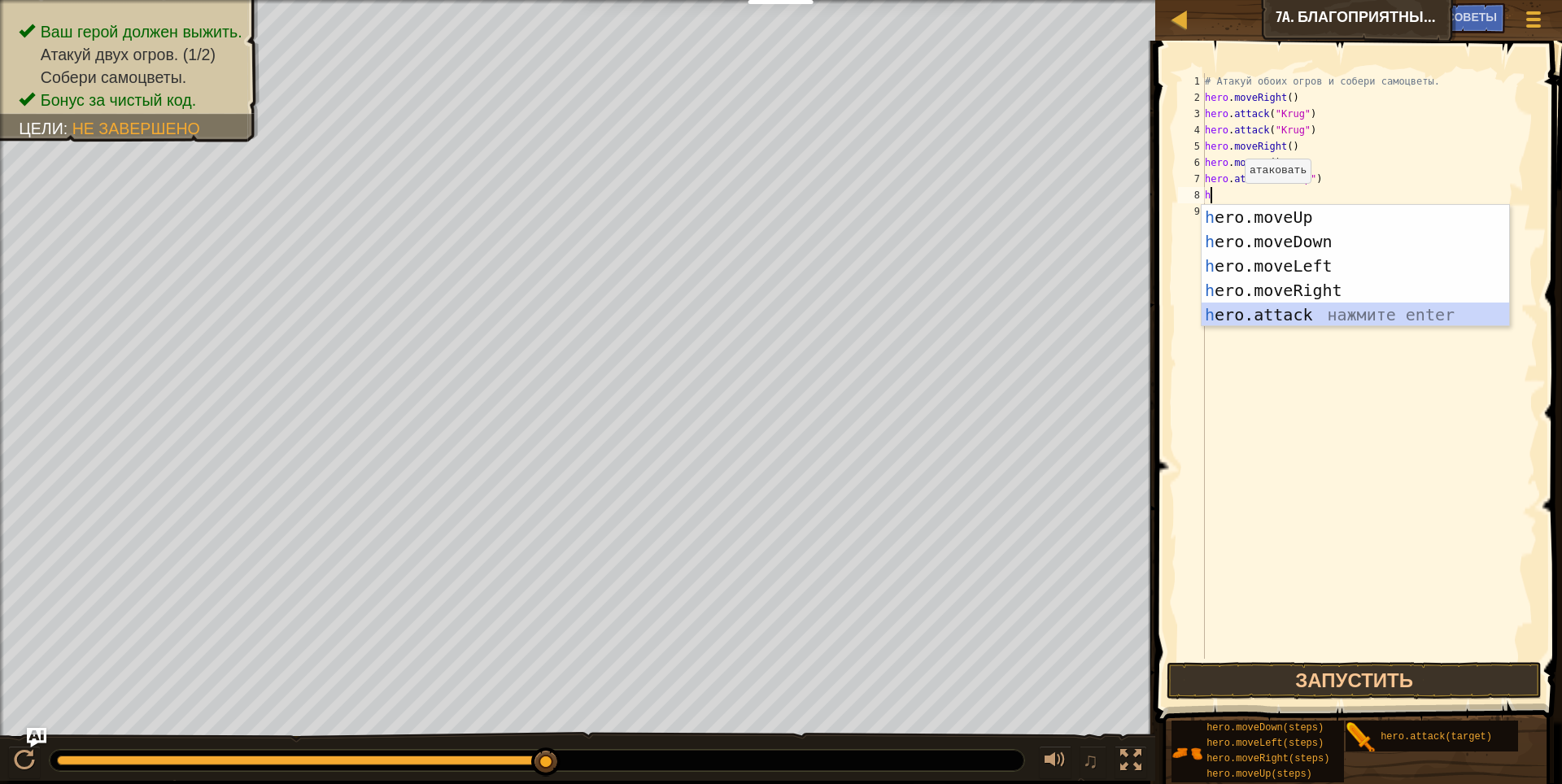
click at [1273, 317] on div "h ero.moveUp нажмите enter h ero.moveDown нажмите enter h ero.moveLeft нажмите …" at bounding box center [1355, 290] width 308 height 171
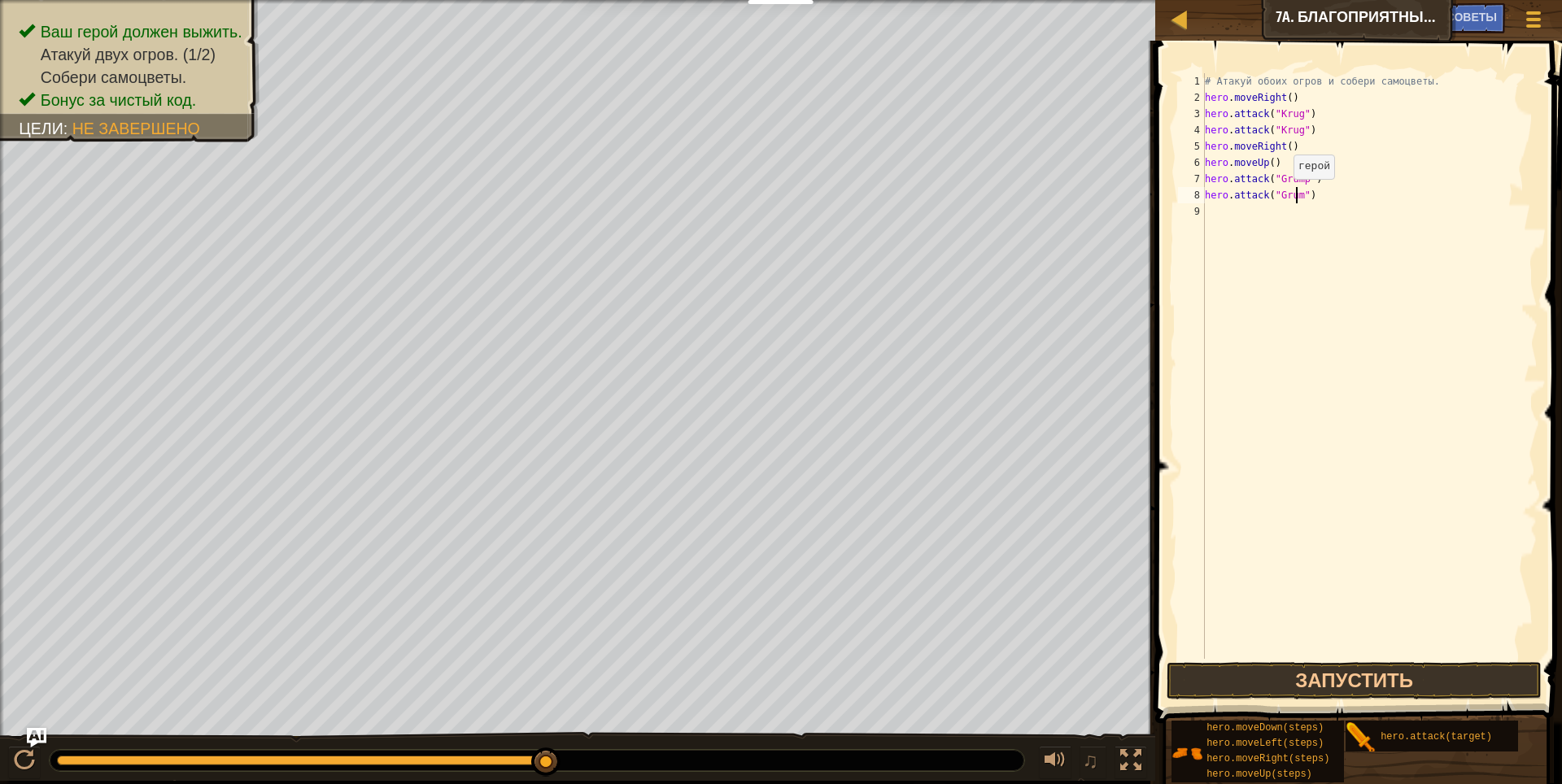
scroll to position [7, 7]
type textarea "hero.attack("Grump")"
click at [1397, 203] on div "# Атакуй обоих огров и собери самоцветы. hero . moveRight ( ) hero . attack ( "…" at bounding box center [1369, 382] width 336 height 617
click at [1295, 224] on div "# Атакуй обоих огров и собери самоцветы. hero . moveRight ( ) hero . attack ( "…" at bounding box center [1369, 382] width 336 height 617
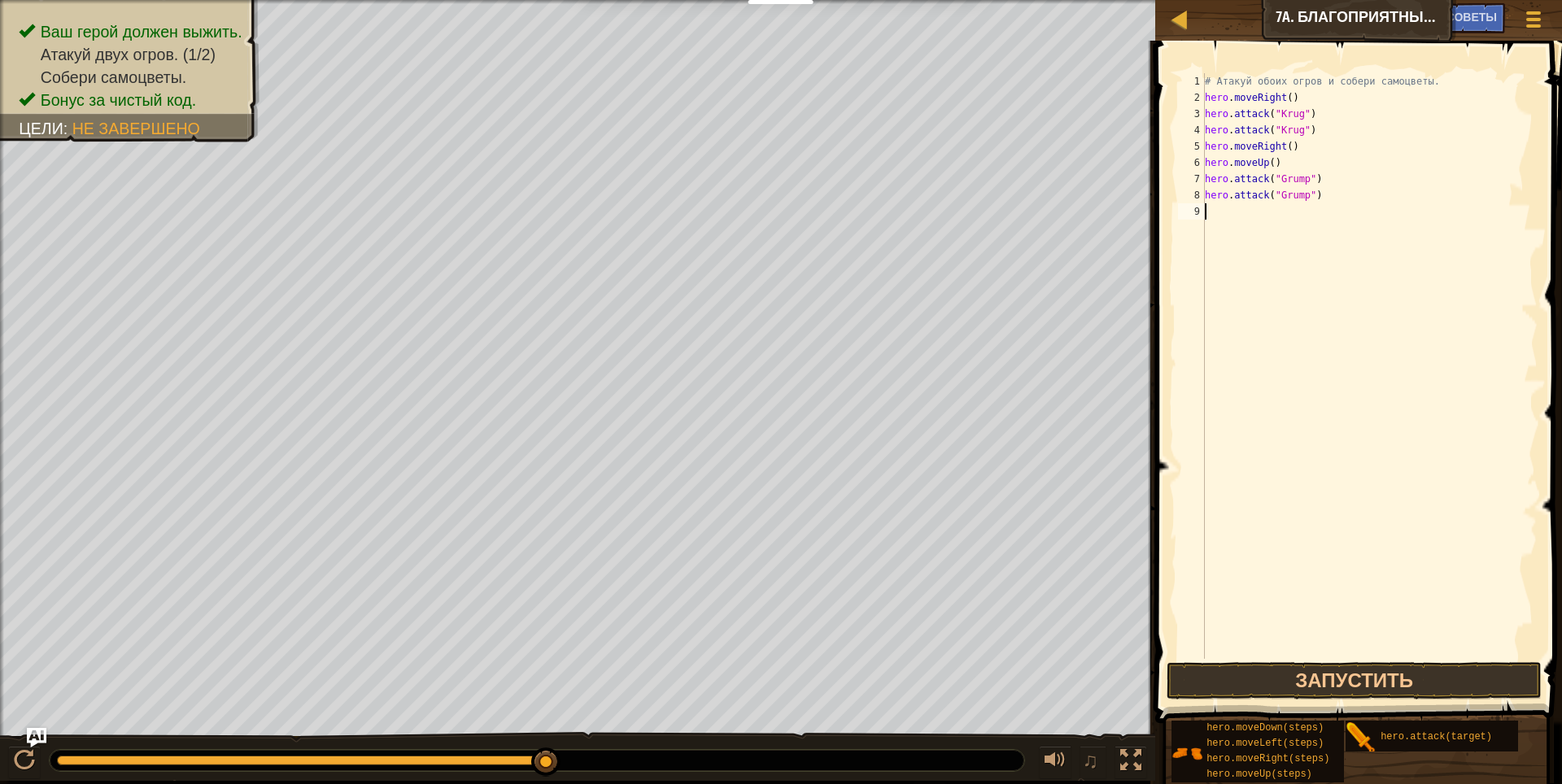
type textarea "h"
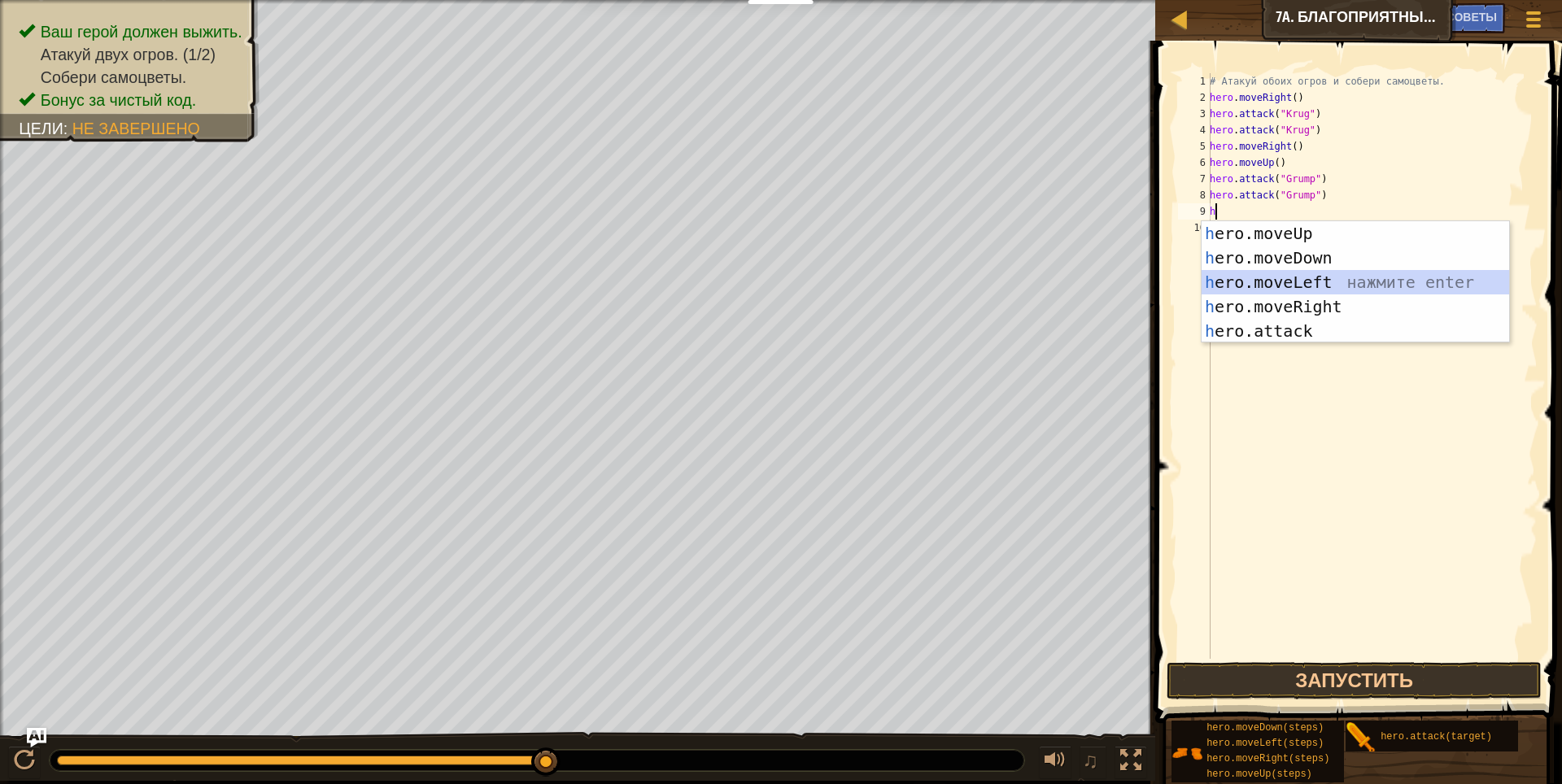
click at [1383, 273] on div "h ero.moveUp нажмите enter h ero.moveDown нажмите enter h ero.moveLeft нажмите …" at bounding box center [1355, 306] width 308 height 171
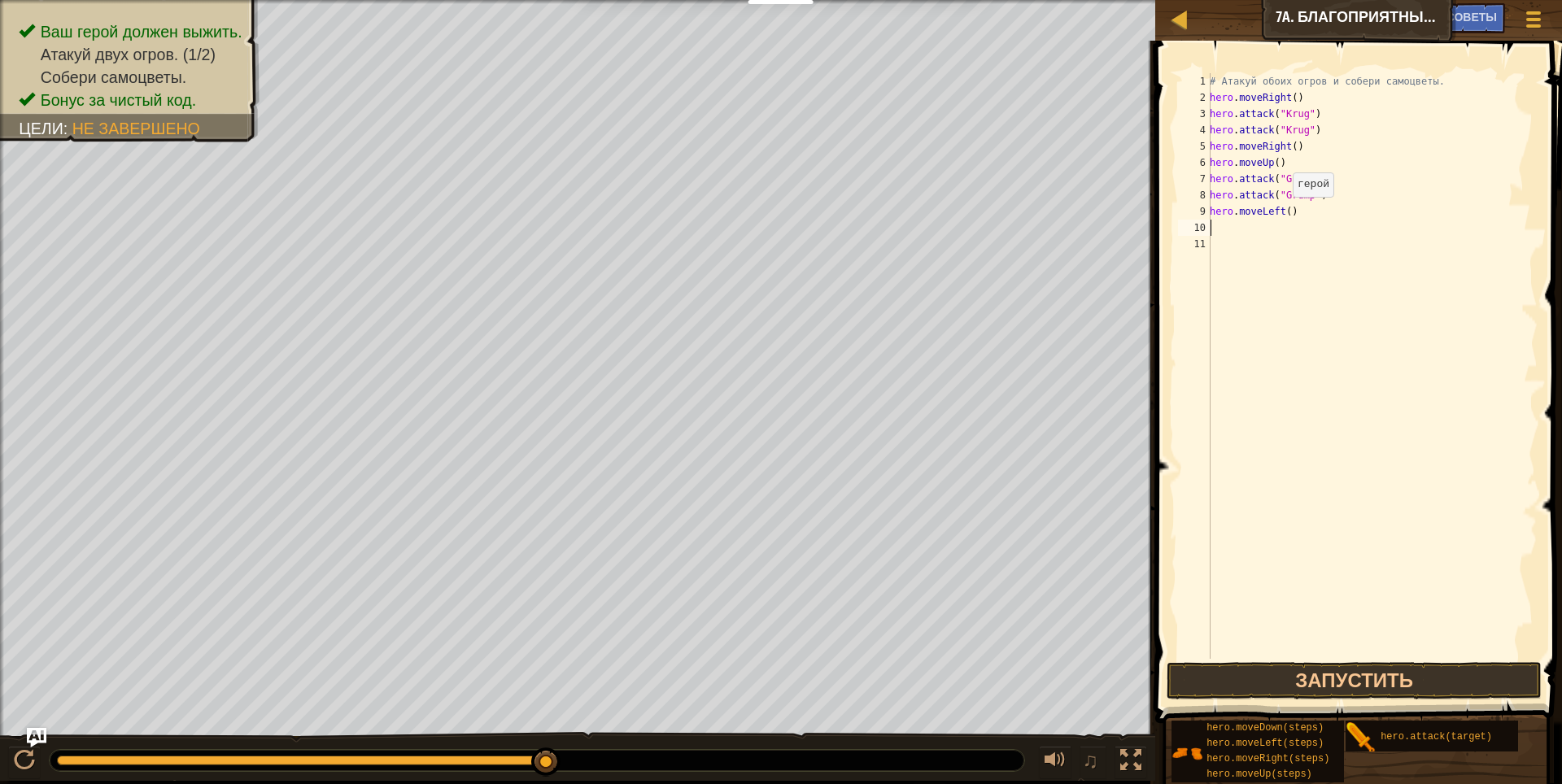
click at [1283, 213] on div "# Атакуй обоих огров и собери самоцветы. hero . moveRight ( ) hero . attack ( "…" at bounding box center [1371, 382] width 331 height 617
click at [1312, 208] on div "# Атакуй обоих огров и собери самоцветы. hero . moveRight ( ) hero . attack ( "…" at bounding box center [1371, 382] width 331 height 617
type textarea "hero.moveLeft(2)"
click at [1479, 674] on button "Запустить" at bounding box center [1354, 679] width 376 height 37
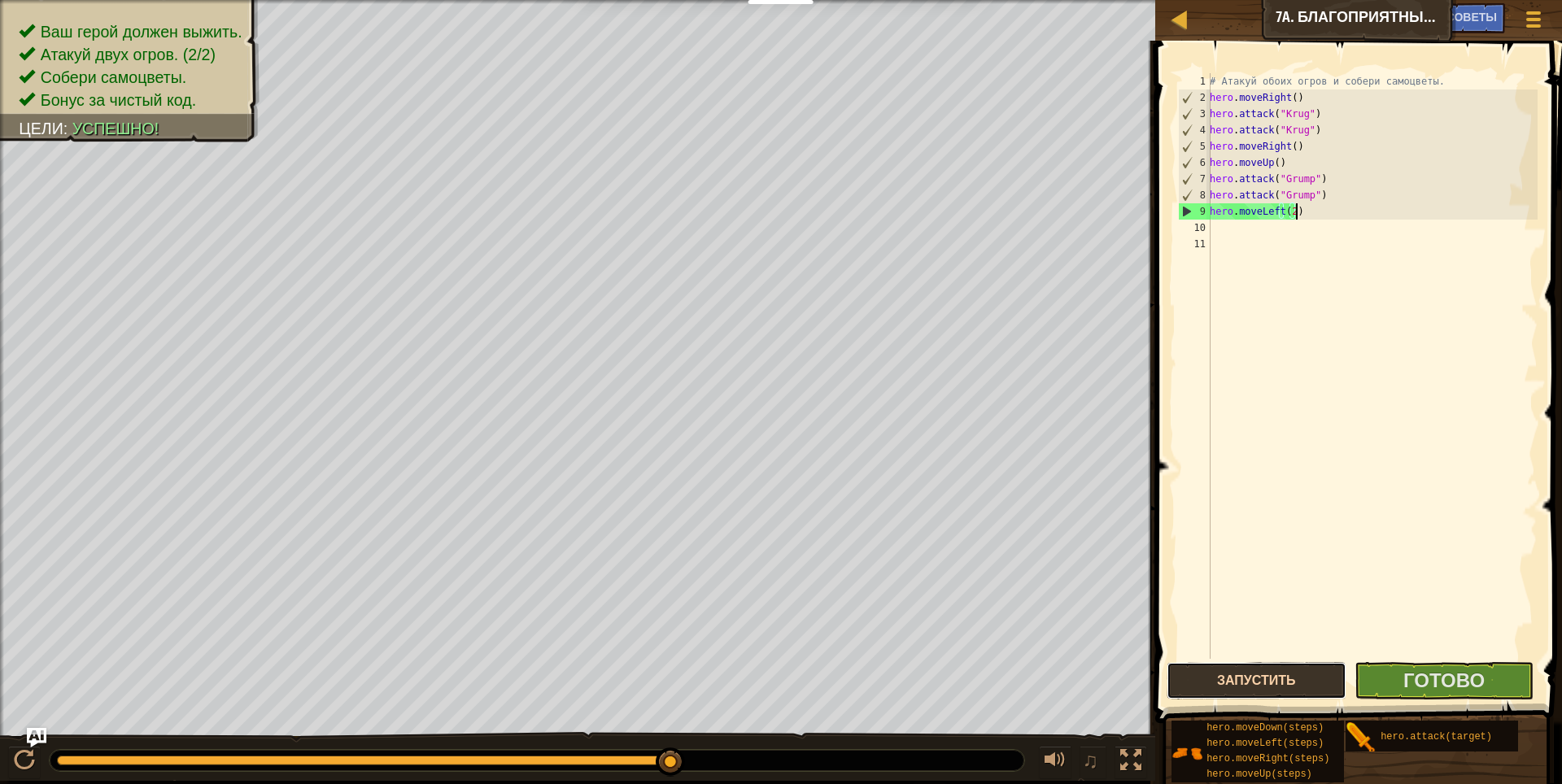
click at [1204, 683] on button "Запустить" at bounding box center [1256, 679] width 180 height 37
click at [1442, 675] on span "Готово" at bounding box center [1443, 679] width 81 height 26
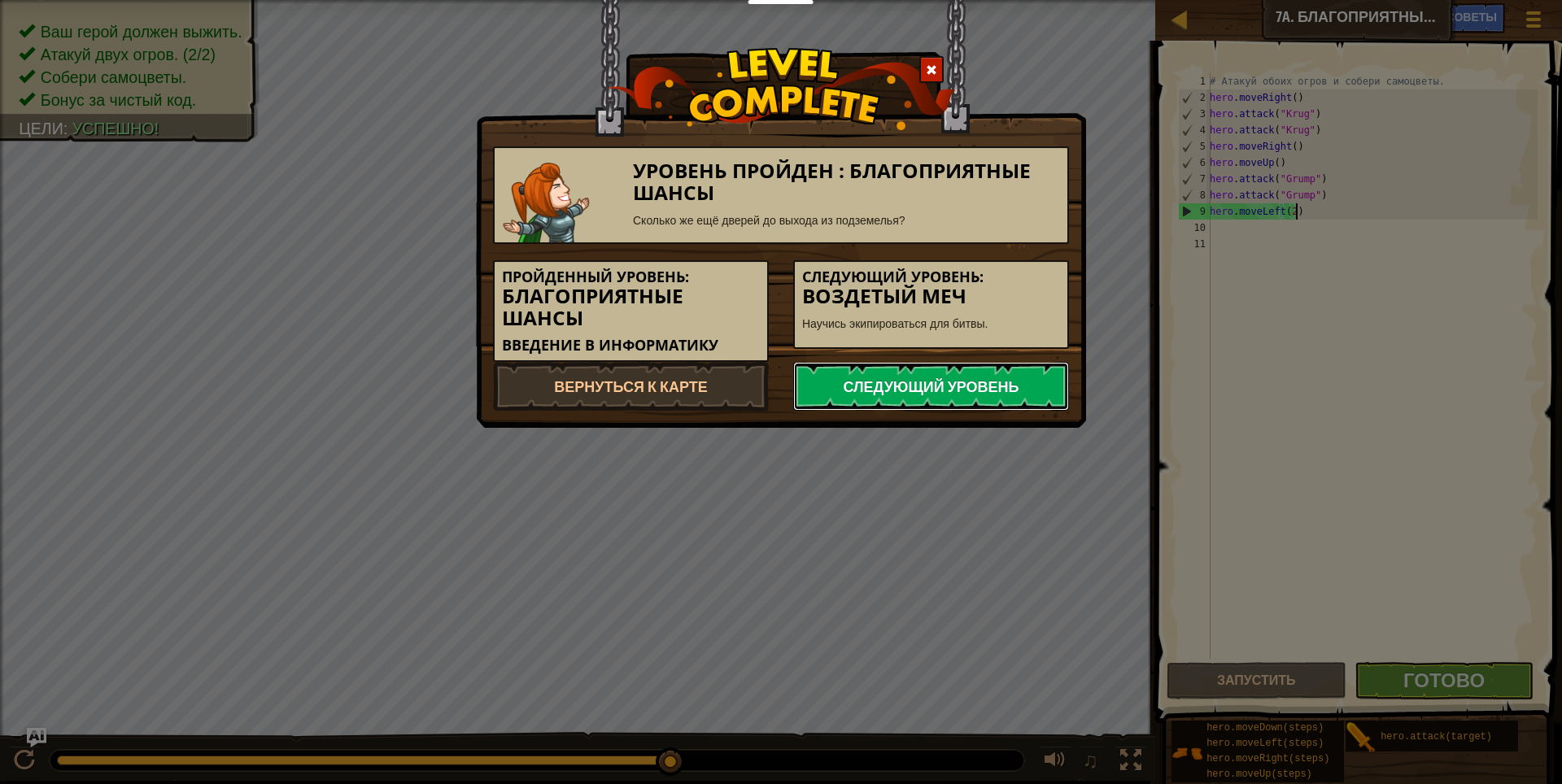
click at [936, 377] on link "Следующий уровень" at bounding box center [930, 386] width 276 height 49
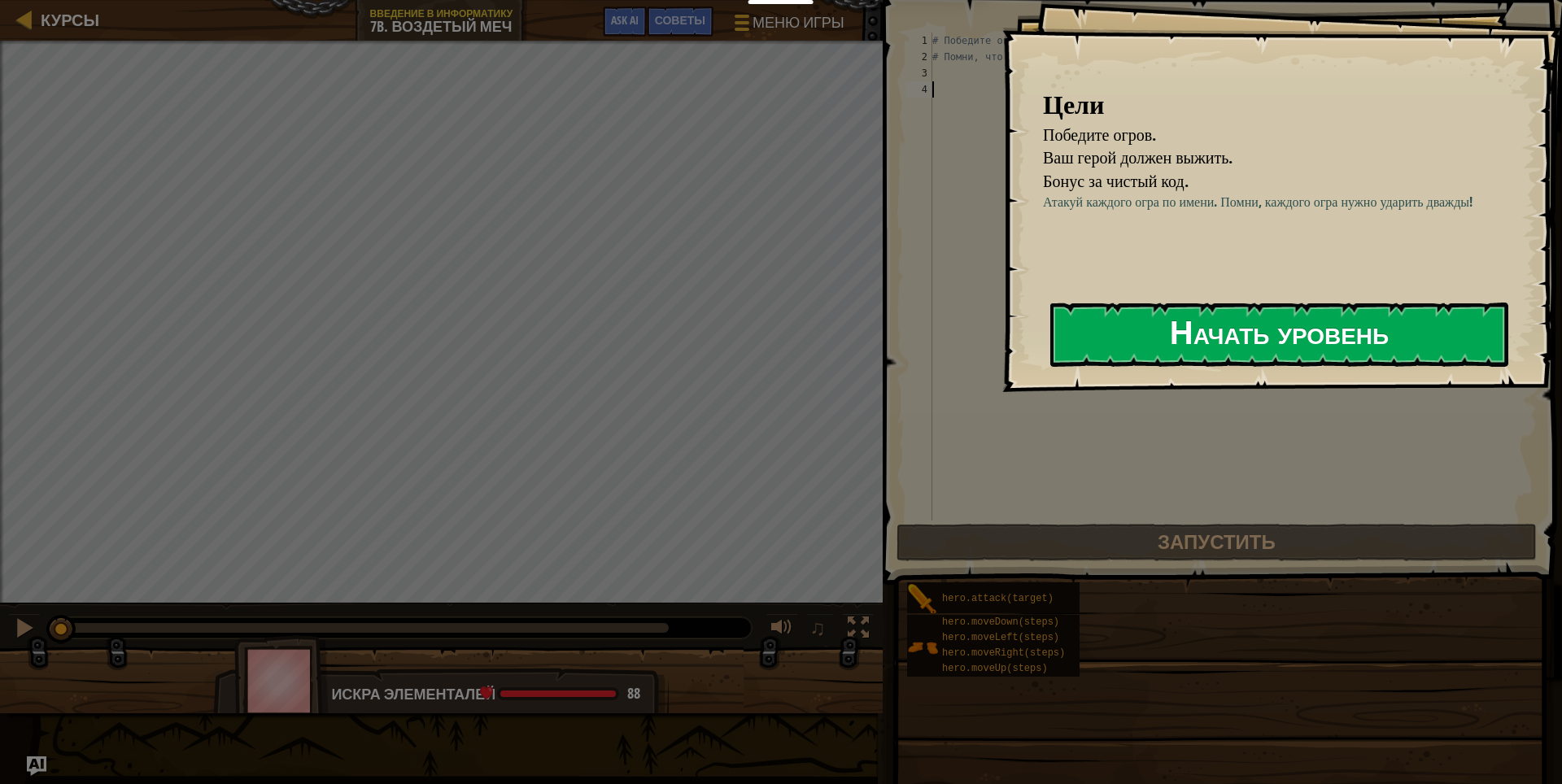
click at [1221, 341] on button "Начать уровень" at bounding box center [1279, 335] width 458 height 64
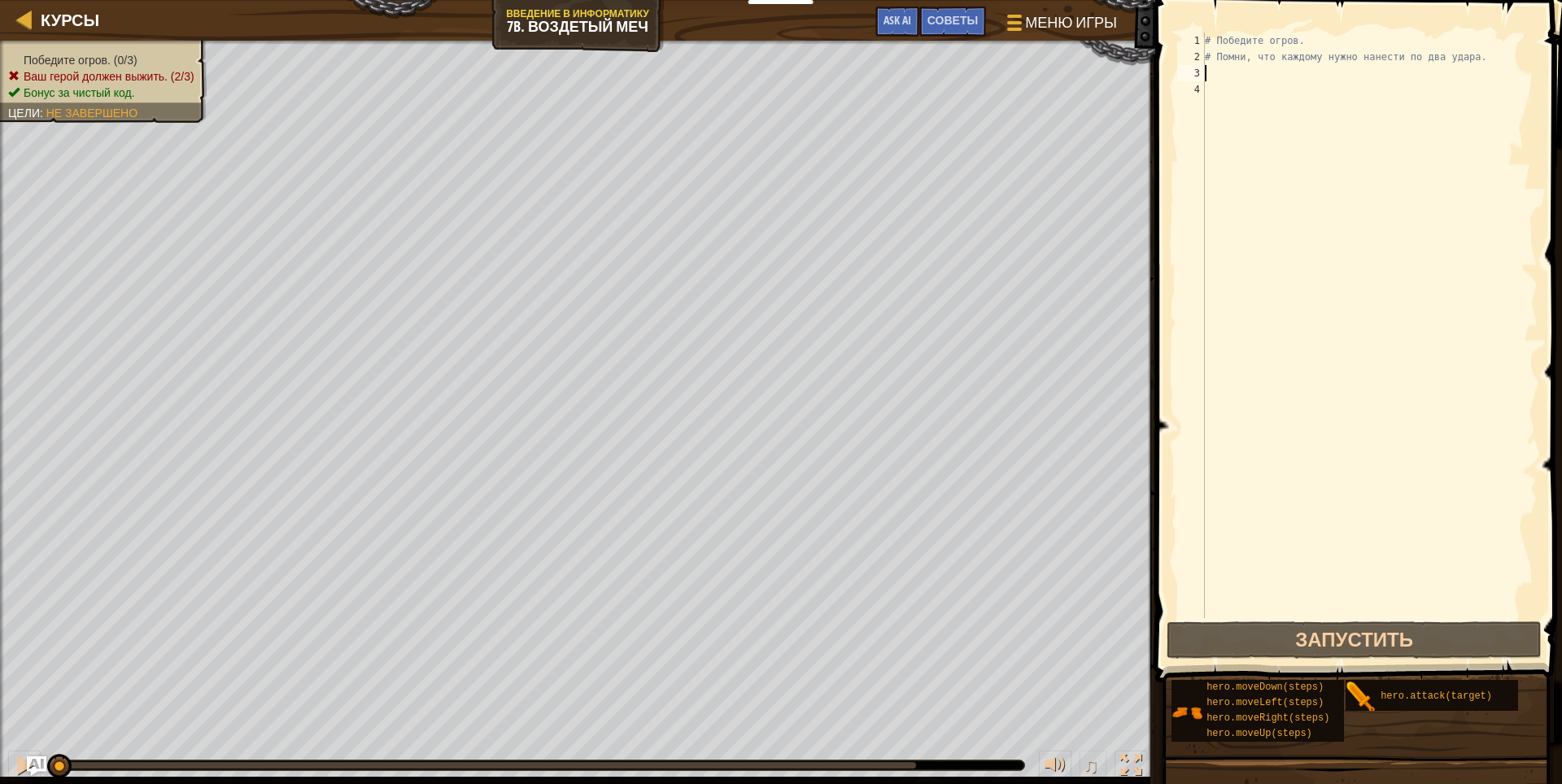
click at [1238, 81] on div "# Победите огров. # Помни, что каждому нужно нанести по два удара." at bounding box center [1369, 342] width 336 height 617
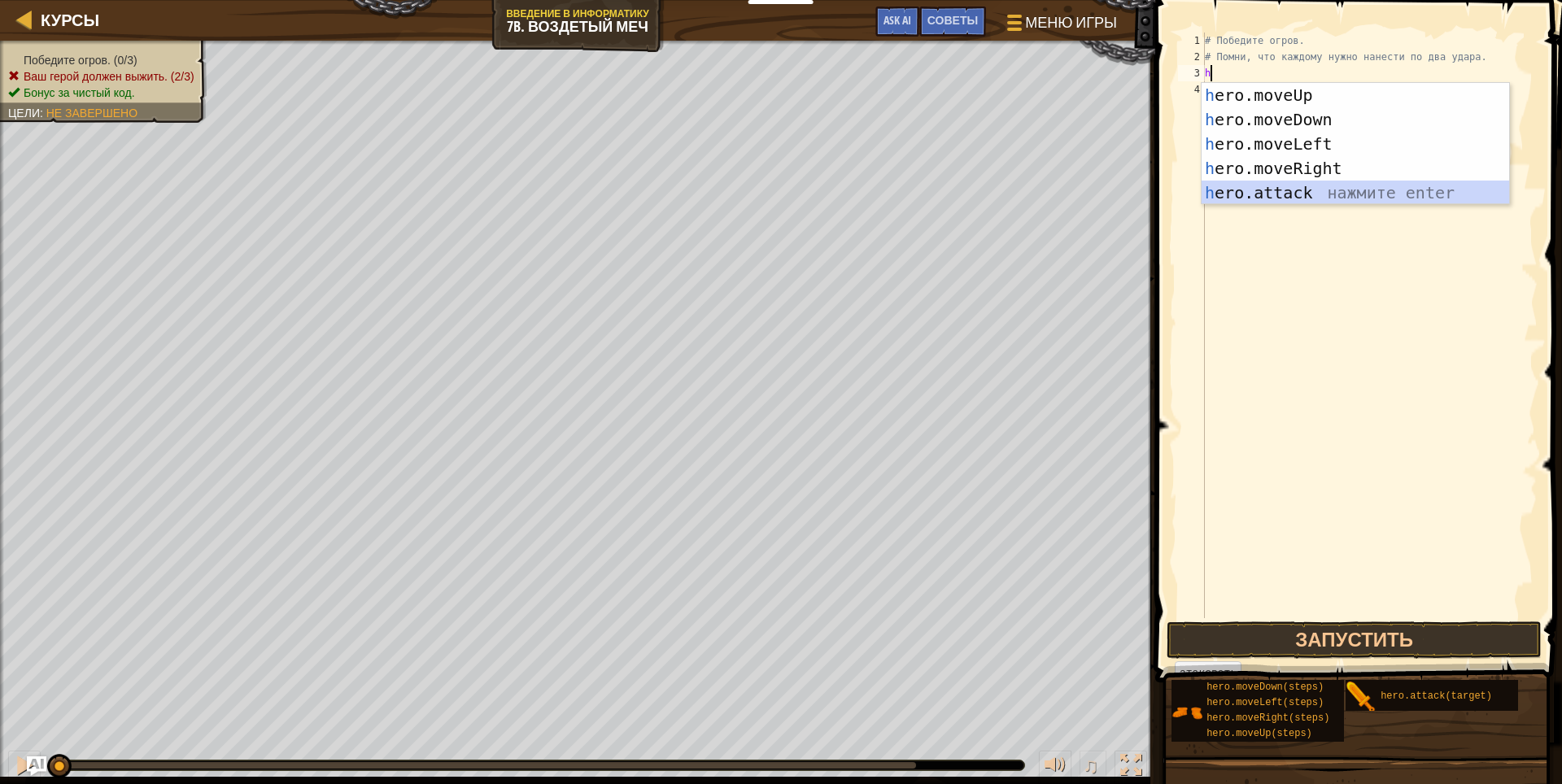
click at [1344, 201] on div "h ero.moveUp нажмите enter h ero.moveDown нажмите enter h ero.moveLeft нажмите …" at bounding box center [1355, 168] width 308 height 171
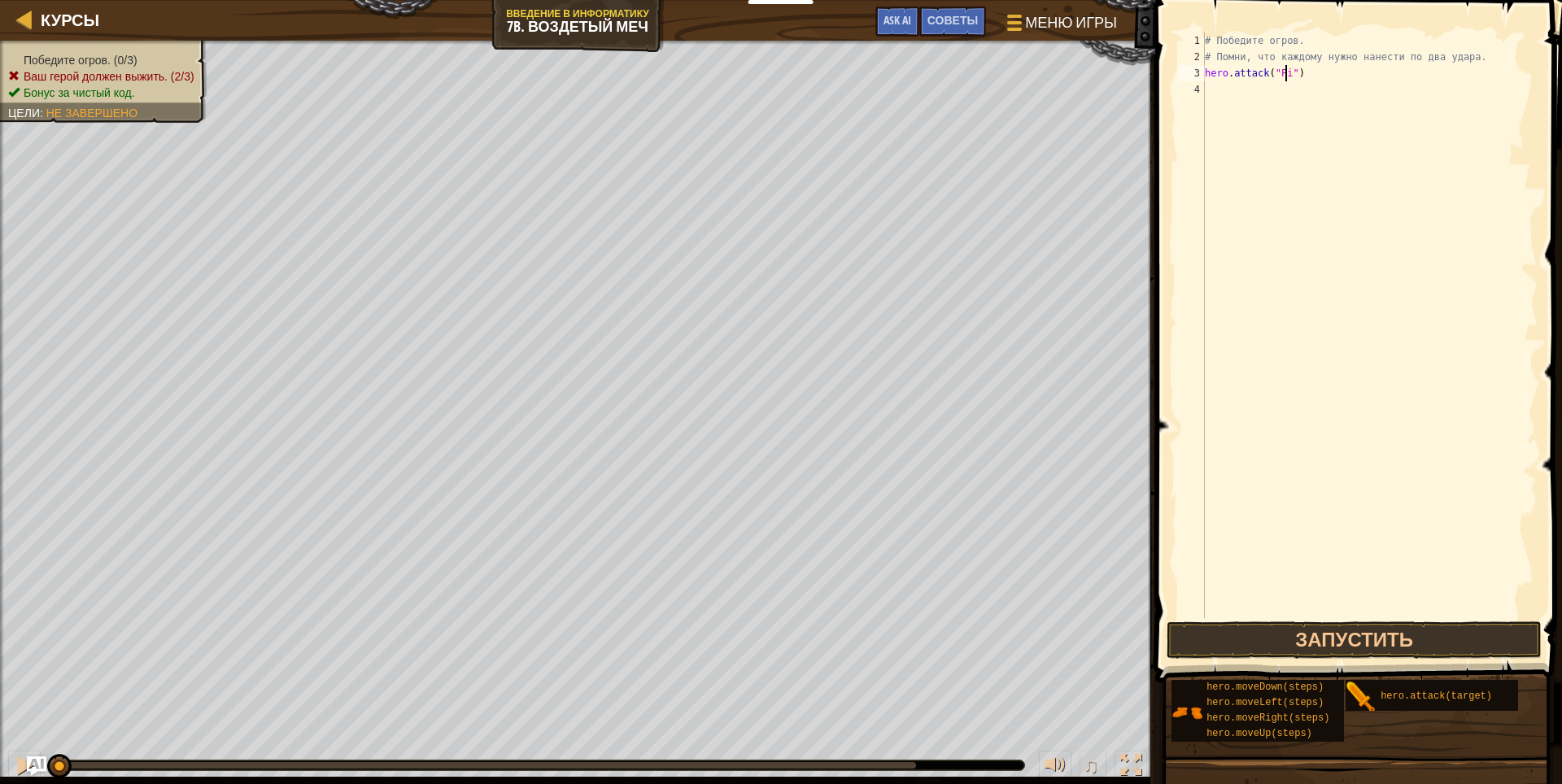
scroll to position [7, 7]
type textarea "hero.attack("Pig")"
click at [1236, 92] on div "# Победите огров. # Помни, что каждому нужно нанести по два удара. hero . attac…" at bounding box center [1369, 342] width 336 height 617
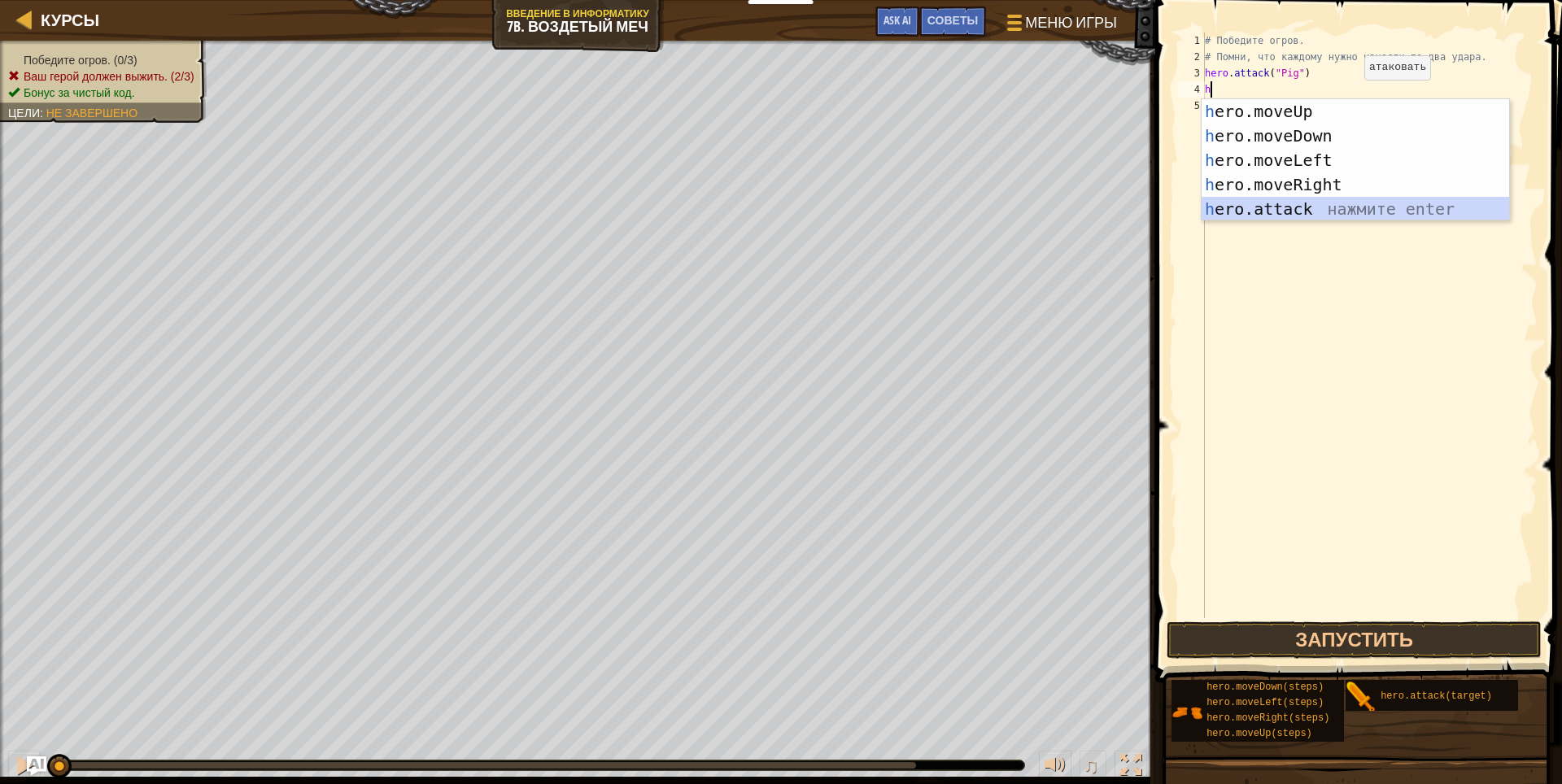
click at [1312, 208] on div "h ero.moveUp нажмите enter h ero.moveDown нажмите enter h ero.moveLeft нажмите …" at bounding box center [1355, 184] width 308 height 171
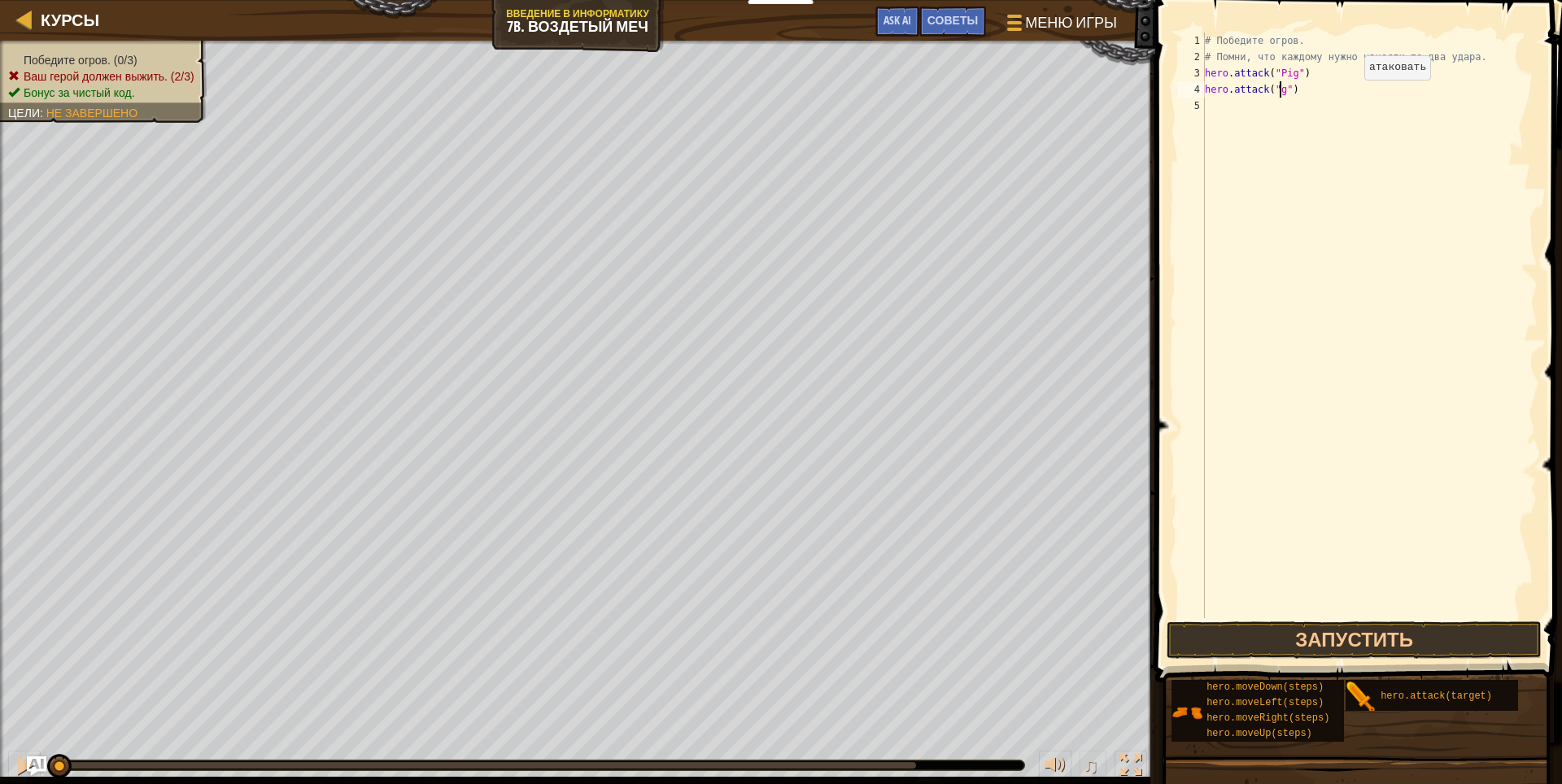
scroll to position [7, 7]
type textarea "hero.attack("gurt")"
click at [1286, 108] on div "# Победите огров. # Помни, что каждому нужно нанести по два удара. hero . attac…" at bounding box center [1369, 342] width 336 height 617
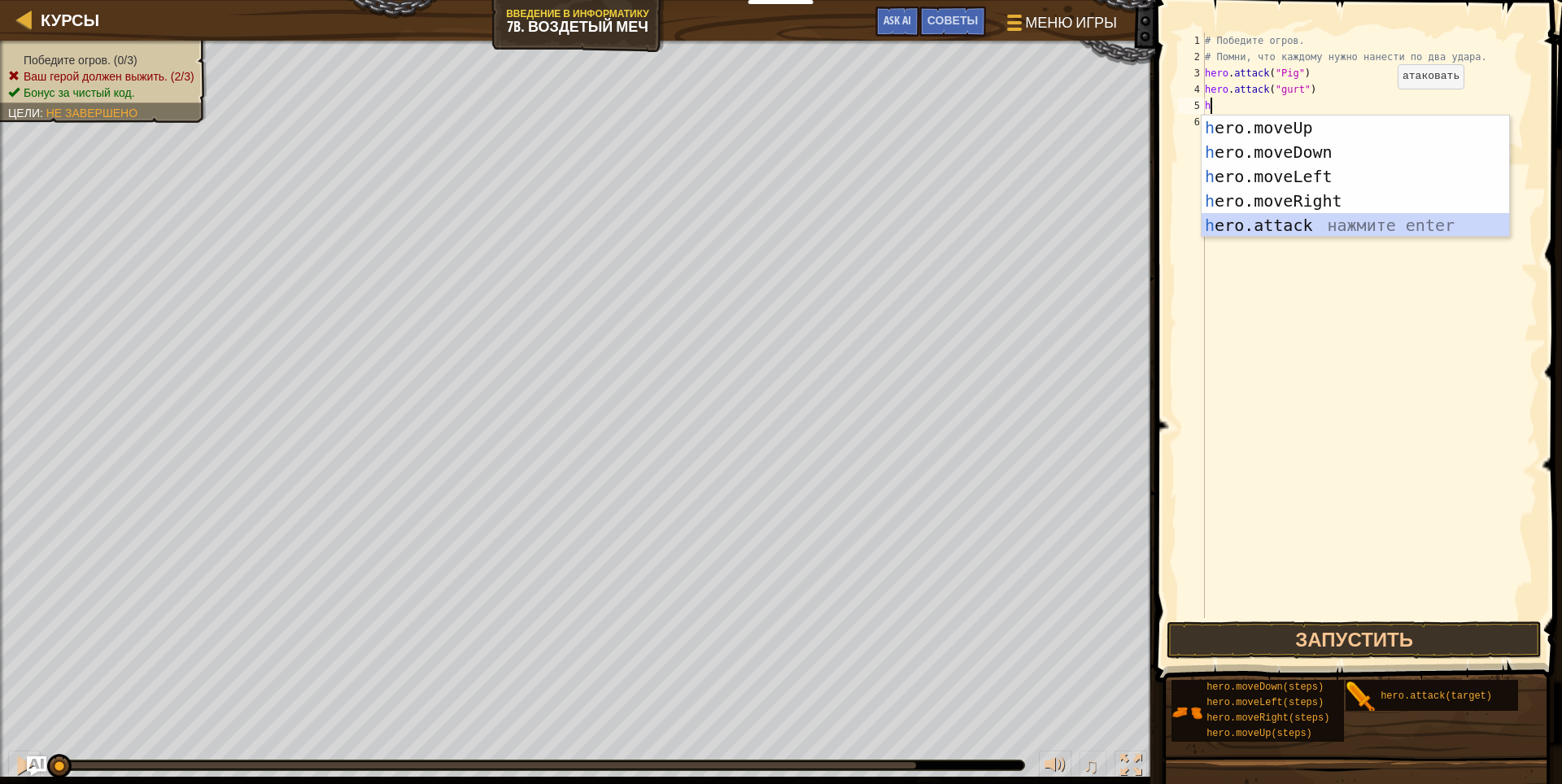
click at [1305, 222] on div "h ero.moveUp нажмите enter h ero.moveDown нажмите enter h ero.moveLeft нажмите …" at bounding box center [1355, 201] width 308 height 171
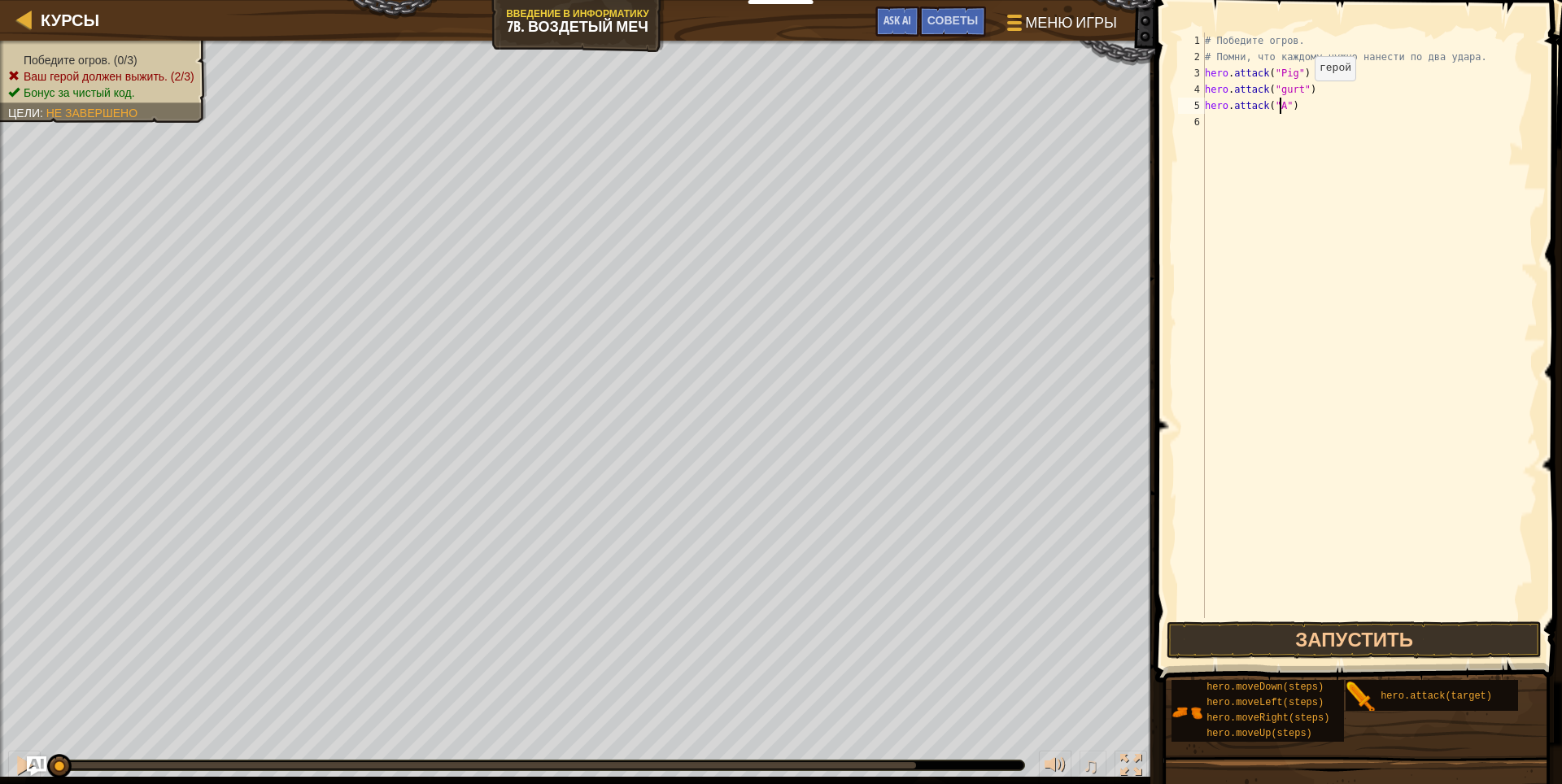
scroll to position [7, 7]
type textarea "hero.attack("Ack")"
click at [1231, 120] on div "# Победите огров. # Помни, что каждому нужно нанести по два удара. hero . attac…" at bounding box center [1369, 342] width 336 height 617
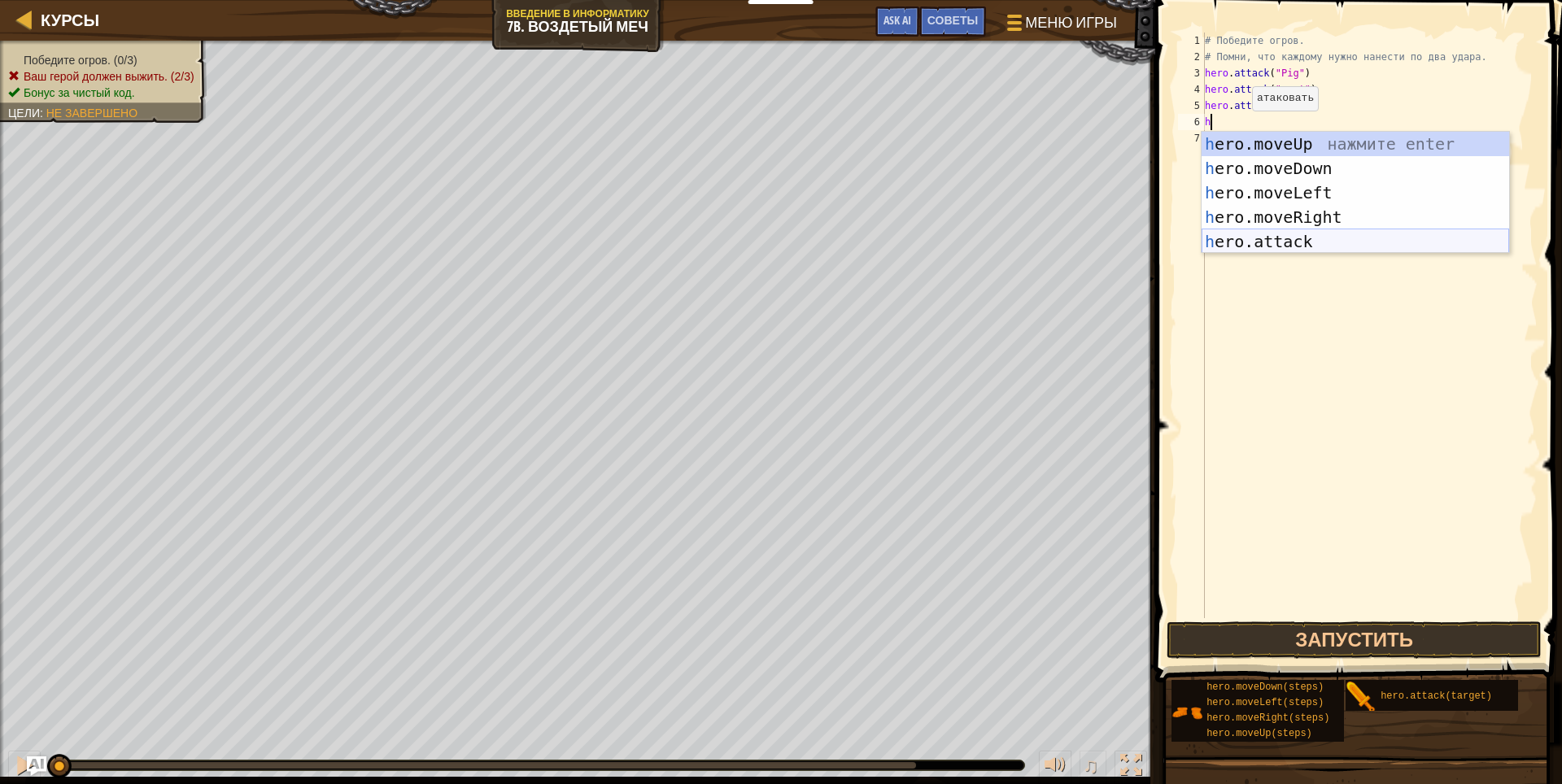
click at [1330, 243] on div "h ero.moveUp нажмите enter h ero.moveDown нажмите enter h ero.moveLeft нажмите …" at bounding box center [1355, 217] width 308 height 171
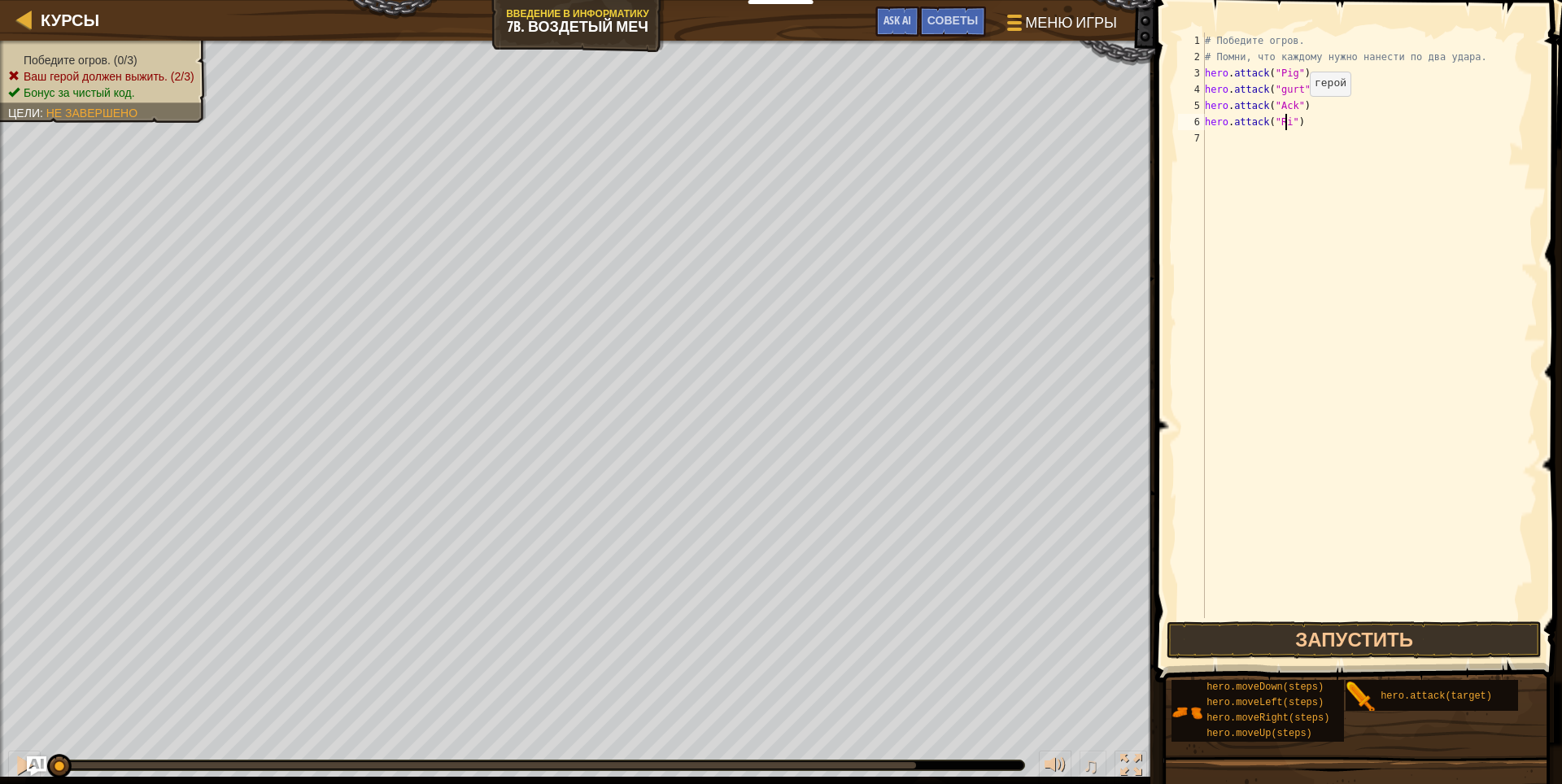
scroll to position [7, 7]
type textarea "hero.attack("Rig")"
click at [1232, 181] on div "# Победите огров. # Помни, что каждому нужно нанести по два удара. hero . attac…" at bounding box center [1369, 342] width 336 height 617
click at [1239, 141] on div "# Победите огров. # Помни, что каждому нужно нанести по два удара. hero . attac…" at bounding box center [1369, 342] width 336 height 617
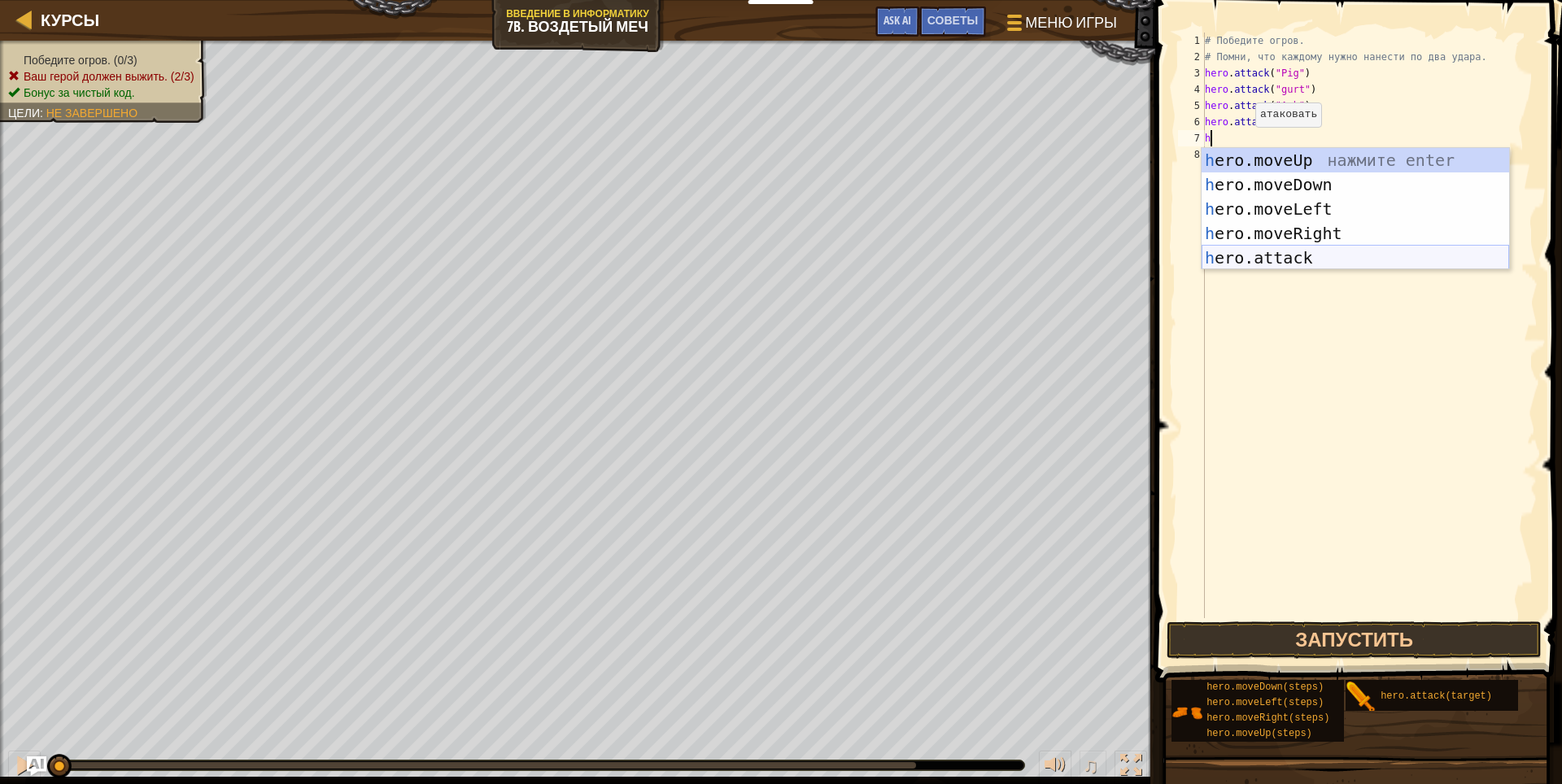
click at [1274, 251] on div "h ero.moveUp нажмите enter h ero.moveDown нажмите enter h ero.moveLeft нажмите …" at bounding box center [1355, 233] width 308 height 171
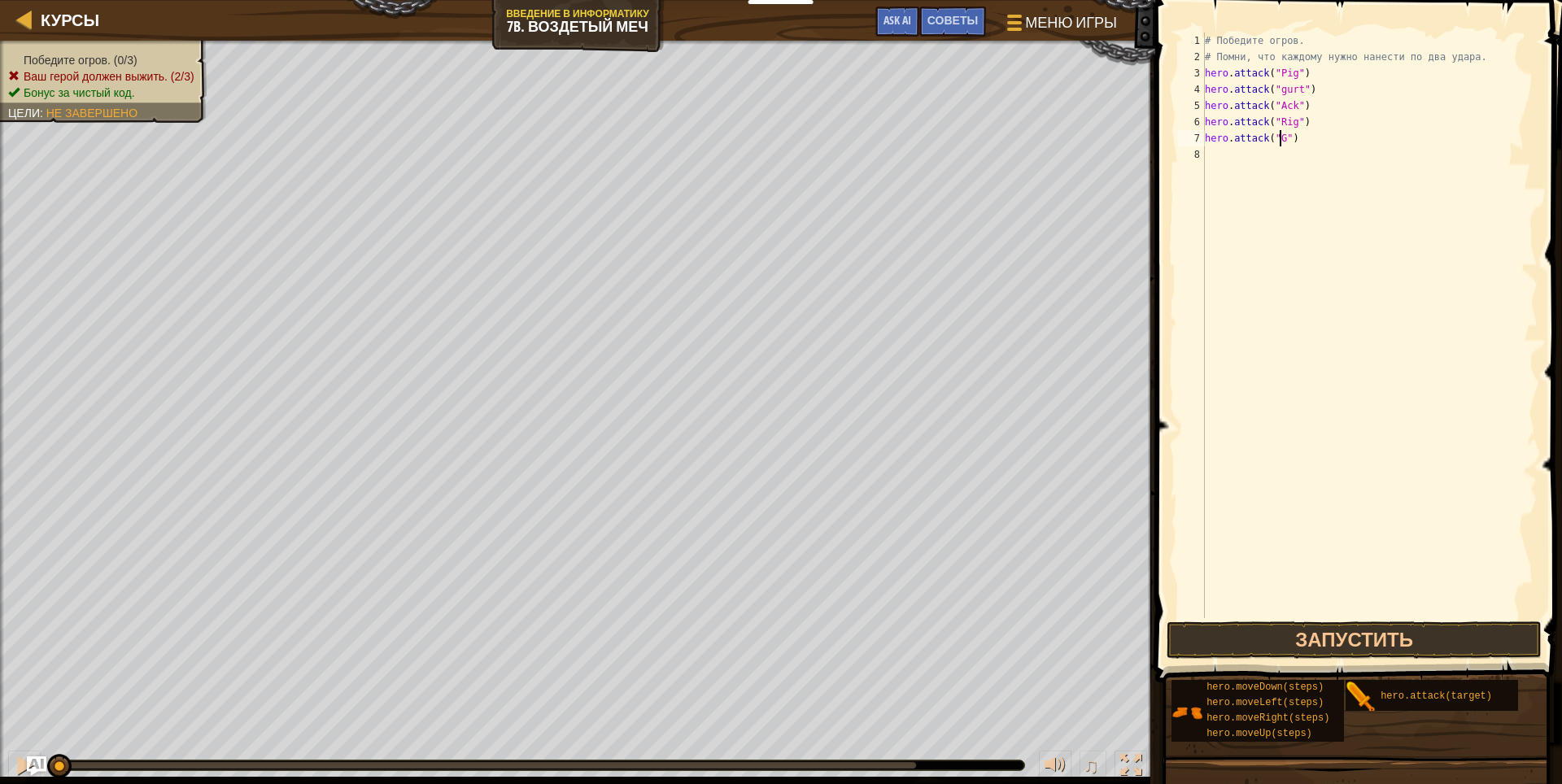
scroll to position [7, 7]
type textarea "hero.attack("Gurt")"
click at [1255, 154] on div "# Победите огров. # Помни, что каждому нужно нанести по два удара. hero . attac…" at bounding box center [1369, 342] width 336 height 617
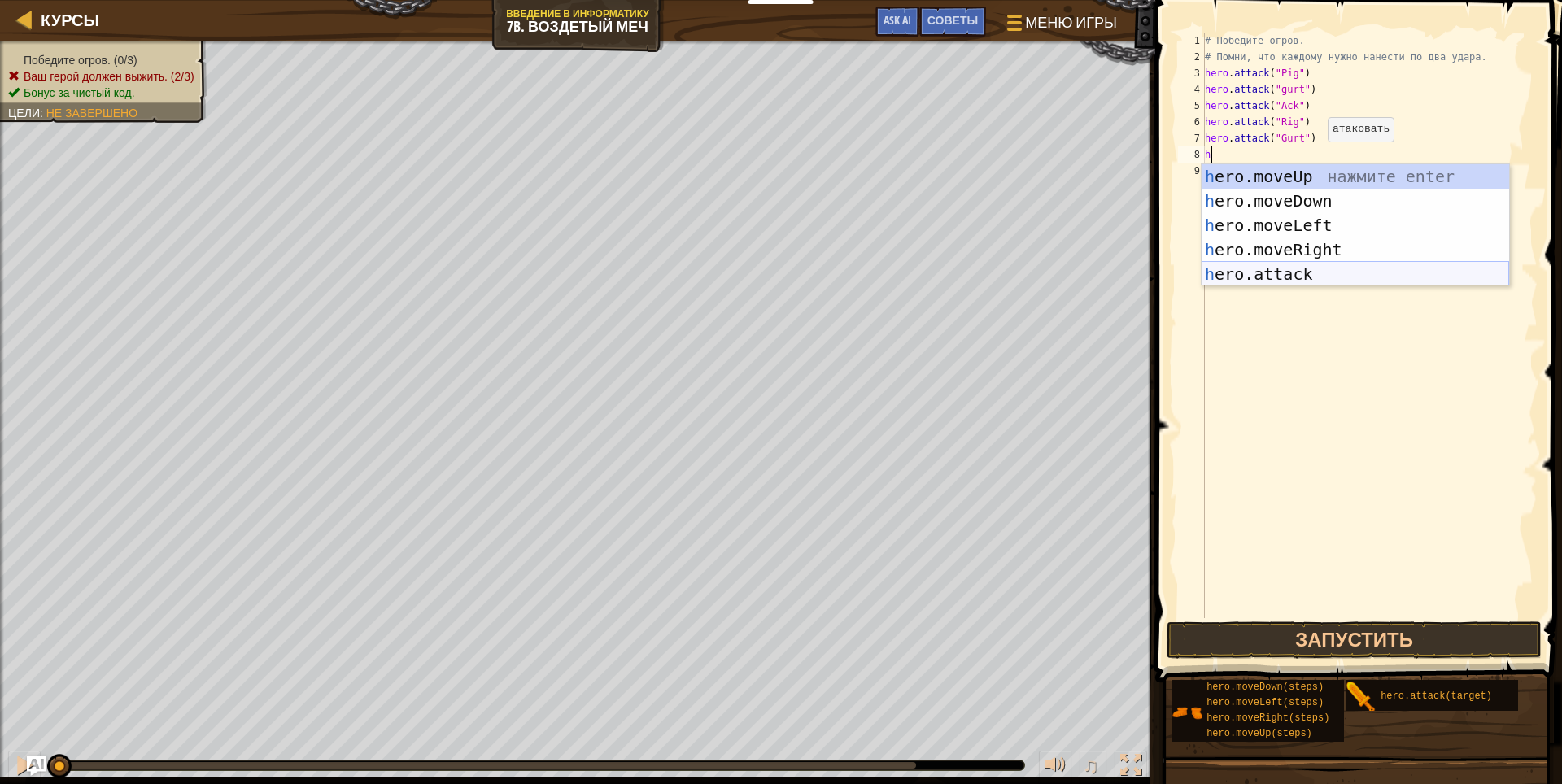
click at [1290, 269] on div "h ero.moveUp нажмите enter h ero.moveDown нажмите enter h ero.moveLeft нажмите …" at bounding box center [1355, 249] width 308 height 171
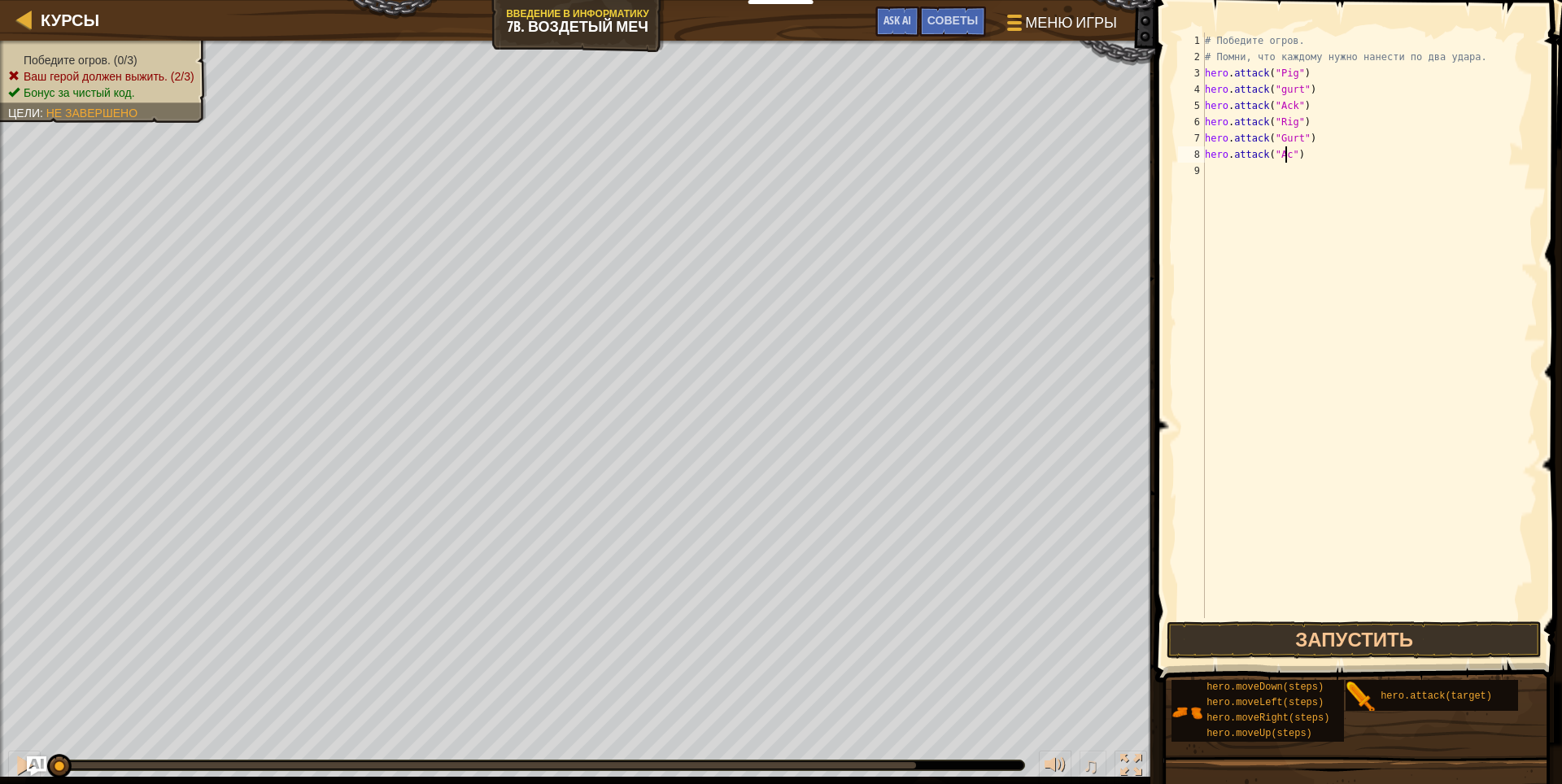
scroll to position [7, 7]
type textarea "hero.attack("Ack")"
click at [1301, 179] on div "# Победите огров. # Помни, что каждому нужно нанести по два удара. hero . attac…" at bounding box center [1369, 342] width 336 height 617
click at [1403, 639] on button "Запустить" at bounding box center [1354, 639] width 376 height 37
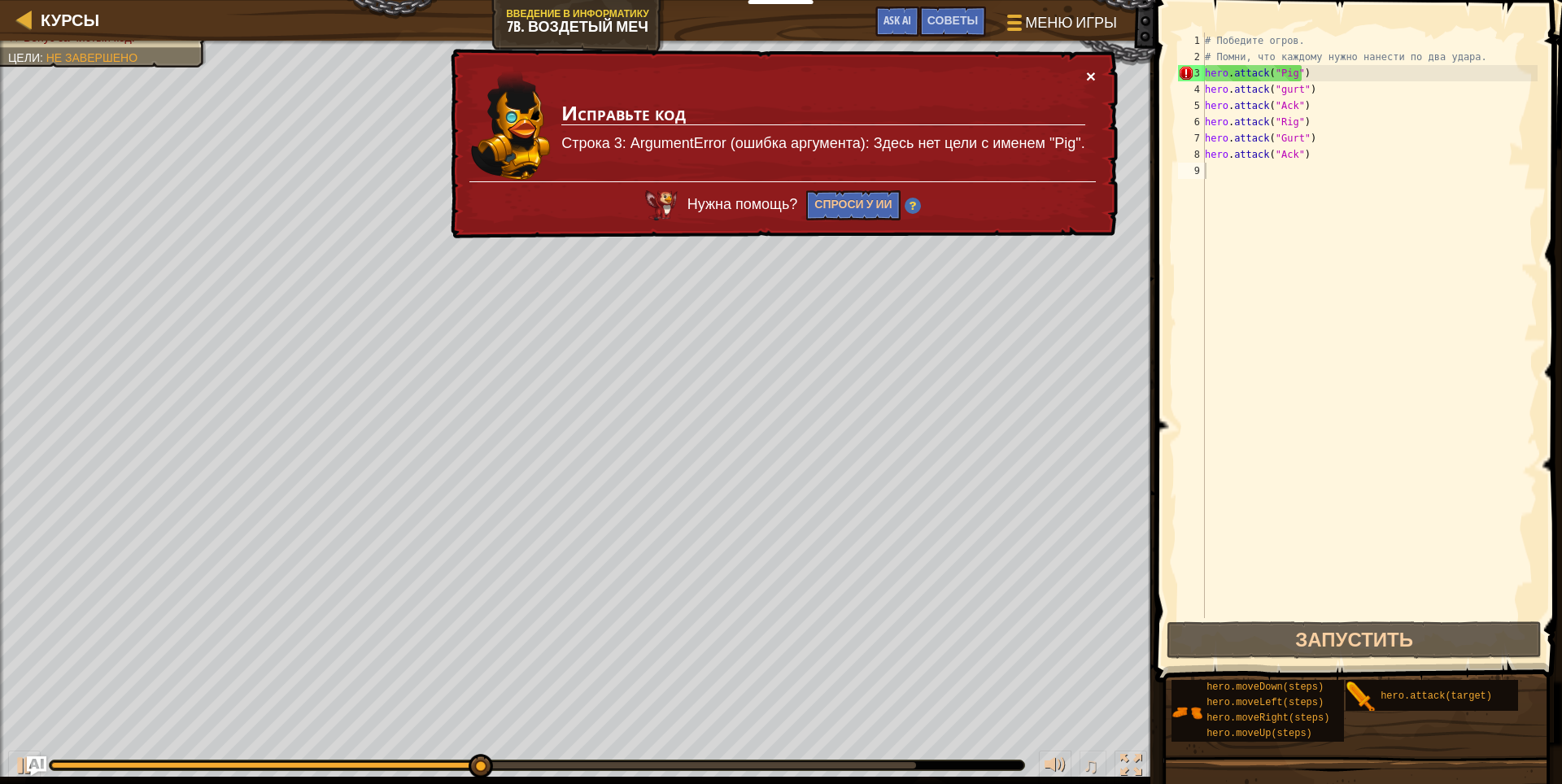
click at [1089, 69] on button "×" at bounding box center [1090, 76] width 10 height 17
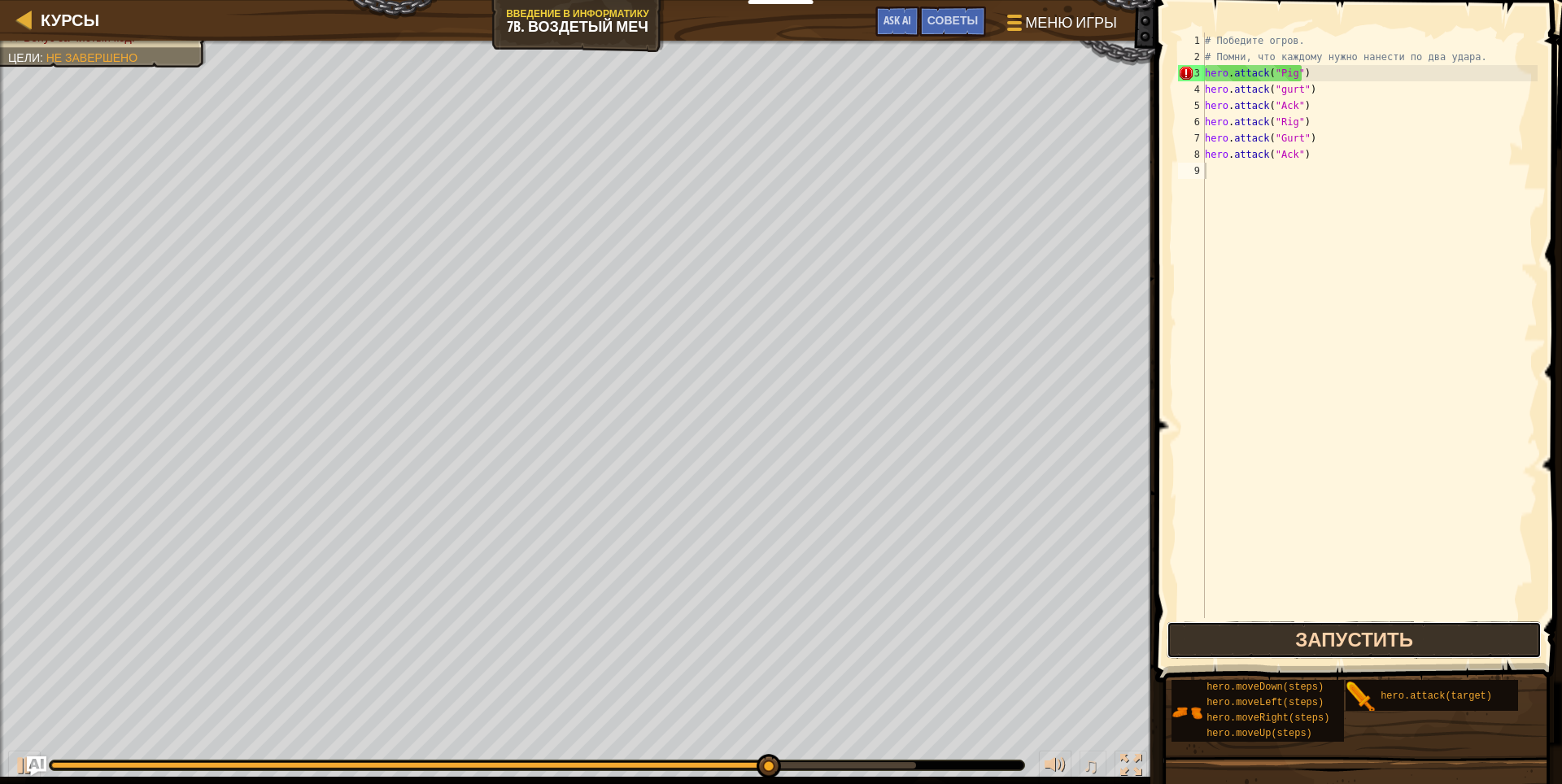
click at [1345, 634] on button "Запустить" at bounding box center [1354, 639] width 376 height 37
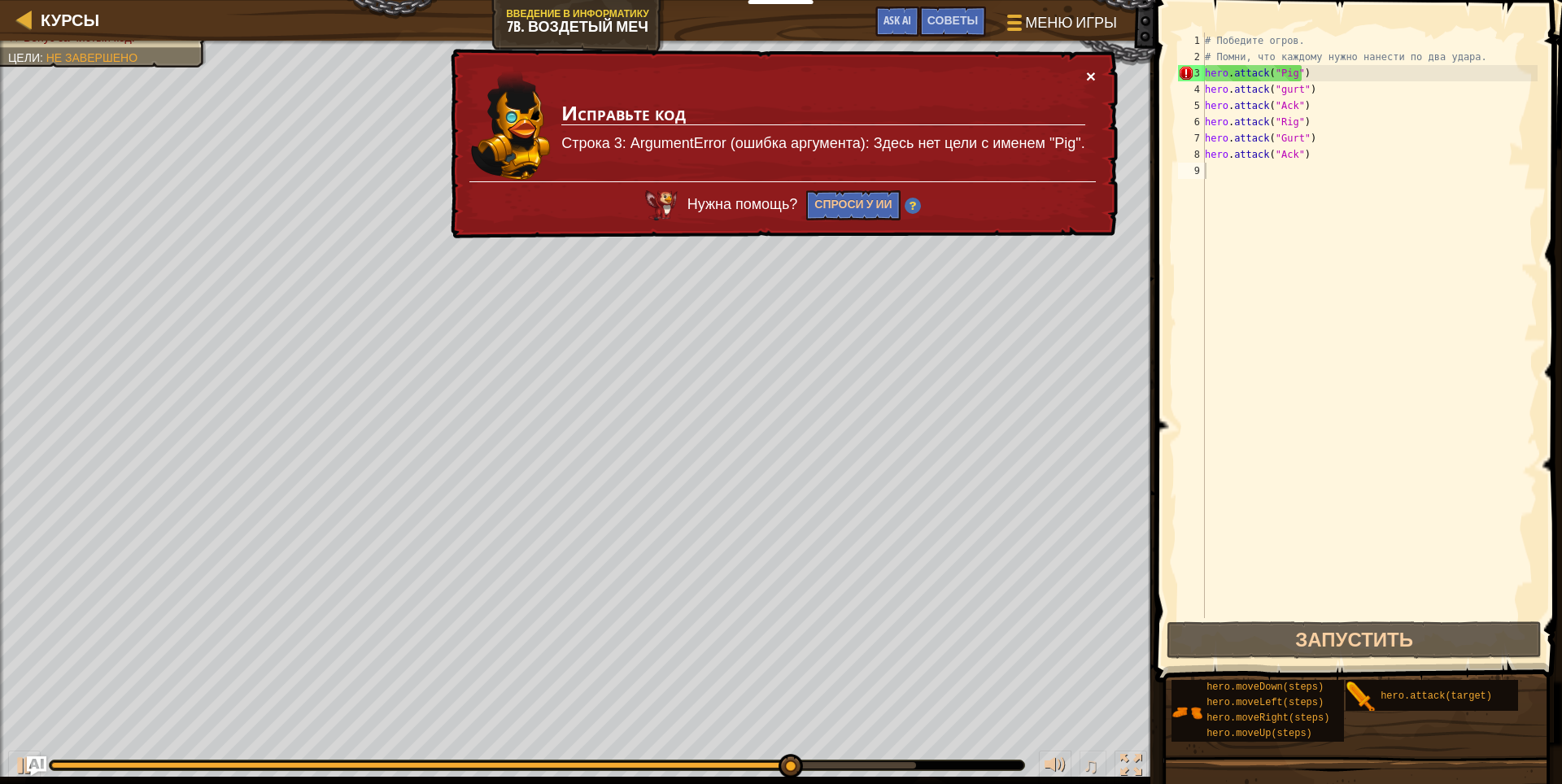
click at [1086, 72] on button "×" at bounding box center [1090, 76] width 10 height 17
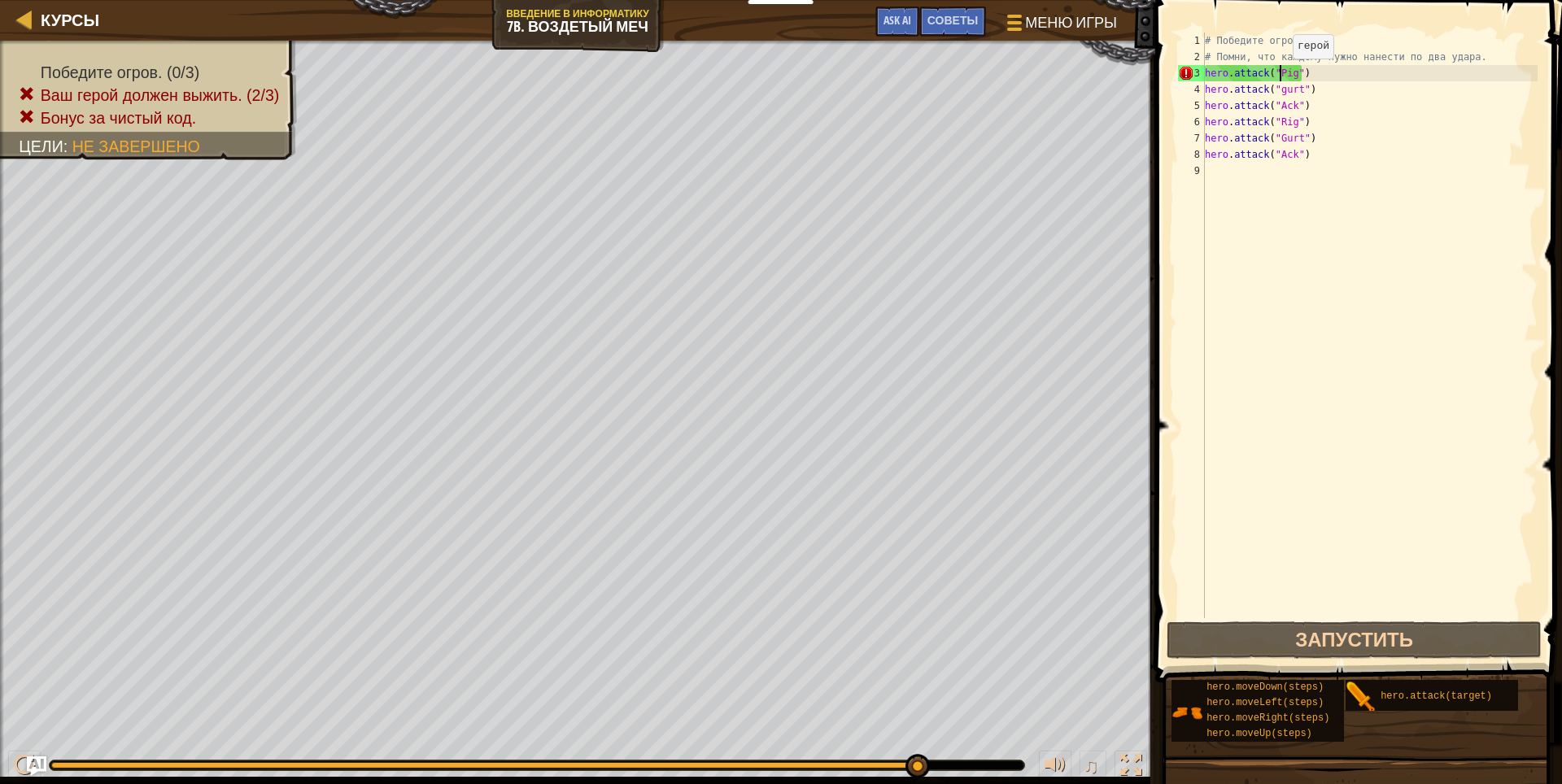
click at [1278, 75] on div "# Победите огров. # Помни, что каждому нужно нанести по два удара. hero . attac…" at bounding box center [1369, 342] width 336 height 617
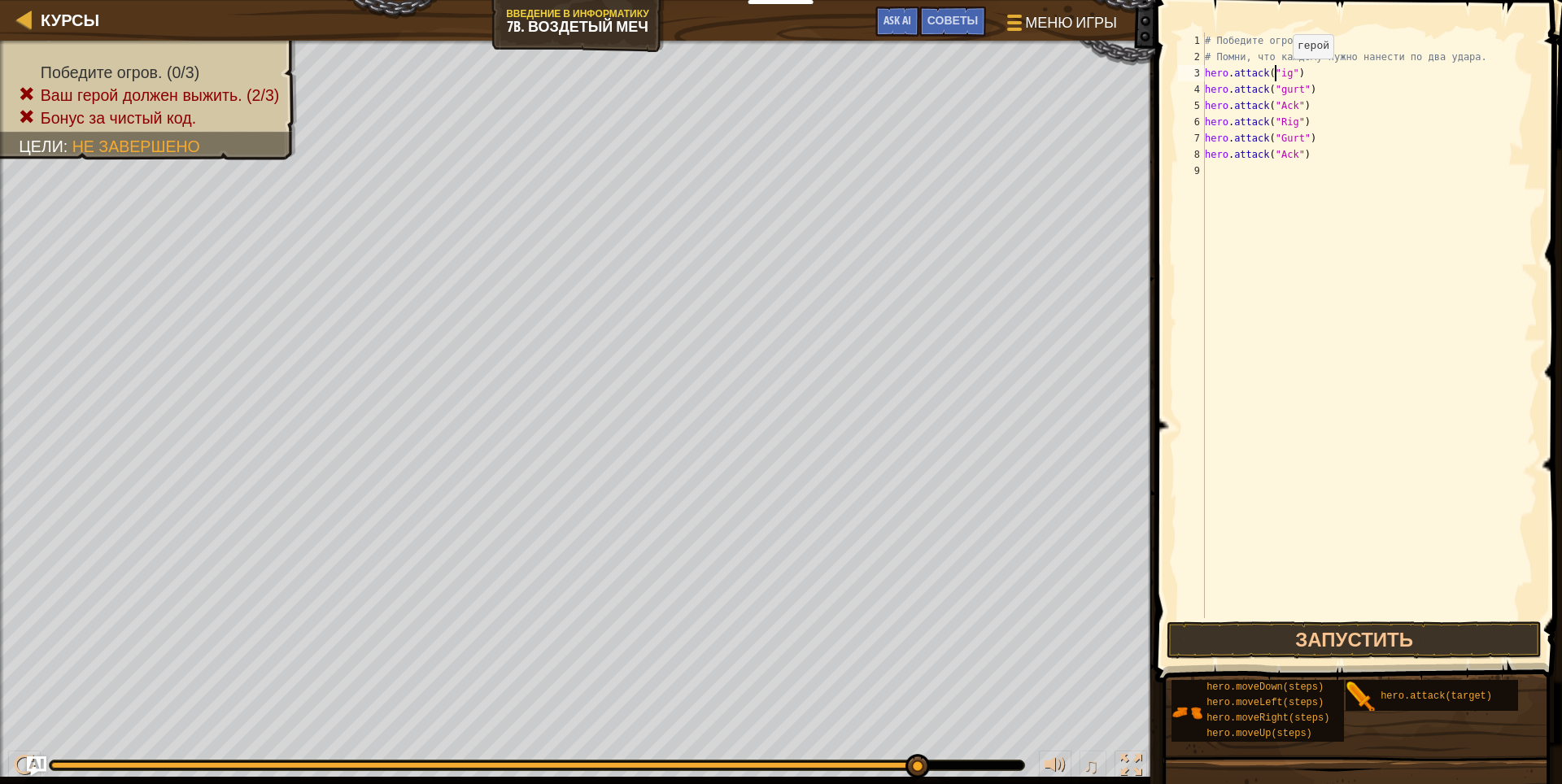
type textarea "hero.attack("Rig")"
click at [1388, 176] on div "# Победите огров. # Помни, что каждому нужно нанести по два удара. hero . attac…" at bounding box center [1369, 342] width 336 height 617
click at [1401, 644] on button "Запустить" at bounding box center [1354, 639] width 376 height 37
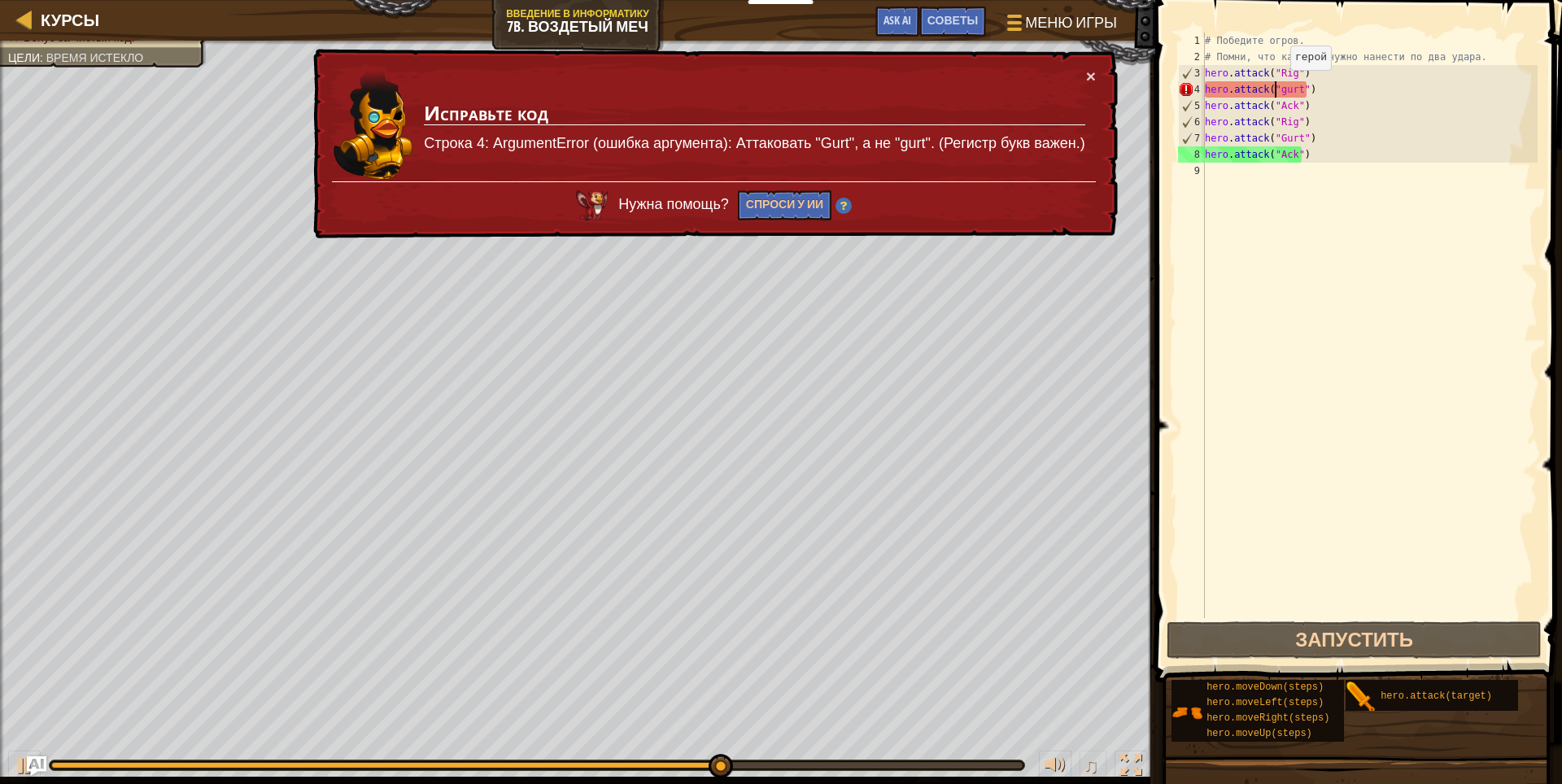
click at [1276, 86] on div "# Победите огров. # Помни, что каждому нужно нанести по два удара. hero . attac…" at bounding box center [1369, 342] width 336 height 617
click at [1277, 90] on div "# Победите огров. # Помни, что каждому нужно нанести по два удара. hero . attac…" at bounding box center [1369, 342] width 336 height 617
click at [1281, 90] on div "# Победите огров. # Помни, что каждому нужно нанести по два удара. hero . attac…" at bounding box center [1369, 342] width 336 height 617
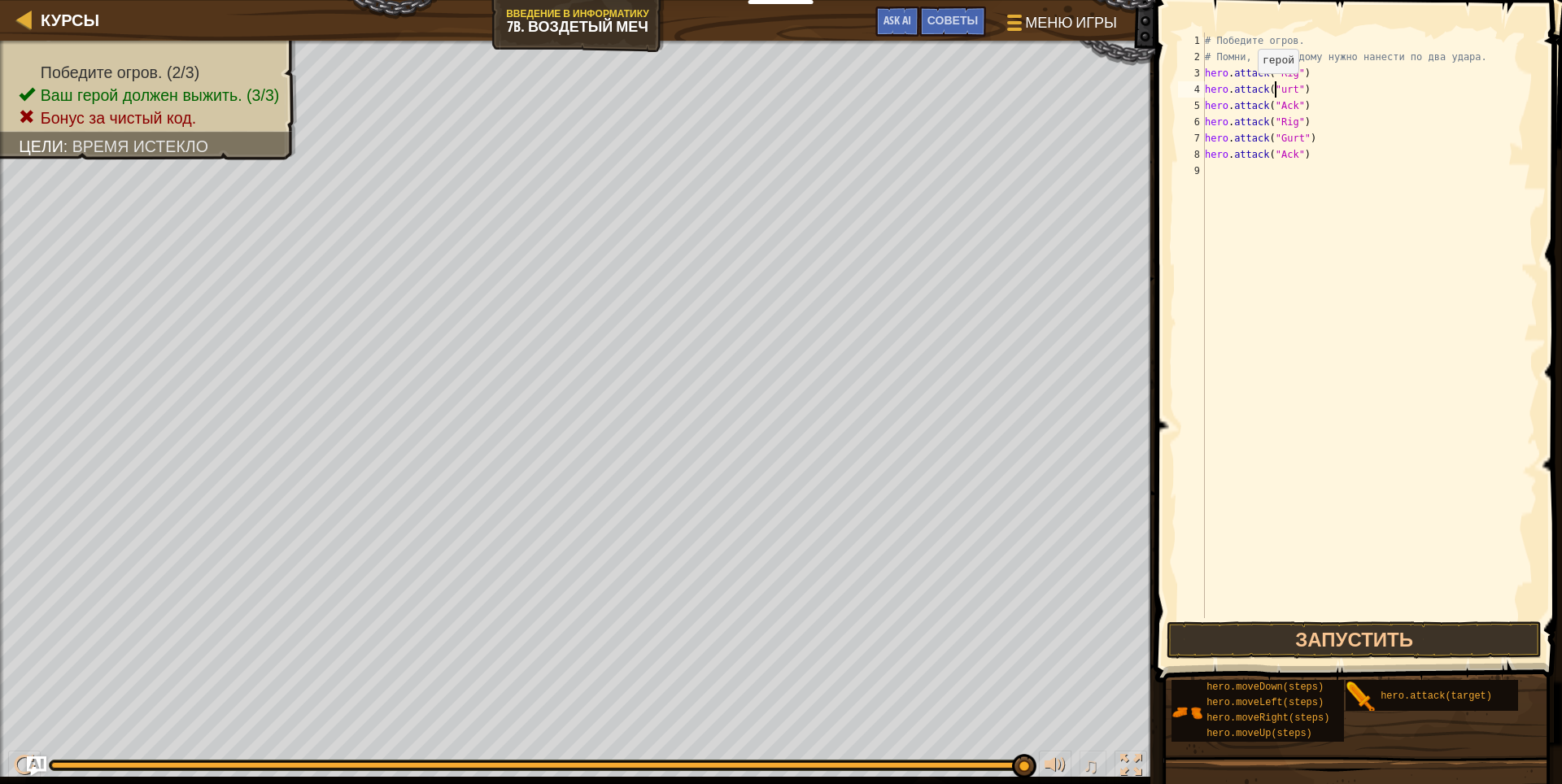
scroll to position [7, 6]
type textarea "hero.attack("Gurt")"
click at [1361, 190] on div "# Победите огров. # Помни, что каждому нужно нанести по два удара. hero . attac…" at bounding box center [1369, 342] width 336 height 617
click at [1226, 638] on button "Запустить" at bounding box center [1354, 639] width 376 height 37
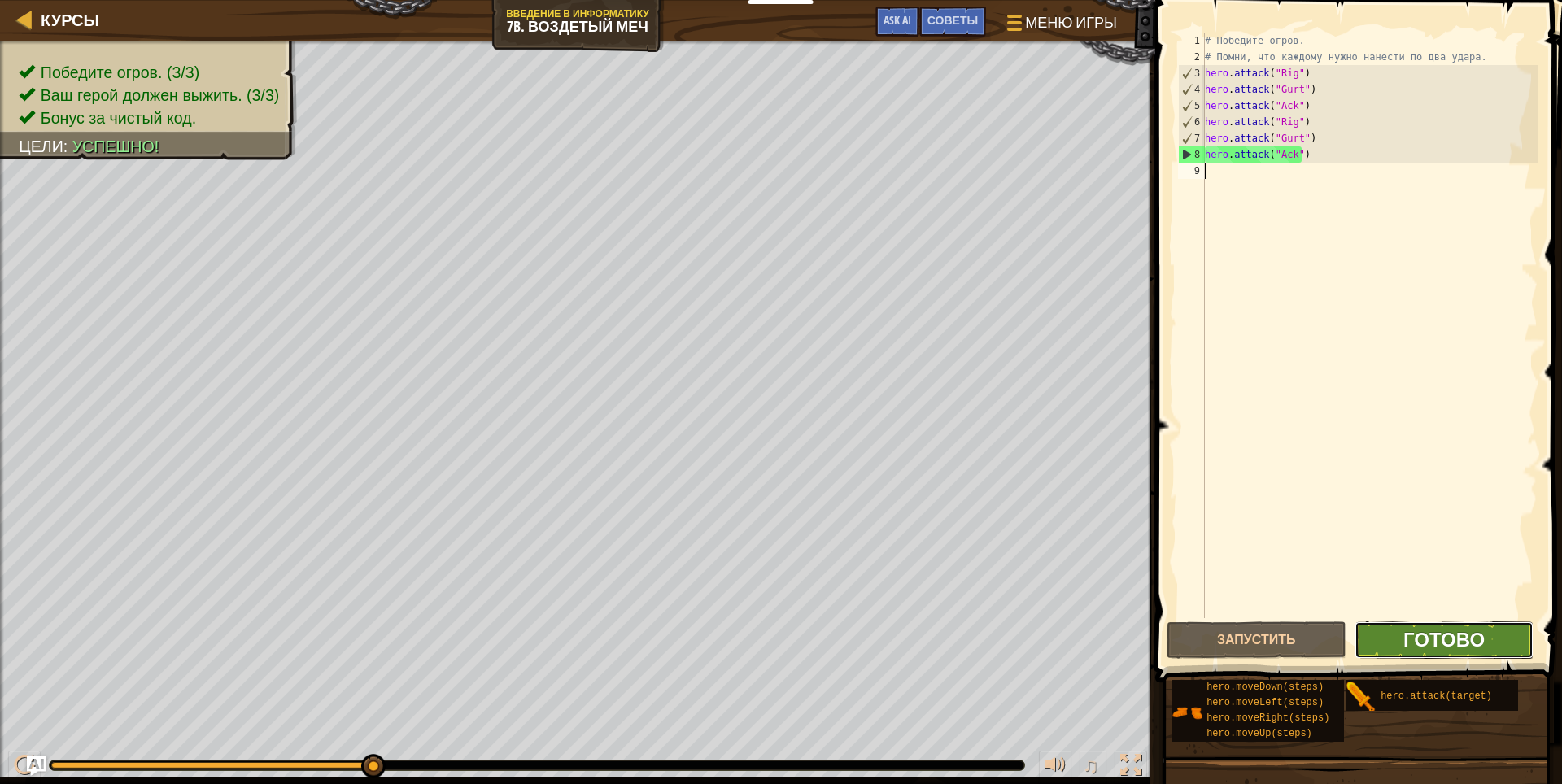
click at [1481, 636] on span "Готово" at bounding box center [1443, 639] width 81 height 26
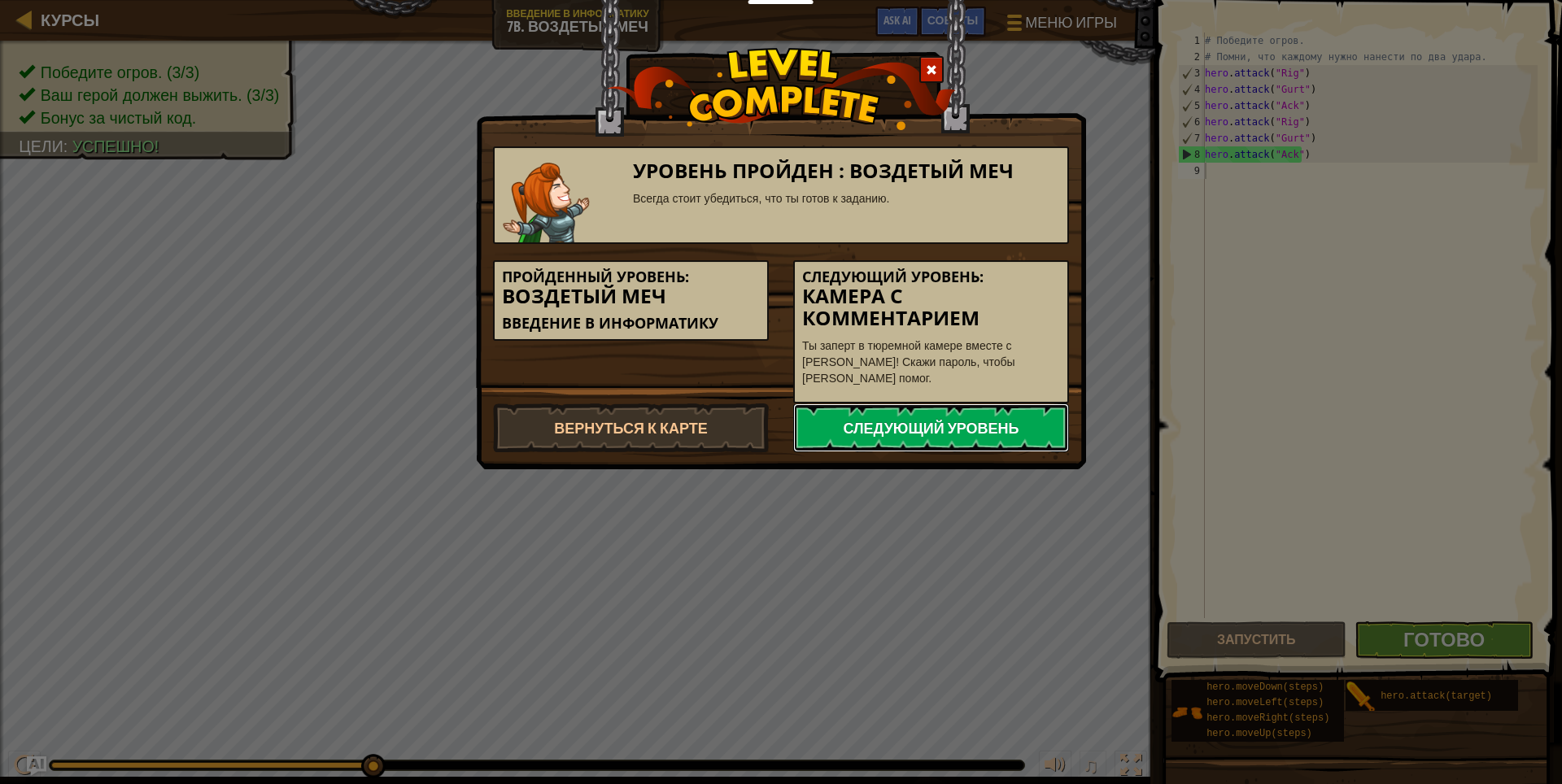
click at [898, 415] on link "Следующий уровень" at bounding box center [930, 427] width 276 height 49
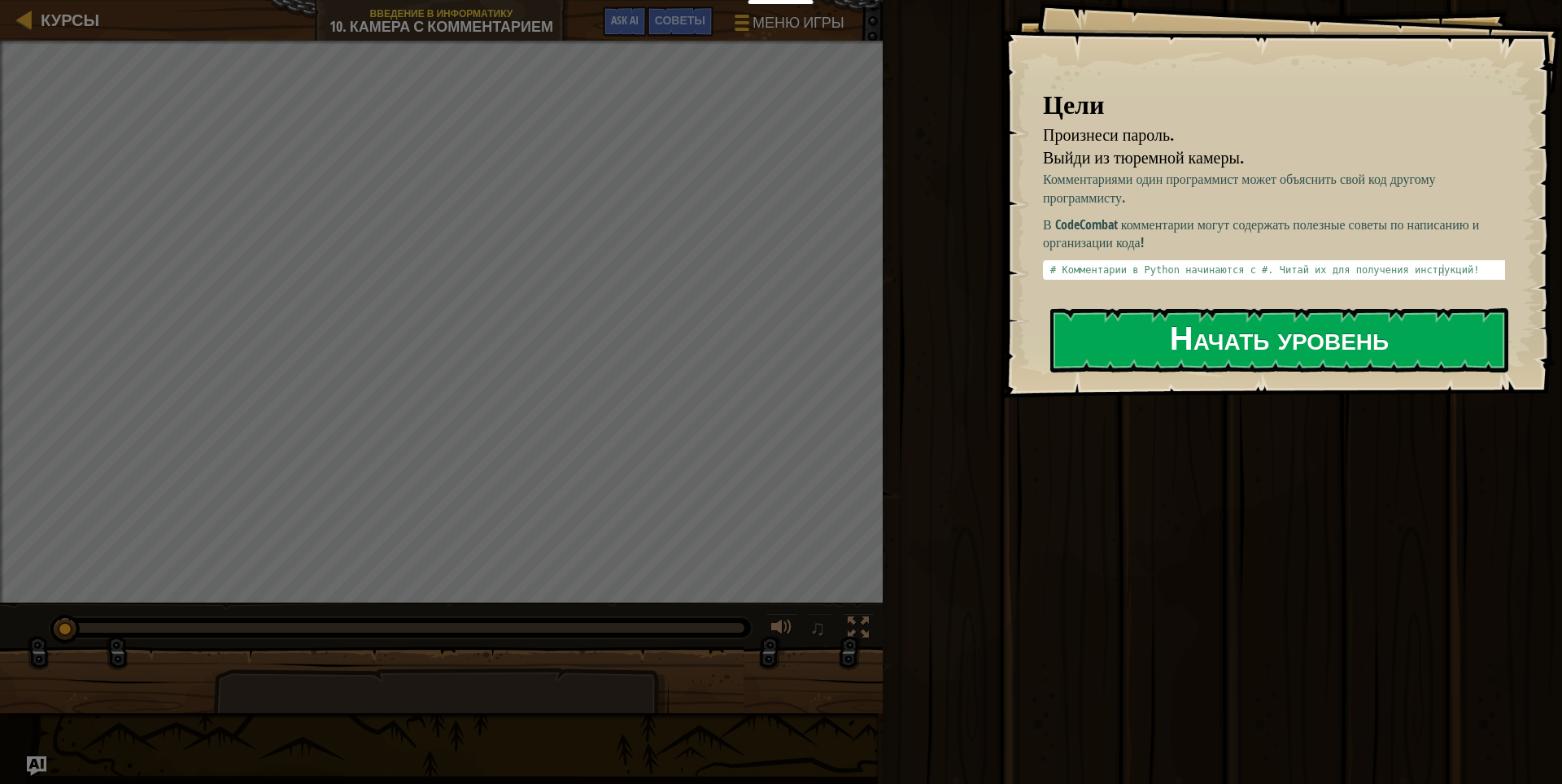
click at [1169, 327] on button "Начать уровень" at bounding box center [1279, 340] width 458 height 64
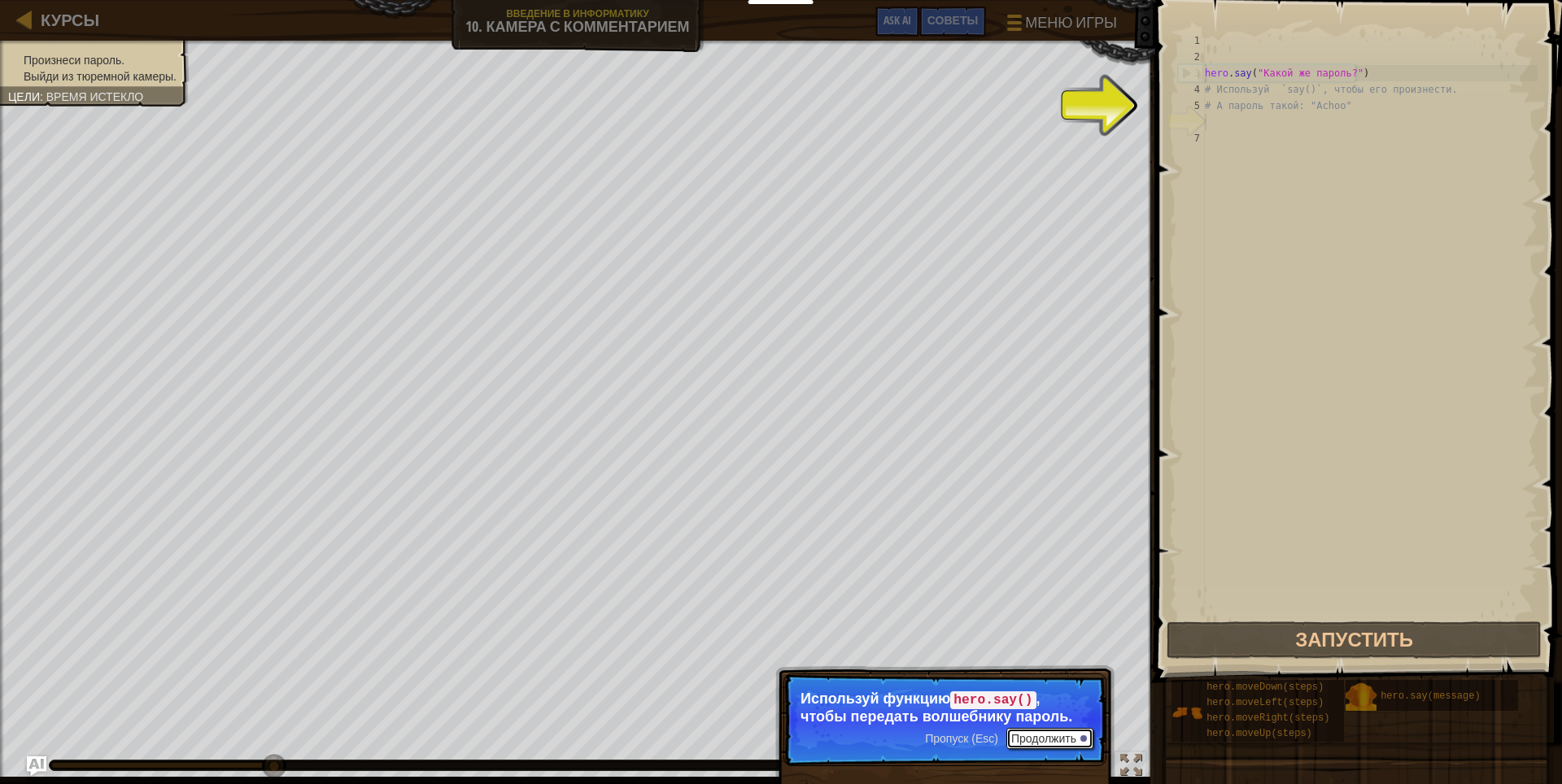
click at [1041, 728] on button "Продолжить" at bounding box center [1049, 737] width 87 height 21
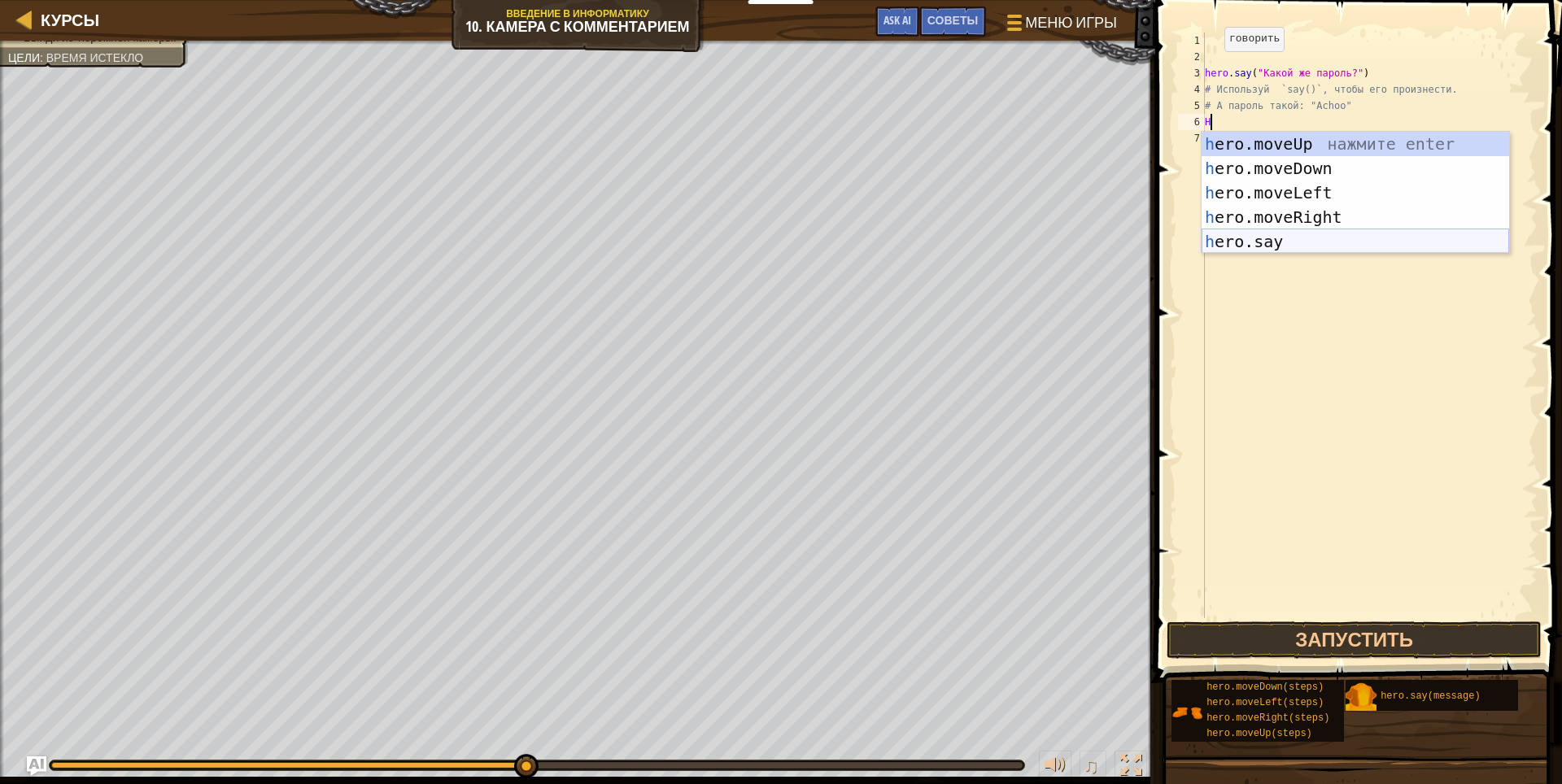
click at [1290, 239] on div "h ero.moveUp нажмите enter h ero.moveDown нажмите enter h ero.moveLeft нажмите …" at bounding box center [1355, 217] width 308 height 171
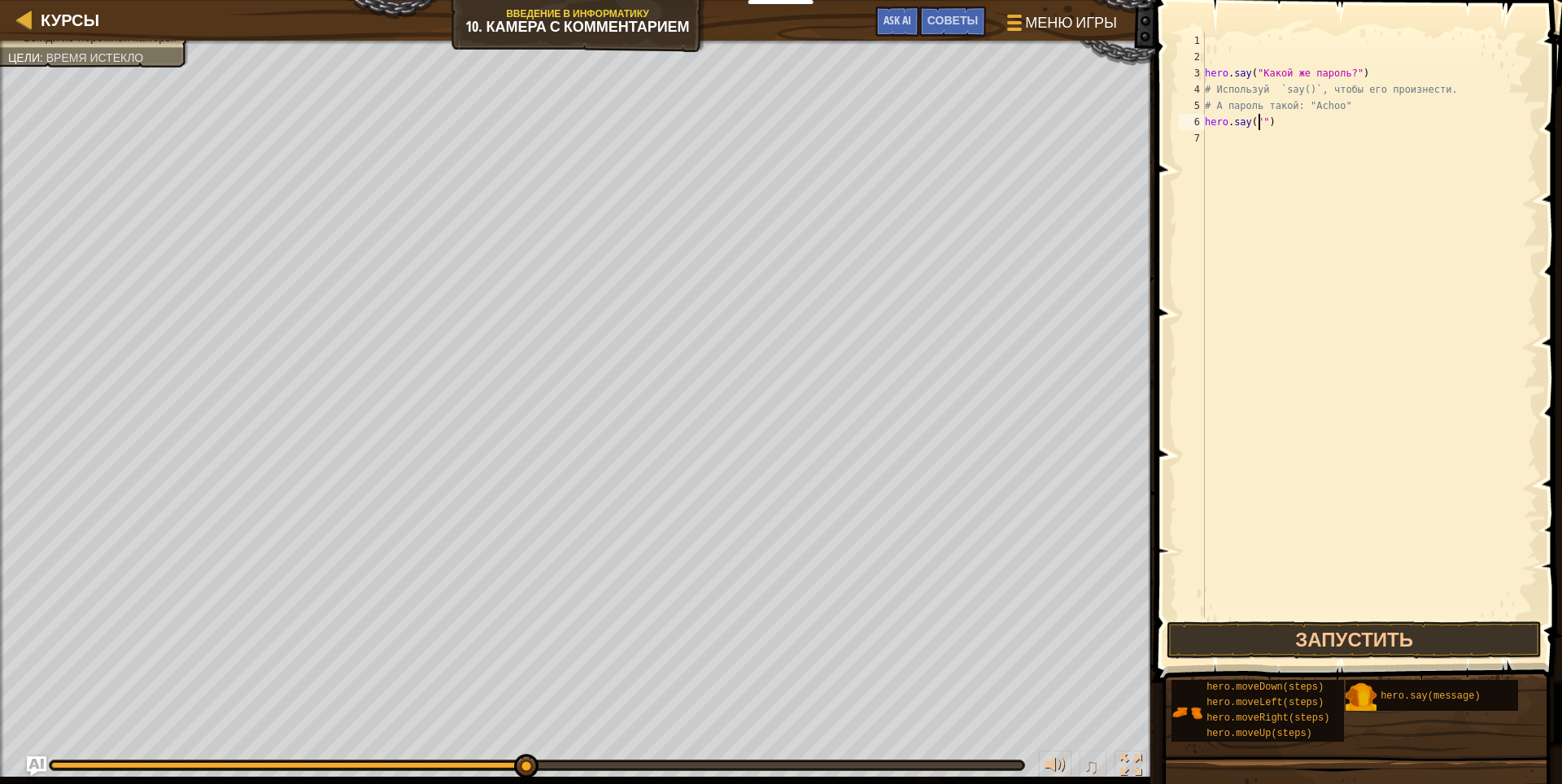
scroll to position [7, 5]
type textarea "hero.say("Achoo")"
click at [1465, 160] on div "hero . say ( "Какой же пароль?" ) # Используй `say()`, чтобы его произнести. # …" at bounding box center [1369, 342] width 336 height 617
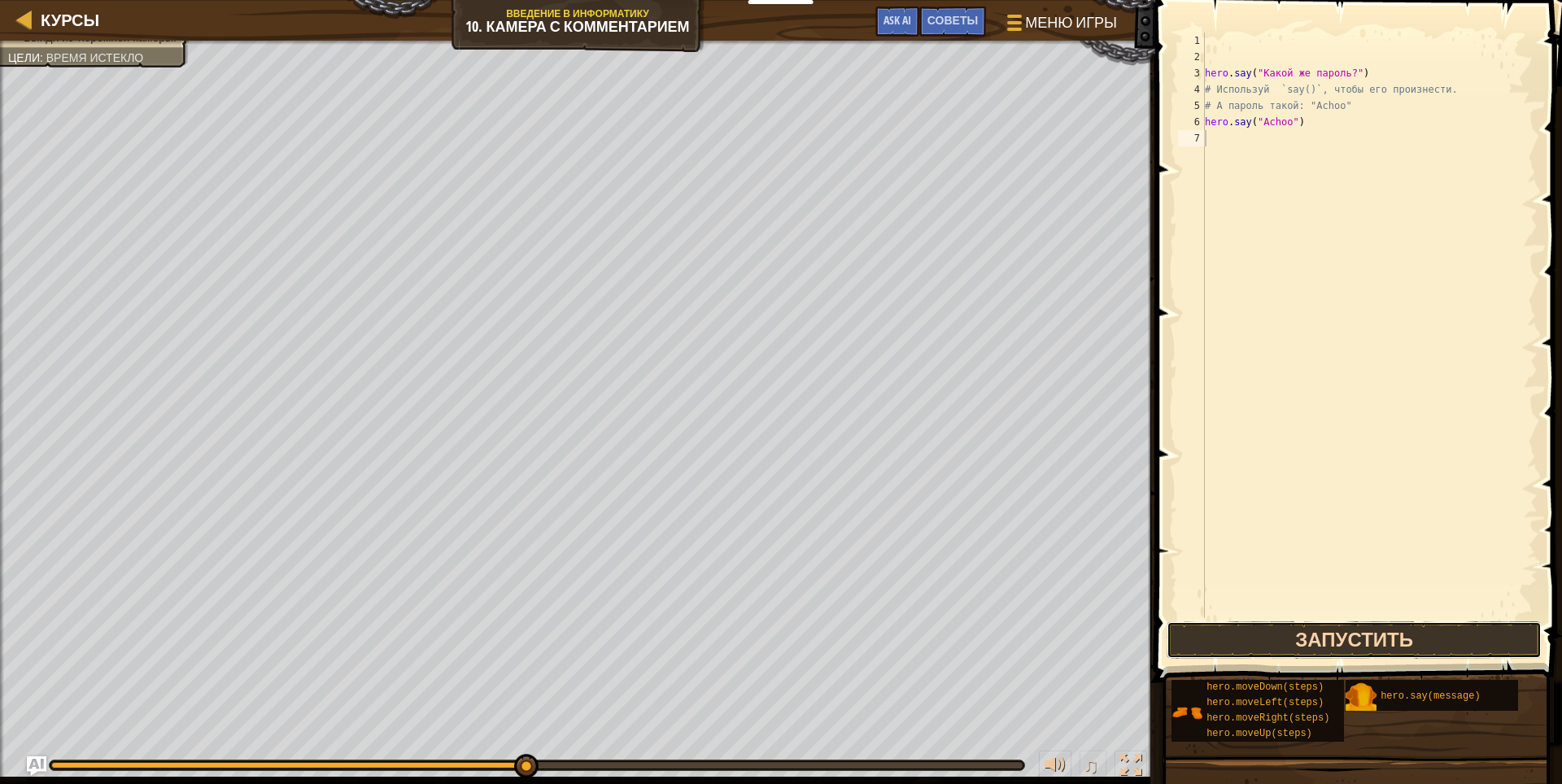
click at [1470, 632] on button "Запустить" at bounding box center [1354, 639] width 376 height 37
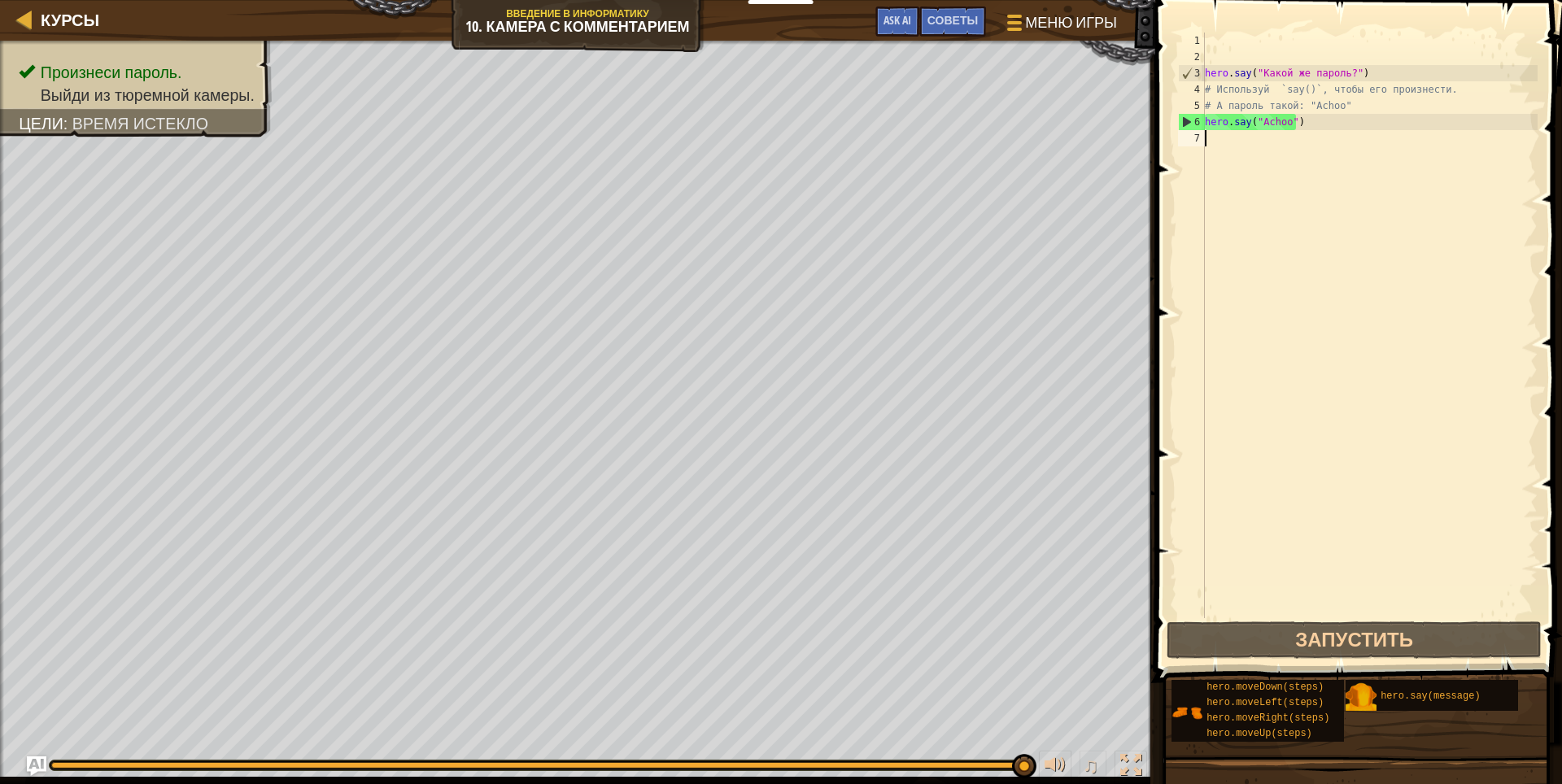
type textarea "h"
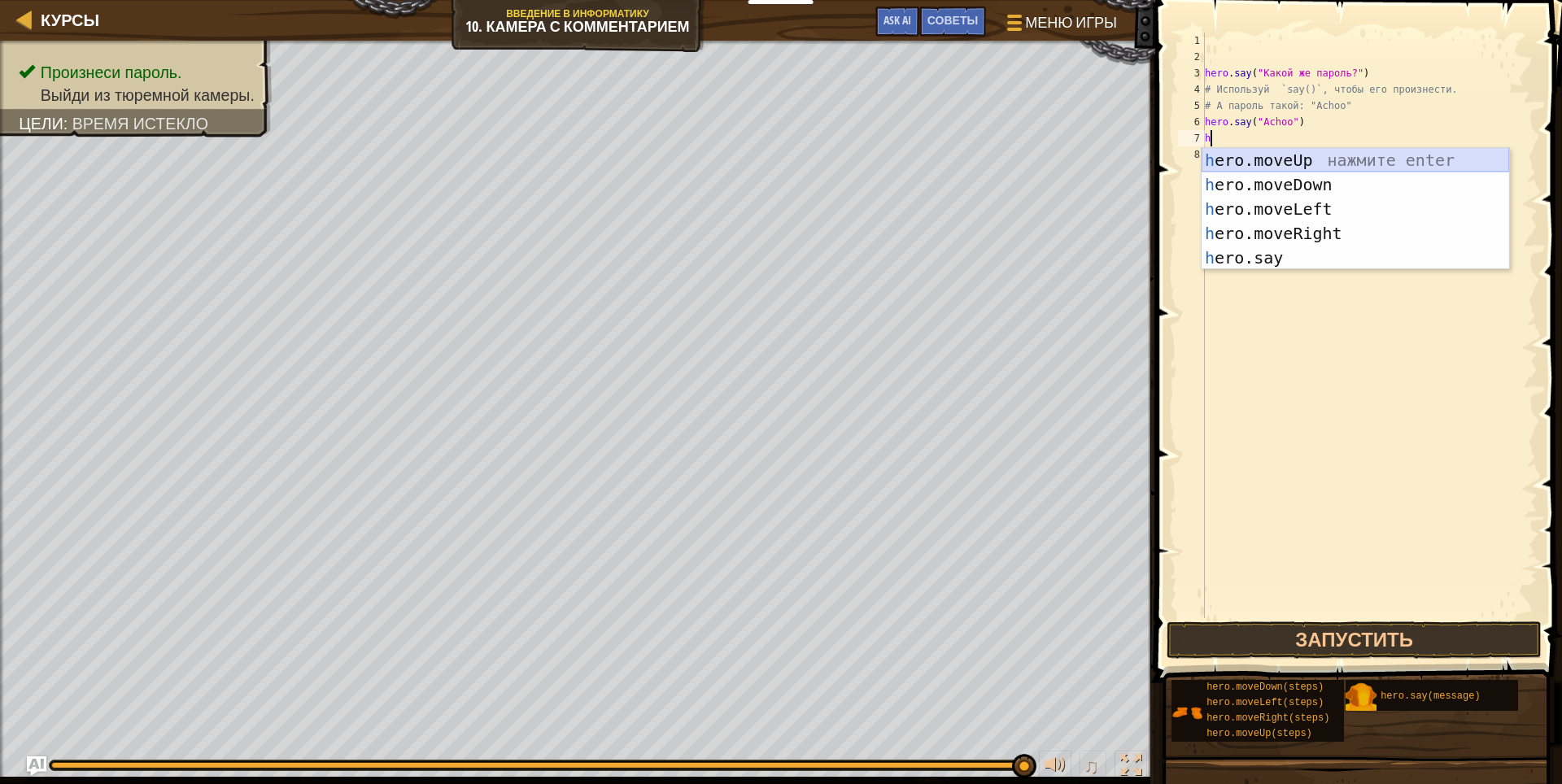
click at [1397, 162] on div "h ero.moveUp нажмите enter h ero.moveDown нажмите enter h ero.moveLeft нажмите …" at bounding box center [1355, 233] width 308 height 171
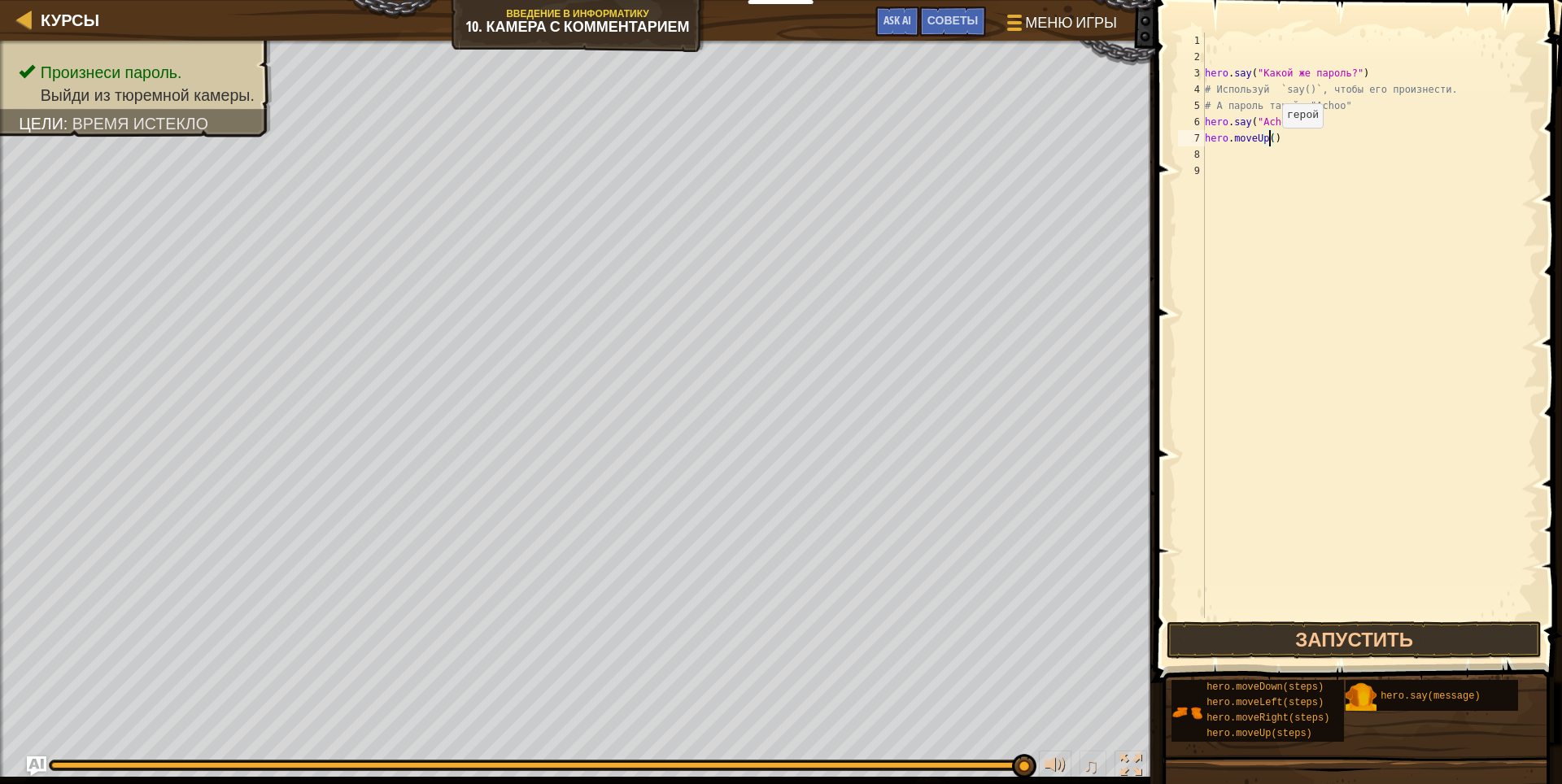
click at [1268, 144] on div "hero . say ( "Какой же пароль?" ) # Используй `say()`, чтобы его произнести. # …" at bounding box center [1369, 342] width 336 height 617
click at [1308, 144] on div "hero . say ( "Какой же пароль?" ) # Используй `say()`, чтобы его произнести. # …" at bounding box center [1369, 342] width 336 height 617
type textarea "hero.moveUp(3)"
click at [1486, 634] on button "Запустить" at bounding box center [1354, 639] width 376 height 37
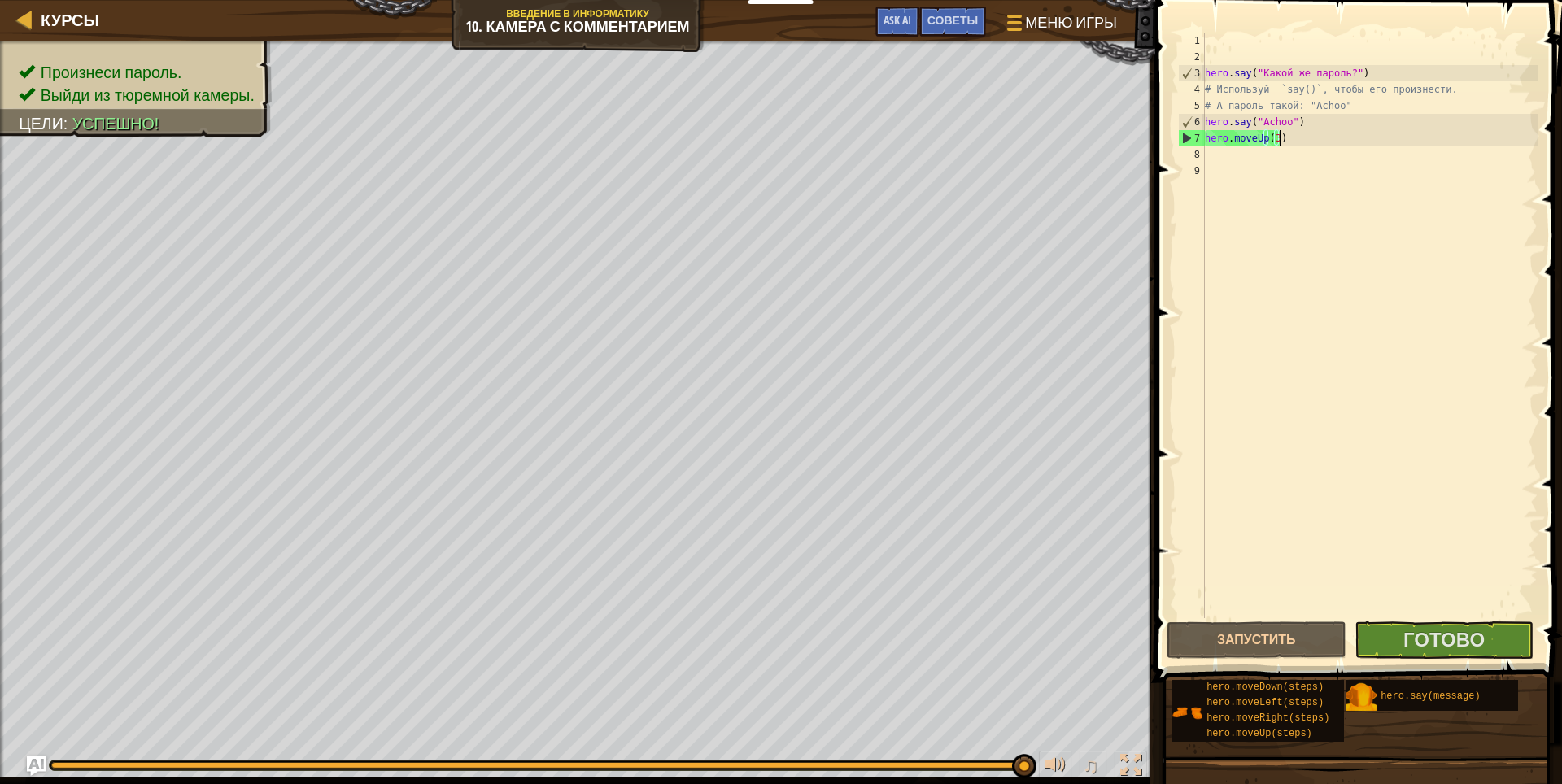
click at [1452, 620] on span at bounding box center [1360, 318] width 420 height 730
click at [1457, 636] on span "Готово" at bounding box center [1443, 639] width 81 height 26
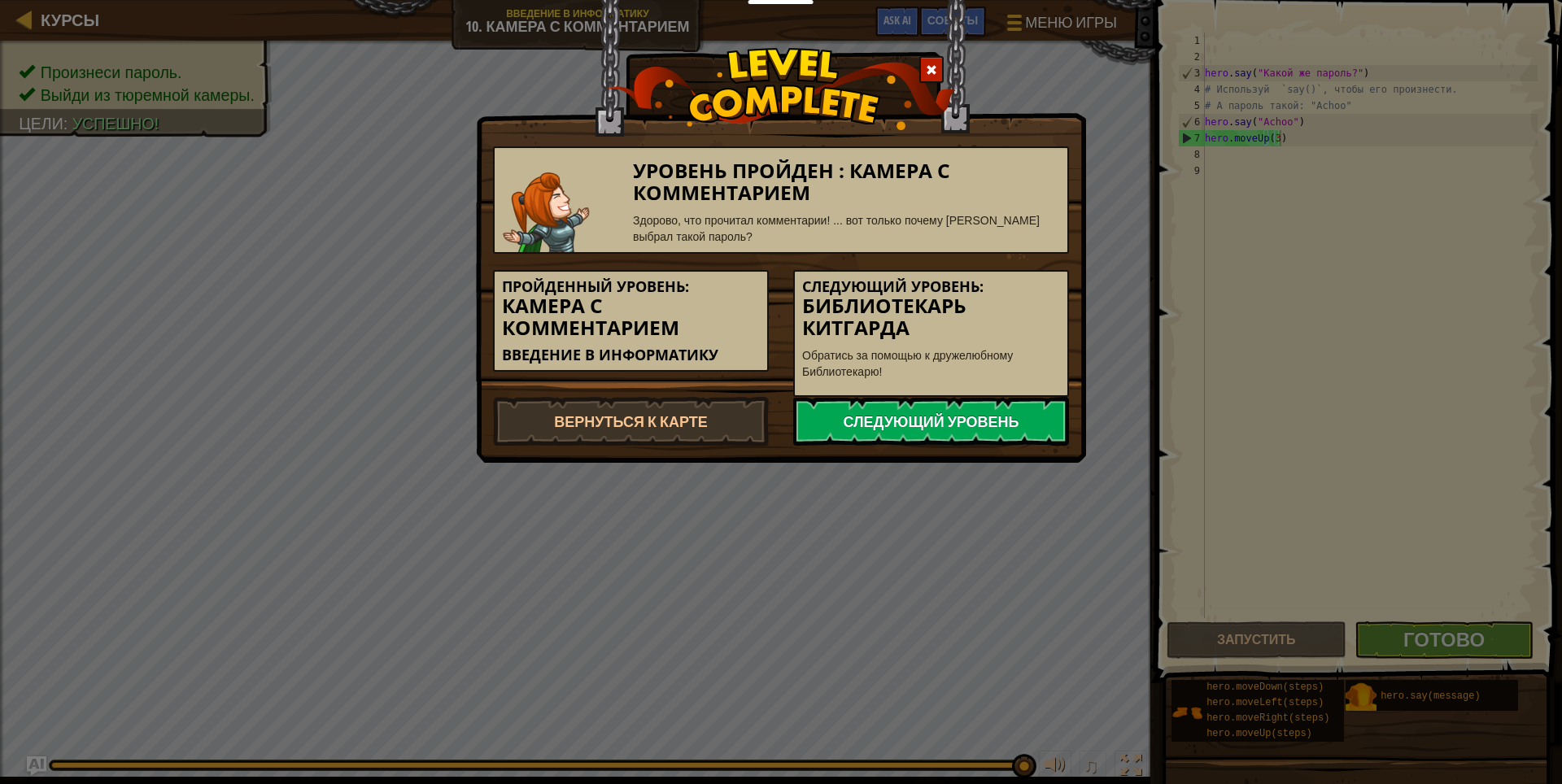
drag, startPoint x: 1002, startPoint y: 395, endPoint x: 980, endPoint y: 439, distance: 49.2
click at [980, 439] on div "Уровень пройден : Камера с комментарием Здорово, что прочитал комментарии! ... …" at bounding box center [781, 288] width 576 height 316
click at [980, 423] on link "Следующий уровень" at bounding box center [930, 420] width 276 height 49
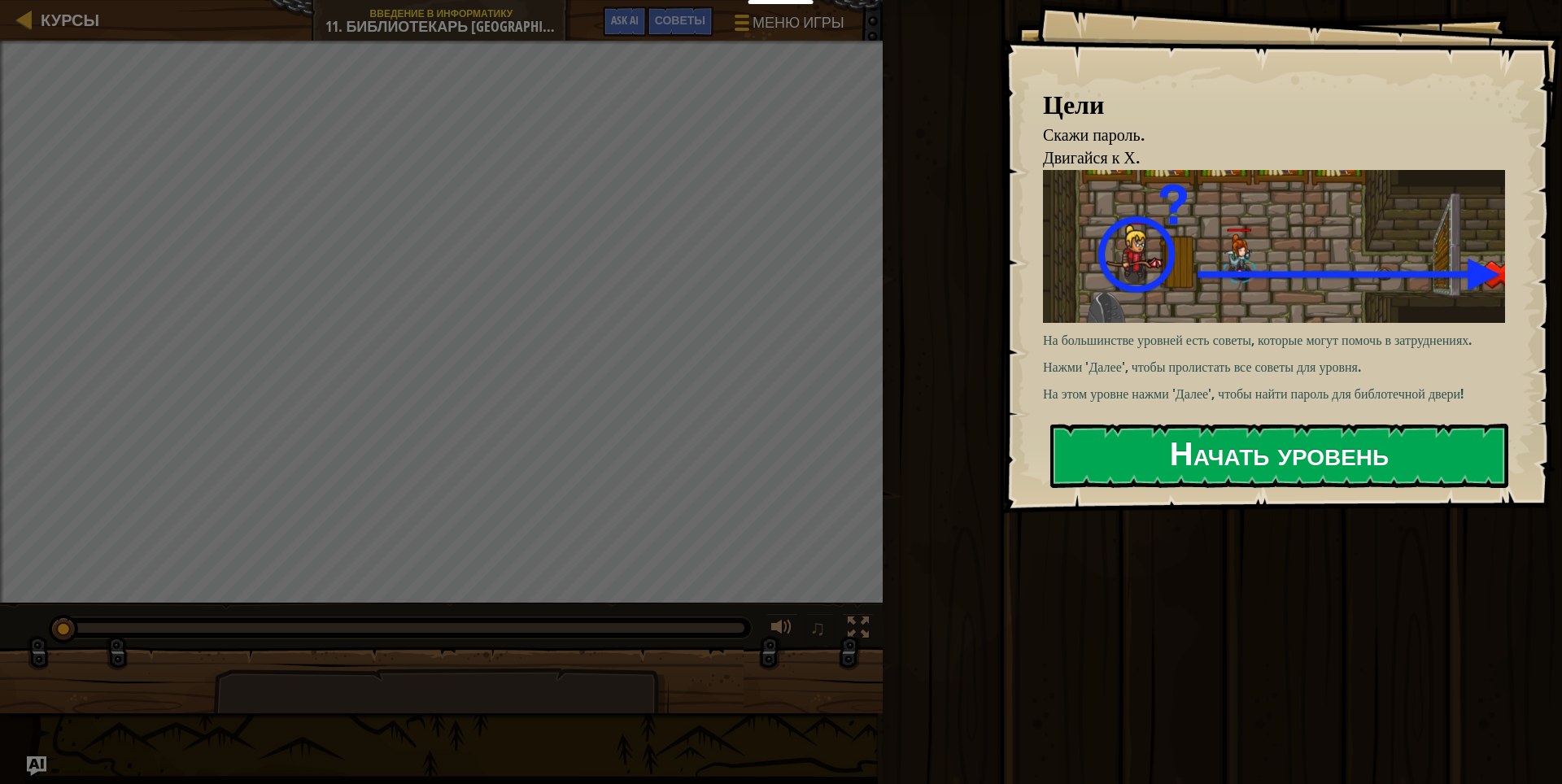
click at [1341, 455] on button "Начать уровень" at bounding box center [1279, 455] width 458 height 64
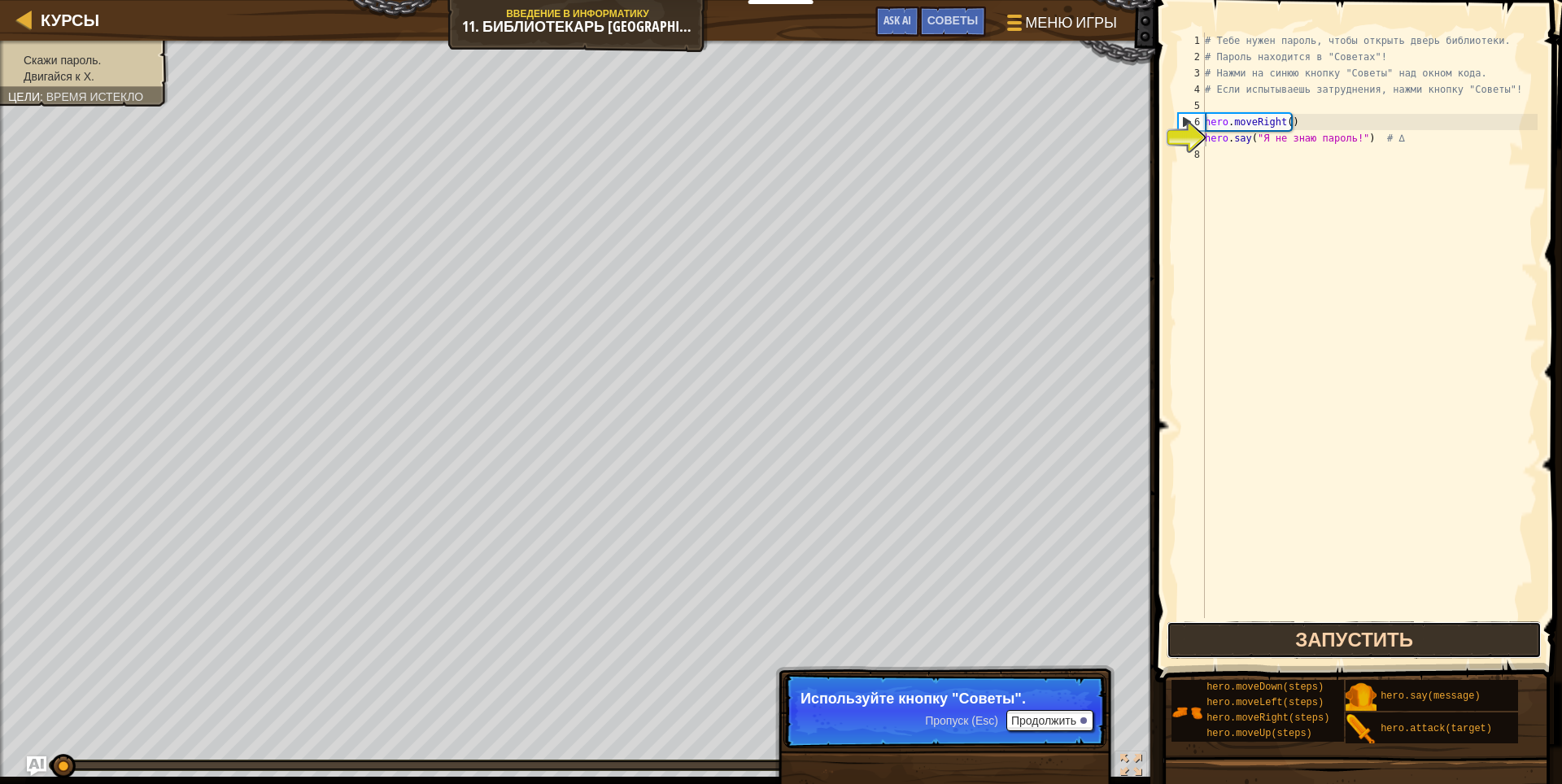
click at [1428, 648] on button "Запустить" at bounding box center [1354, 639] width 376 height 37
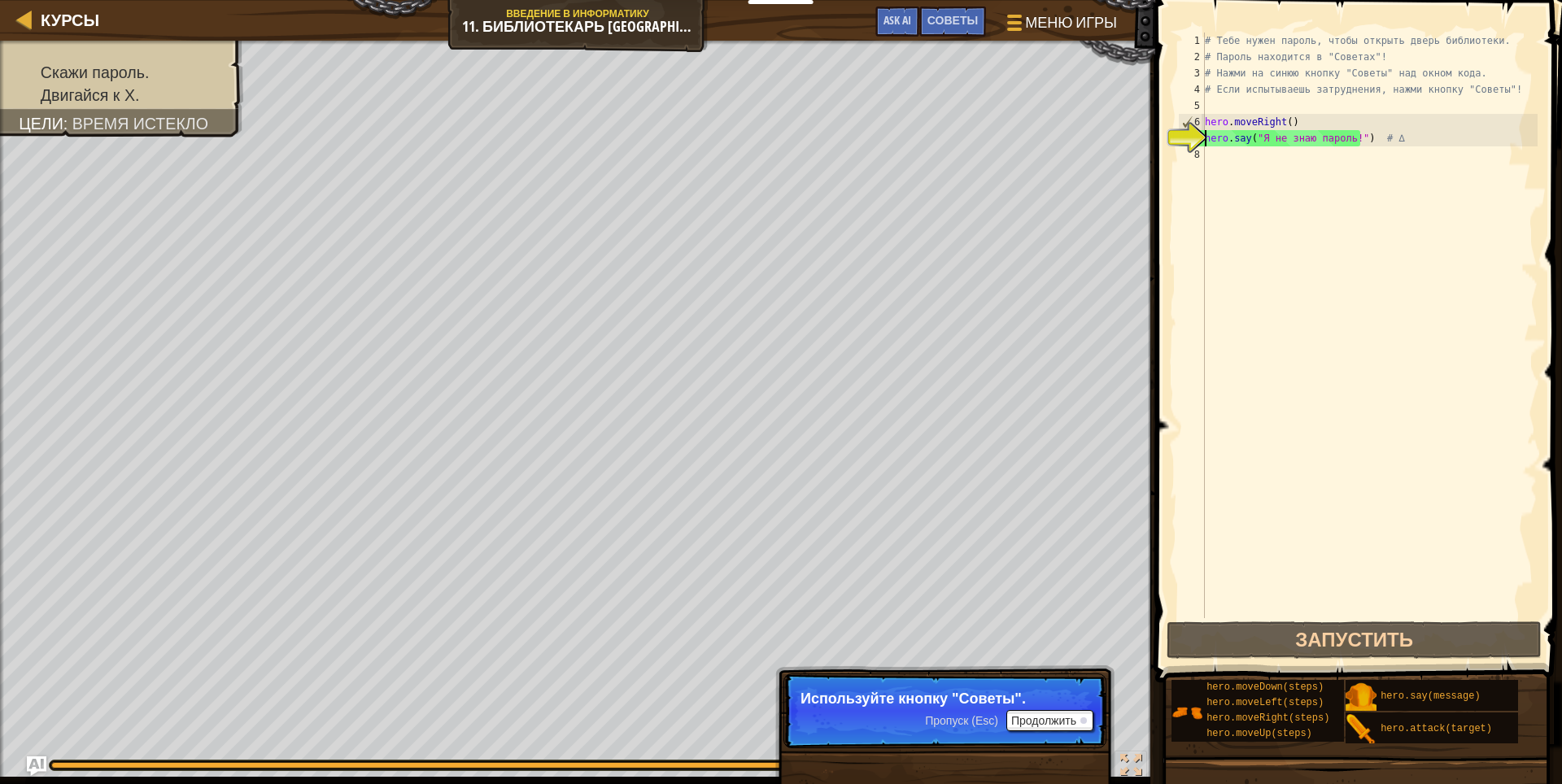
click at [925, 715] on span "Пропуск (Esc)" at bounding box center [960, 720] width 73 height 13
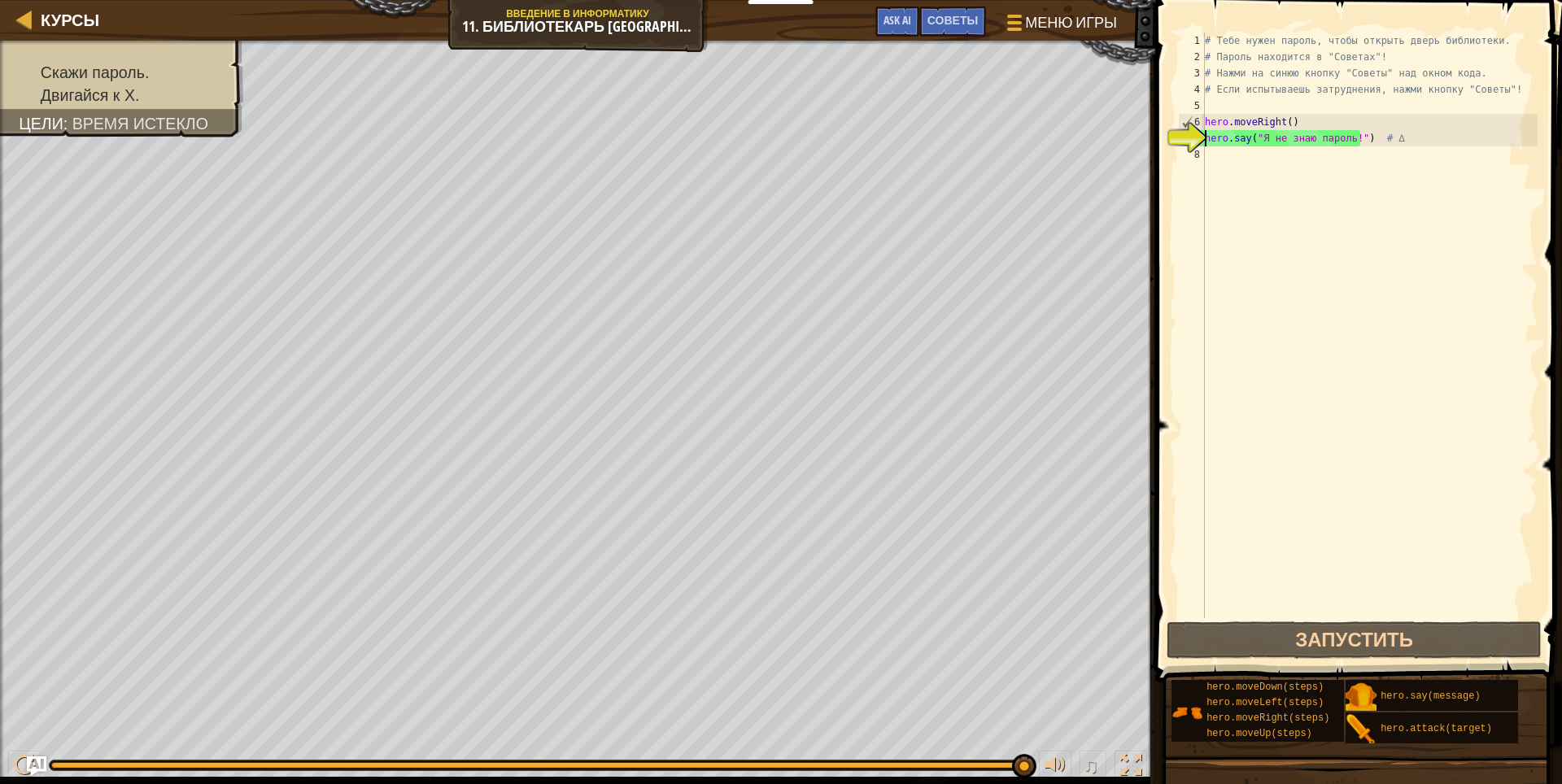
click at [889, 746] on div "♫" at bounding box center [578, 760] width 1155 height 49
click at [891, 740] on div "♫" at bounding box center [578, 760] width 1155 height 49
click at [950, 7] on div "Советы" at bounding box center [952, 22] width 67 height 30
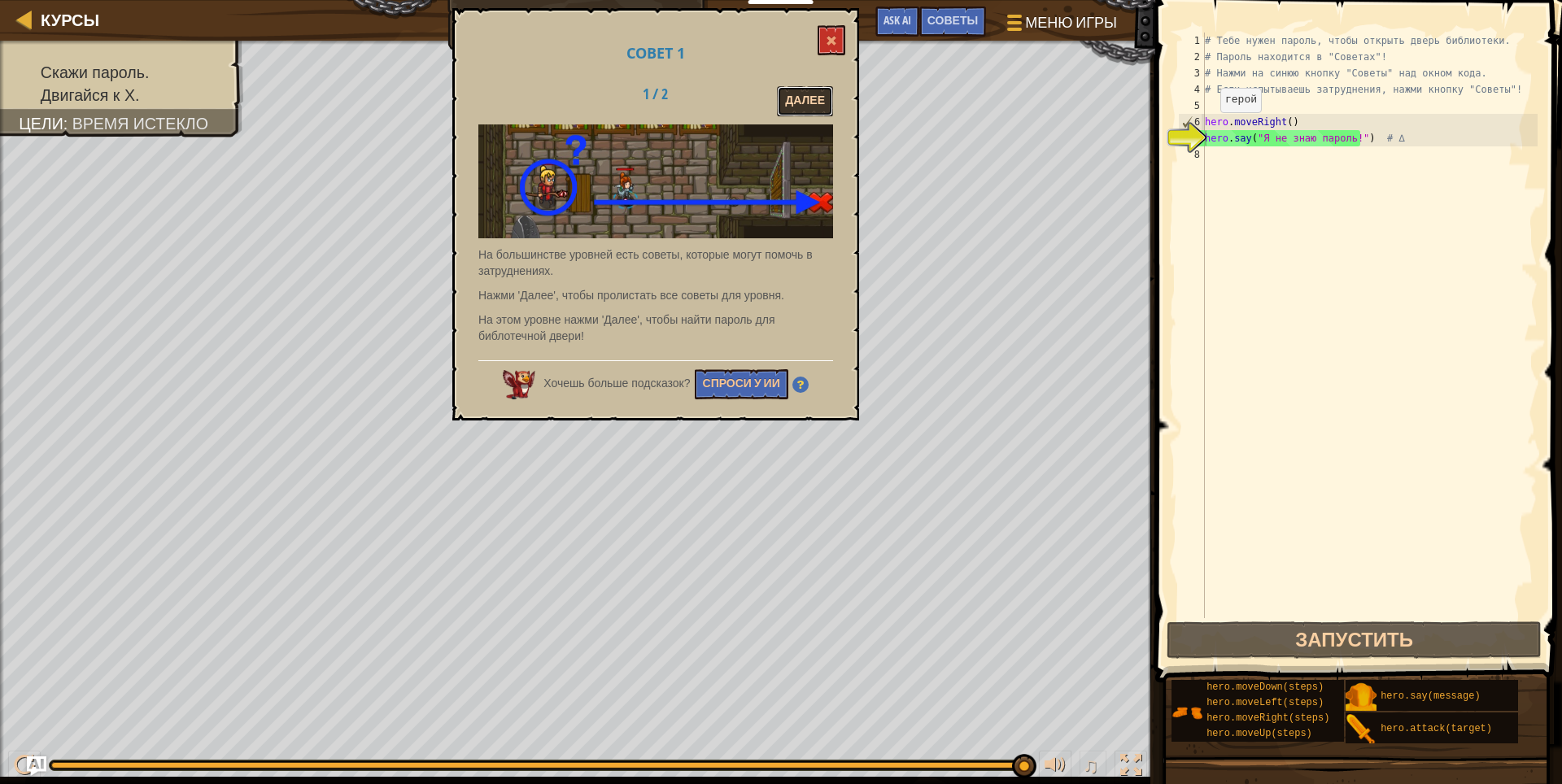
click at [803, 91] on button "Далее" at bounding box center [804, 101] width 56 height 30
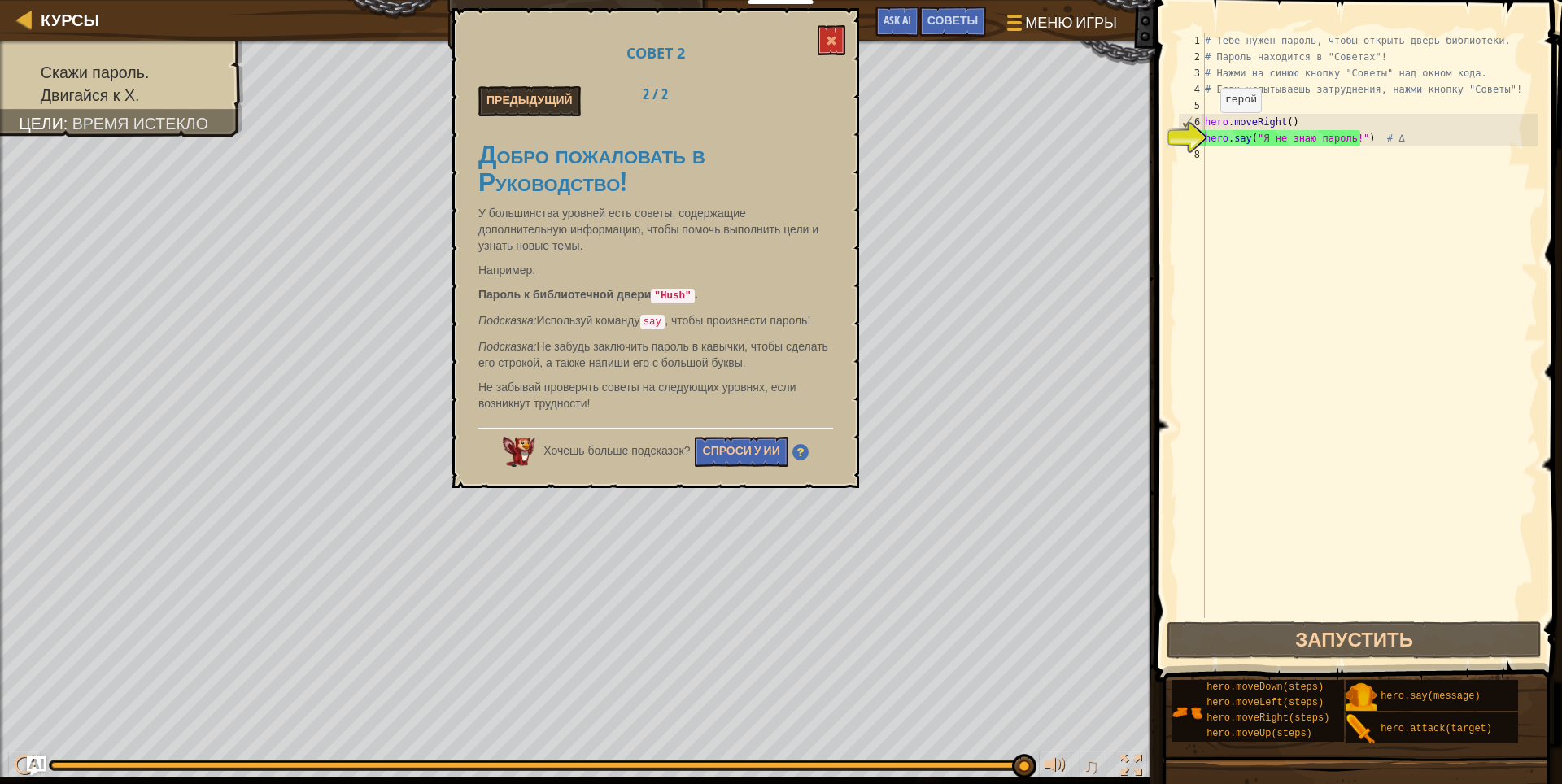
click at [673, 292] on code ""Hush"" at bounding box center [672, 296] width 43 height 15
drag, startPoint x: 687, startPoint y: 285, endPoint x: 679, endPoint y: 288, distance: 8.5
click at [679, 288] on div "Добро пожаловать в Руководство! У большинства уровней есть советы, содержащие д…" at bounding box center [656, 272] width 355 height 295
click at [673, 293] on code ""Hush"" at bounding box center [672, 296] width 43 height 15
click at [1347, 182] on div "# Тебе нужен пароль, чтобы открыть дверь библиотеки. # Пароль находится в "Сове…" at bounding box center [1369, 342] width 336 height 617
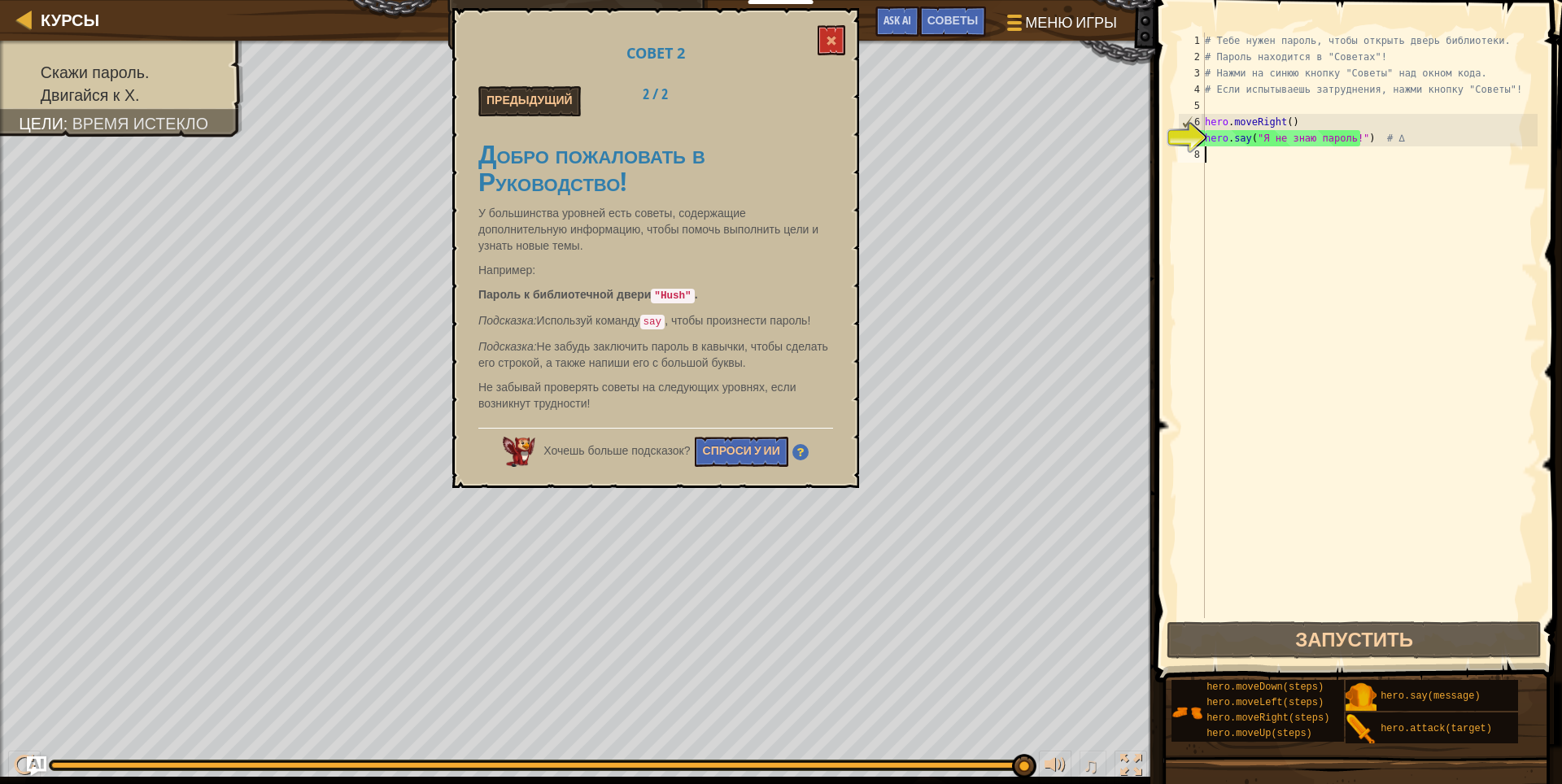
scroll to position [7, 0]
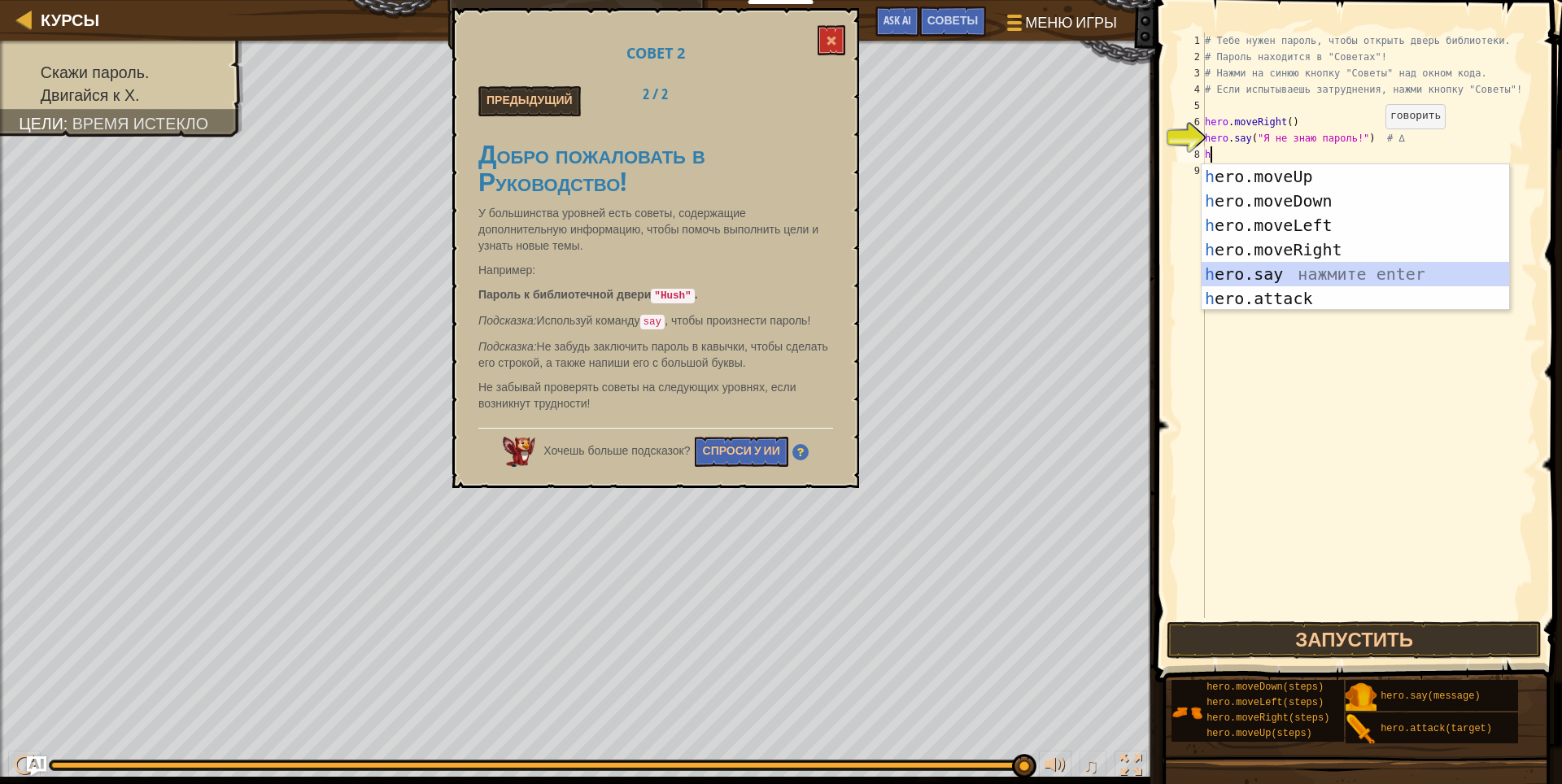
click at [1287, 270] on div "h ero.moveUp нажмите enter h ero.moveDown нажмите enter h ero.moveLeft нажмите …" at bounding box center [1355, 261] width 308 height 195
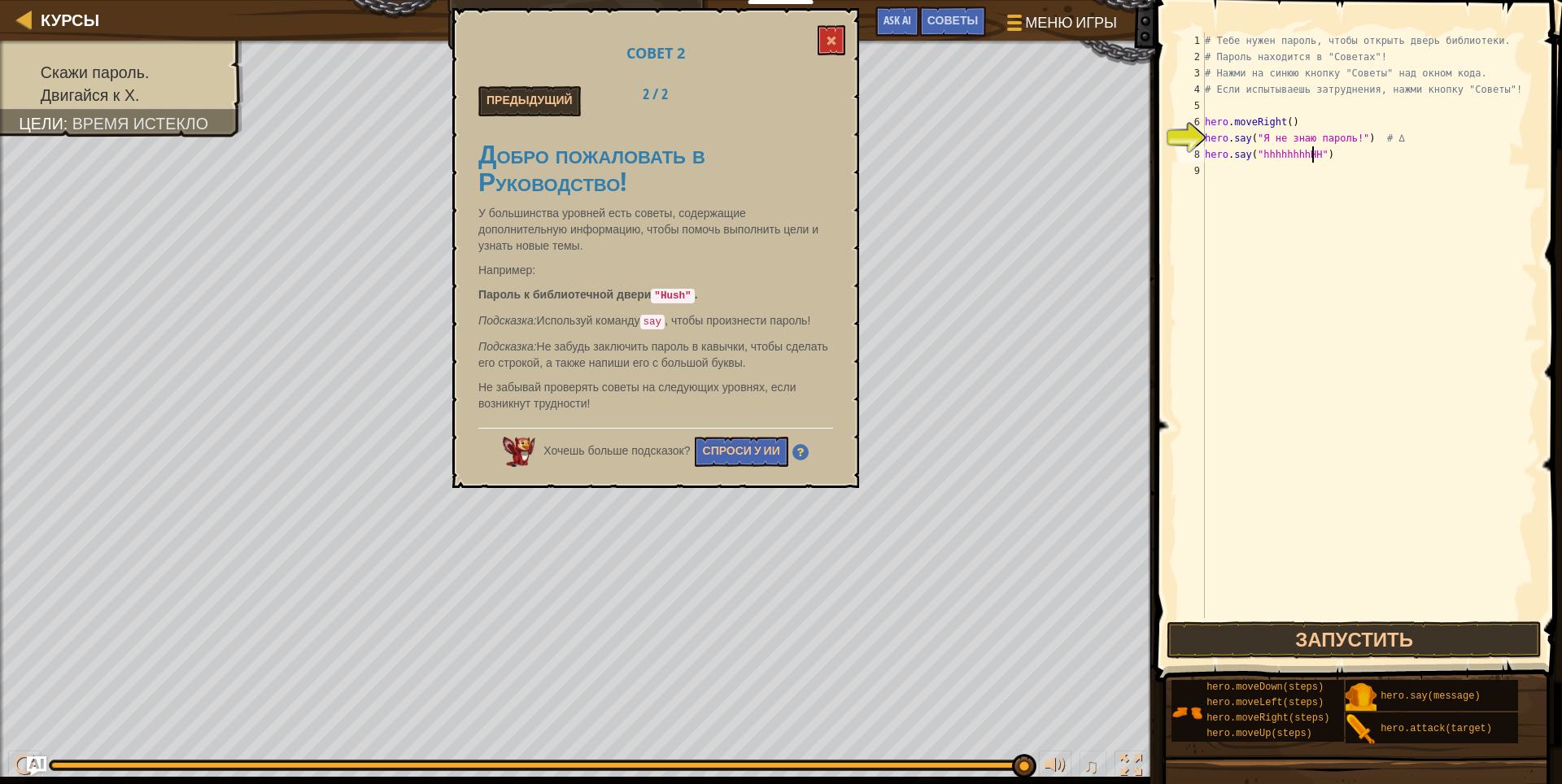
scroll to position [7, 9]
click at [1310, 157] on div "# Тебе нужен пароль, чтобы открыть дверь библиотеки. # Пароль находится в "Сове…" at bounding box center [1369, 342] width 336 height 617
click at [1260, 153] on div "# Тебе нужен пароль, чтобы открыть дверь библиотеки. # Пароль находится в "Сове…" at bounding box center [1369, 342] width 336 height 617
click at [1263, 153] on div "# Тебе нужен пароль, чтобы открыть дверь библиотеки. # Пароль находится в "Сове…" at bounding box center [1369, 342] width 336 height 617
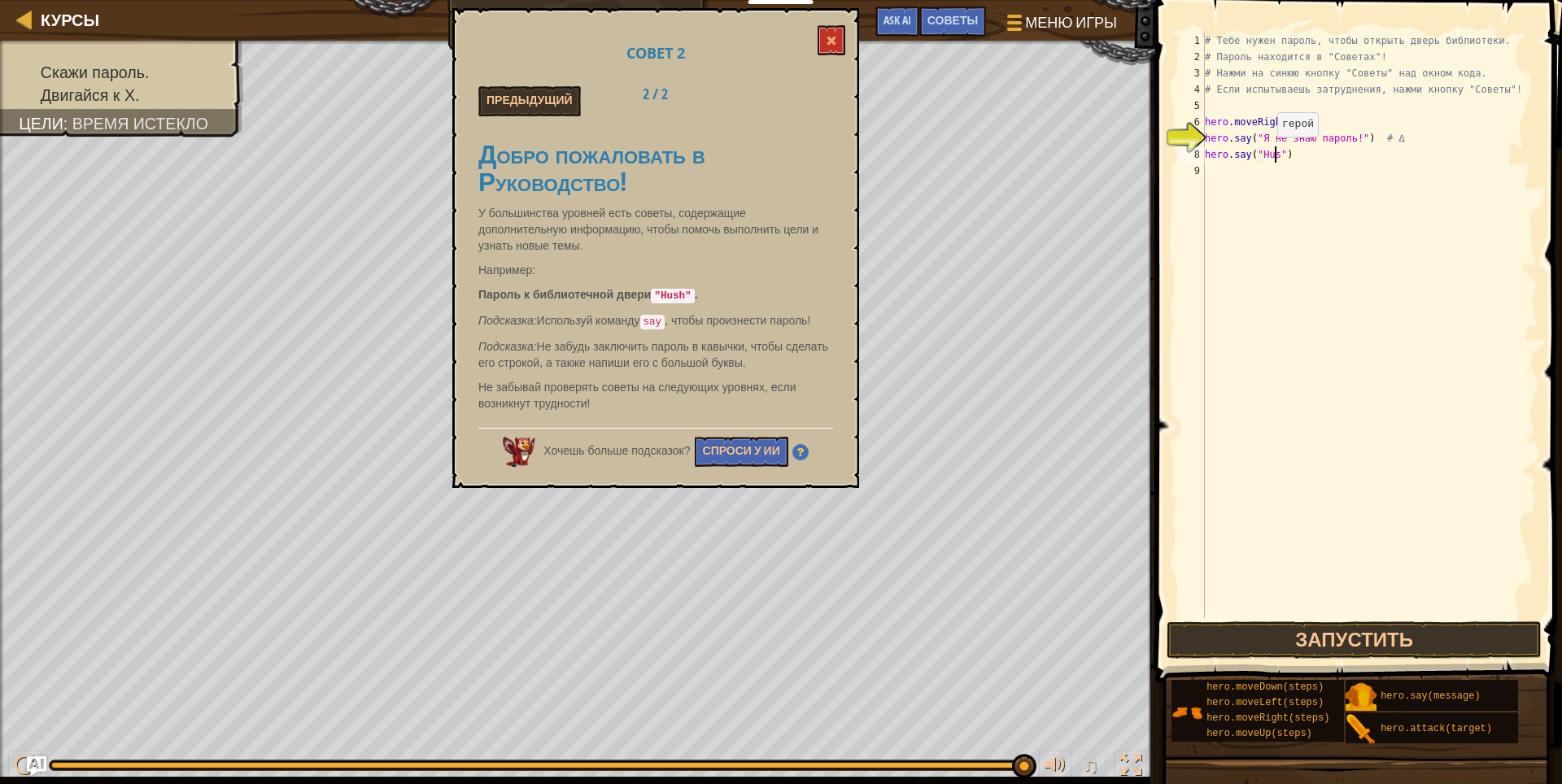
scroll to position [7, 6]
type textarea "hero.say("Hush")"
click at [1493, 629] on button "Запустить" at bounding box center [1354, 639] width 376 height 37
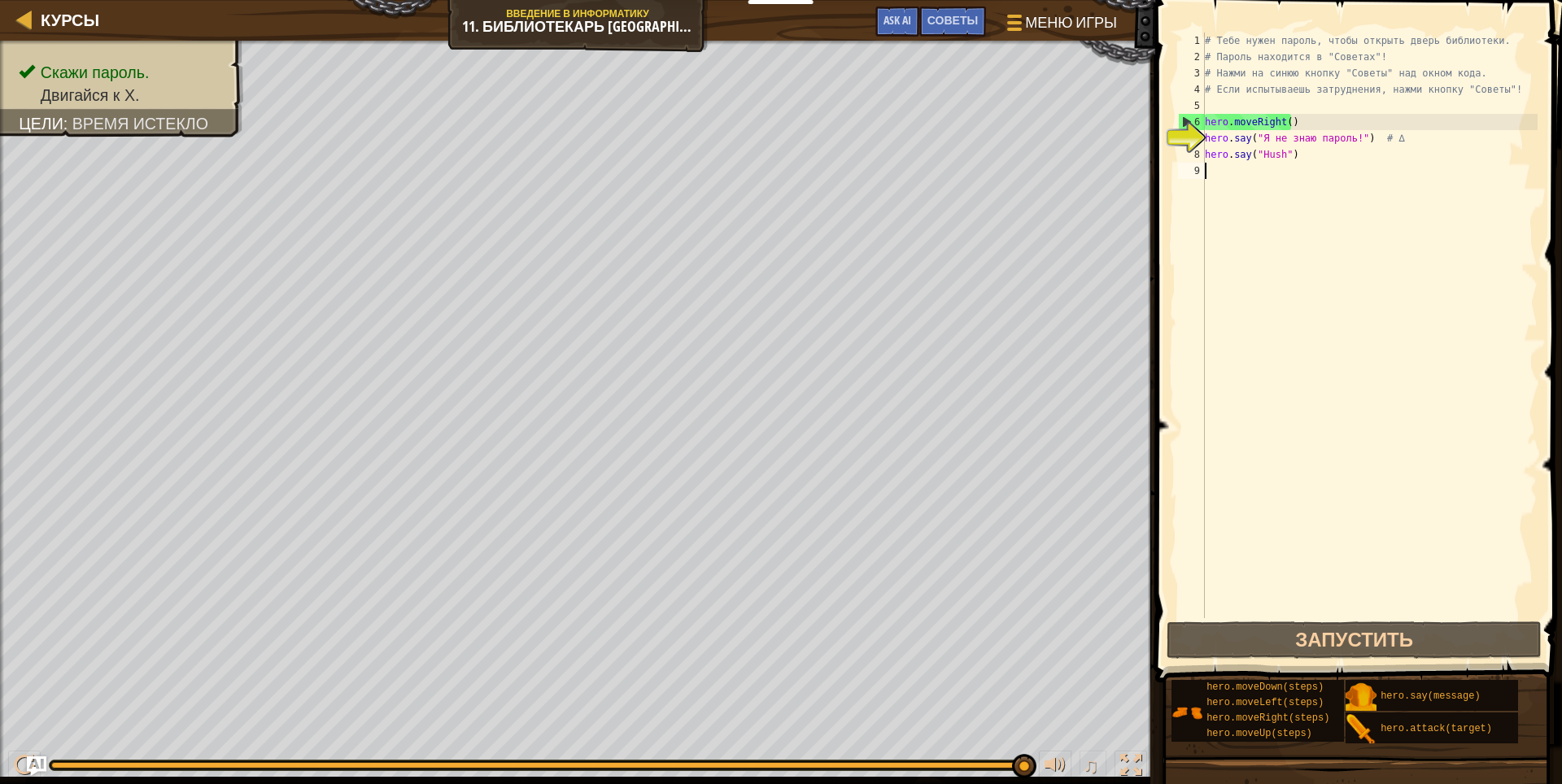
click at [1277, 175] on div "# Тебе нужен пароль, чтобы открыть дверь библиотеки. # Пароль находится в "Сове…" at bounding box center [1369, 342] width 336 height 617
type textarea "h"
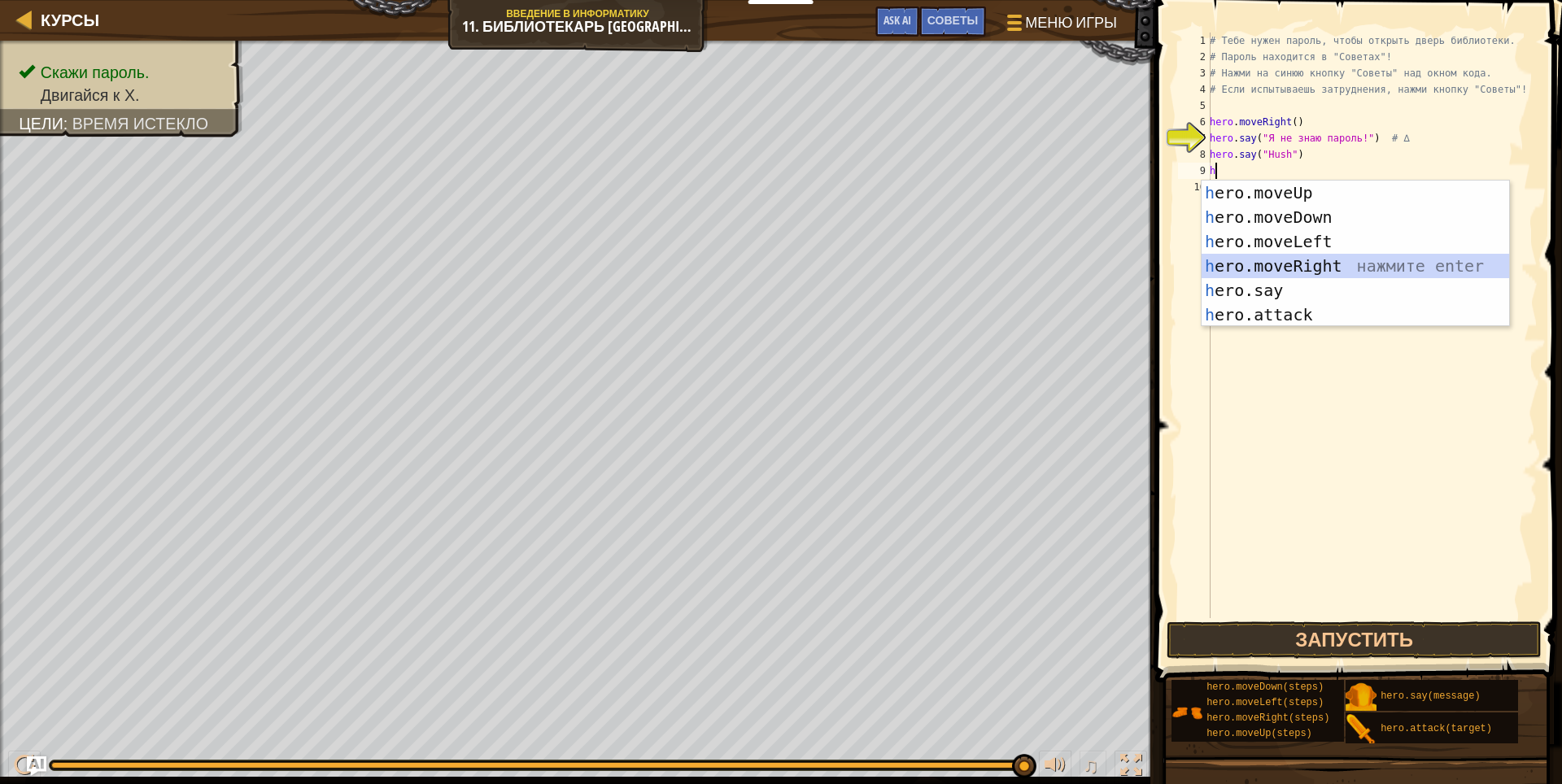
click at [1324, 258] on div "h ero.moveUp нажмите enter h ero.moveDown нажмите enter h ero.moveLeft нажмите …" at bounding box center [1355, 278] width 308 height 195
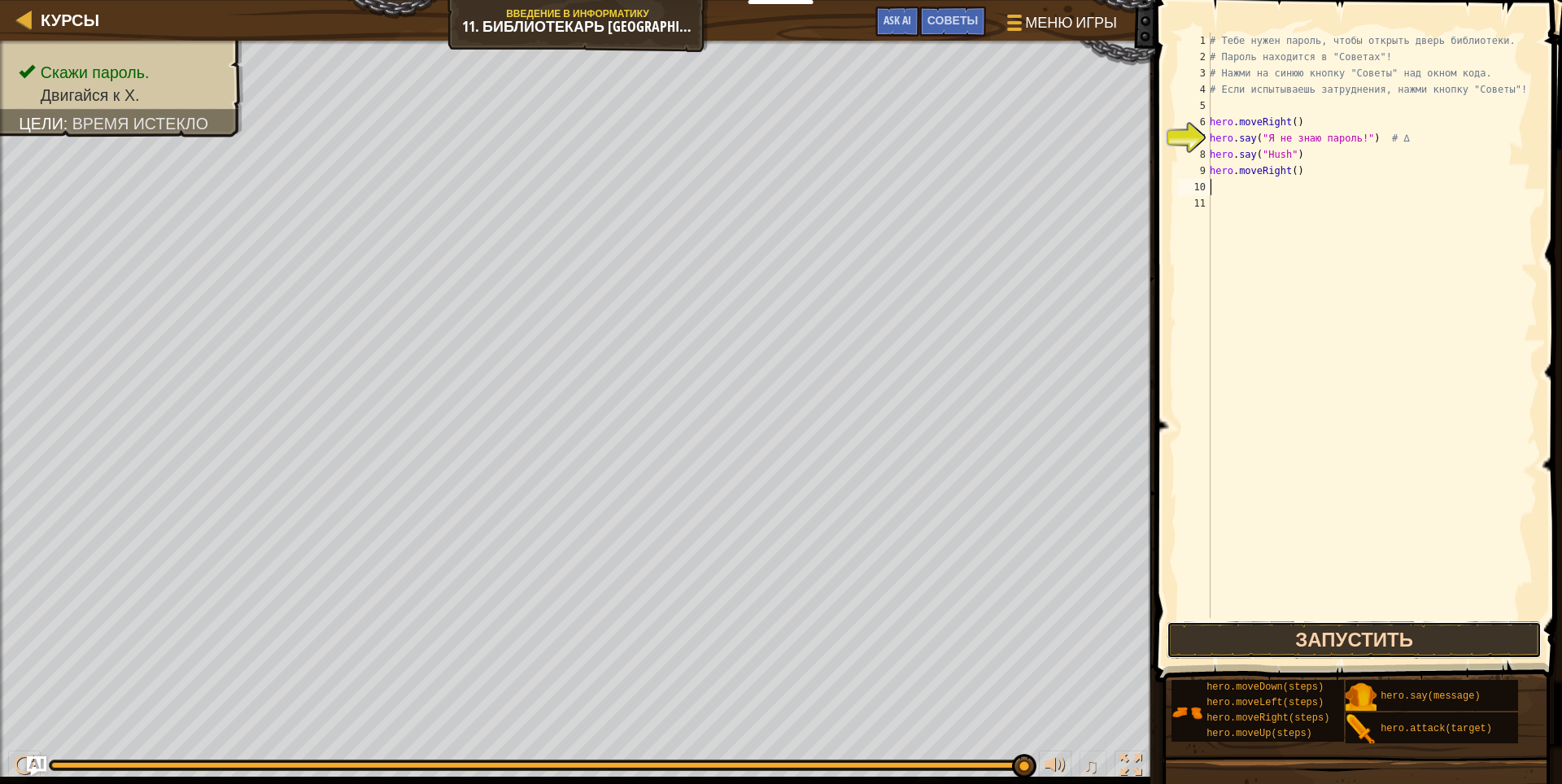
drag, startPoint x: 1465, startPoint y: 633, endPoint x: 1459, endPoint y: 626, distance: 9.2
click at [1464, 633] on button "Запустить" at bounding box center [1354, 639] width 376 height 37
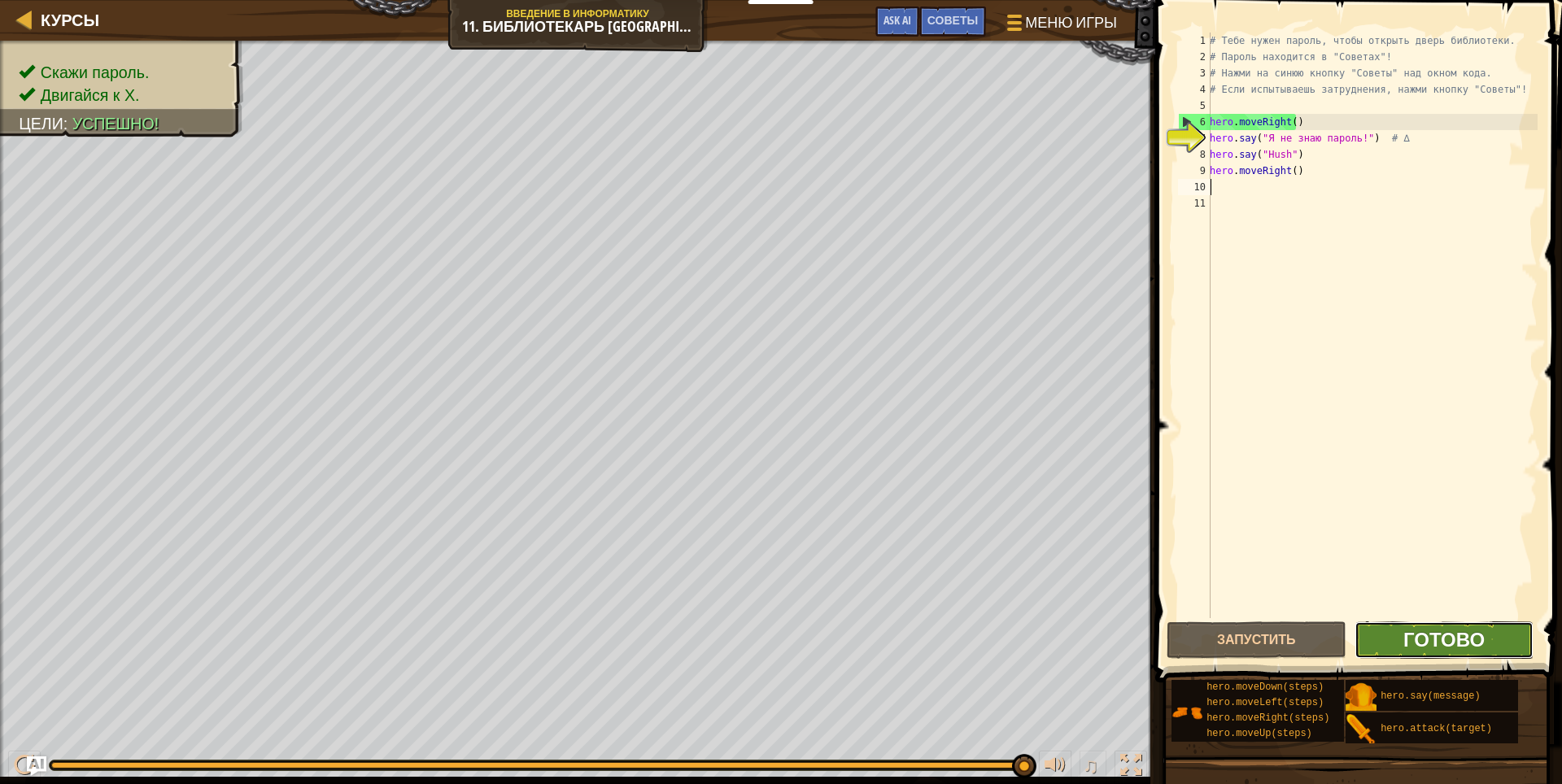
click at [1404, 646] on span "Готово" at bounding box center [1443, 639] width 81 height 26
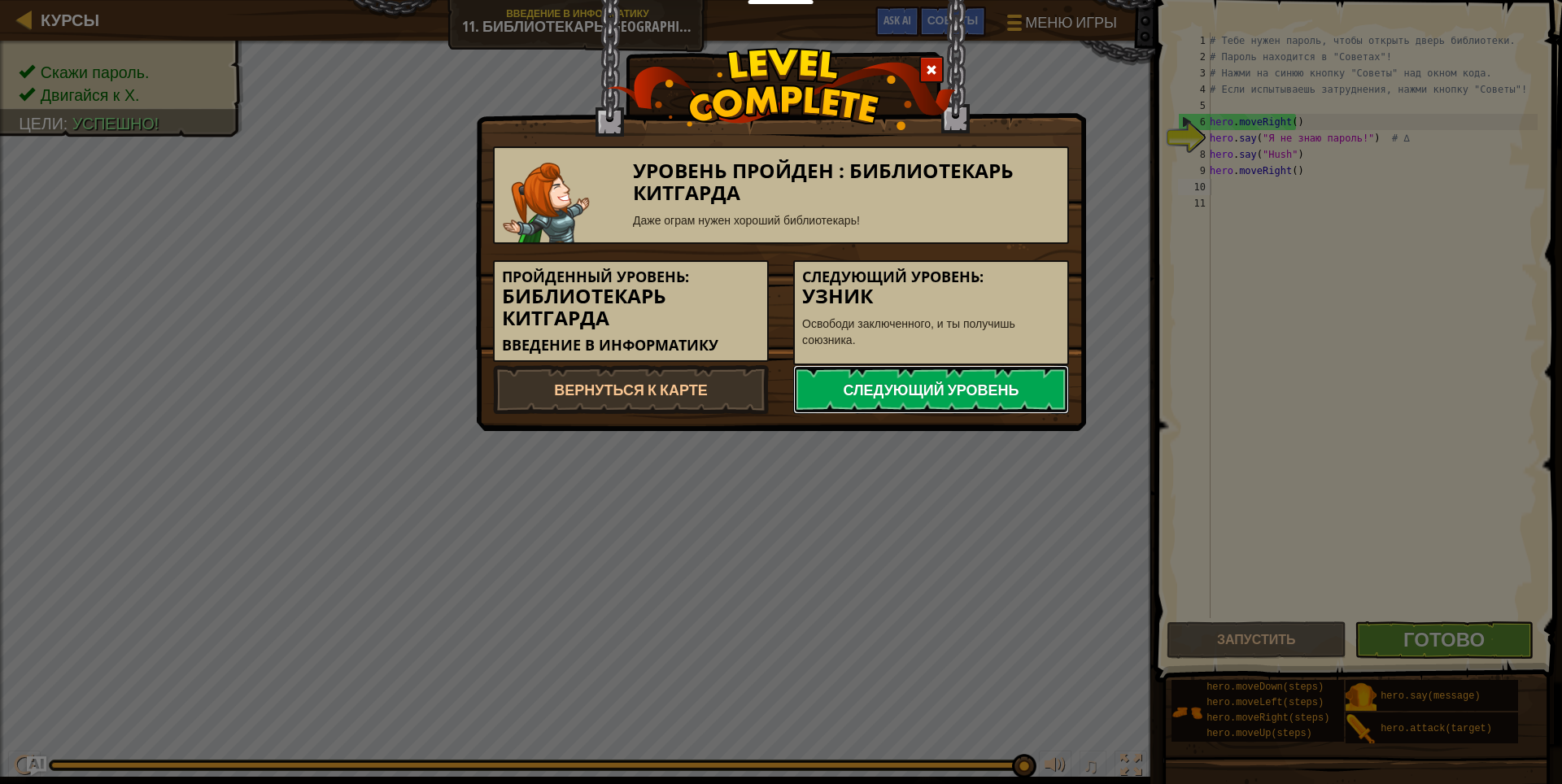
click at [957, 376] on link "Следующий уровень" at bounding box center [930, 389] width 276 height 49
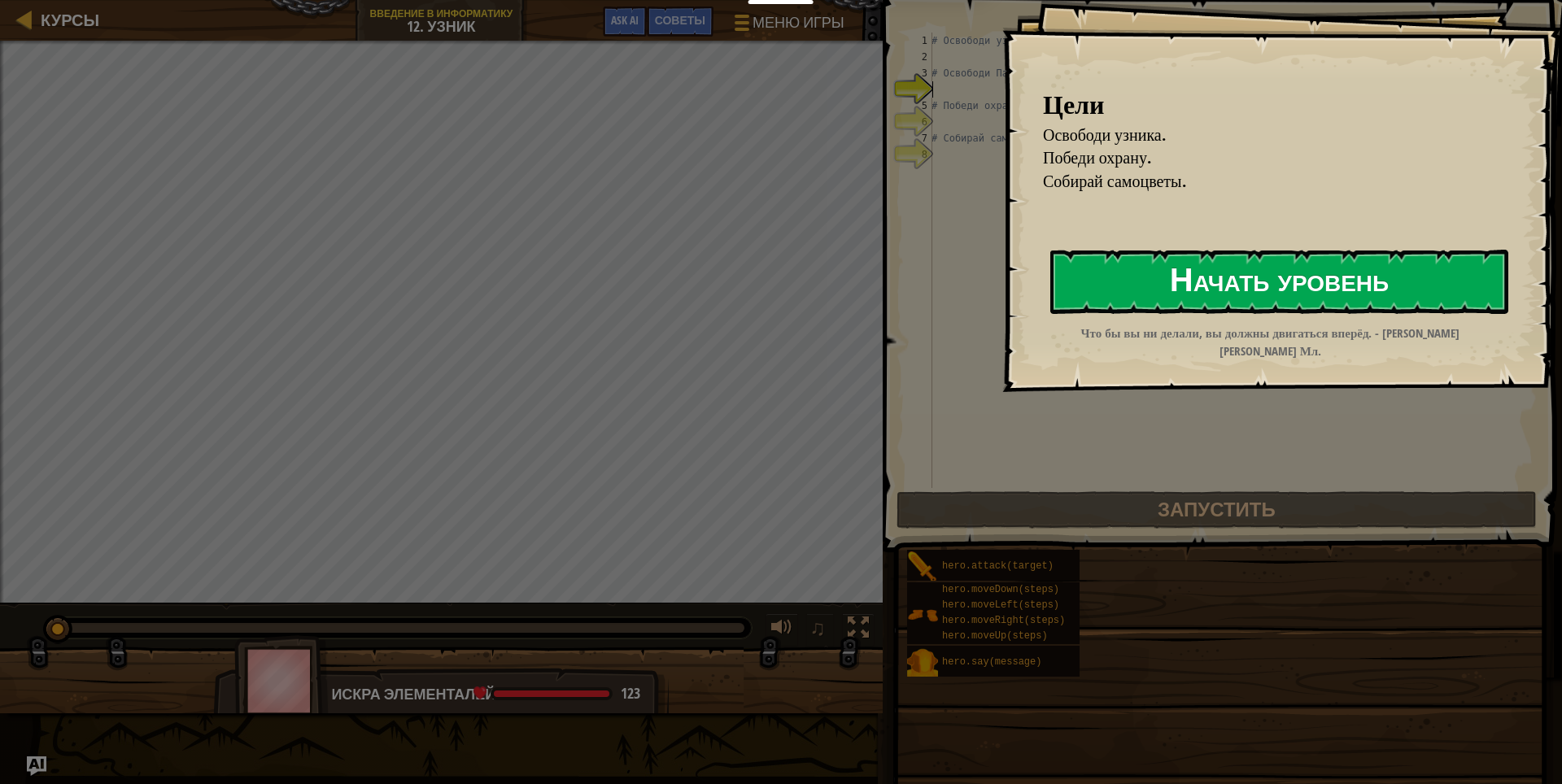
click at [1356, 267] on button "Начать уровень" at bounding box center [1279, 282] width 458 height 64
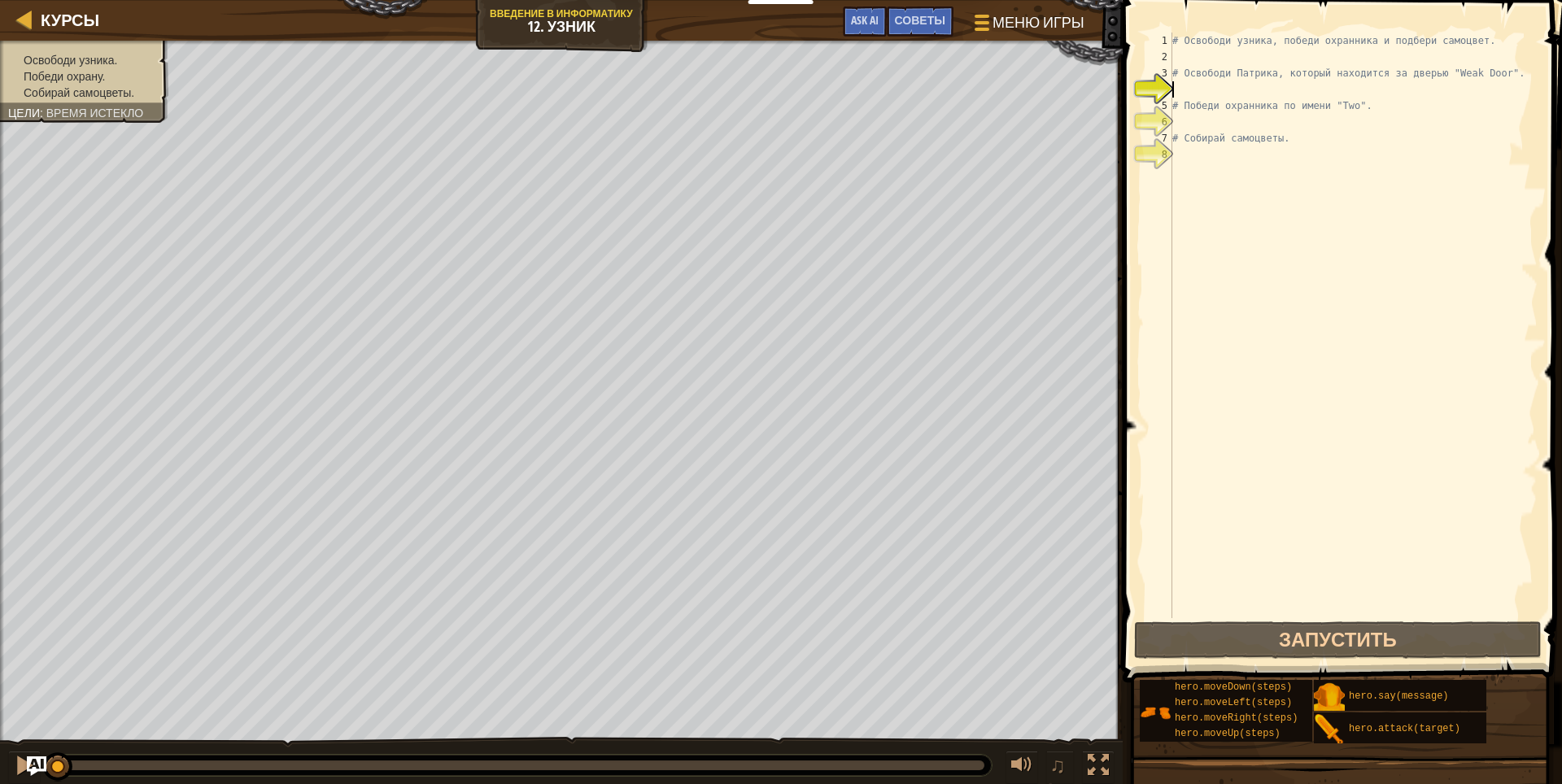
click at [1374, 94] on div "# Освободи узника, победи охранника и подбери самоцвет. # Освободи Патрика, кот…" at bounding box center [1352, 342] width 369 height 617
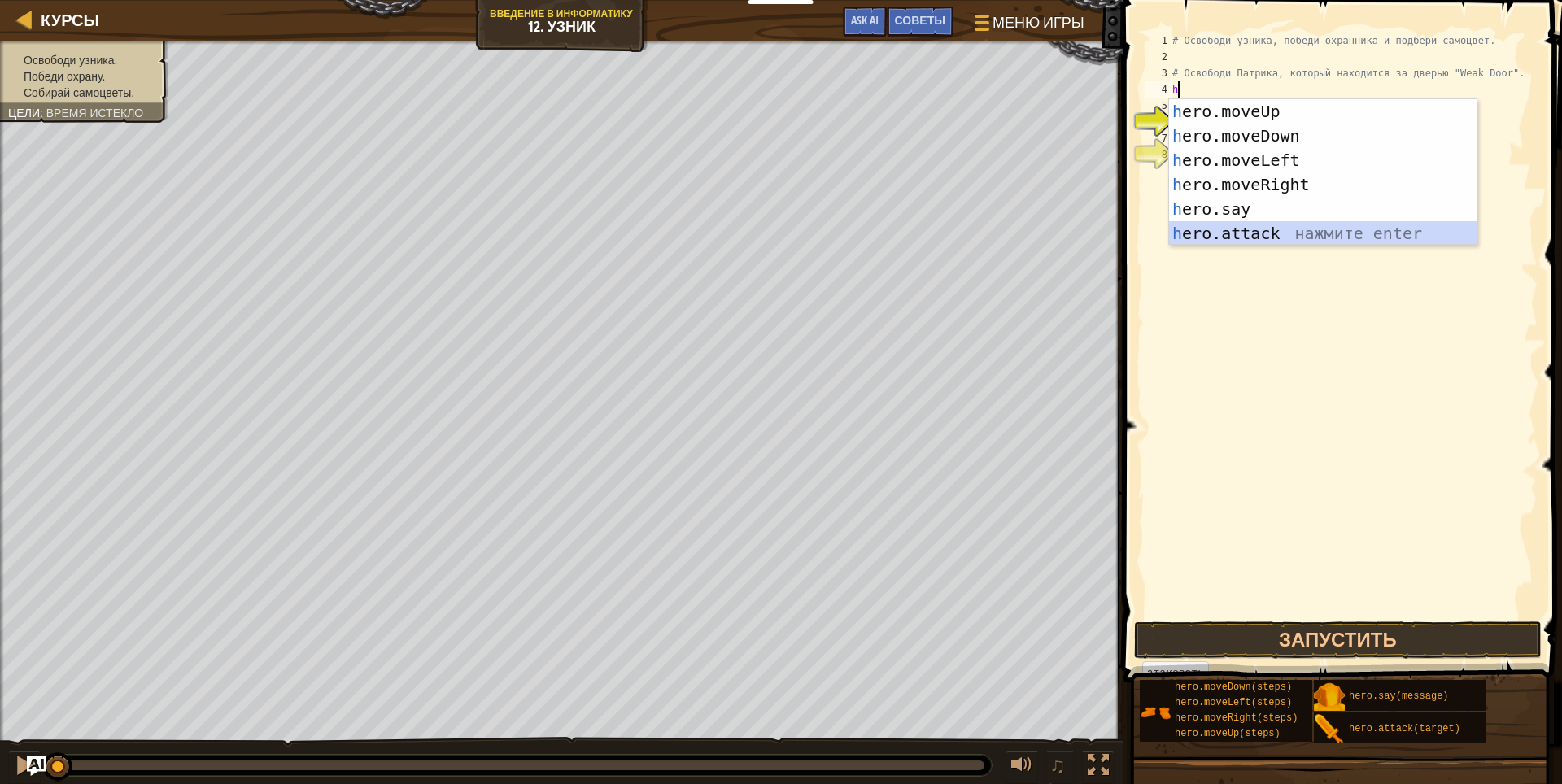
click at [1246, 229] on div "h ero.moveUp нажмите enter h ero.moveDown нажмите enter h ero.moveLeft нажмите …" at bounding box center [1322, 196] width 308 height 195
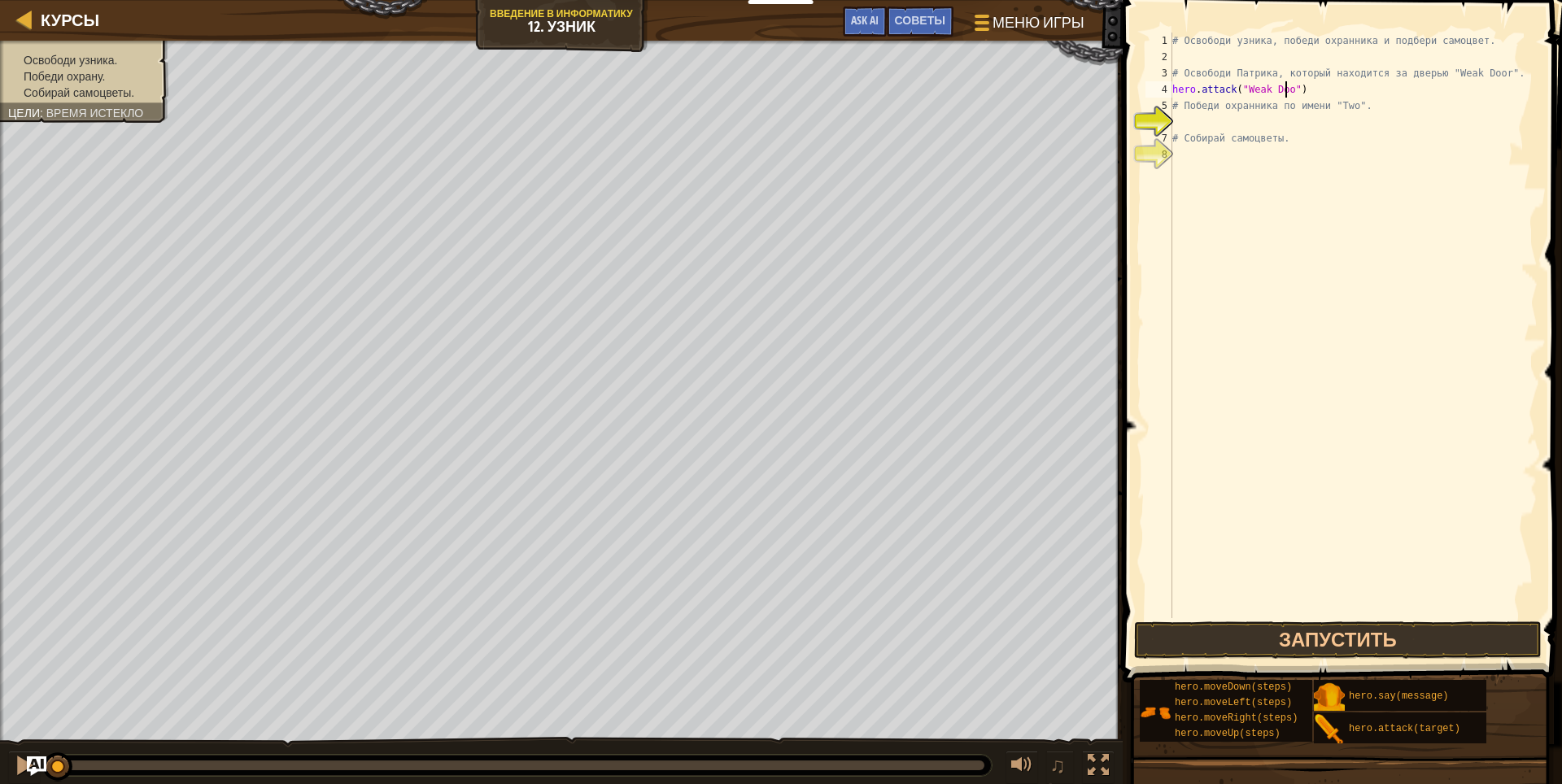
scroll to position [7, 10]
click at [1492, 79] on div "# Освободи узника, победи охранника и подбери самоцвет. # Освободи Патрика, кот…" at bounding box center [1352, 342] width 369 height 617
type textarea "# Освободи Патрика, который находится за дверью "Weak Door"."
type textarea "h"
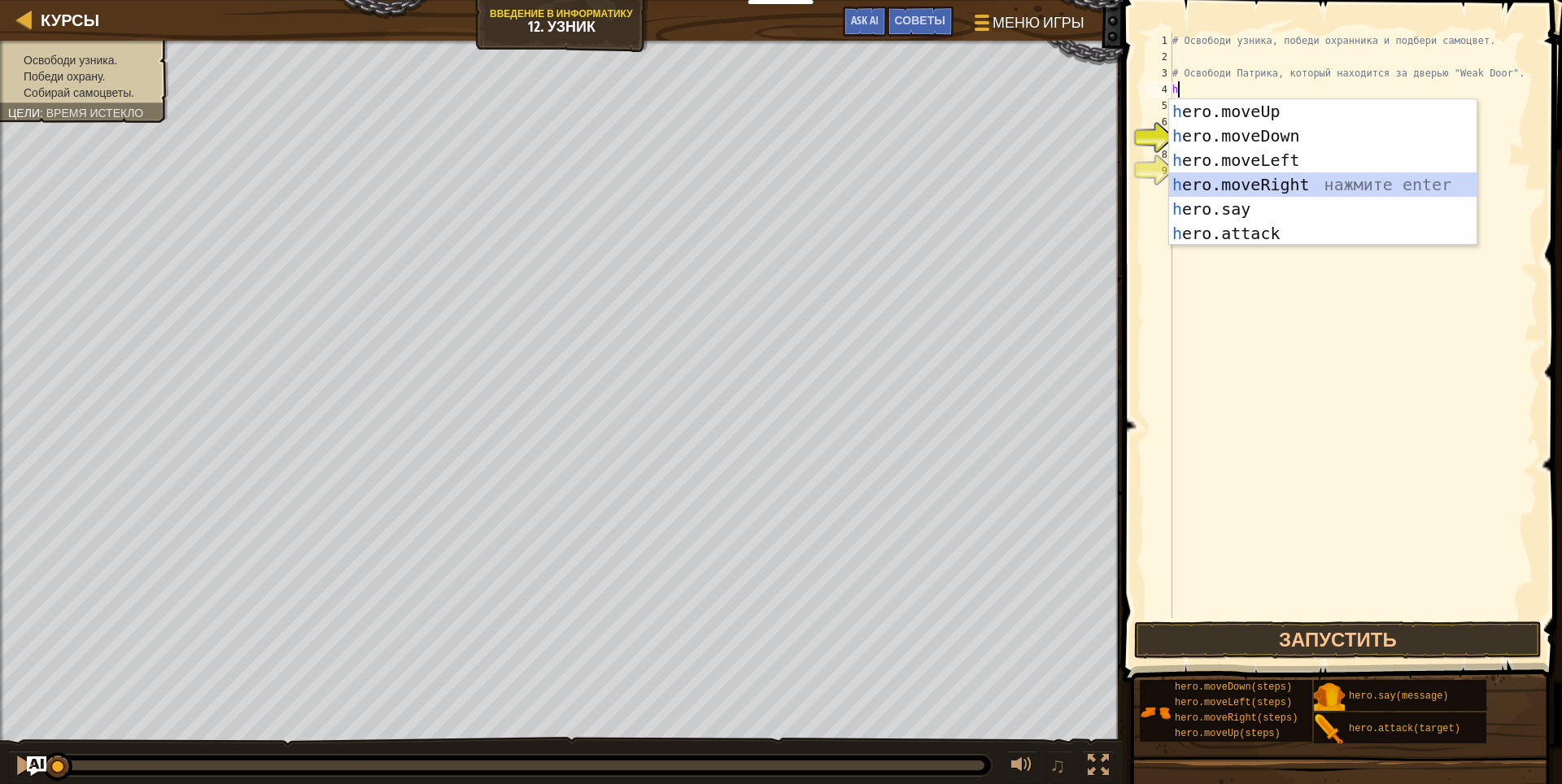
click at [1297, 186] on div "h ero.moveUp нажмите enter h ero.moveDown нажмите enter h ero.moveLeft нажмите …" at bounding box center [1322, 196] width 308 height 195
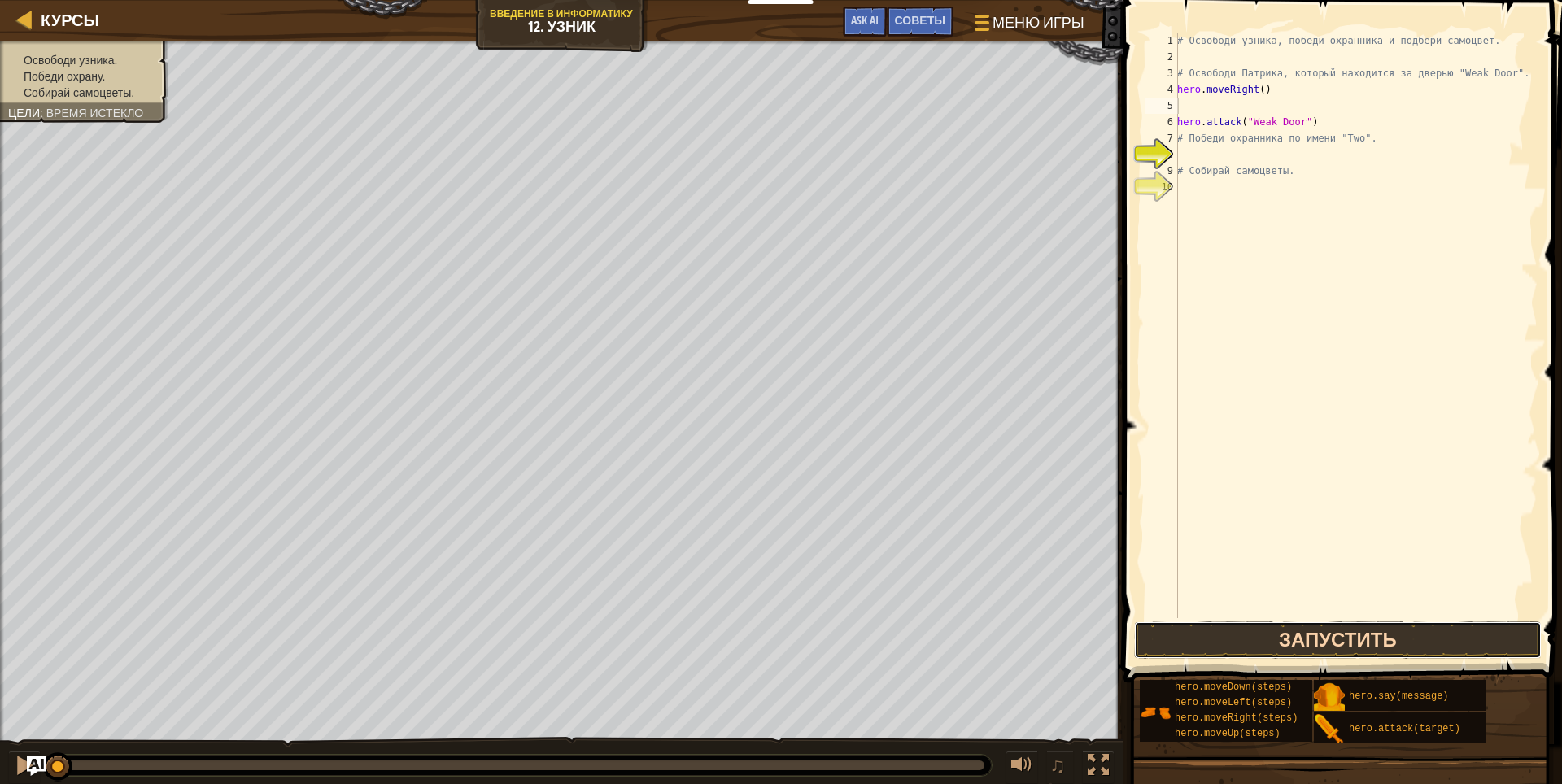
click at [1444, 629] on button "Запустить" at bounding box center [1337, 639] width 408 height 37
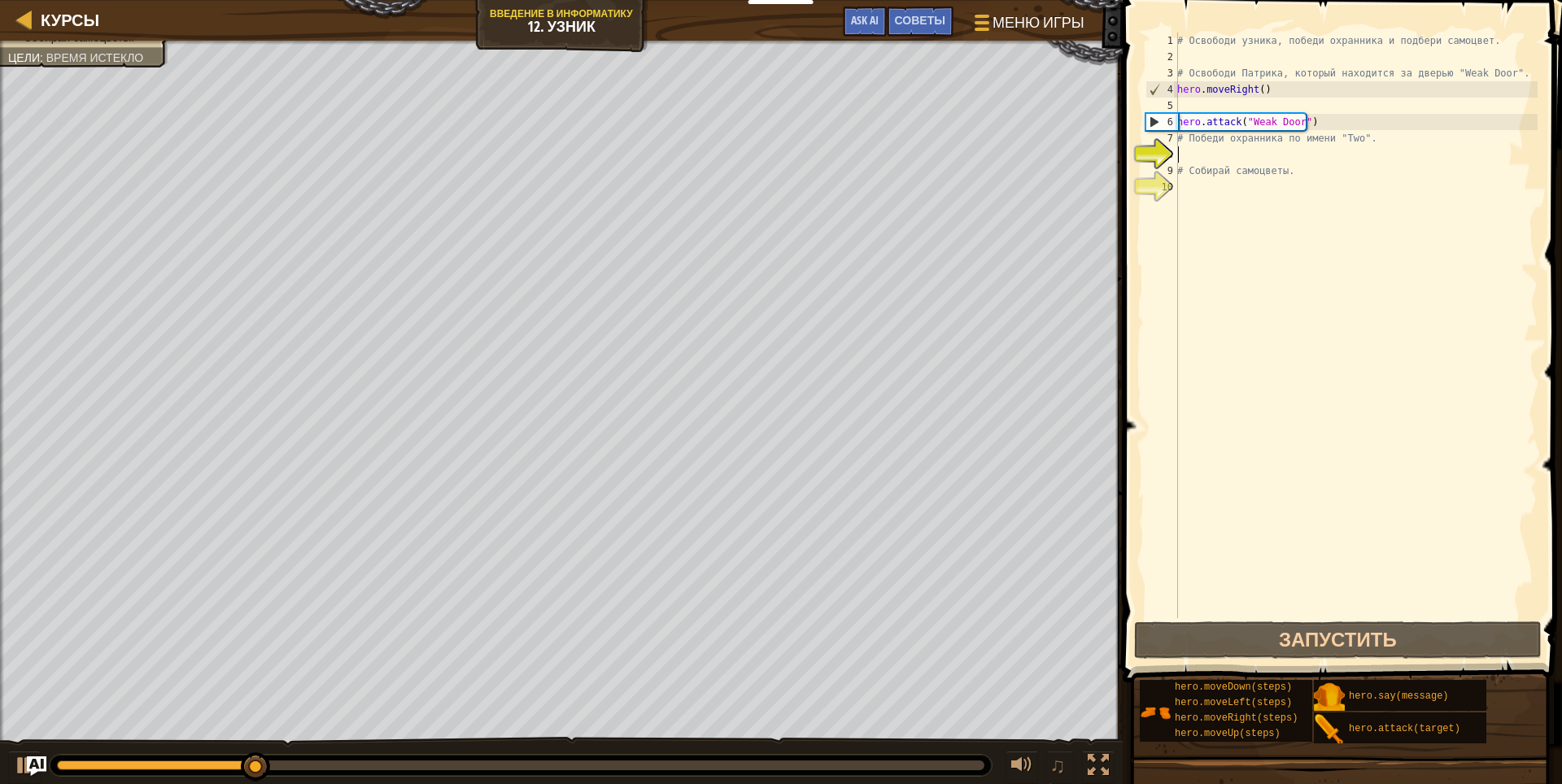
click at [1207, 160] on div "# Освободи узника, победи охранника и подбери самоцвет. # Освободи Патрика, кот…" at bounding box center [1355, 342] width 364 height 617
type textarea "h"
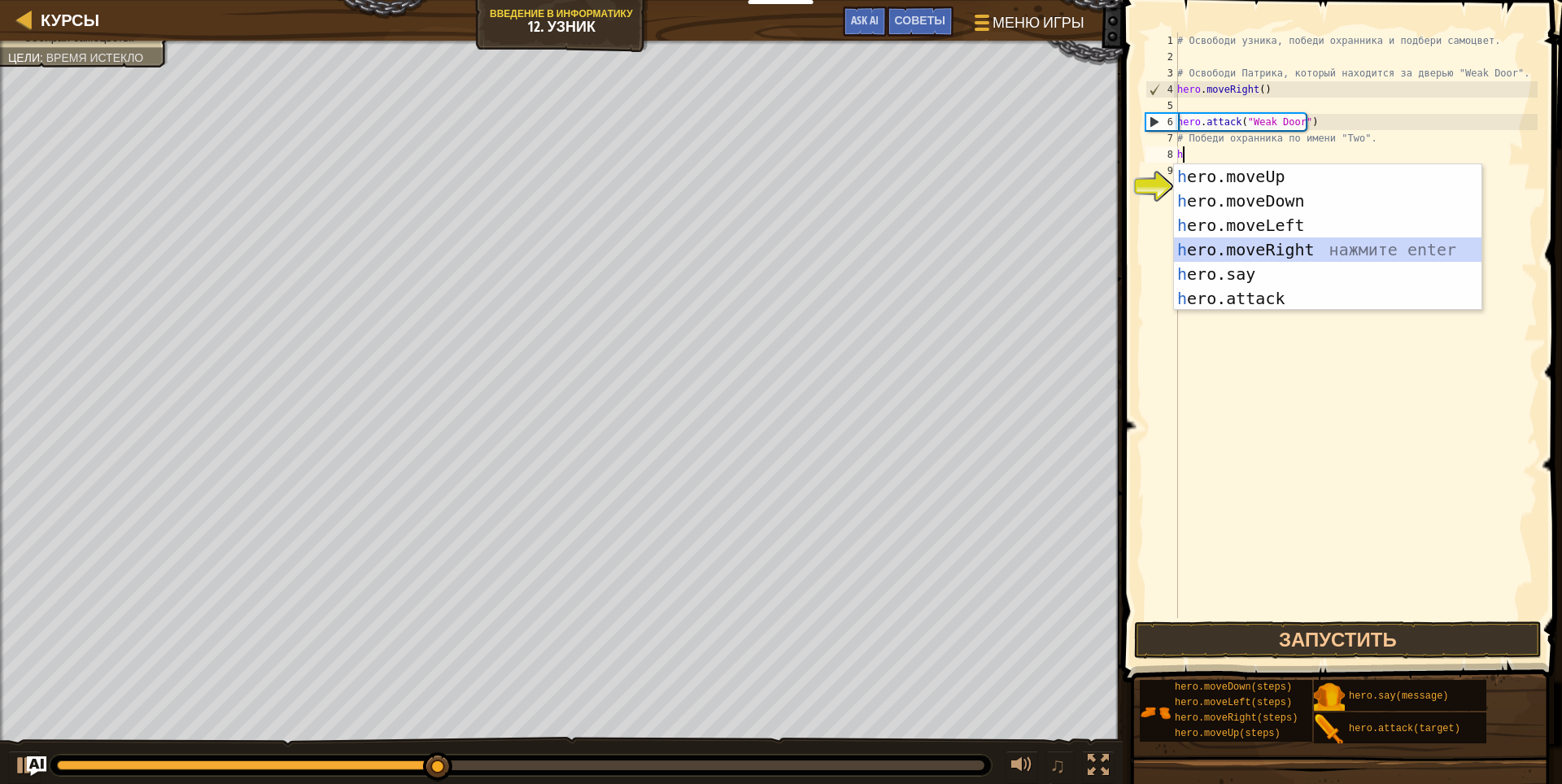
click at [1295, 240] on div "h ero.moveUp нажмите enter h ero.moveDown нажмите enter h ero.moveLeft нажмите …" at bounding box center [1327, 261] width 308 height 195
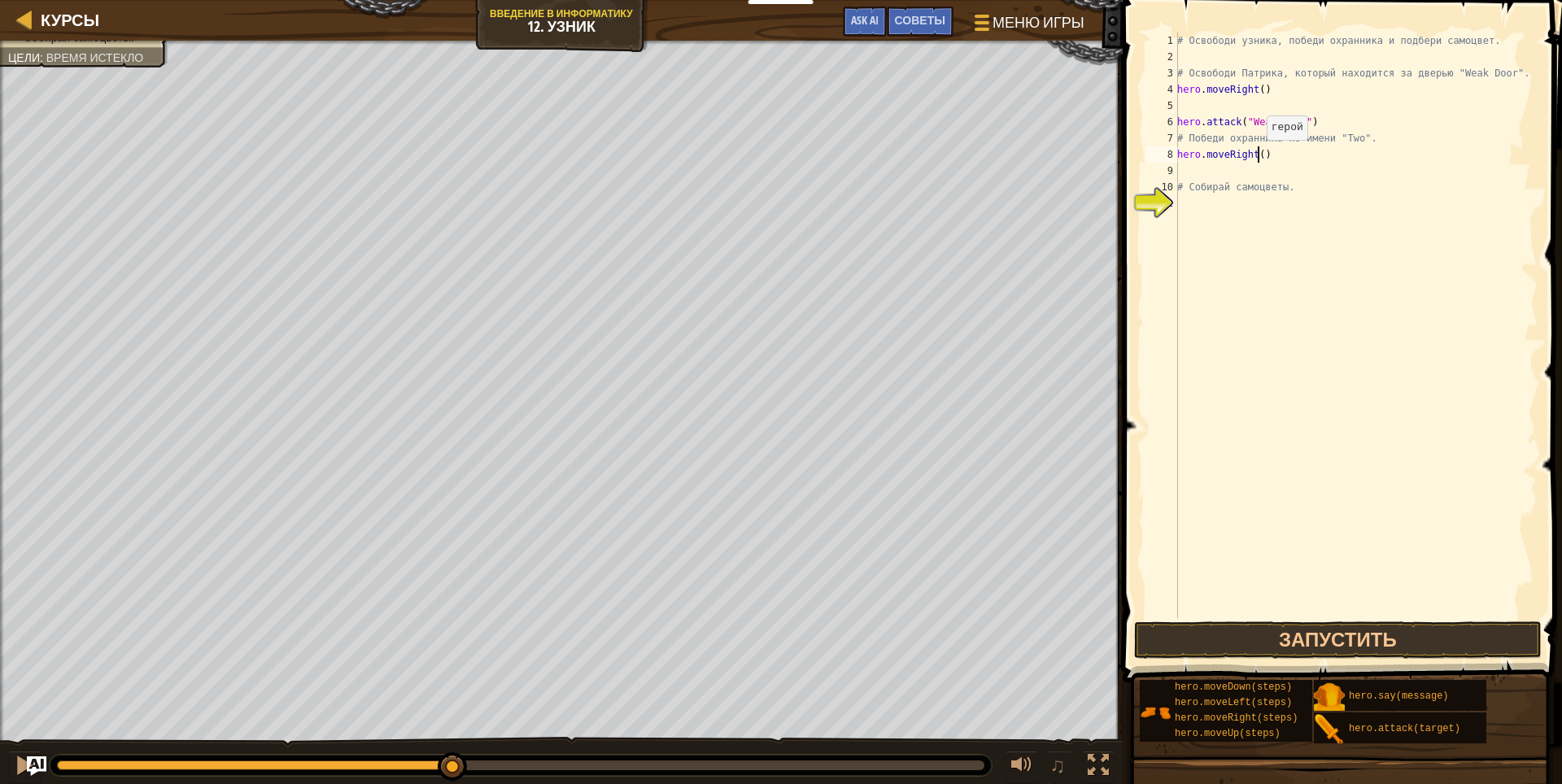
click at [1257, 156] on div "# Освободи узника, победи охранника и подбери самоцвет. # Освободи Патрика, кот…" at bounding box center [1355, 342] width 364 height 617
type textarea "hero.moveRight(2)"
click at [1229, 168] on div "# Освободи узника, победи охранника и подбери самоцвет. # Освободи Патрика, кот…" at bounding box center [1355, 342] width 364 height 617
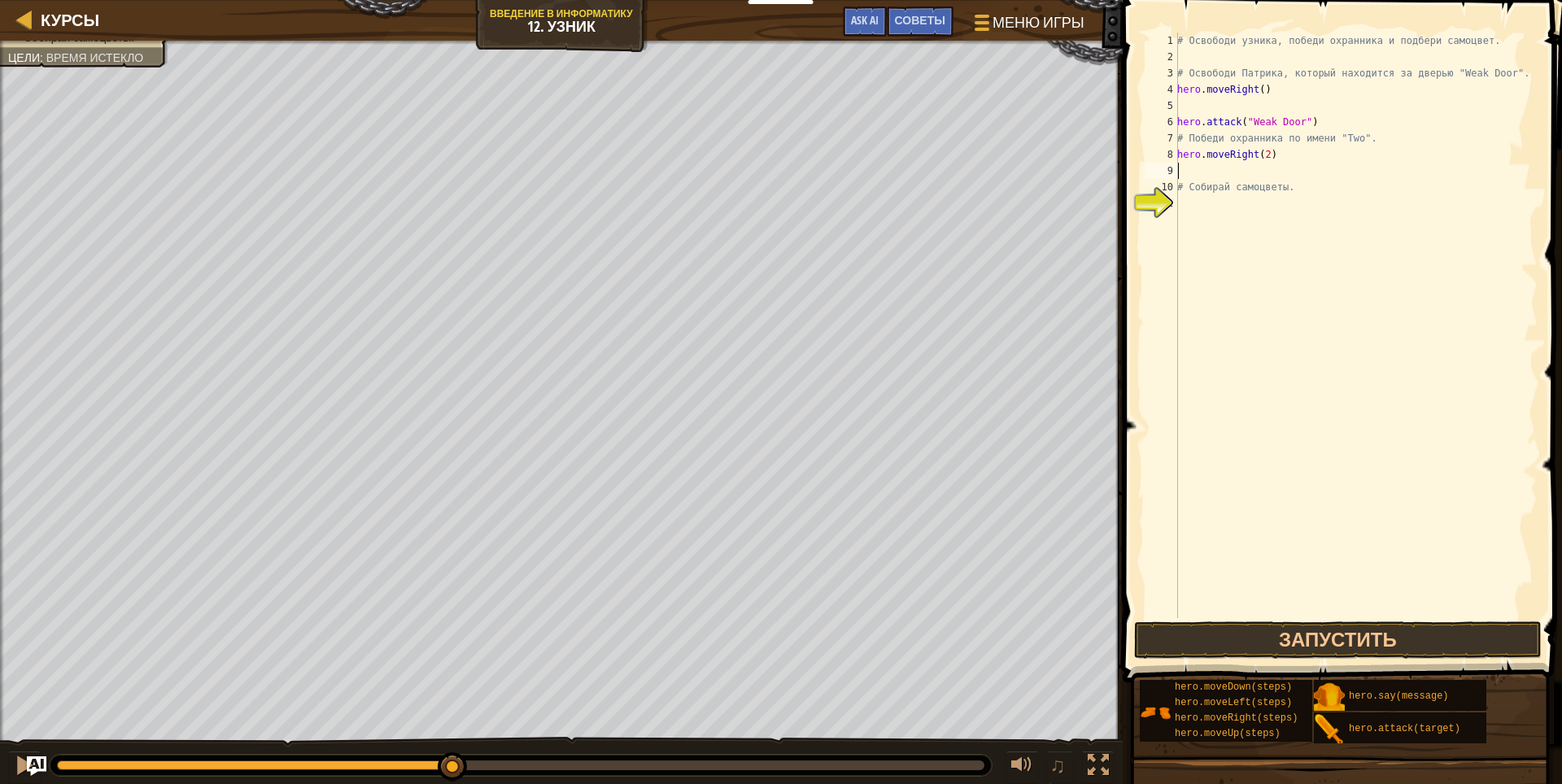
type textarea "h"
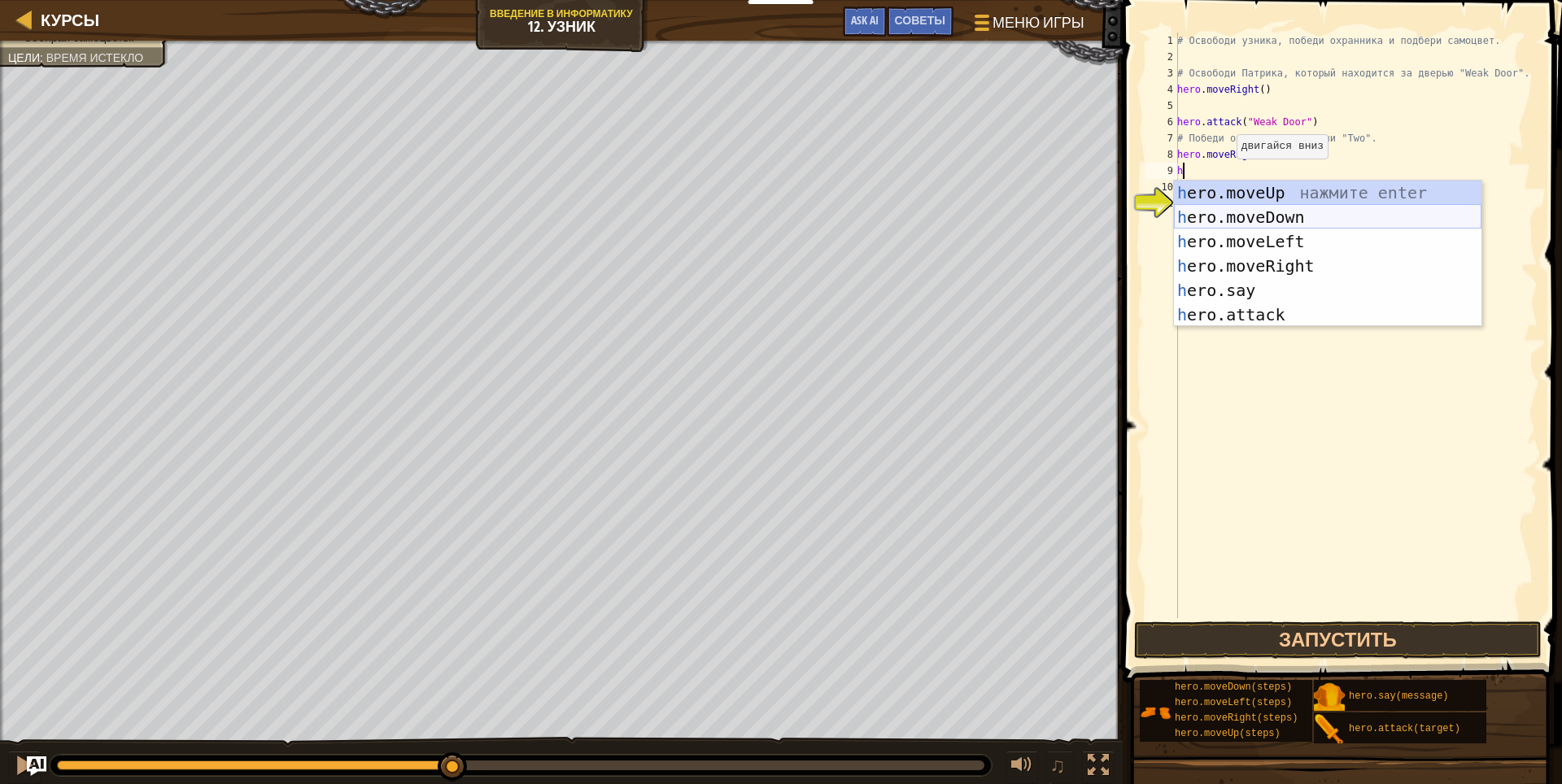
click at [1313, 216] on div "h ero.moveUp нажмите enter h ero.moveDown нажмите enter h ero.moveLeft нажмите …" at bounding box center [1327, 278] width 308 height 195
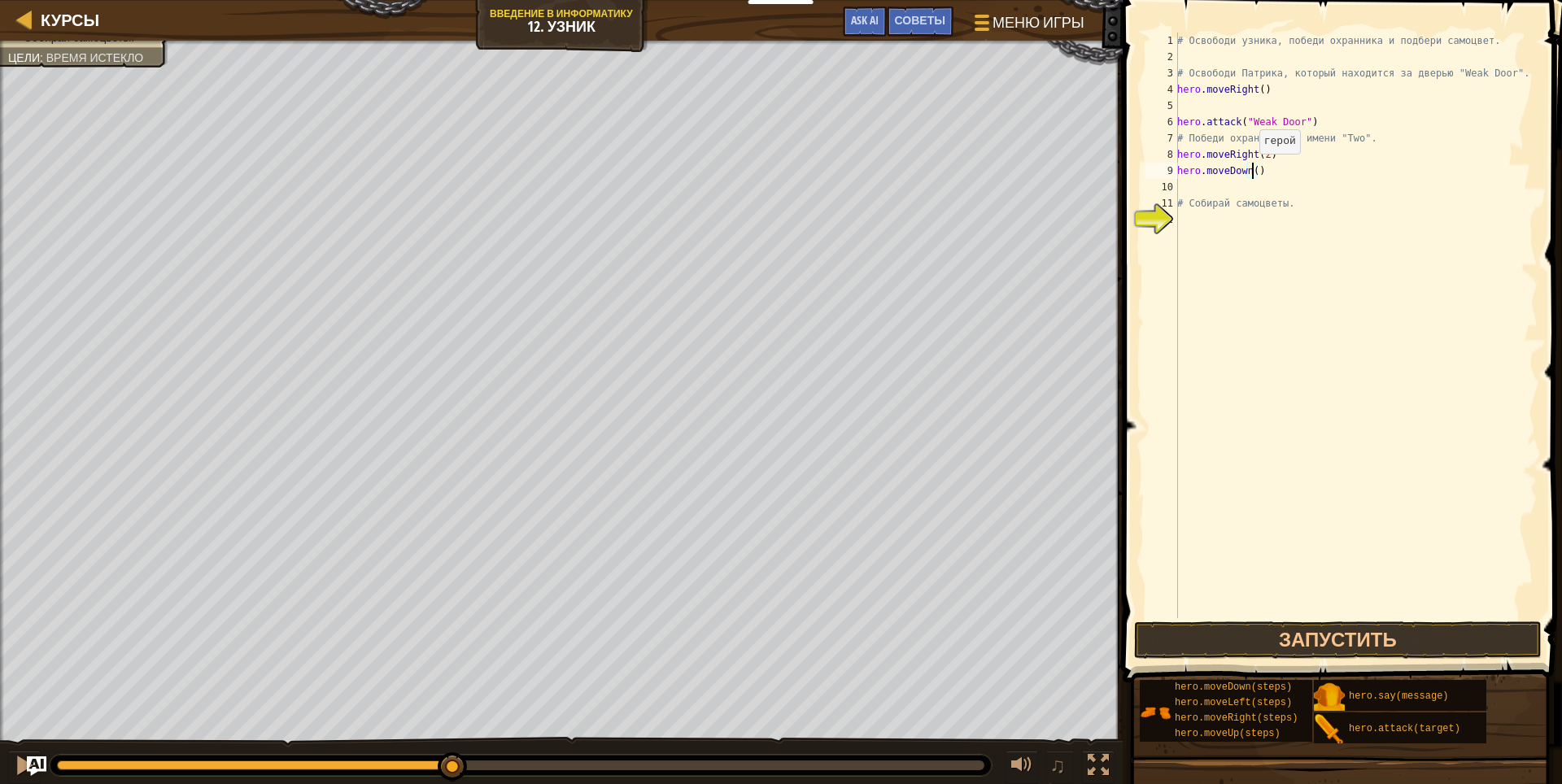
click at [1250, 170] on div "# Освободи узника, победи охранника и подбери самоцвет. # Освободи Патрика, кот…" at bounding box center [1355, 342] width 364 height 617
type textarea "hero.moveDown(3)"
click at [1271, 187] on div "# Освободи узника, победи охранника и подбери самоцвет. # Освободи Патрика, кот…" at bounding box center [1355, 342] width 364 height 617
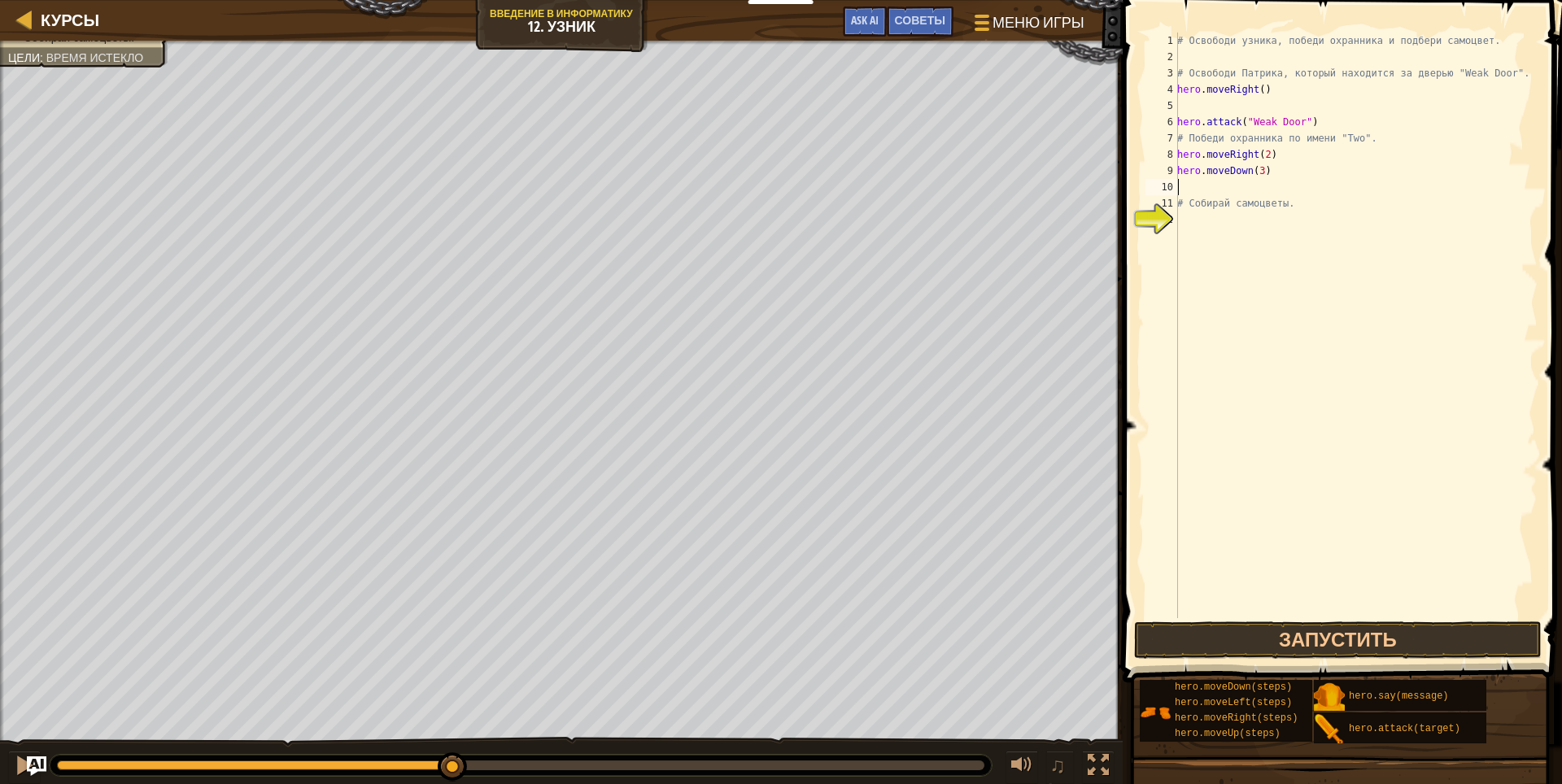
type textarea "h"
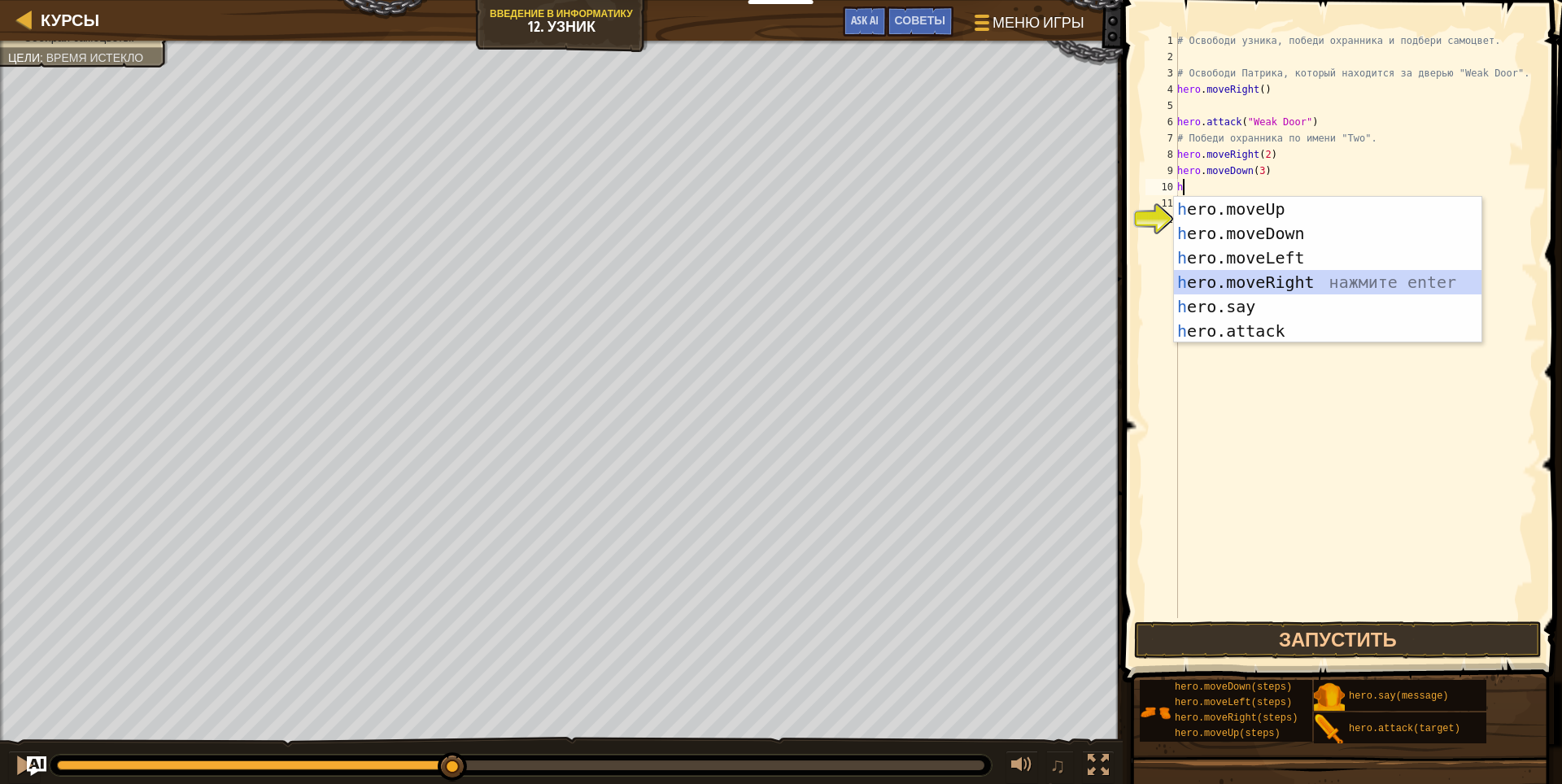
click at [1301, 275] on div "h ero.moveUp нажмите enter h ero.moveDown нажмите enter h ero.moveLeft нажмите …" at bounding box center [1327, 294] width 308 height 195
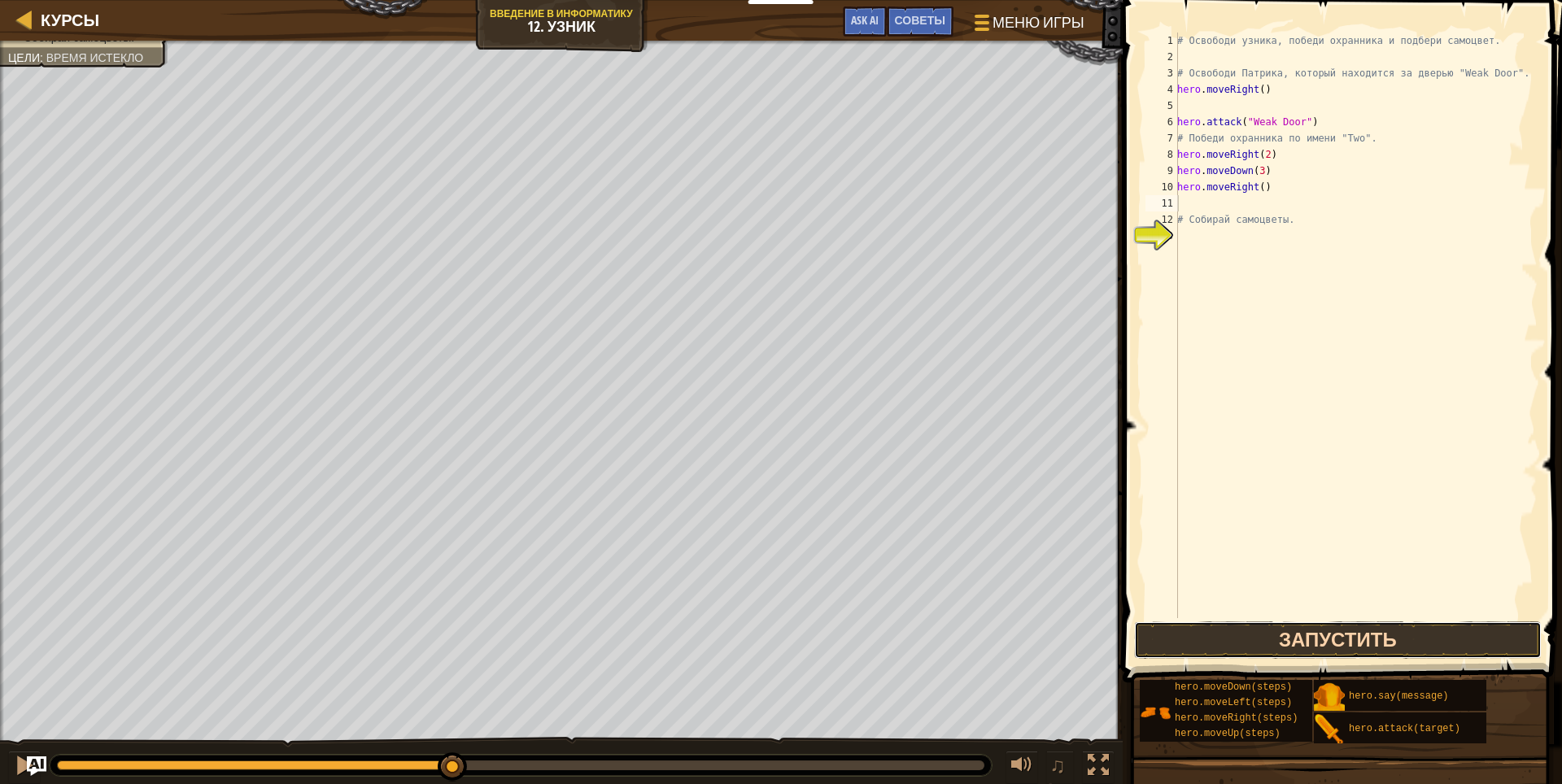
click at [1359, 624] on button "Запустить" at bounding box center [1337, 639] width 408 height 37
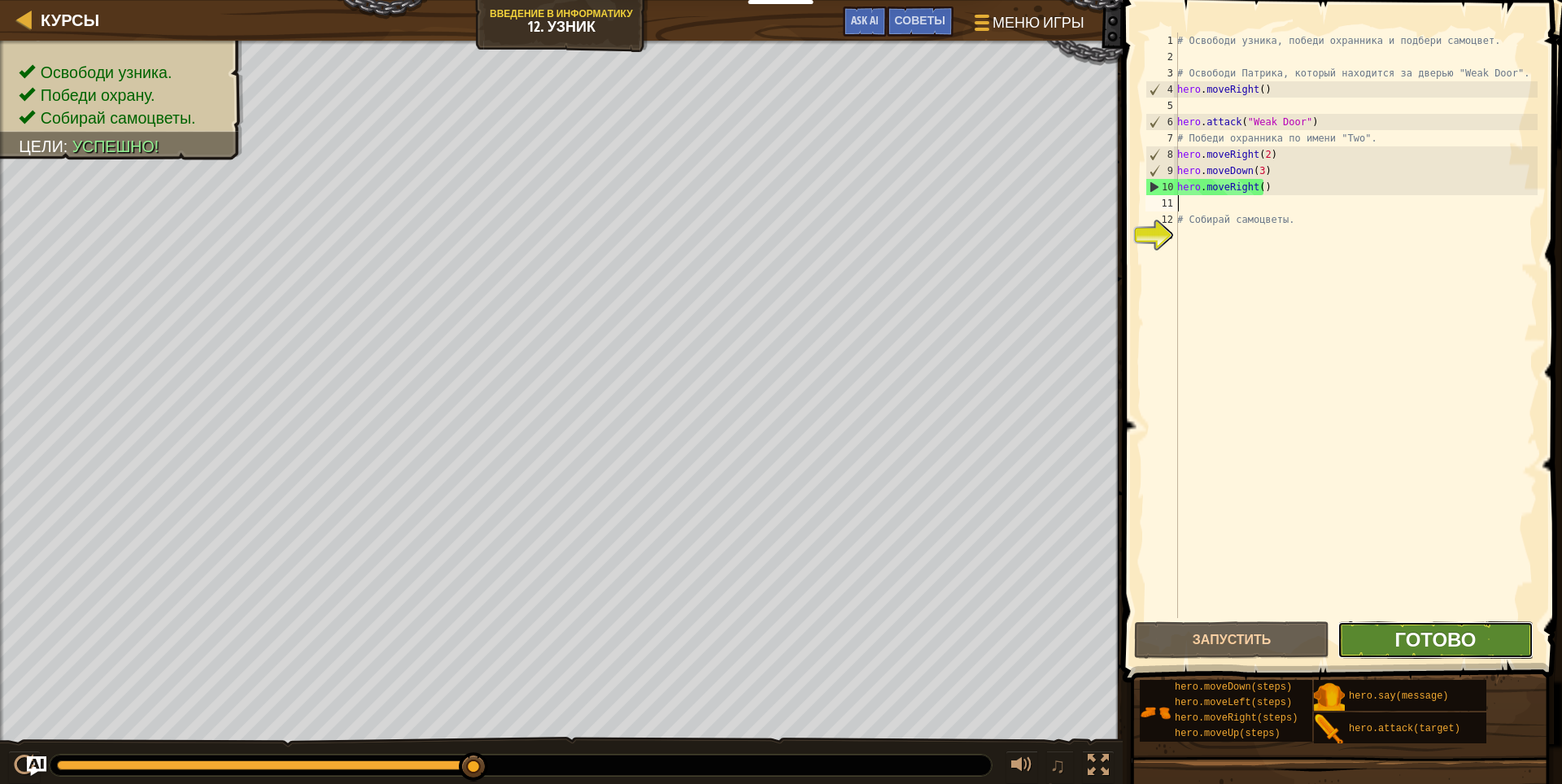
click at [1413, 634] on span "Готово" at bounding box center [1434, 639] width 81 height 26
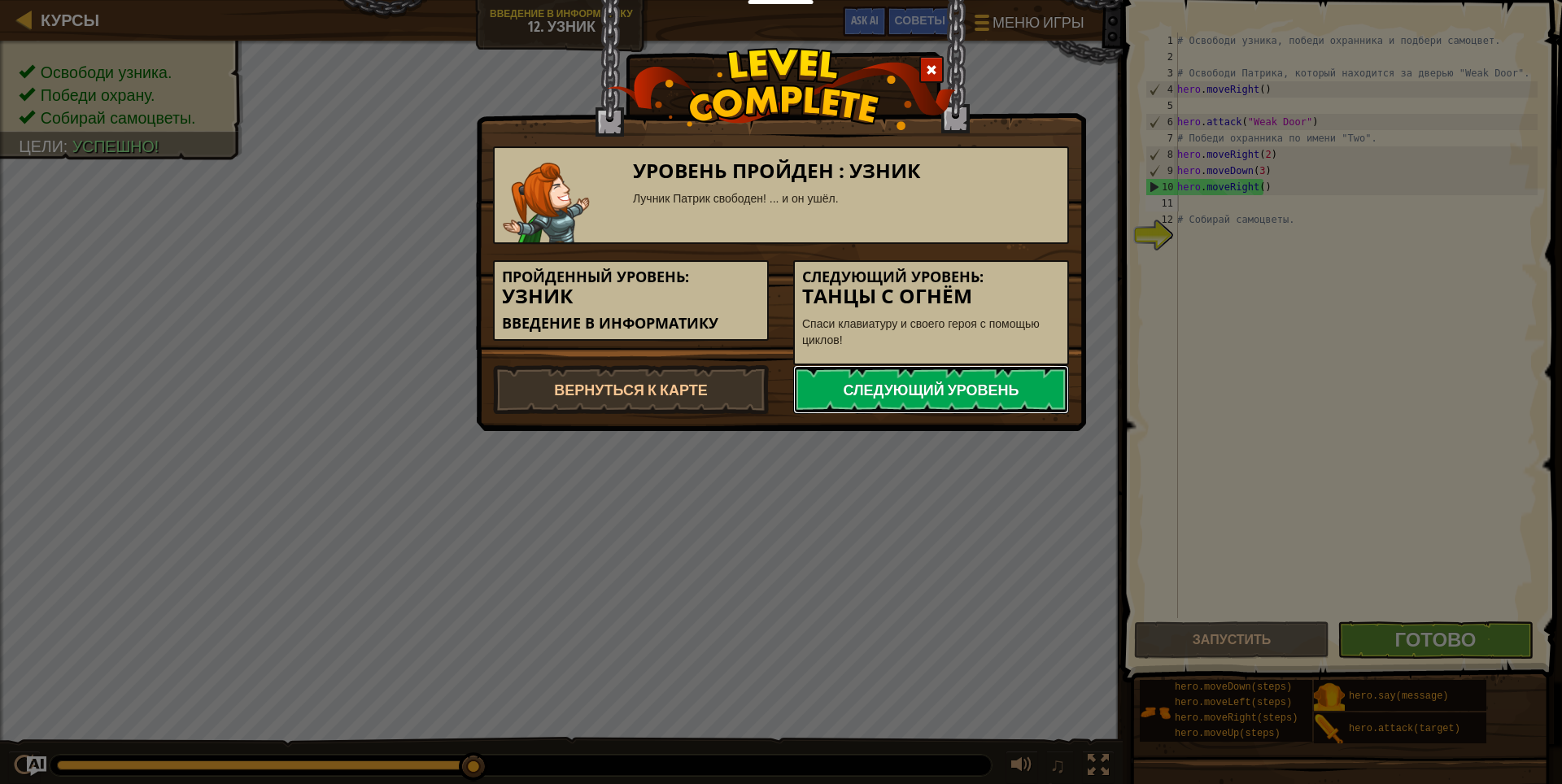
click at [926, 371] on link "Следующий уровень" at bounding box center [930, 389] width 276 height 49
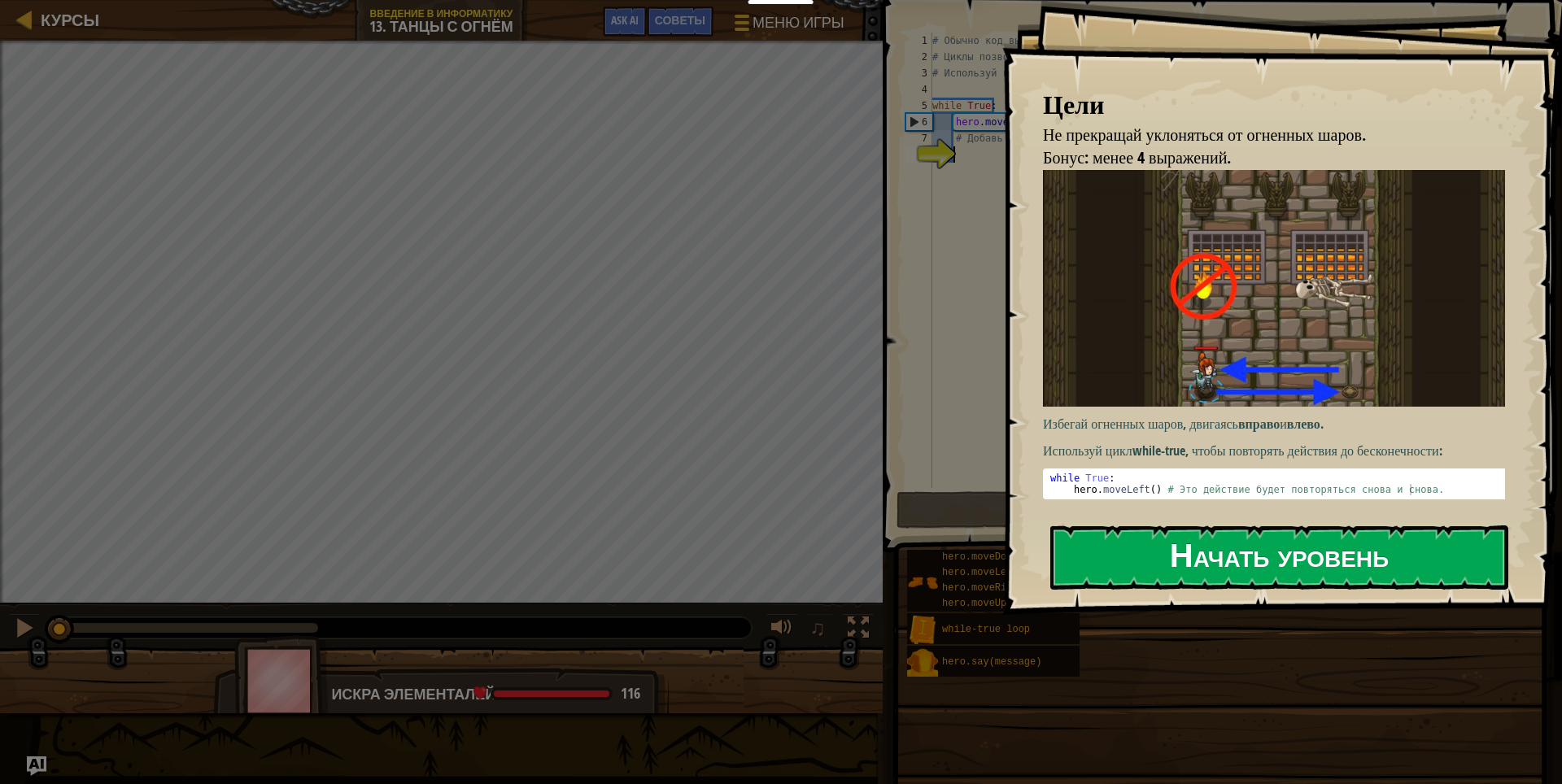
click at [1190, 570] on button "Начать уровень" at bounding box center [1279, 557] width 458 height 64
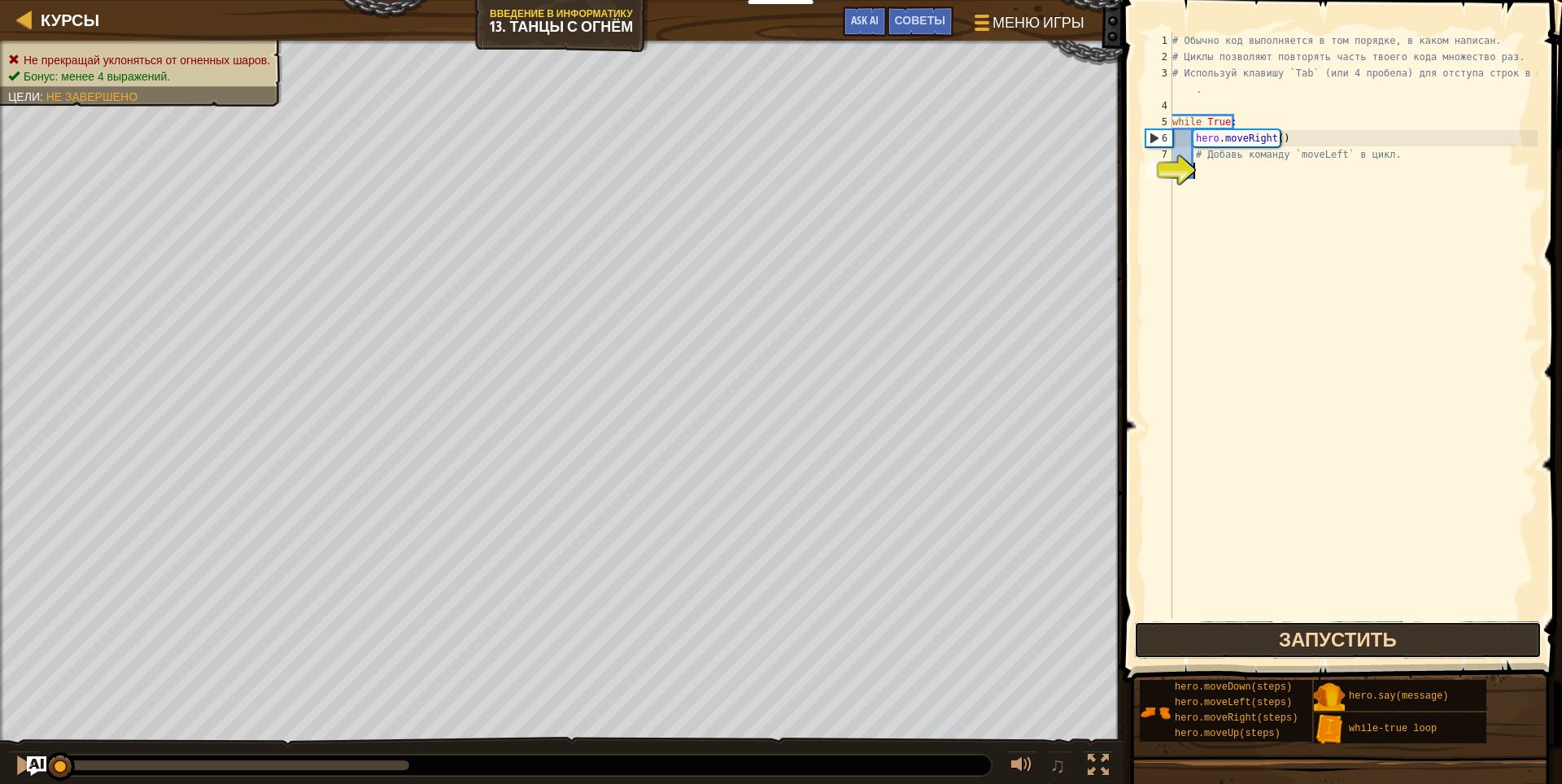
click at [1193, 629] on button "Запустить" at bounding box center [1337, 639] width 408 height 37
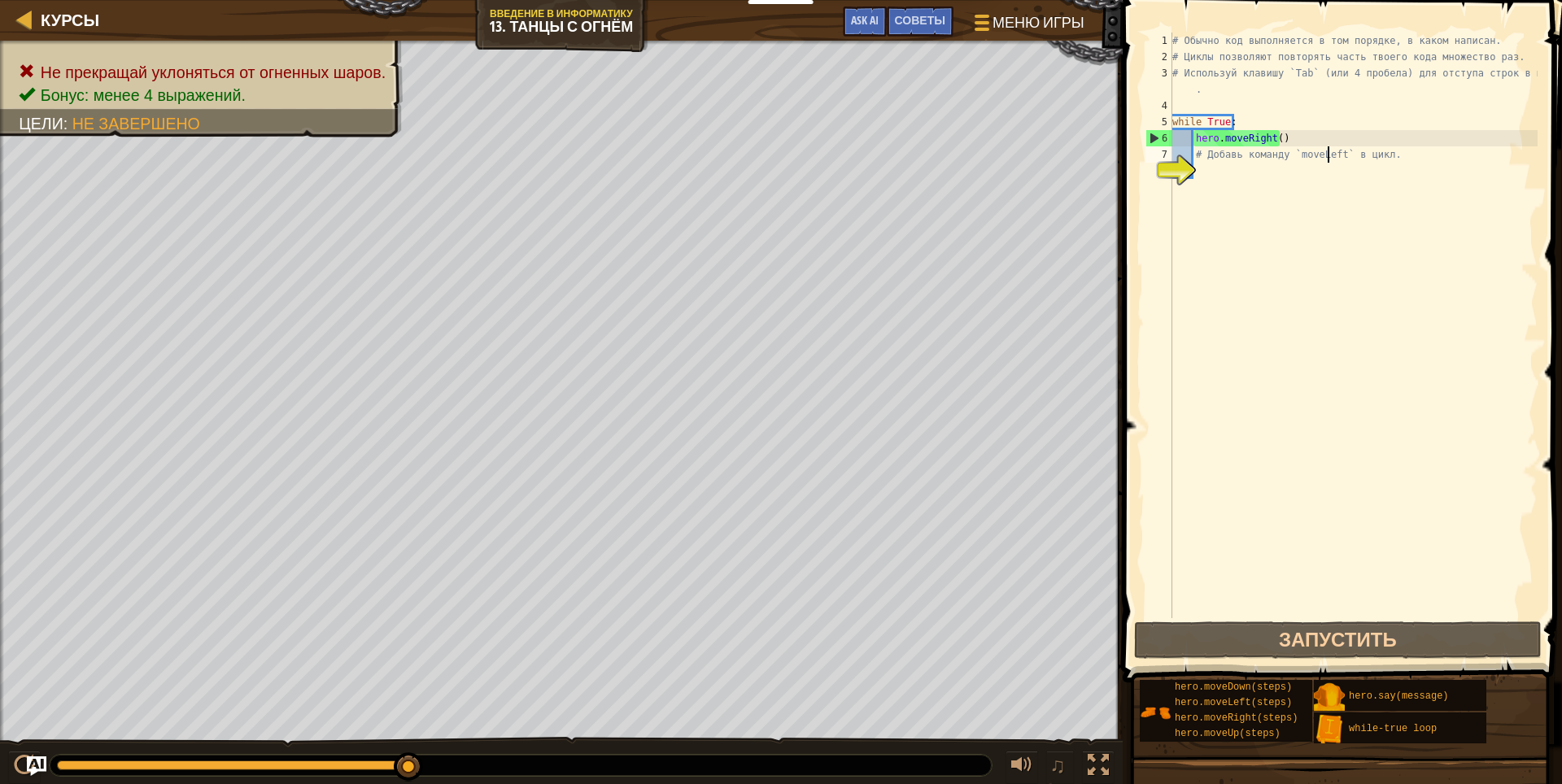
click at [1325, 152] on div "# Обычно код выполняется в том порядке, в каком написан. # Циклы позволяют повт…" at bounding box center [1352, 342] width 369 height 617
click at [1334, 141] on div "# Обычно код выполняется в том порядке, в каком написан. # Циклы позволяют повт…" at bounding box center [1352, 342] width 369 height 617
type textarea "hero.moveRight()"
click at [1312, 177] on div "# Обычно код выполняется в том порядке, в каком написан. # Циклы позволяют повт…" at bounding box center [1352, 342] width 369 height 617
type textarea "h"
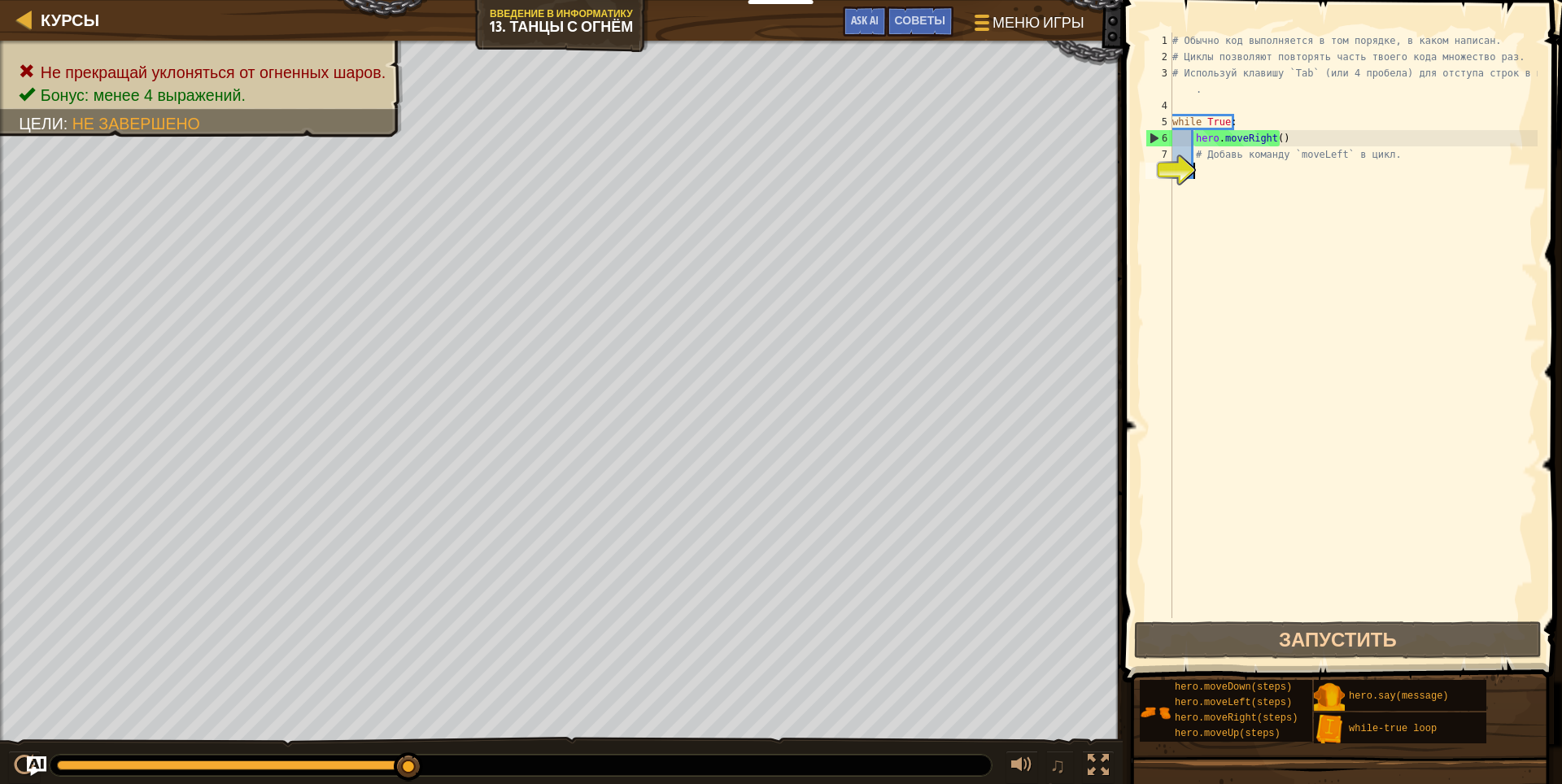
scroll to position [7, 1]
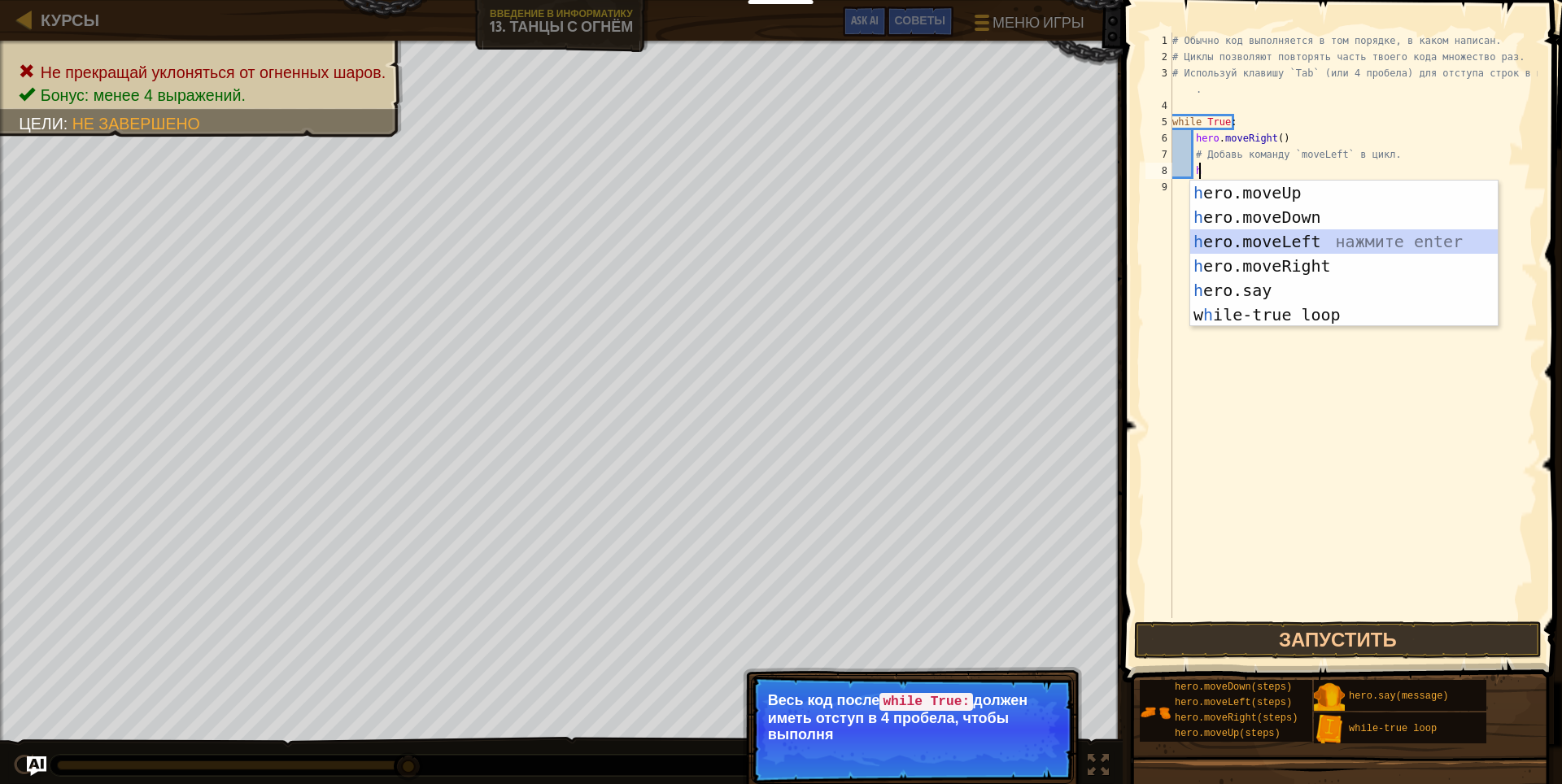
click at [1345, 247] on div "h ero.moveUp нажмите enter h ero.moveDown нажмите enter h ero.moveLeft нажмите …" at bounding box center [1344, 278] width 308 height 195
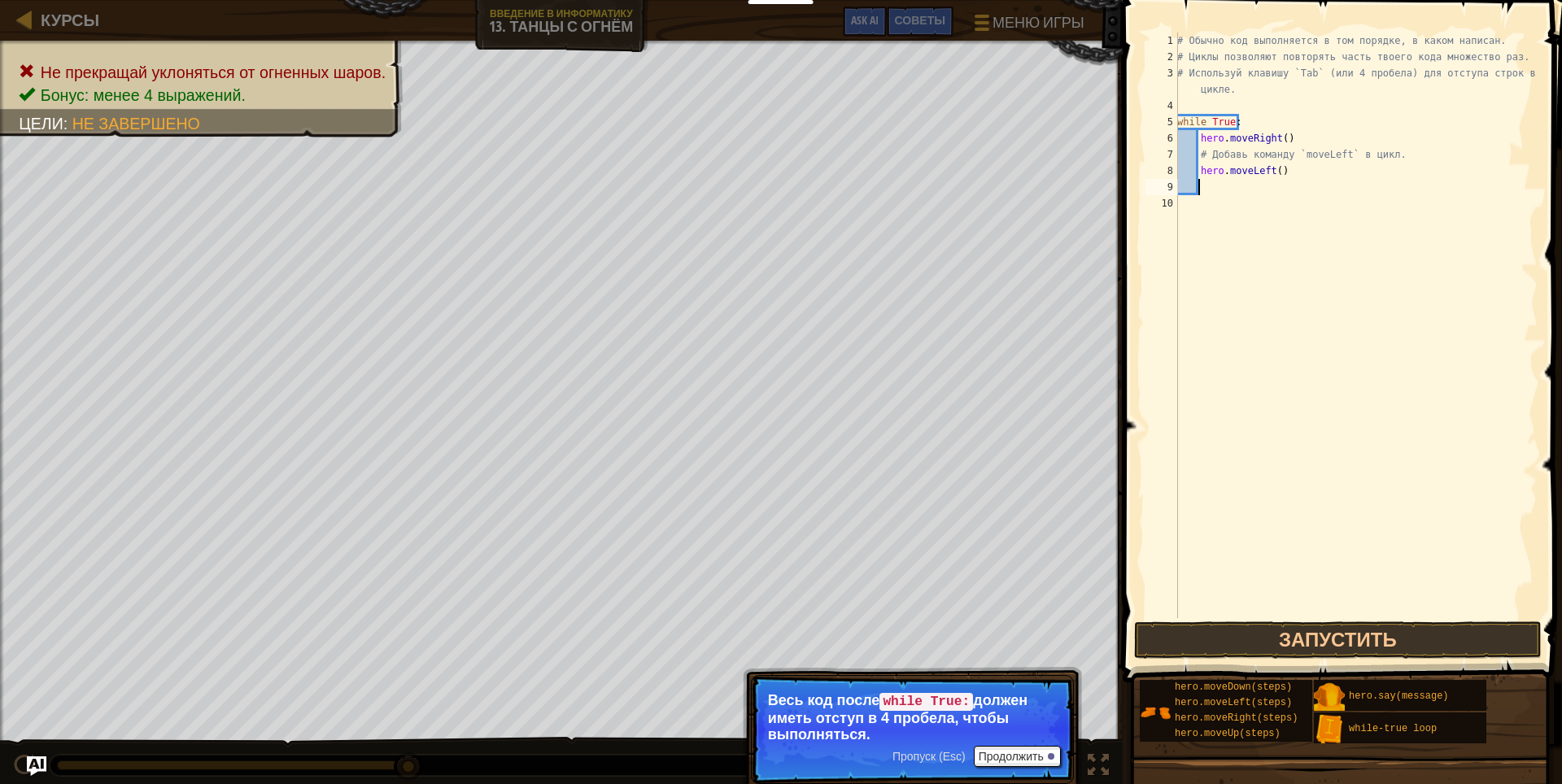
click at [1233, 616] on div "# Обычно код выполняется в том порядке, в каком написан. # Циклы позволяют повт…" at bounding box center [1355, 342] width 364 height 617
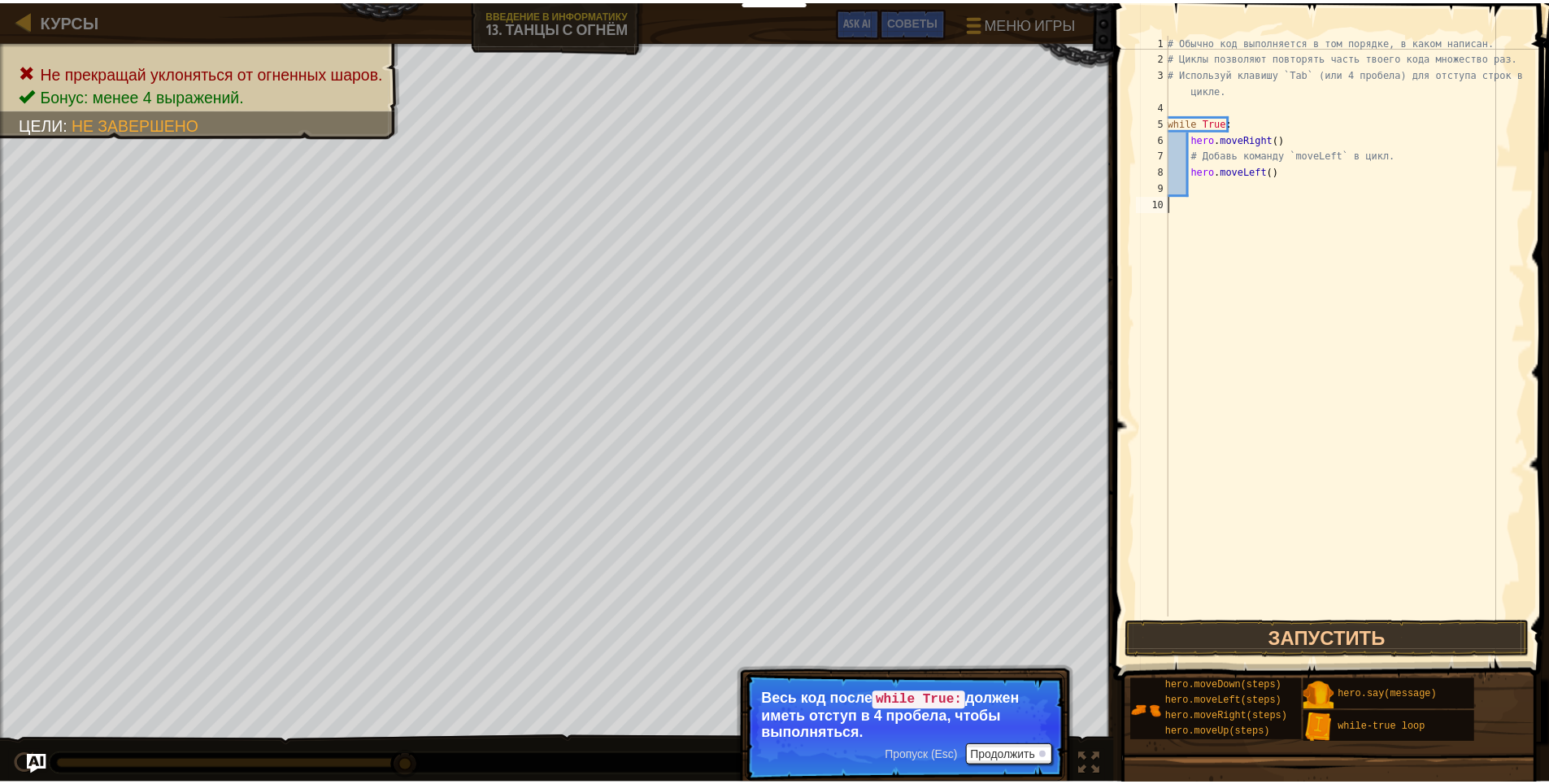
scroll to position [7, 0]
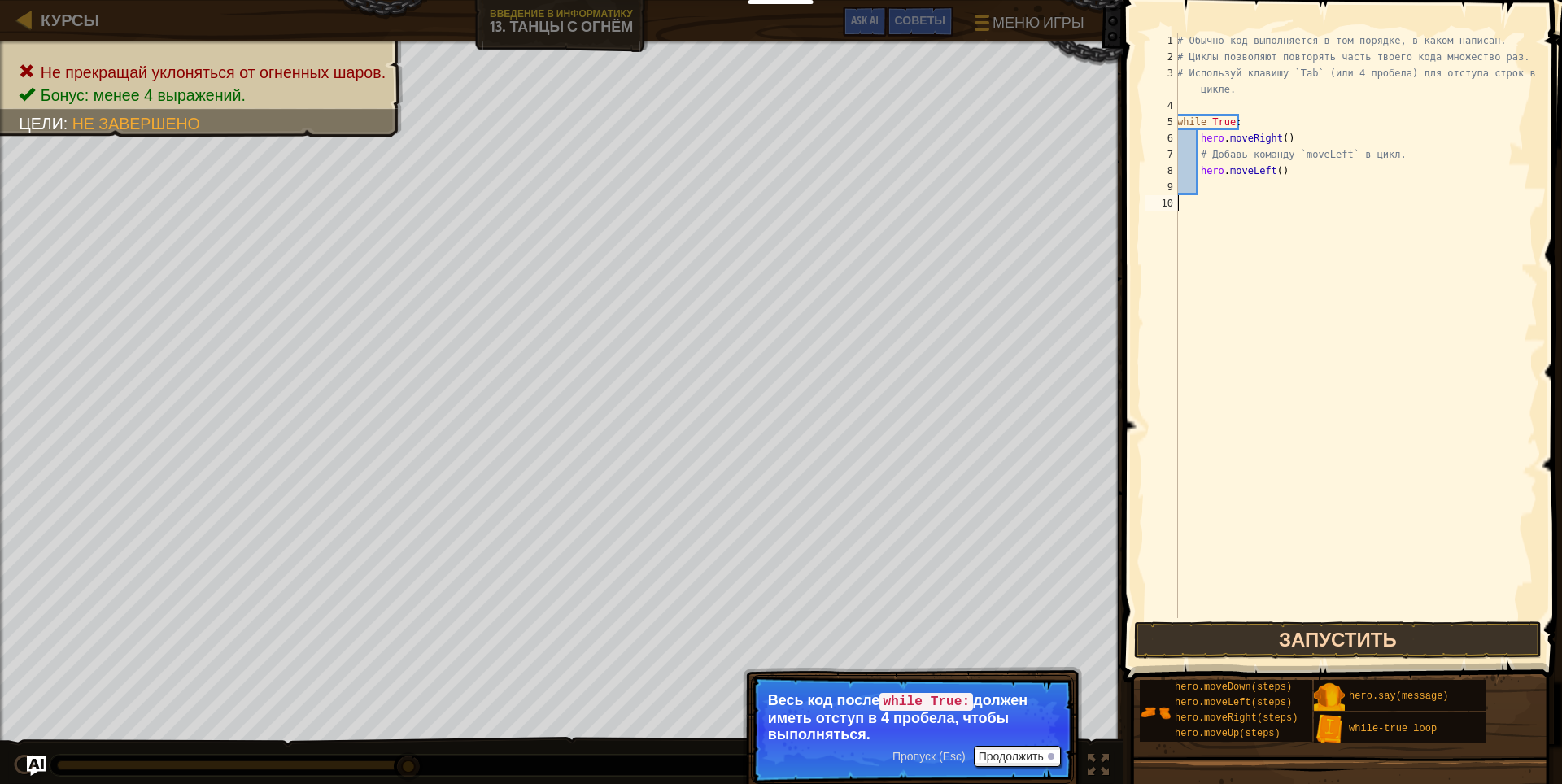
drag, startPoint x: 1233, startPoint y: 613, endPoint x: 1234, endPoint y: 648, distance: 35.0
click at [1234, 643] on div "1 2 3 4 5 6 7 8 9 10 # Обычно код выполняется в том порядке, в каком написан. #…" at bounding box center [1339, 373] width 444 height 730
click at [1229, 634] on button "Запустить" at bounding box center [1337, 639] width 408 height 37
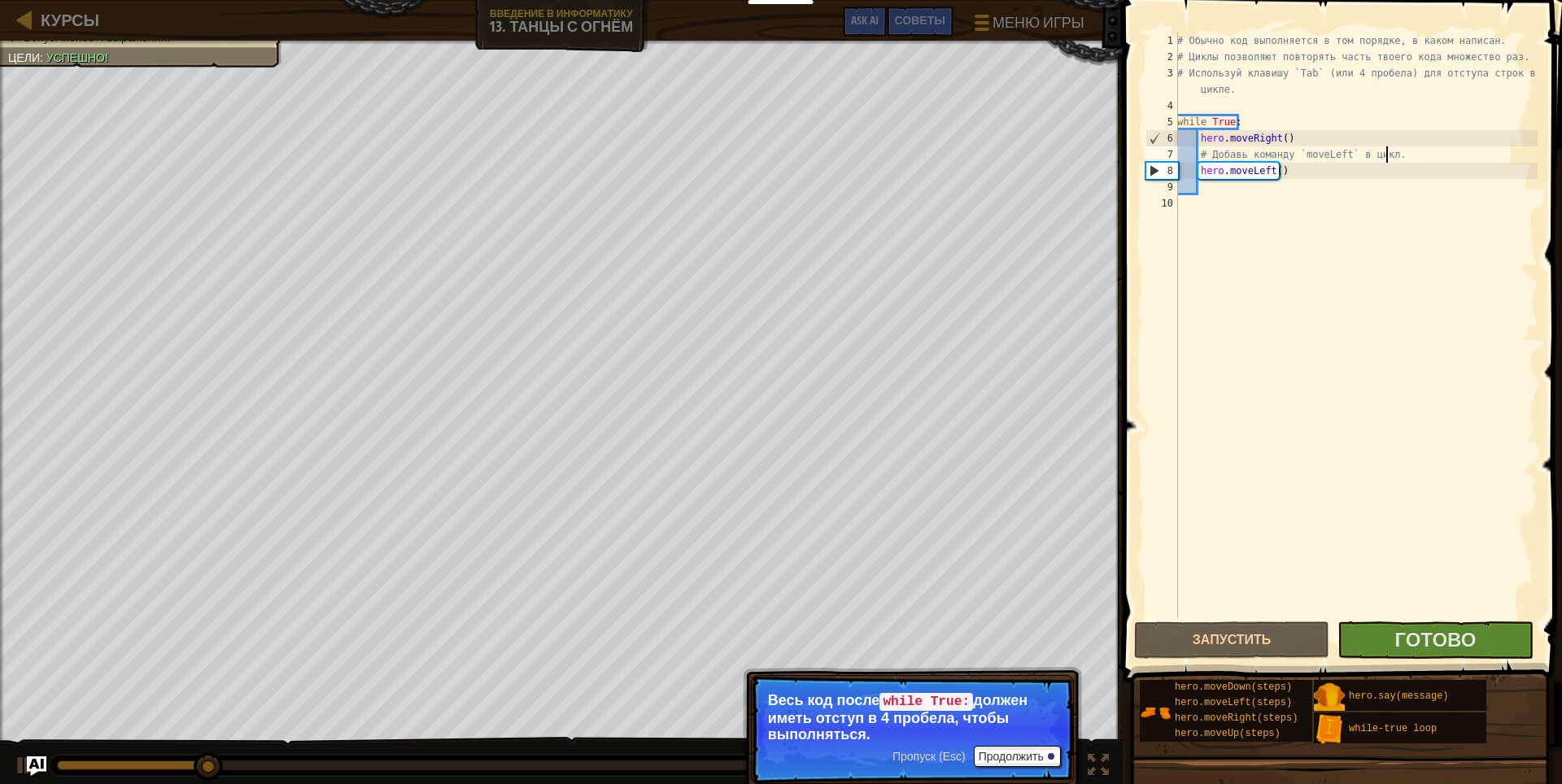
click at [1393, 160] on div "# Обычно код выполняется в том порядке, в каком написан. # Циклы позволяют повт…" at bounding box center [1355, 342] width 364 height 617
type textarea "# Добавь команду `moveLeft` в цикл."
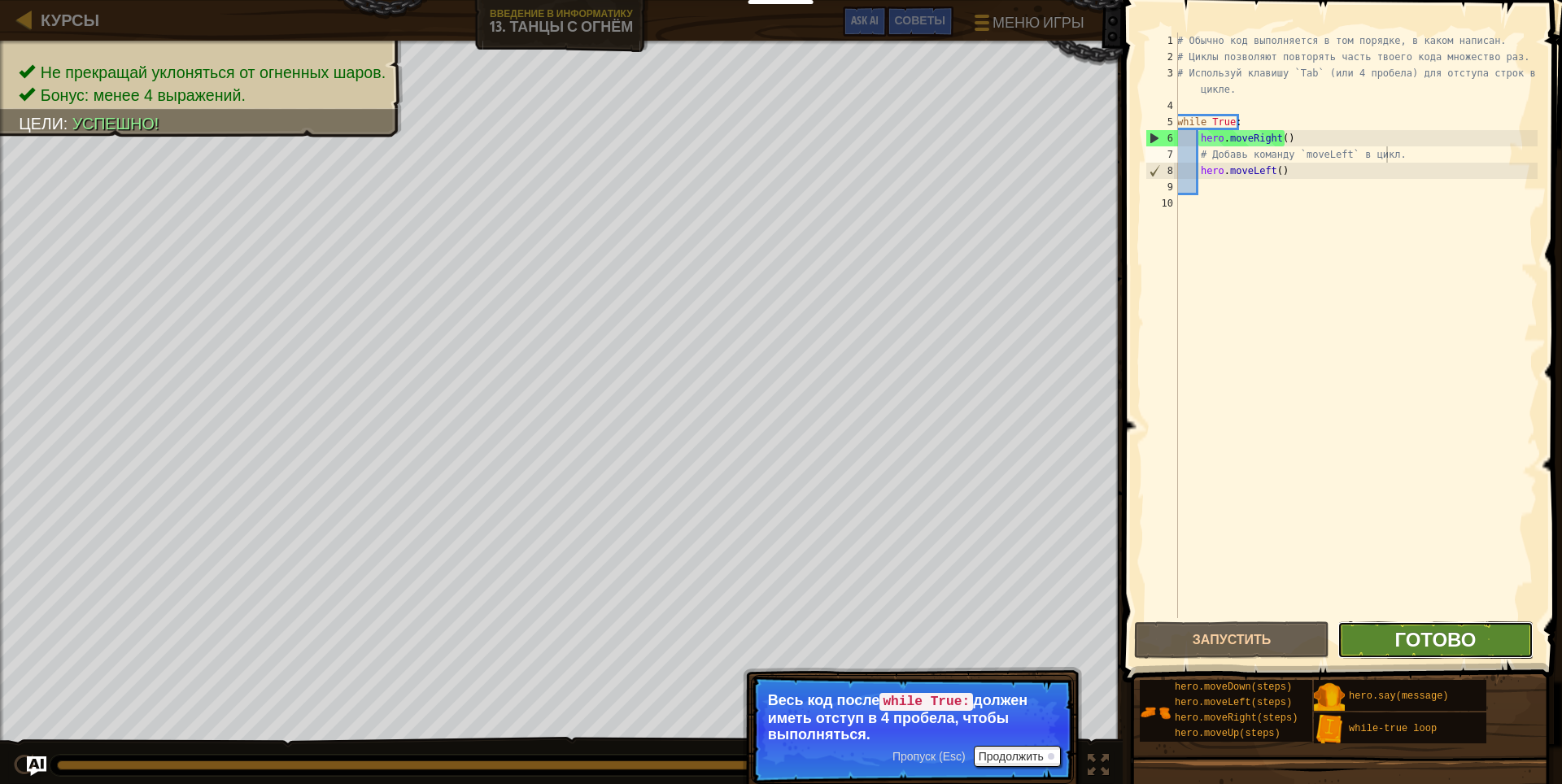
click at [1461, 636] on span "Готово" at bounding box center [1434, 639] width 81 height 26
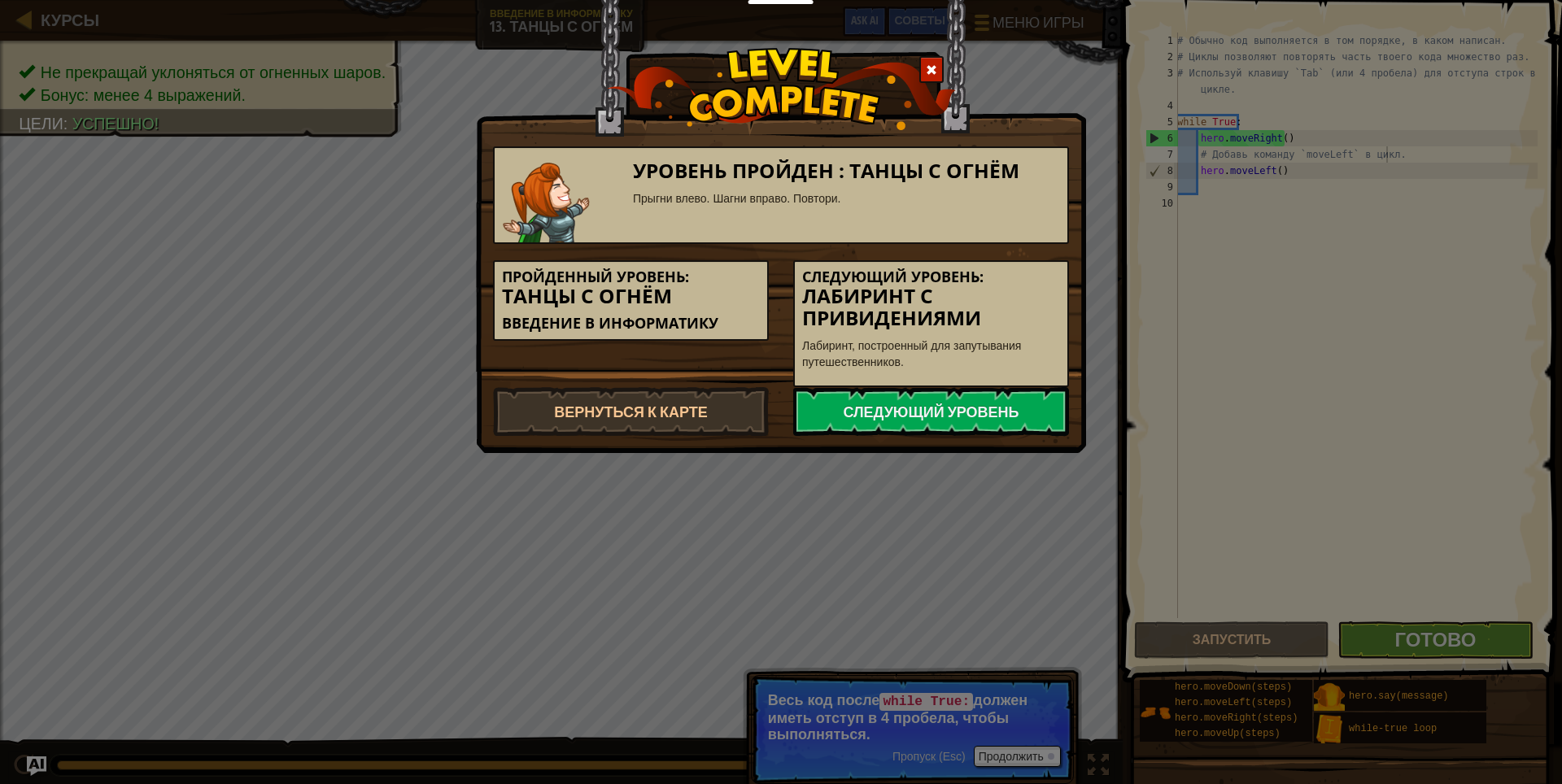
click at [882, 438] on div "Уровень пройден : Танцы с огнём Прыгни влево. Шагни вправо. Повтори. Пройденный…" at bounding box center [781, 226] width 610 height 452
click at [968, 408] on link "Следующий уровень" at bounding box center [930, 410] width 276 height 49
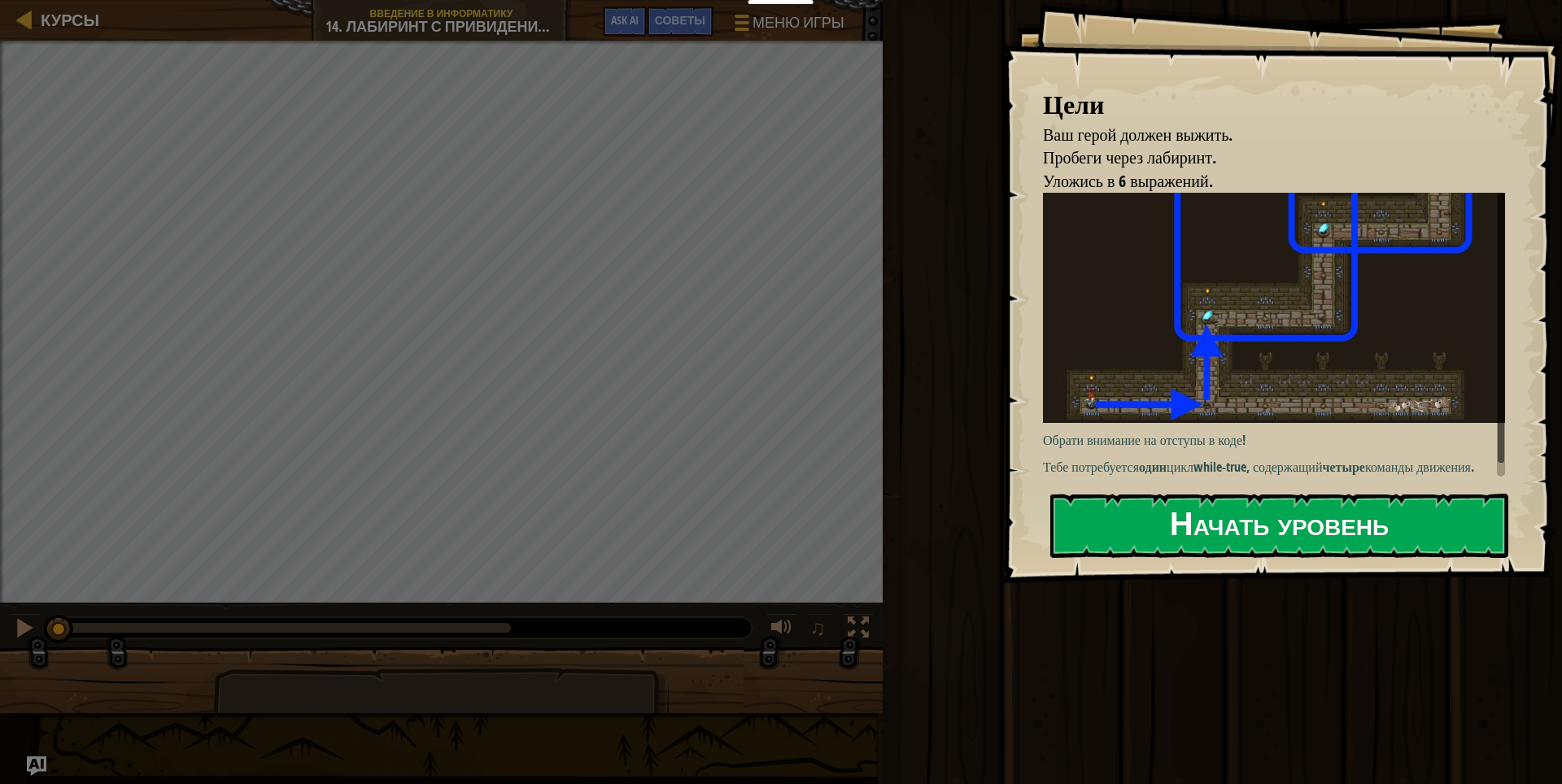
click at [1187, 539] on button "Начать уровень" at bounding box center [1279, 525] width 458 height 64
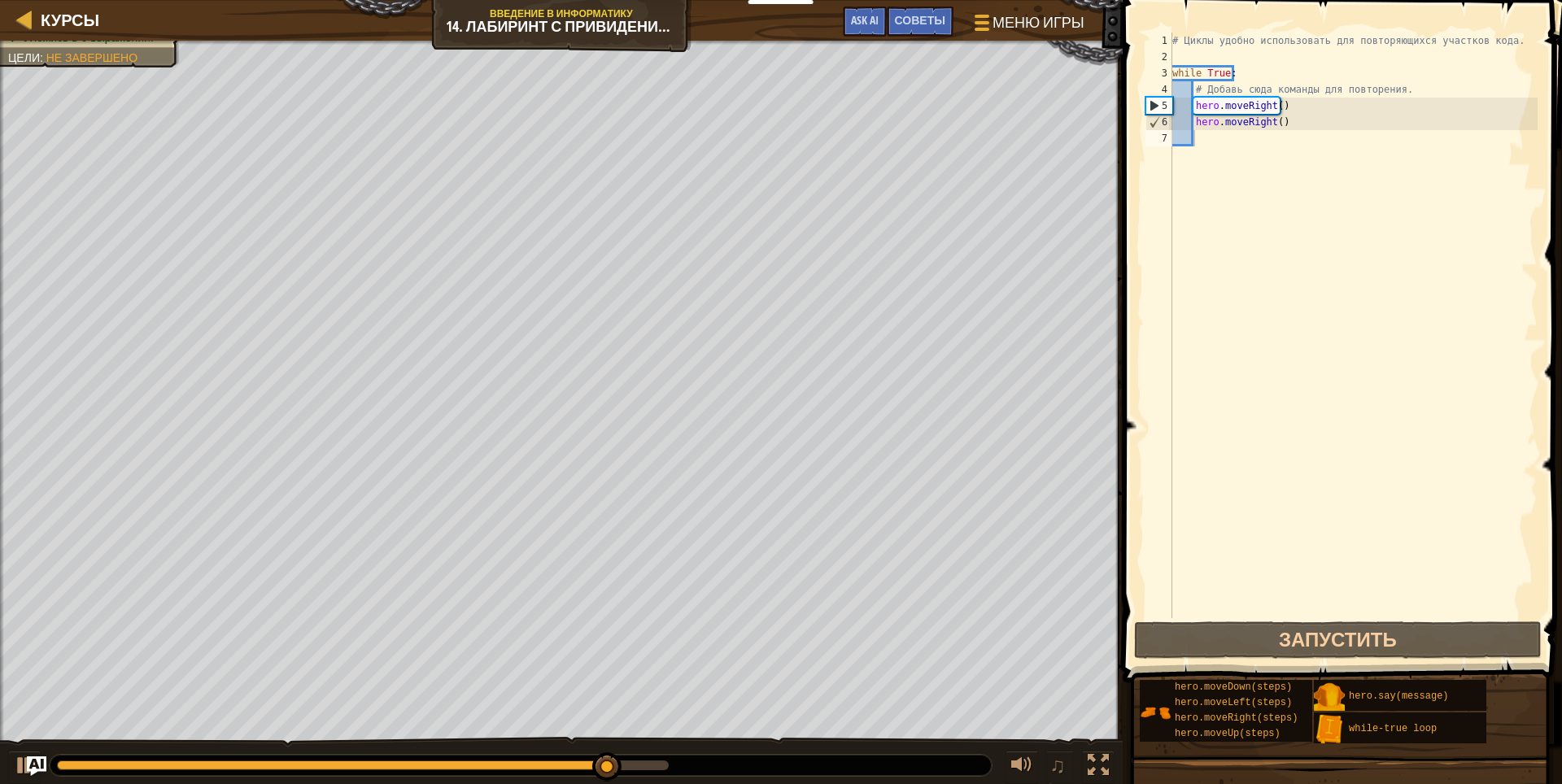
click at [657, 19] on div "Курсы Введение в Информатику 14. Лабиринт с привидениями Меню игры Готово Совет…" at bounding box center [561, 20] width 1122 height 41
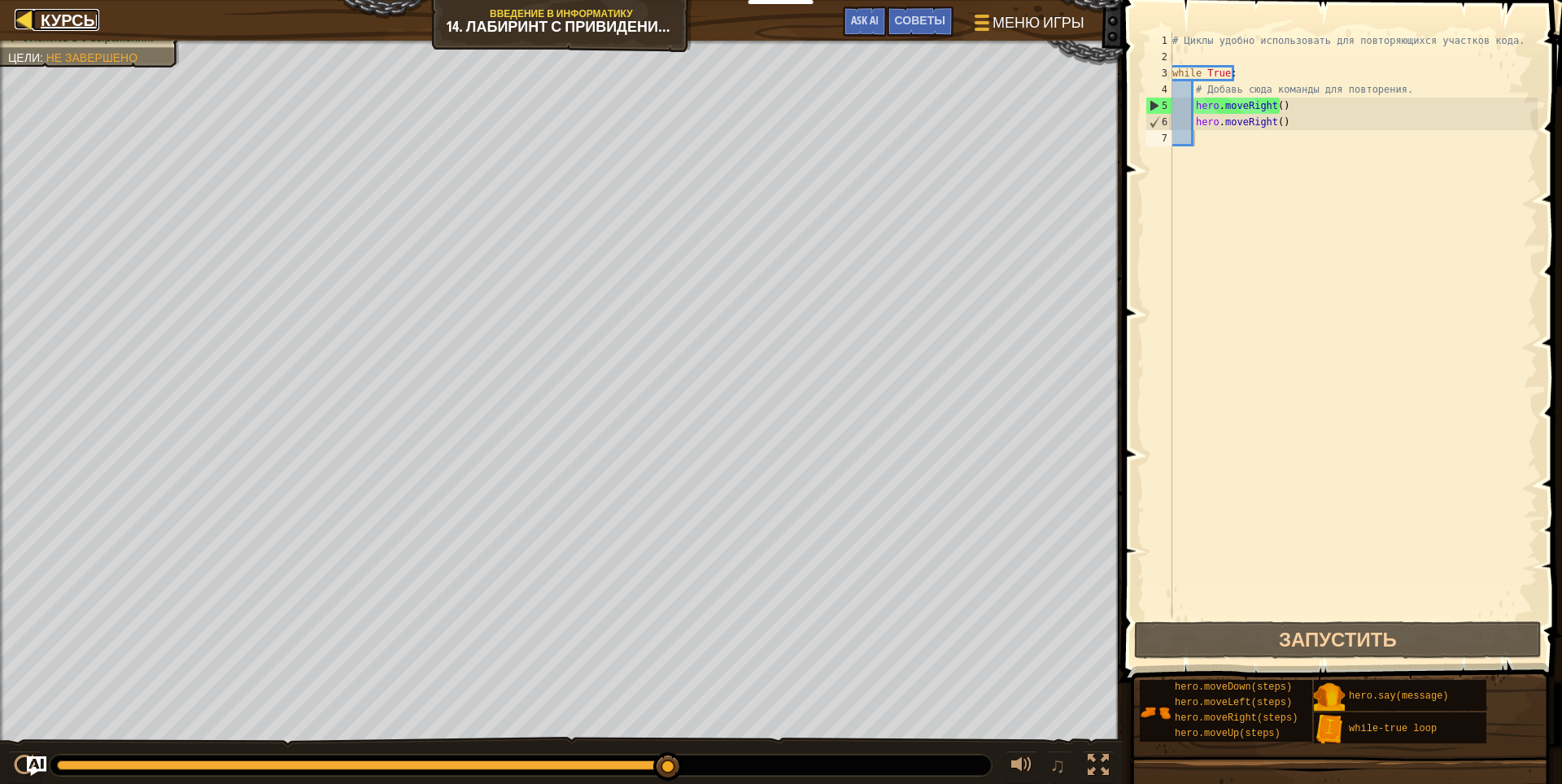
click at [48, 15] on span "Курсы" at bounding box center [70, 20] width 59 height 22
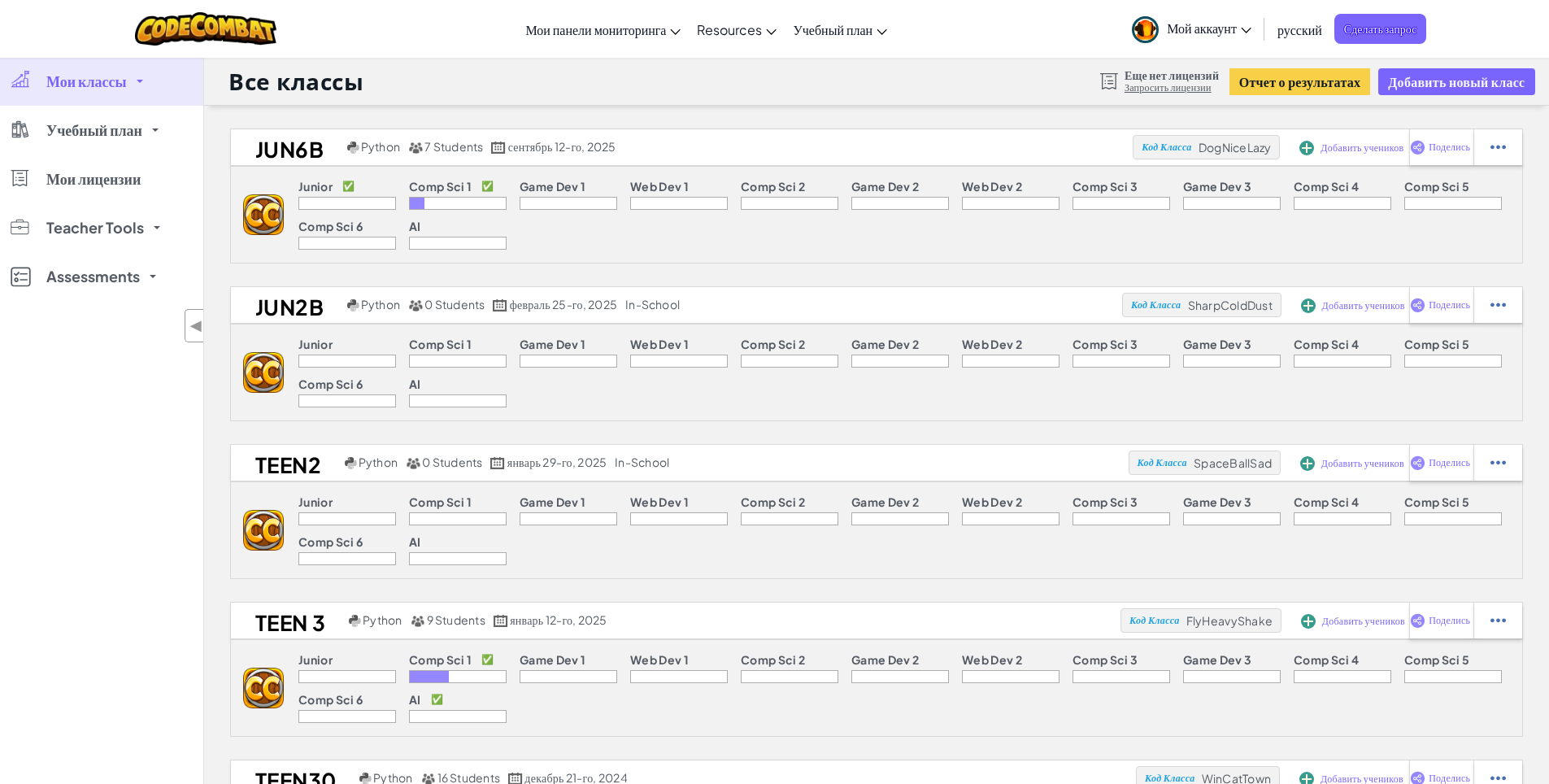
click at [317, 352] on div "Junior" at bounding box center [348, 346] width 98 height 17
click at [308, 350] on p "Junior" at bounding box center [316, 344] width 34 height 13
click at [168, 136] on link "Учебный план" at bounding box center [101, 130] width 203 height 49
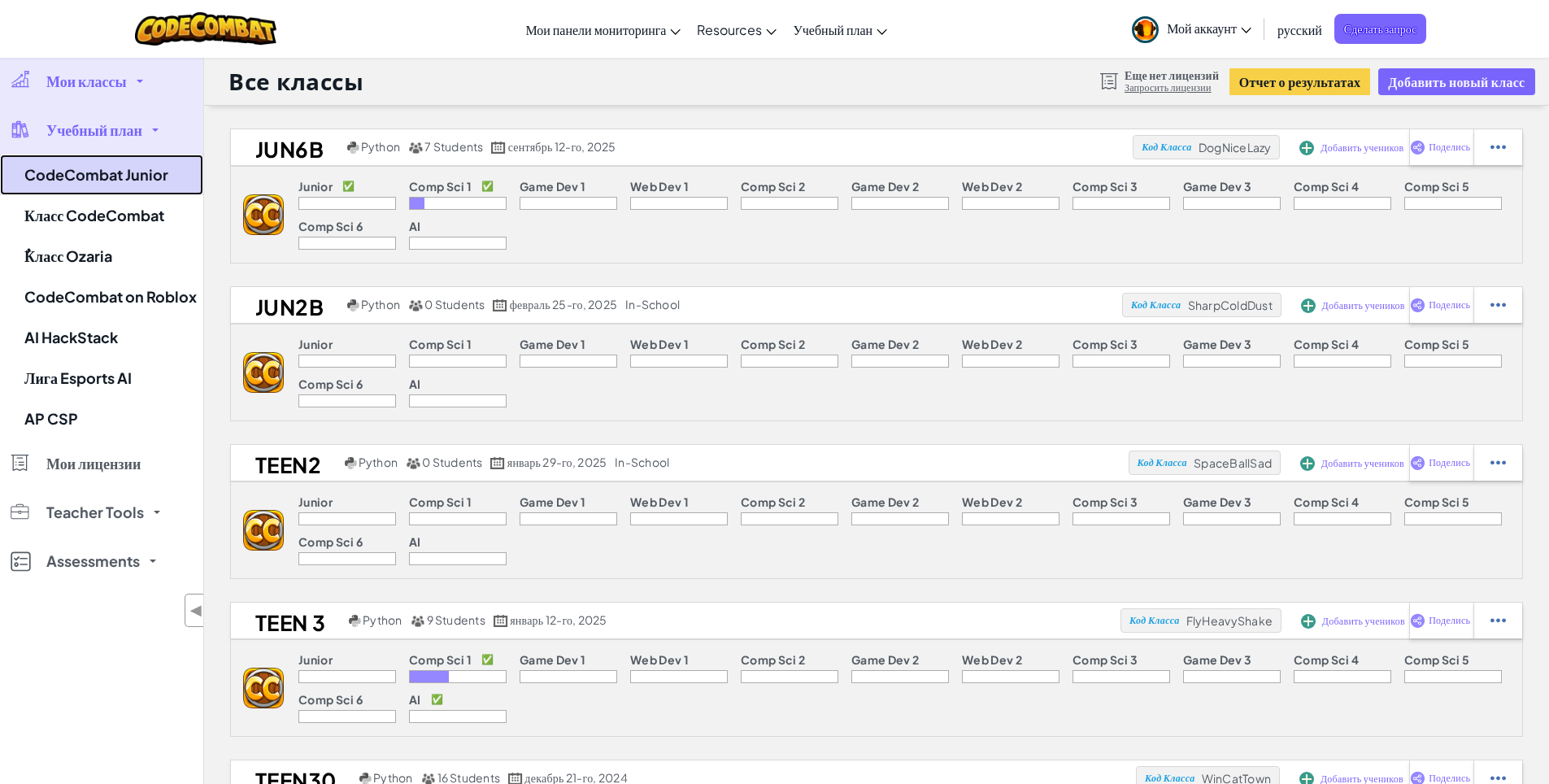
click at [173, 182] on link "CodeCombat Junior" at bounding box center [101, 175] width 203 height 41
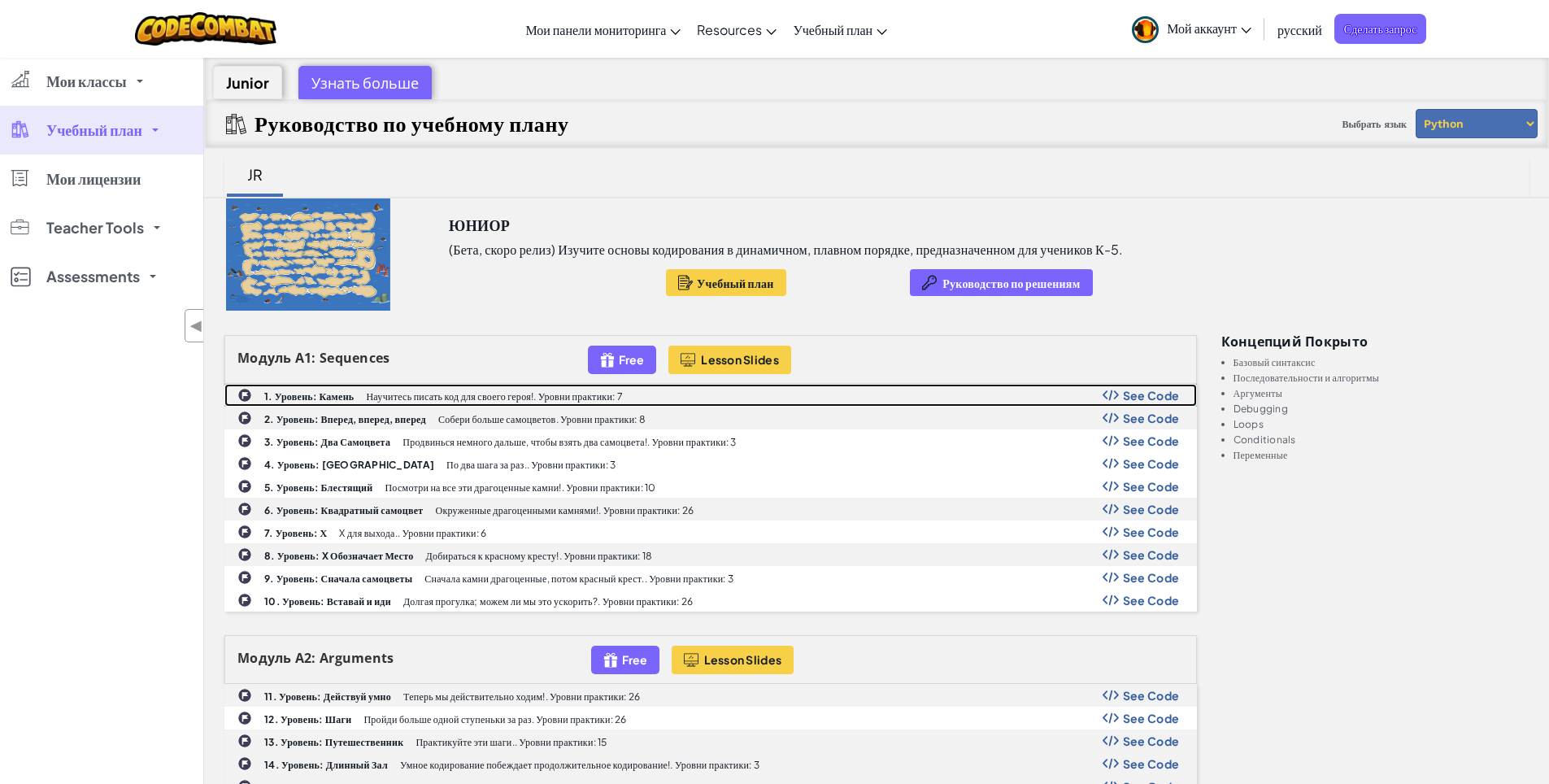
click at [784, 398] on div "1. Уровень: [PERSON_NAME] писать код для своего героя!. Уровни практики: 7 See …" at bounding box center [711, 394] width 971 height 21
click at [527, 400] on p "Научитесь писать код для своего героя!. Уровни практики: 7" at bounding box center [494, 395] width 257 height 11
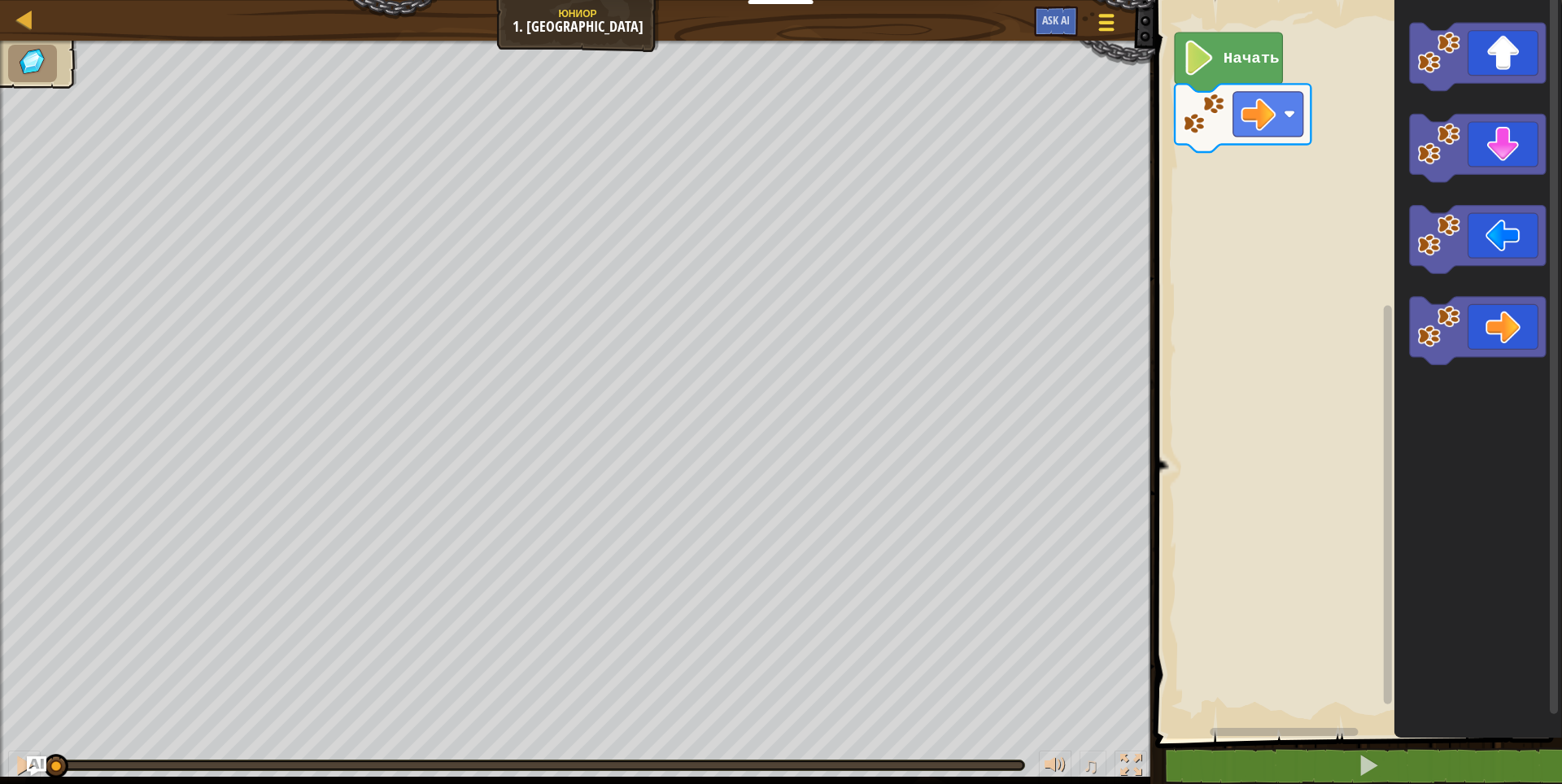
click at [1110, 20] on div at bounding box center [1105, 23] width 22 height 24
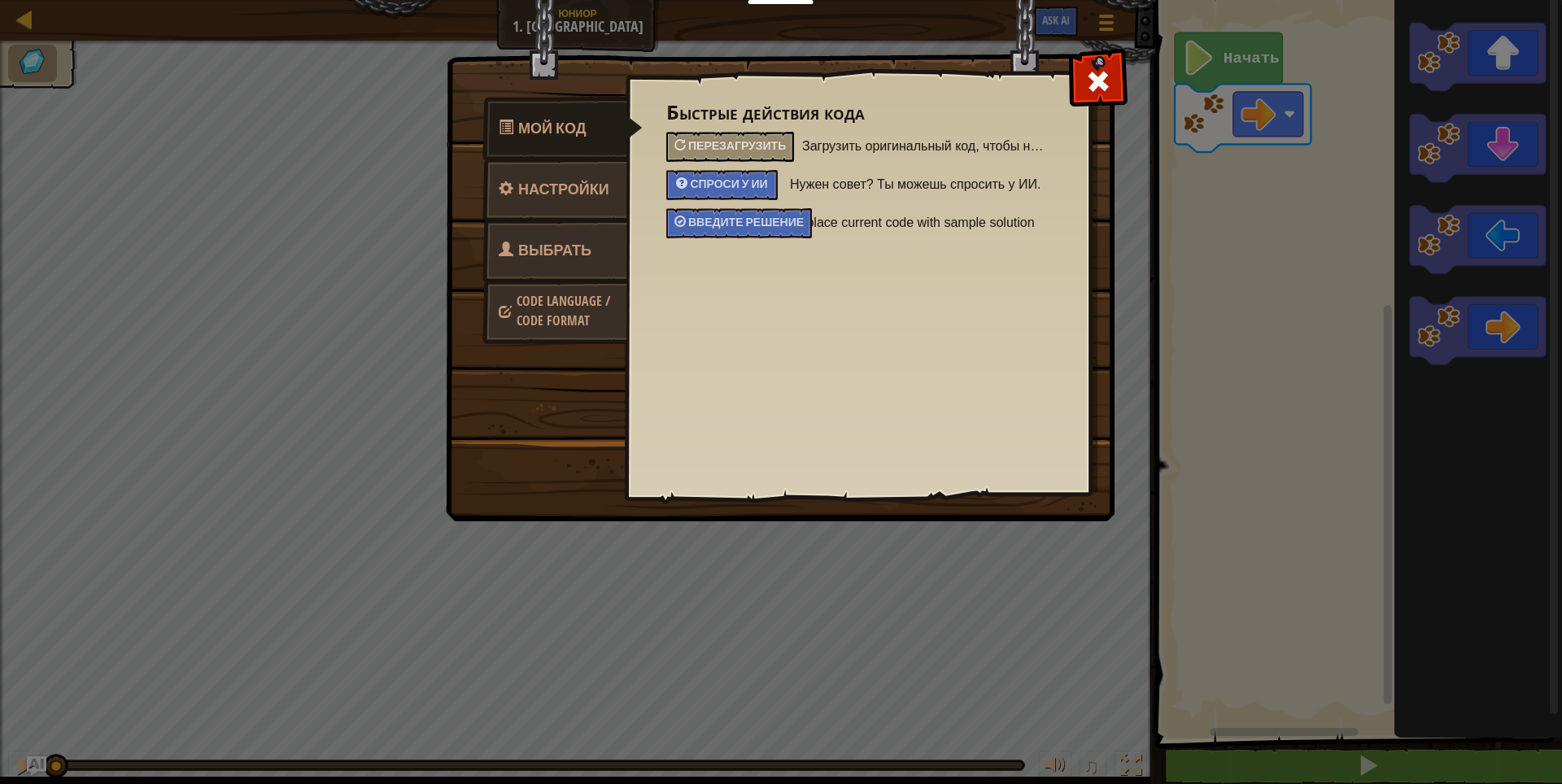
drag, startPoint x: 482, startPoint y: 234, endPoint x: 490, endPoint y: 239, distance: 9.4
click at [490, 59] on div "Мой код Настройки Выбрать героя Code Language / Code Format" at bounding box center [781, 58] width 667 height 2
click at [491, 240] on link "Выбрать героя" at bounding box center [555, 271] width 145 height 104
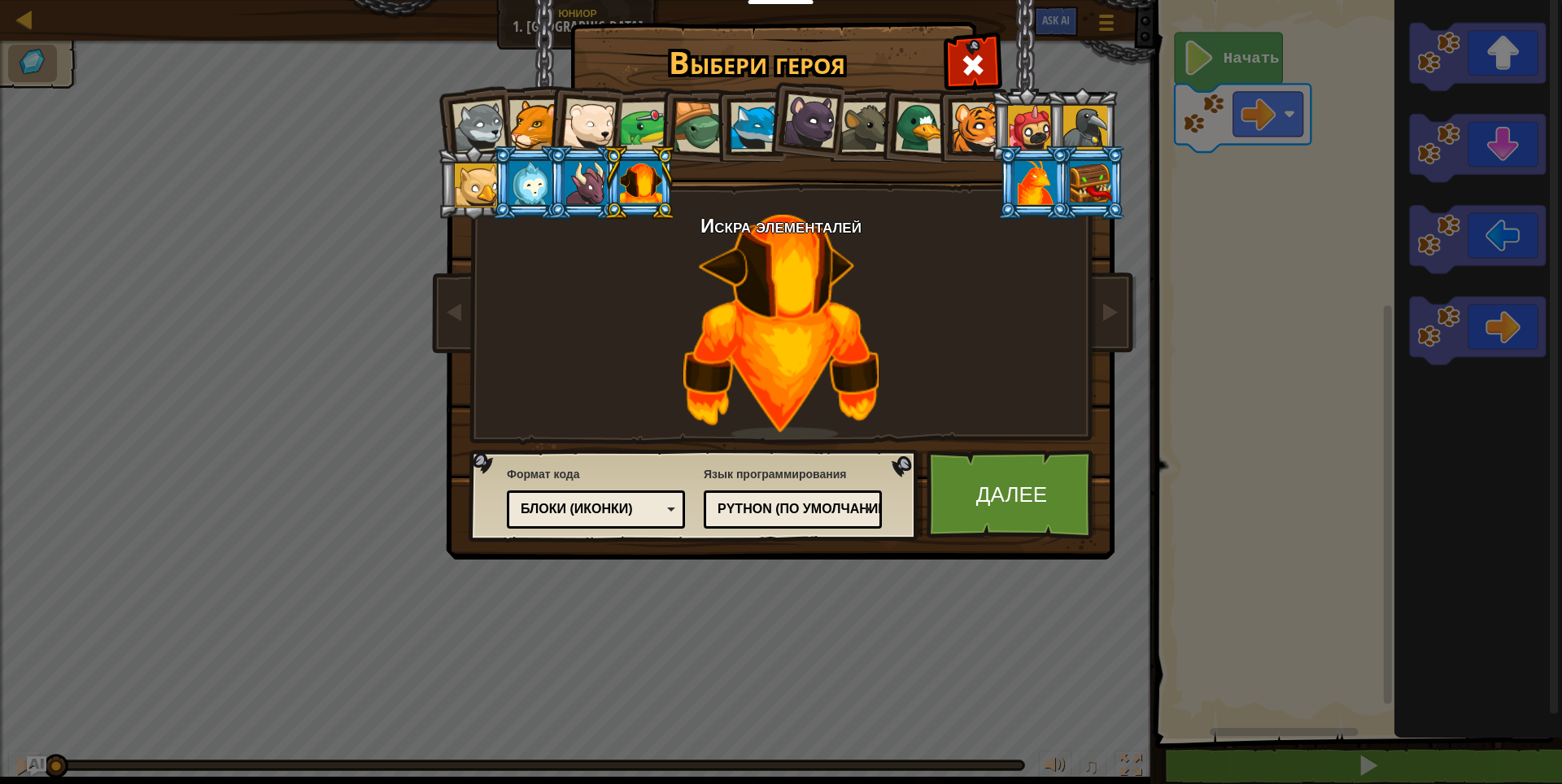
click at [1031, 167] on div at bounding box center [1035, 183] width 42 height 44
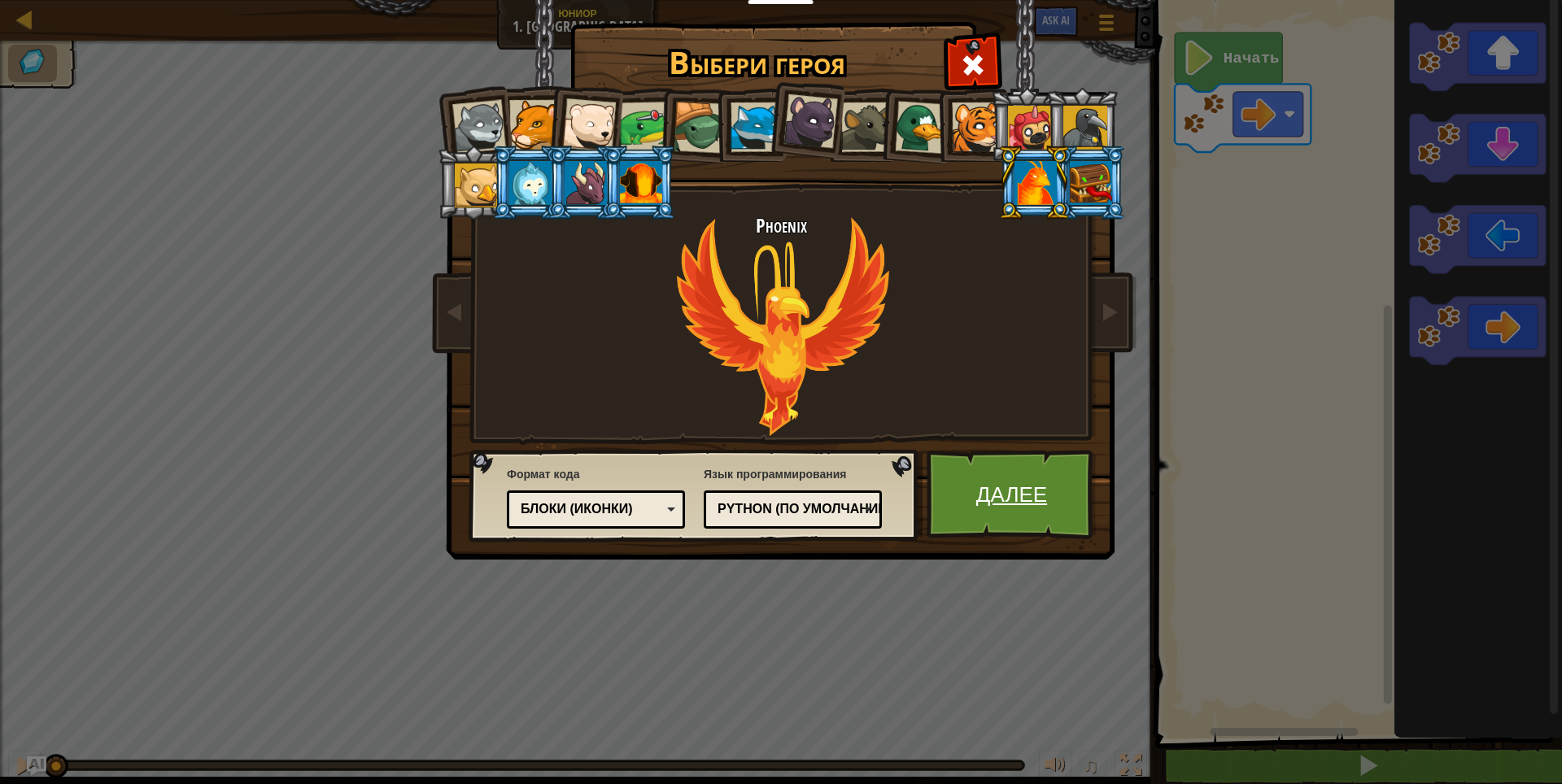
click at [1011, 473] on link "Далее" at bounding box center [1011, 494] width 170 height 90
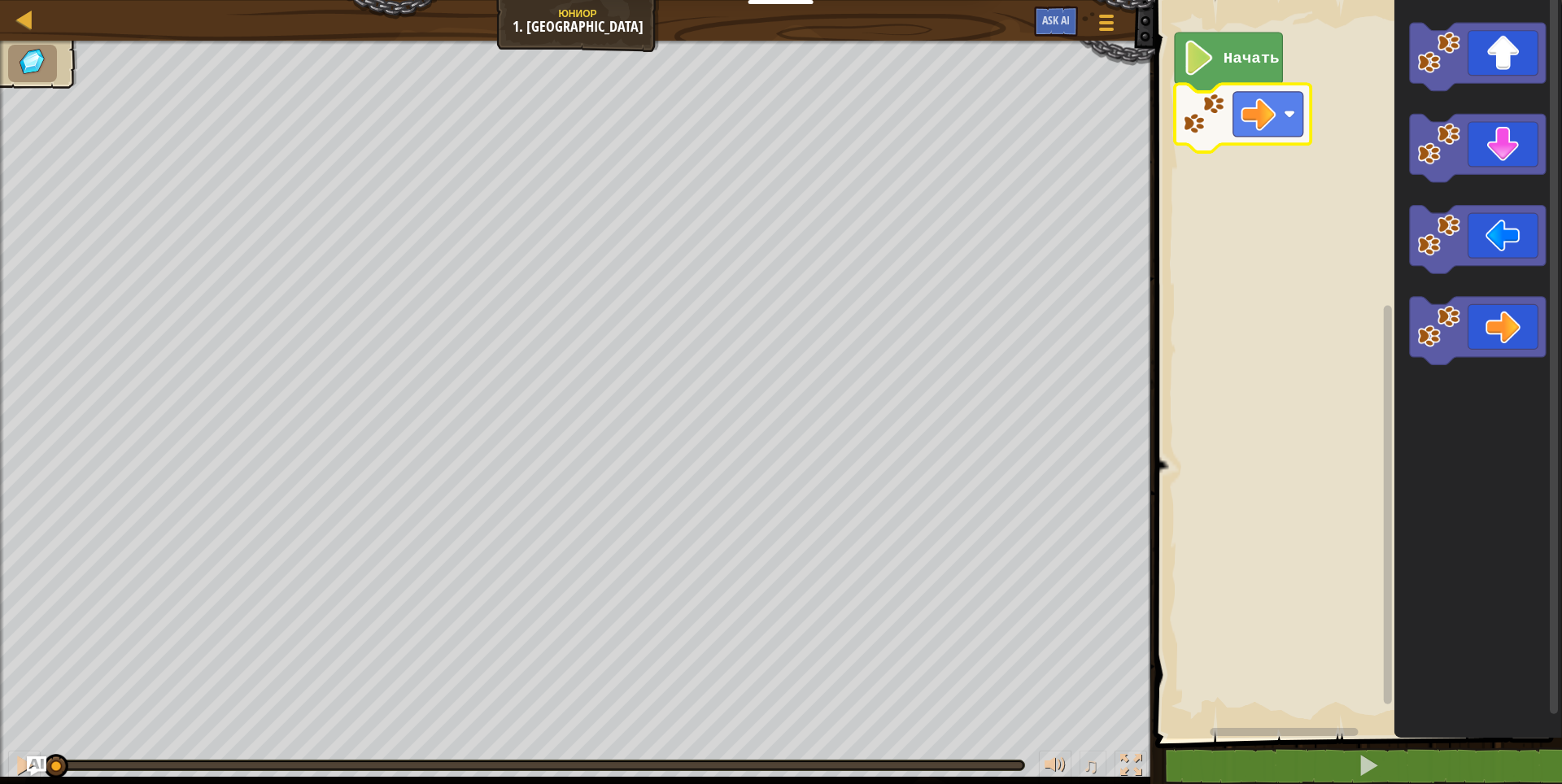
click at [1296, 180] on rect "Рабочая область Blockly" at bounding box center [1356, 365] width 412 height 746
click at [1269, 168] on rect "Рабочая область Blockly" at bounding box center [1356, 365] width 412 height 746
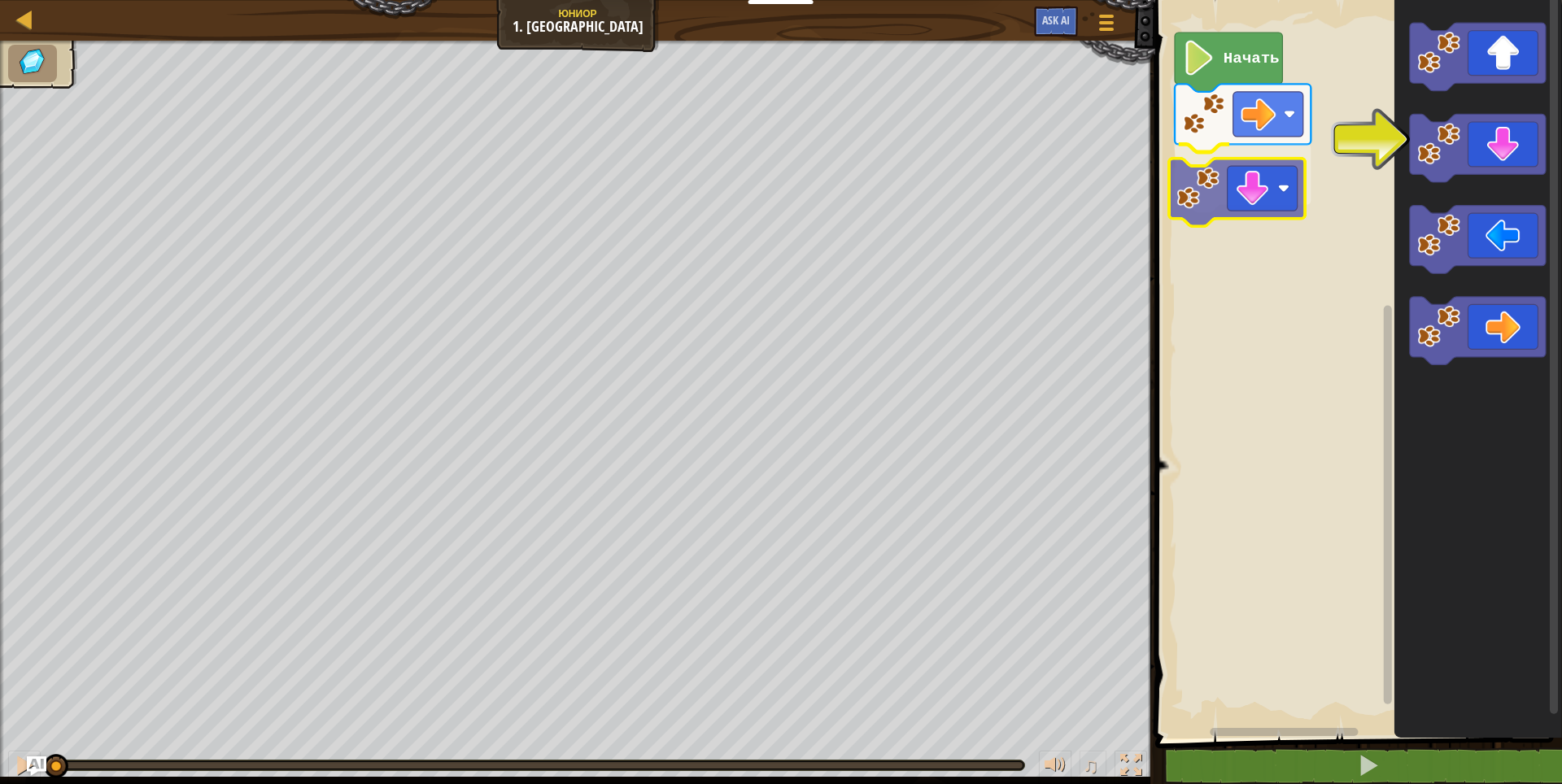
click at [1223, 213] on div "Начать" at bounding box center [1356, 365] width 412 height 746
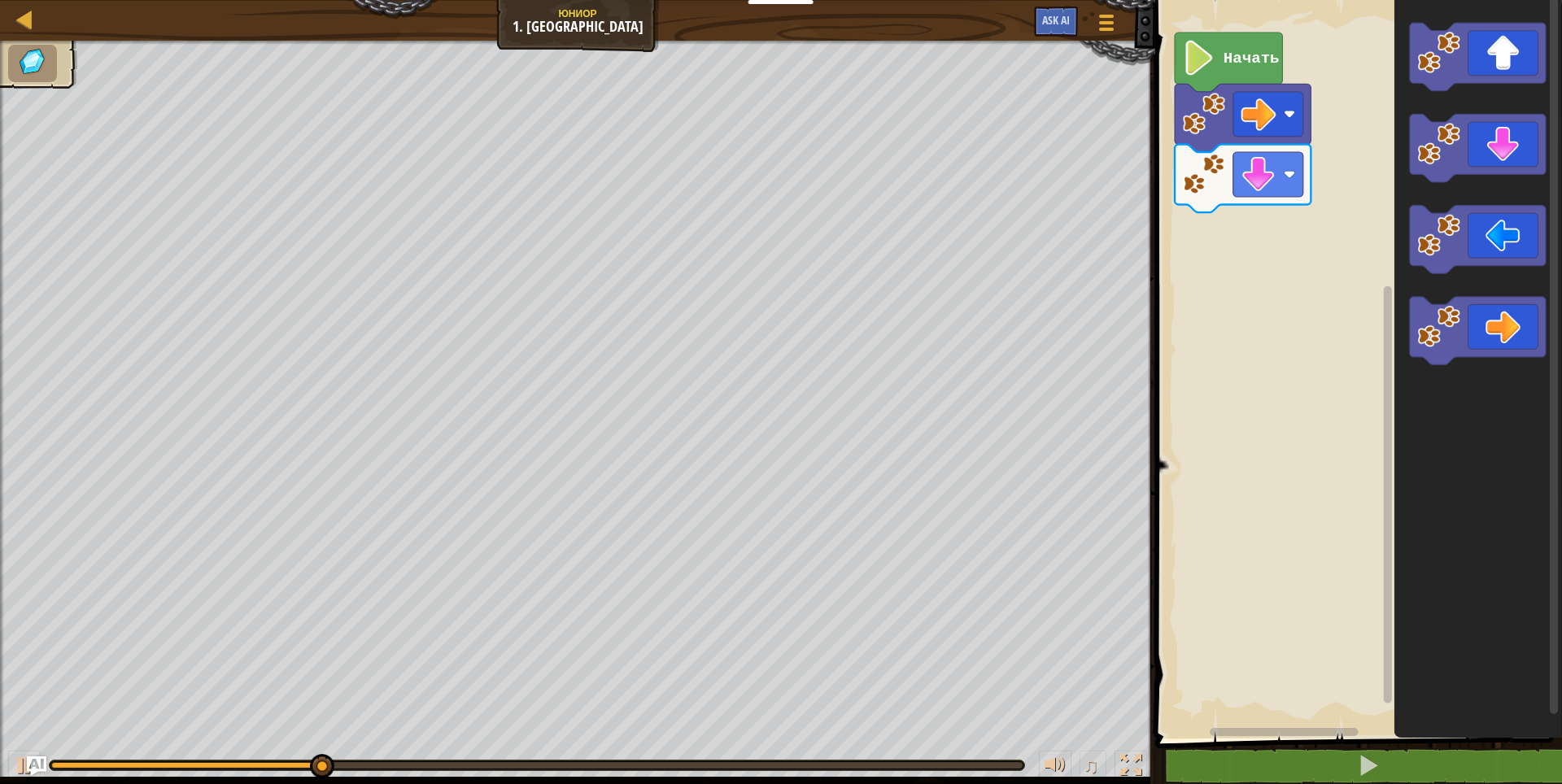
click at [1369, 343] on div "Начать" at bounding box center [1356, 365] width 412 height 746
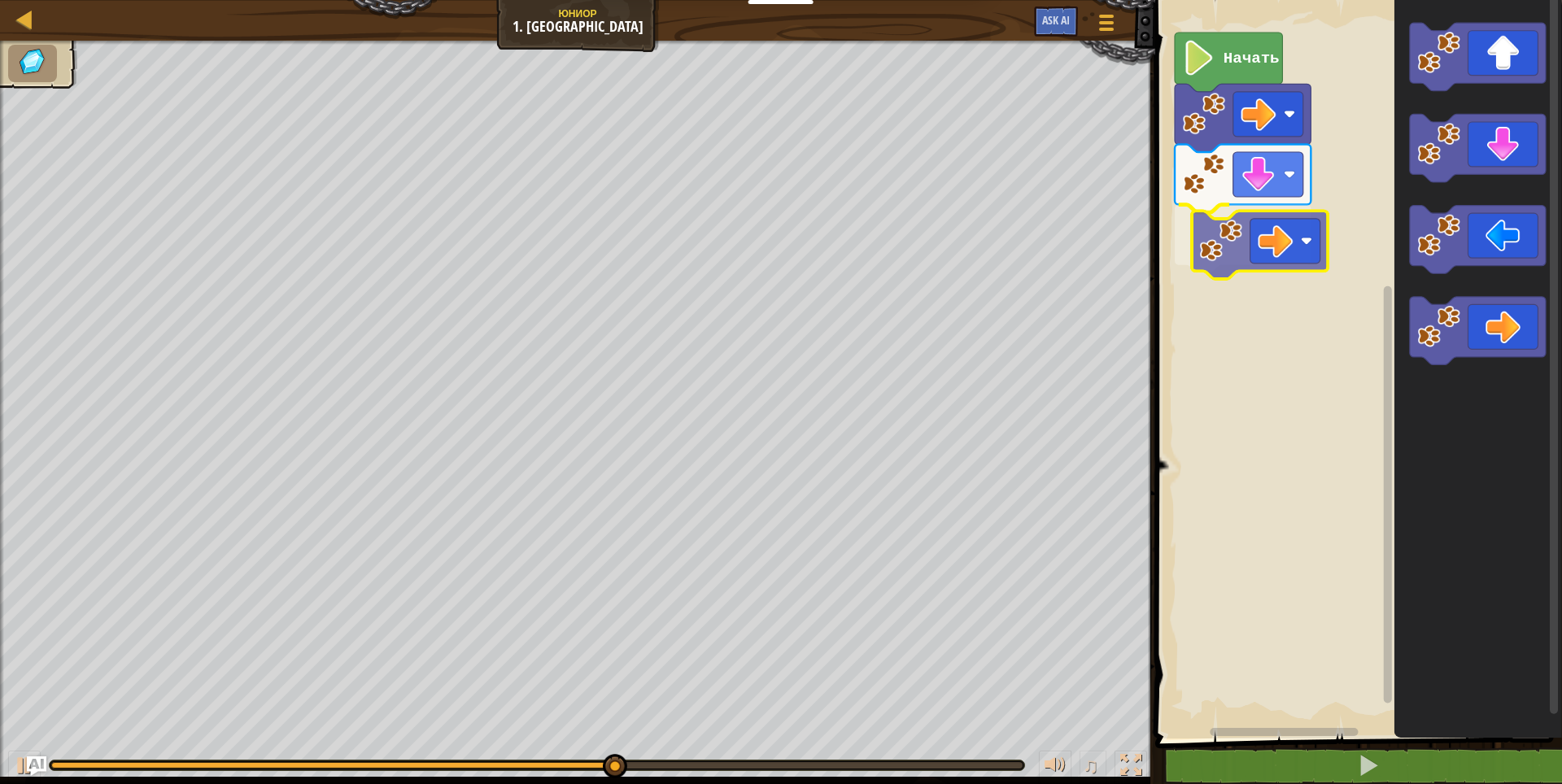
click at [1302, 260] on div "Начать" at bounding box center [1356, 365] width 412 height 746
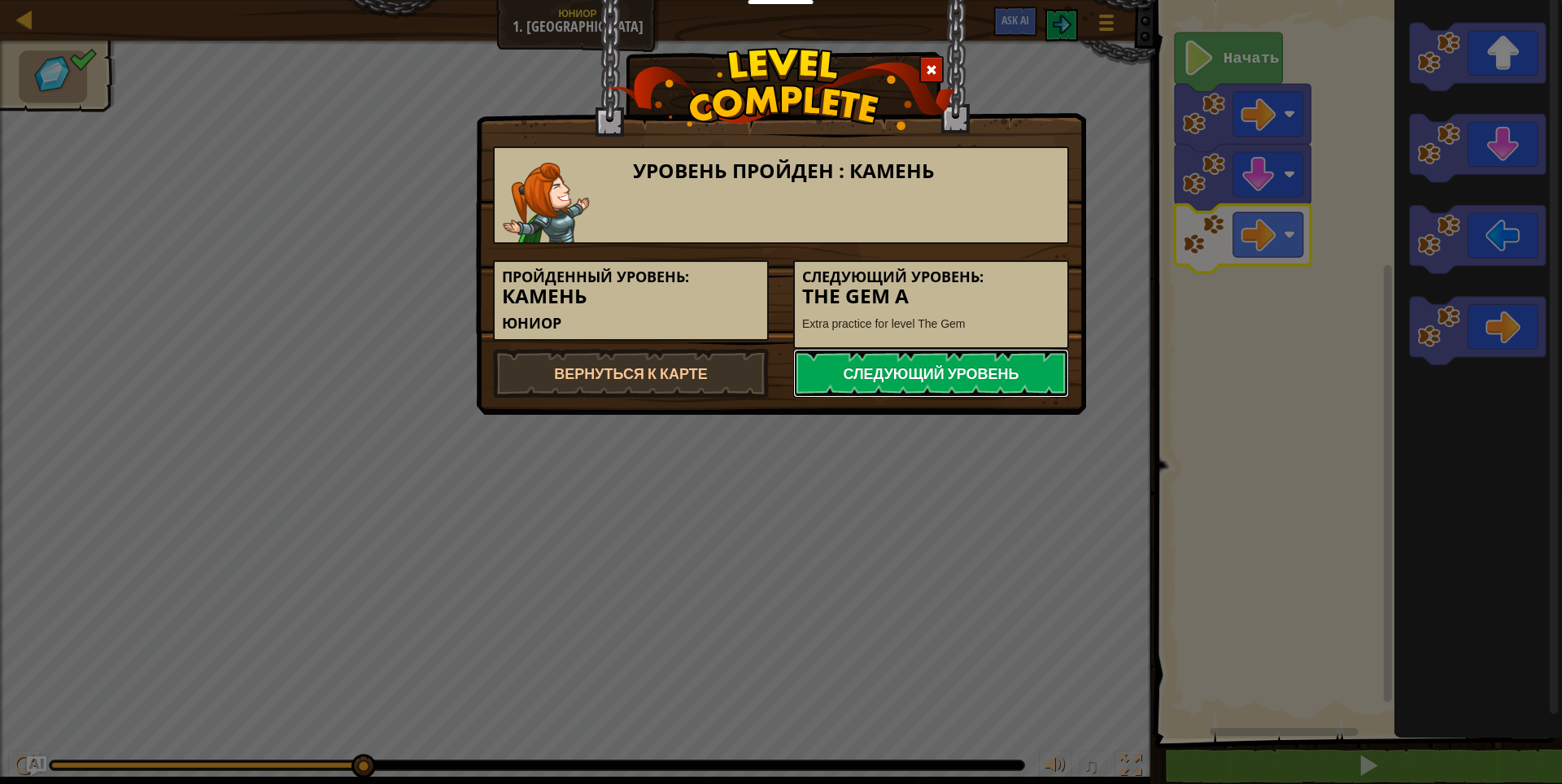
click at [986, 375] on link "Следующий уровень" at bounding box center [930, 373] width 276 height 49
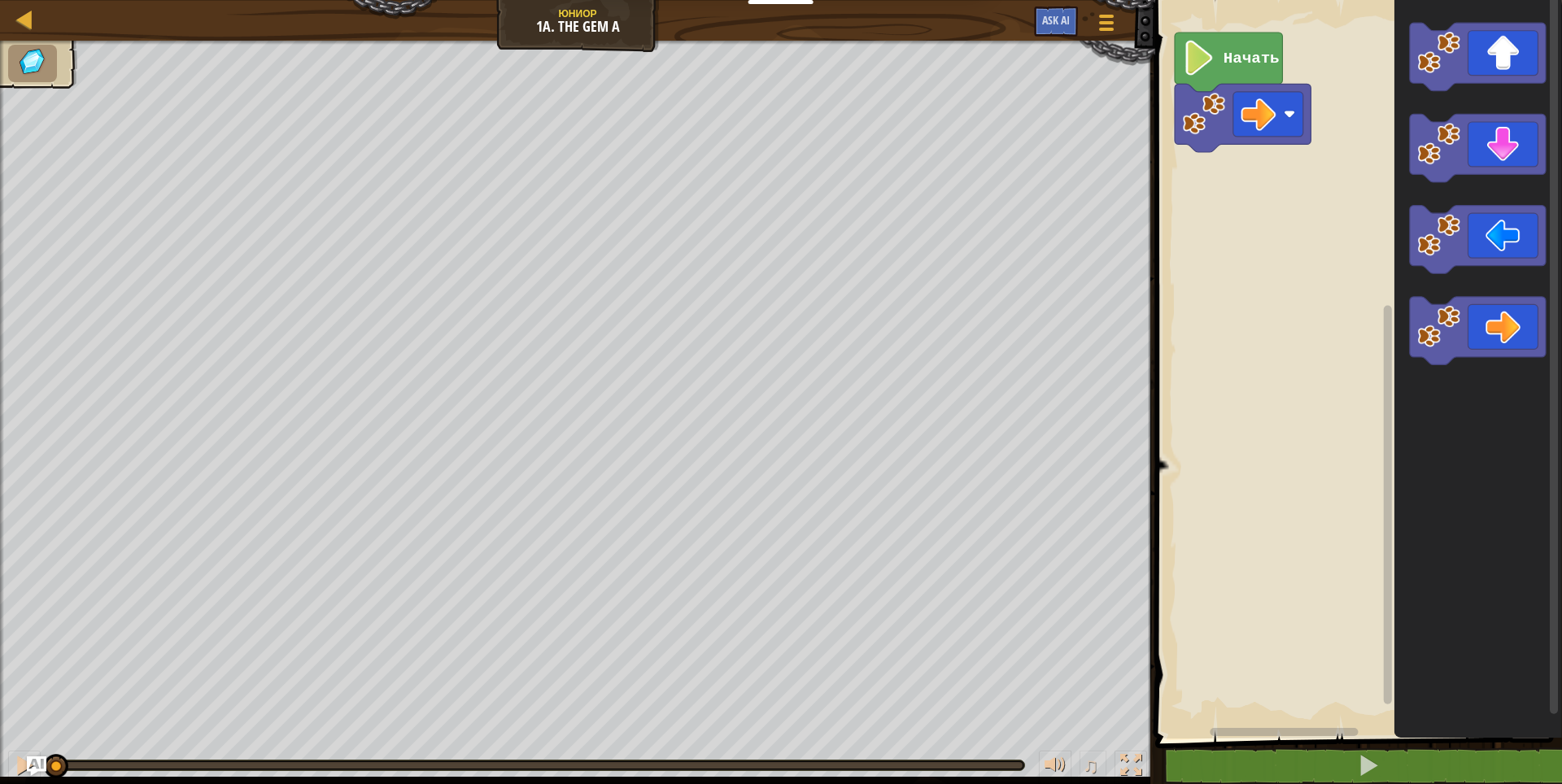
click at [1380, 49] on div "Начать" at bounding box center [1356, 365] width 412 height 746
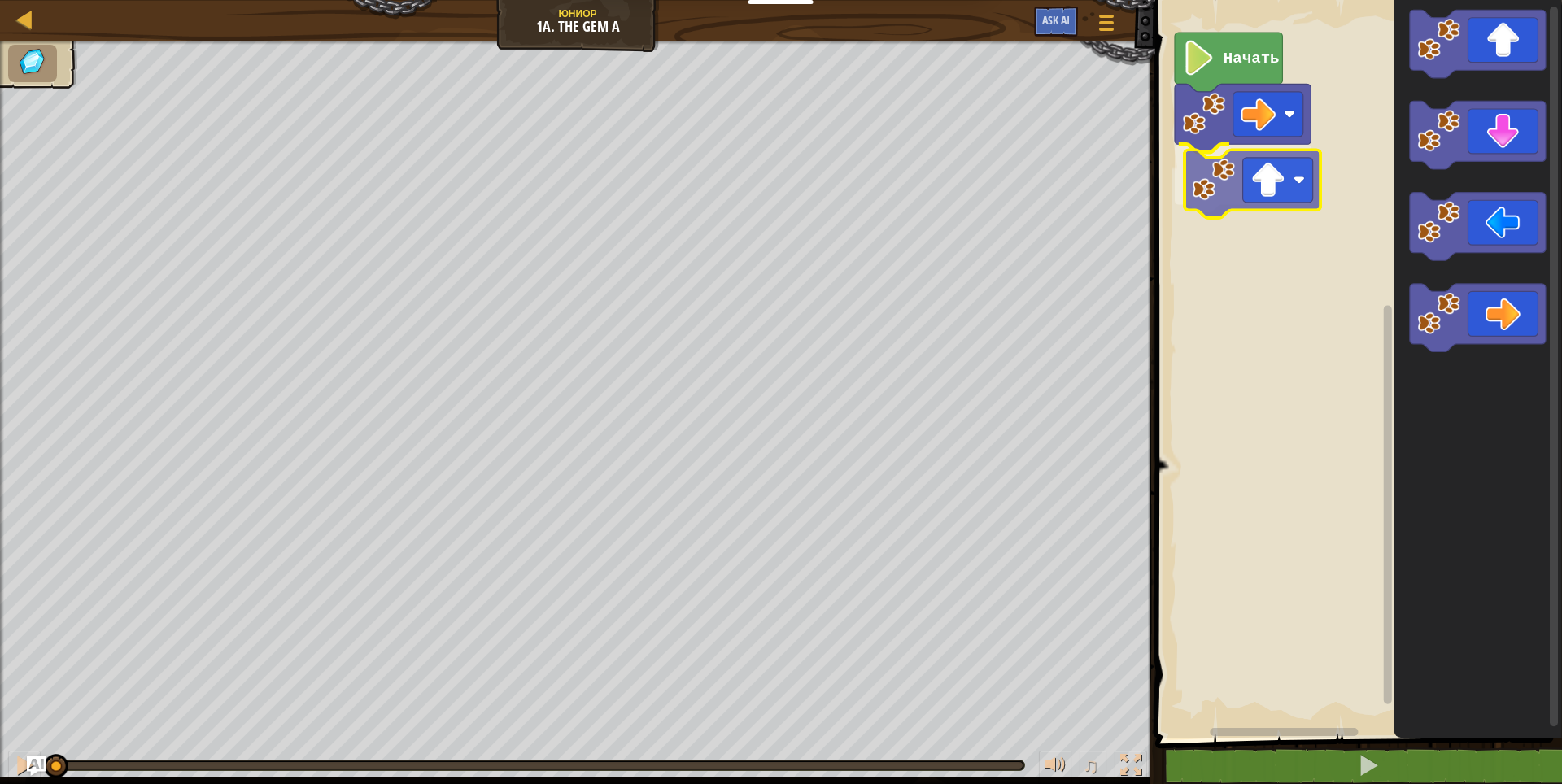
click at [1264, 175] on div "Начать" at bounding box center [1356, 365] width 412 height 746
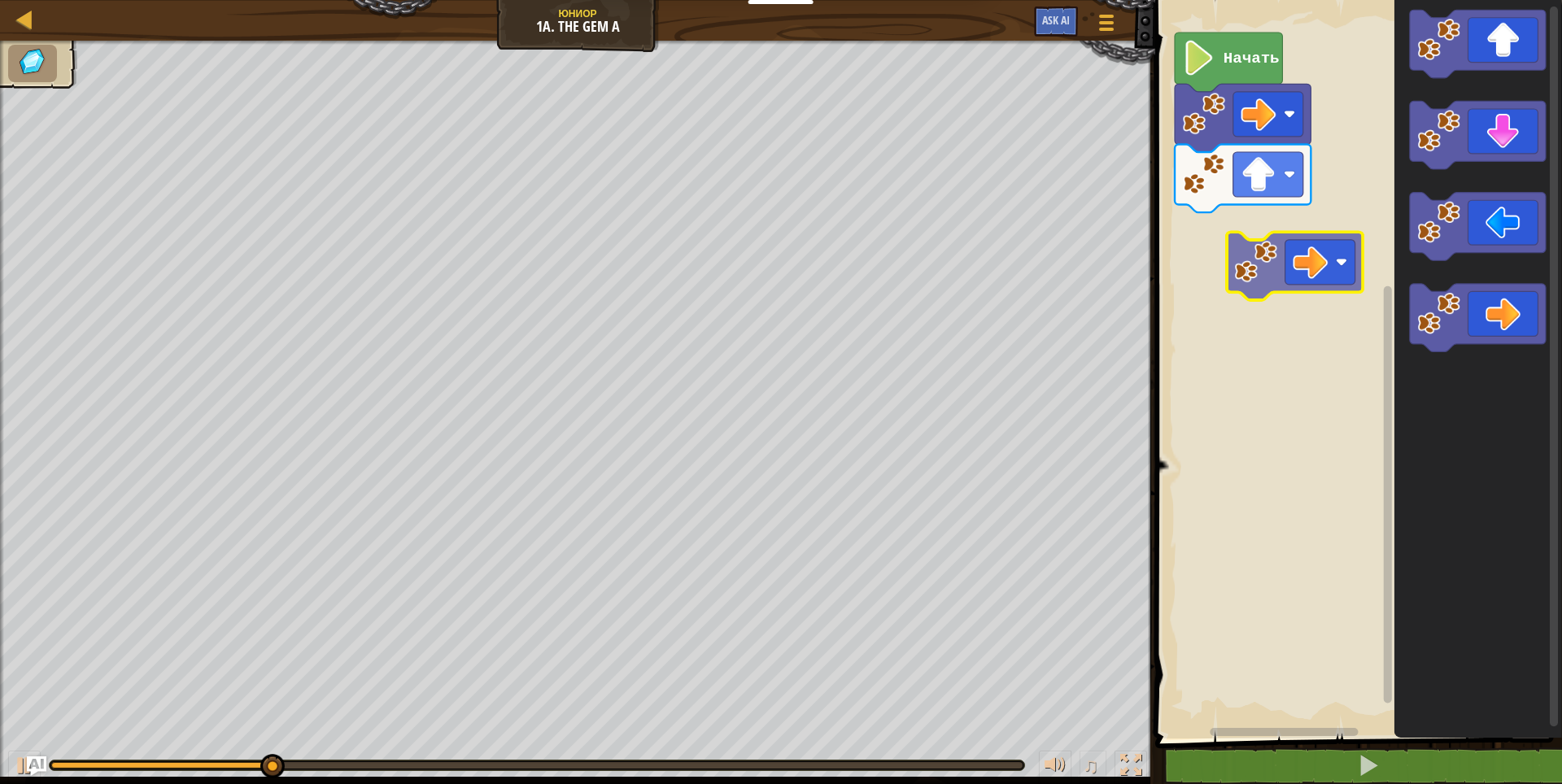
click at [1311, 276] on div "Начать" at bounding box center [1356, 365] width 412 height 746
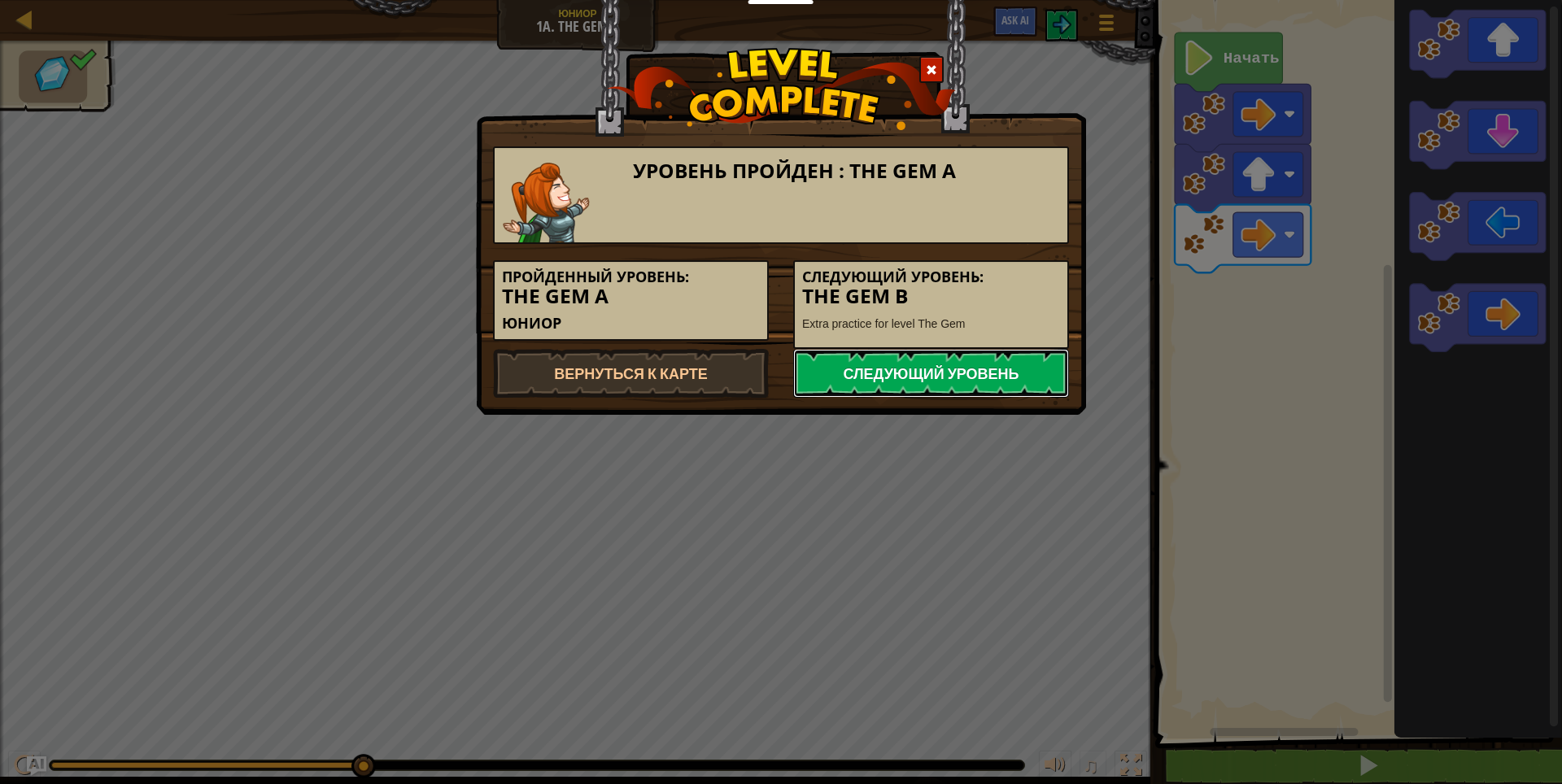
click at [1054, 367] on link "Следующий уровень" at bounding box center [930, 373] width 276 height 49
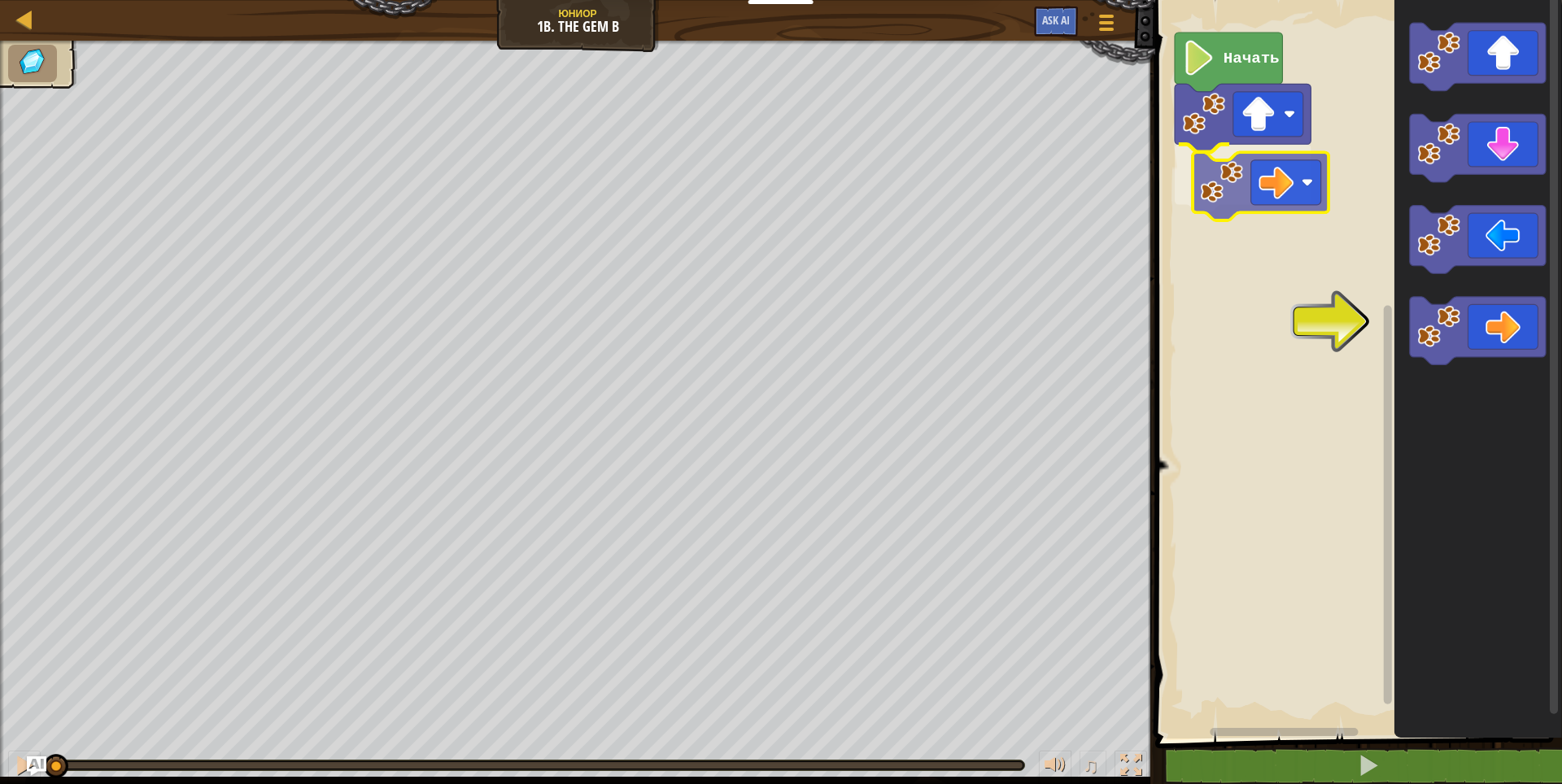
click at [1245, 207] on div "Начать" at bounding box center [1356, 365] width 412 height 746
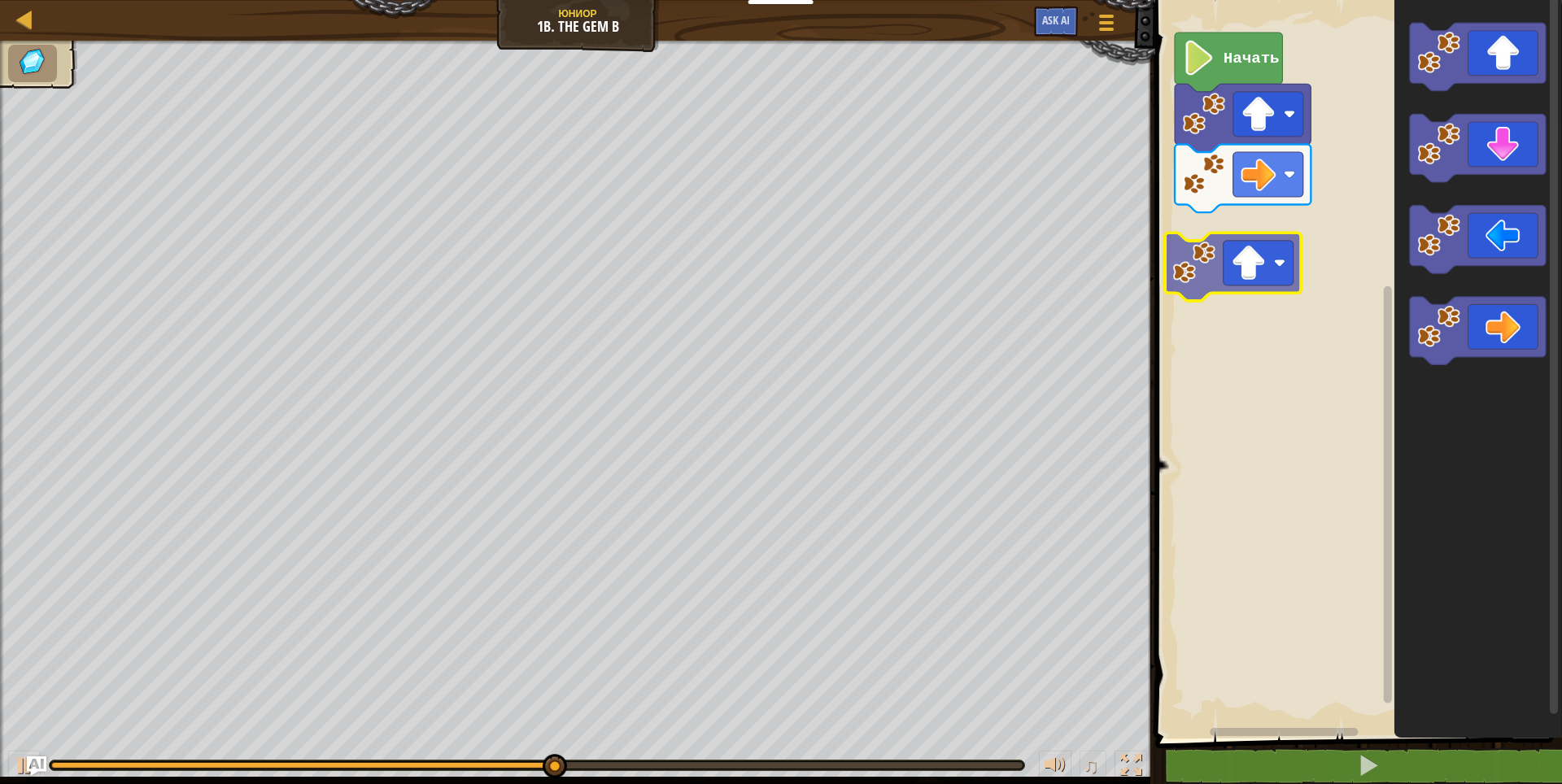
click at [1267, 287] on div "Начать" at bounding box center [1356, 365] width 412 height 746
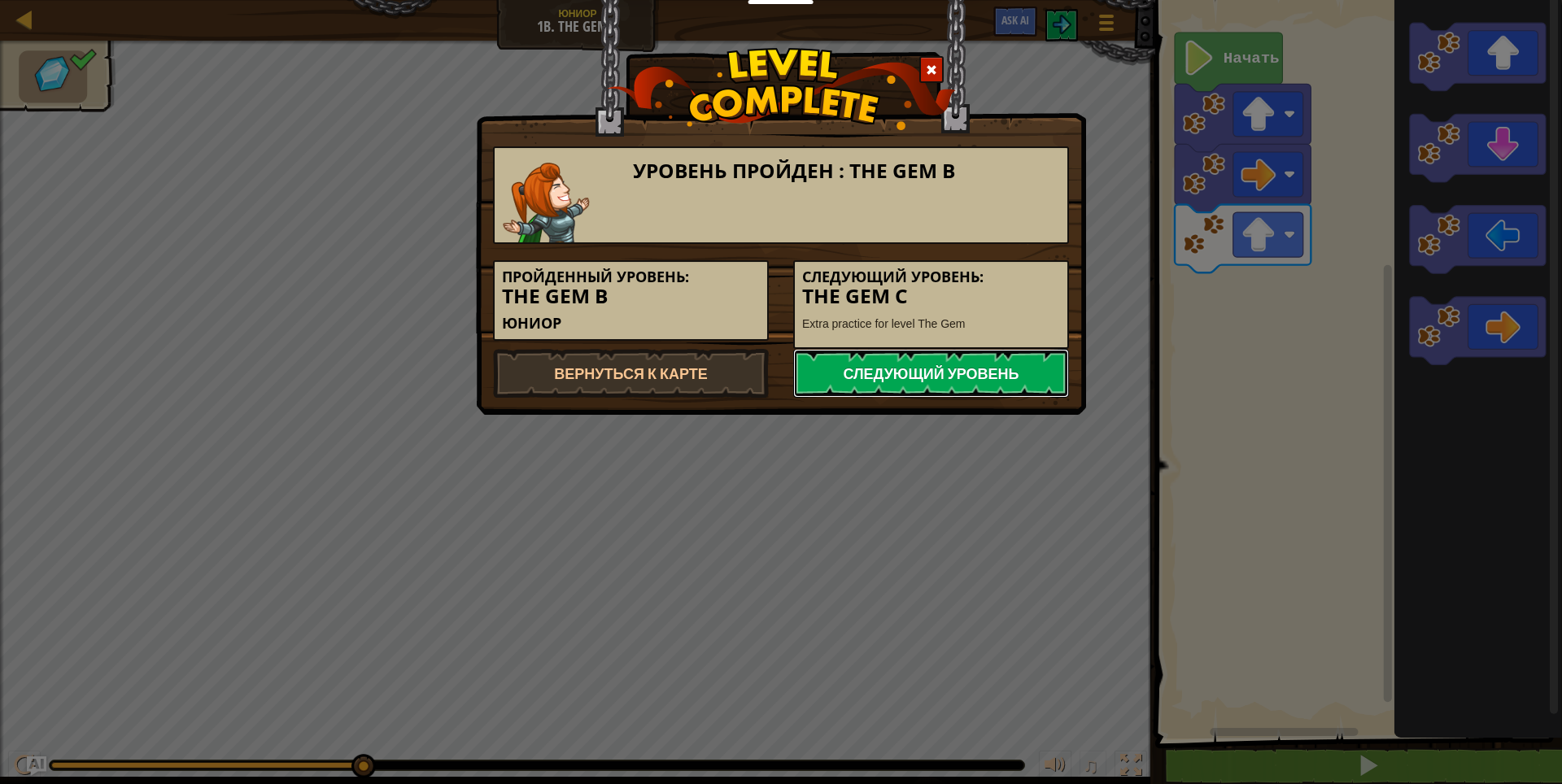
click at [1026, 358] on link "Следующий уровень" at bounding box center [930, 373] width 276 height 49
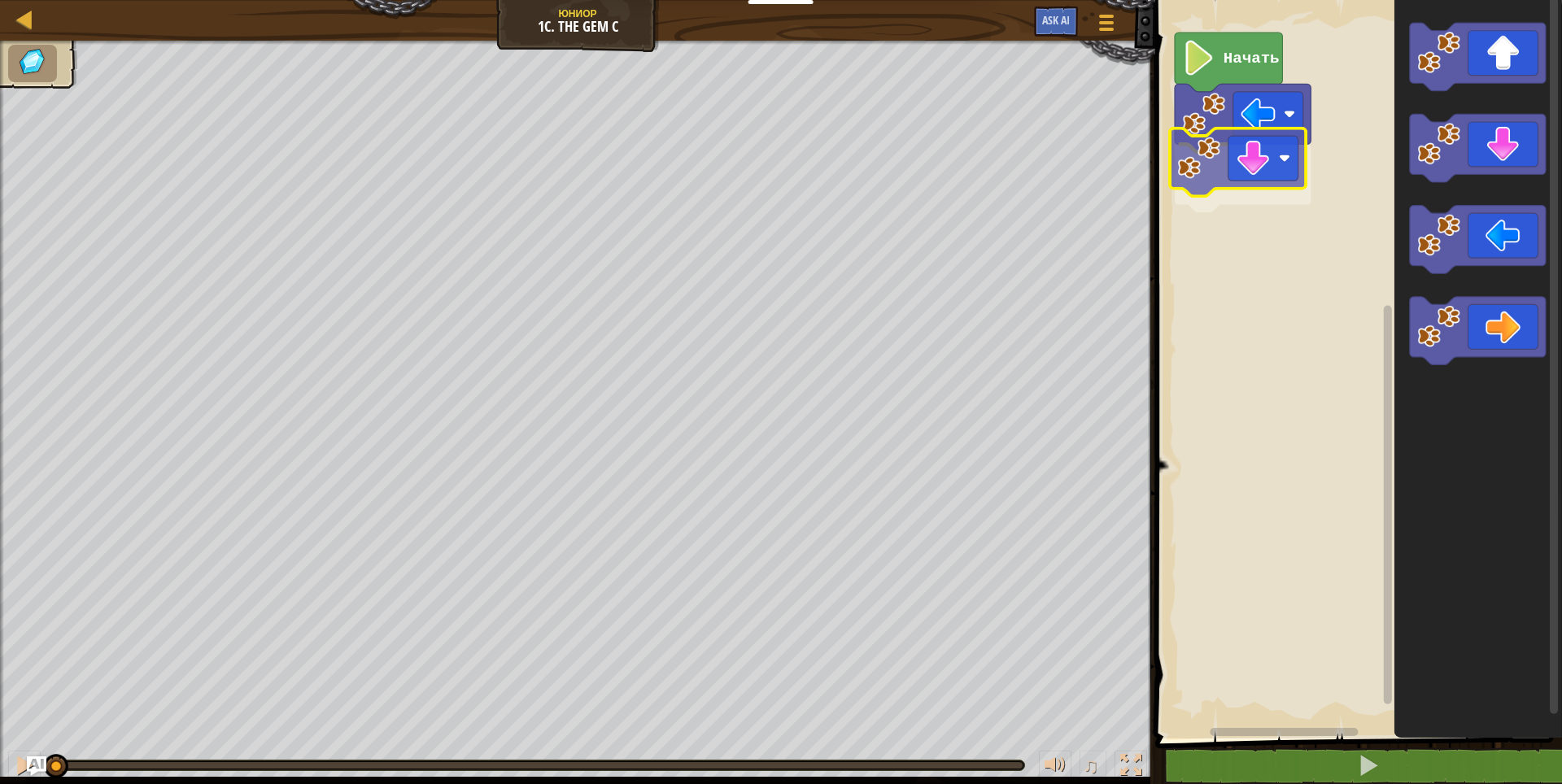
click at [1245, 161] on div "Начать" at bounding box center [1356, 365] width 412 height 746
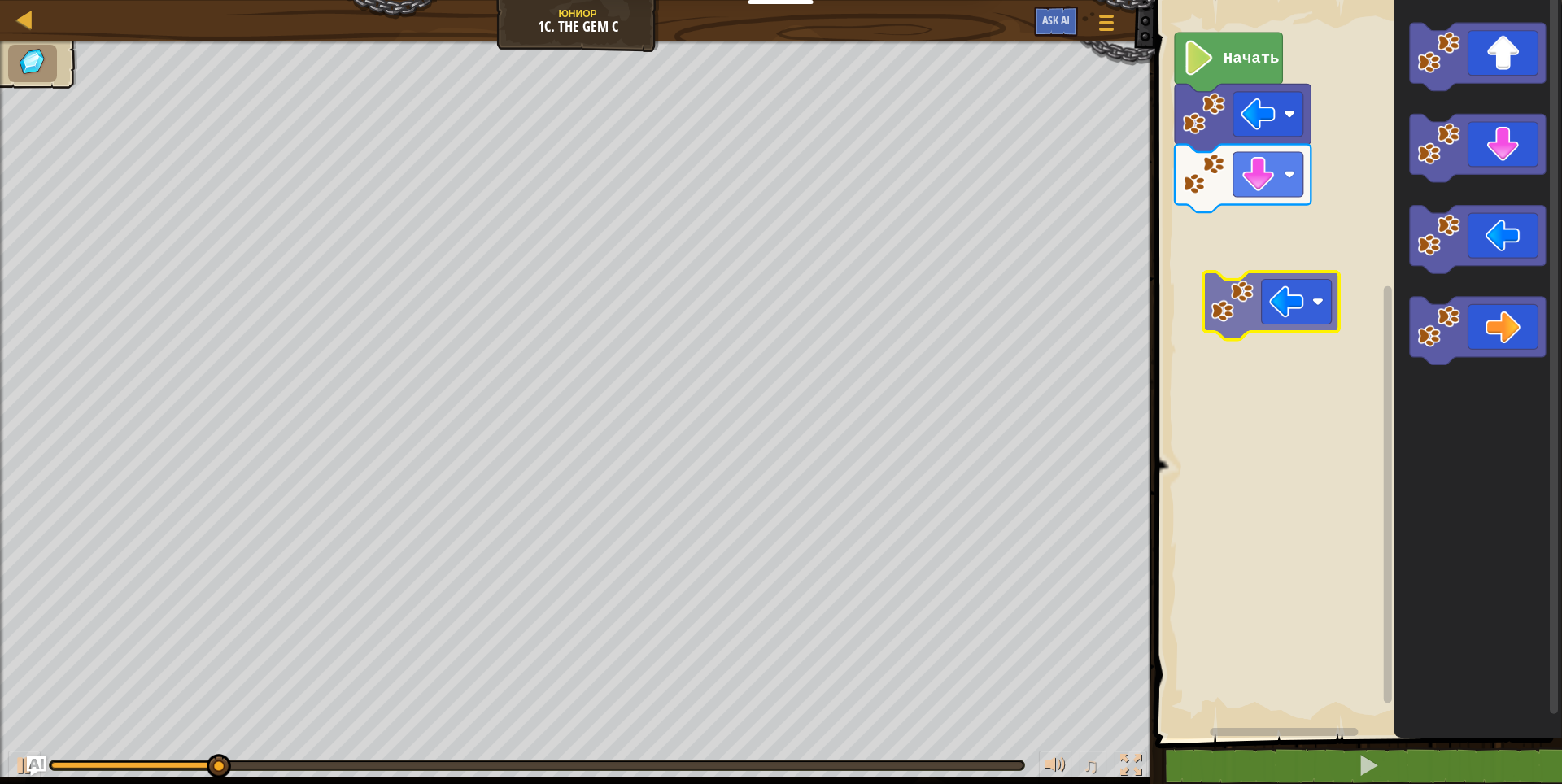
click at [1277, 256] on div "Начать" at bounding box center [1356, 365] width 412 height 746
